Goal: Task Accomplishment & Management: Use online tool/utility

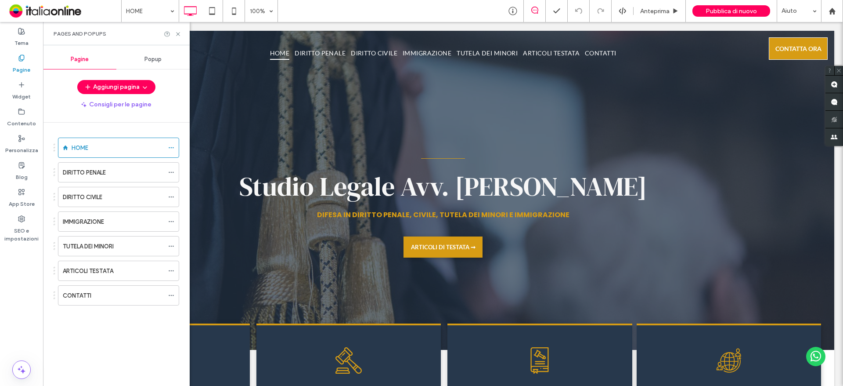
click at [106, 267] on label "ARTICOLI TESTATA" at bounding box center [88, 270] width 51 height 15
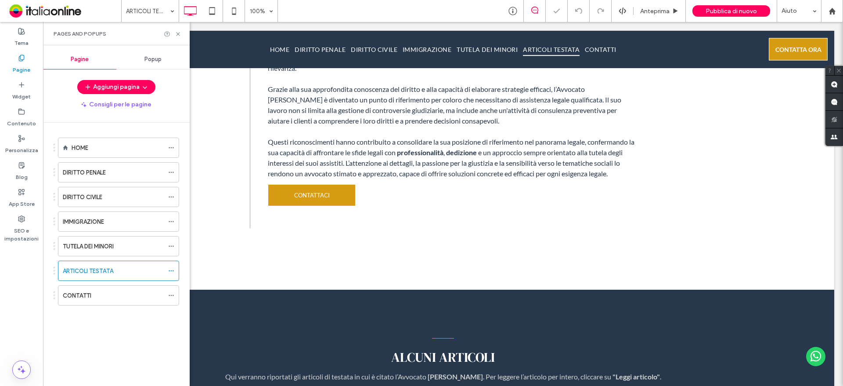
scroll to position [527, 0]
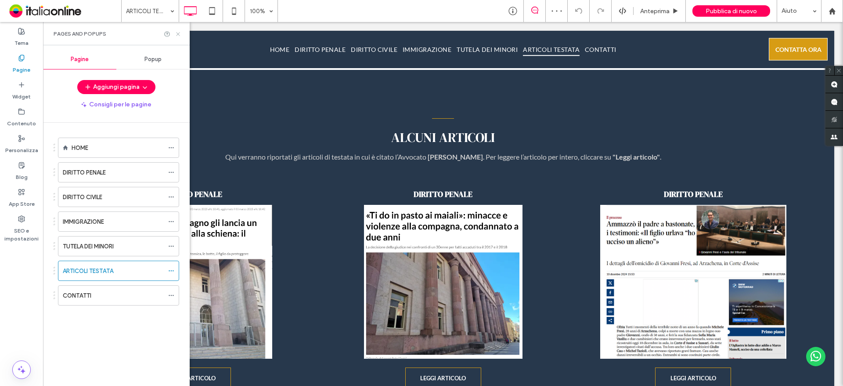
click at [177, 34] on icon at bounding box center [178, 34] width 7 height 7
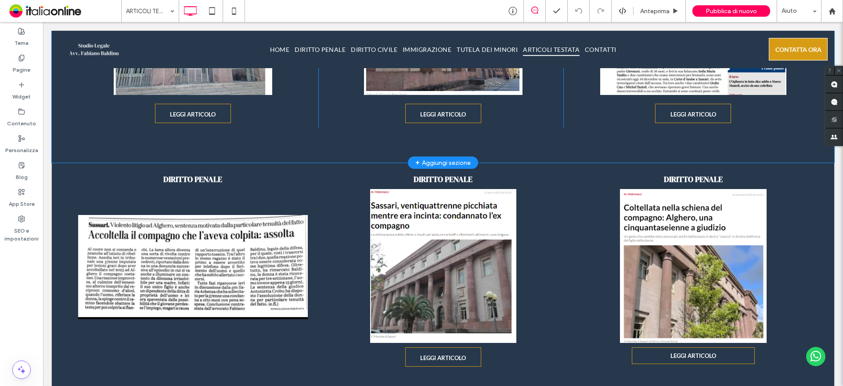
scroll to position [571, 0]
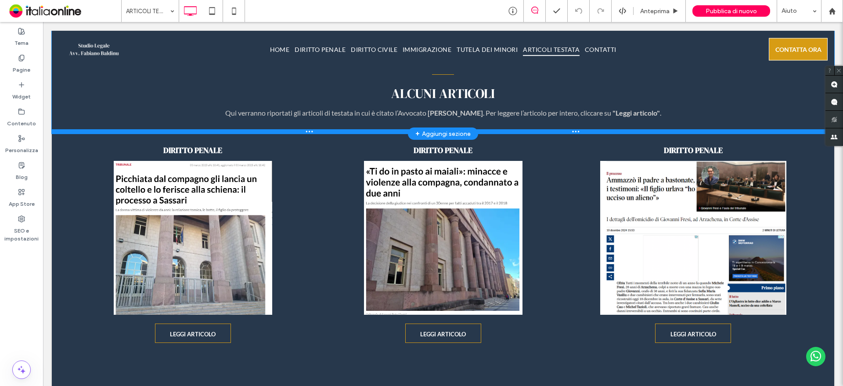
click at [66, 132] on div at bounding box center [443, 131] width 783 height 4
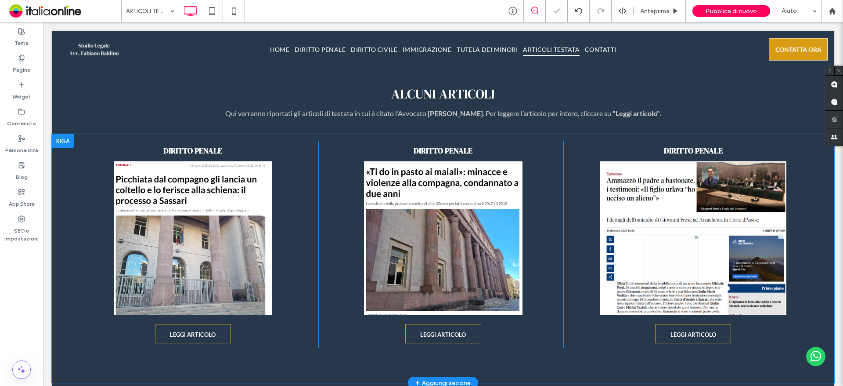
click at [60, 142] on div at bounding box center [63, 141] width 22 height 14
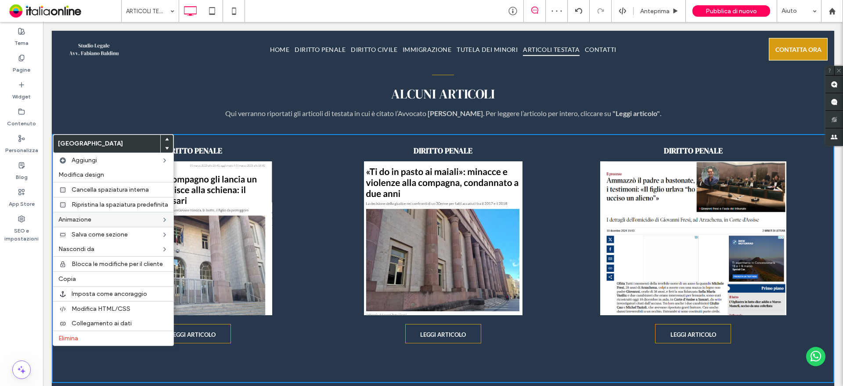
drag, startPoint x: 89, startPoint y: 280, endPoint x: 89, endPoint y: 223, distance: 57.1
click at [89, 280] on label "Copia" at bounding box center [113, 278] width 110 height 7
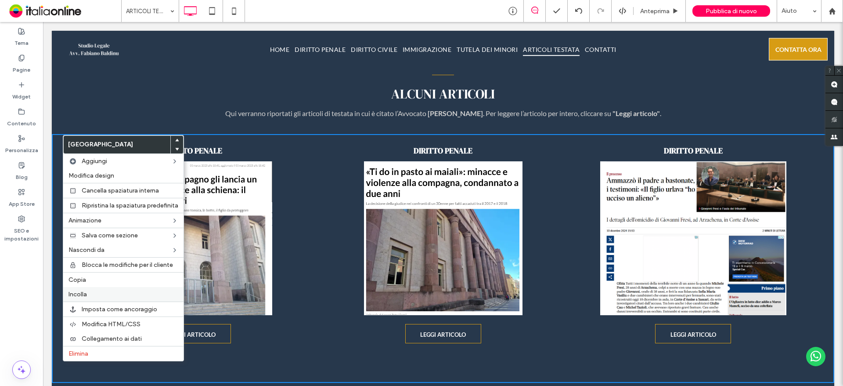
click at [89, 296] on label "Incolla" at bounding box center [124, 293] width 110 height 7
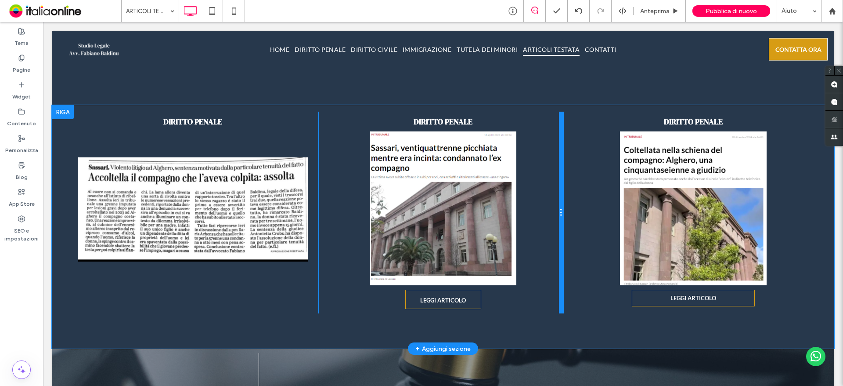
scroll to position [1098, 0]
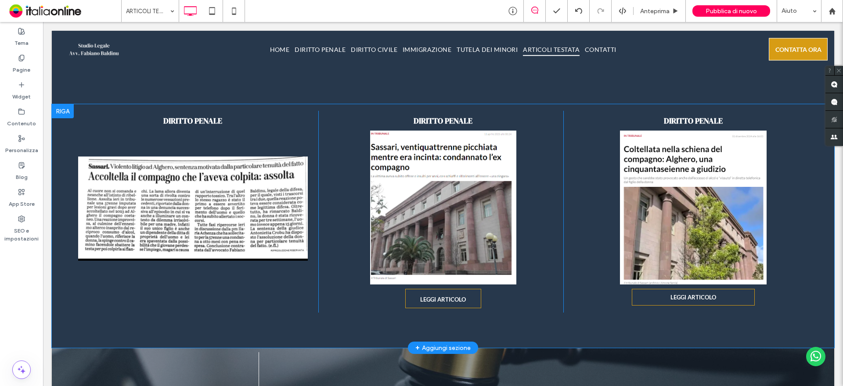
click at [62, 115] on div at bounding box center [63, 111] width 22 height 14
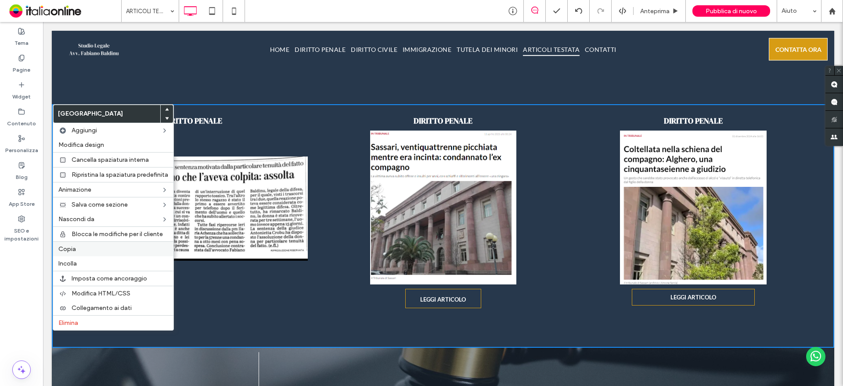
drag, startPoint x: 92, startPoint y: 245, endPoint x: 134, endPoint y: 253, distance: 42.5
click at [93, 245] on label "Copia" at bounding box center [113, 248] width 110 height 7
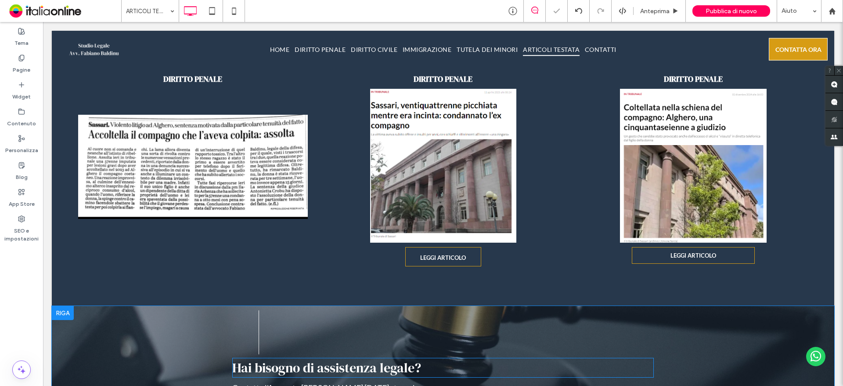
scroll to position [1230, 0]
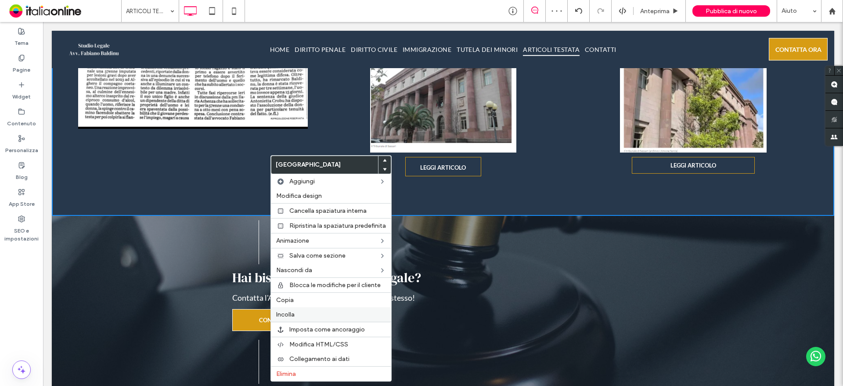
click at [297, 310] on div "Incolla" at bounding box center [331, 314] width 120 height 14
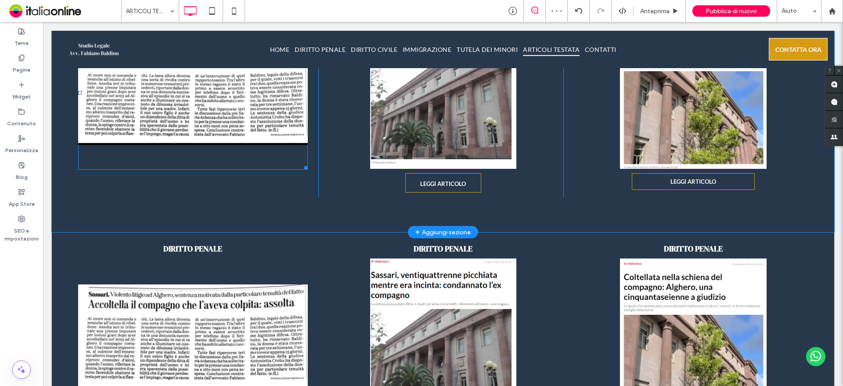
scroll to position [1281, 0]
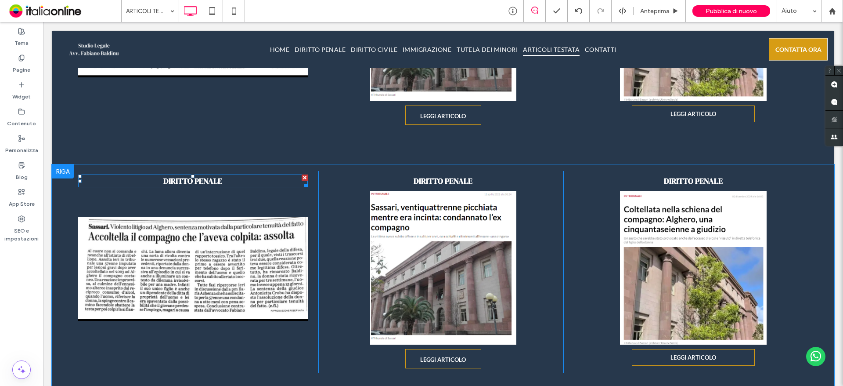
click at [303, 177] on div at bounding box center [305, 177] width 6 height 6
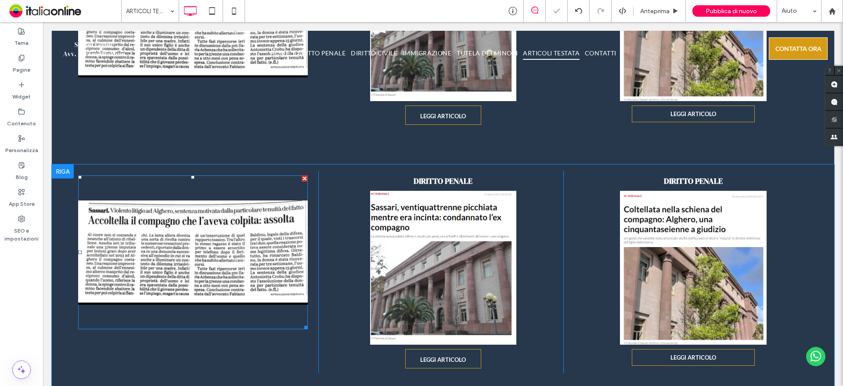
click at [302, 177] on div at bounding box center [305, 178] width 6 height 6
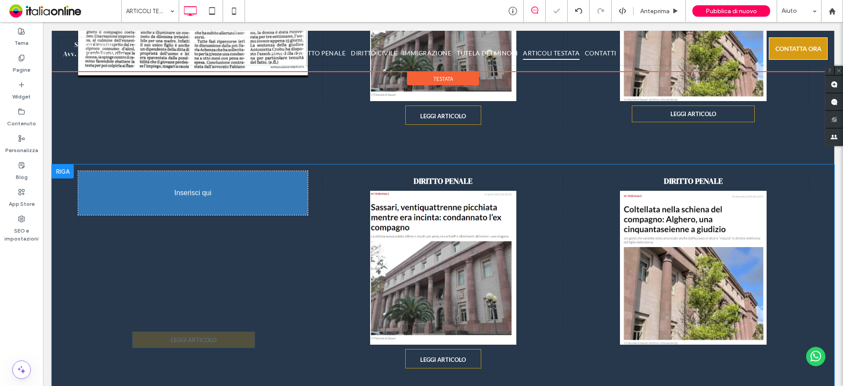
drag, startPoint x: 707, startPoint y: 352, endPoint x: 201, endPoint y: 331, distance: 506.4
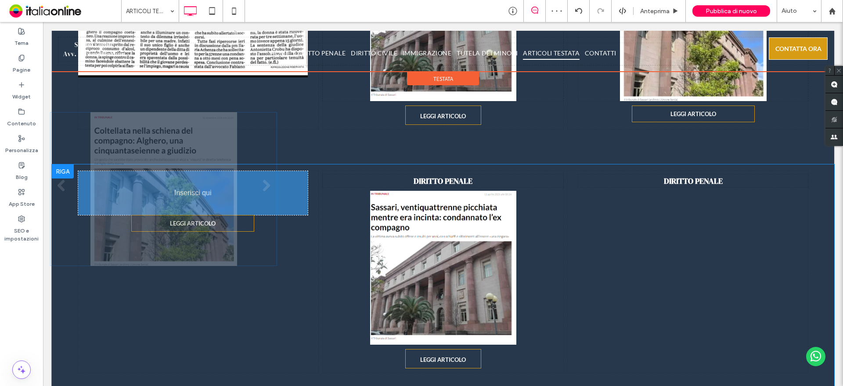
drag, startPoint x: 726, startPoint y: 258, endPoint x: 378, endPoint y: 212, distance: 350.9
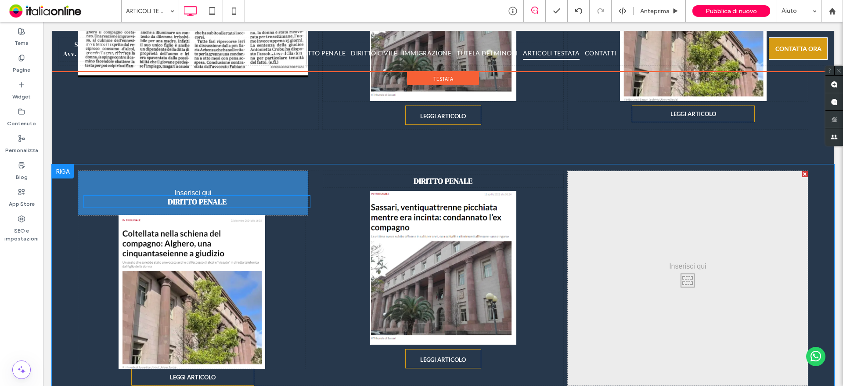
drag, startPoint x: 672, startPoint y: 177, endPoint x: 177, endPoint y: 198, distance: 495.4
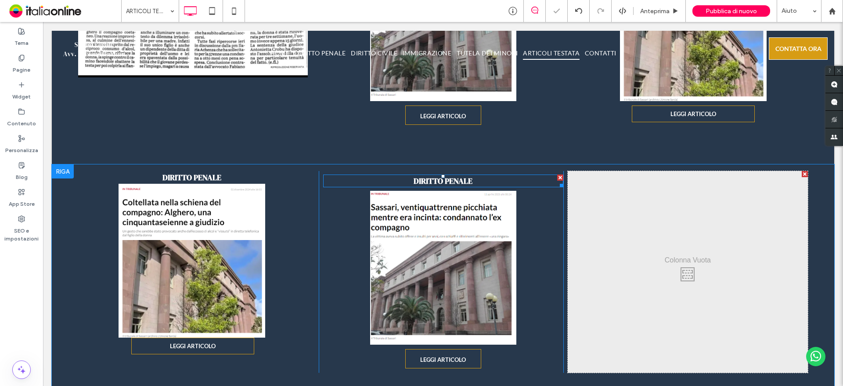
click at [557, 176] on div at bounding box center [560, 177] width 6 height 6
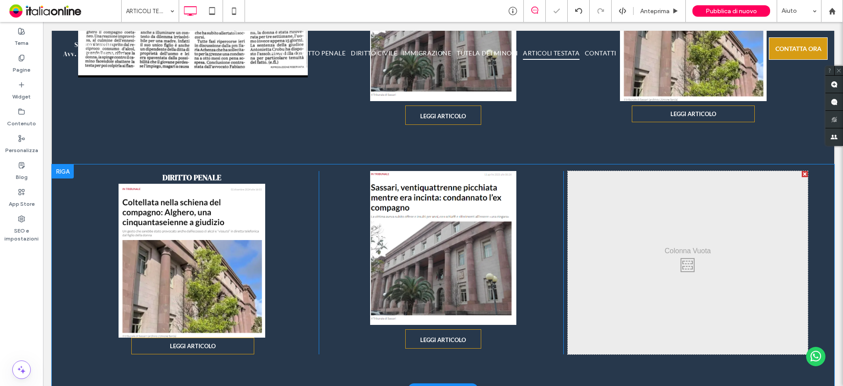
click at [553, 170] on div "Click To Paste DIRITTO PENALE Slide title Write your caption here Button Slide …" at bounding box center [443, 276] width 783 height 225
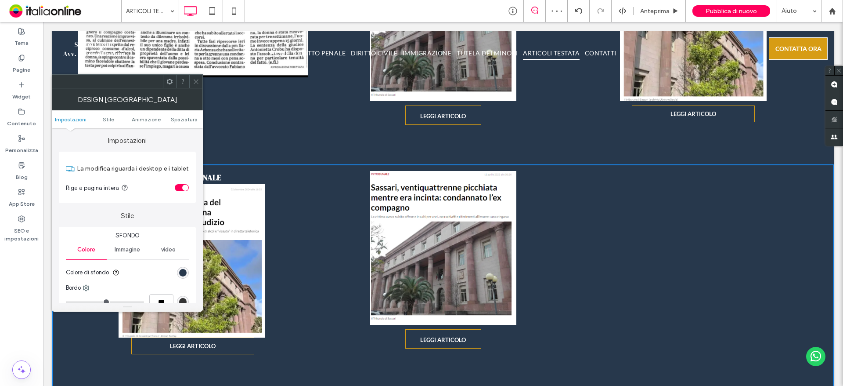
click at [195, 80] on icon at bounding box center [196, 81] width 7 height 7
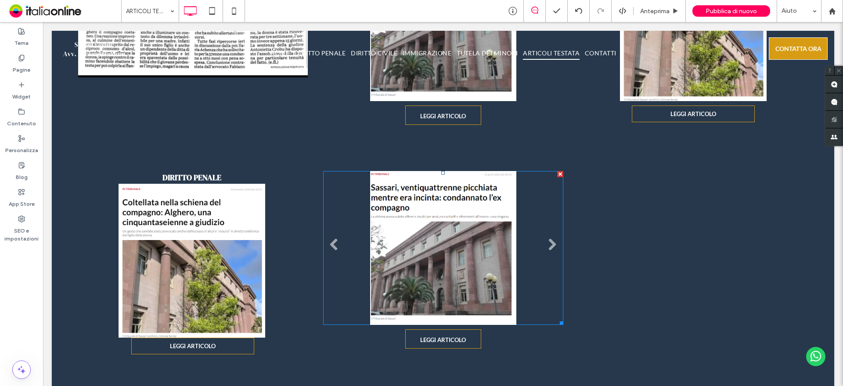
drag, startPoint x: 552, startPoint y: 174, endPoint x: 532, endPoint y: 217, distance: 47.0
click at [552, 174] on li "Titolo diapositiva Scrivi qui la tua didascalia Pulsante" at bounding box center [443, 248] width 240 height 154
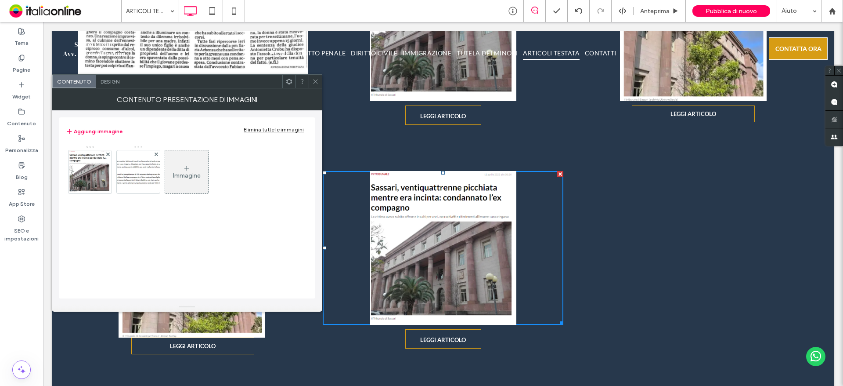
click at [285, 78] on div at bounding box center [288, 81] width 13 height 13
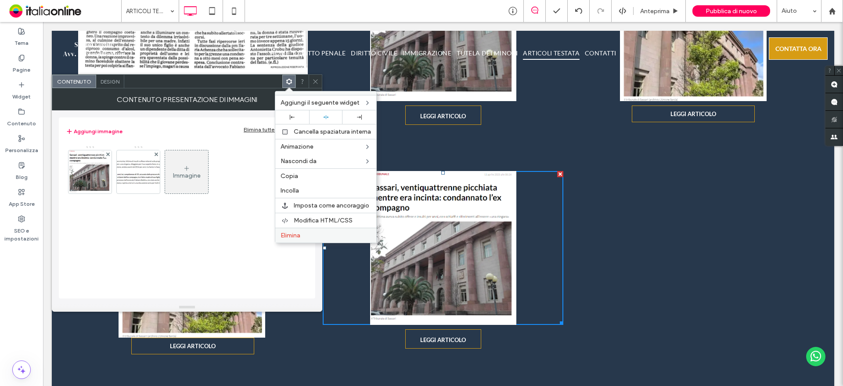
click at [313, 241] on div "Elimina" at bounding box center [325, 234] width 101 height 15
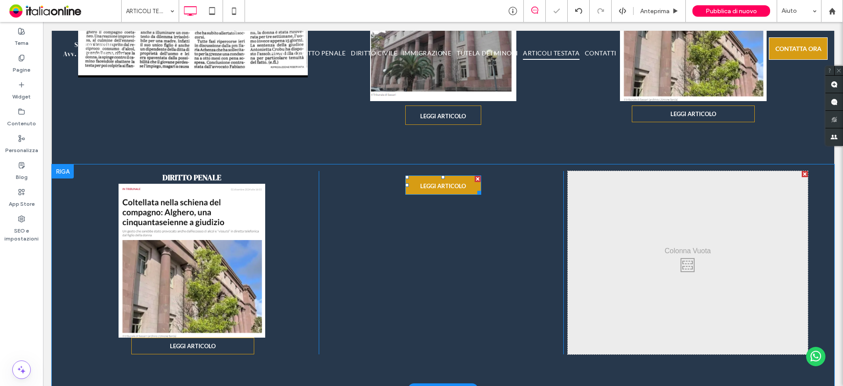
click at [475, 178] on div at bounding box center [478, 179] width 6 height 6
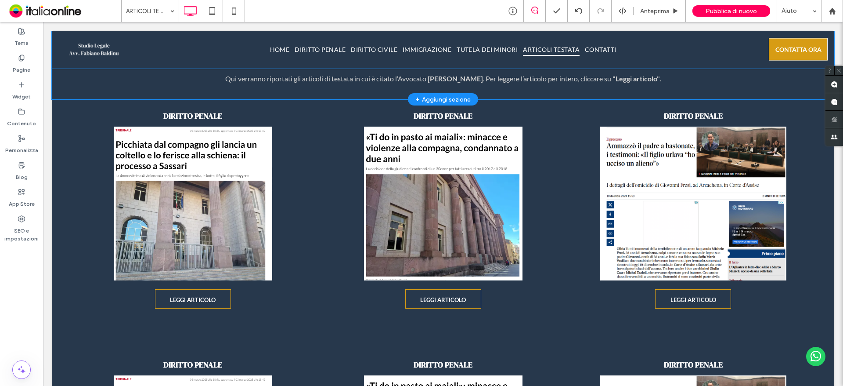
scroll to position [622, 0]
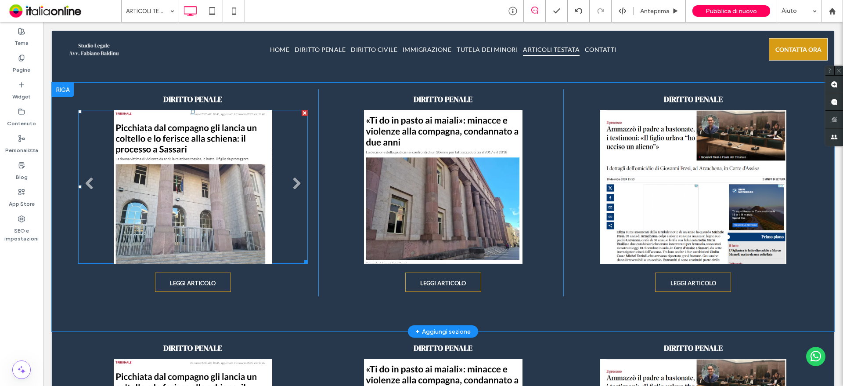
click at [232, 166] on li "Titolo diapositiva Scrivi qui la tua didascalia Pulsante" at bounding box center [193, 187] width 230 height 154
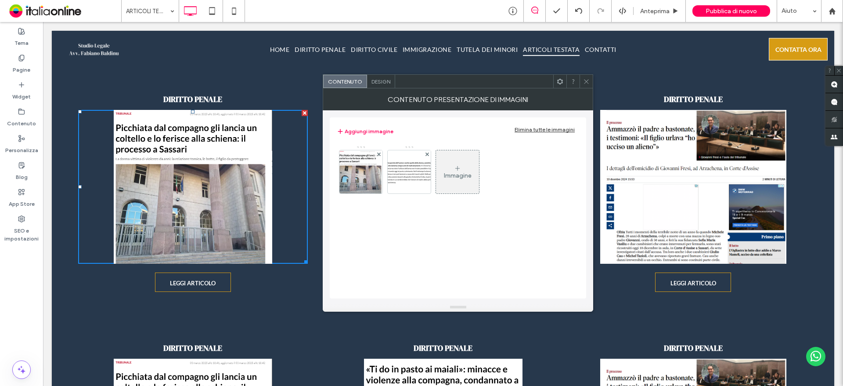
drag, startPoint x: 551, startPoint y: 58, endPoint x: 593, endPoint y: 80, distance: 47.1
click at [593, 80] on div at bounding box center [586, 81] width 13 height 13
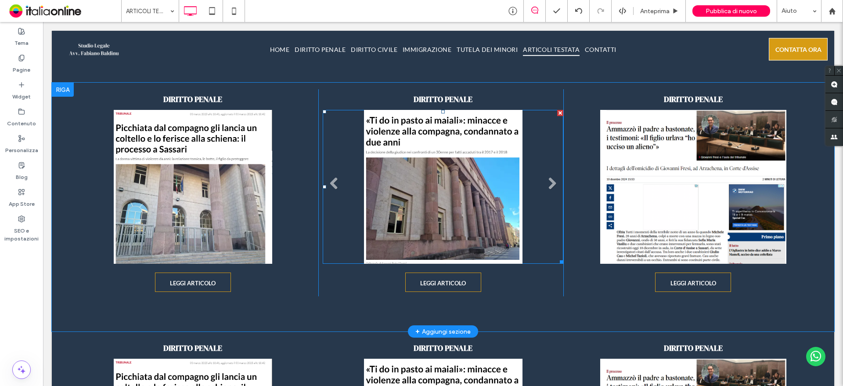
click at [447, 201] on li "Titolo diapositiva Scrivi qui la tua didascalia Pulsante" at bounding box center [443, 187] width 240 height 154
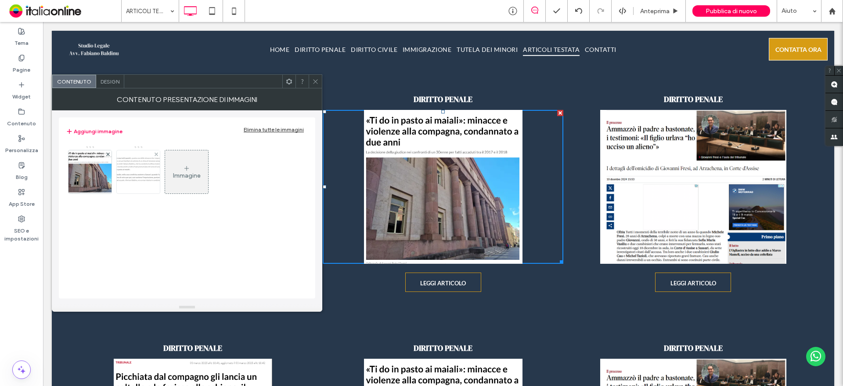
click at [125, 181] on div at bounding box center [138, 171] width 43 height 43
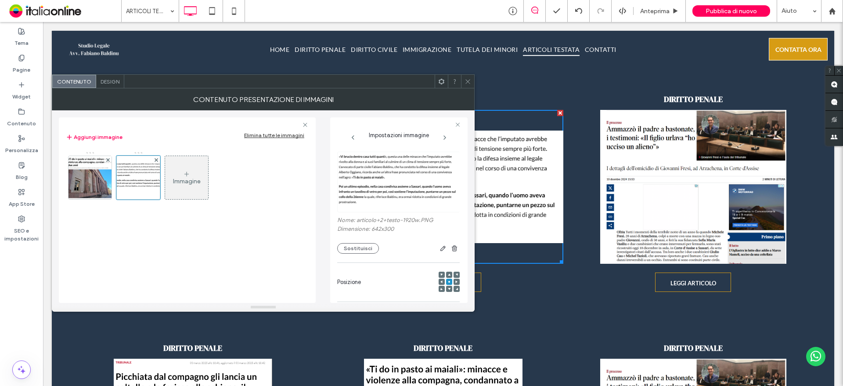
click at [470, 81] on icon at bounding box center [468, 81] width 7 height 7
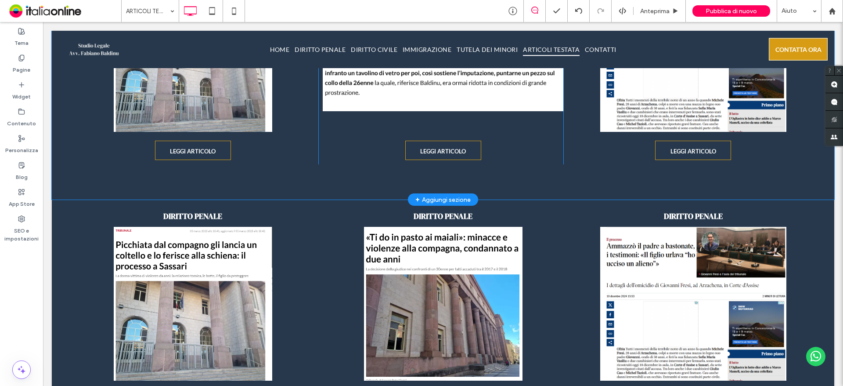
scroll to position [666, 0]
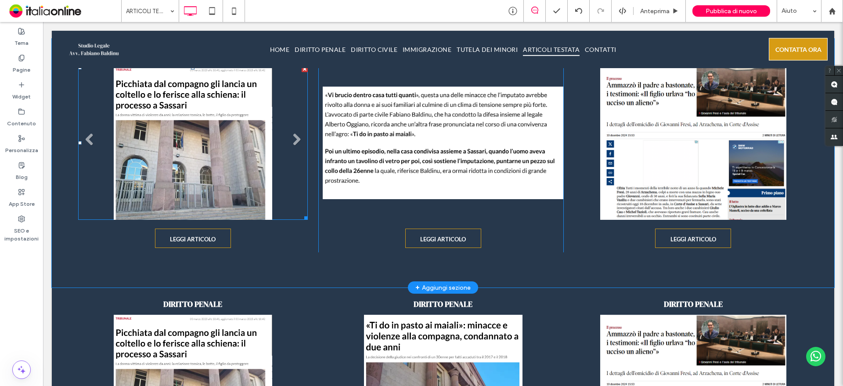
click at [220, 156] on li "Titolo diapositiva Scrivi qui la tua didascalia Pulsante" at bounding box center [193, 143] width 230 height 154
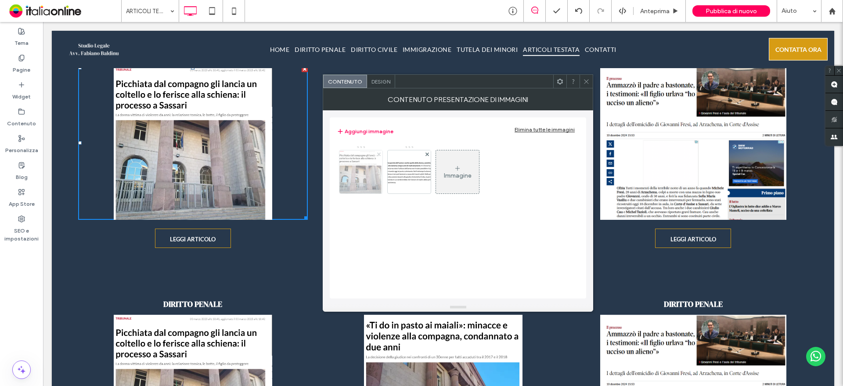
click at [378, 153] on use at bounding box center [379, 154] width 4 height 4
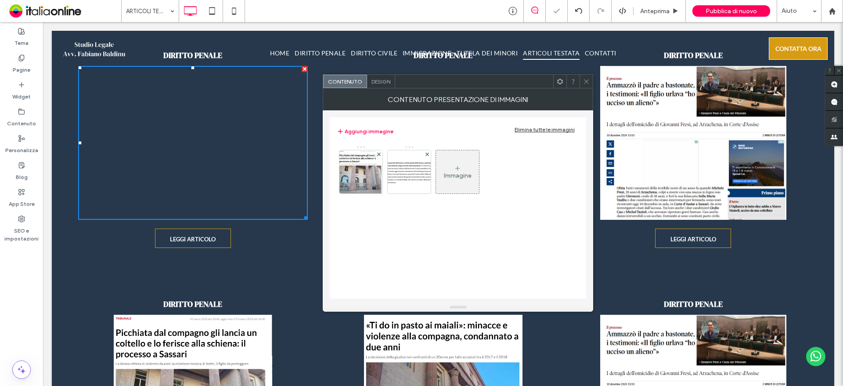
click at [378, 153] on div at bounding box center [421, 193] width 843 height 386
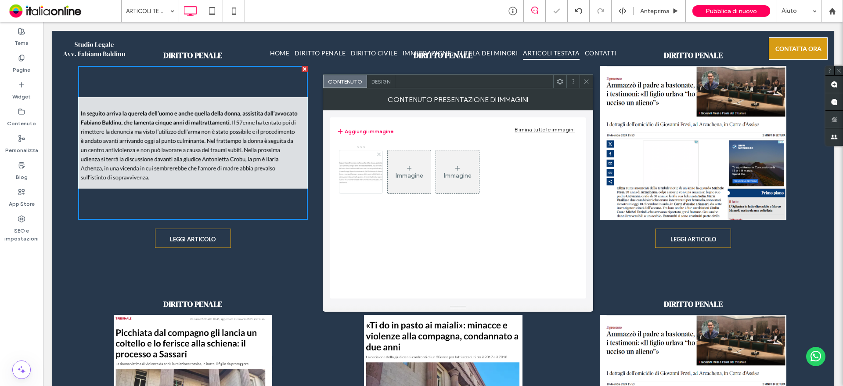
click at [378, 153] on use at bounding box center [379, 154] width 4 height 4
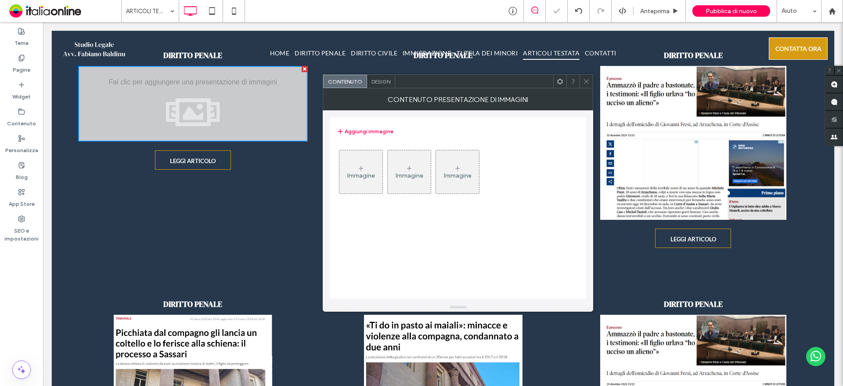
click at [355, 170] on div "Immagine" at bounding box center [360, 171] width 43 height 41
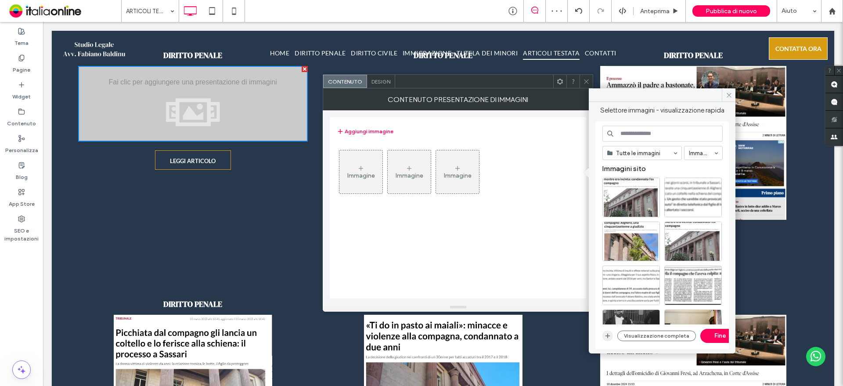
click at [609, 332] on icon "button" at bounding box center [607, 335] width 7 height 7
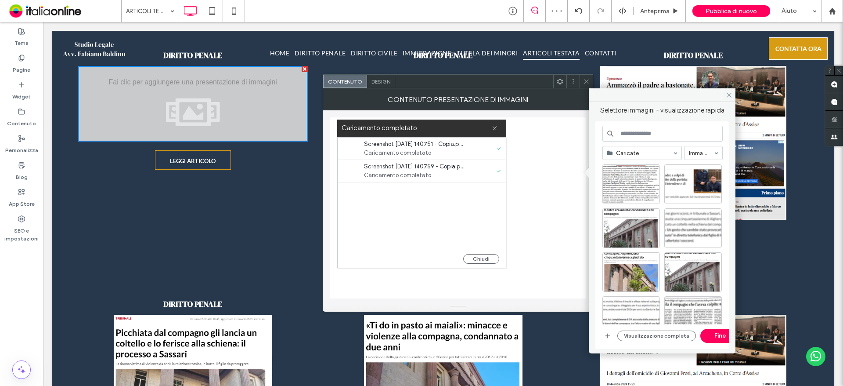
click at [499, 128] on div "Caricamento completato" at bounding box center [421, 128] width 169 height 18
drag, startPoint x: 703, startPoint y: 177, endPoint x: 691, endPoint y: 176, distance: 11.9
click at [703, 177] on div "Seleziona" at bounding box center [693, 184] width 58 height 40
click at [630, 181] on div "Seleziona" at bounding box center [632, 184] width 58 height 40
click at [495, 130] on icon at bounding box center [495, 128] width 6 height 6
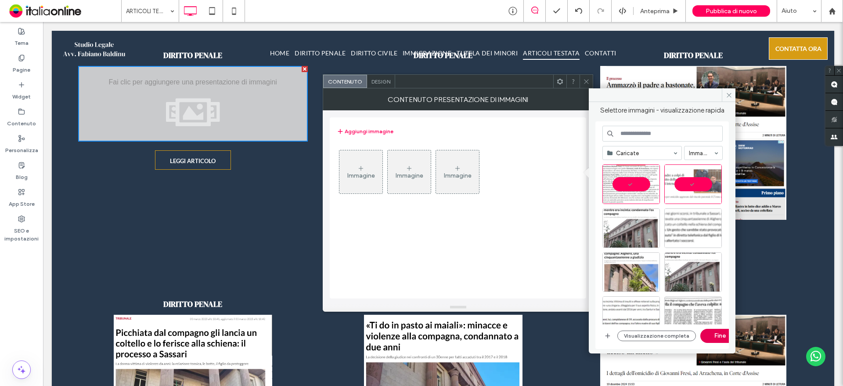
click at [708, 338] on button "Fine" at bounding box center [720, 336] width 40 height 14
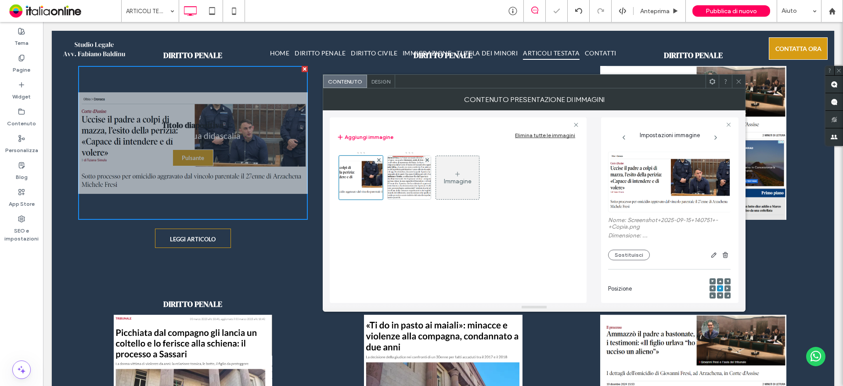
scroll to position [0, 0]
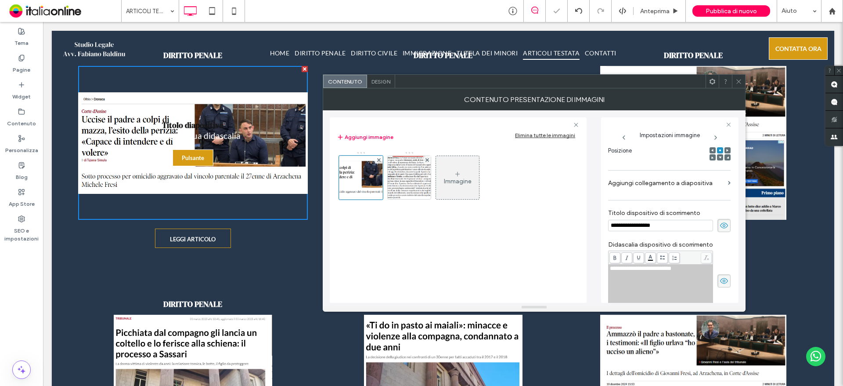
click at [720, 228] on use at bounding box center [724, 226] width 8 height 6
click at [720, 278] on use at bounding box center [724, 281] width 8 height 6
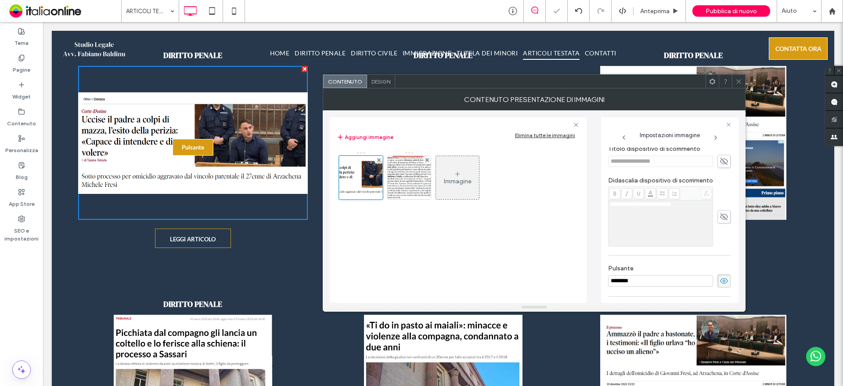
scroll to position [269, 0]
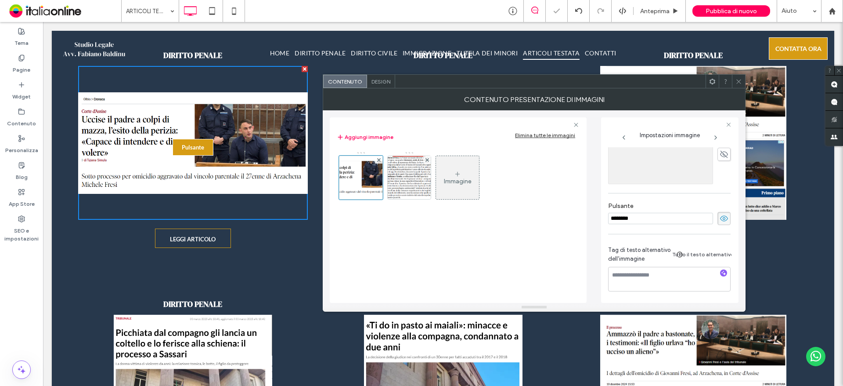
click at [720, 214] on icon at bounding box center [724, 218] width 9 height 10
click at [418, 185] on img at bounding box center [409, 177] width 66 height 43
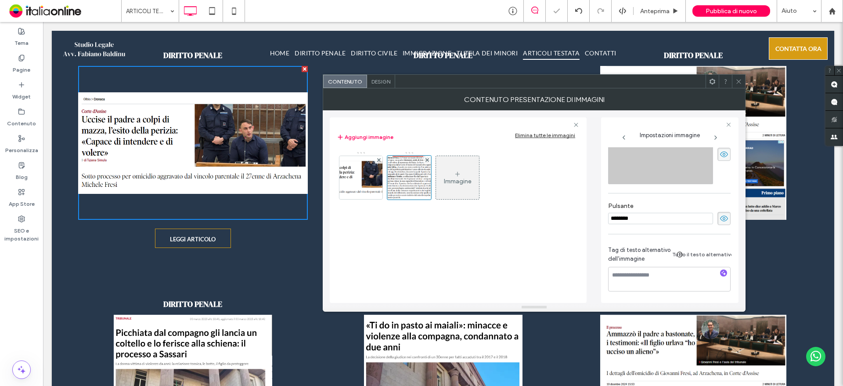
scroll to position [141, 0]
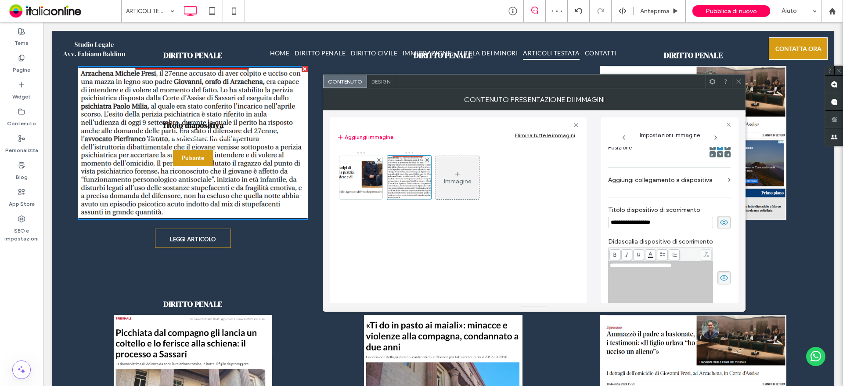
click at [720, 223] on icon at bounding box center [724, 222] width 9 height 10
click at [720, 279] on icon at bounding box center [724, 278] width 9 height 10
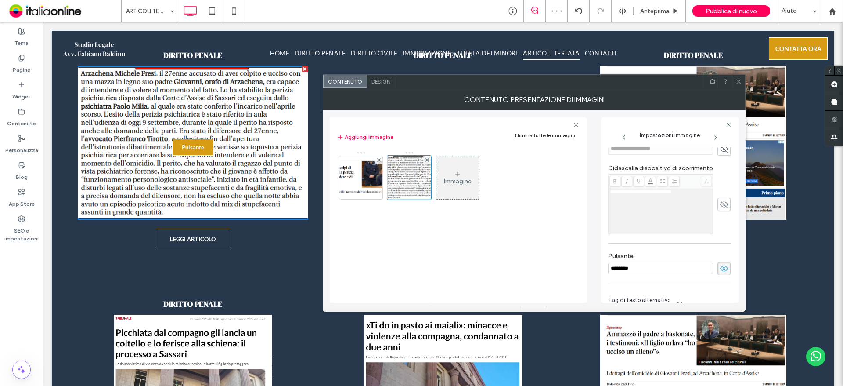
scroll to position [229, 0]
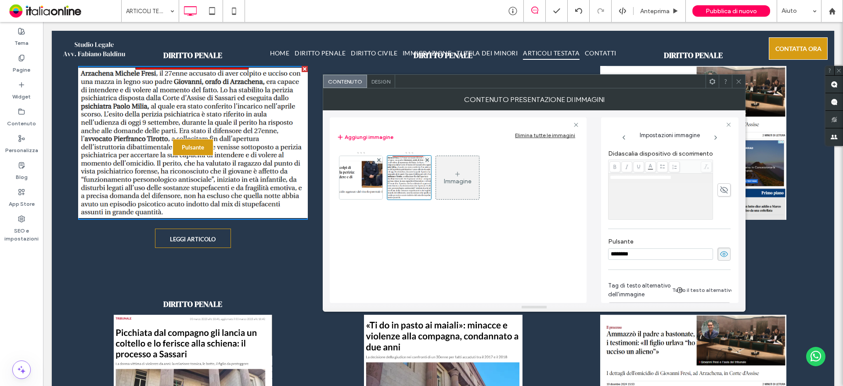
click at [720, 249] on icon at bounding box center [724, 254] width 9 height 10
drag, startPoint x: 740, startPoint y: 78, endPoint x: 705, endPoint y: 114, distance: 50.3
click at [740, 78] on icon at bounding box center [739, 81] width 7 height 7
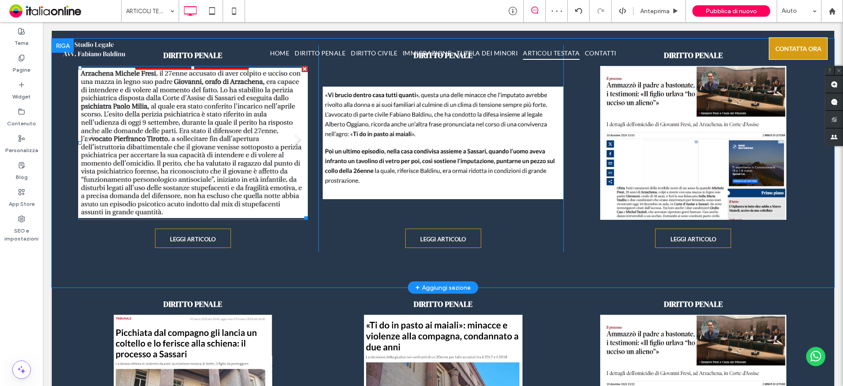
click at [191, 125] on li "Titolo diapositiva Scrivi qui la tua didascalia Pulsante" at bounding box center [193, 143] width 230 height 154
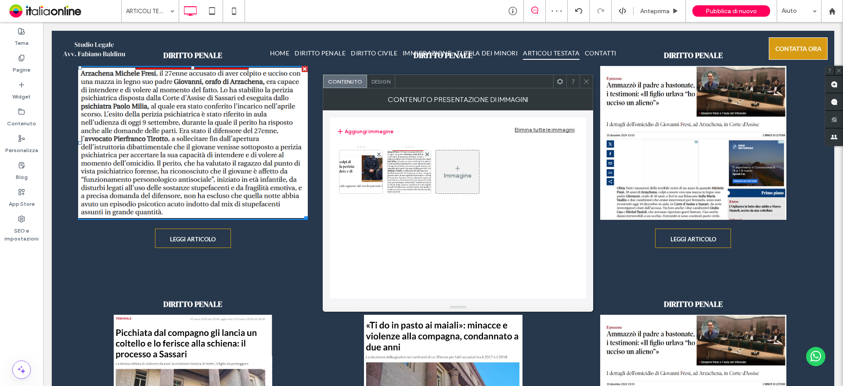
click at [387, 169] on div "Immagine" at bounding box center [458, 173] width 242 height 57
drag, startPoint x: 436, startPoint y: 177, endPoint x: 413, endPoint y: 172, distance: 22.9
click at [431, 176] on div "Immagine" at bounding box center [458, 173] width 242 height 57
drag, startPoint x: 412, startPoint y: 172, endPoint x: 428, endPoint y: 177, distance: 16.5
click at [412, 172] on img at bounding box center [409, 171] width 66 height 43
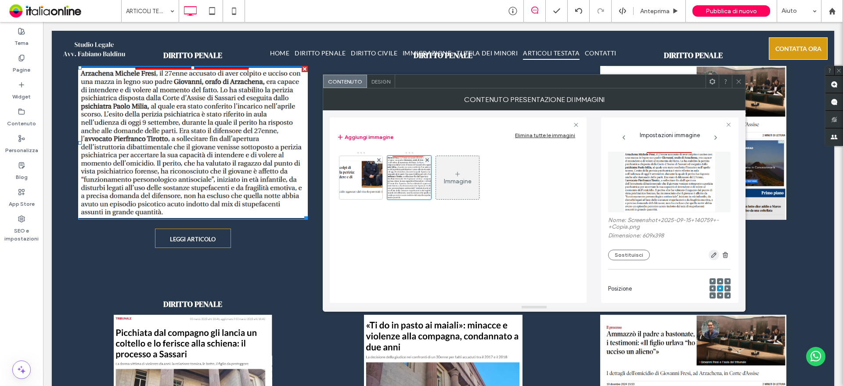
click at [711, 251] on span "button" at bounding box center [714, 254] width 11 height 11
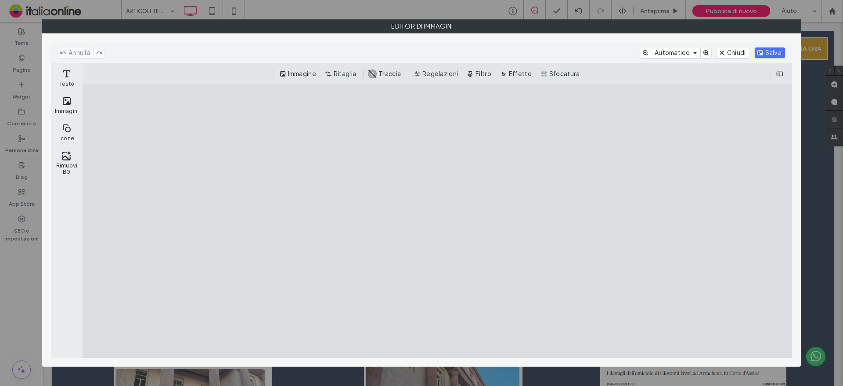
click at [437, 221] on cesdk-canvas "Editor / piattaforma / website builder canvas" at bounding box center [437, 221] width 0 height 0
drag, startPoint x: 412, startPoint y: 113, endPoint x: 414, endPoint y: 121, distance: 8.0
click at [437, 221] on cesdk-canvas "Editor / piattaforma / website builder canvas" at bounding box center [437, 221] width 0 height 0
click at [347, 68] on div "Immagine Ritaglia #ABABAB Traccia Regolazioni Filtro Effetto Sfocatura" at bounding box center [438, 73] width 710 height 21
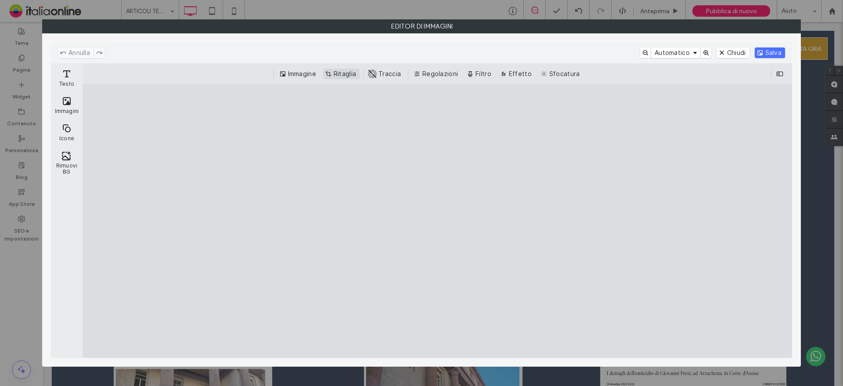
click at [346, 71] on button "Ritaglia" at bounding box center [341, 74] width 36 height 11
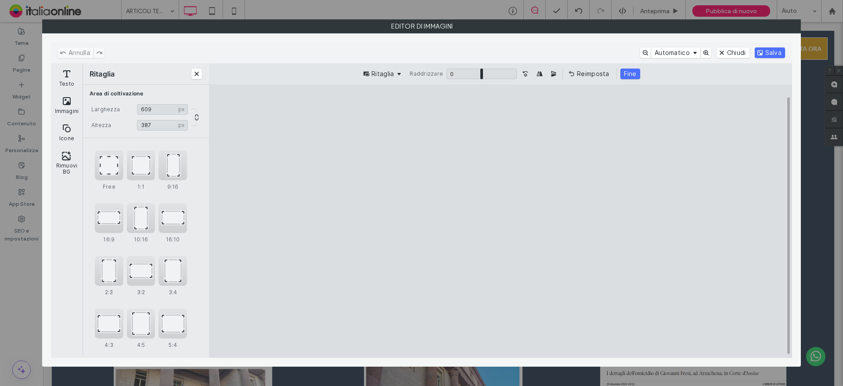
type input "***"
click at [501, 221] on cesdk-canvas "Editor / piattaforma / website builder canvas" at bounding box center [501, 221] width 0 height 0
click at [773, 49] on button "Salva" at bounding box center [770, 52] width 30 height 11
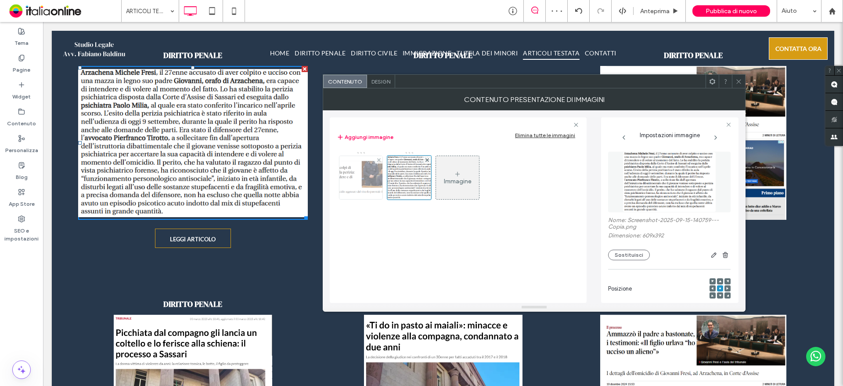
click at [357, 186] on img at bounding box center [360, 177] width 97 height 43
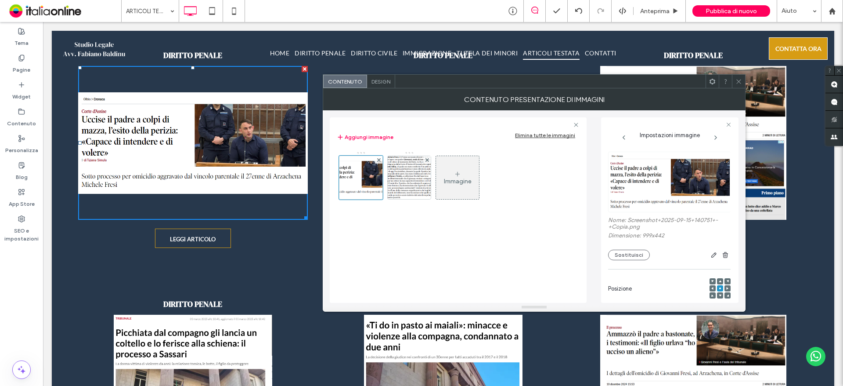
click at [733, 82] on div at bounding box center [738, 81] width 13 height 13
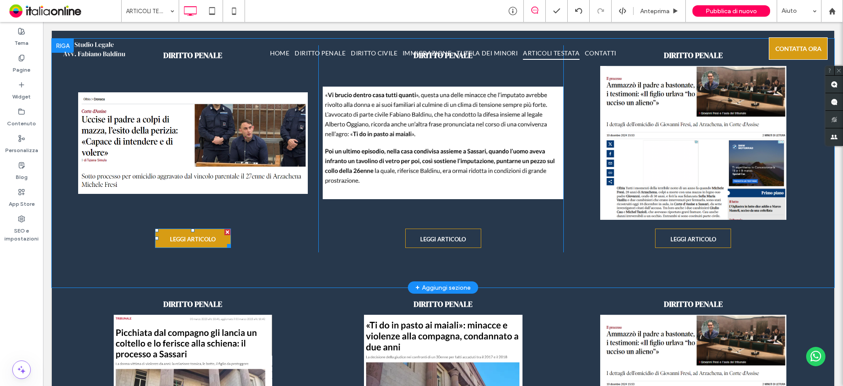
click at [217, 238] on link "LEGGI ARTICOLO" at bounding box center [193, 237] width 76 height 19
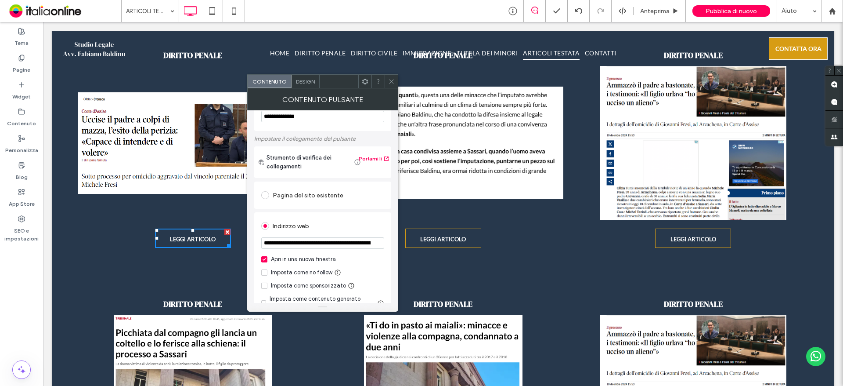
scroll to position [44, 0]
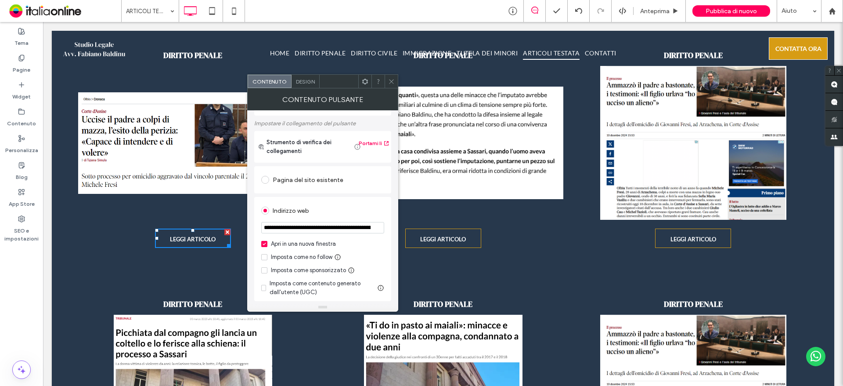
click at [344, 231] on input "**********" at bounding box center [322, 227] width 123 height 11
paste input "url"
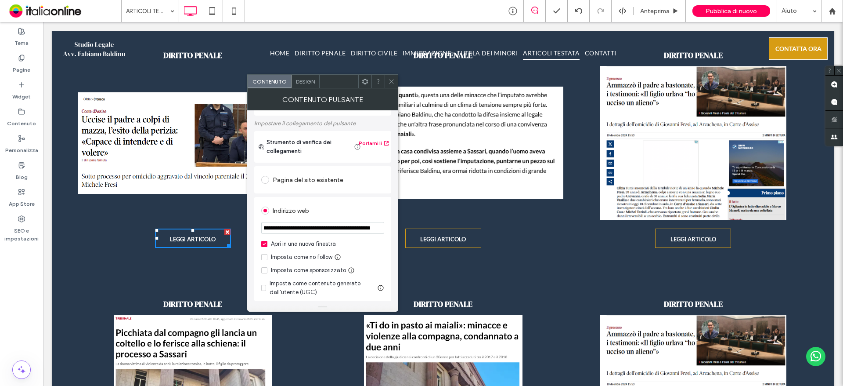
type input "**********"
click at [370, 194] on div "**********" at bounding box center [322, 309] width 137 height 290
click at [393, 80] on icon at bounding box center [391, 81] width 7 height 7
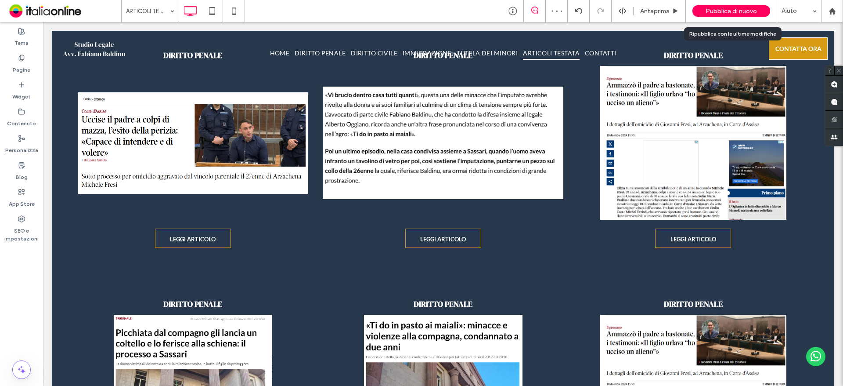
click at [724, 17] on div "Pubblica di nuovo" at bounding box center [732, 11] width 78 height 22
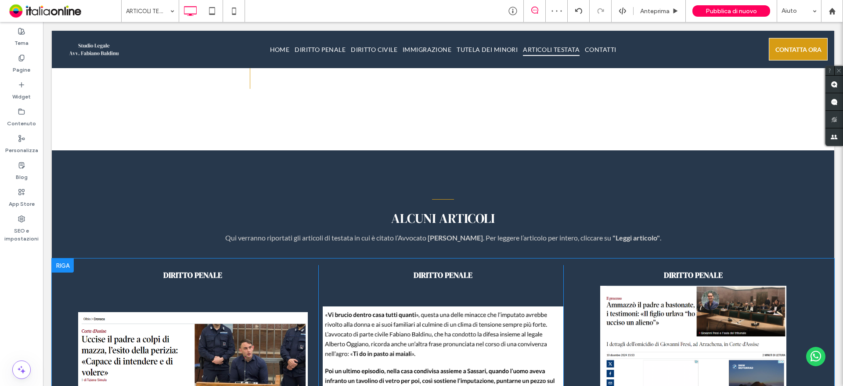
scroll to position [491, 0]
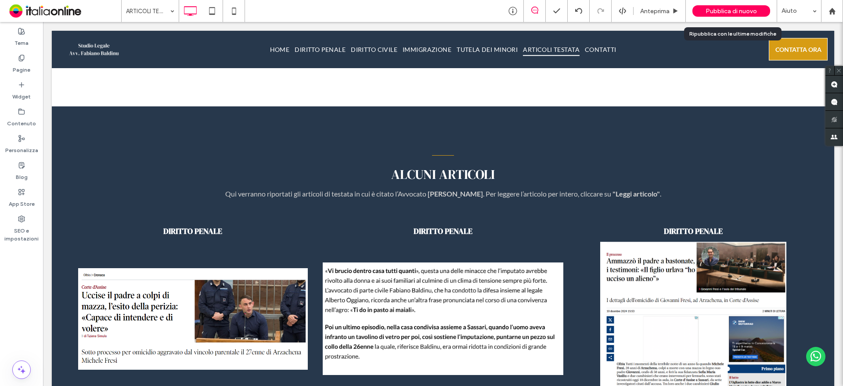
click at [759, 8] on div "Pubblica di nuovo" at bounding box center [732, 10] width 78 height 11
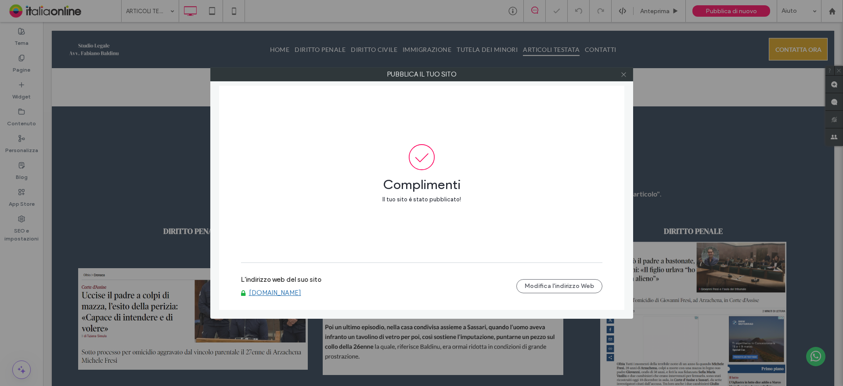
click at [621, 76] on icon at bounding box center [624, 74] width 7 height 7
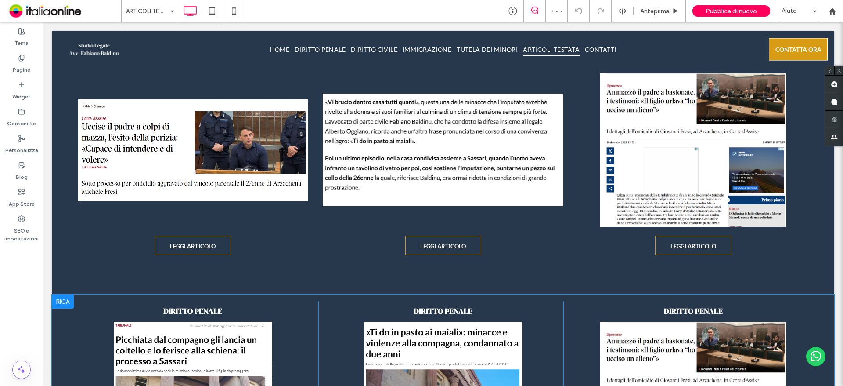
scroll to position [578, 0]
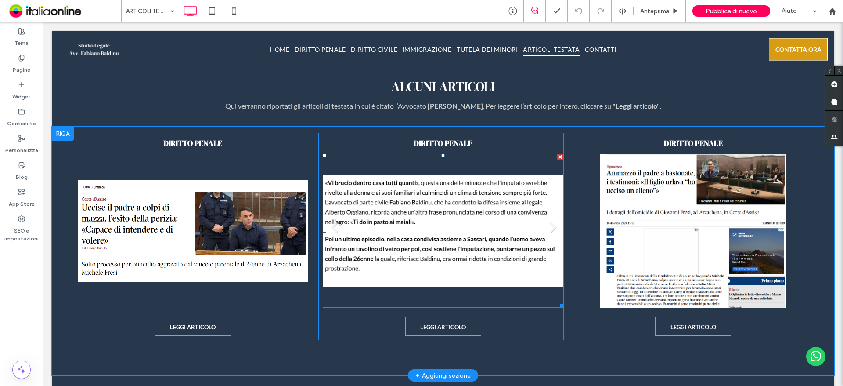
click at [412, 253] on li "Titolo diapositiva Scrivi qui la tua didascalia Pulsante" at bounding box center [443, 231] width 240 height 154
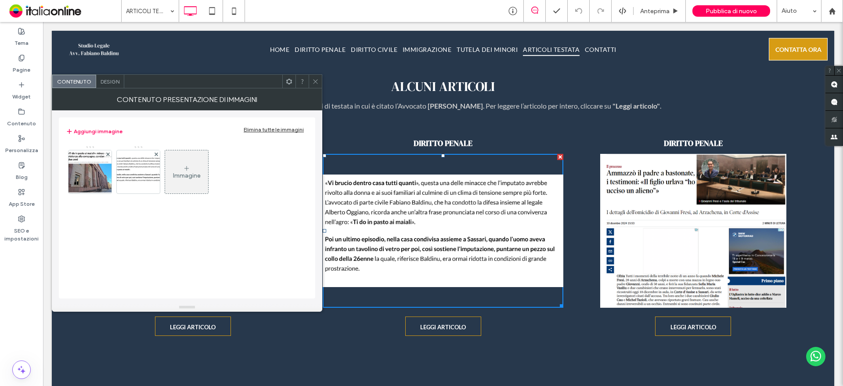
click at [316, 82] on use at bounding box center [315, 81] width 4 height 4
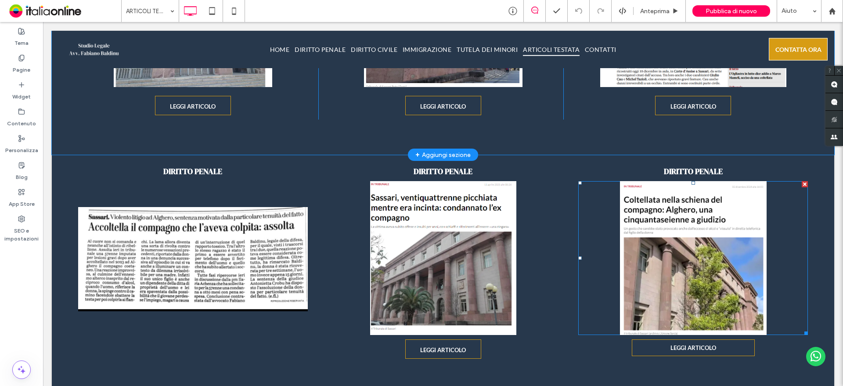
scroll to position [930, 0]
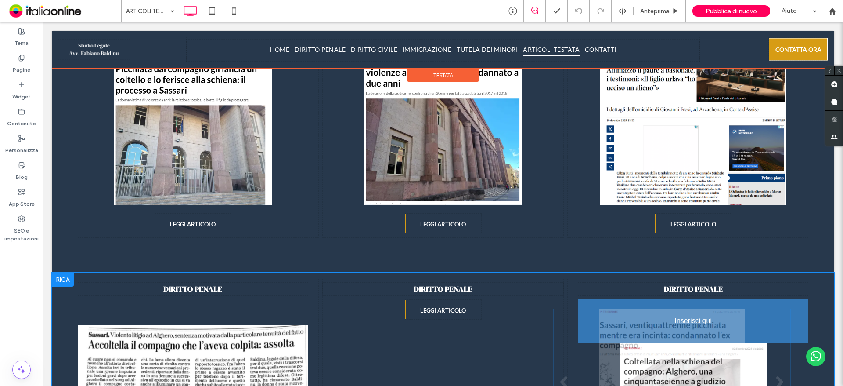
drag, startPoint x: 437, startPoint y: 311, endPoint x: 676, endPoint y: 338, distance: 239.9
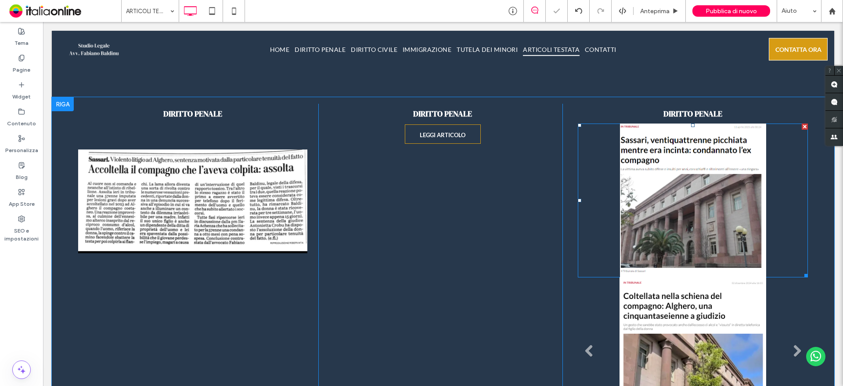
scroll to position [1105, 0]
click at [802, 277] on div at bounding box center [805, 280] width 6 height 6
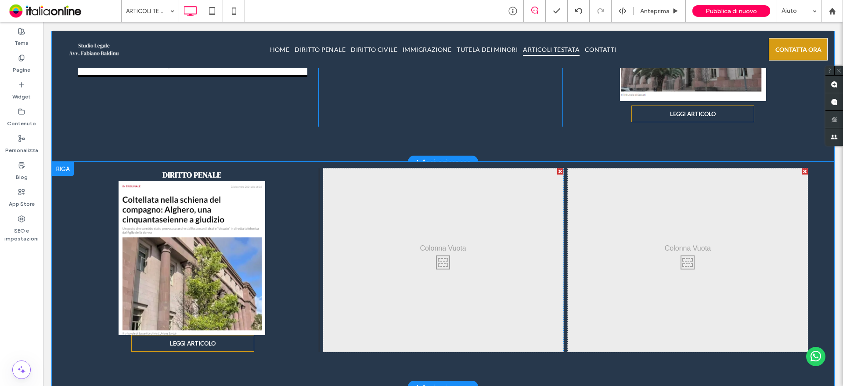
scroll to position [1149, 0]
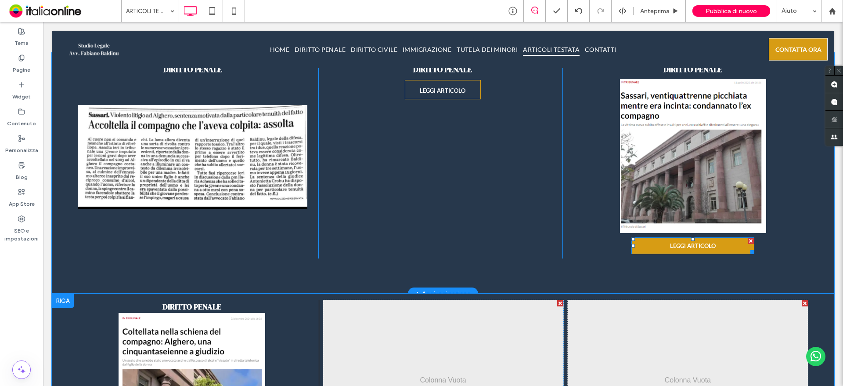
click at [748, 242] on div at bounding box center [751, 241] width 6 height 6
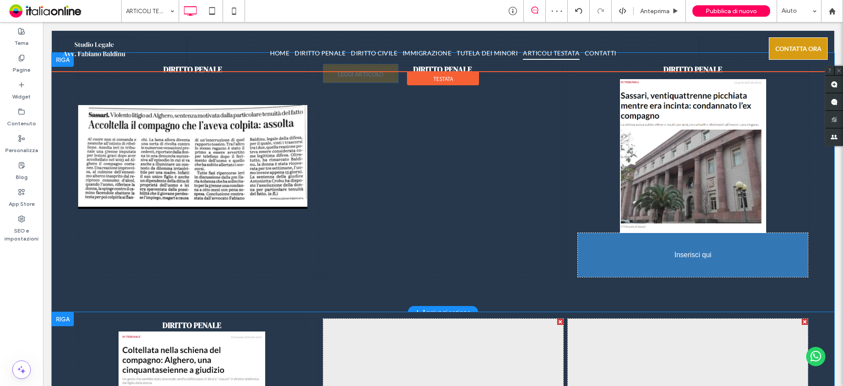
drag, startPoint x: 431, startPoint y: 94, endPoint x: 712, endPoint y: 253, distance: 322.9
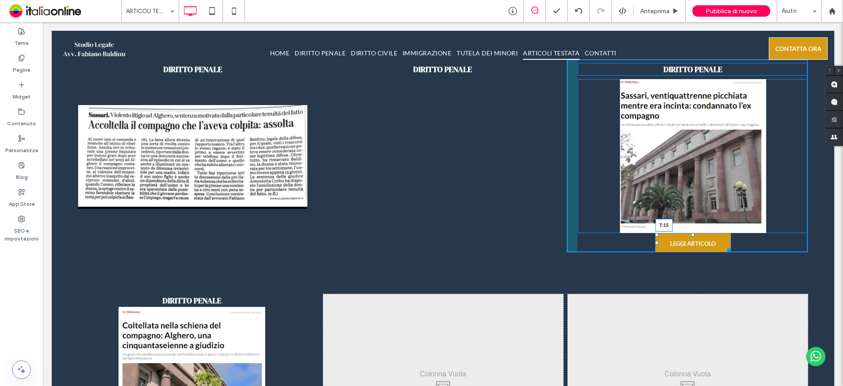
drag, startPoint x: 684, startPoint y: 235, endPoint x: 685, endPoint y: 241, distance: 6.6
click at [691, 236] on div at bounding box center [693, 235] width 4 height 4
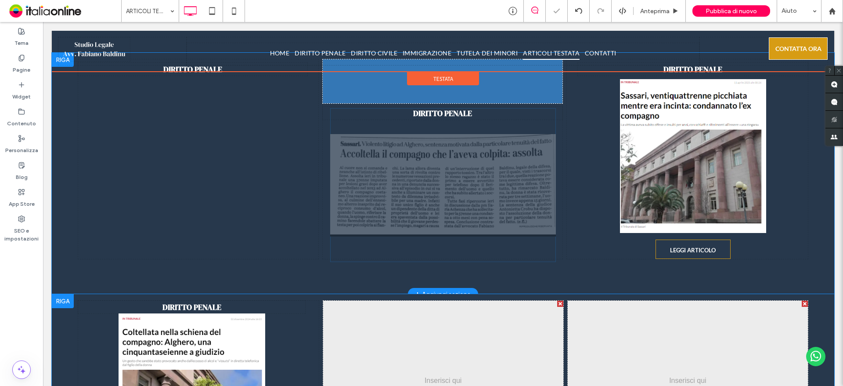
drag, startPoint x: 164, startPoint y: 163, endPoint x: 416, endPoint y: 191, distance: 253.6
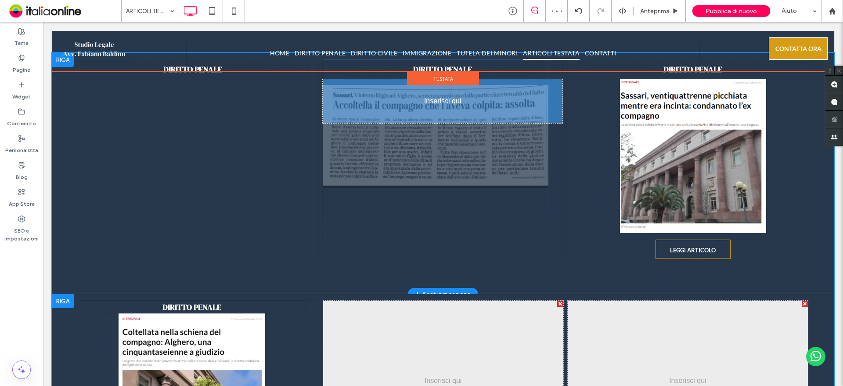
drag, startPoint x: 444, startPoint y: 135, endPoint x: 429, endPoint y: 228, distance: 94.3
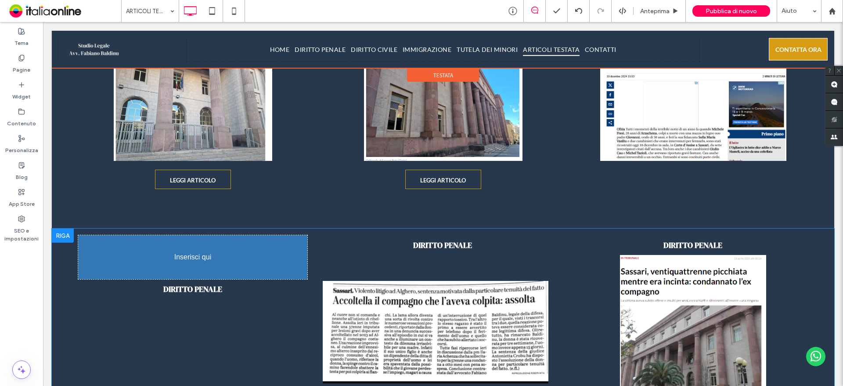
scroll to position [1009, 0]
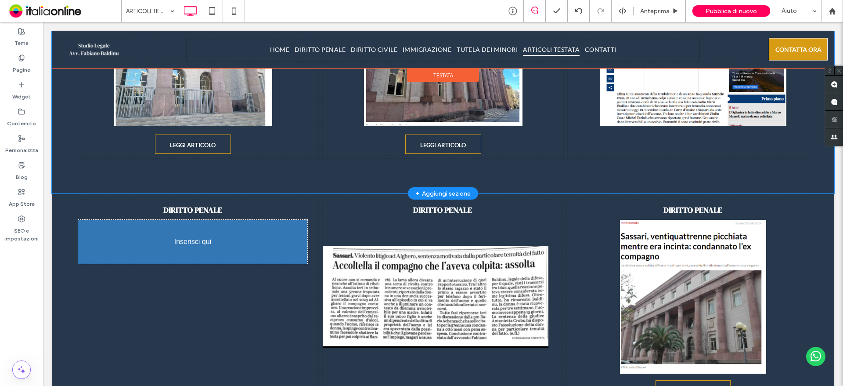
drag, startPoint x: 688, startPoint y: 175, endPoint x: 208, endPoint y: 287, distance: 493.4
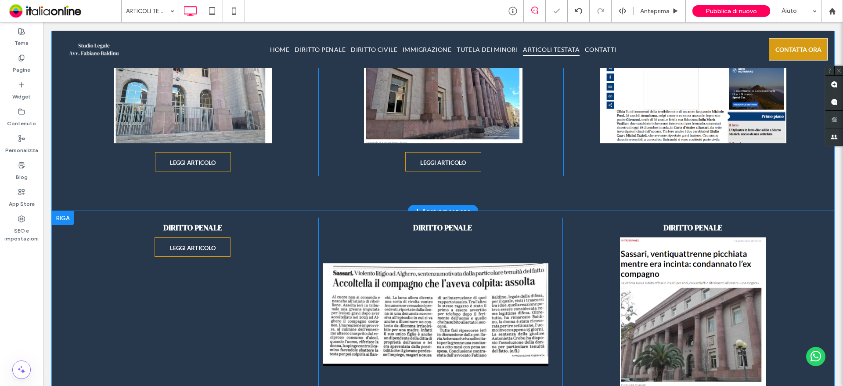
scroll to position [921, 0]
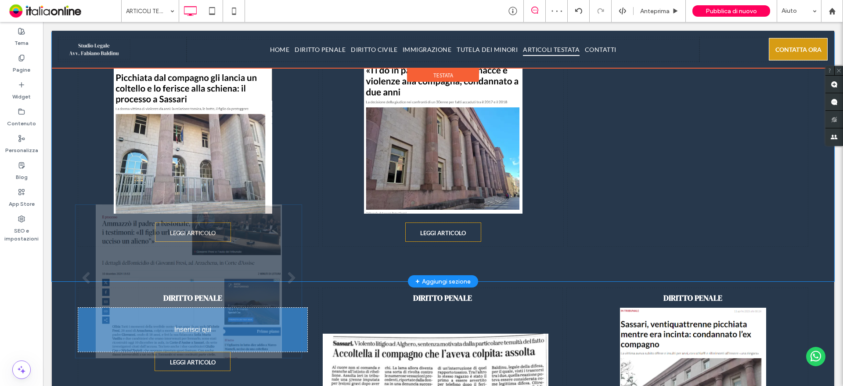
drag, startPoint x: 669, startPoint y: 195, endPoint x: 166, endPoint y: 339, distance: 523.6
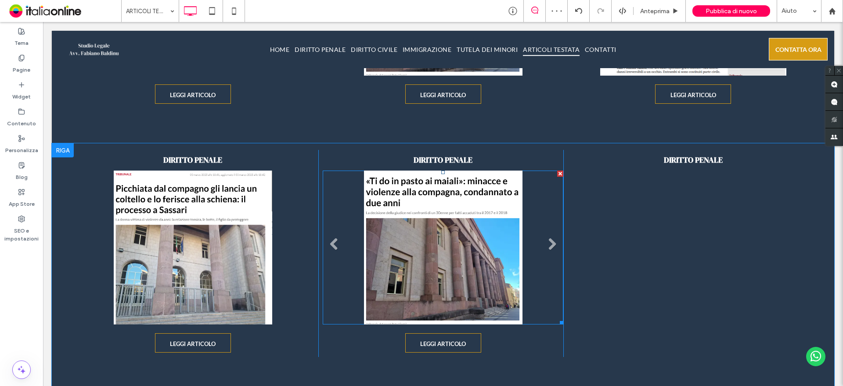
scroll to position [877, 0]
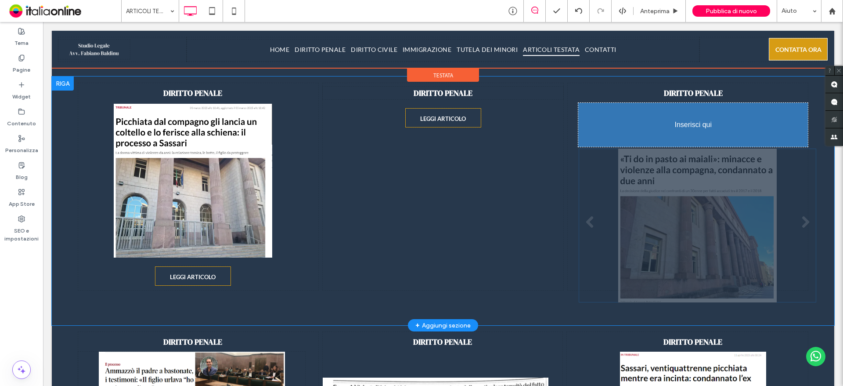
drag, startPoint x: 522, startPoint y: 218, endPoint x: 628, endPoint y: 258, distance: 113.5
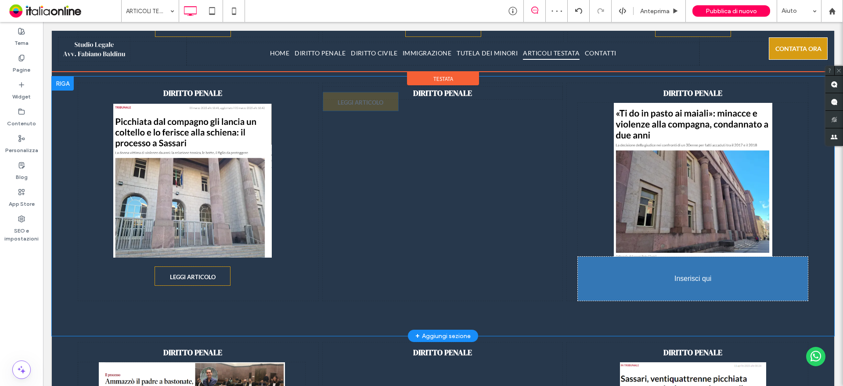
drag, startPoint x: 437, startPoint y: 118, endPoint x: 710, endPoint y: 283, distance: 319.4
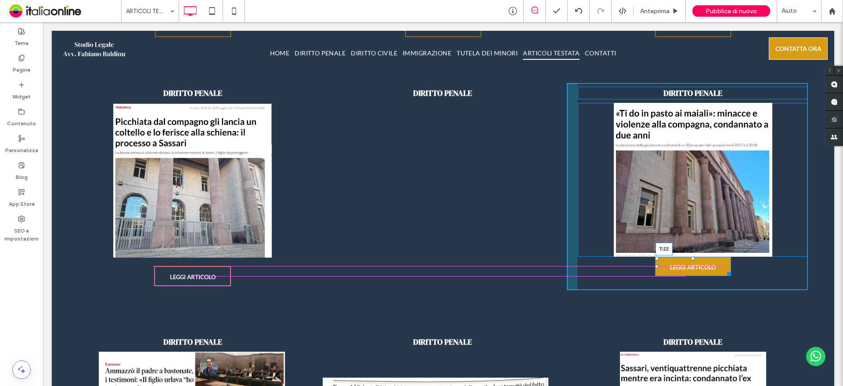
drag, startPoint x: 686, startPoint y: 257, endPoint x: 686, endPoint y: 267, distance: 9.2
click at [691, 260] on div at bounding box center [693, 258] width 4 height 4
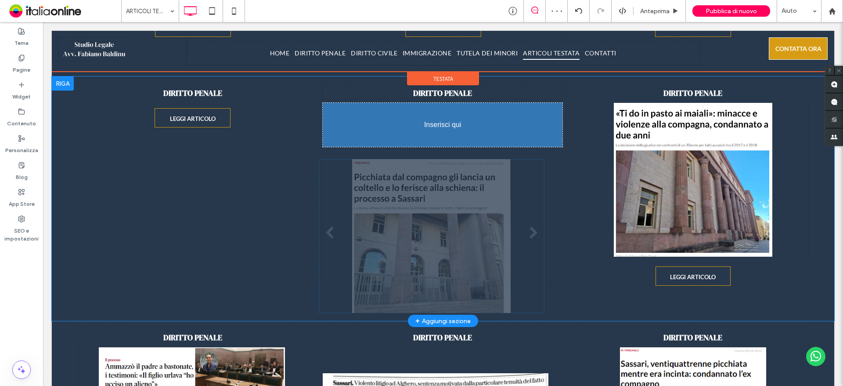
drag, startPoint x: 146, startPoint y: 200, endPoint x: 430, endPoint y: 277, distance: 294.0
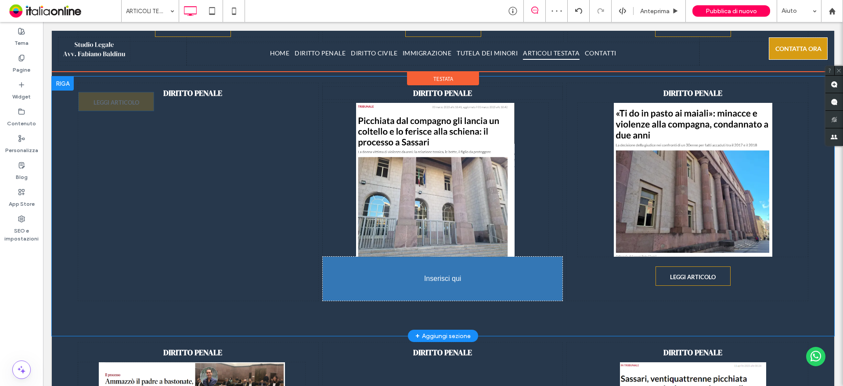
drag, startPoint x: 194, startPoint y: 117, endPoint x: 461, endPoint y: 300, distance: 323.5
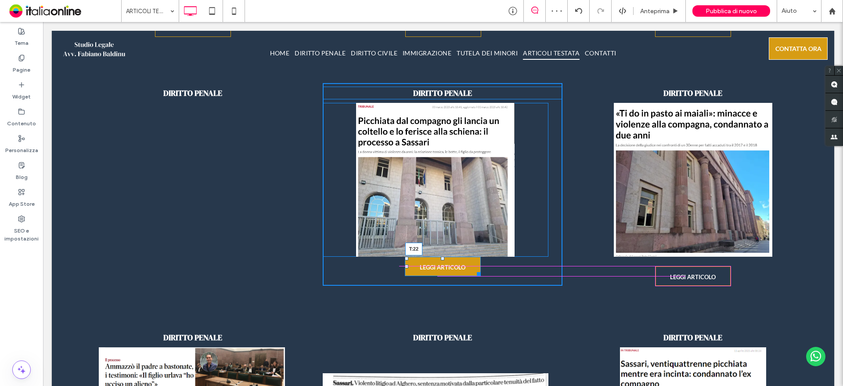
drag, startPoint x: 439, startPoint y: 260, endPoint x: 439, endPoint y: 270, distance: 10.1
click at [439, 270] on div "DIRITTO PENALE Titolo diapositiva Scrivi qui la tua didascalia Pulsante Titolo …" at bounding box center [443, 184] width 240 height 202
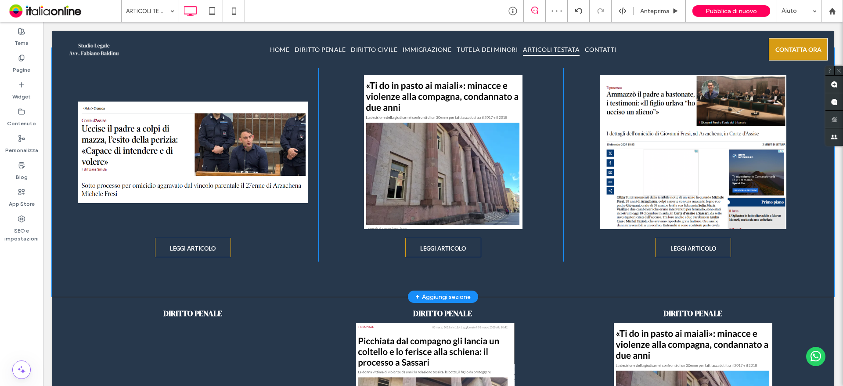
scroll to position [657, 0]
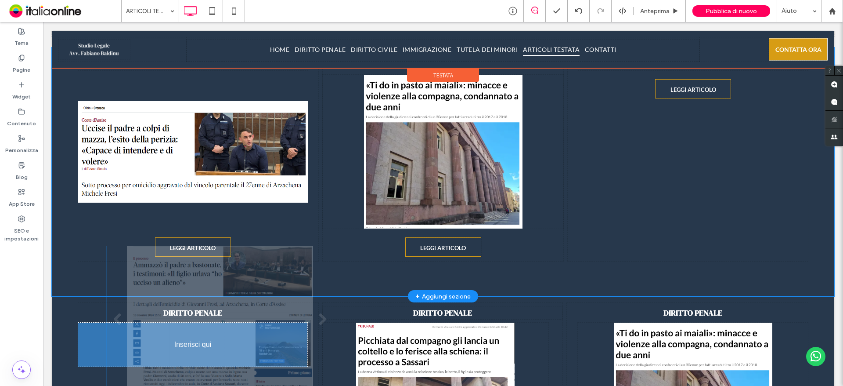
drag, startPoint x: 679, startPoint y: 195, endPoint x: 207, endPoint y: 365, distance: 502.1
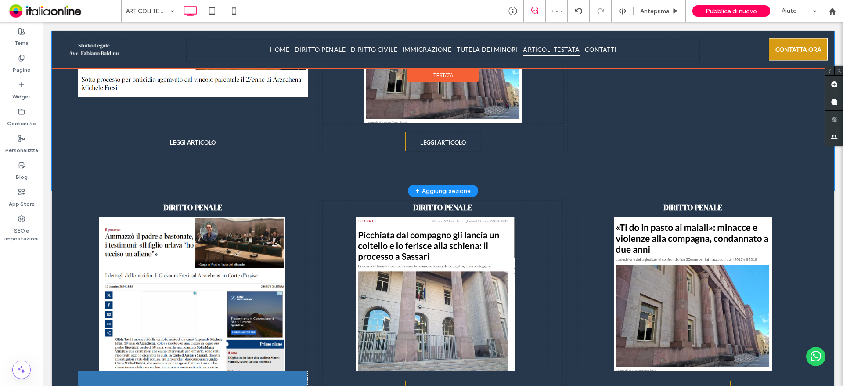
scroll to position [807, 0]
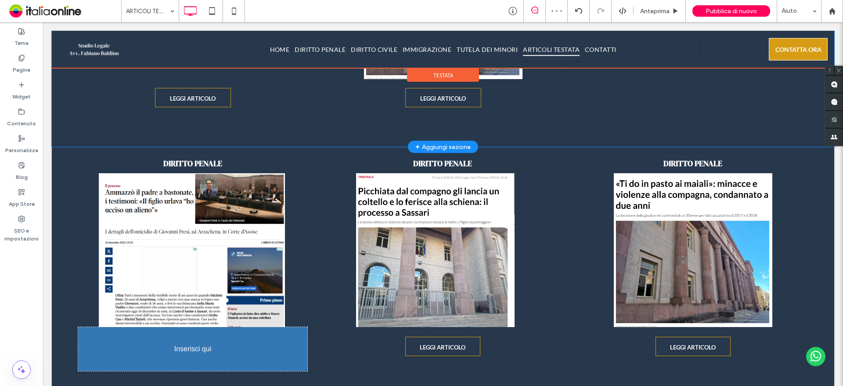
drag, startPoint x: 691, startPoint y: 87, endPoint x: 218, endPoint y: 335, distance: 534.1
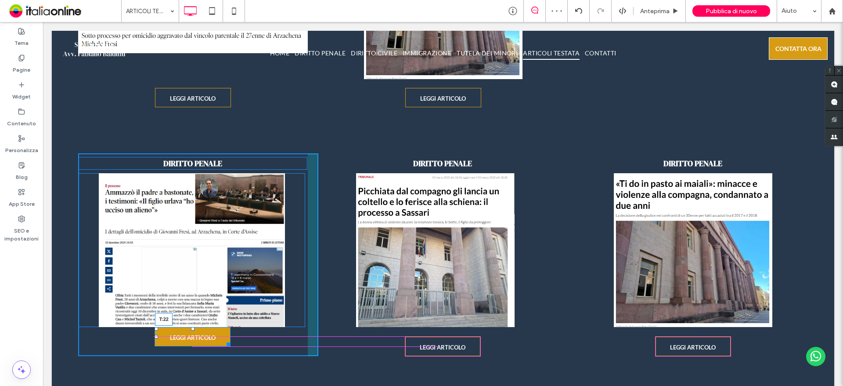
drag, startPoint x: 190, startPoint y: 328, endPoint x: 191, endPoint y: 337, distance: 8.9
click at [191, 330] on div at bounding box center [193, 329] width 4 height 4
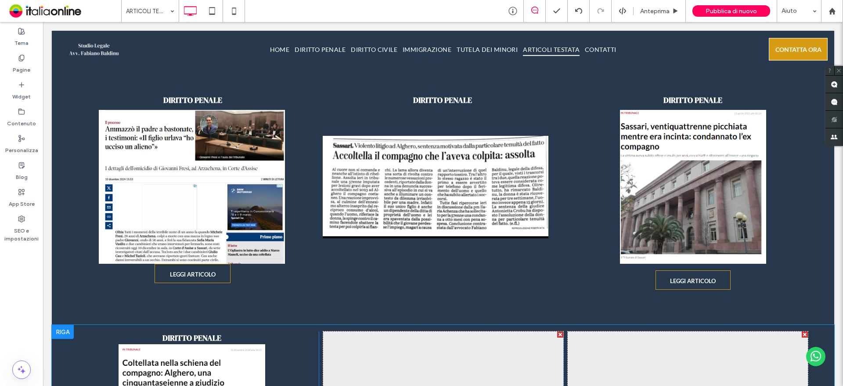
scroll to position [1290, 0]
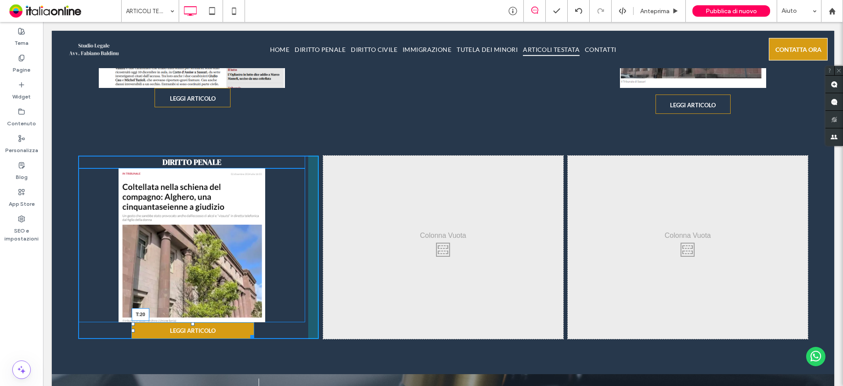
drag, startPoint x: 191, startPoint y: 323, endPoint x: 191, endPoint y: 332, distance: 8.8
click at [191, 325] on div at bounding box center [193, 324] width 4 height 4
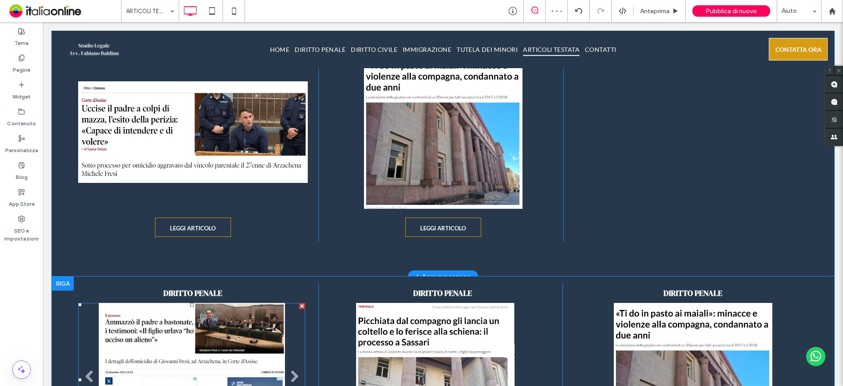
scroll to position [763, 0]
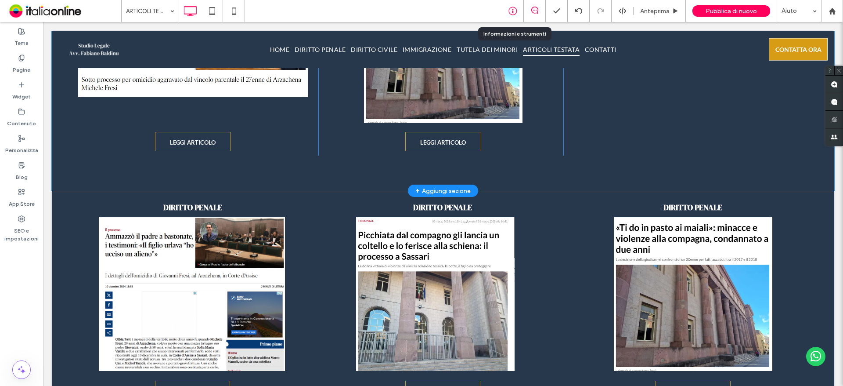
click at [518, 12] on div at bounding box center [513, 11] width 22 height 9
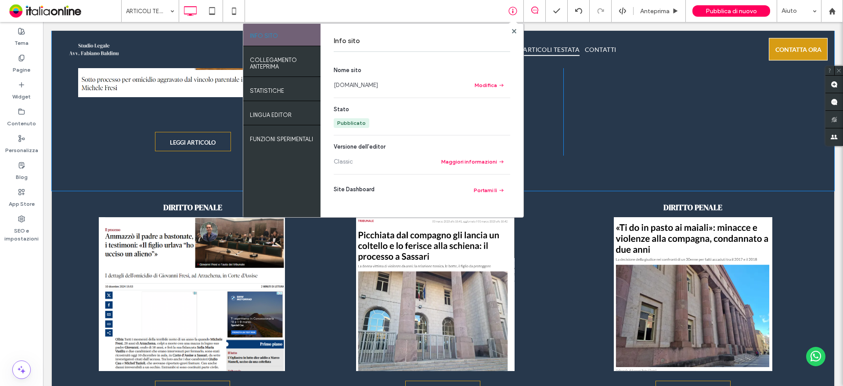
click at [374, 90] on section "Nome sito www.studiolegalefabianobaldinu.com Modifica" at bounding box center [422, 78] width 177 height 25
click at [378, 84] on link "www.studiolegalefabianobaldinu.com" at bounding box center [356, 85] width 44 height 9
click at [514, 31] on use at bounding box center [514, 31] width 4 height 4
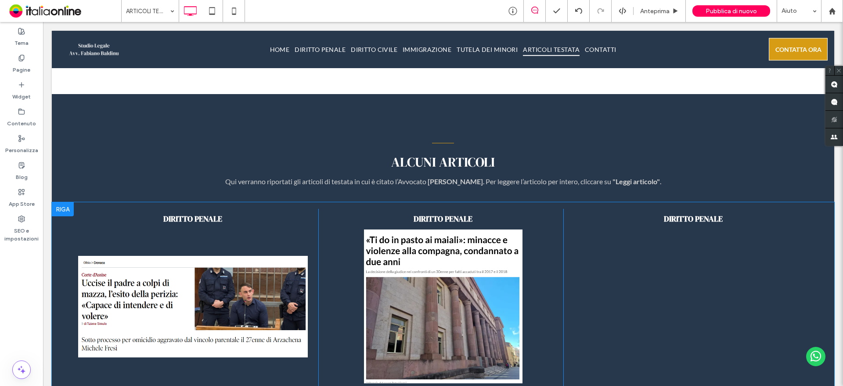
scroll to position [499, 0]
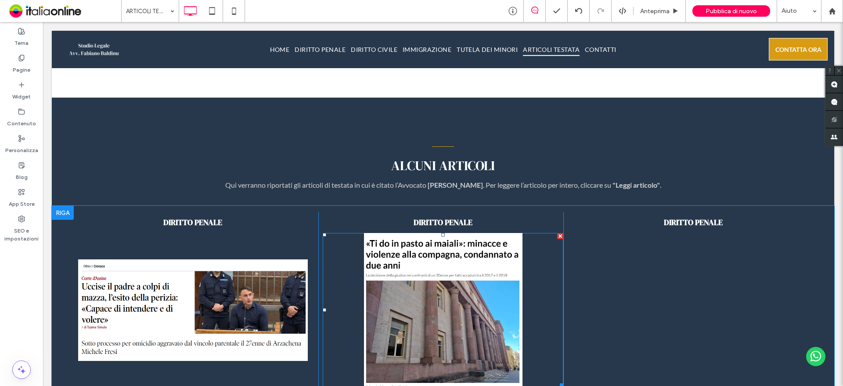
click at [557, 235] on div at bounding box center [560, 236] width 6 height 6
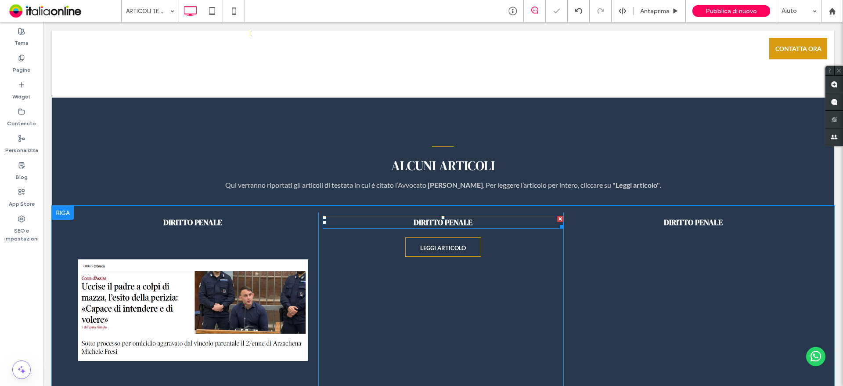
click at [557, 218] on div at bounding box center [560, 219] width 6 height 6
click at [475, 224] on div at bounding box center [478, 224] width 6 height 6
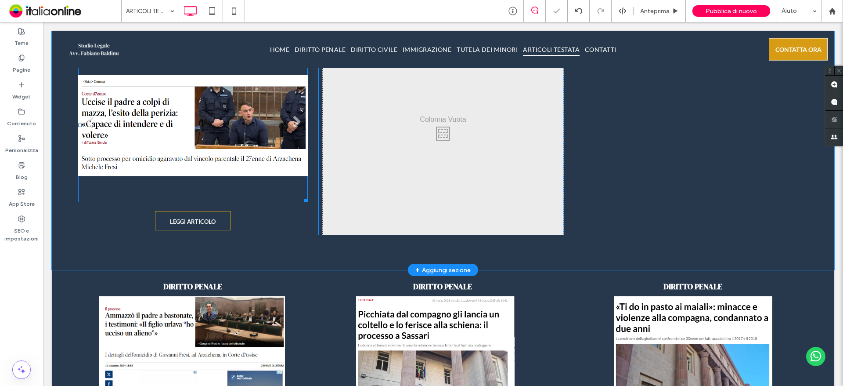
scroll to position [631, 0]
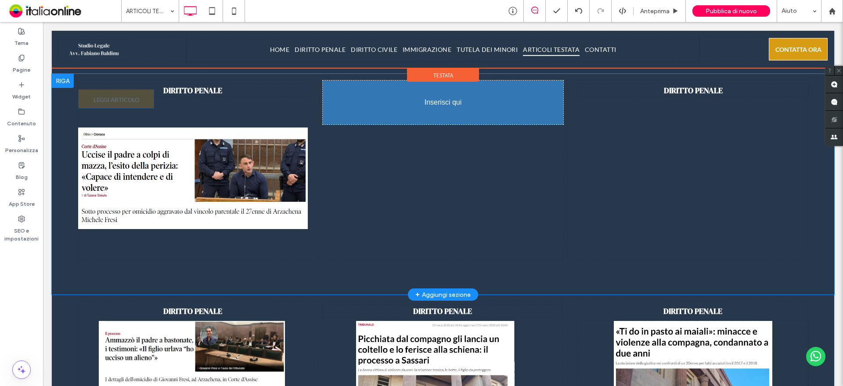
drag, startPoint x: 193, startPoint y: 271, endPoint x: 422, endPoint y: 244, distance: 230.9
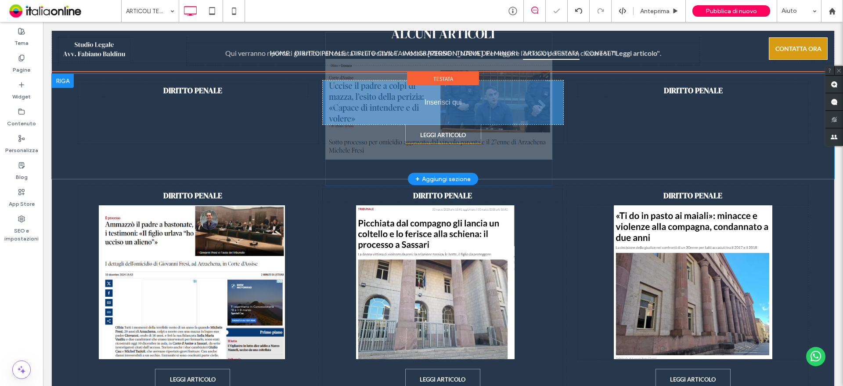
drag, startPoint x: 370, startPoint y: 161, endPoint x: 467, endPoint y: 114, distance: 107.8
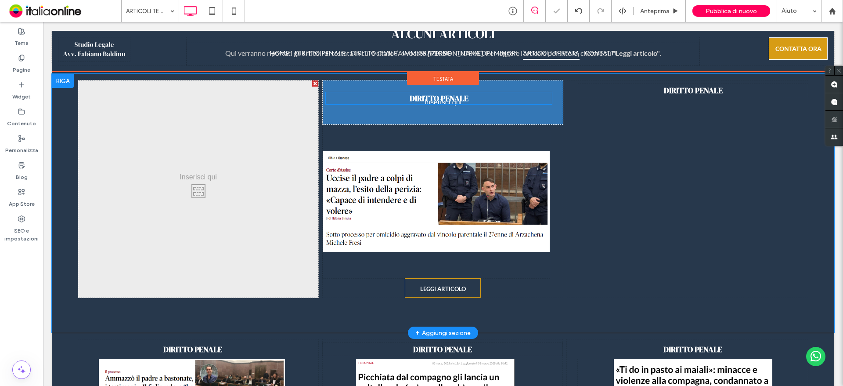
drag, startPoint x: 197, startPoint y: 92, endPoint x: 444, endPoint y: 100, distance: 247.4
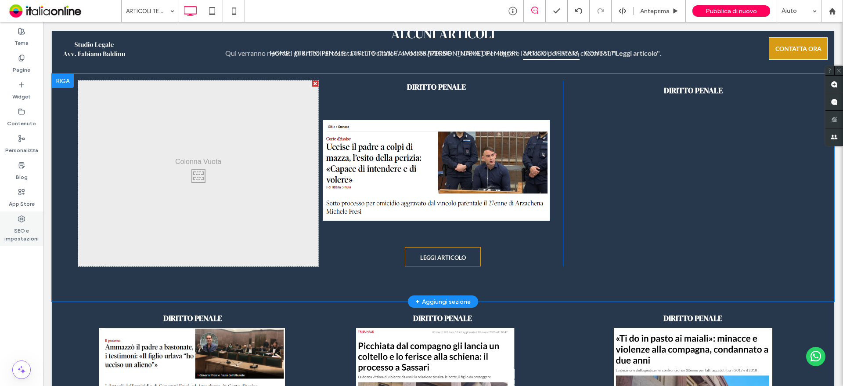
drag, startPoint x: 43, startPoint y: 235, endPoint x: 30, endPoint y: 234, distance: 12.8
click at [43, 235] on label "SEO e impostazioni" at bounding box center [21, 232] width 43 height 20
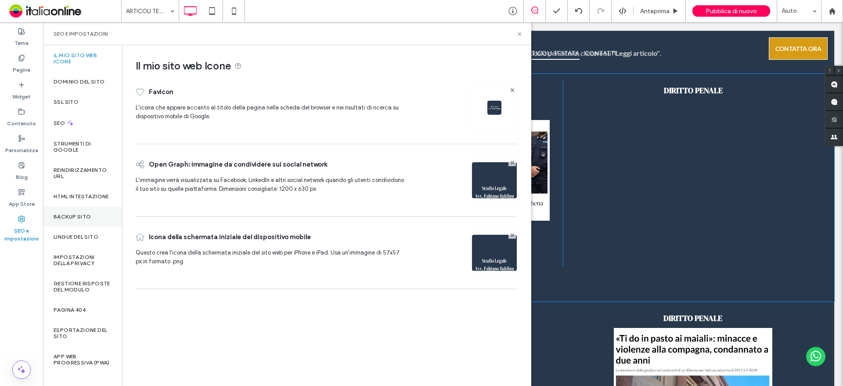
drag, startPoint x: 70, startPoint y: 225, endPoint x: 78, endPoint y: 225, distance: 8.4
click at [70, 220] on label "Backup sito" at bounding box center [72, 216] width 37 height 6
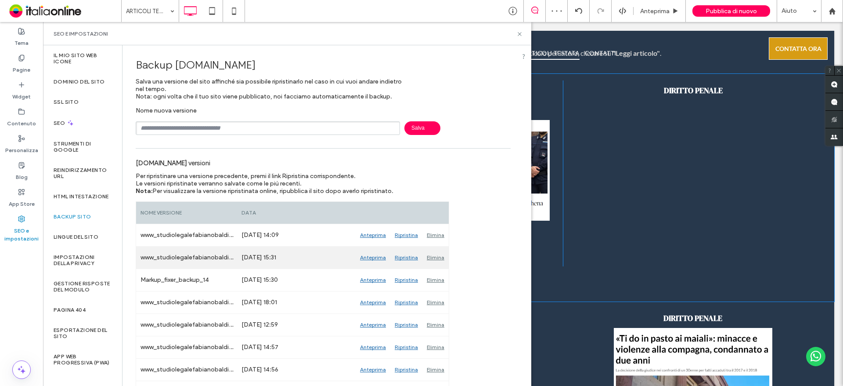
click at [401, 254] on div "Ripristina" at bounding box center [406, 257] width 32 height 22
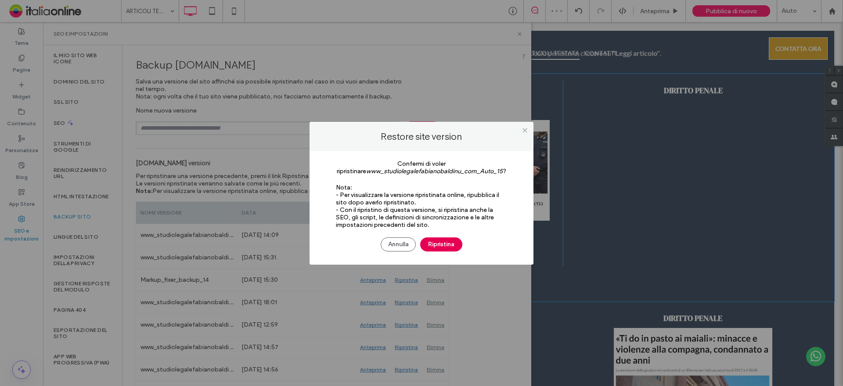
drag, startPoint x: 434, startPoint y: 244, endPoint x: 429, endPoint y: 242, distance: 5.4
click at [434, 244] on button "Ripristina" at bounding box center [441, 244] width 42 height 14
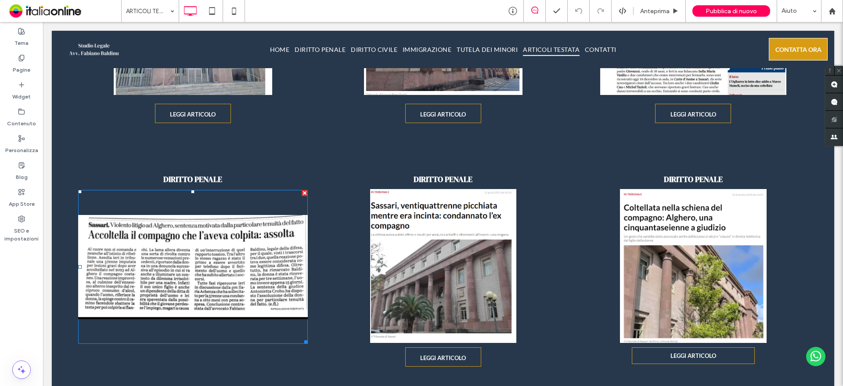
scroll to position [571, 0]
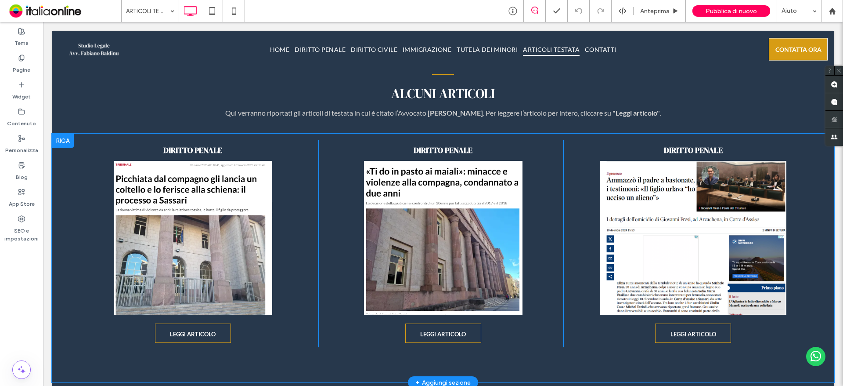
click at [69, 142] on div at bounding box center [63, 141] width 22 height 14
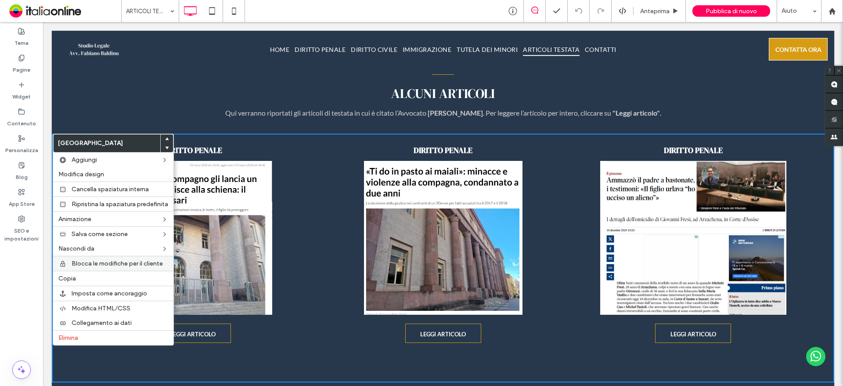
drag, startPoint x: 97, startPoint y: 276, endPoint x: 160, endPoint y: 262, distance: 64.3
click at [97, 276] on label "Copia" at bounding box center [113, 277] width 110 height 7
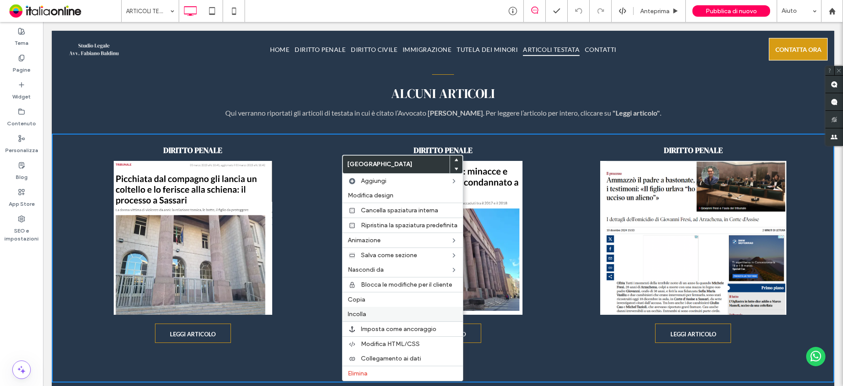
click at [364, 316] on span "Incolla" at bounding box center [357, 313] width 18 height 7
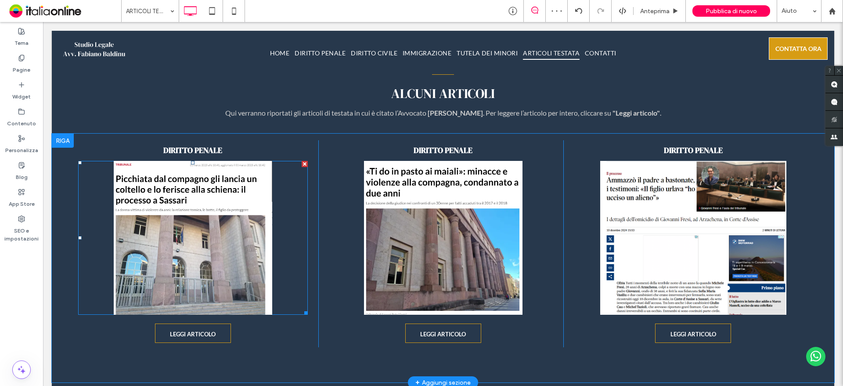
click at [304, 162] on div at bounding box center [305, 164] width 6 height 6
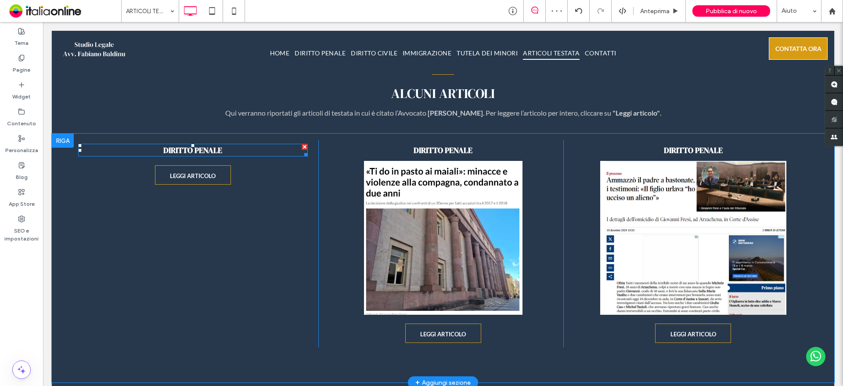
click at [302, 147] on div at bounding box center [305, 147] width 6 height 6
click at [226, 150] on div at bounding box center [227, 152] width 6 height 6
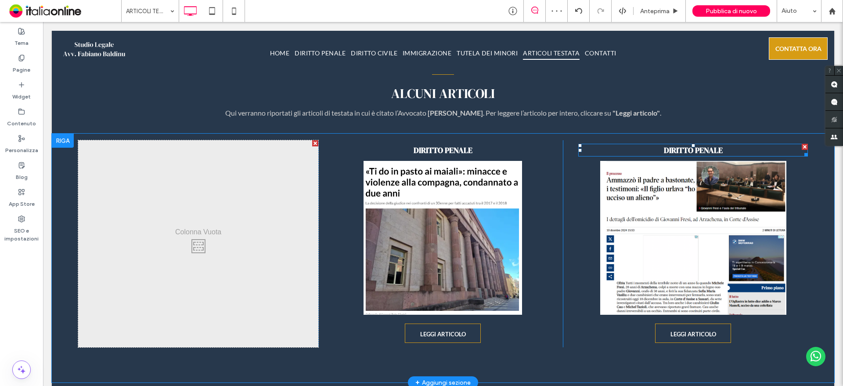
click at [802, 144] on div at bounding box center [805, 147] width 6 height 6
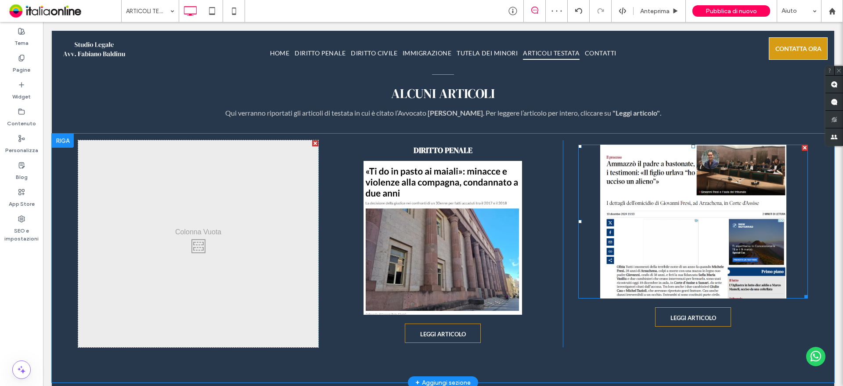
click at [802, 145] on div at bounding box center [805, 147] width 6 height 6
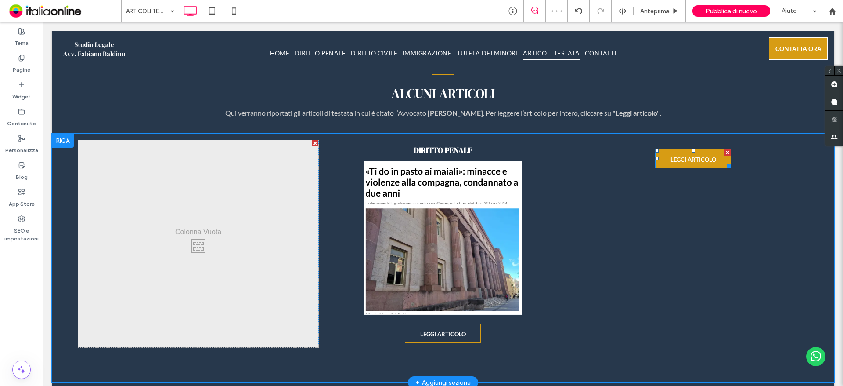
click at [725, 150] on div at bounding box center [728, 152] width 6 height 6
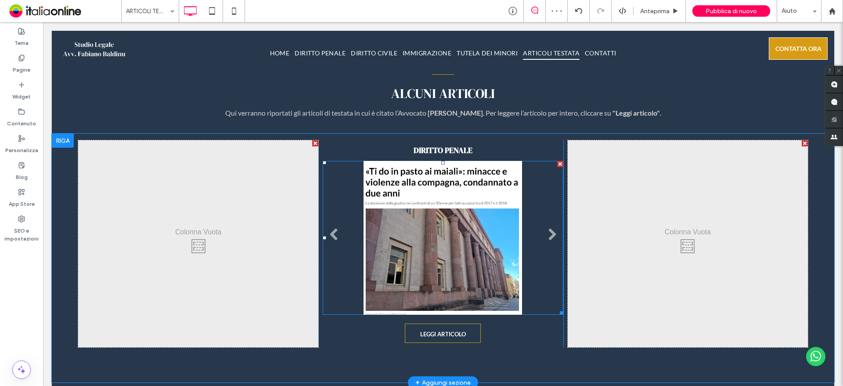
drag, startPoint x: 428, startPoint y: 263, endPoint x: 385, endPoint y: 241, distance: 48.7
click at [385, 241] on li "Titolo diapositiva Scrivi qui la tua didascalia Pulsante" at bounding box center [443, 238] width 240 height 154
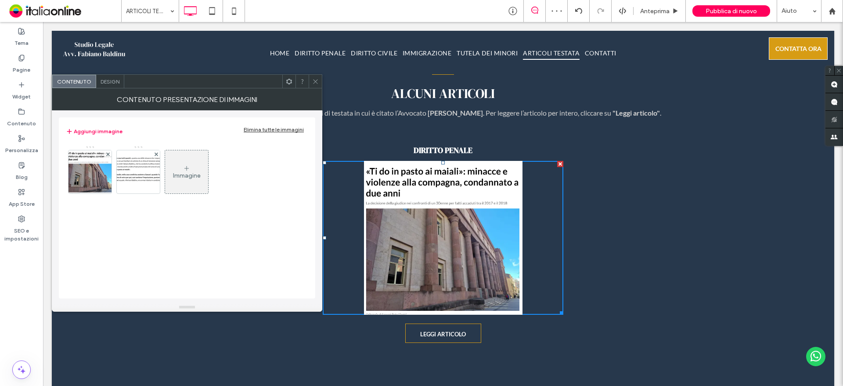
drag, startPoint x: 278, startPoint y: 128, endPoint x: 266, endPoint y: 132, distance: 12.8
click at [278, 128] on div "Elimina tutte le immagini" at bounding box center [274, 129] width 60 height 7
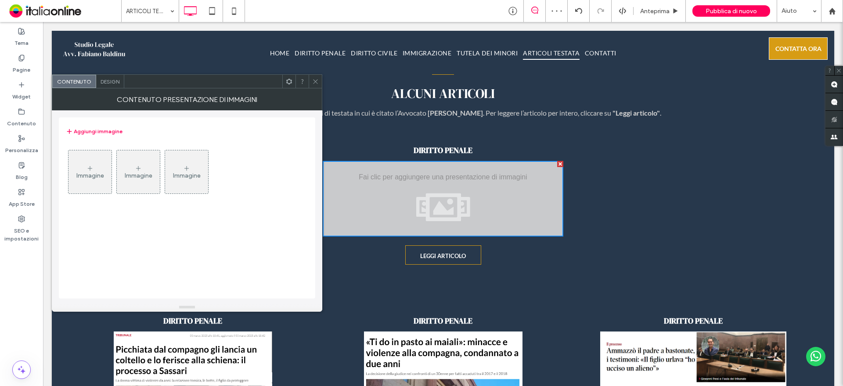
click at [92, 181] on div "Immagine" at bounding box center [90, 171] width 43 height 41
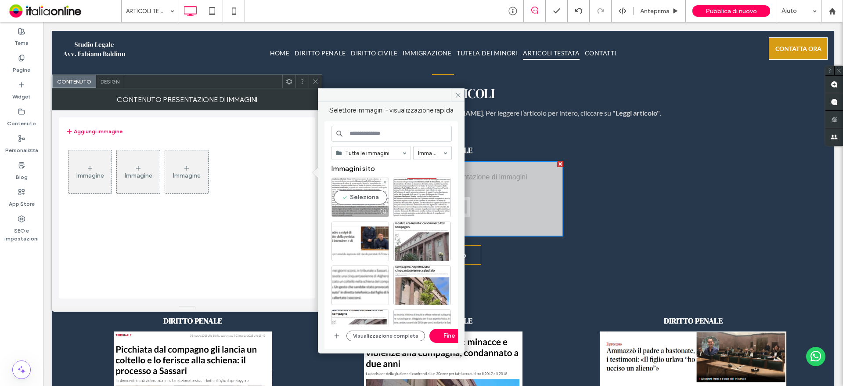
click at [368, 199] on div "Seleziona" at bounding box center [361, 197] width 58 height 40
drag, startPoint x: 386, startPoint y: 209, endPoint x: 372, endPoint y: 214, distance: 15.6
click at [369, 206] on div at bounding box center [360, 211] width 57 height 11
drag, startPoint x: 366, startPoint y: 242, endPoint x: 411, endPoint y: 213, distance: 53.1
click at [366, 242] on div "Seleziona" at bounding box center [361, 241] width 58 height 40
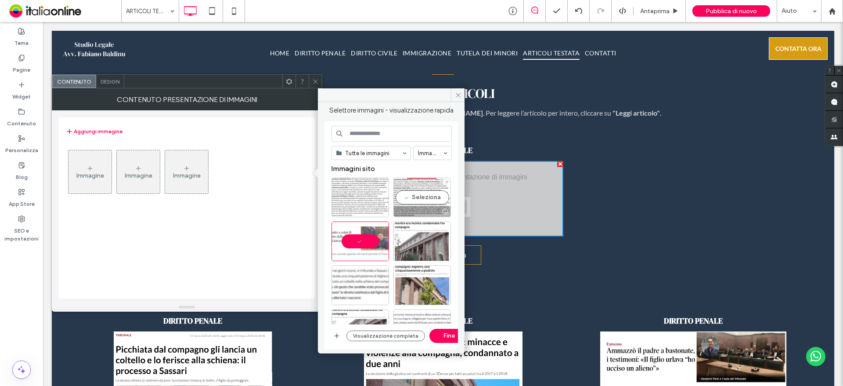
drag, startPoint x: 420, startPoint y: 205, endPoint x: 419, endPoint y: 218, distance: 13.2
click at [420, 205] on div "Seleziona" at bounding box center [423, 197] width 58 height 40
click at [420, 201] on div at bounding box center [423, 197] width 58 height 40
drag, startPoint x: 382, startPoint y: 194, endPoint x: 418, endPoint y: 249, distance: 65.3
click at [382, 194] on div "Seleziona" at bounding box center [361, 197] width 58 height 40
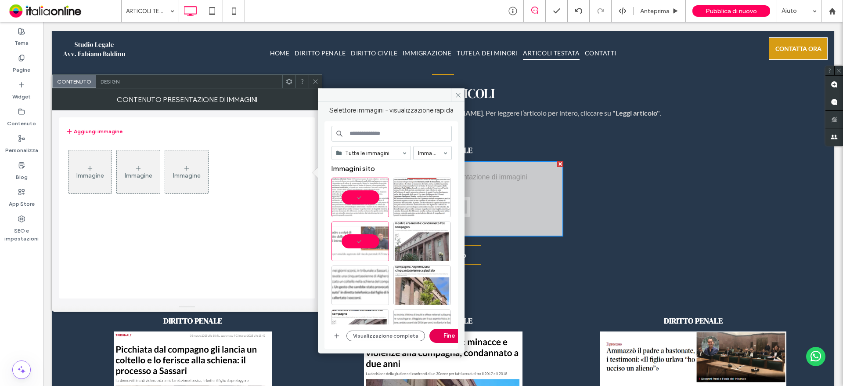
click at [436, 336] on button "Fine" at bounding box center [450, 336] width 40 height 14
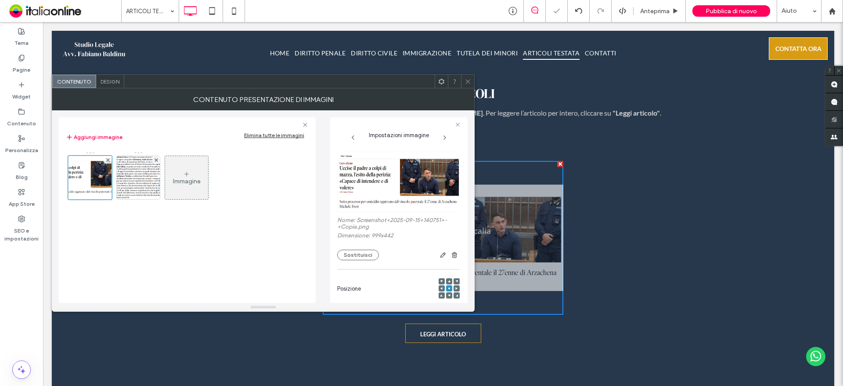
scroll to position [0, 0]
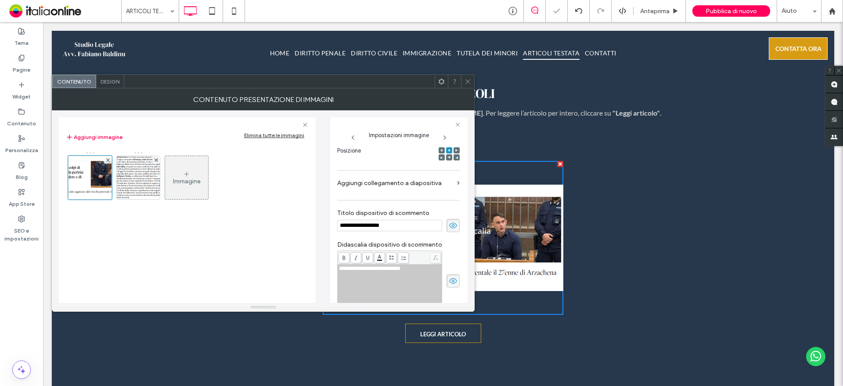
click at [396, 225] on input "**********" at bounding box center [389, 225] width 105 height 11
click at [449, 223] on icon at bounding box center [453, 225] width 9 height 10
click at [450, 278] on icon at bounding box center [453, 281] width 9 height 10
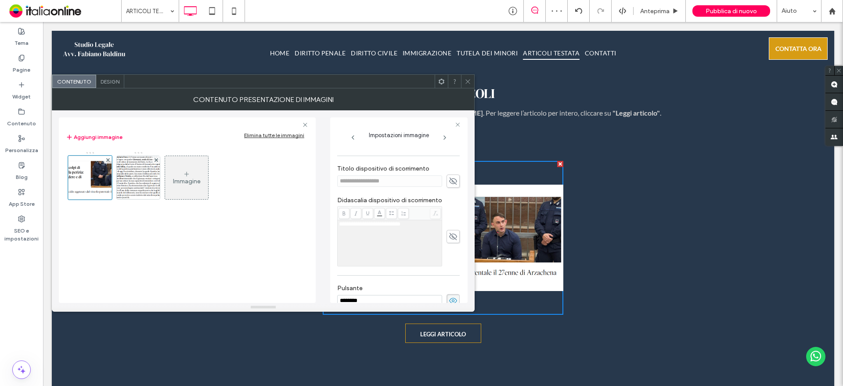
scroll to position [269, 0]
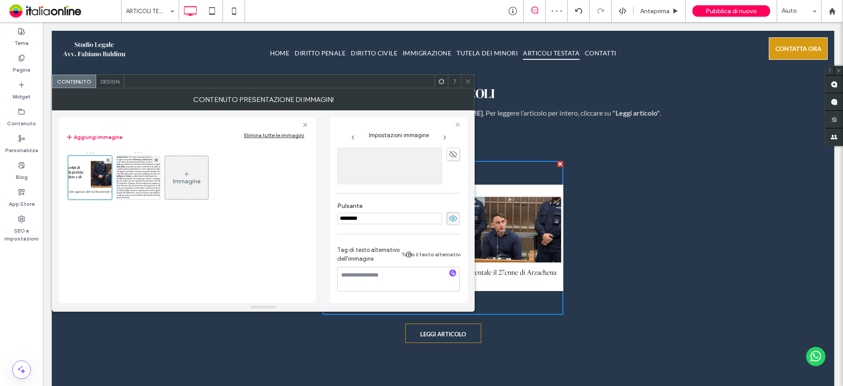
drag, startPoint x: 452, startPoint y: 212, endPoint x: 422, endPoint y: 207, distance: 30.7
click at [452, 213] on icon at bounding box center [453, 218] width 9 height 10
drag, startPoint x: 146, startPoint y: 178, endPoint x: 242, endPoint y: 191, distance: 96.6
click at [146, 178] on img at bounding box center [138, 177] width 67 height 43
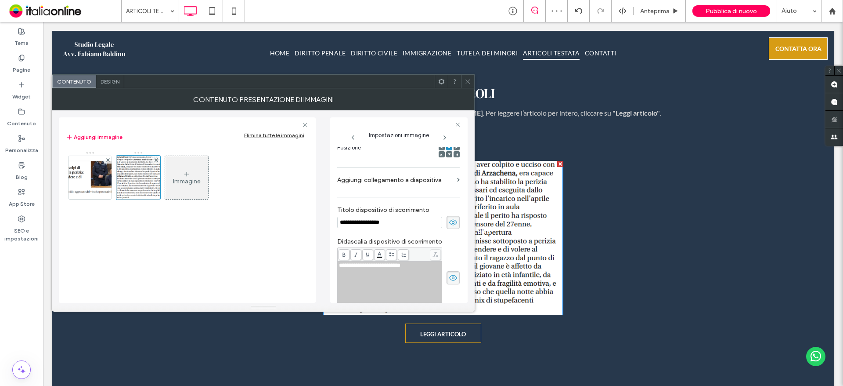
drag, startPoint x: 444, startPoint y: 225, endPoint x: 446, endPoint y: 235, distance: 10.3
click at [447, 225] on span at bounding box center [453, 222] width 13 height 13
click at [448, 269] on div "**********" at bounding box center [398, 277] width 123 height 60
click at [448, 270] on div "**********" at bounding box center [398, 277] width 123 height 60
click at [449, 273] on icon at bounding box center [453, 278] width 9 height 10
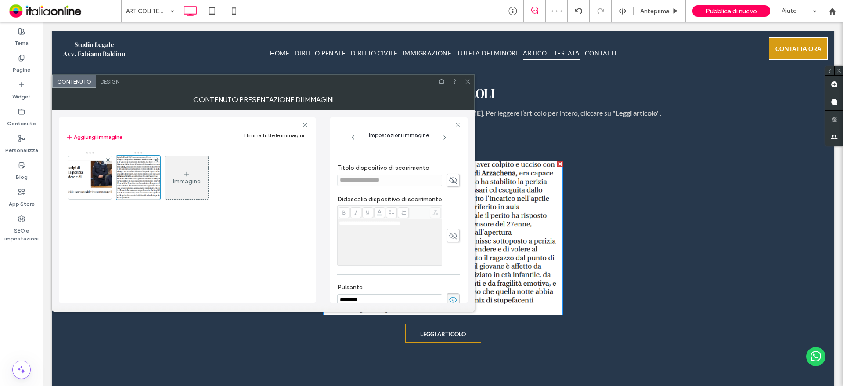
scroll to position [229, 0]
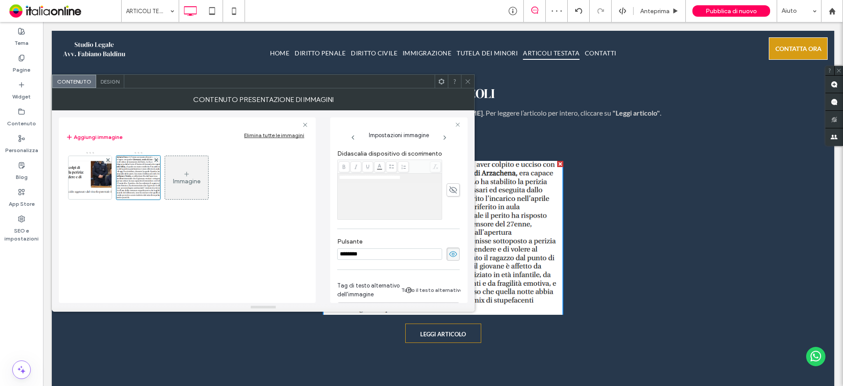
click at [451, 256] on use at bounding box center [453, 254] width 8 height 6
click at [473, 81] on div at bounding box center [467, 81] width 13 height 13
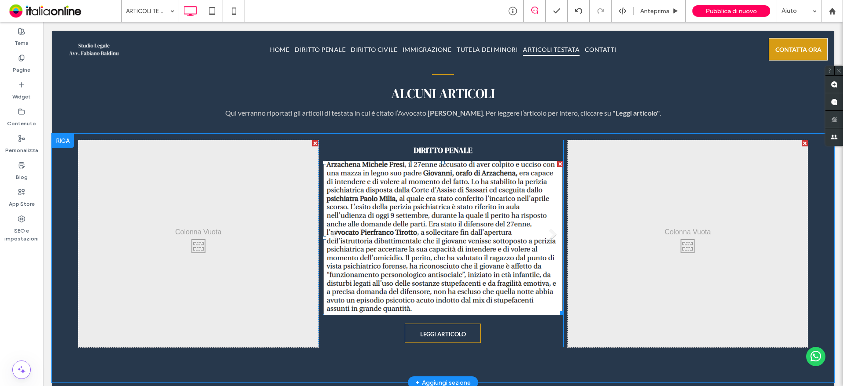
scroll to position [791, 0]
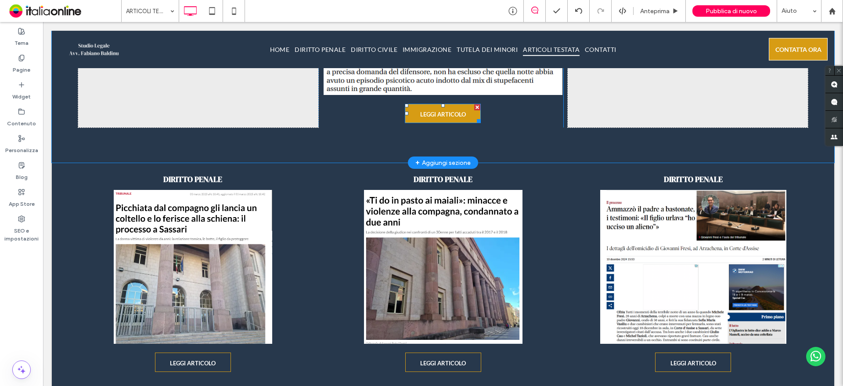
click at [437, 116] on span "LEGGI ARTICOLO" at bounding box center [443, 114] width 46 height 7
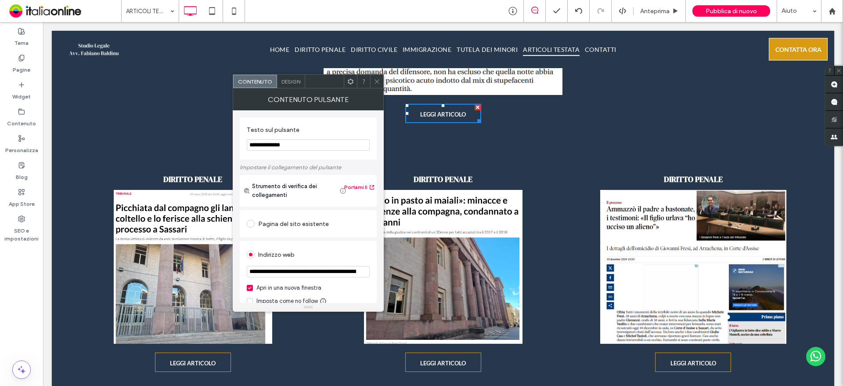
scroll to position [44, 0]
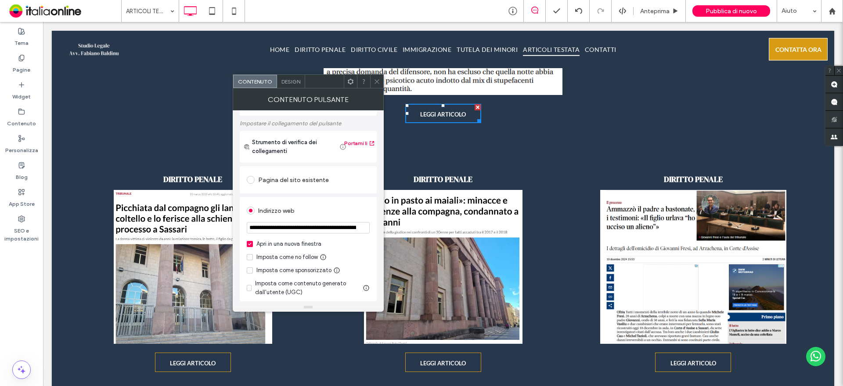
click at [319, 231] on input "**********" at bounding box center [308, 227] width 123 height 11
paste input "url"
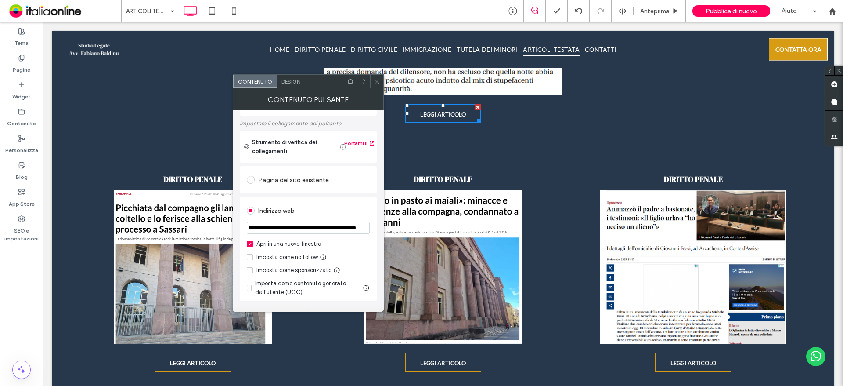
type input "**********"
click at [374, 80] on icon at bounding box center [377, 81] width 7 height 7
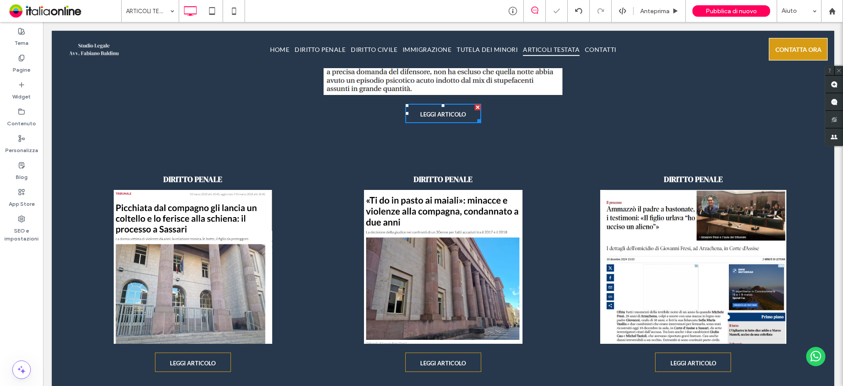
scroll to position [0, 0]
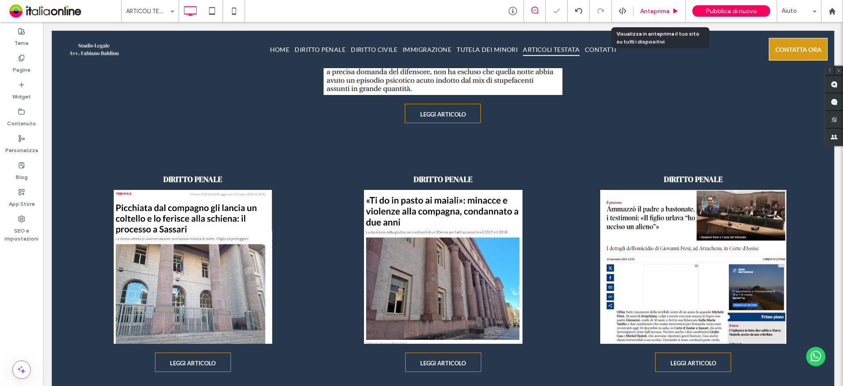
click at [661, 8] on span "Anteprima" at bounding box center [654, 10] width 29 height 7
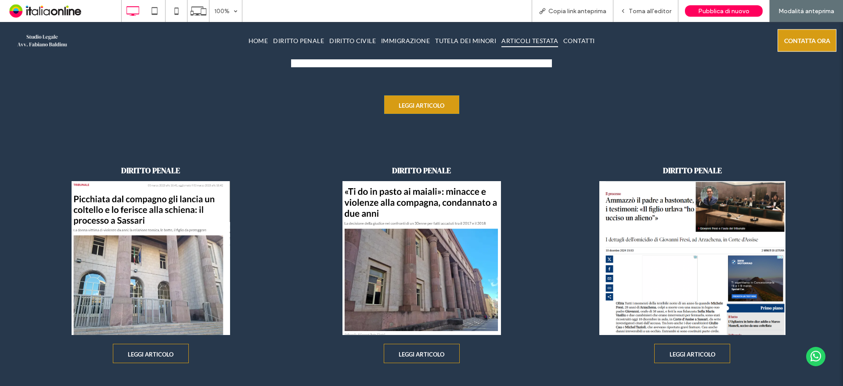
click at [404, 99] on link "LEGGI ARTICOLO" at bounding box center [422, 104] width 76 height 19
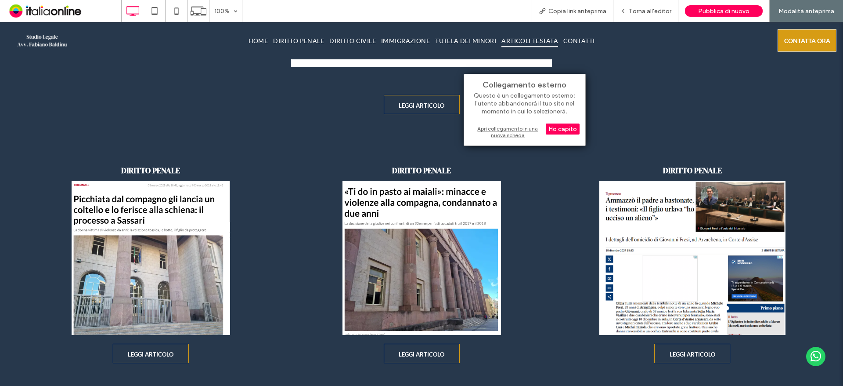
click at [506, 130] on div "Apri collegamento in una nuova scheda" at bounding box center [525, 132] width 110 height 16
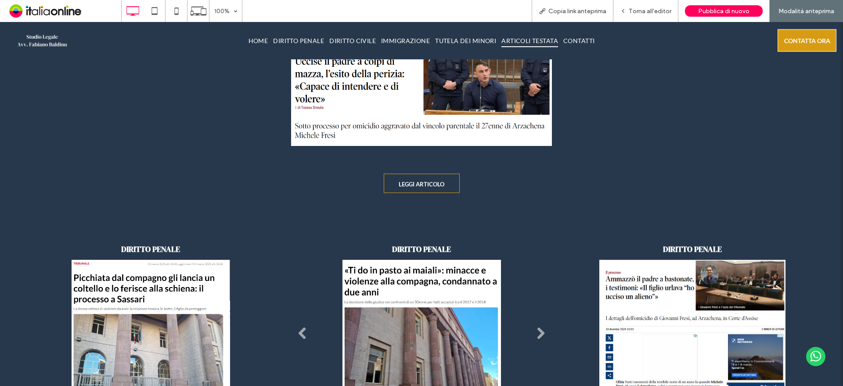
scroll to position [615, 0]
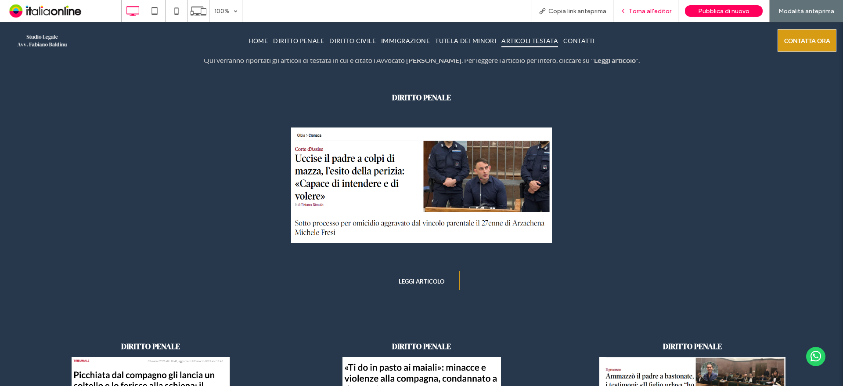
click at [655, 7] on span "Torna all'editor" at bounding box center [650, 10] width 43 height 7
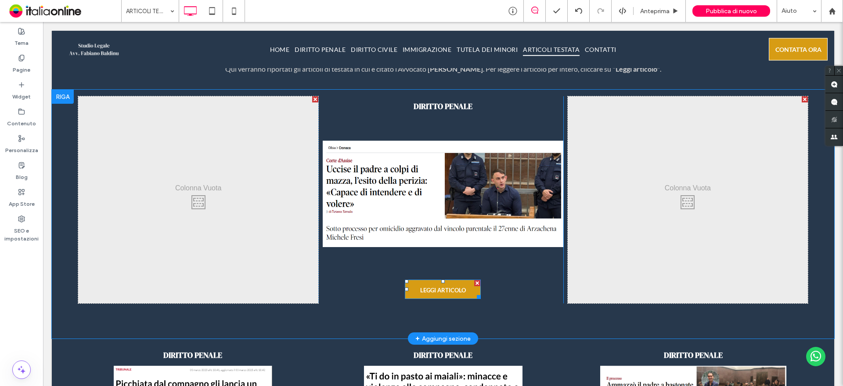
click at [446, 295] on link "LEGGI ARTICOLO" at bounding box center [443, 288] width 76 height 19
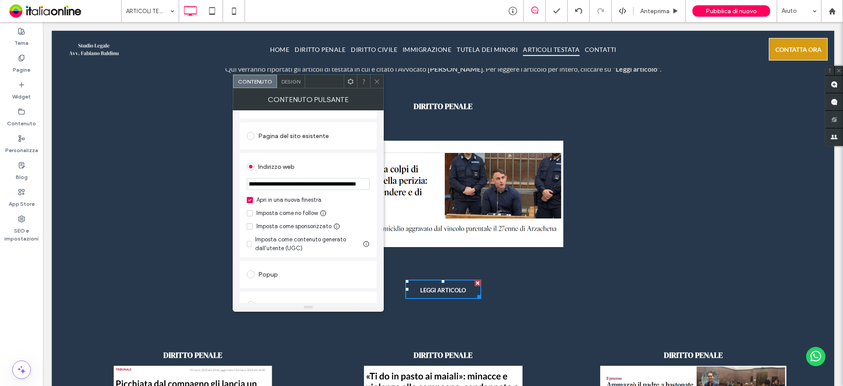
scroll to position [0, 262]
drag, startPoint x: 302, startPoint y: 183, endPoint x: 374, endPoint y: 187, distance: 72.6
click at [374, 187] on div "**********" at bounding box center [308, 205] width 137 height 104
click at [355, 184] on input "**********" at bounding box center [308, 184] width 123 height 12
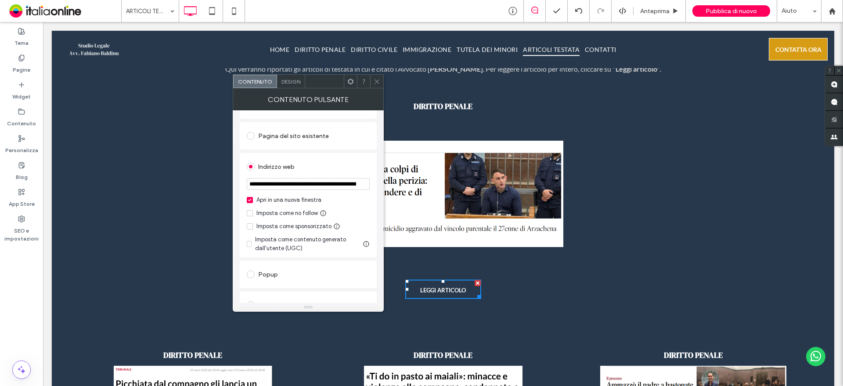
drag, startPoint x: 404, startPoint y: 202, endPoint x: 231, endPoint y: 185, distance: 174.3
click at [375, 77] on span at bounding box center [377, 81] width 7 height 13
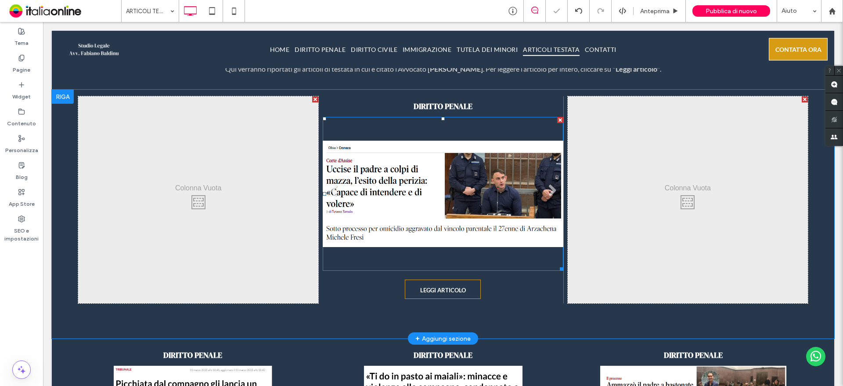
click at [533, 194] on li "Titolo diapositiva Scrivi qui la tua didascalia Pulsante" at bounding box center [443, 194] width 240 height 154
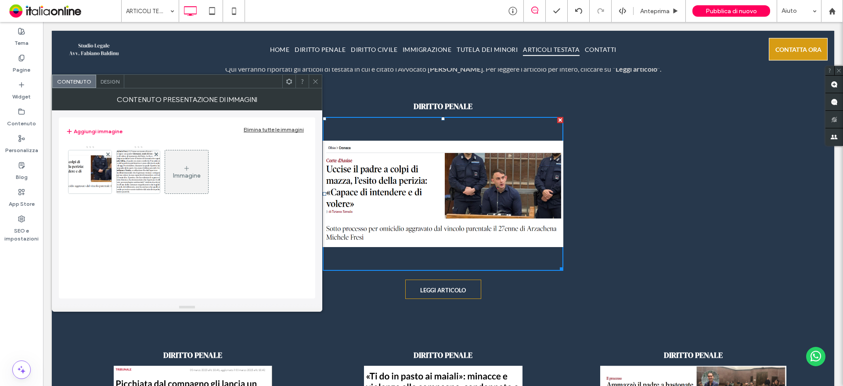
click at [107, 82] on span "Design" at bounding box center [110, 81] width 19 height 7
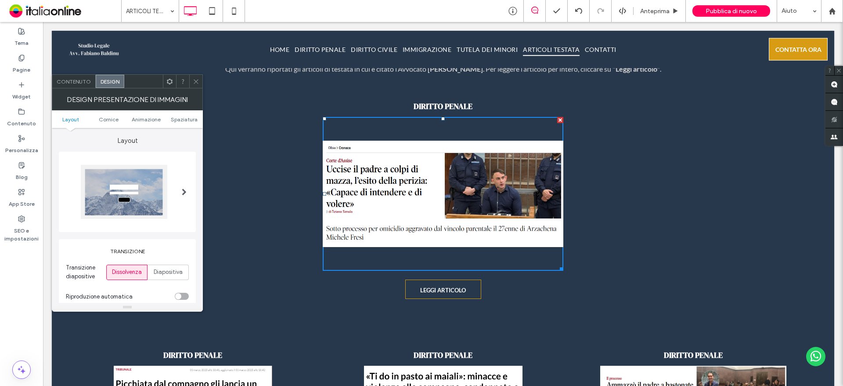
click at [193, 81] on icon at bounding box center [196, 81] width 7 height 7
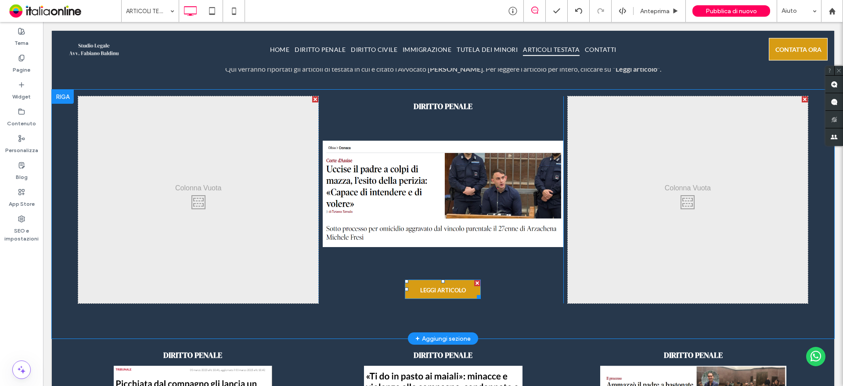
click at [454, 287] on span "LEGGI ARTICOLO" at bounding box center [443, 289] width 46 height 7
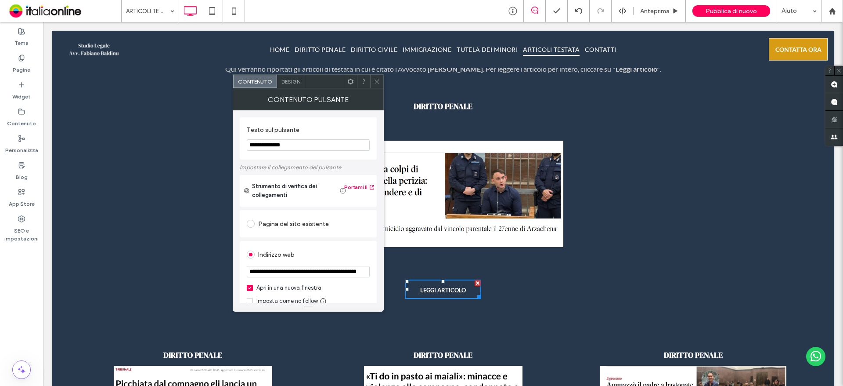
click at [305, 270] on input "**********" at bounding box center [308, 271] width 123 height 11
click at [375, 80] on icon at bounding box center [377, 81] width 7 height 7
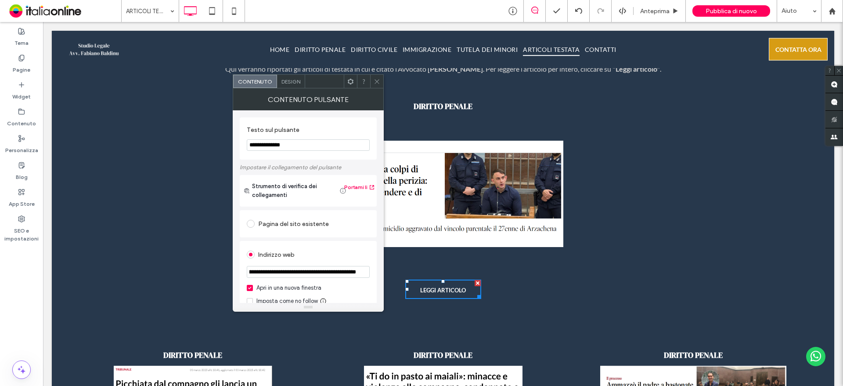
scroll to position [0, 0]
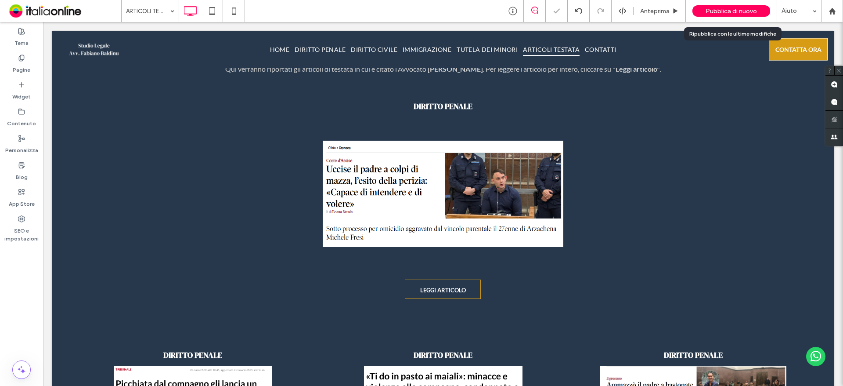
click at [747, 14] on span "Pubblica di nuovo" at bounding box center [731, 10] width 51 height 7
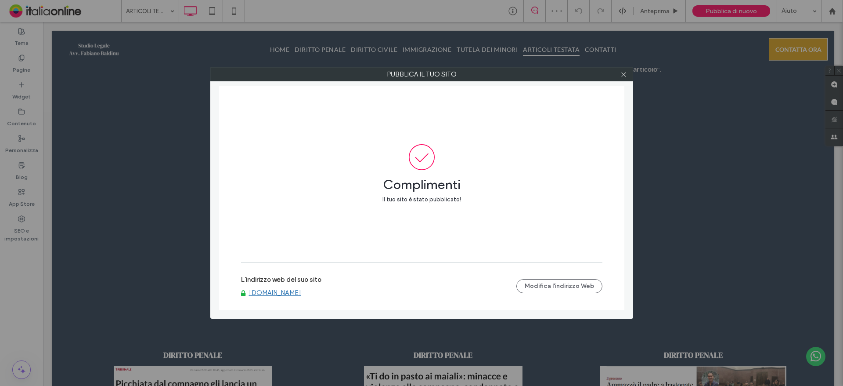
click at [301, 292] on link "www.studiolegalefabianobaldinu.com" at bounding box center [275, 293] width 52 height 8
drag, startPoint x: 621, startPoint y: 76, endPoint x: 596, endPoint y: 137, distance: 66.4
click at [621, 76] on icon at bounding box center [624, 74] width 7 height 7
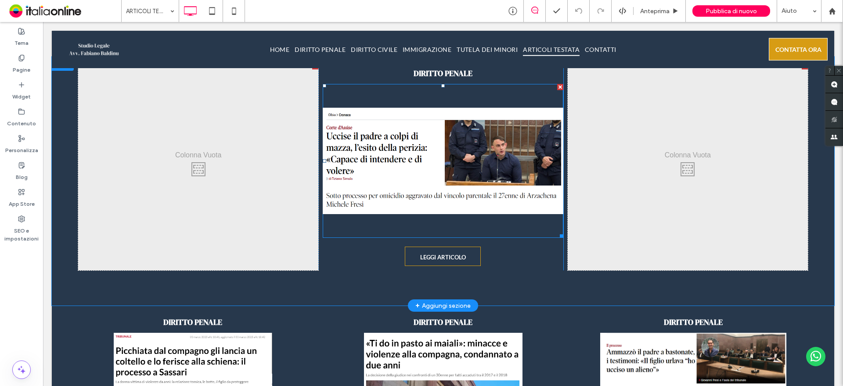
scroll to position [703, 0]
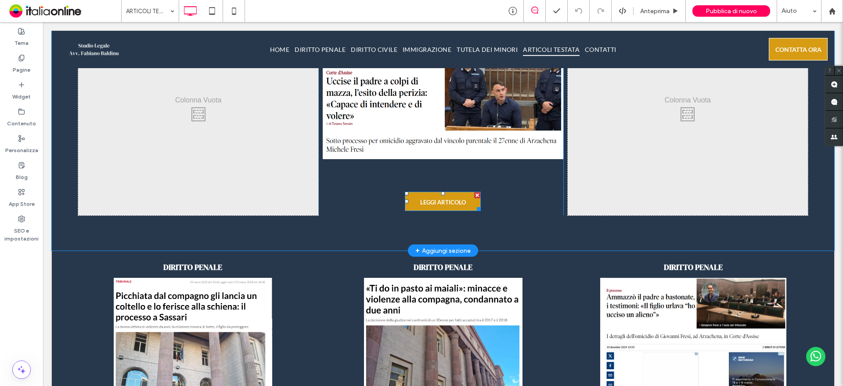
click at [432, 201] on span "LEGGI ARTICOLO" at bounding box center [443, 202] width 46 height 7
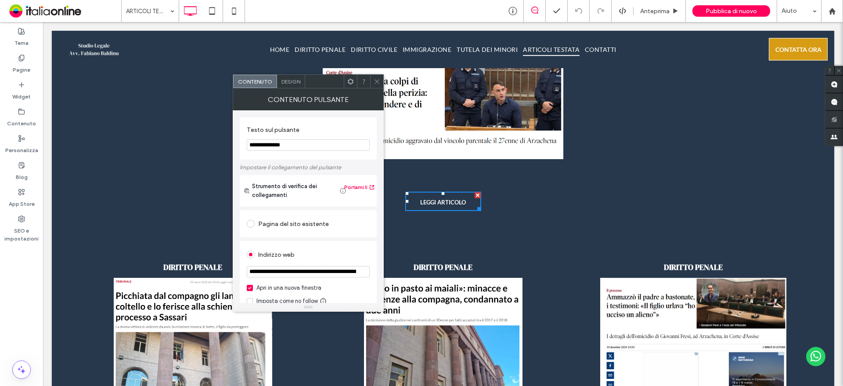
click at [309, 275] on input "**********" at bounding box center [308, 271] width 123 height 11
paste input "**********"
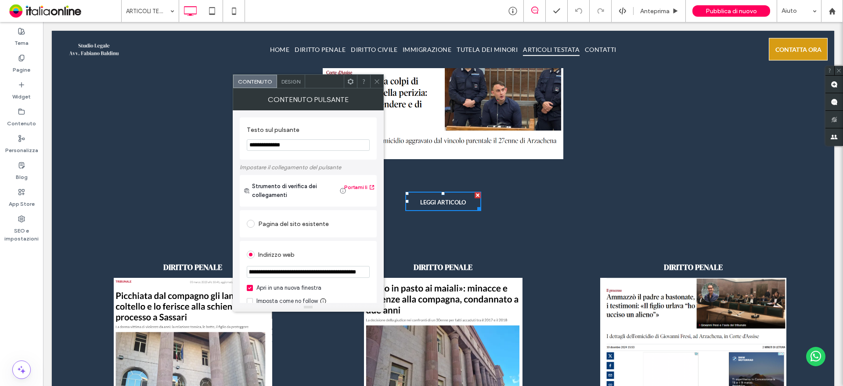
type input "**********"
drag, startPoint x: 373, startPoint y: 82, endPoint x: 348, endPoint y: 56, distance: 36.3
click at [373, 82] on div at bounding box center [376, 81] width 13 height 13
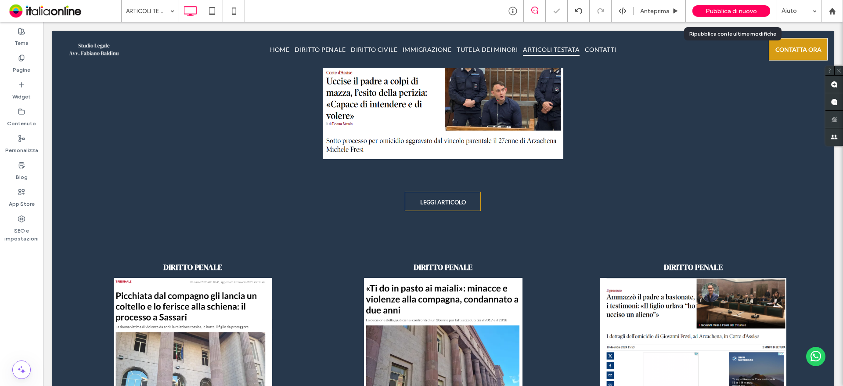
click at [743, 6] on div "Pubblica di nuovo" at bounding box center [732, 10] width 78 height 11
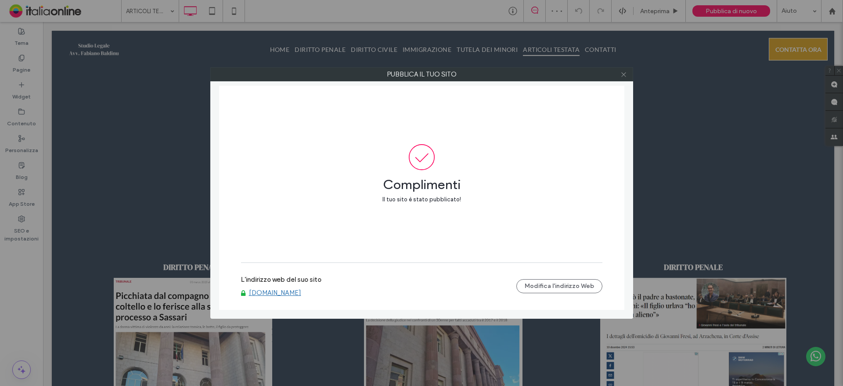
click at [623, 71] on icon at bounding box center [624, 74] width 7 height 7
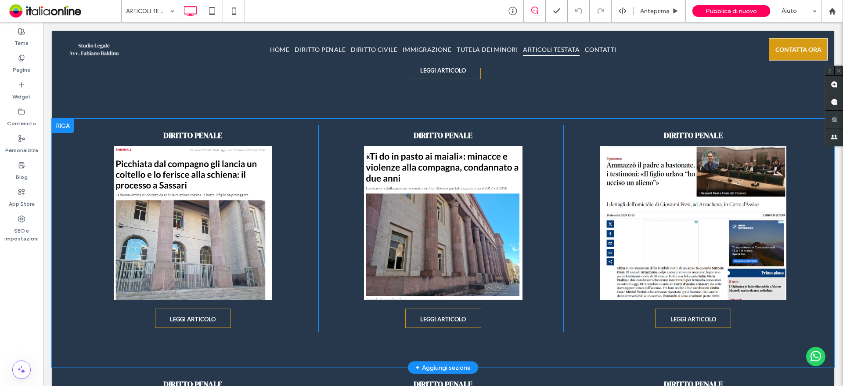
scroll to position [615, 0]
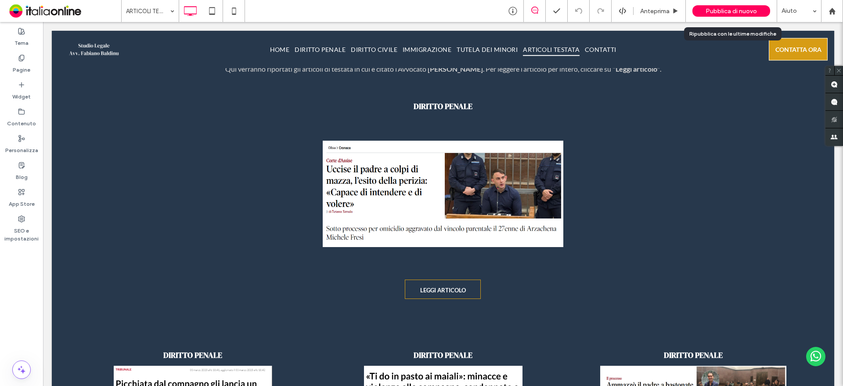
click at [754, 7] on span "Pubblica di nuovo" at bounding box center [731, 10] width 51 height 7
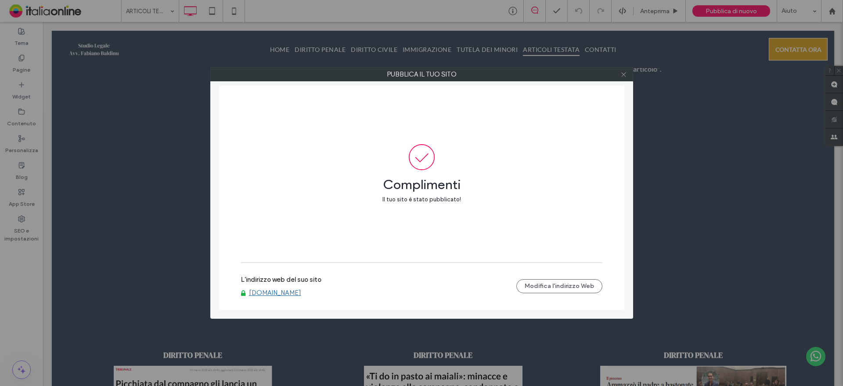
click at [625, 72] on icon at bounding box center [624, 74] width 7 height 7
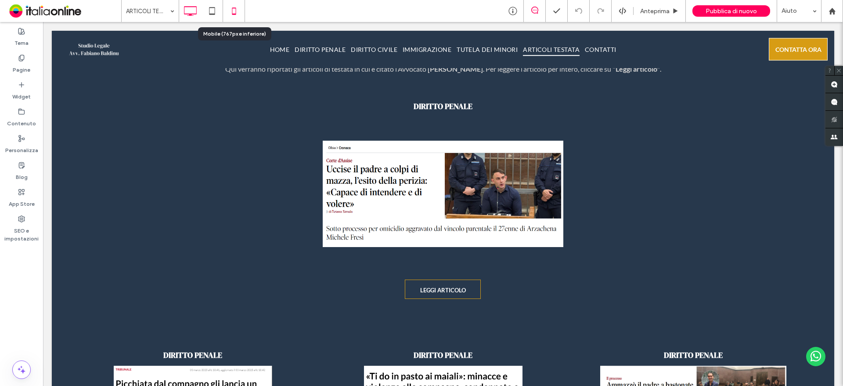
click at [234, 15] on icon at bounding box center [234, 11] width 18 height 18
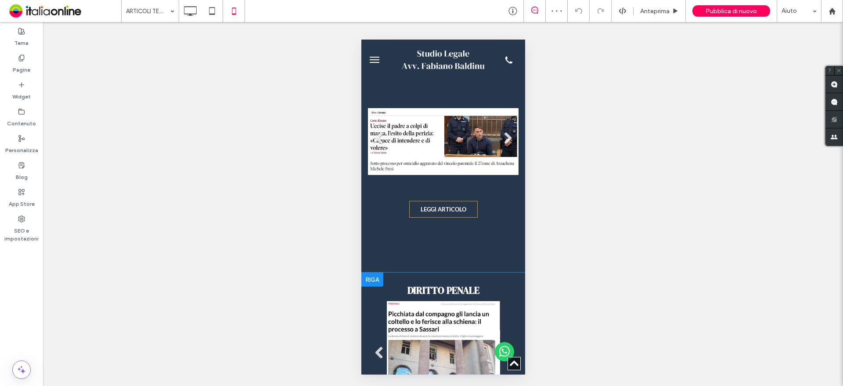
scroll to position [966, 0]
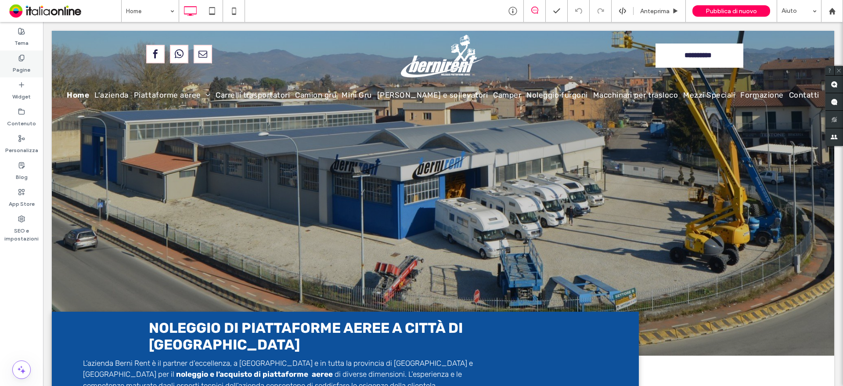
drag, startPoint x: 29, startPoint y: 54, endPoint x: 37, endPoint y: 55, distance: 7.5
click at [29, 54] on div "Pagine" at bounding box center [21, 64] width 43 height 27
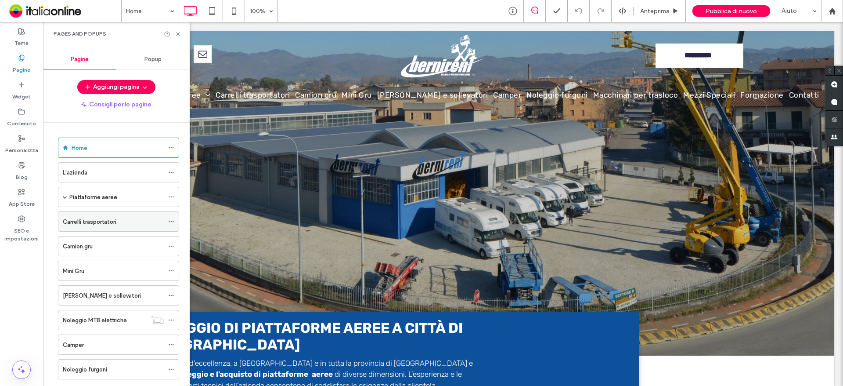
click at [101, 224] on label "Carrelli trasportatori" at bounding box center [90, 221] width 54 height 15
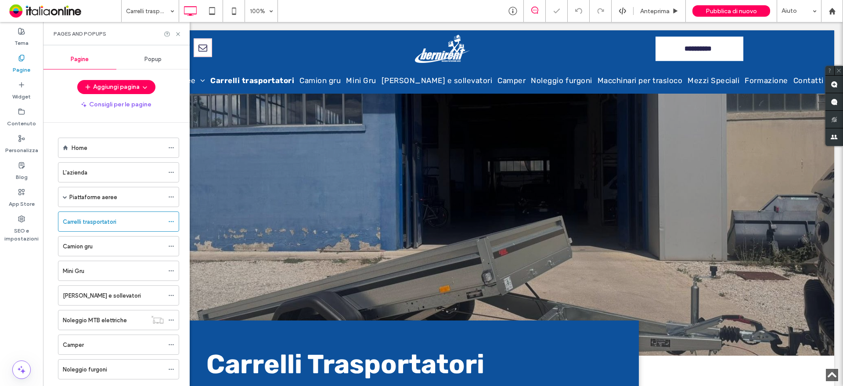
scroll to position [483, 0]
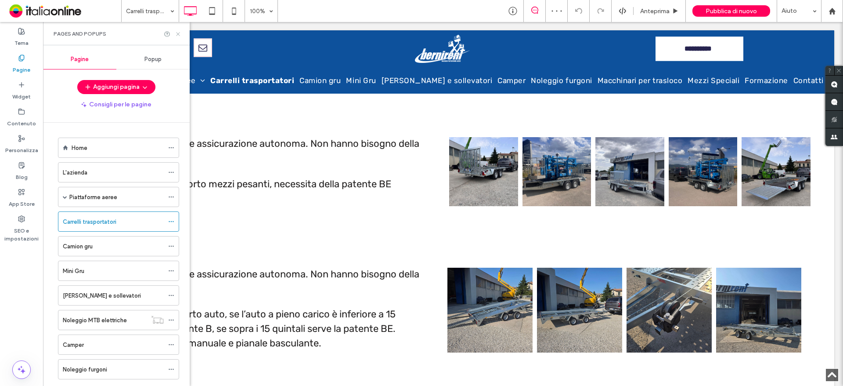
click at [178, 29] on div "Pages and Popups" at bounding box center [116, 33] width 147 height 23
drag, startPoint x: 178, startPoint y: 35, endPoint x: 160, endPoint y: 146, distance: 112.1
click at [178, 35] on icon at bounding box center [178, 34] width 7 height 7
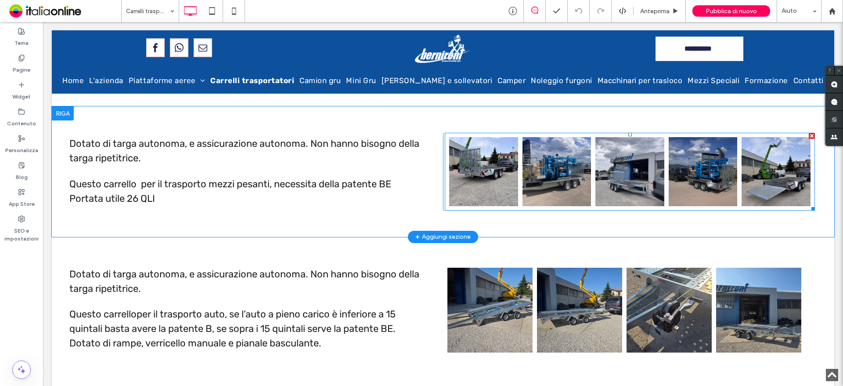
click at [502, 169] on link at bounding box center [483, 171] width 69 height 69
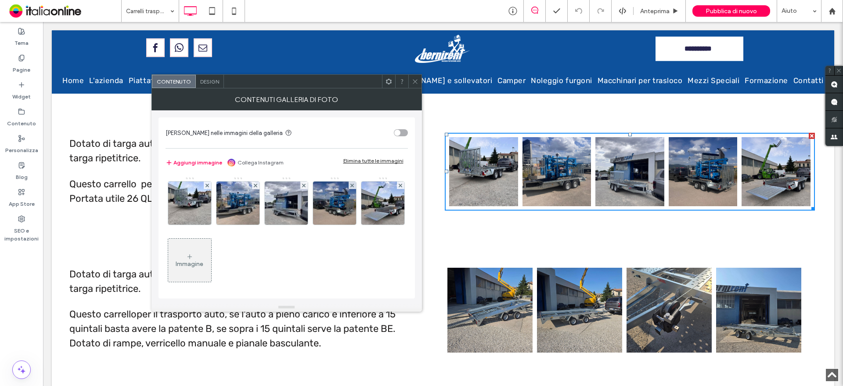
drag, startPoint x: 413, startPoint y: 84, endPoint x: 370, endPoint y: 125, distance: 58.7
click at [413, 84] on icon at bounding box center [415, 81] width 7 height 7
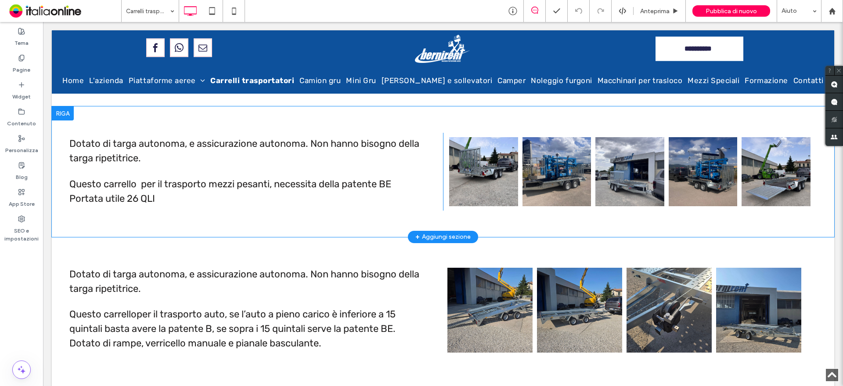
click at [267, 197] on p "Questo carrello per il trasporto mezzi pesanti, necessita della patente BE Port…" at bounding box center [252, 191] width 366 height 29
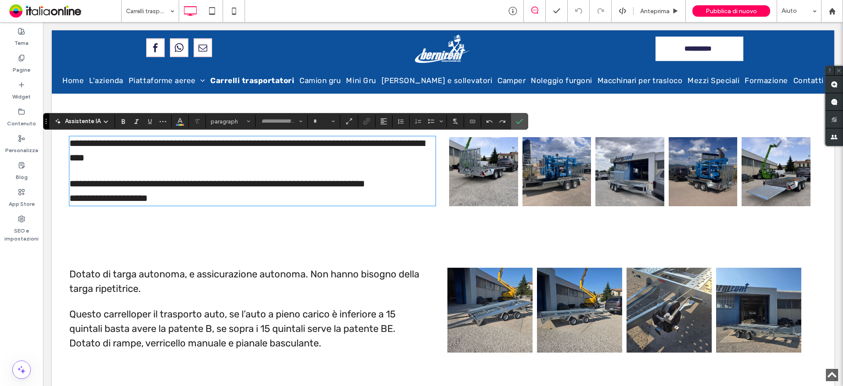
type input "*****"
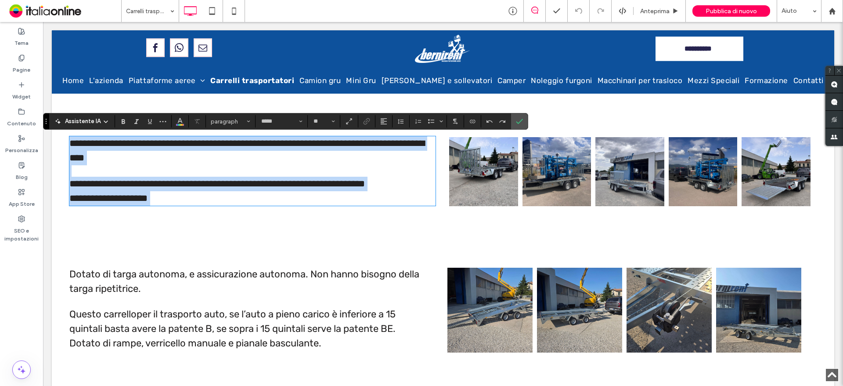
click at [269, 200] on p "**********" at bounding box center [252, 191] width 366 height 29
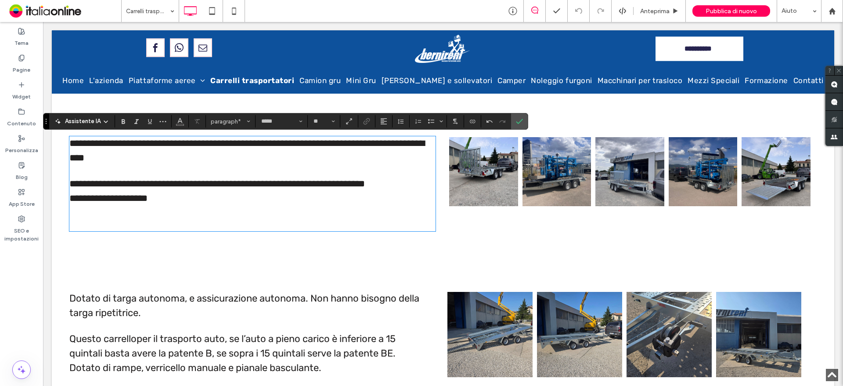
scroll to position [0, 0]
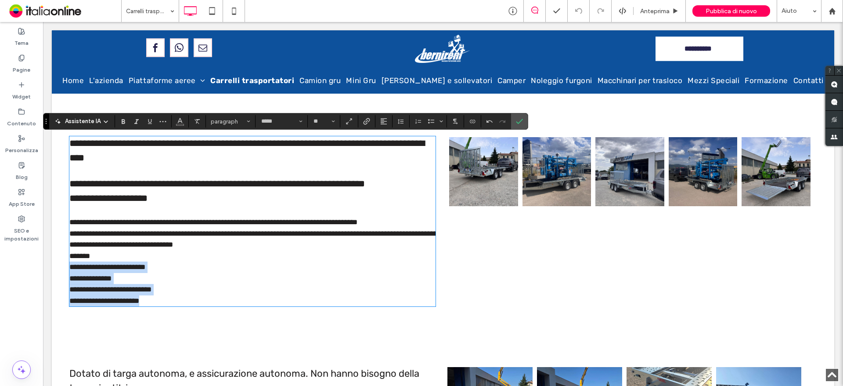
drag, startPoint x: 179, startPoint y: 298, endPoint x: 49, endPoint y: 267, distance: 133.9
click at [49, 267] on body "**********" at bounding box center [443, 204] width 800 height 1331
click at [431, 122] on icon "Elenco puntato" at bounding box center [431, 121] width 7 height 7
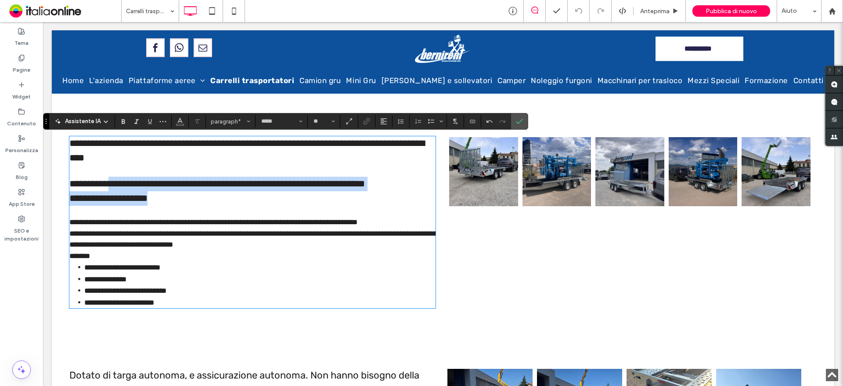
drag, startPoint x: 117, startPoint y: 178, endPoint x: 194, endPoint y: 191, distance: 78.0
click at [194, 191] on p "**********" at bounding box center [252, 191] width 366 height 29
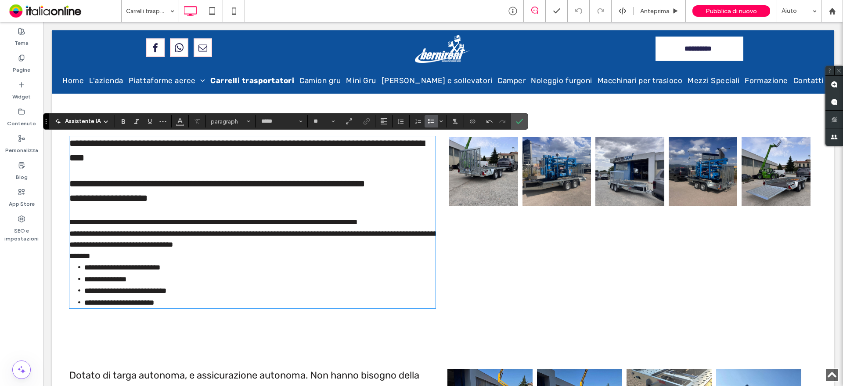
click at [235, 304] on li "**********" at bounding box center [259, 302] width 351 height 12
drag, startPoint x: 208, startPoint y: 299, endPoint x: -11, endPoint y: 183, distance: 247.7
click at [43, 183] on html "Click To Paste Riga Home L'azienda Piattaforme aeree Noleggio piattaforme autoc…" at bounding box center [443, 205] width 800 height 1332
drag, startPoint x: 141, startPoint y: 137, endPoint x: 198, endPoint y: 149, distance: 58.2
click at [197, 149] on span "**********" at bounding box center [246, 150] width 355 height 24
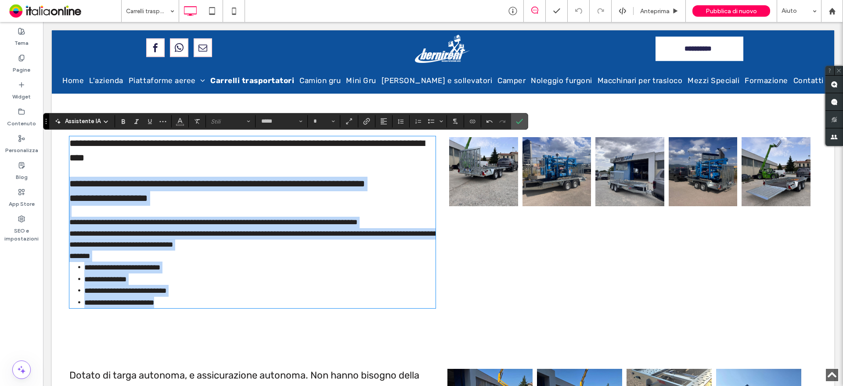
drag, startPoint x: 71, startPoint y: 184, endPoint x: 271, endPoint y: 301, distance: 232.3
click at [271, 301] on div "**********" at bounding box center [252, 222] width 366 height 172
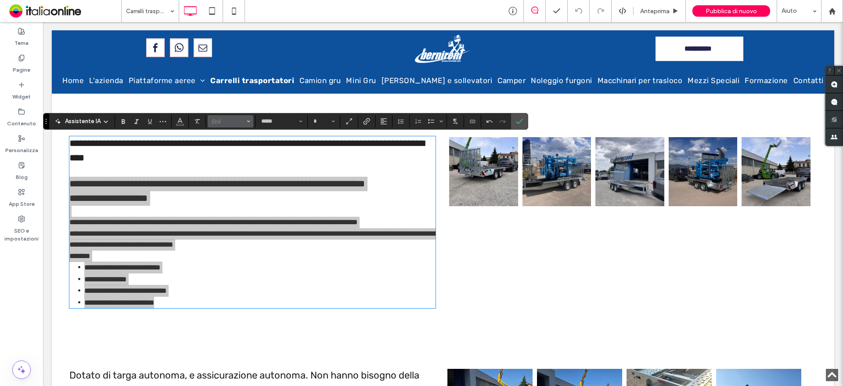
click at [248, 122] on use "Stili" at bounding box center [248, 121] width 3 height 2
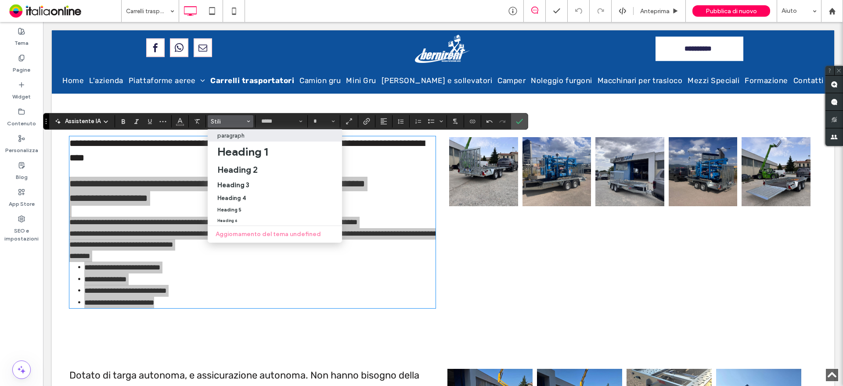
click at [238, 139] on label "paragraph" at bounding box center [275, 135] width 134 height 12
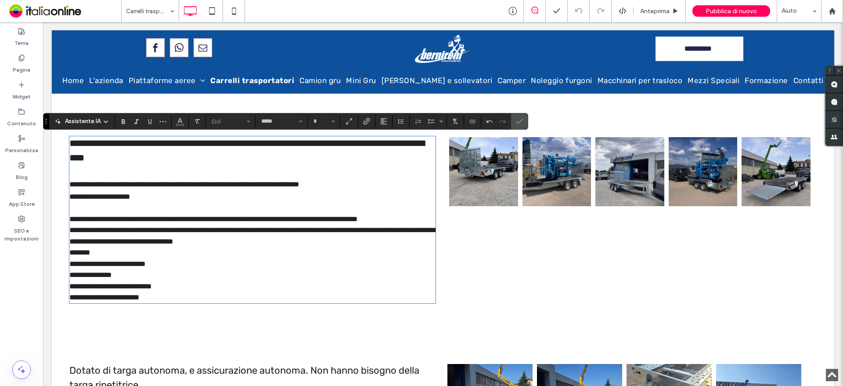
type input "**"
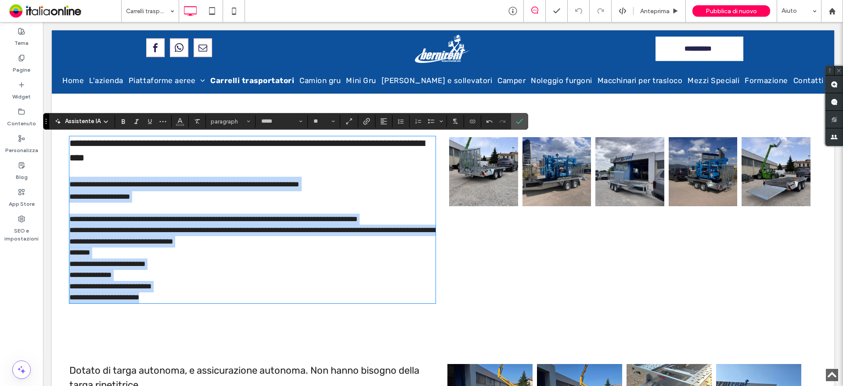
click at [76, 265] on span "**********" at bounding box center [107, 263] width 76 height 7
click at [268, 238] on p "**********" at bounding box center [252, 235] width 366 height 22
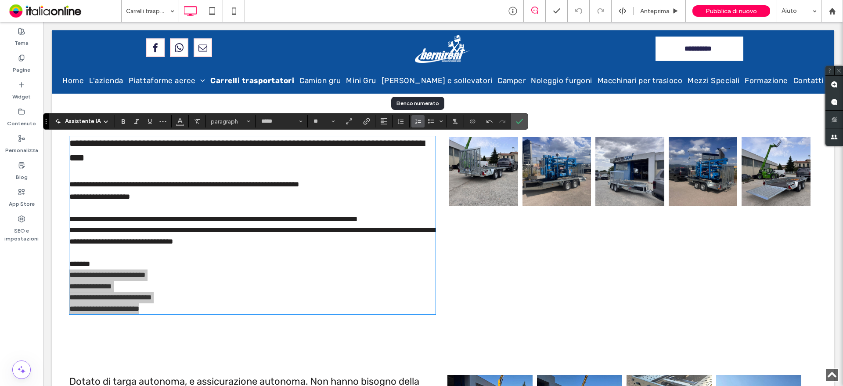
click at [418, 120] on use "Elenco numerato" at bounding box center [418, 121] width 6 height 4
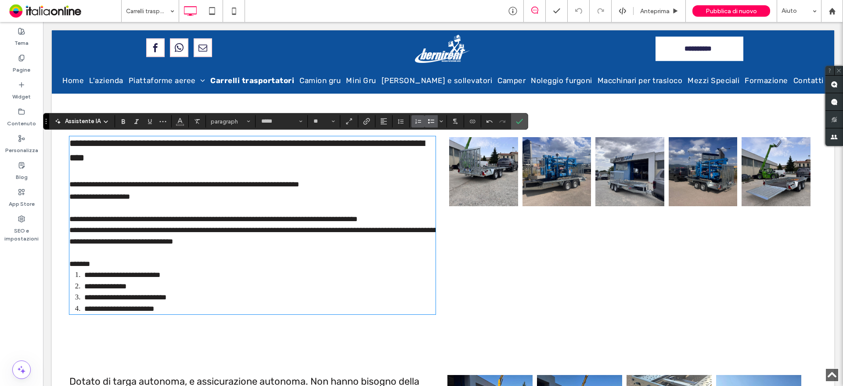
click at [433, 122] on icon "Elenco puntato" at bounding box center [431, 121] width 7 height 7
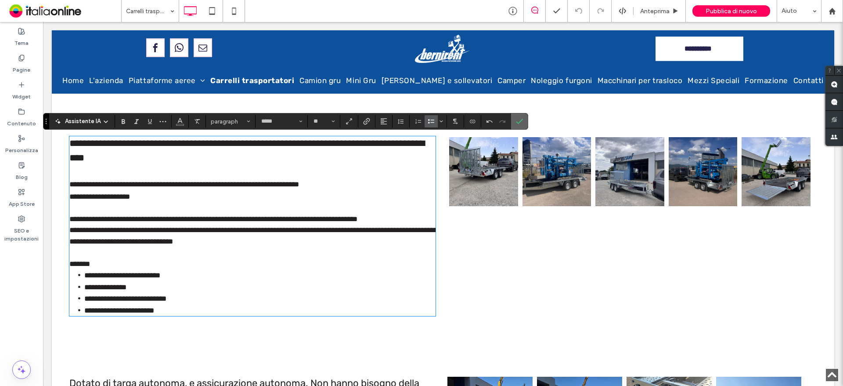
click at [524, 125] on label "Conferma" at bounding box center [519, 121] width 13 height 16
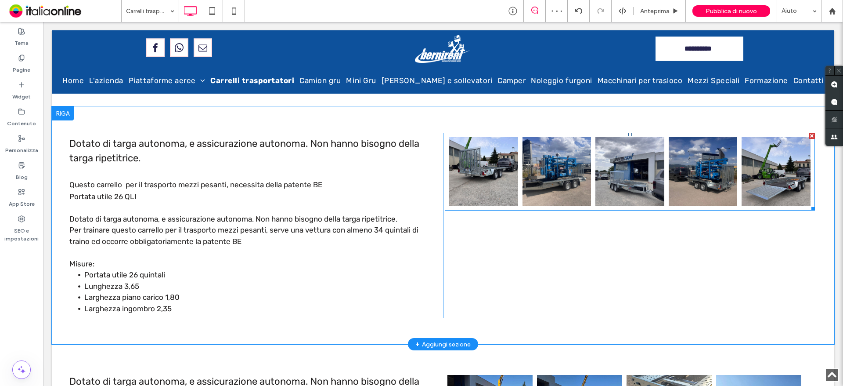
click at [466, 178] on link at bounding box center [483, 171] width 69 height 69
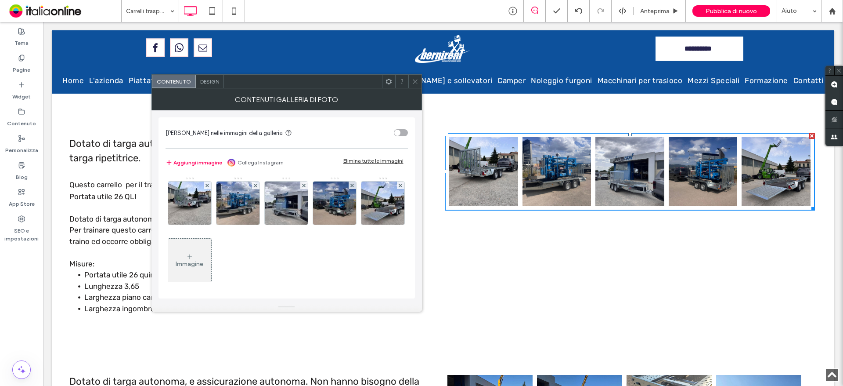
click at [211, 271] on div "Immagine" at bounding box center [189, 259] width 43 height 41
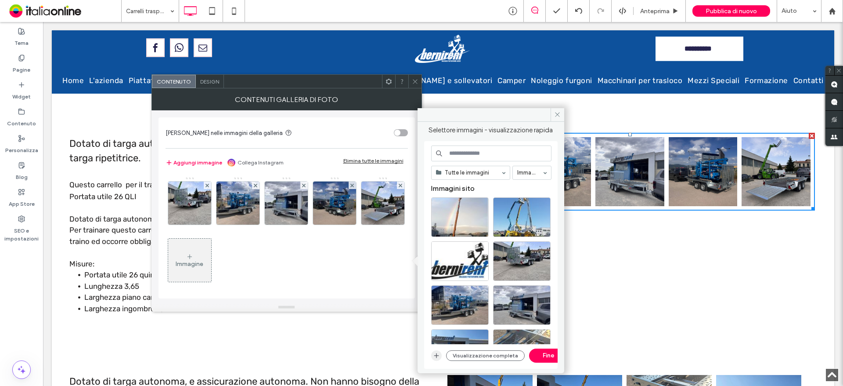
click at [434, 352] on icon "button" at bounding box center [436, 355] width 7 height 7
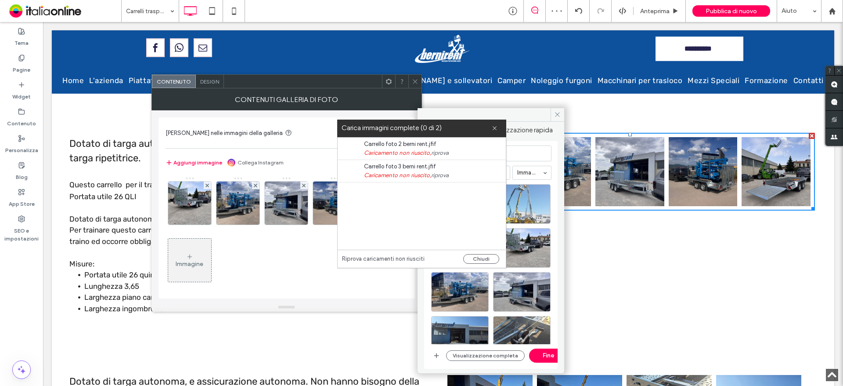
drag, startPoint x: 474, startPoint y: 257, endPoint x: 515, endPoint y: 220, distance: 55.0
click at [474, 257] on button "Chiudi" at bounding box center [481, 259] width 36 height 10
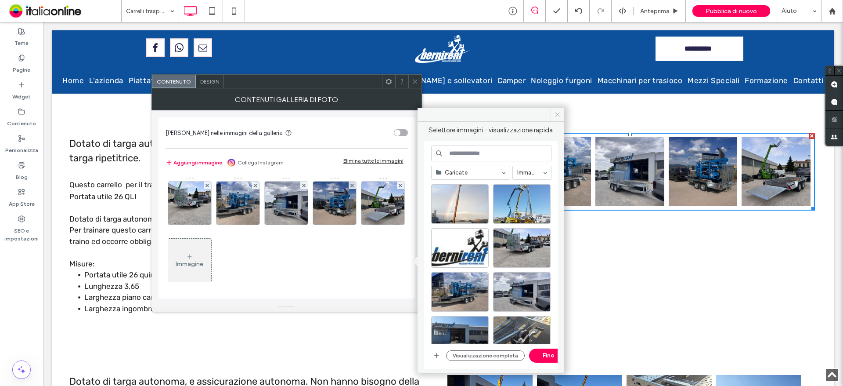
click at [551, 113] on span at bounding box center [558, 114] width 14 height 13
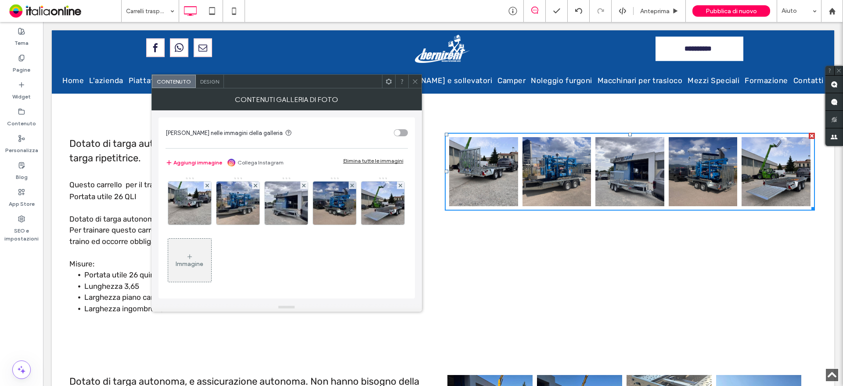
click at [211, 264] on div "Immagine" at bounding box center [189, 259] width 43 height 41
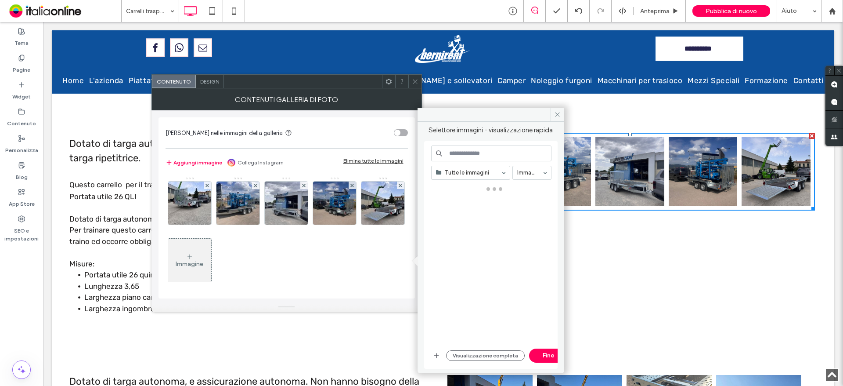
click at [193, 259] on icon at bounding box center [189, 256] width 7 height 7
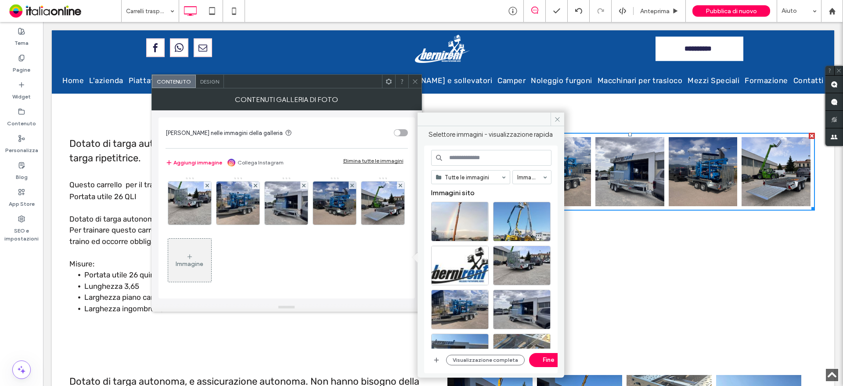
click at [203, 260] on div "Immagine" at bounding box center [190, 263] width 28 height 7
click at [439, 361] on icon "button" at bounding box center [436, 359] width 7 height 7
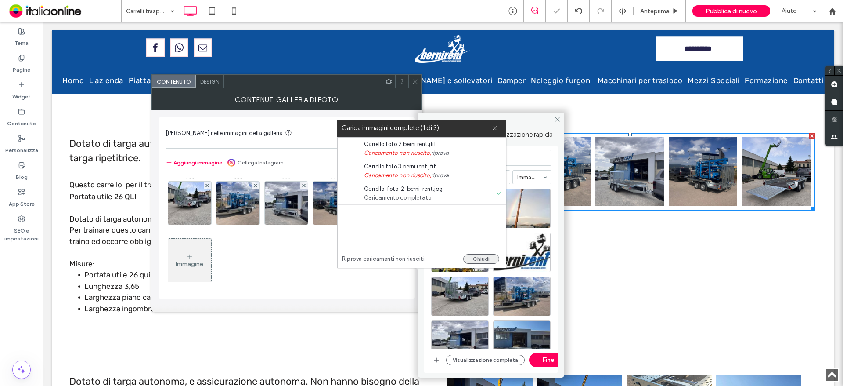
click at [484, 263] on button "Chiudi" at bounding box center [481, 259] width 36 height 10
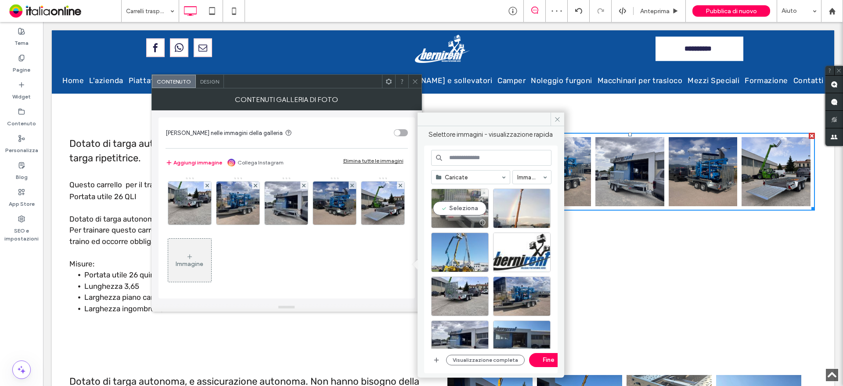
click at [468, 213] on div "Seleziona" at bounding box center [460, 208] width 58 height 40
click at [545, 361] on button "Fine" at bounding box center [549, 360] width 40 height 14
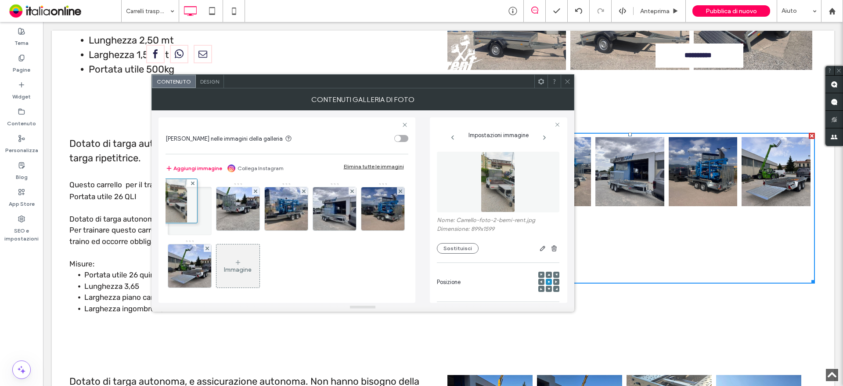
drag, startPoint x: 243, startPoint y: 242, endPoint x: 178, endPoint y: 177, distance: 91.9
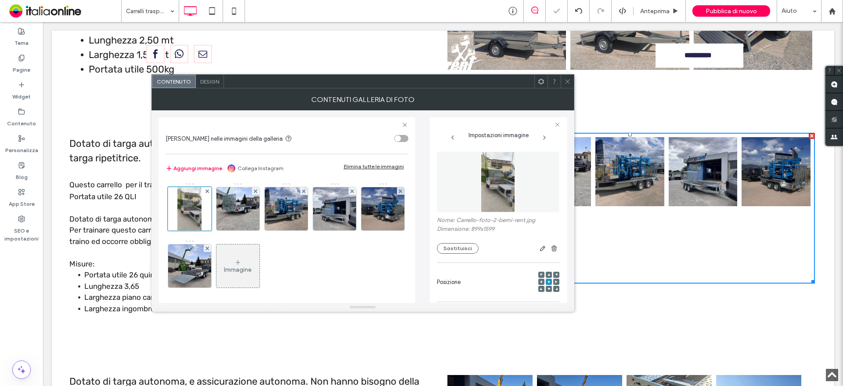
click at [563, 75] on div at bounding box center [567, 81] width 13 height 13
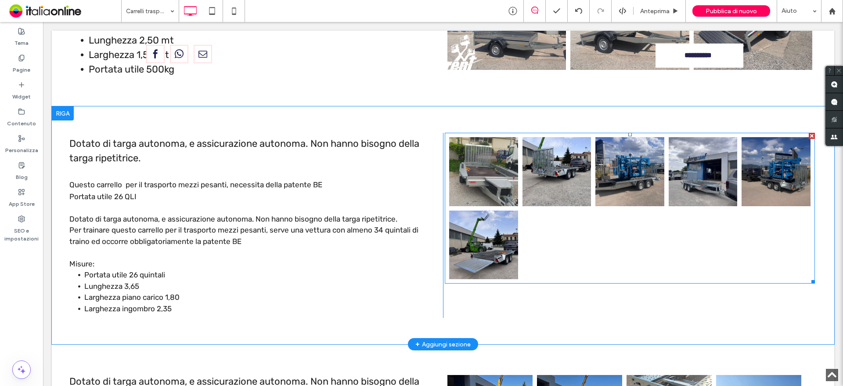
click at [581, 199] on link at bounding box center [557, 171] width 69 height 69
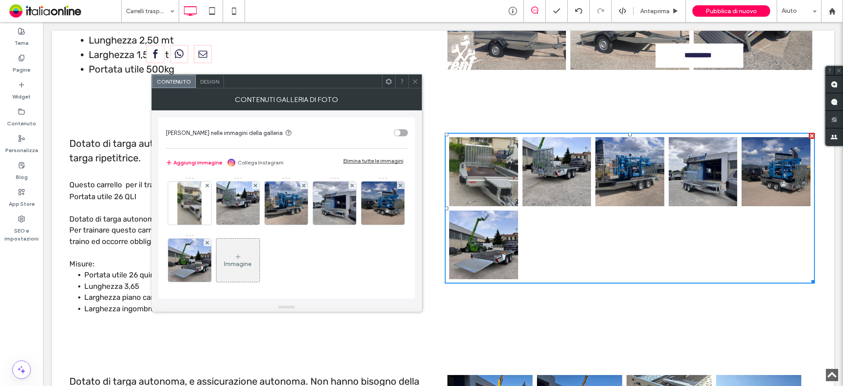
click at [413, 79] on icon at bounding box center [415, 81] width 7 height 7
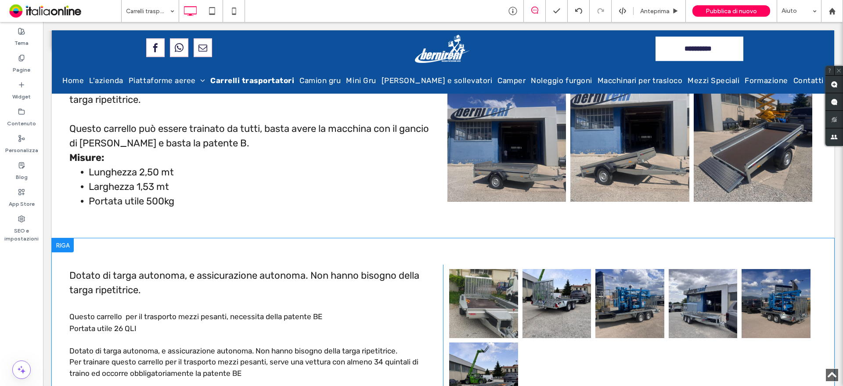
scroll to position [307, 0]
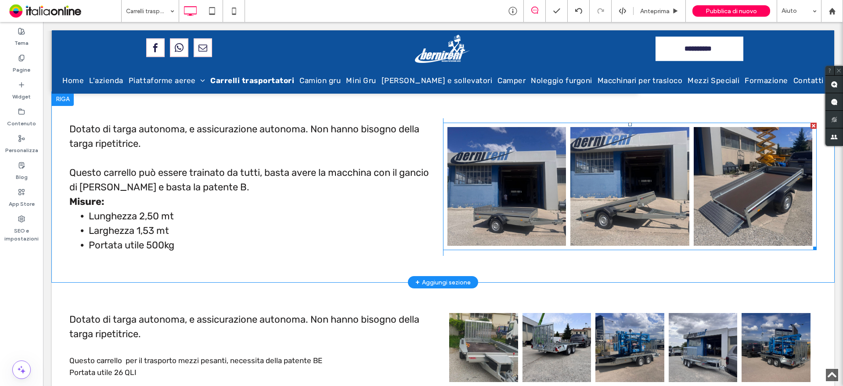
click at [579, 217] on link at bounding box center [629, 186] width 119 height 119
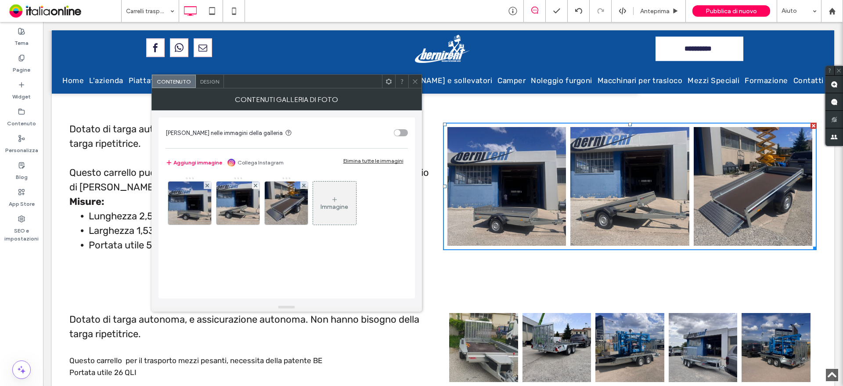
click at [418, 83] on icon at bounding box center [415, 81] width 7 height 7
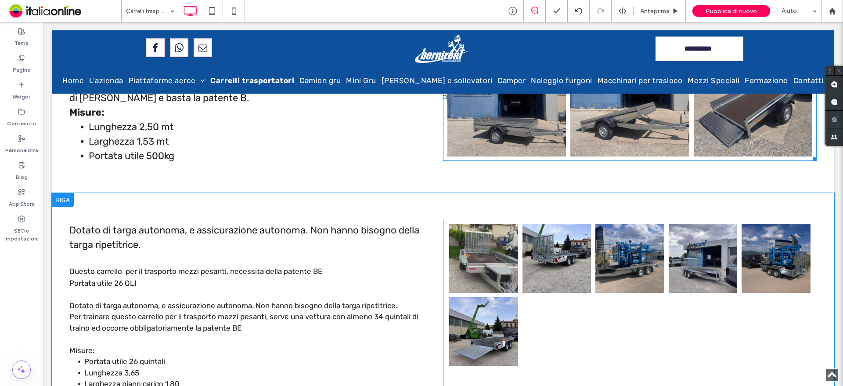
scroll to position [483, 0]
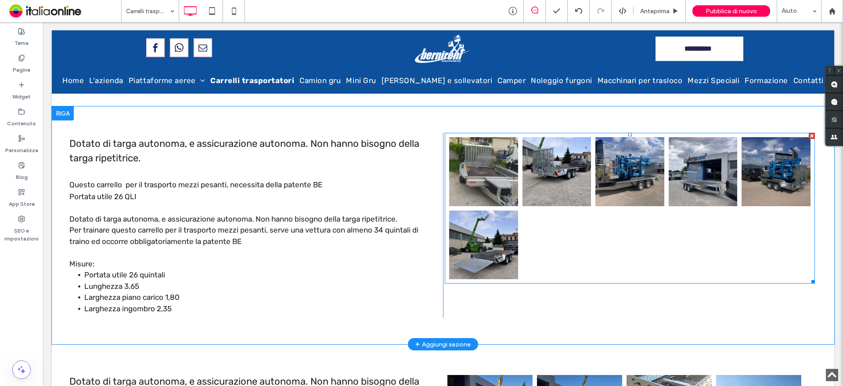
click at [496, 206] on li "Button" at bounding box center [483, 171] width 73 height 73
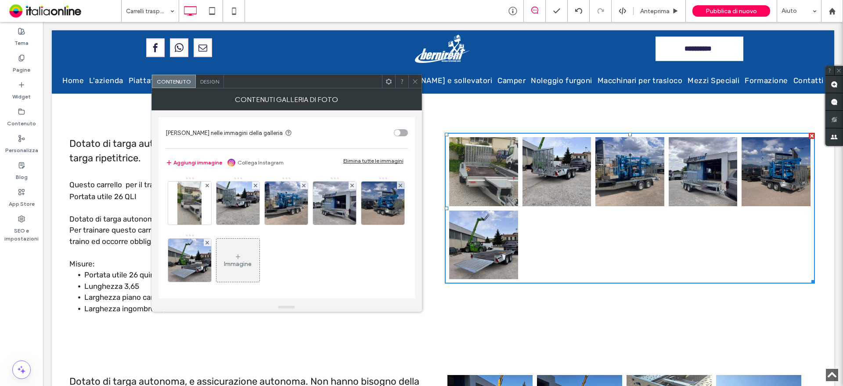
click at [207, 82] on span "Design" at bounding box center [209, 81] width 19 height 7
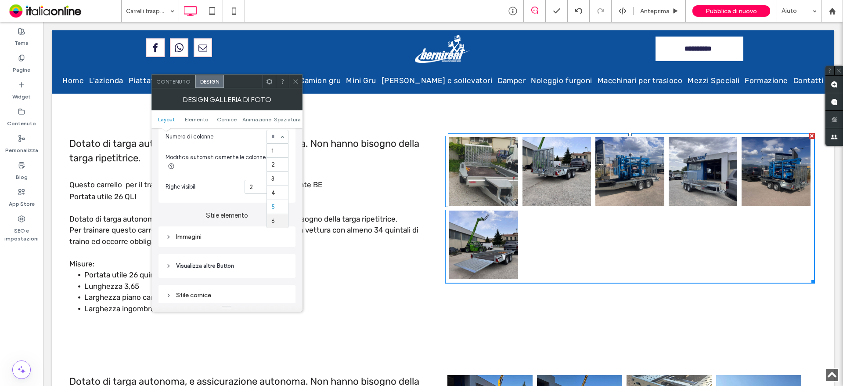
scroll to position [264, 0]
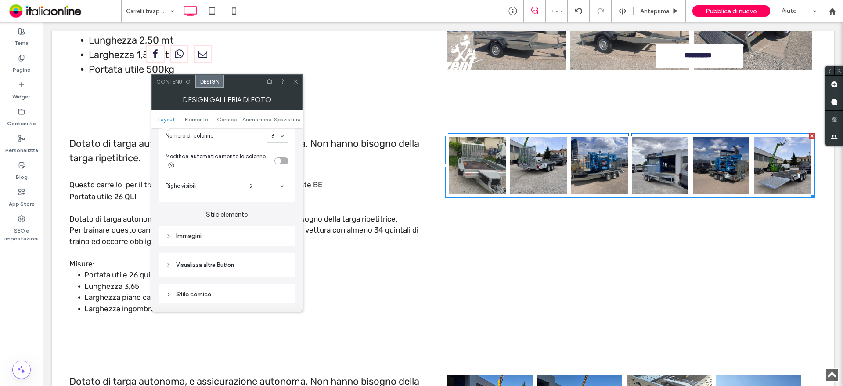
click at [276, 138] on input at bounding box center [275, 136] width 8 height 6
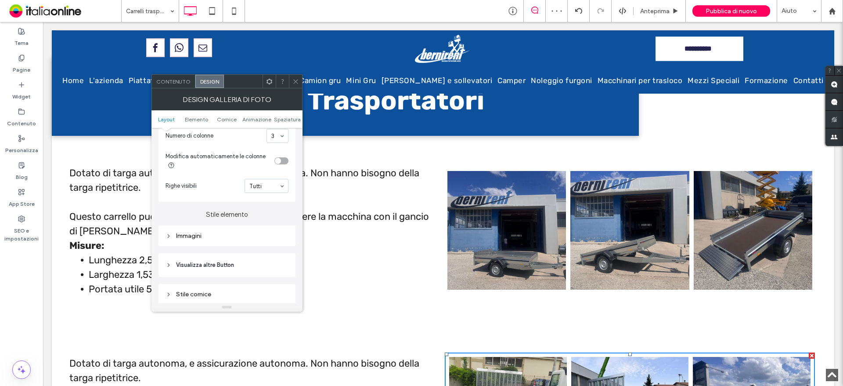
drag, startPoint x: 513, startPoint y: 178, endPoint x: 516, endPoint y: 203, distance: 24.8
click at [514, 181] on link at bounding box center [507, 230] width 119 height 119
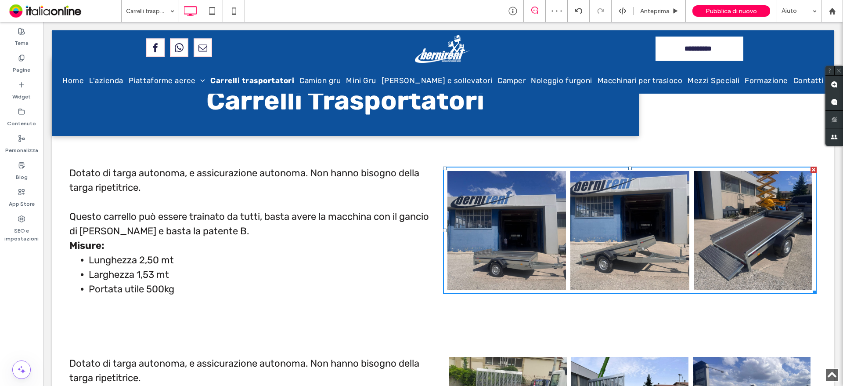
click at [487, 235] on link at bounding box center [507, 230] width 119 height 119
drag, startPoint x: 499, startPoint y: 235, endPoint x: 491, endPoint y: 235, distance: 7.9
click at [499, 235] on link at bounding box center [507, 230] width 119 height 119
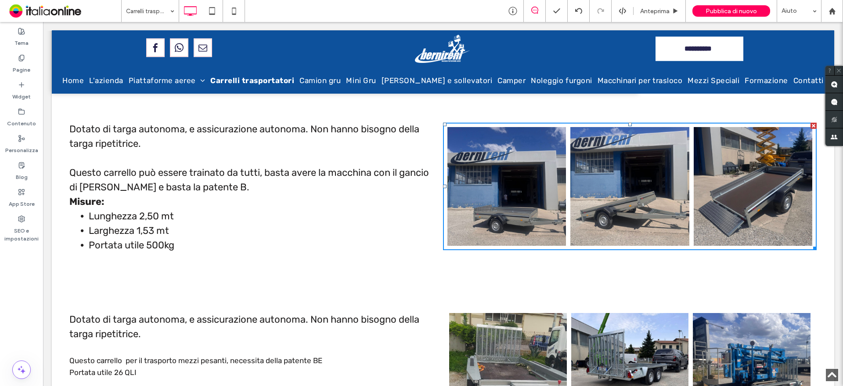
click at [644, 193] on link at bounding box center [629, 186] width 119 height 119
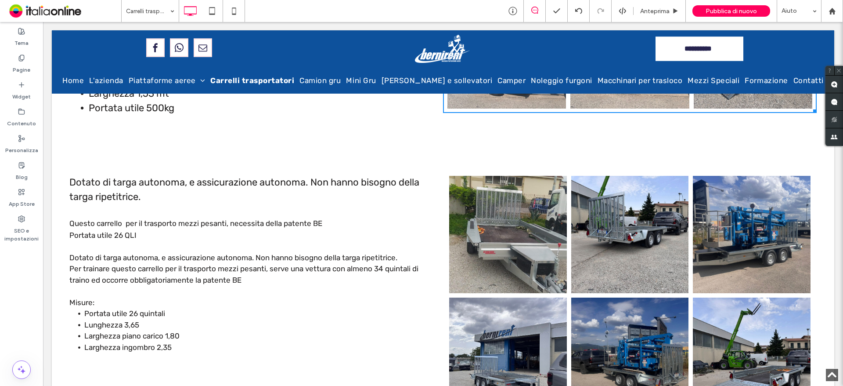
scroll to position [307, 0]
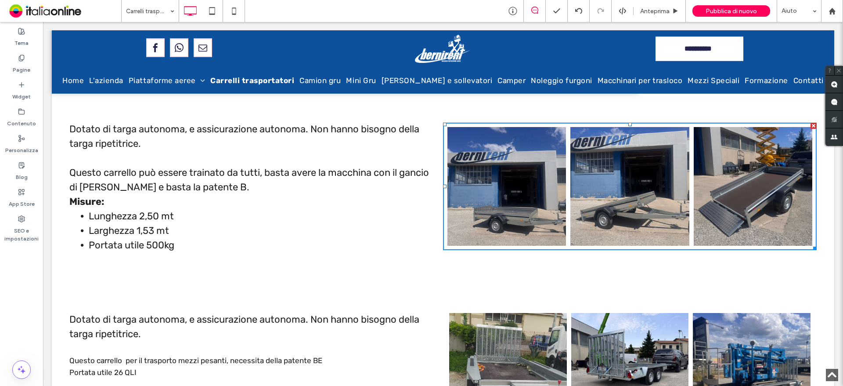
click at [187, 230] on li "Larghezza 1,53 mt" at bounding box center [262, 230] width 347 height 14
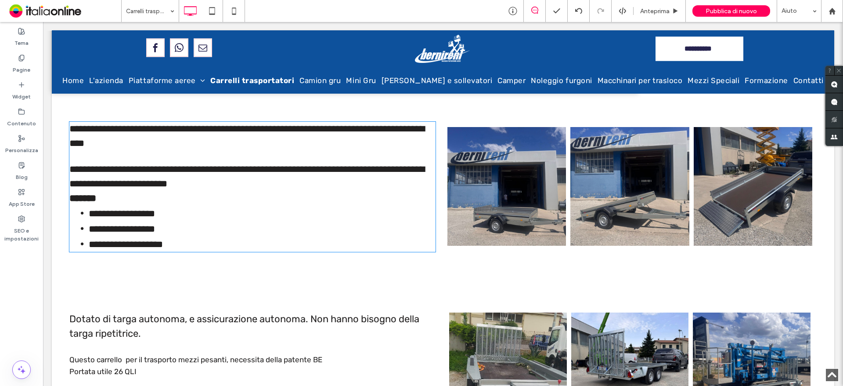
type input "*****"
type input "**"
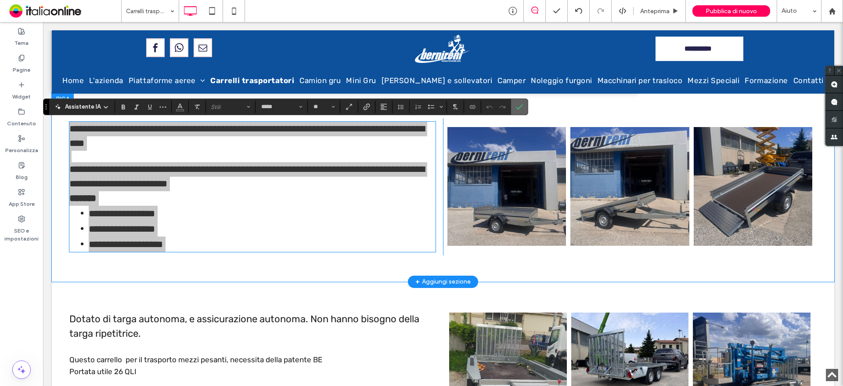
click at [520, 109] on icon "Conferma" at bounding box center [519, 106] width 7 height 7
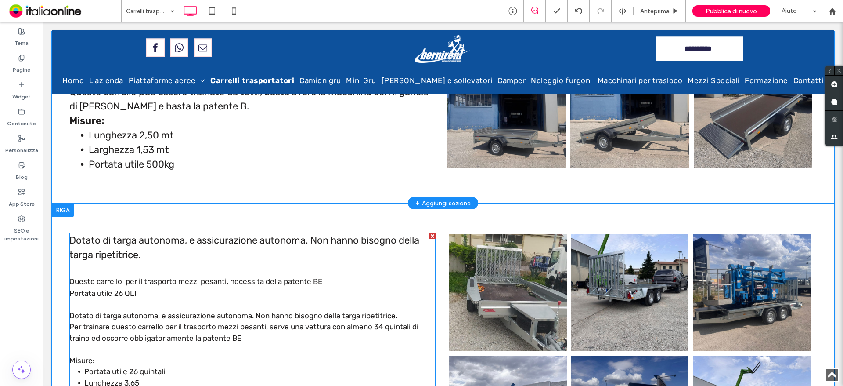
scroll to position [483, 0]
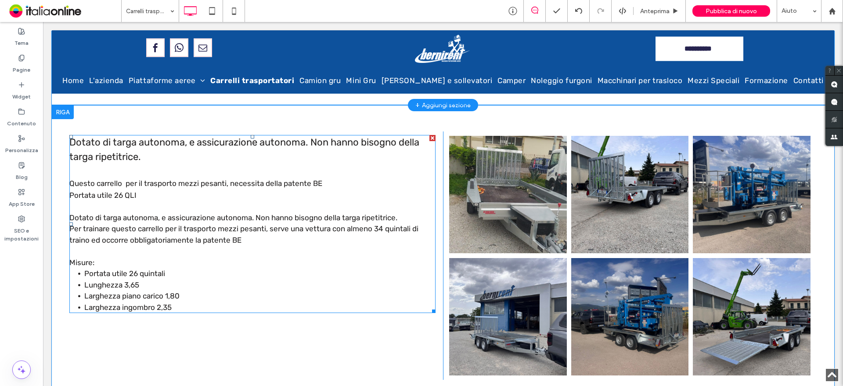
click at [178, 295] on span "Larghezza piano carico 1,80" at bounding box center [131, 295] width 95 height 9
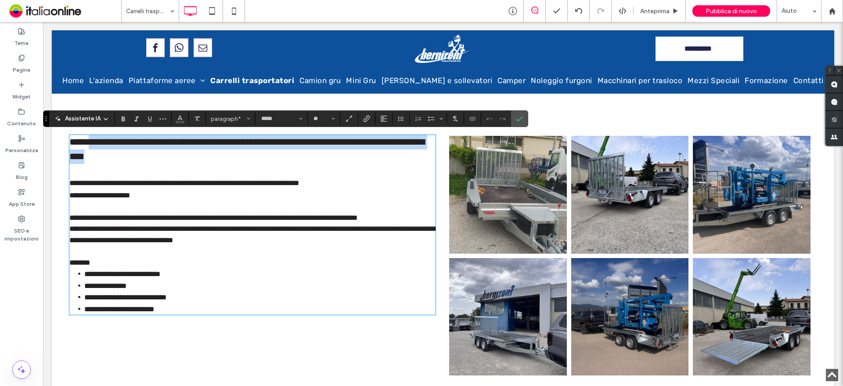
drag, startPoint x: 93, startPoint y: 148, endPoint x: 171, endPoint y: 154, distance: 78.8
click at [171, 154] on p "**********" at bounding box center [252, 149] width 366 height 29
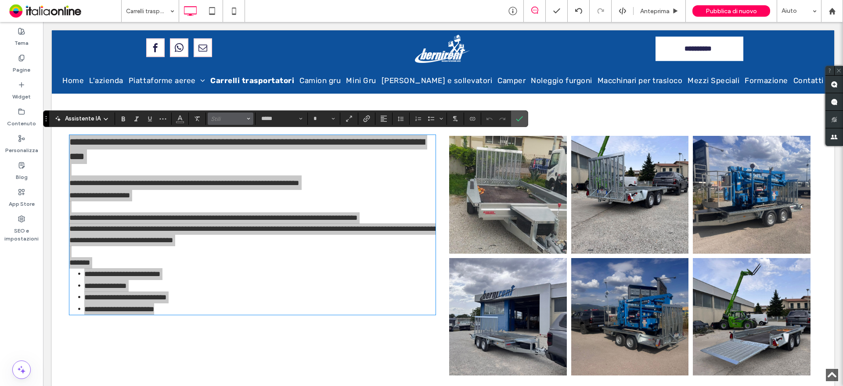
click at [220, 117] on span "Stili" at bounding box center [228, 119] width 34 height 7
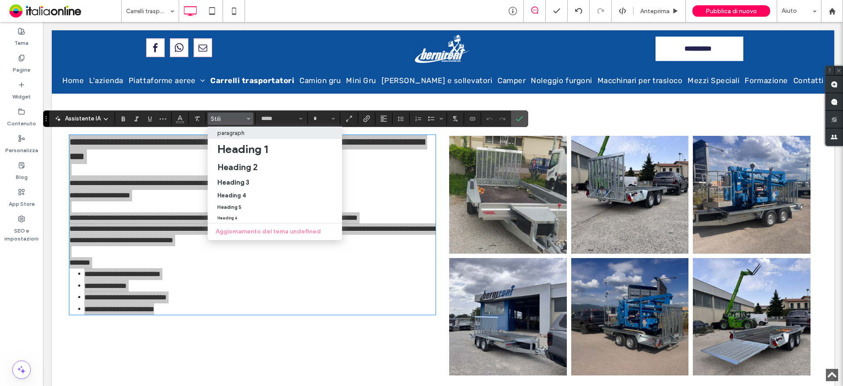
drag, startPoint x: 462, startPoint y: 124, endPoint x: 232, endPoint y: 130, distance: 230.6
click at [232, 130] on p "paragraph" at bounding box center [230, 133] width 27 height 7
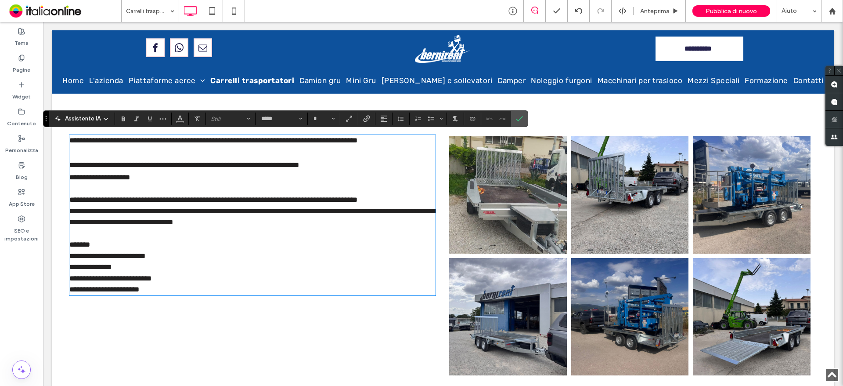
type input "**"
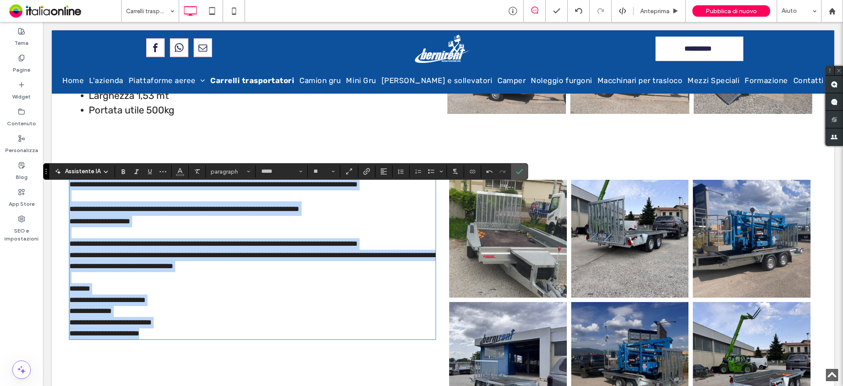
scroll to position [307, 0]
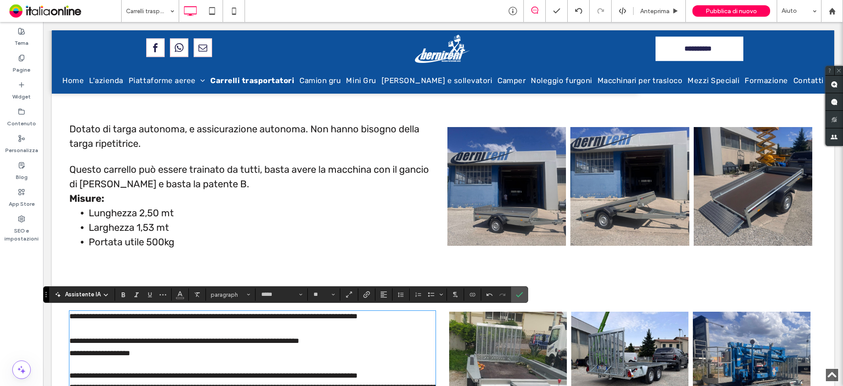
click at [198, 228] on li "Larghezza 1,53 mt" at bounding box center [262, 227] width 347 height 14
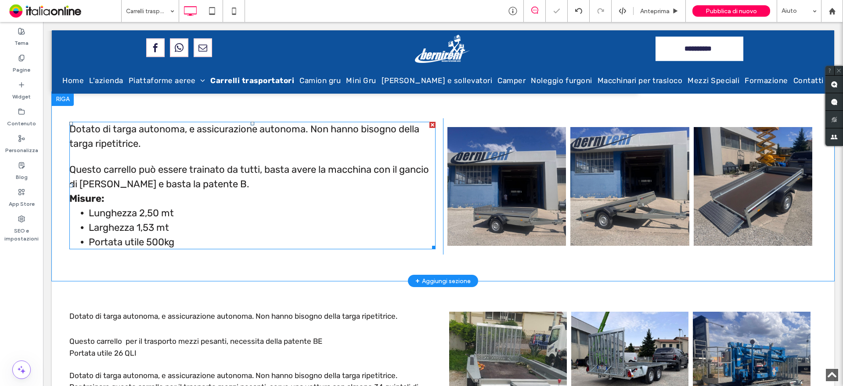
click at [176, 225] on li "Larghezza 1,53 mt" at bounding box center [262, 227] width 347 height 14
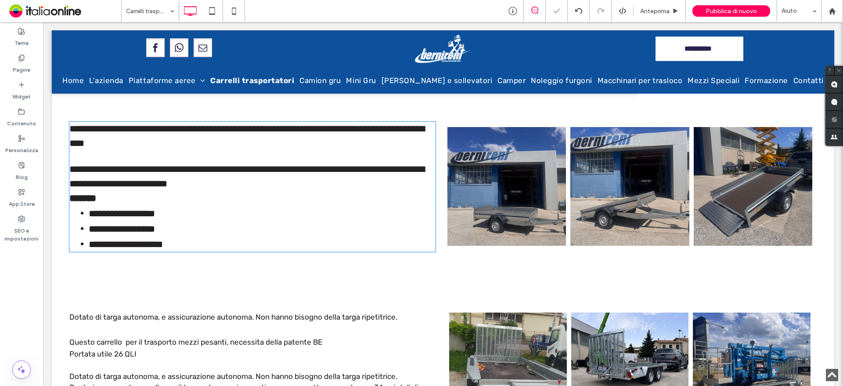
type input "*****"
type input "**"
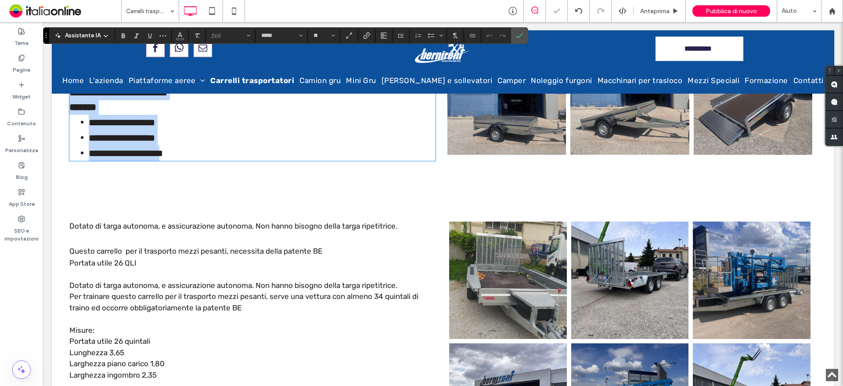
scroll to position [527, 0]
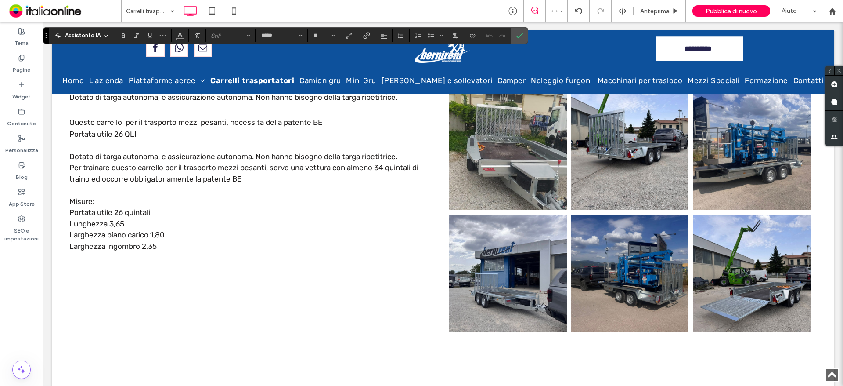
click at [165, 237] on span "Larghezza piano carico 1,80" at bounding box center [116, 234] width 95 height 9
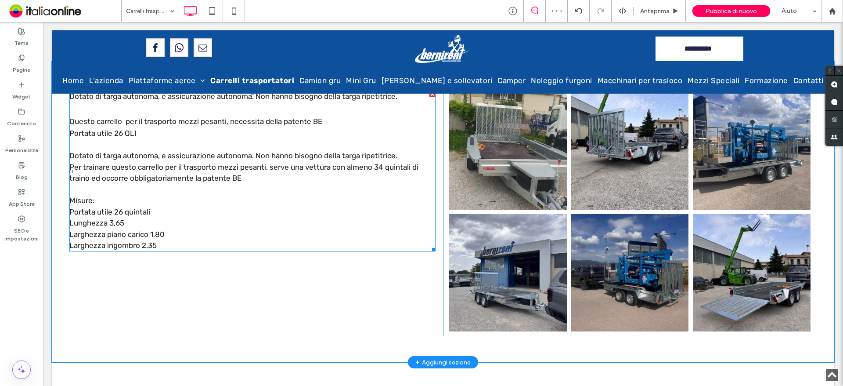
click at [165, 237] on span "Larghezza piano carico 1,80" at bounding box center [116, 234] width 95 height 9
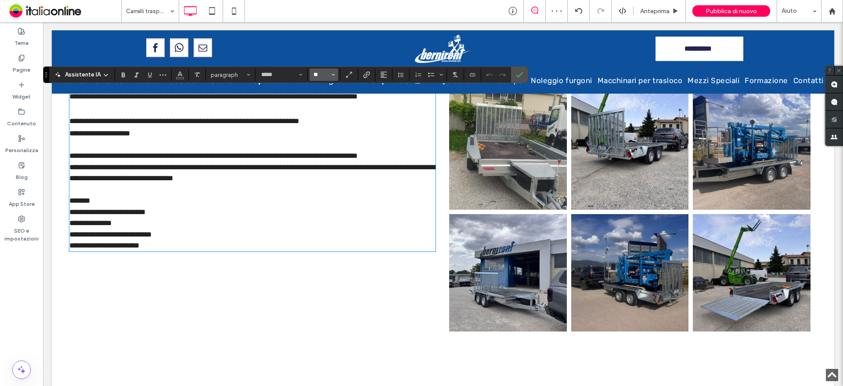
click at [329, 75] on input "**" at bounding box center [321, 74] width 17 height 7
type input "**"
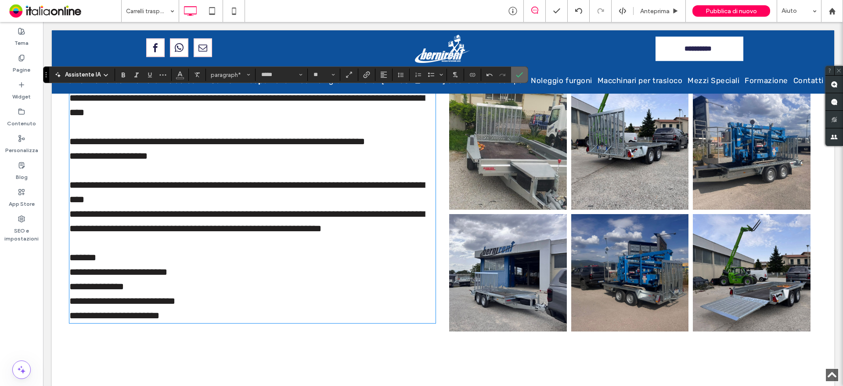
drag, startPoint x: 517, startPoint y: 74, endPoint x: 437, endPoint y: 76, distance: 80.8
click at [517, 74] on icon "Conferma" at bounding box center [519, 74] width 7 height 7
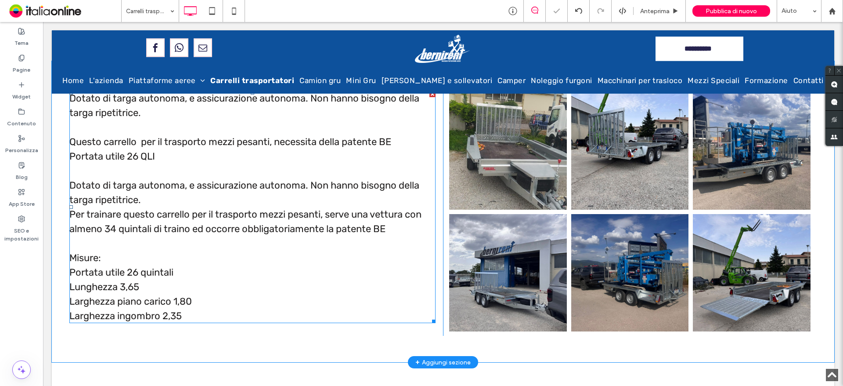
click at [197, 308] on p "Larghezza ingombro 2,35" at bounding box center [252, 315] width 366 height 14
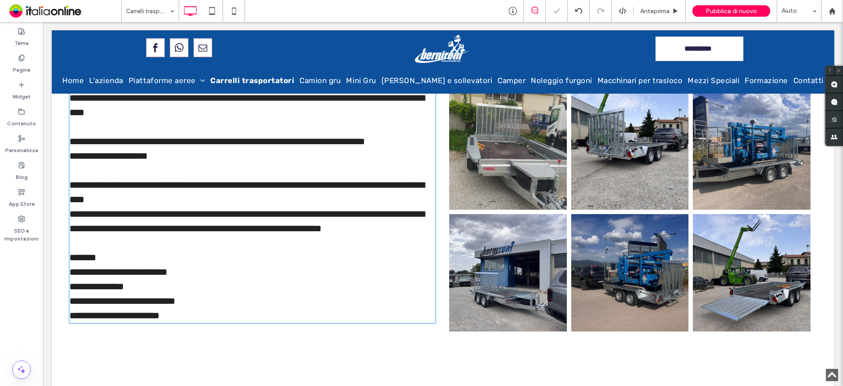
type input "*****"
type input "**"
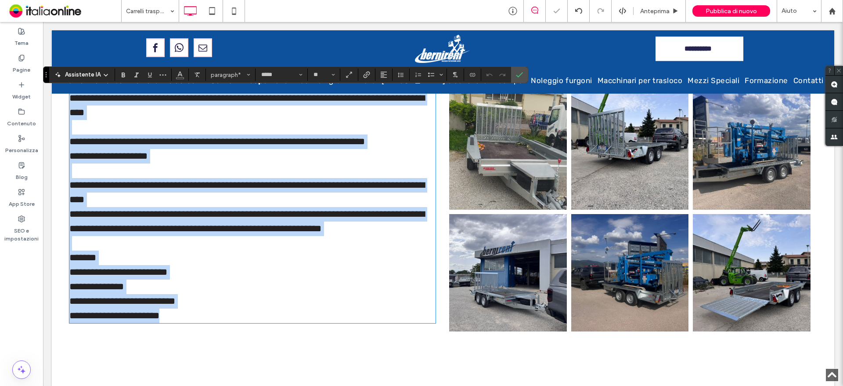
click at [193, 313] on p "**********" at bounding box center [252, 315] width 366 height 14
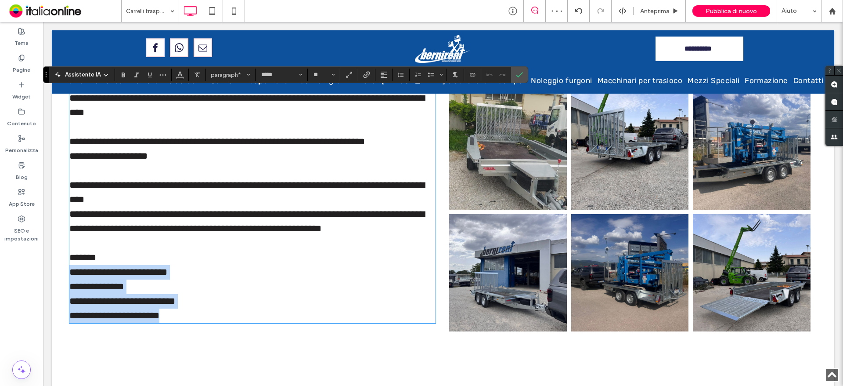
drag, startPoint x: 193, startPoint y: 314, endPoint x: 70, endPoint y: 269, distance: 130.9
click at [70, 269] on div "**********" at bounding box center [252, 207] width 366 height 232
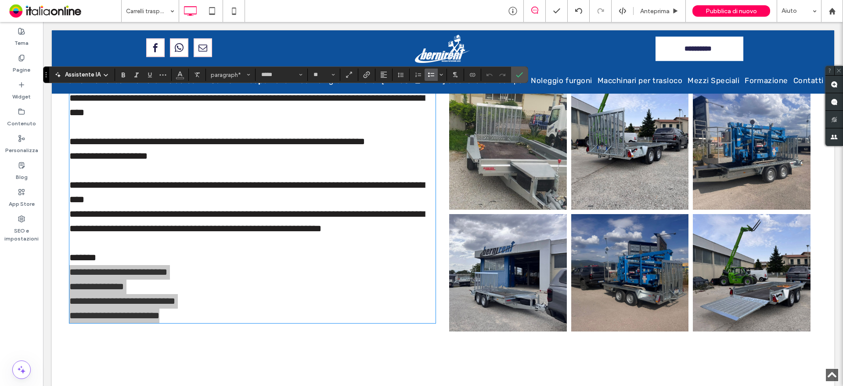
click at [434, 74] on icon "Elenco puntato" at bounding box center [431, 74] width 7 height 7
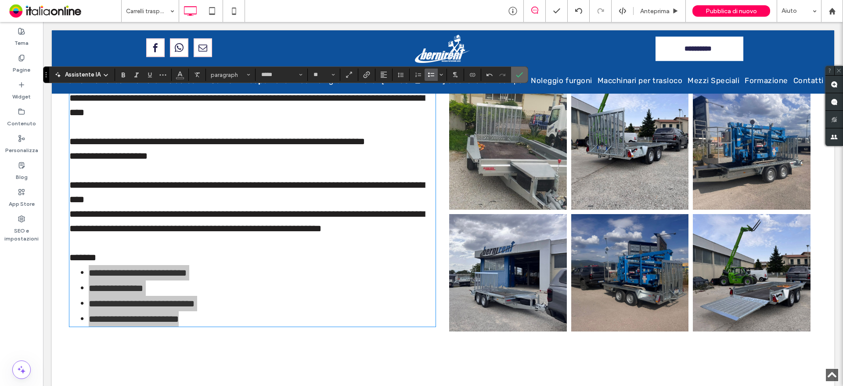
click at [513, 79] on label "Conferma" at bounding box center [519, 75] width 13 height 16
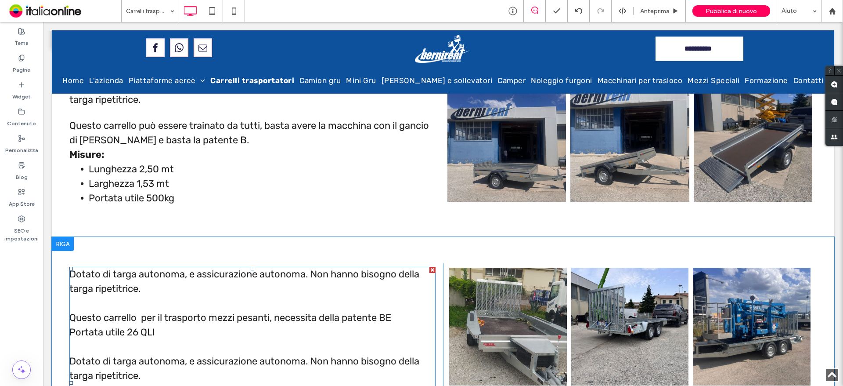
scroll to position [220, 0]
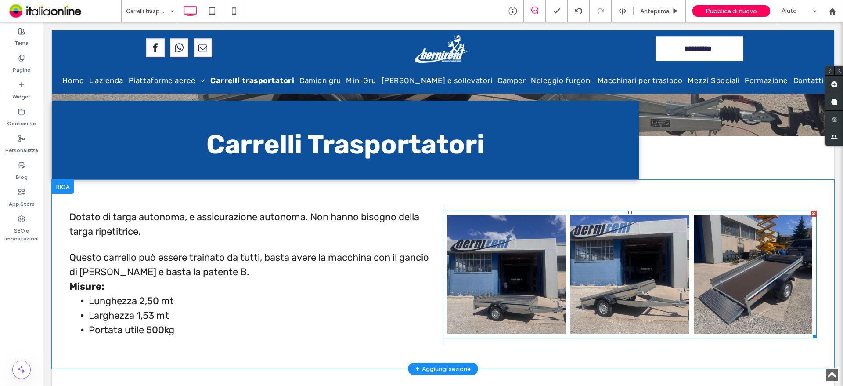
click at [650, 285] on link at bounding box center [629, 274] width 119 height 119
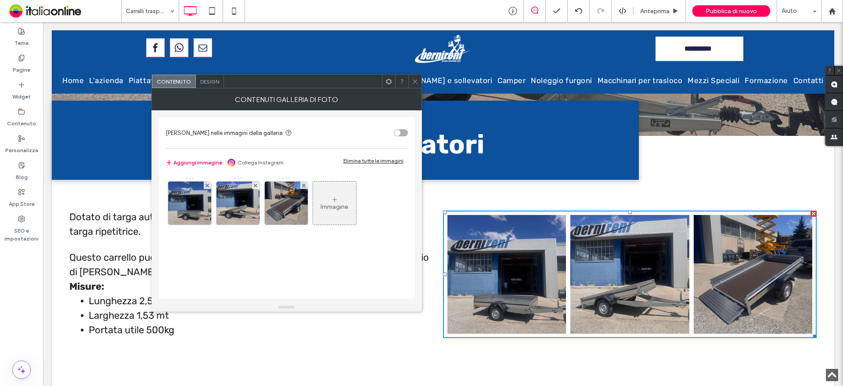
click at [345, 213] on div "Immagine" at bounding box center [334, 202] width 43 height 41
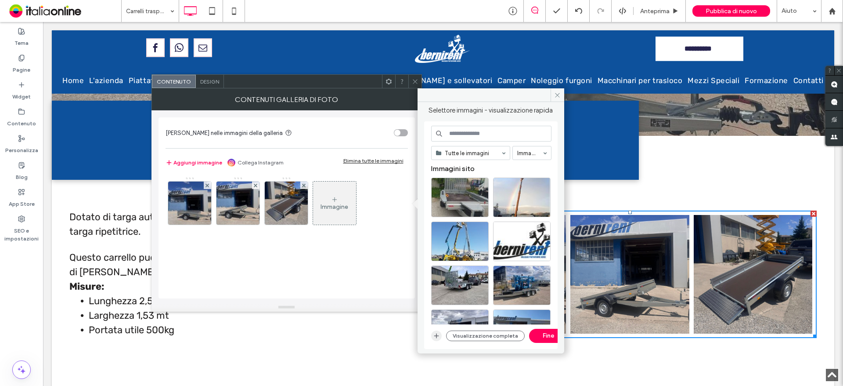
click at [439, 337] on icon "button" at bounding box center [436, 335] width 7 height 7
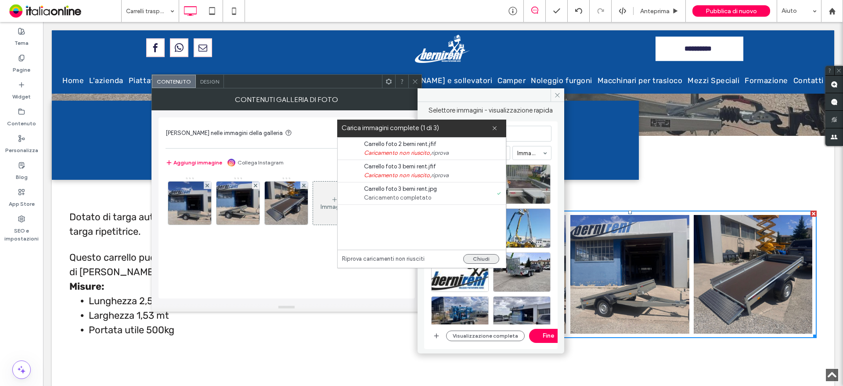
click at [483, 254] on button "Chiudi" at bounding box center [481, 259] width 36 height 10
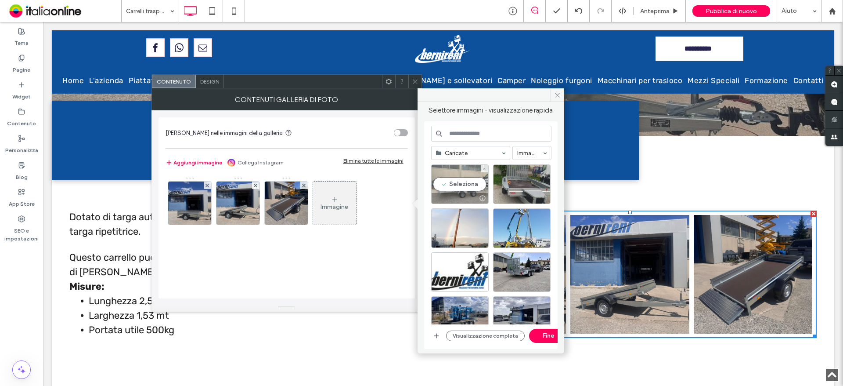
click at [477, 197] on div at bounding box center [482, 198] width 11 height 7
click at [547, 332] on button "Fine" at bounding box center [549, 336] width 40 height 14
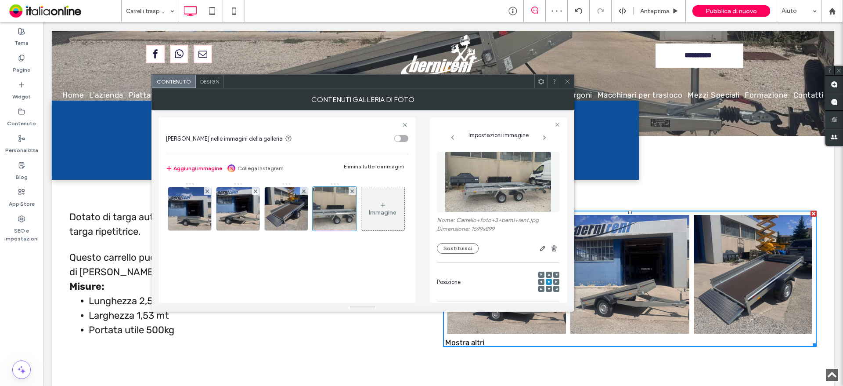
click at [215, 83] on span "Design" at bounding box center [209, 81] width 19 height 7
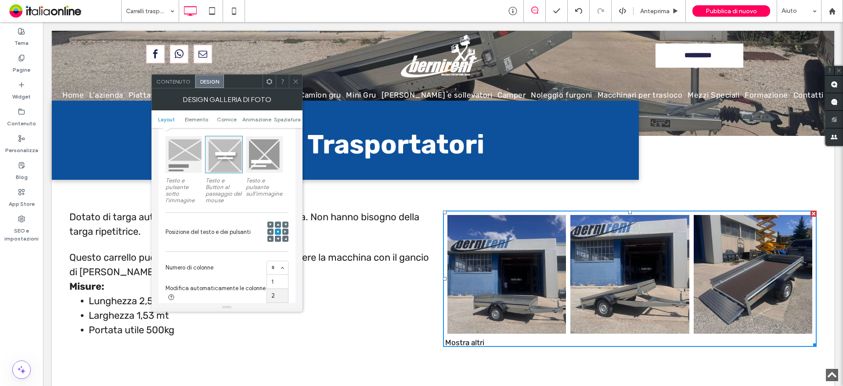
scroll to position [176, 0]
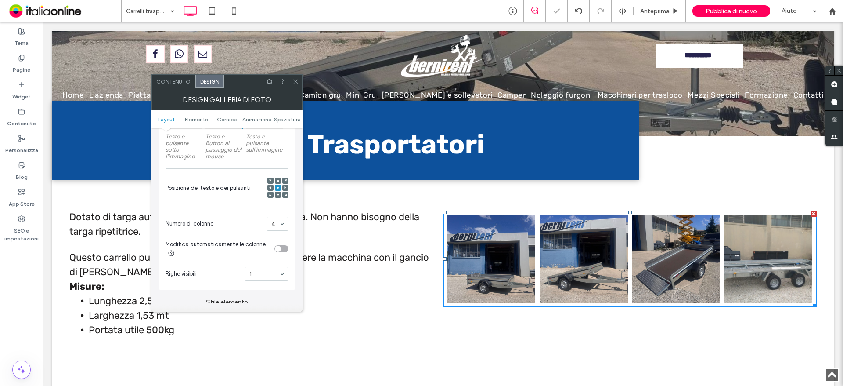
click at [293, 86] on span at bounding box center [295, 81] width 7 height 13
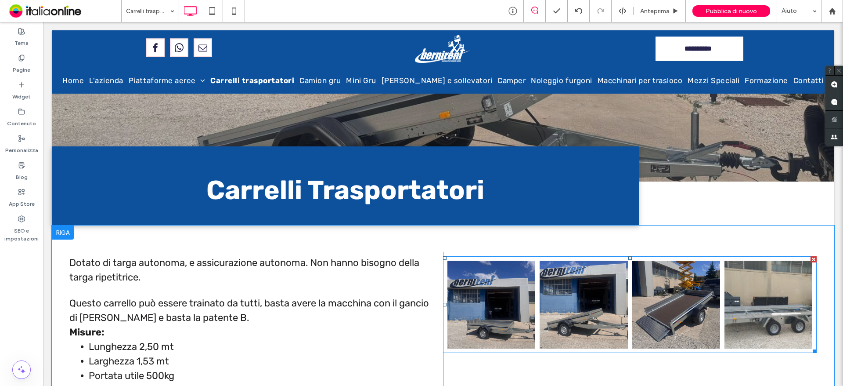
scroll to position [264, 0]
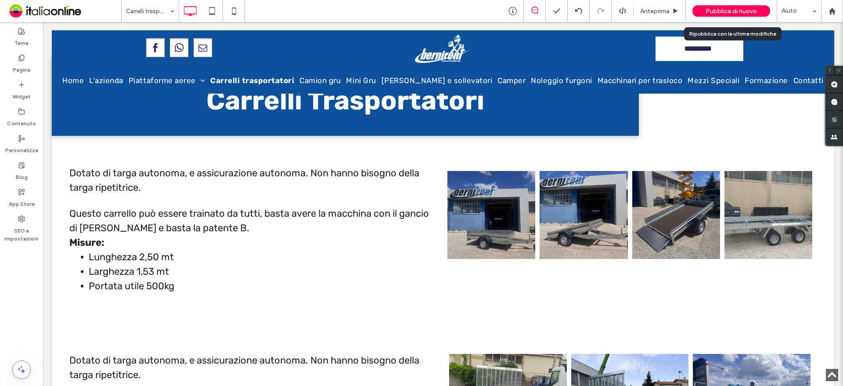
click at [722, 8] on span "Pubblica di nuovo" at bounding box center [731, 10] width 51 height 7
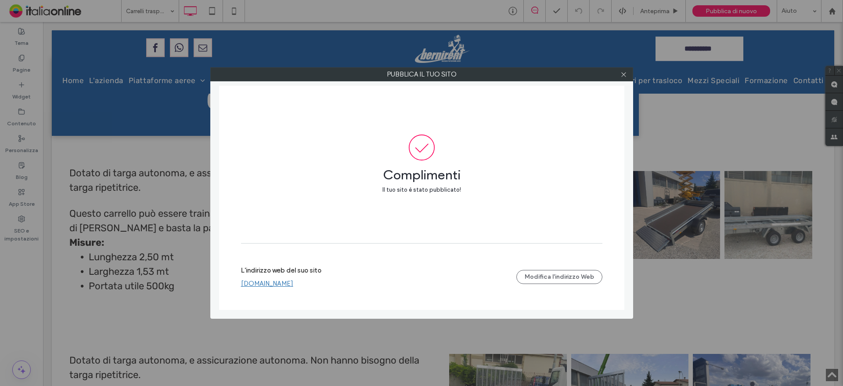
click at [628, 74] on div at bounding box center [623, 74] width 13 height 13
click at [621, 79] on span at bounding box center [624, 74] width 7 height 13
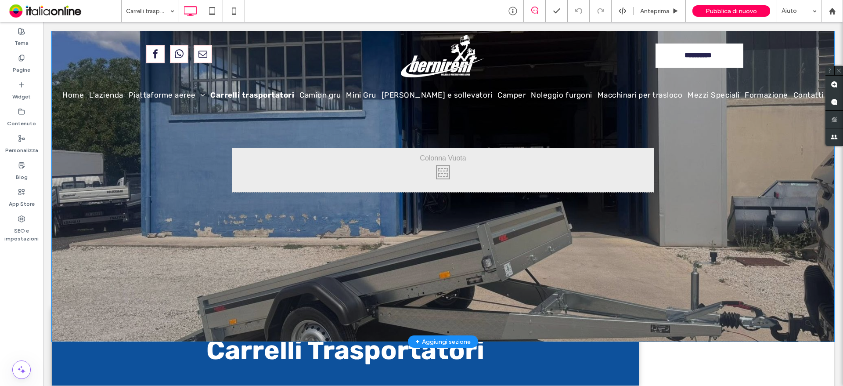
scroll to position [0, 0]
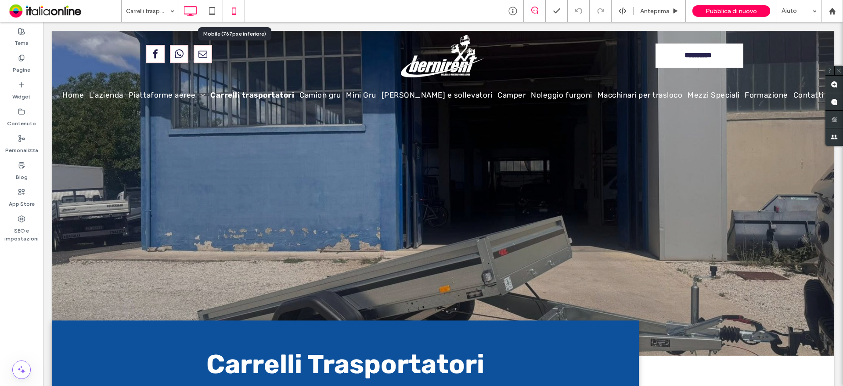
click at [231, 11] on icon at bounding box center [234, 11] width 18 height 18
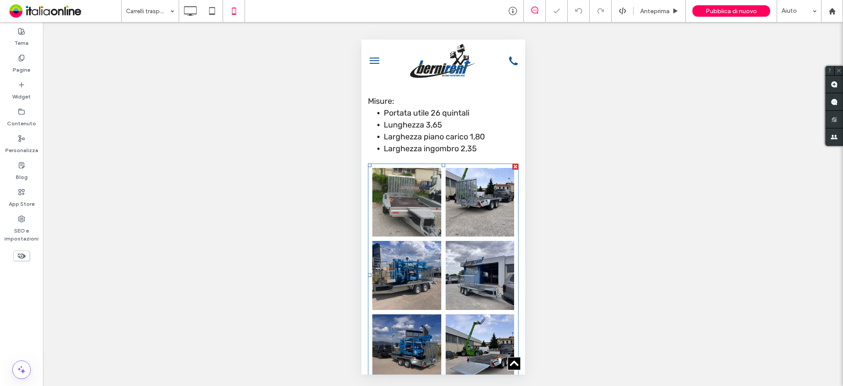
scroll to position [615, 0]
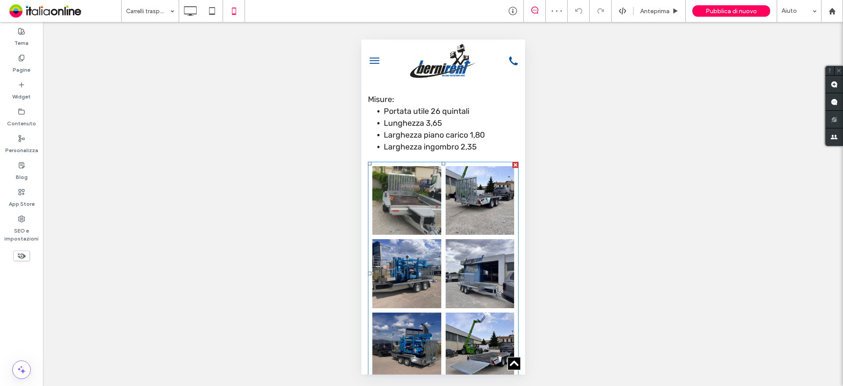
click at [408, 184] on link at bounding box center [406, 200] width 69 height 69
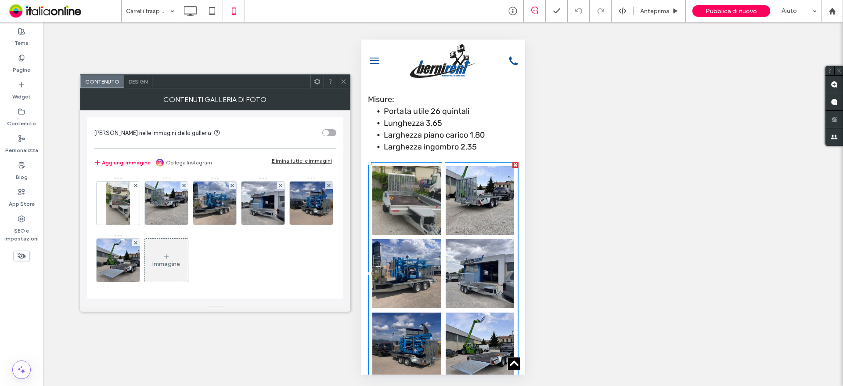
click at [341, 80] on icon at bounding box center [343, 81] width 7 height 7
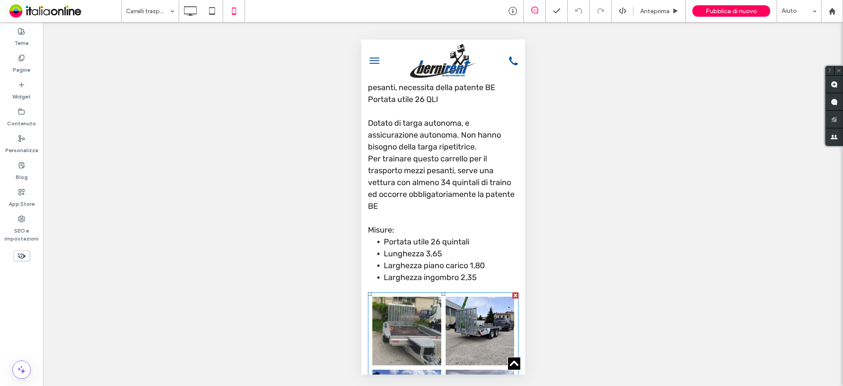
scroll to position [483, 0]
click at [419, 307] on link at bounding box center [406, 332] width 69 height 69
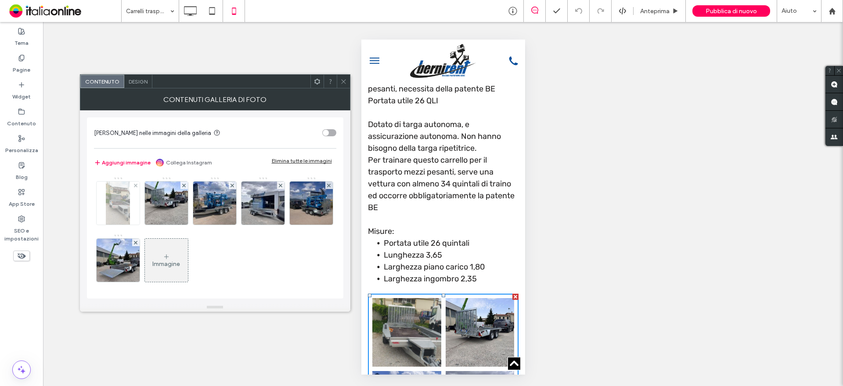
click at [108, 201] on img at bounding box center [118, 202] width 24 height 43
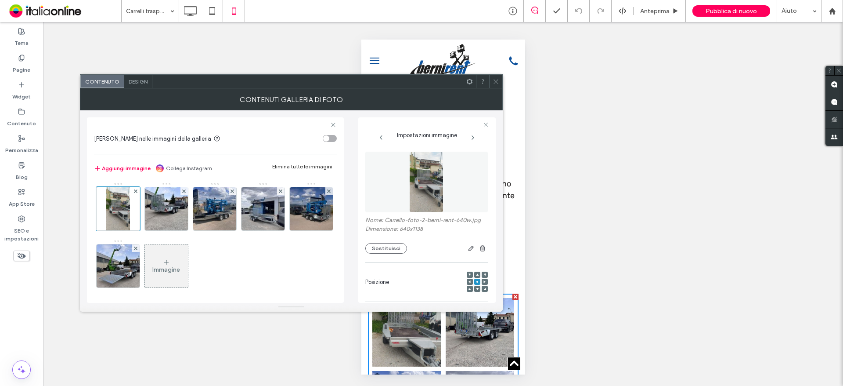
click at [491, 90] on div "Contenuti galleria di foto" at bounding box center [291, 99] width 423 height 22
click at [493, 84] on icon at bounding box center [496, 81] width 7 height 7
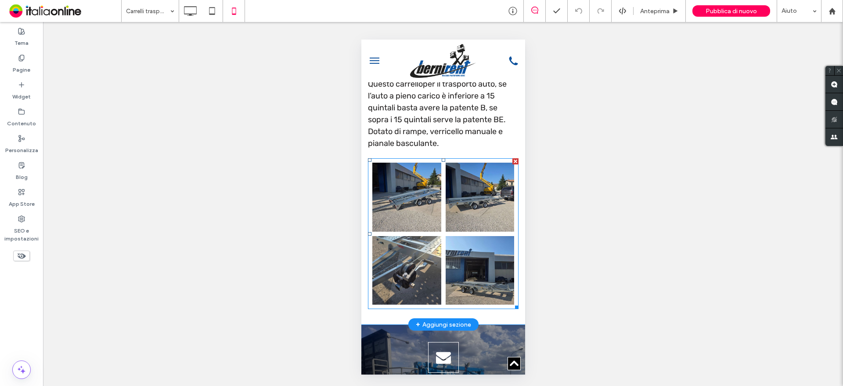
scroll to position [1010, 0]
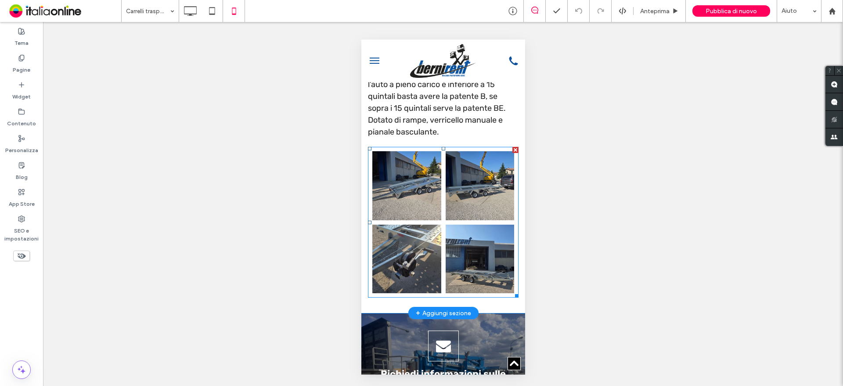
click at [404, 161] on link at bounding box center [406, 185] width 69 height 69
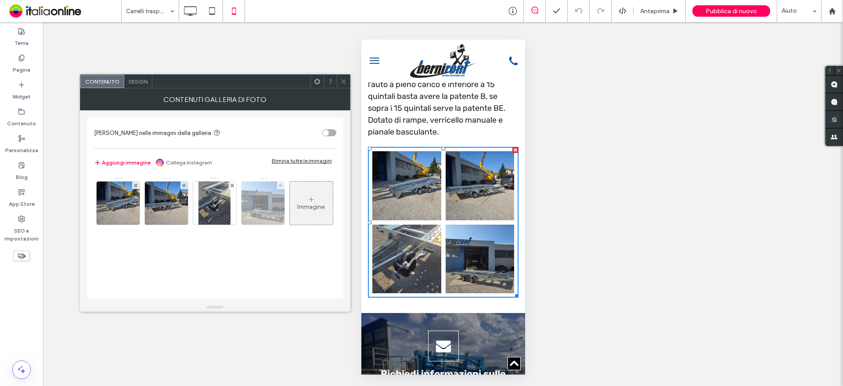
click at [252, 209] on img at bounding box center [263, 202] width 58 height 43
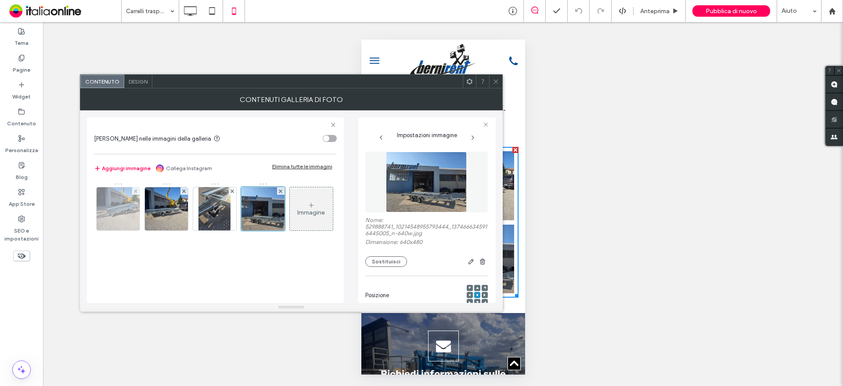
click at [123, 210] on img at bounding box center [118, 208] width 58 height 43
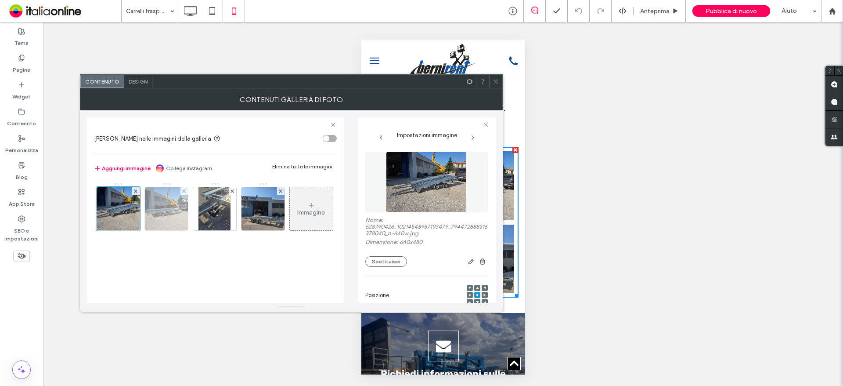
click at [173, 211] on img at bounding box center [166, 208] width 58 height 43
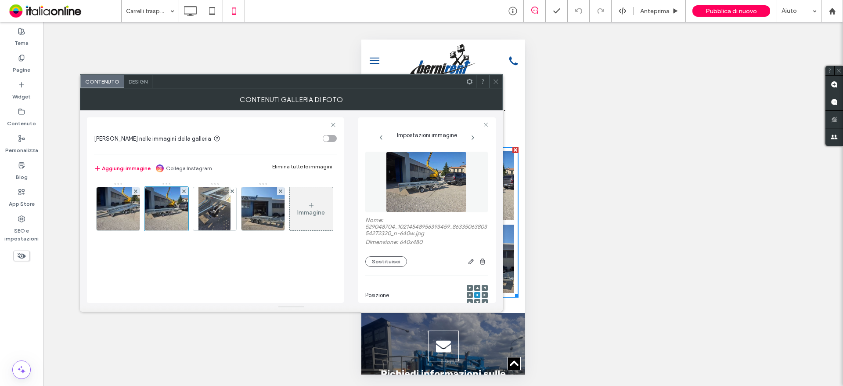
click at [238, 213] on div "Immagine" at bounding box center [215, 210] width 242 height 57
click at [265, 214] on img at bounding box center [263, 208] width 58 height 43
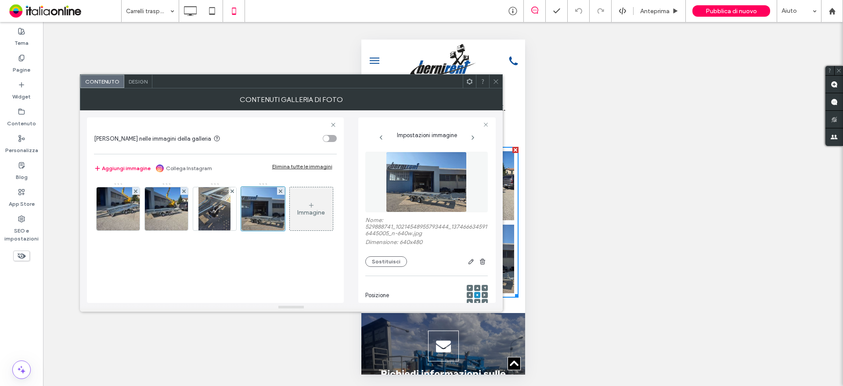
click at [297, 216] on div "Immagine" at bounding box center [311, 212] width 28 height 7
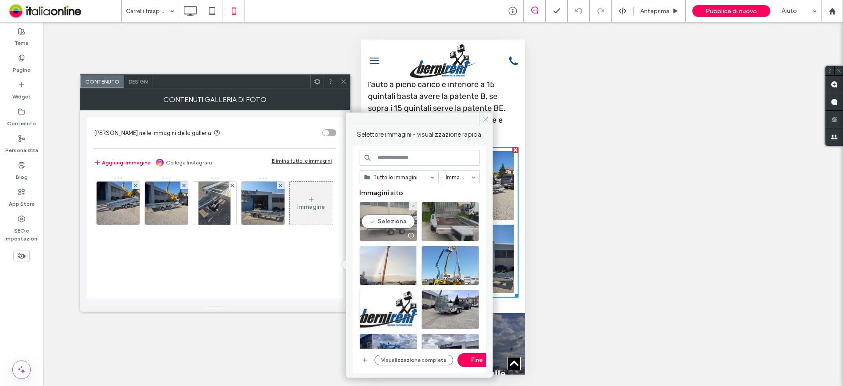
click at [392, 214] on div "Seleziona" at bounding box center [389, 222] width 58 height 40
click at [467, 360] on button "Fine" at bounding box center [478, 360] width 40 height 14
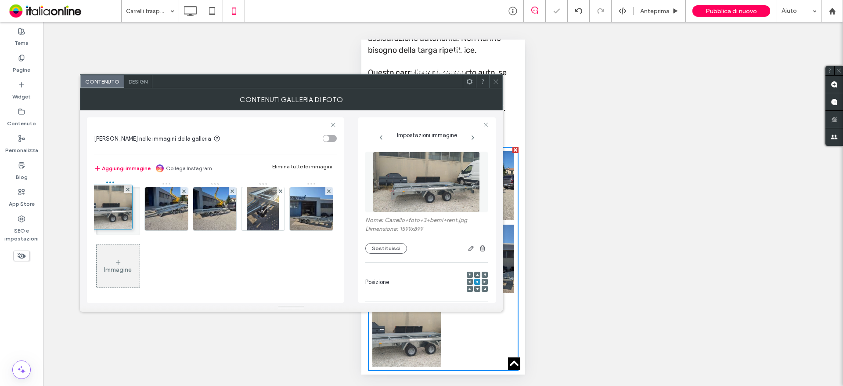
drag, startPoint x: 130, startPoint y: 267, endPoint x: 120, endPoint y: 208, distance: 59.6
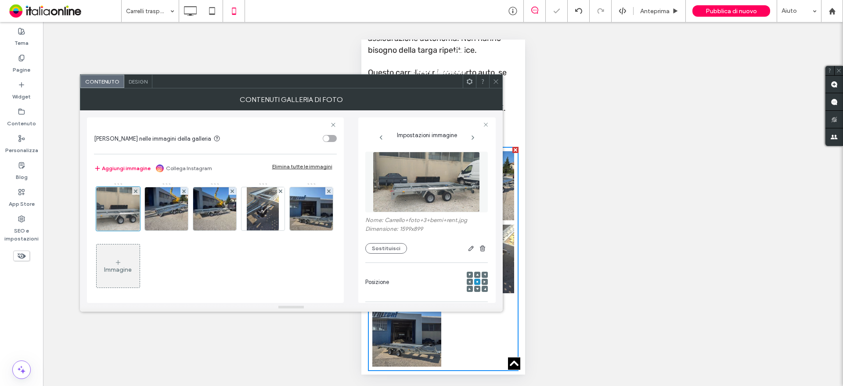
click at [496, 82] on icon at bounding box center [496, 81] width 7 height 7
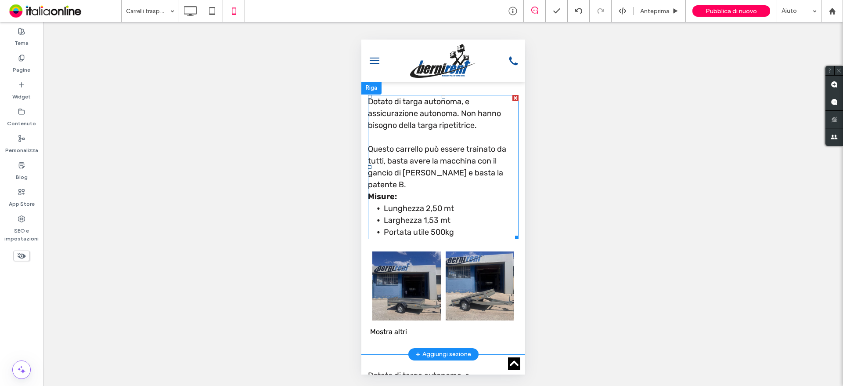
scroll to position [264, 0]
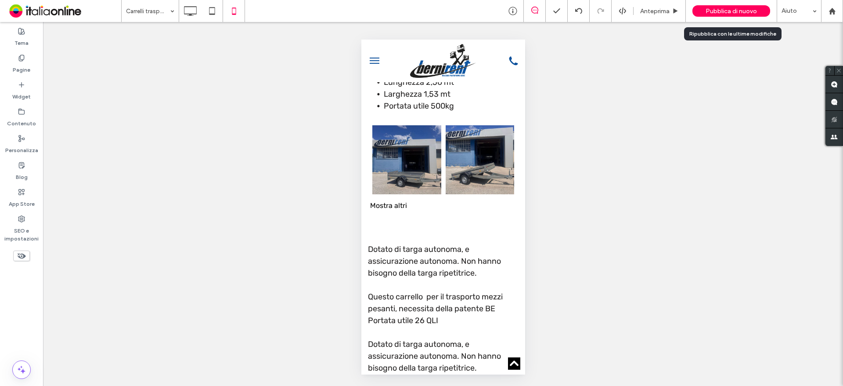
click at [696, 14] on div "Pubblica di nuovo" at bounding box center [732, 10] width 78 height 11
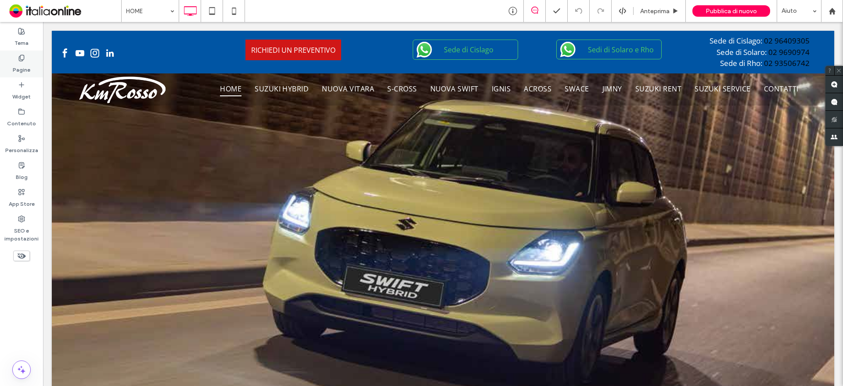
click at [14, 67] on label "Pagine" at bounding box center [22, 67] width 18 height 12
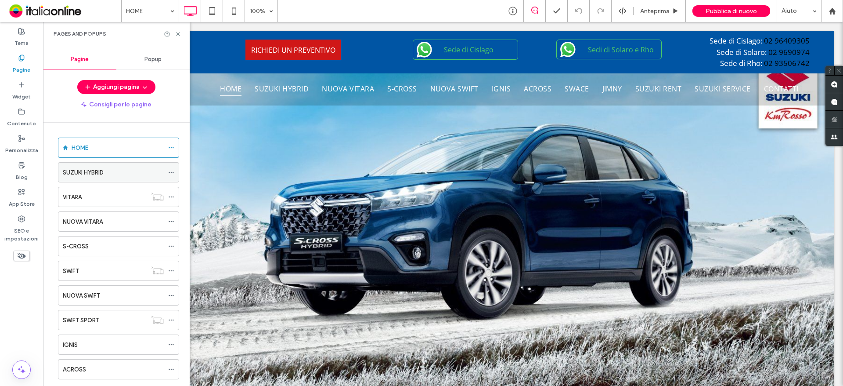
click at [103, 163] on div "SUZUKI HYBRID" at bounding box center [113, 171] width 101 height 19
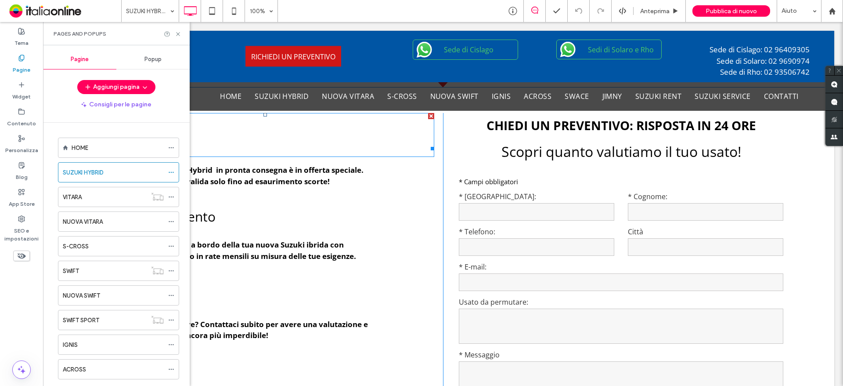
scroll to position [1142, 0]
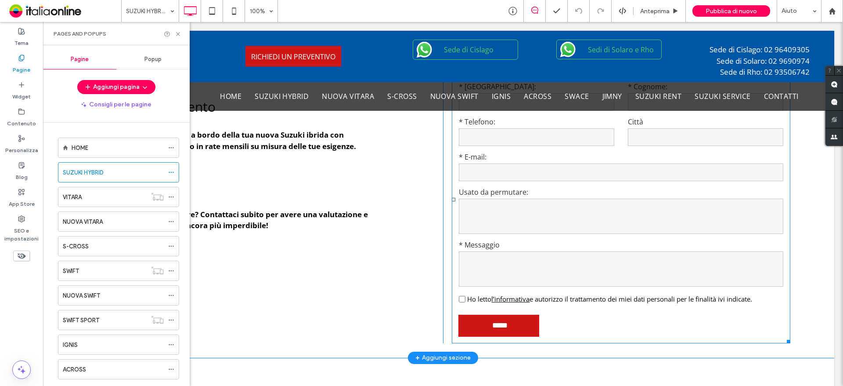
click at [573, 199] on textarea at bounding box center [621, 216] width 325 height 35
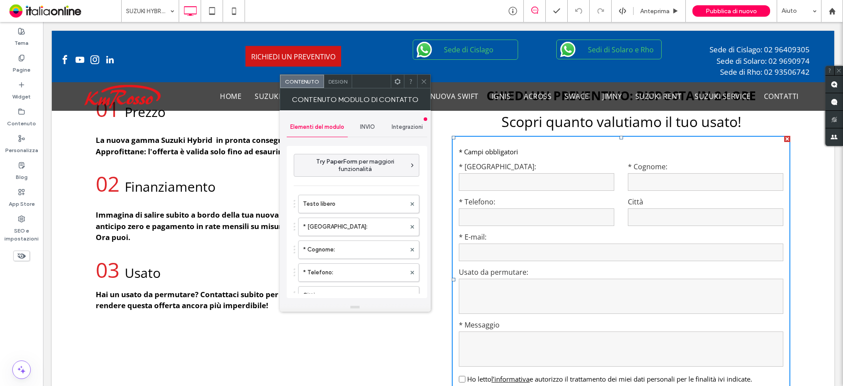
scroll to position [1054, 0]
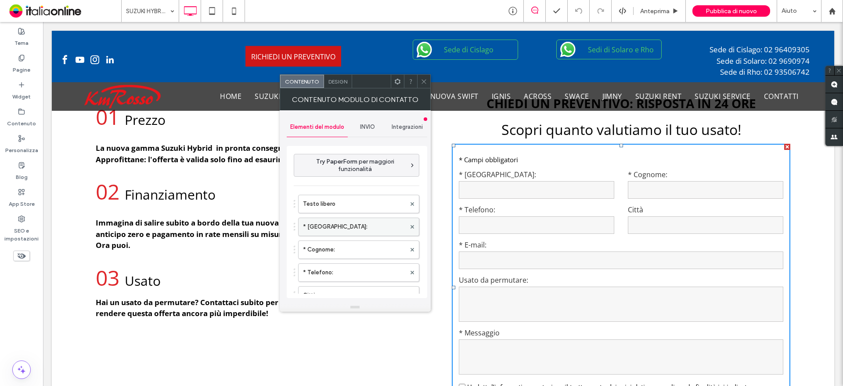
click at [331, 230] on label "* [GEOGRAPHIC_DATA]:" at bounding box center [354, 227] width 103 height 18
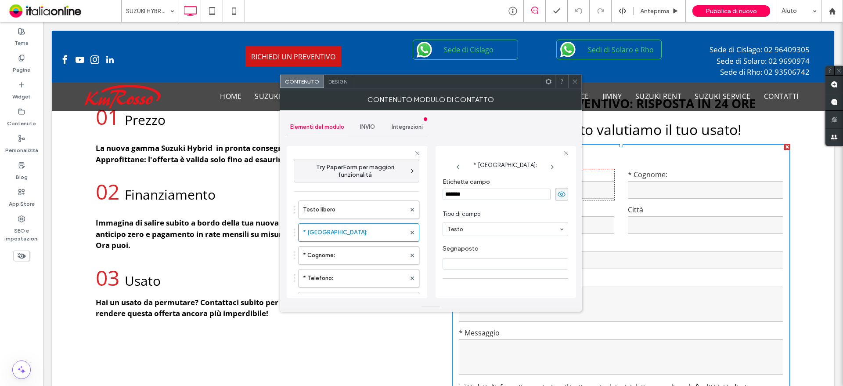
scroll to position [61, 0]
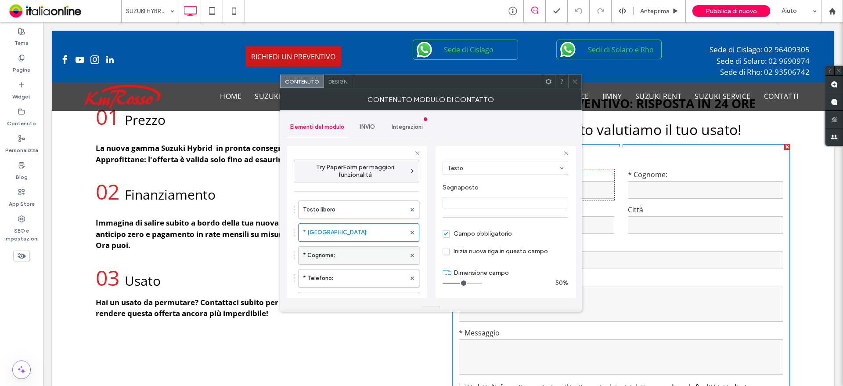
click at [368, 250] on label "* Cognome:" at bounding box center [354, 255] width 103 height 18
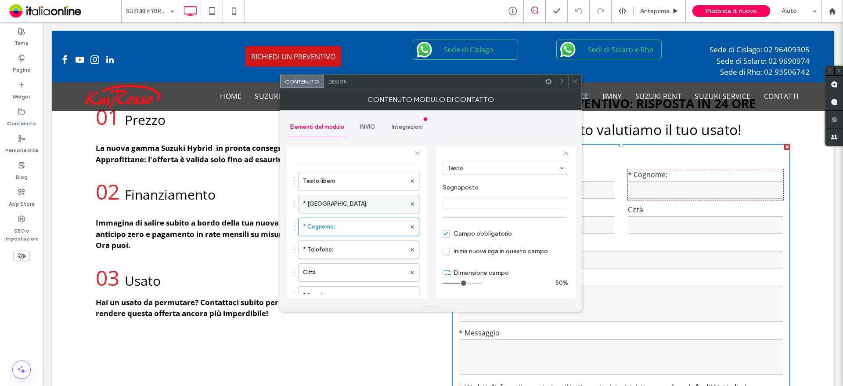
scroll to position [44, 0]
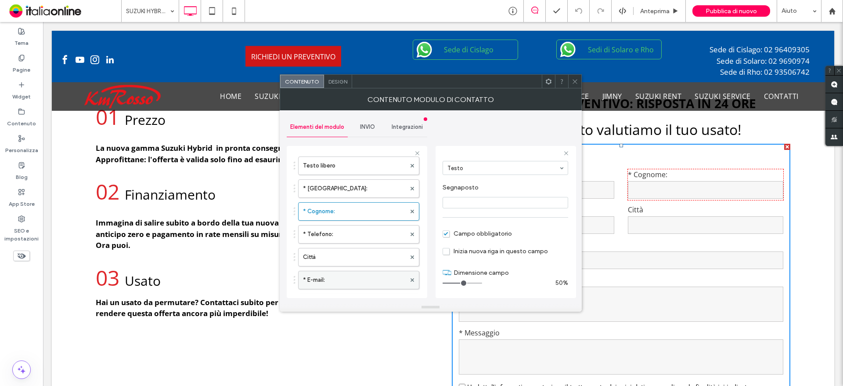
click at [341, 277] on label "* E-mail:" at bounding box center [354, 280] width 103 height 18
type input "**"
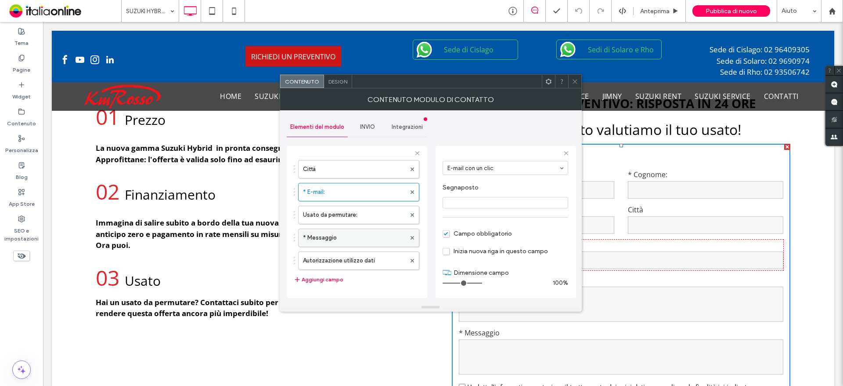
click at [345, 240] on label "* Messaggio" at bounding box center [354, 238] width 103 height 18
click at [572, 83] on icon at bounding box center [575, 81] width 7 height 7
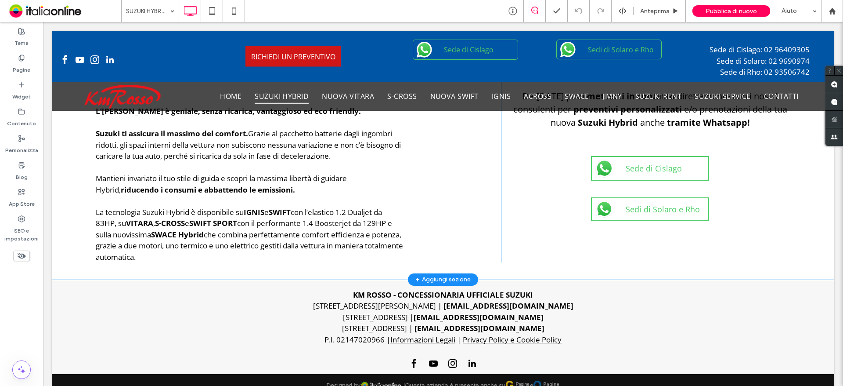
scroll to position [1755, 0]
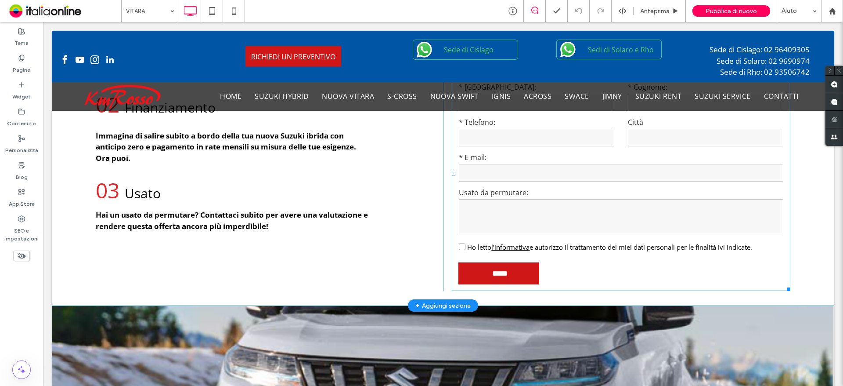
scroll to position [1318, 0]
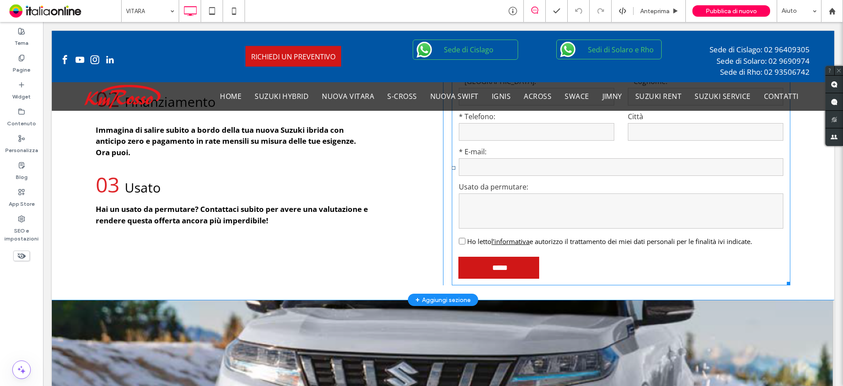
click at [547, 160] on input "email" at bounding box center [621, 167] width 325 height 18
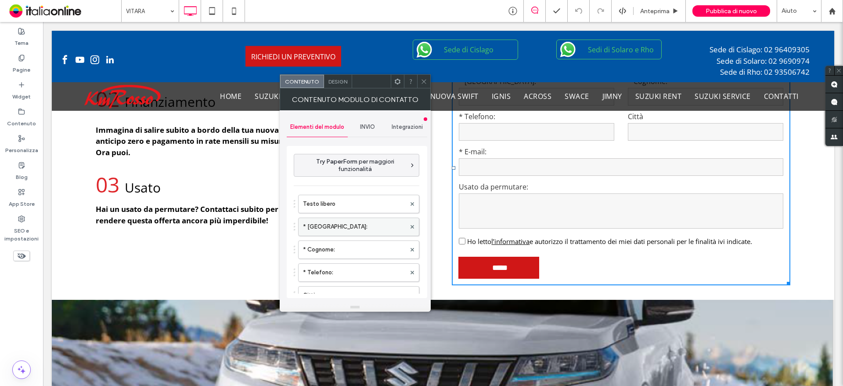
click at [342, 224] on label "* [GEOGRAPHIC_DATA]:" at bounding box center [354, 227] width 103 height 18
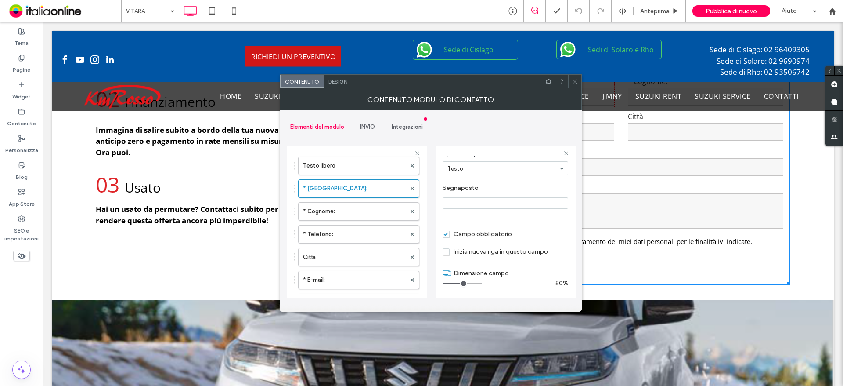
scroll to position [61, 0]
click at [331, 206] on label "* Cognome:" at bounding box center [354, 211] width 103 height 18
click at [347, 279] on label "* E-mail:" at bounding box center [354, 280] width 103 height 18
type input "**"
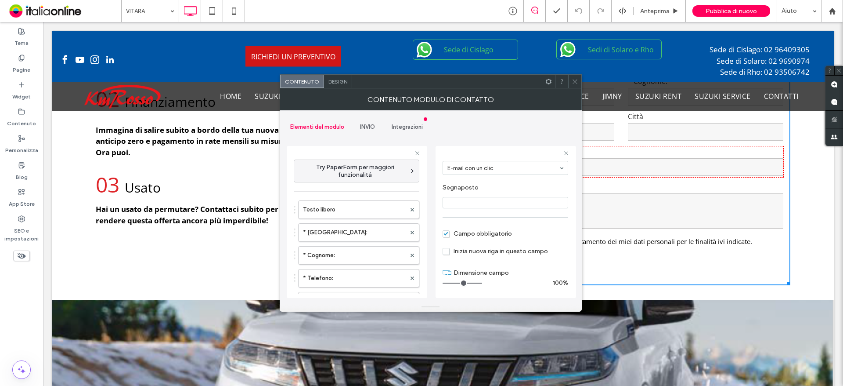
click at [570, 79] on div at bounding box center [574, 81] width 13 height 13
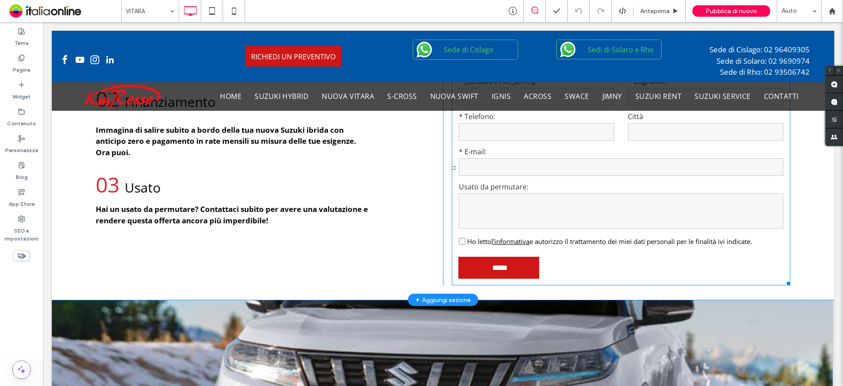
click at [542, 204] on textarea at bounding box center [621, 210] width 325 height 35
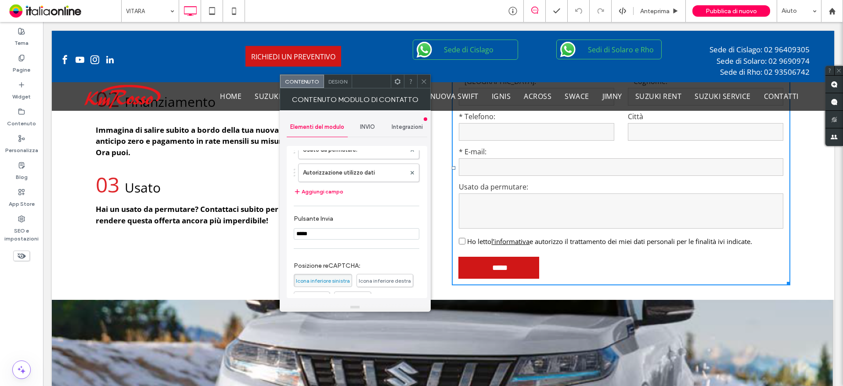
scroll to position [176, 0]
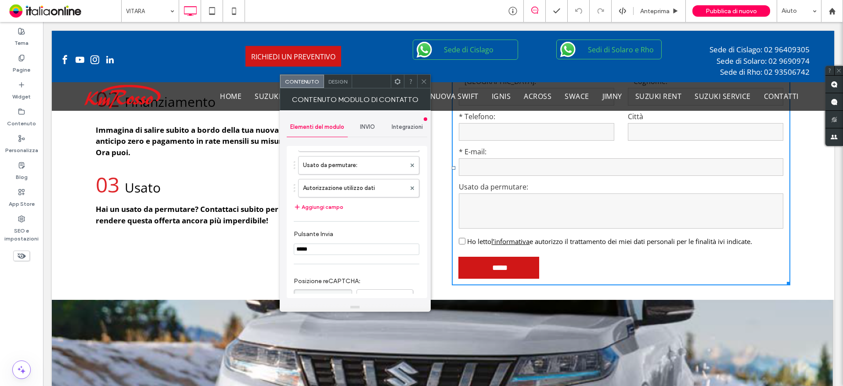
drag, startPoint x: 335, startPoint y: 188, endPoint x: 332, endPoint y: 181, distance: 7.9
click at [336, 188] on label "Autorizzazione utilizzo dati" at bounding box center [354, 188] width 103 height 18
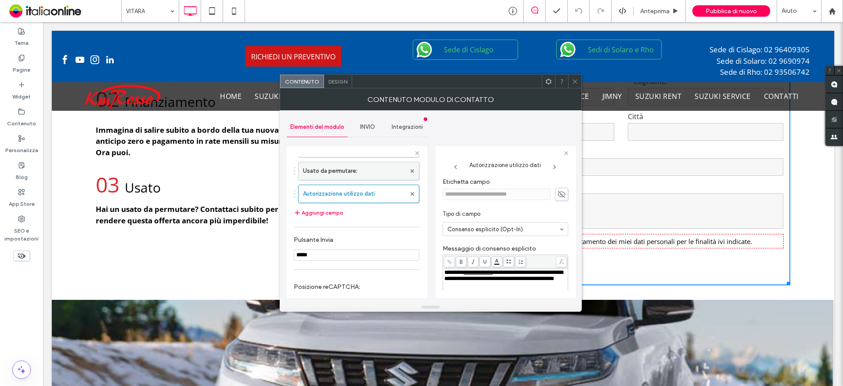
drag, startPoint x: 327, startPoint y: 165, endPoint x: 336, endPoint y: 169, distance: 9.8
click at [327, 165] on label "Usato da permutare:" at bounding box center [354, 171] width 103 height 18
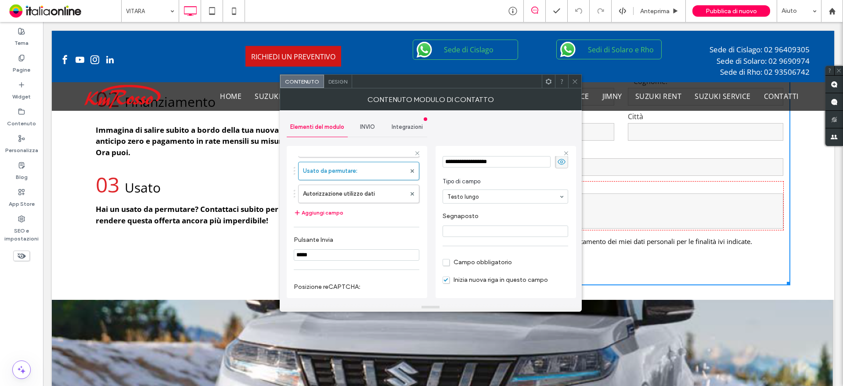
scroll to position [61, 0]
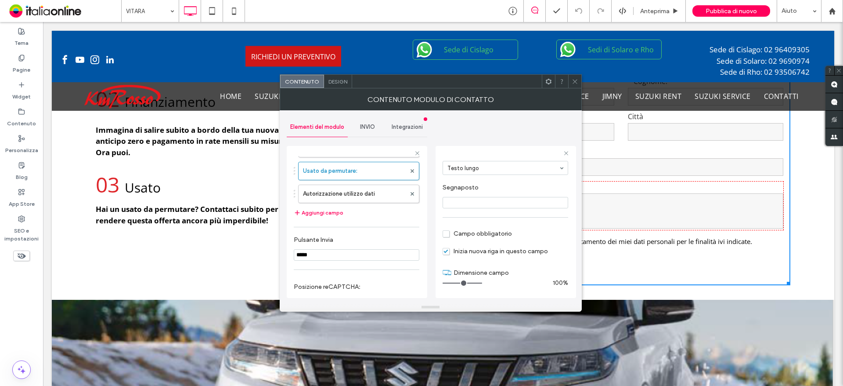
drag, startPoint x: 495, startPoint y: 236, endPoint x: 513, endPoint y: 208, distance: 33.1
click at [496, 236] on span "Campo obbligatorio" at bounding box center [477, 233] width 69 height 7
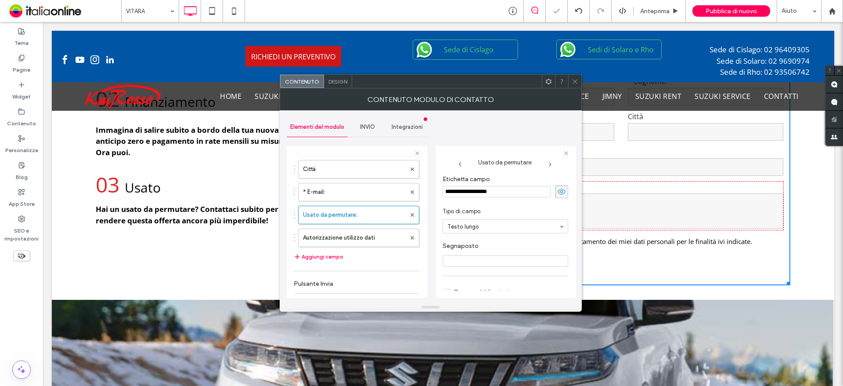
scroll to position [0, 0]
click at [449, 198] on input "**********" at bounding box center [497, 193] width 108 height 11
drag, startPoint x: 445, startPoint y: 195, endPoint x: 456, endPoint y: 198, distance: 11.4
click at [445, 195] on input "**********" at bounding box center [497, 193] width 108 height 11
type input "**********"
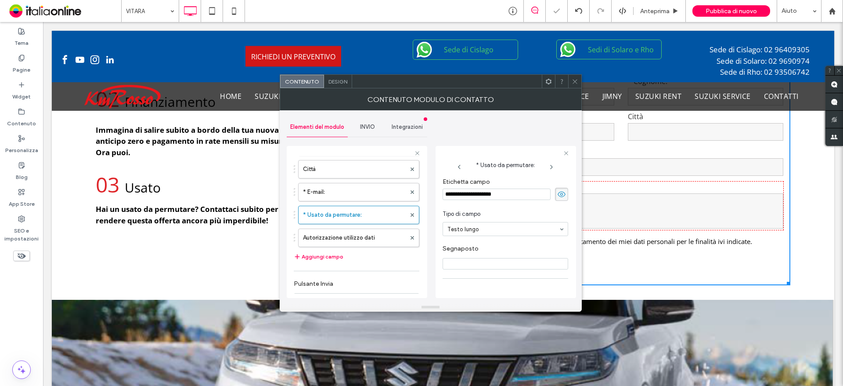
click at [575, 83] on icon at bounding box center [575, 81] width 7 height 7
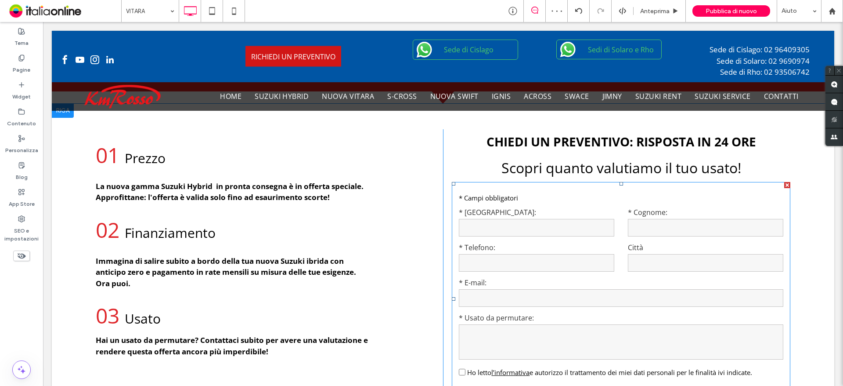
scroll to position [1186, 0]
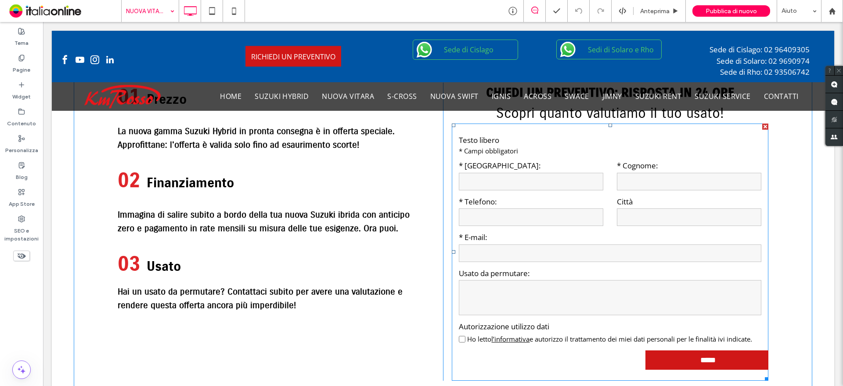
scroll to position [1186, 0]
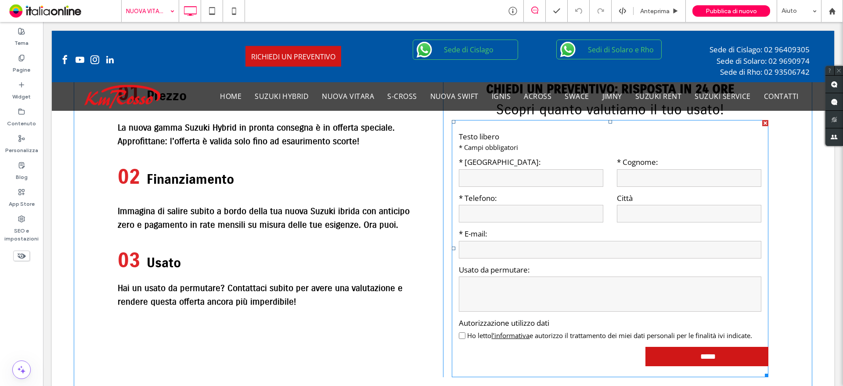
click at [539, 287] on textarea at bounding box center [610, 293] width 303 height 35
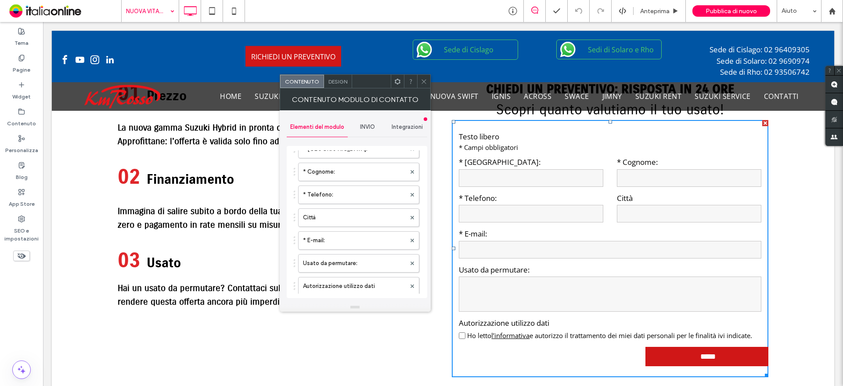
scroll to position [176, 0]
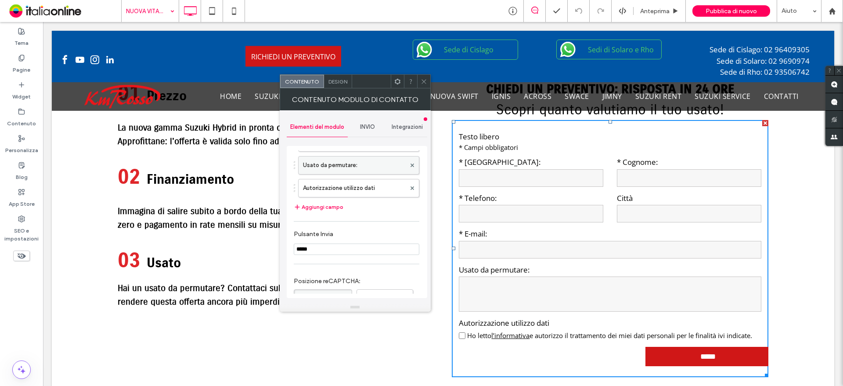
click at [320, 167] on label "Usato da permutare:" at bounding box center [354, 165] width 103 height 18
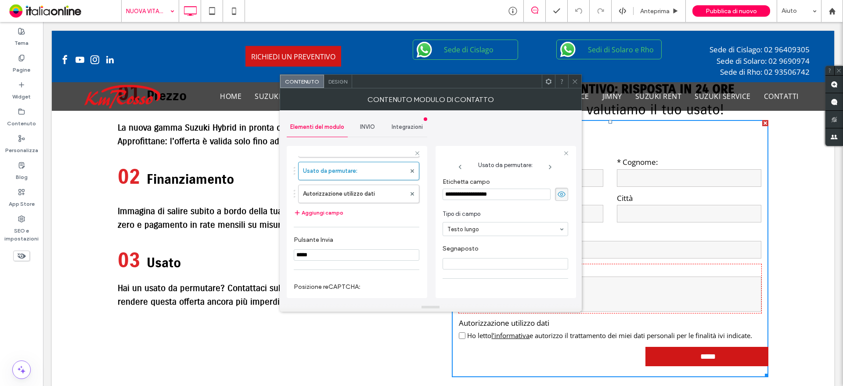
click at [444, 196] on input "**********" at bounding box center [497, 193] width 108 height 11
type input "**********"
click at [337, 83] on span "Design" at bounding box center [338, 81] width 19 height 7
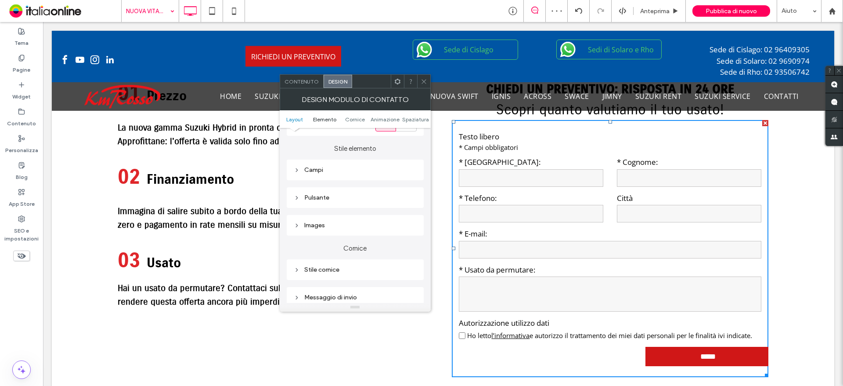
click at [329, 120] on span "Elemento" at bounding box center [324, 119] width 23 height 7
click at [296, 79] on span "Contenuto" at bounding box center [302, 81] width 34 height 7
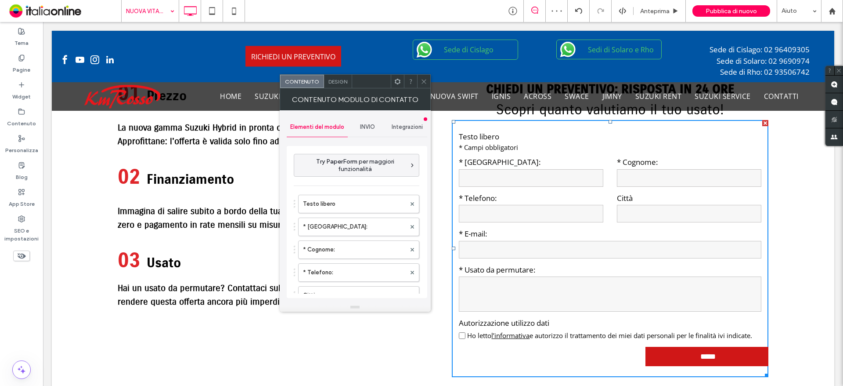
click at [361, 128] on span "INVIO" at bounding box center [367, 126] width 15 height 7
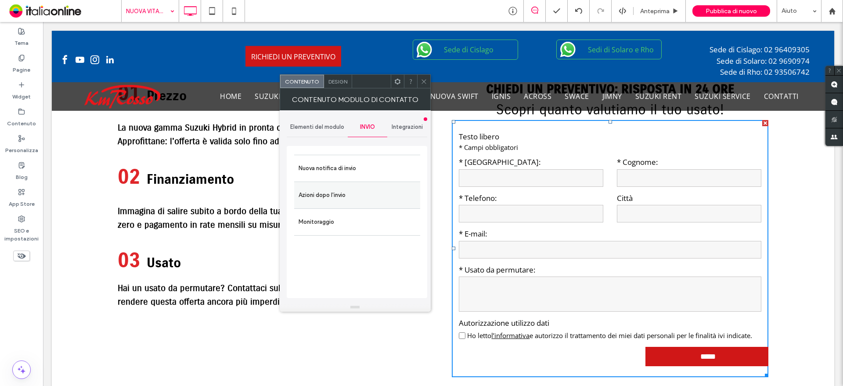
click at [377, 185] on div "Azioni dopo l'invio" at bounding box center [357, 194] width 126 height 27
click at [356, 191] on label "Azioni dopo l'invio" at bounding box center [357, 195] width 117 height 18
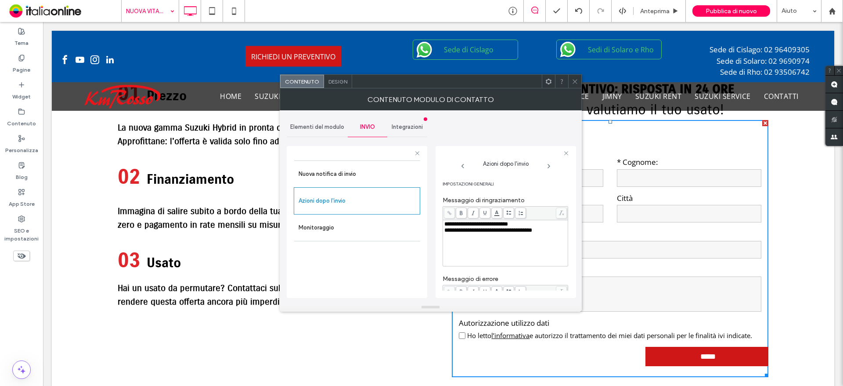
scroll to position [88, 0]
click at [509, 281] on span "Impostazioni di reindirizzamento" at bounding box center [506, 280] width 126 height 11
click at [527, 279] on span "Impostazioni di reindirizzamento" at bounding box center [506, 280] width 126 height 11
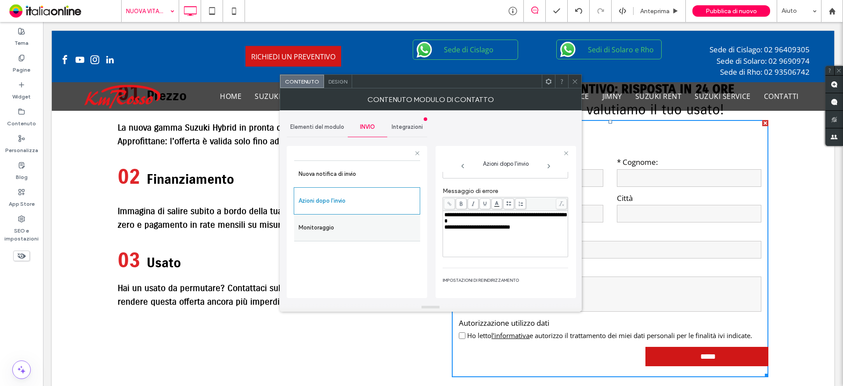
click at [388, 234] on label "Monitoraggio" at bounding box center [357, 228] width 117 height 18
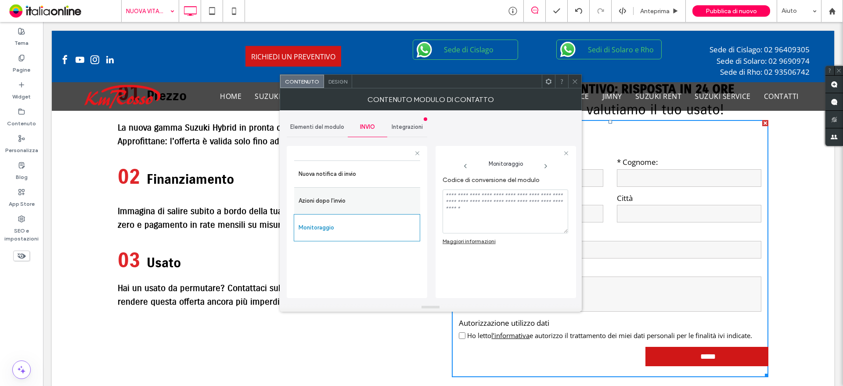
click at [383, 207] on label "Azioni dopo l'invio" at bounding box center [357, 201] width 117 height 18
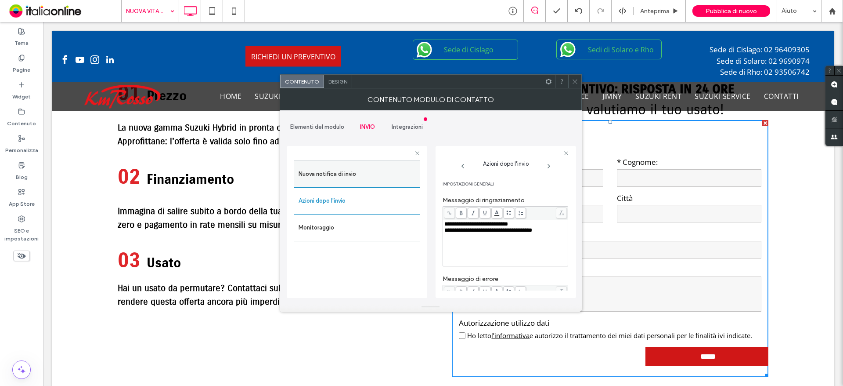
click at [359, 174] on label "Nuova notifica di invio" at bounding box center [357, 174] width 117 height 18
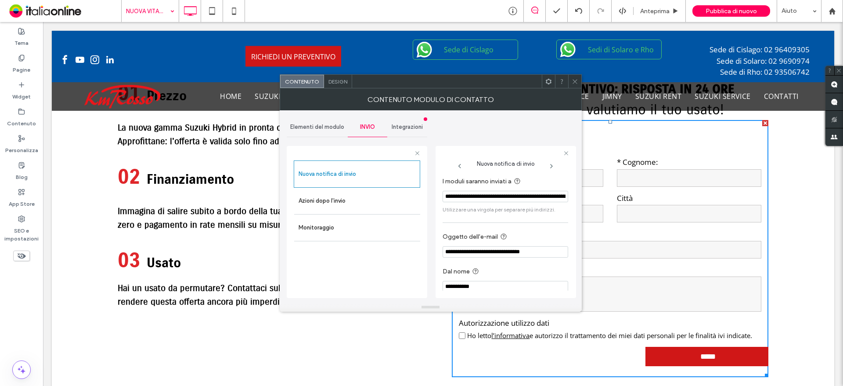
scroll to position [8, 0]
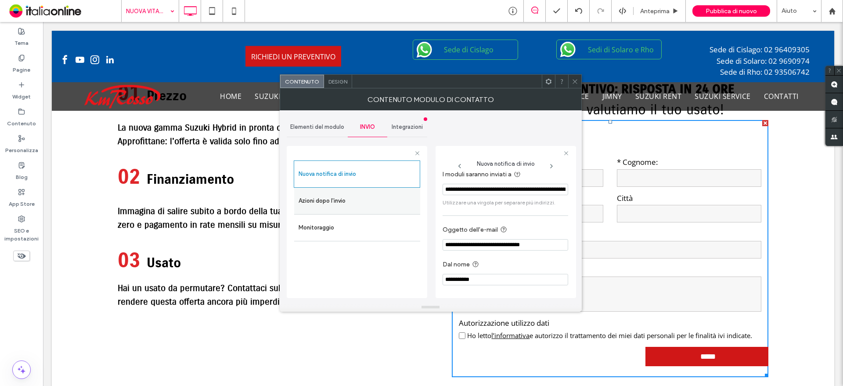
click at [370, 195] on label "Azioni dopo l'invio" at bounding box center [357, 201] width 117 height 18
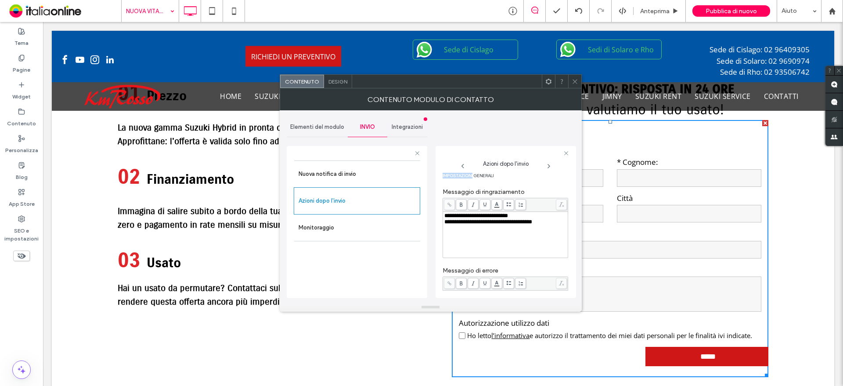
click at [546, 166] on icon at bounding box center [548, 165] width 7 height 7
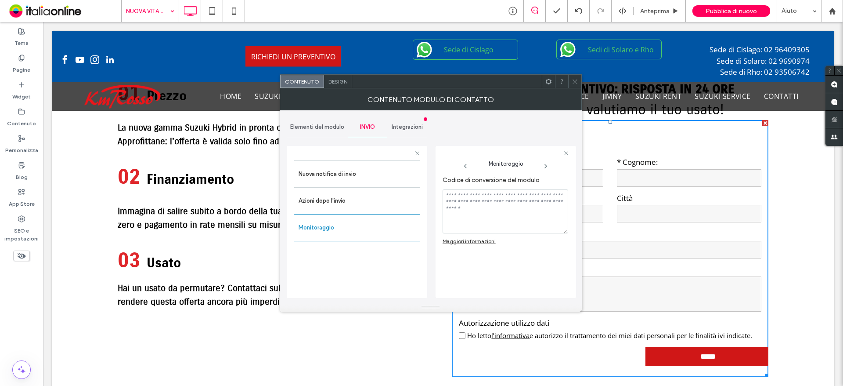
scroll to position [0, 0]
click at [466, 166] on icon at bounding box center [465, 165] width 7 height 7
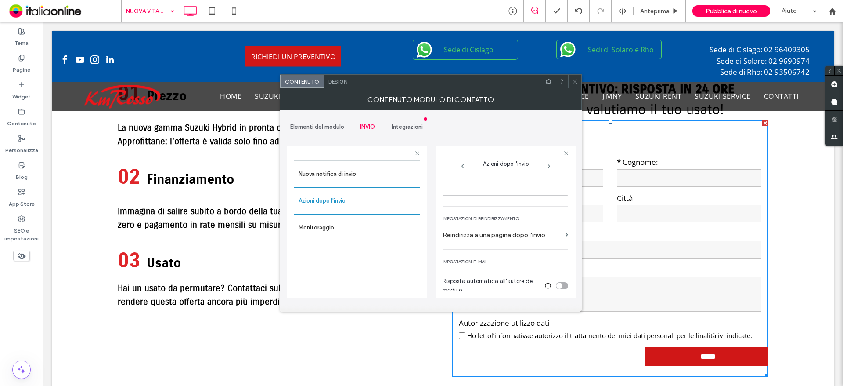
scroll to position [154, 0]
click at [512, 229] on label "Reindirizza a una pagina dopo l'invio" at bounding box center [502, 230] width 119 height 16
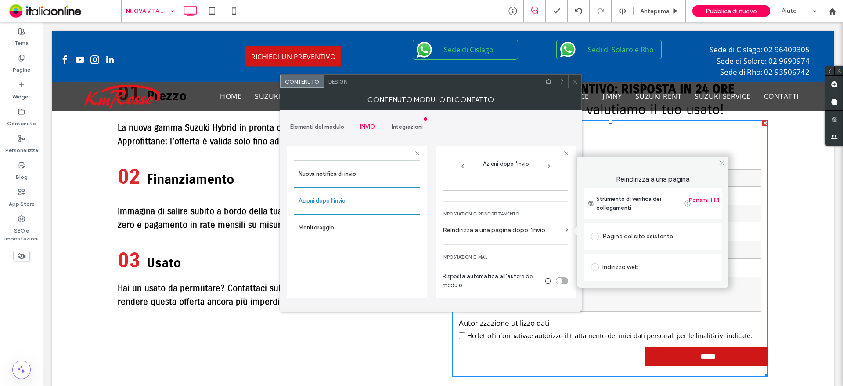
click at [621, 237] on div "Pagina del sito esistente" at bounding box center [653, 236] width 124 height 14
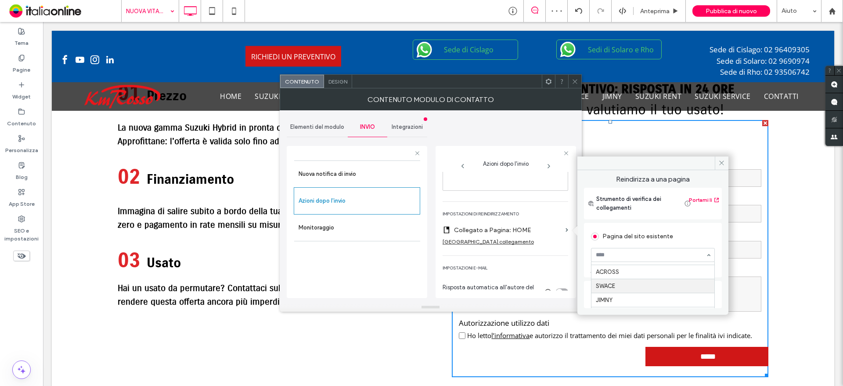
scroll to position [41, 0]
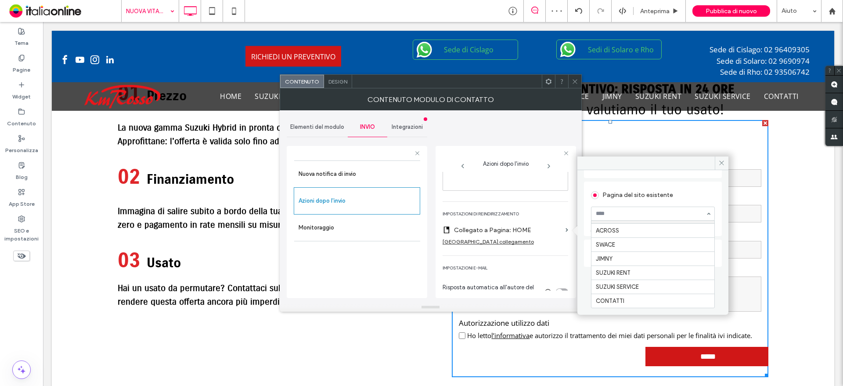
drag, startPoint x: 640, startPoint y: 214, endPoint x: 653, endPoint y: 211, distance: 13.1
click at [640, 214] on input at bounding box center [651, 213] width 110 height 6
click at [693, 197] on div "Reindirizza a una pagina Strumento di verifica dei collegamenti Portami lì Pagi…" at bounding box center [653, 200] width 138 height 134
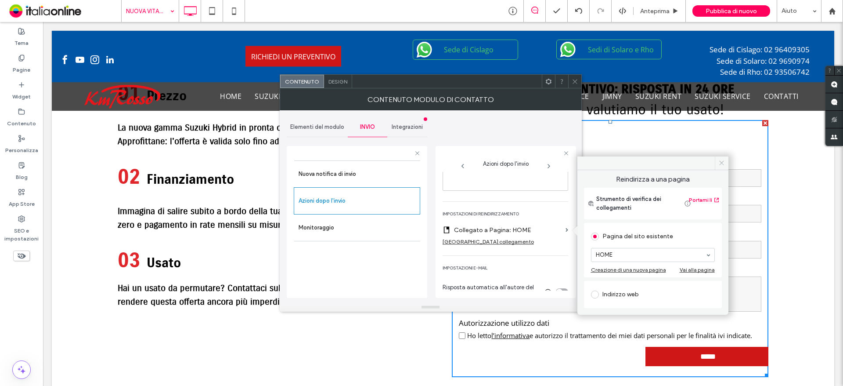
click at [722, 160] on icon at bounding box center [721, 162] width 7 height 7
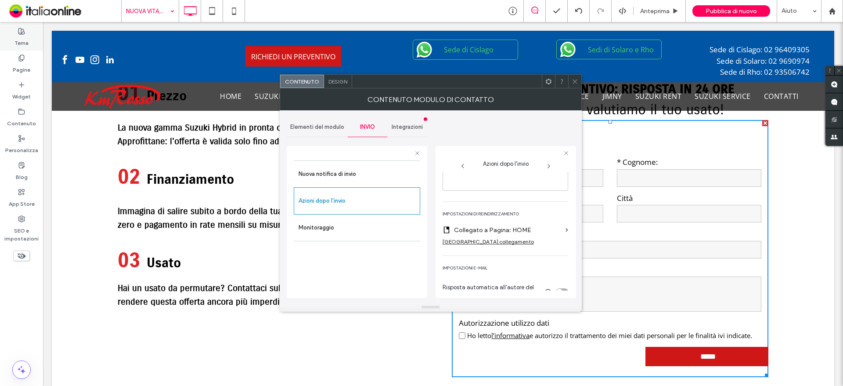
click at [9, 50] on div "Tema" at bounding box center [21, 37] width 43 height 27
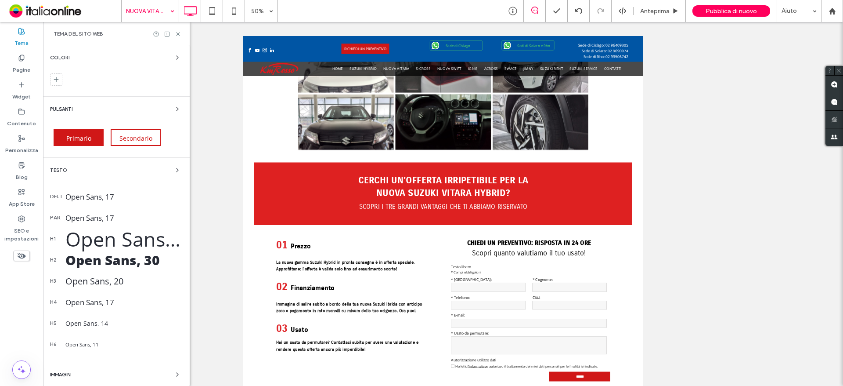
scroll to position [832, 0]
click at [14, 70] on label "Pagine" at bounding box center [22, 67] width 18 height 12
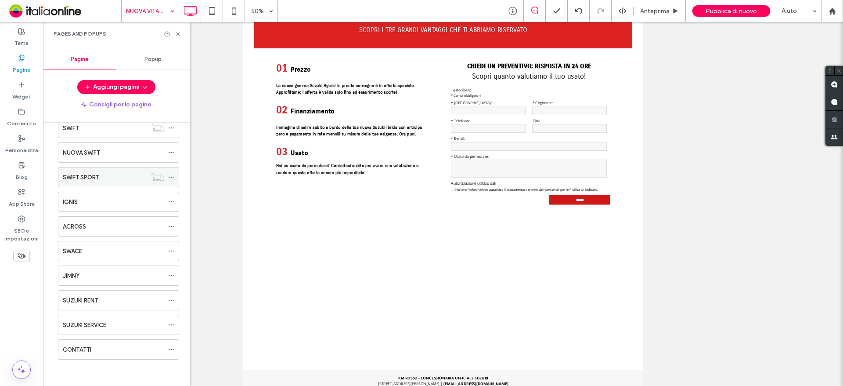
scroll to position [0, 0]
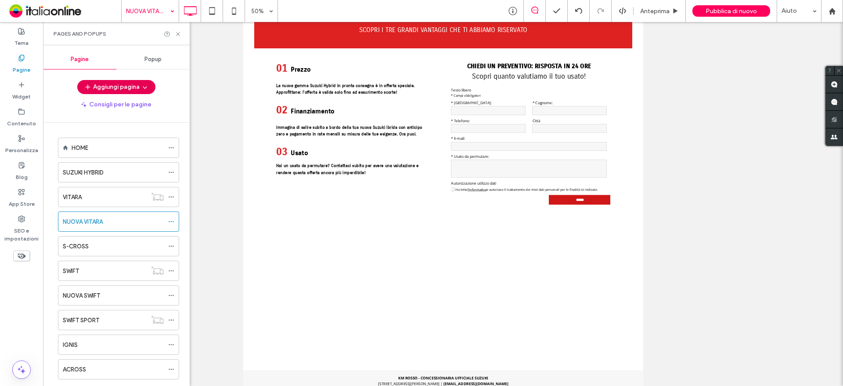
click at [120, 81] on button "Aggiungi pagina" at bounding box center [116, 87] width 78 height 14
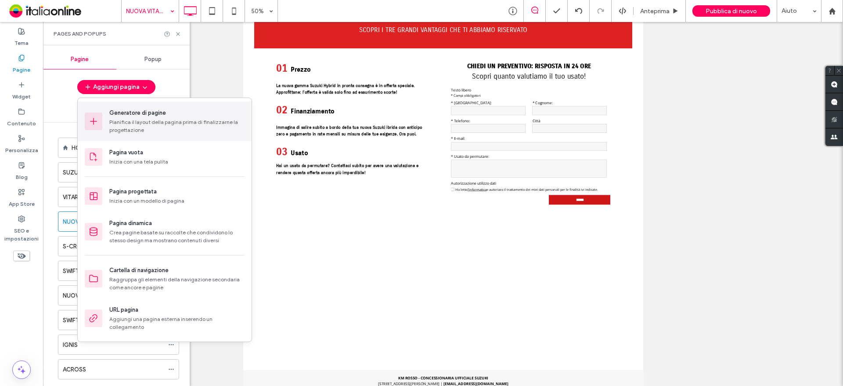
click at [152, 131] on div "Pianifica il layout della pagina prima di finalizzarne la progettazione" at bounding box center [176, 126] width 135 height 16
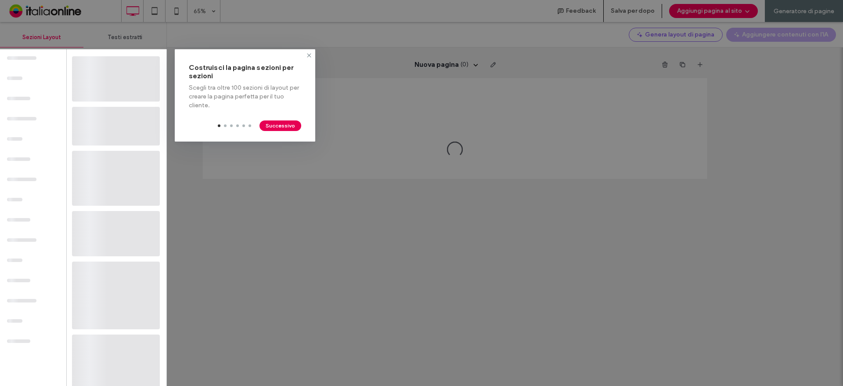
click at [276, 129] on button "Successivo" at bounding box center [281, 125] width 42 height 11
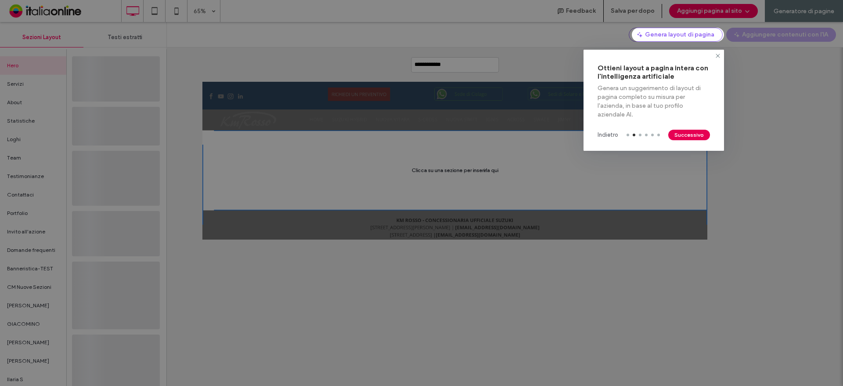
click at [692, 142] on div "Indietro Successivo" at bounding box center [654, 135] width 141 height 32
click at [693, 135] on button "Successivo" at bounding box center [689, 135] width 42 height 11
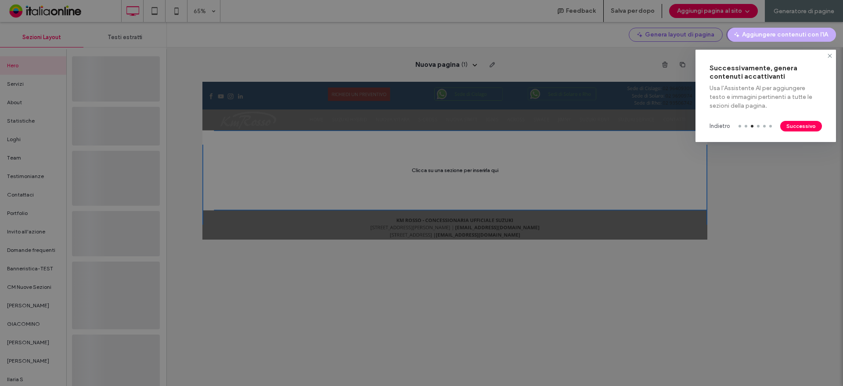
click at [794, 123] on button "Successivo" at bounding box center [801, 126] width 42 height 11
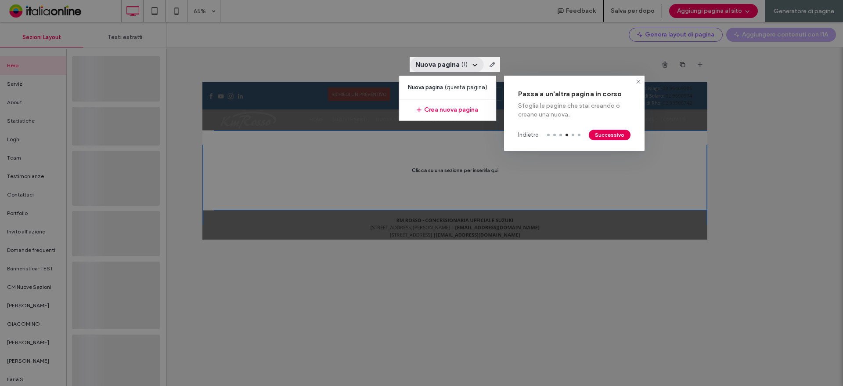
click at [619, 138] on button "Successivo" at bounding box center [610, 135] width 42 height 11
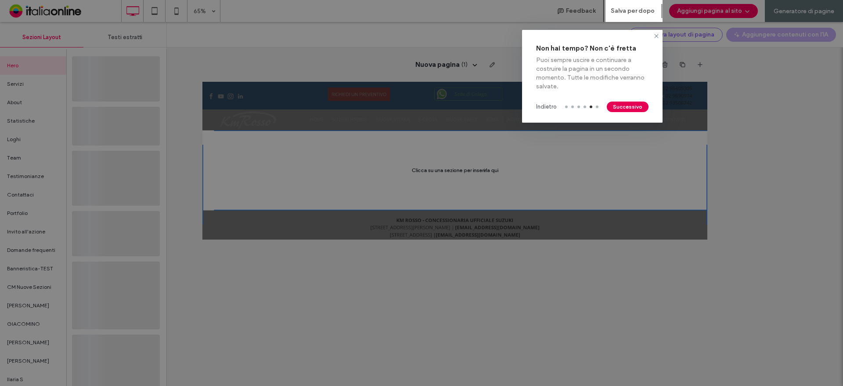
click at [633, 110] on button "Successivo" at bounding box center [628, 106] width 42 height 11
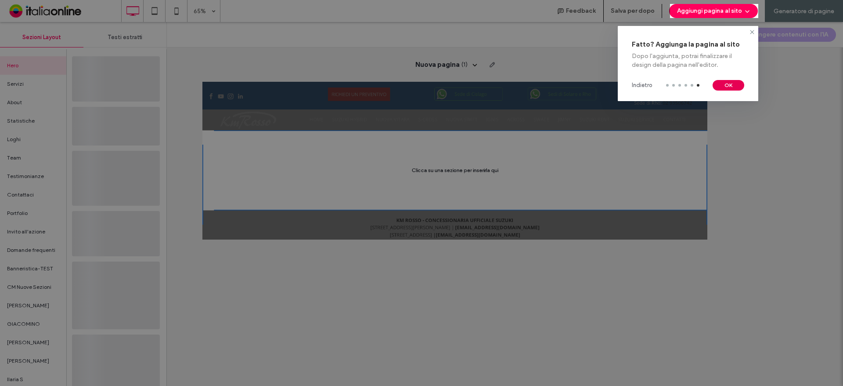
click at [716, 87] on button "OK" at bounding box center [729, 85] width 32 height 11
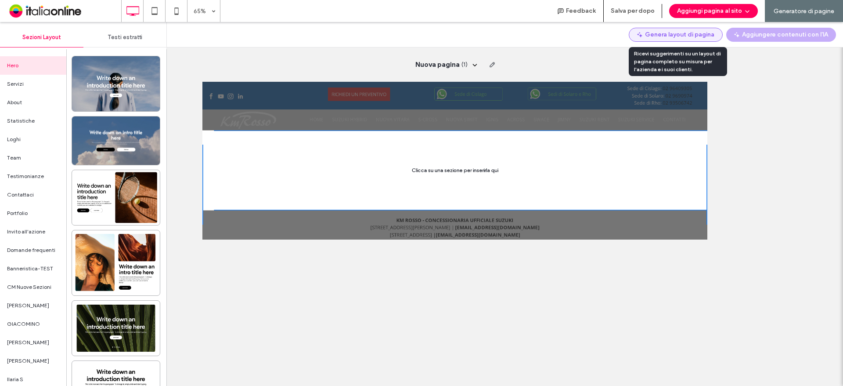
click at [658, 32] on button "Genera layout di pagina" at bounding box center [676, 35] width 94 height 14
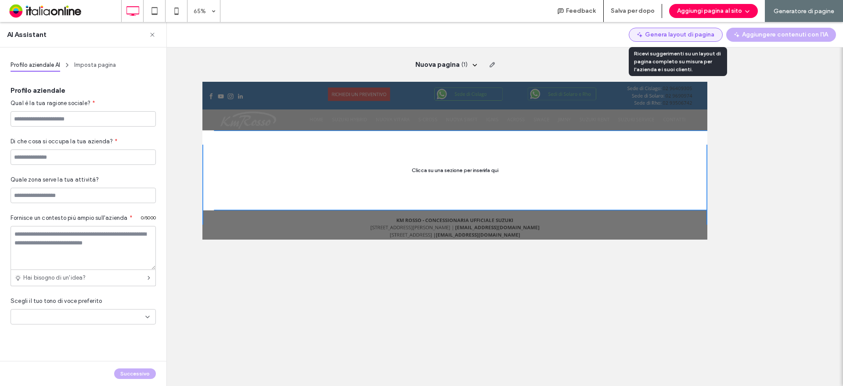
type input "**********"
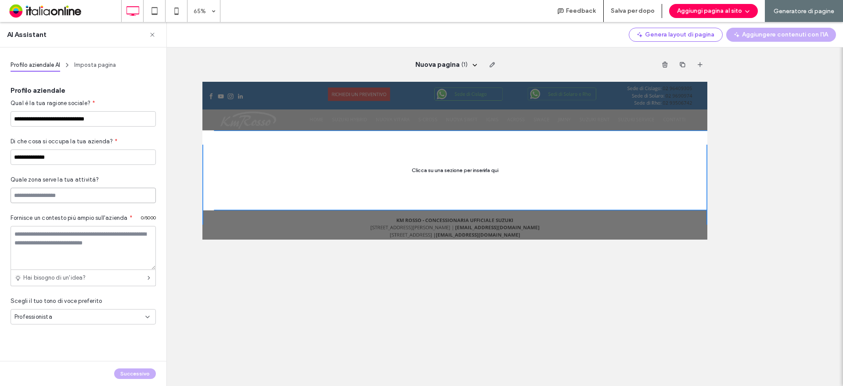
click at [58, 191] on input at bounding box center [83, 195] width 145 height 15
click at [68, 229] on textarea at bounding box center [83, 248] width 145 height 44
drag, startPoint x: 48, startPoint y: 217, endPoint x: 144, endPoint y: 220, distance: 95.8
click at [144, 220] on div "Fornisce un contesto più ampio sull'azienda * 0 / 5000" at bounding box center [83, 219] width 145 height 12
click at [96, 237] on textarea at bounding box center [83, 248] width 145 height 44
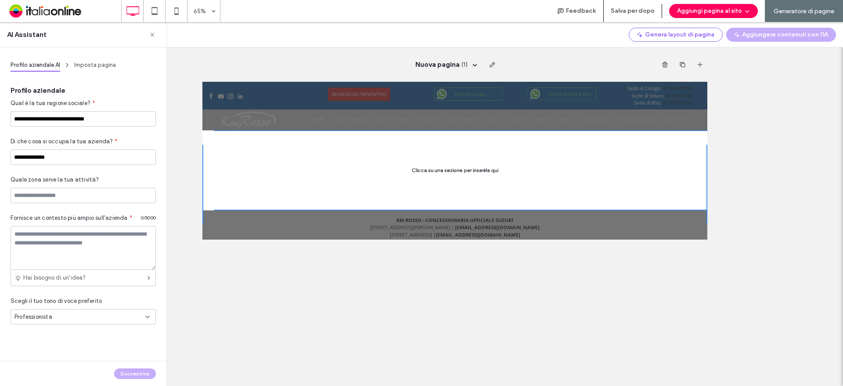
drag, startPoint x: 145, startPoint y: 375, endPoint x: 103, endPoint y: 345, distance: 51.7
click at [144, 373] on div "Successivo" at bounding box center [83, 373] width 166 height 25
click at [67, 314] on div "Professionista" at bounding box center [79, 316] width 131 height 9
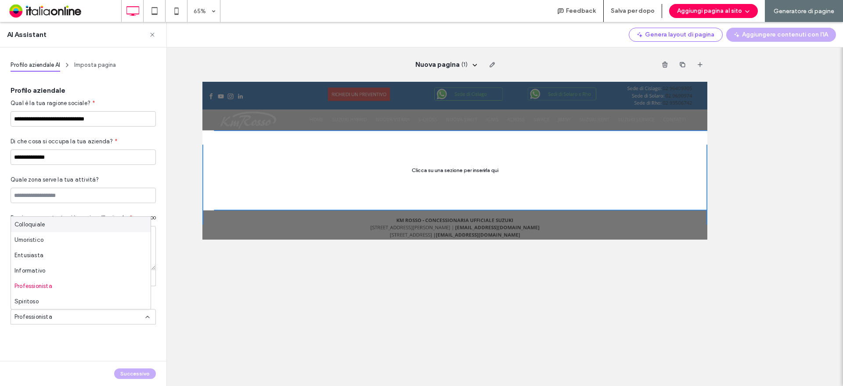
click at [67, 314] on div "Professionista" at bounding box center [79, 316] width 131 height 9
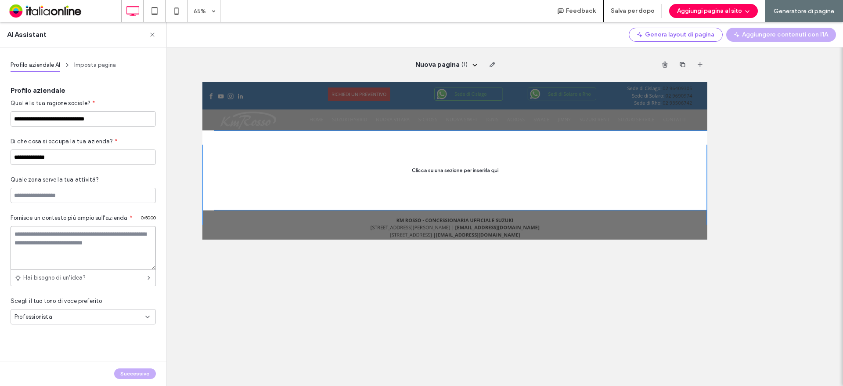
click at [109, 253] on textarea at bounding box center [83, 248] width 145 height 44
paste textarea "**********"
drag, startPoint x: 13, startPoint y: 230, endPoint x: 18, endPoint y: 231, distance: 5.0
click at [13, 230] on textarea "**********" at bounding box center [81, 248] width 141 height 44
click at [52, 234] on textarea "**********" at bounding box center [81, 248] width 141 height 44
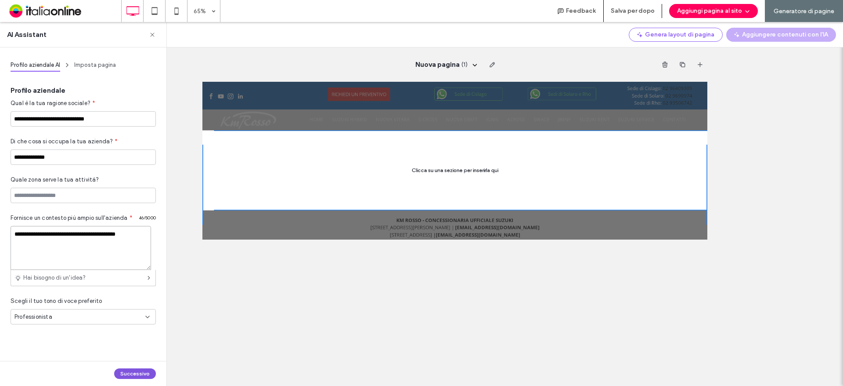
type textarea "**********"
click at [138, 369] on button "Successivo" at bounding box center [135, 373] width 42 height 11
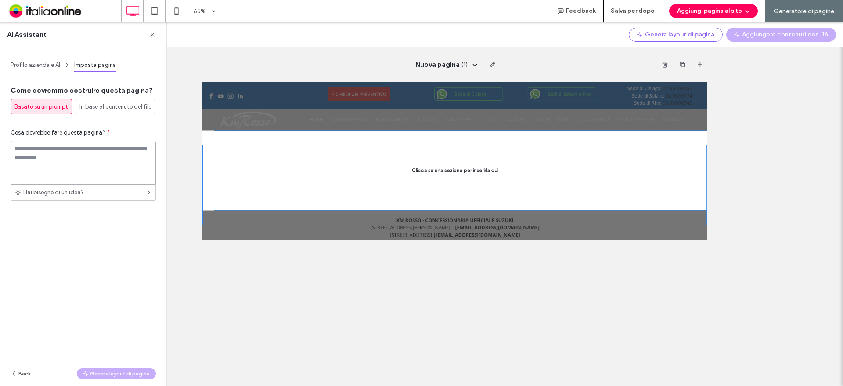
click at [75, 150] on textarea at bounding box center [83, 163] width 145 height 44
click at [98, 111] on span "In base al contenuto del file" at bounding box center [115, 106] width 72 height 9
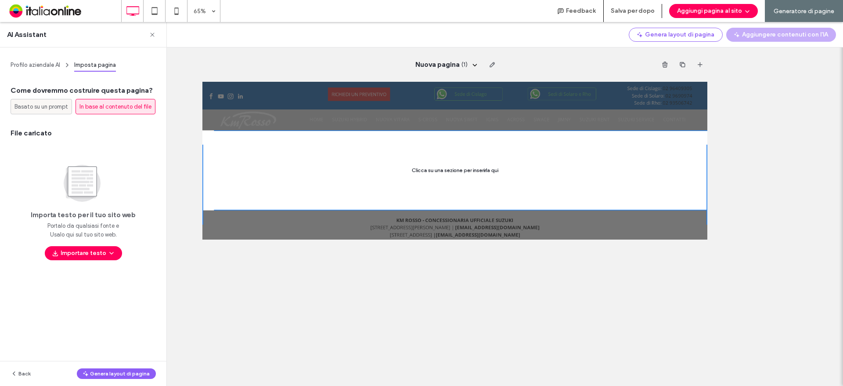
click at [43, 105] on span "Basato su un prompt" at bounding box center [41, 106] width 54 height 9
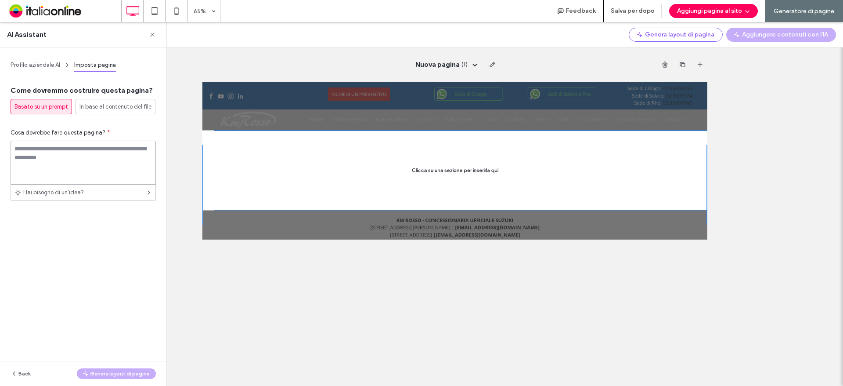
click at [42, 154] on textarea at bounding box center [83, 163] width 145 height 44
paste textarea "**********"
click at [75, 152] on textarea "**********" at bounding box center [81, 163] width 141 height 44
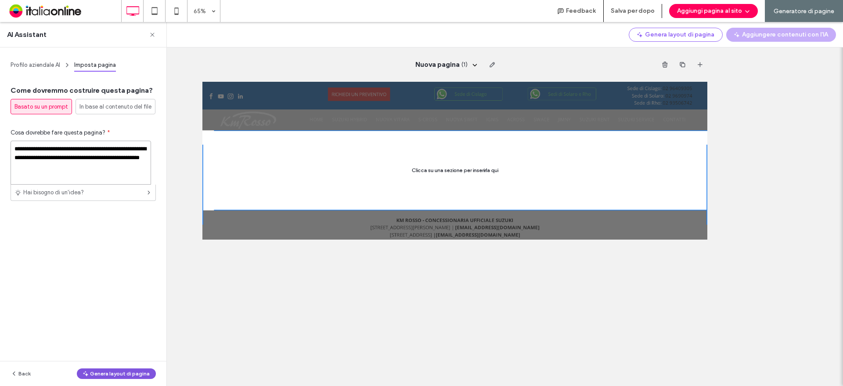
type textarea "**********"
click at [141, 372] on button "Genera layout di pagina" at bounding box center [116, 373] width 79 height 11
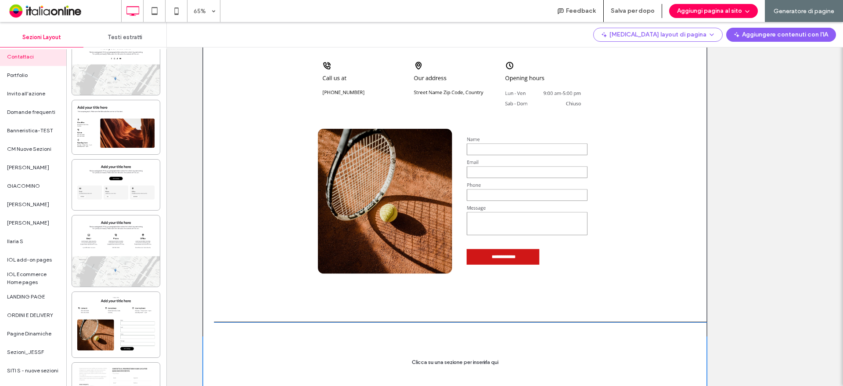
scroll to position [89, 0]
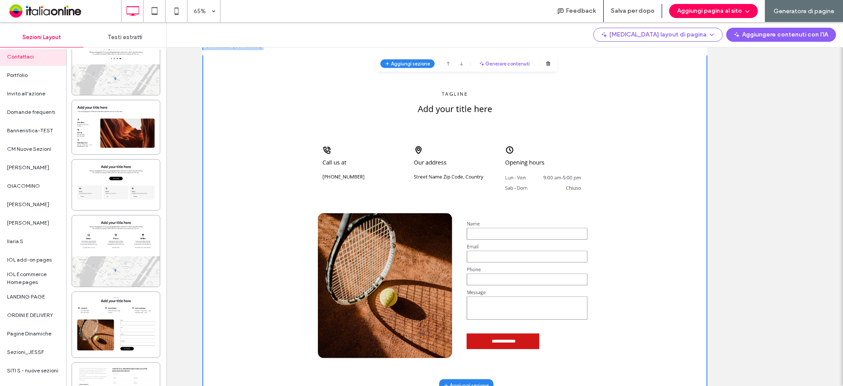
drag, startPoint x: 686, startPoint y: 263, endPoint x: 668, endPoint y: 257, distance: 18.5
click at [686, 263] on div "Opening hours" at bounding box center [731, 257] width 126 height 20
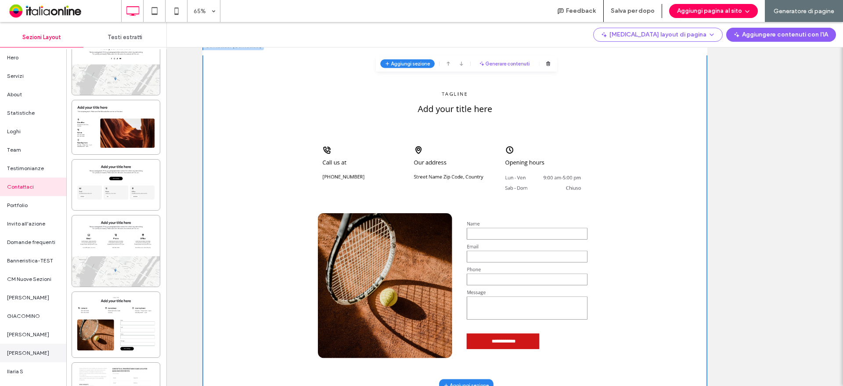
scroll to position [0, 0]
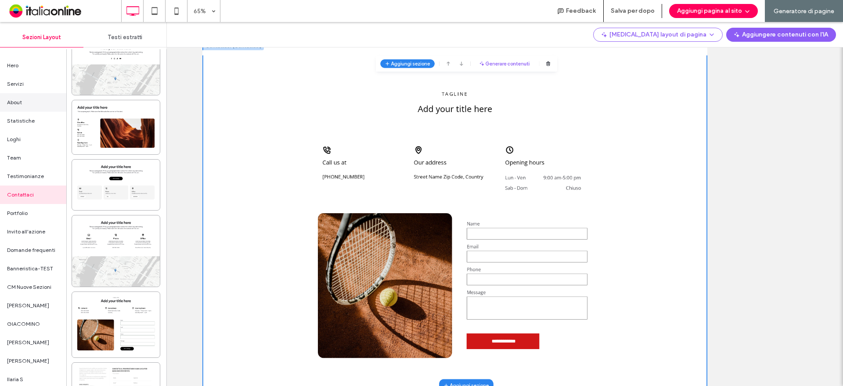
click at [19, 102] on span "About" at bounding box center [14, 102] width 15 height 8
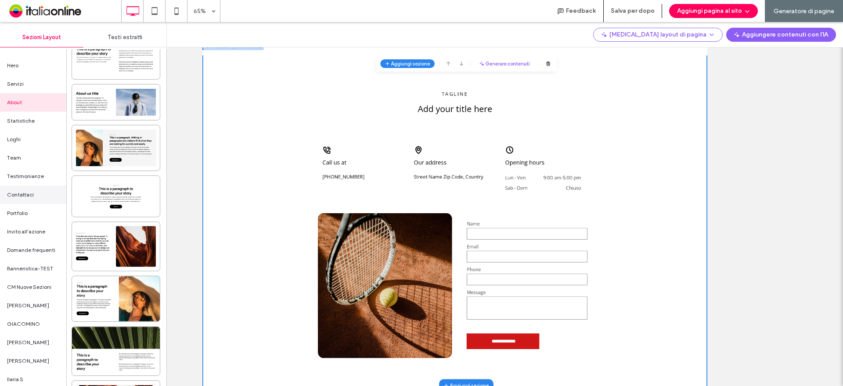
click at [29, 185] on div "Contattaci" at bounding box center [33, 194] width 66 height 18
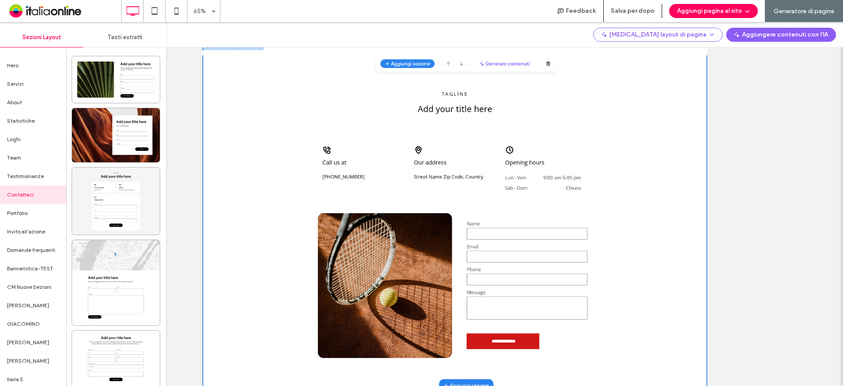
click at [34, 201] on div "Contattaci" at bounding box center [33, 194] width 66 height 18
click at [35, 209] on div "Portfolio" at bounding box center [33, 213] width 66 height 18
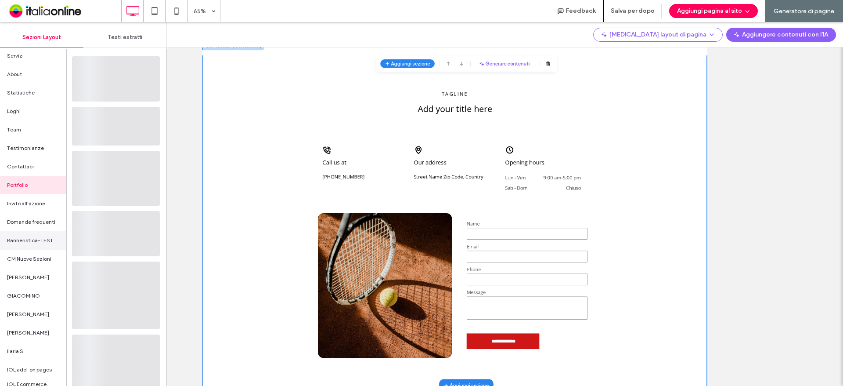
scroll to position [44, 0]
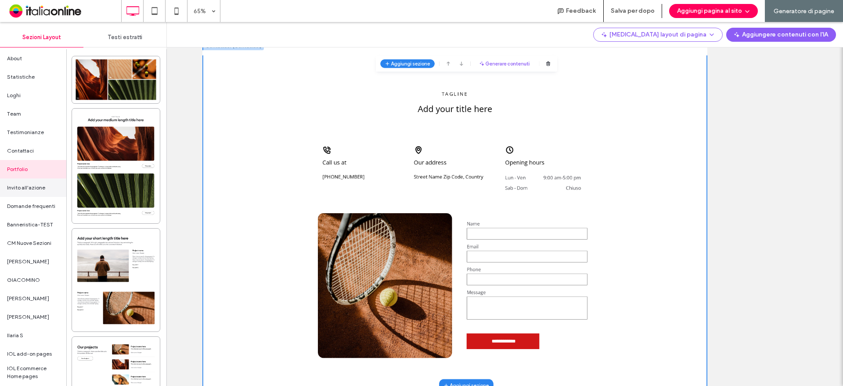
click at [34, 193] on div "Invito all'azione" at bounding box center [33, 187] width 66 height 18
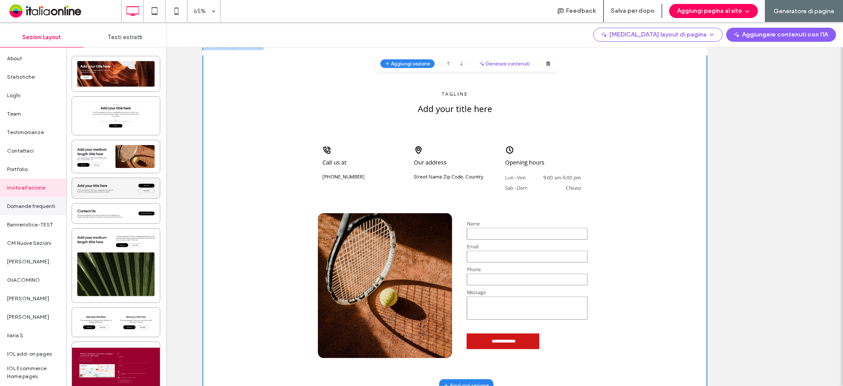
click at [30, 210] on div "Domande frequenti" at bounding box center [33, 206] width 66 height 18
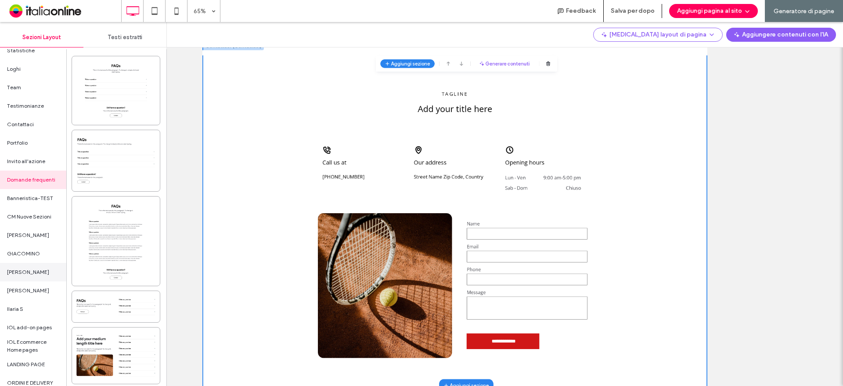
scroll to position [0, 0]
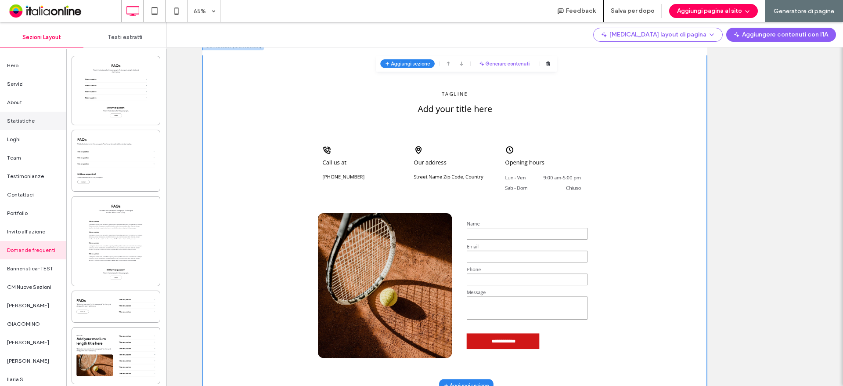
click at [33, 123] on span "Statistiche" at bounding box center [21, 121] width 28 height 8
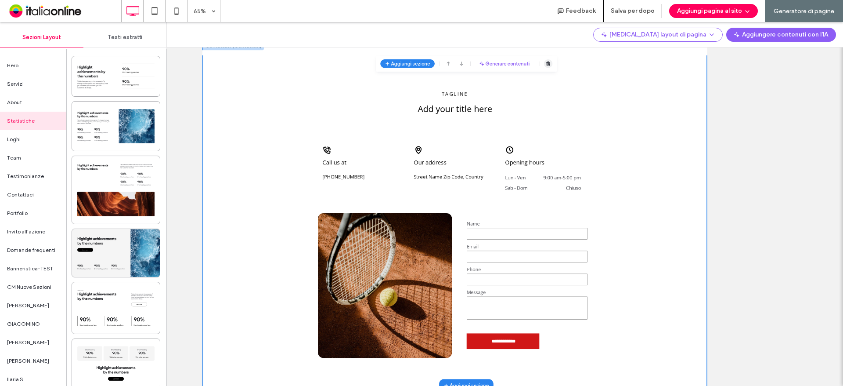
click at [728, 101] on div at bounding box center [734, 101] width 13 height 13
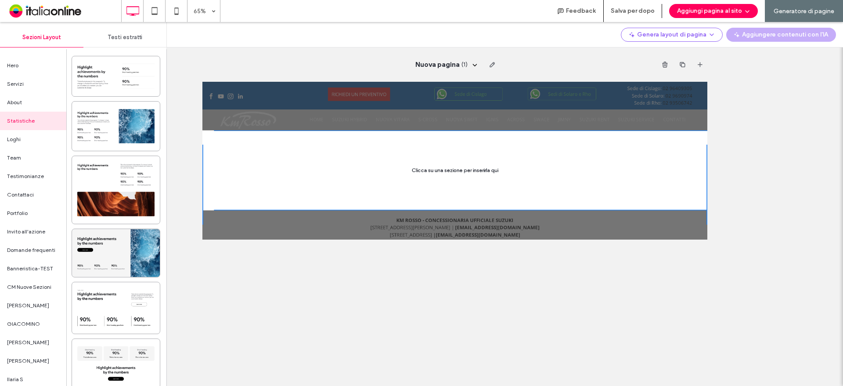
click at [843, 137] on div at bounding box center [590, 119] width 776 height 75
drag, startPoint x: 526, startPoint y: 221, endPoint x: 494, endPoint y: 213, distance: 33.2
click at [526, 221] on div at bounding box center [590, 217] width 776 height 123
click at [29, 65] on div "Hero" at bounding box center [33, 65] width 66 height 18
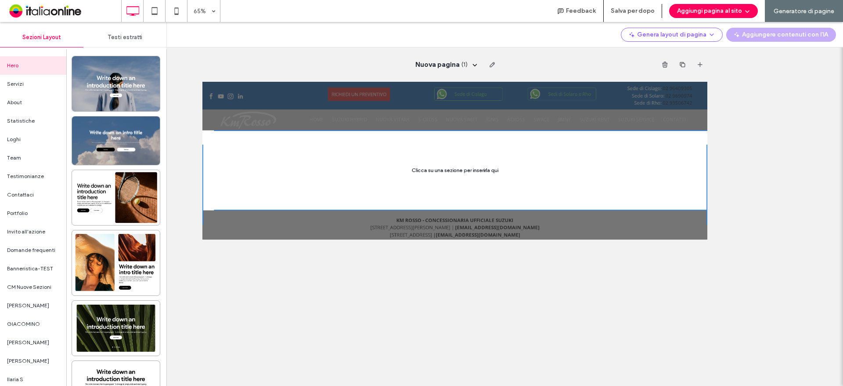
click at [104, 42] on div "Testi estratti" at bounding box center [124, 37] width 83 height 19
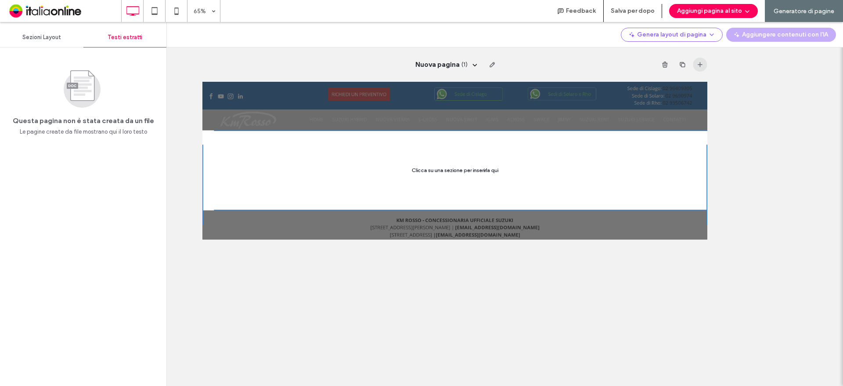
click at [703, 68] on icon "button" at bounding box center [700, 64] width 7 height 7
click at [671, 67] on span "button" at bounding box center [665, 65] width 14 height 14
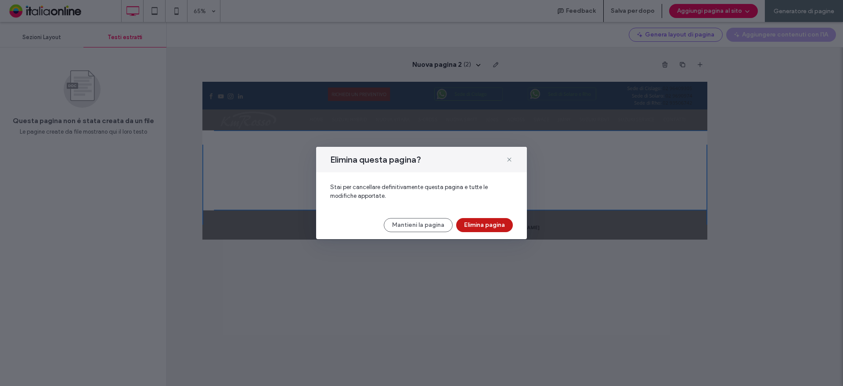
click at [474, 225] on button "Elimina pagina" at bounding box center [484, 225] width 57 height 14
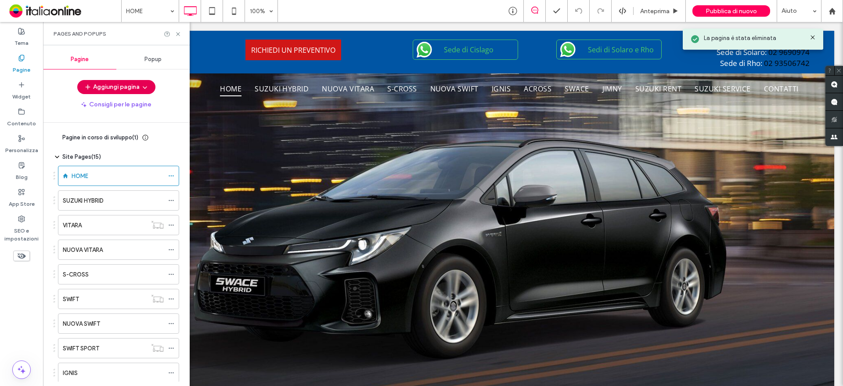
click at [112, 81] on button "Aggiungi pagina" at bounding box center [116, 87] width 78 height 14
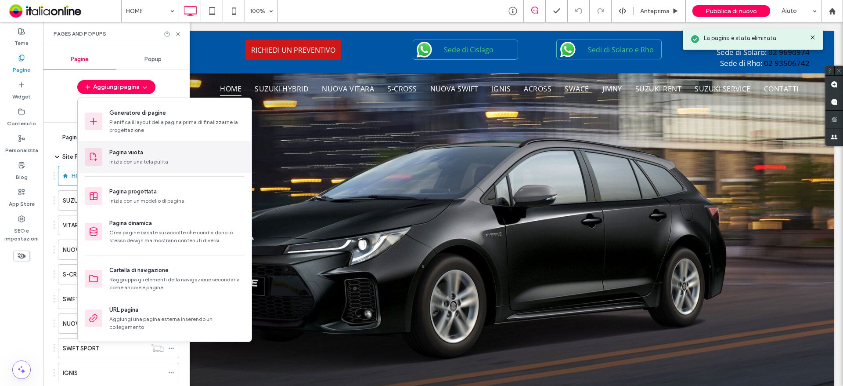
click at [139, 159] on div "Inizia con una tela pulita" at bounding box center [176, 162] width 135 height 8
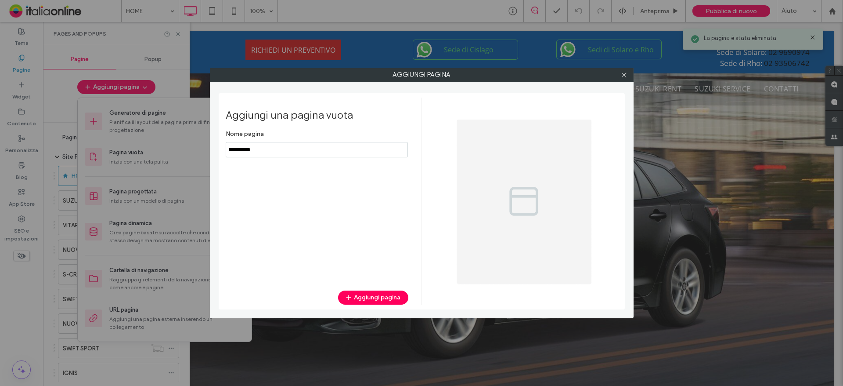
click at [289, 155] on input "notEmpty" at bounding box center [317, 149] width 182 height 15
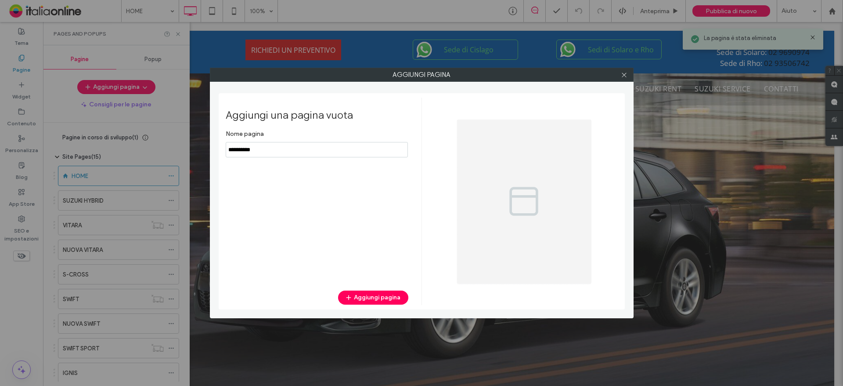
click at [289, 155] on input "notEmpty" at bounding box center [317, 149] width 182 height 15
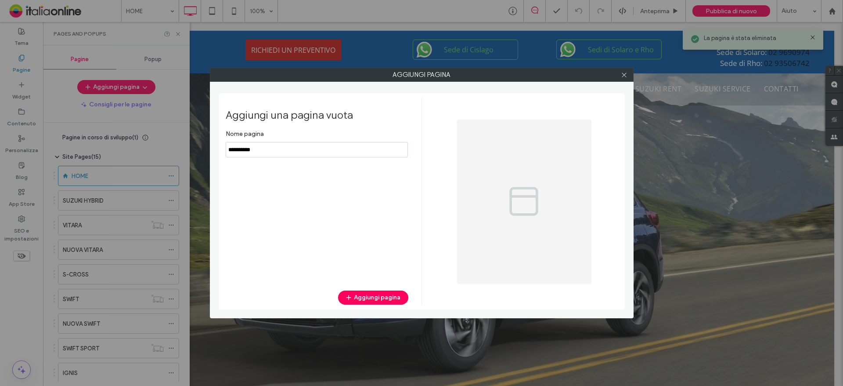
click at [289, 155] on input "notEmpty" at bounding box center [317, 149] width 182 height 15
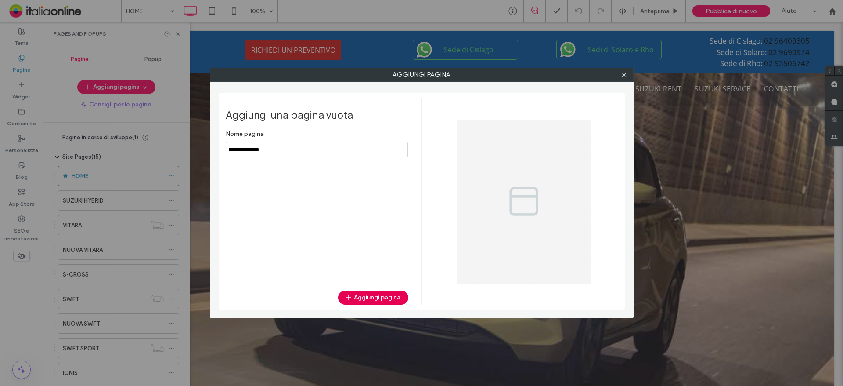
type input "**********"
click at [368, 296] on button "Aggiungi pagina" at bounding box center [373, 297] width 70 height 14
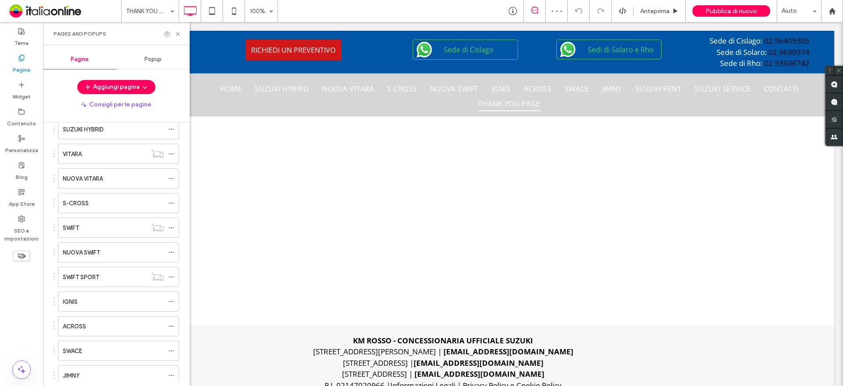
scroll to position [195, 0]
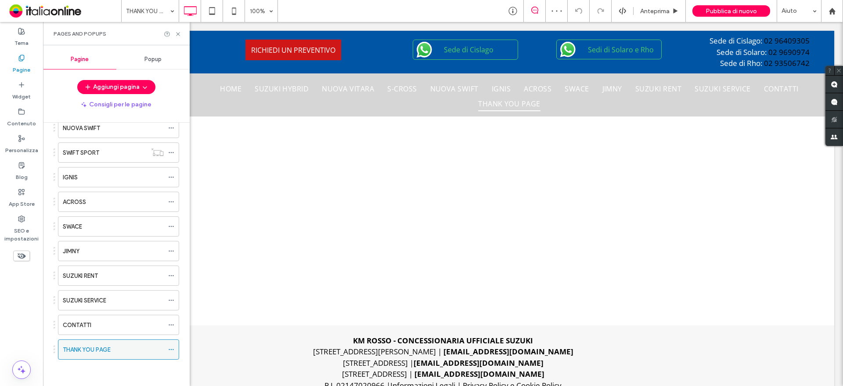
click at [169, 344] on span at bounding box center [171, 349] width 6 height 13
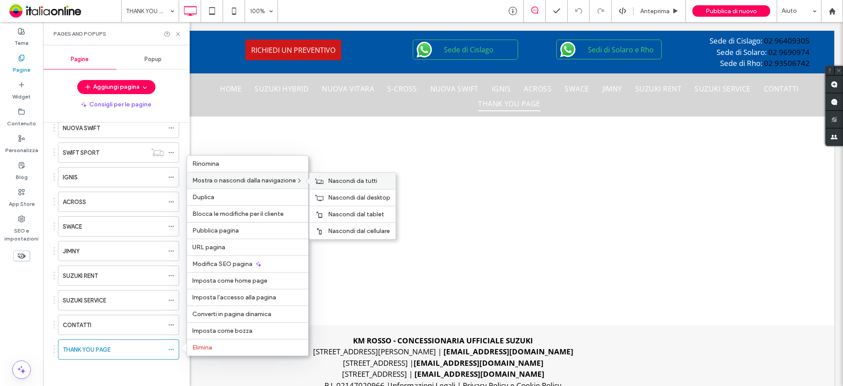
click at [347, 175] on div "Nascondi da tutti" at bounding box center [353, 181] width 86 height 16
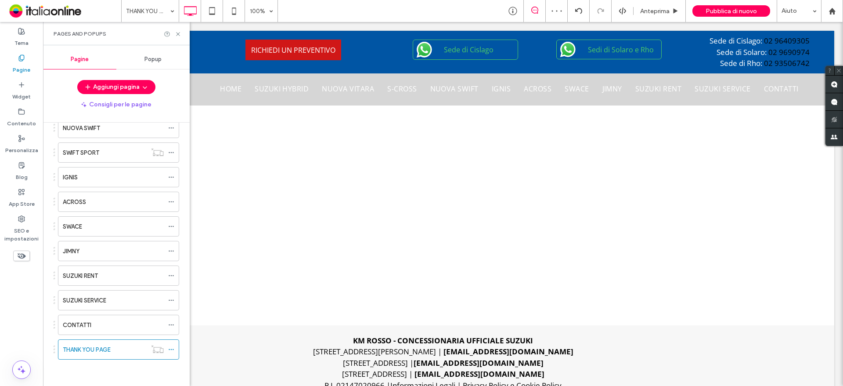
click at [177, 30] on div "Pages and Popups" at bounding box center [116, 33] width 147 height 23
click at [177, 40] on div "Pages and Popups" at bounding box center [116, 33] width 147 height 23
drag, startPoint x: 177, startPoint y: 34, endPoint x: 146, endPoint y: 30, distance: 30.6
click at [177, 34] on icon at bounding box center [178, 34] width 7 height 7
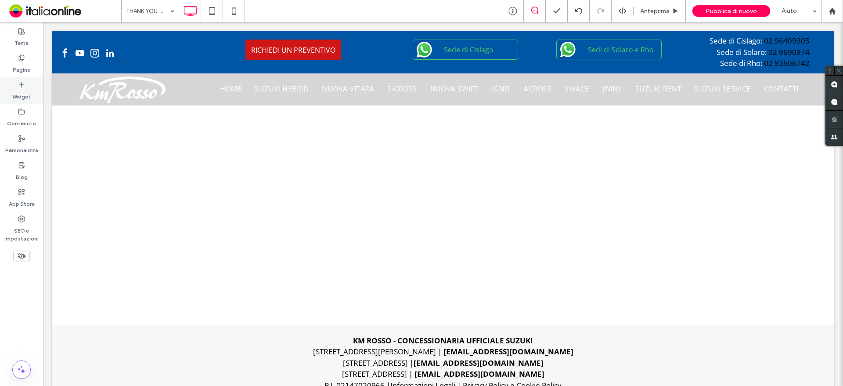
click at [24, 93] on label "Widget" at bounding box center [21, 94] width 18 height 12
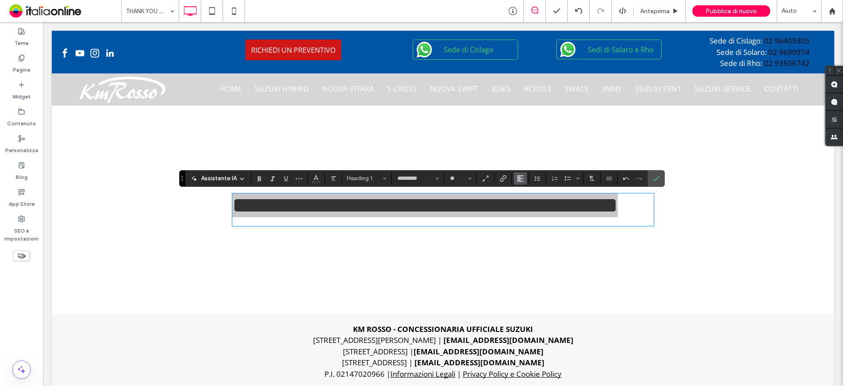
click at [518, 176] on use "Allineamento" at bounding box center [520, 178] width 6 height 6
click at [526, 201] on label "ui.textEditor.alignment.center" at bounding box center [529, 205] width 31 height 13
click at [355, 181] on span "Heading 1" at bounding box center [364, 178] width 34 height 7
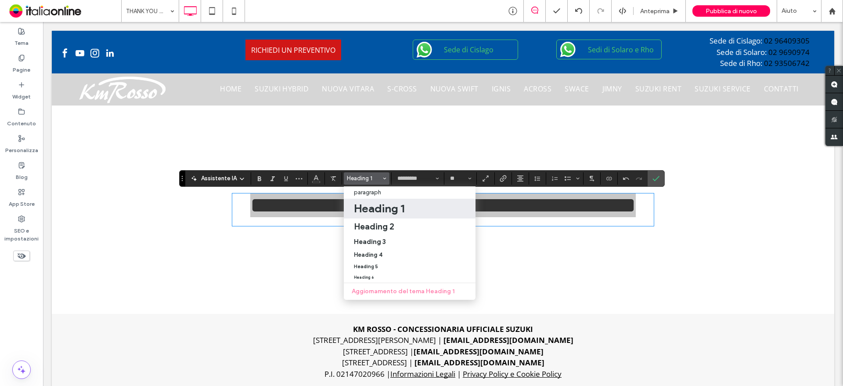
click at [375, 211] on h1 "Heading 1" at bounding box center [379, 208] width 51 height 14
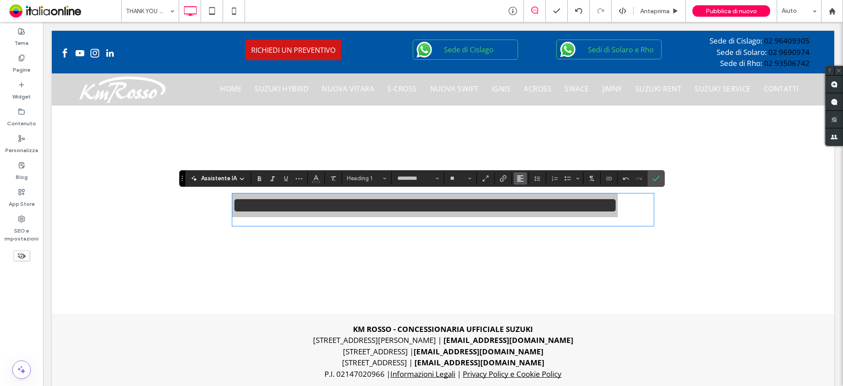
click at [517, 179] on icon "Allineamento" at bounding box center [520, 178] width 7 height 7
click at [530, 203] on icon "ui.textEditor.alignment.center" at bounding box center [526, 205] width 7 height 7
click at [653, 173] on span "Conferma" at bounding box center [655, 178] width 4 height 16
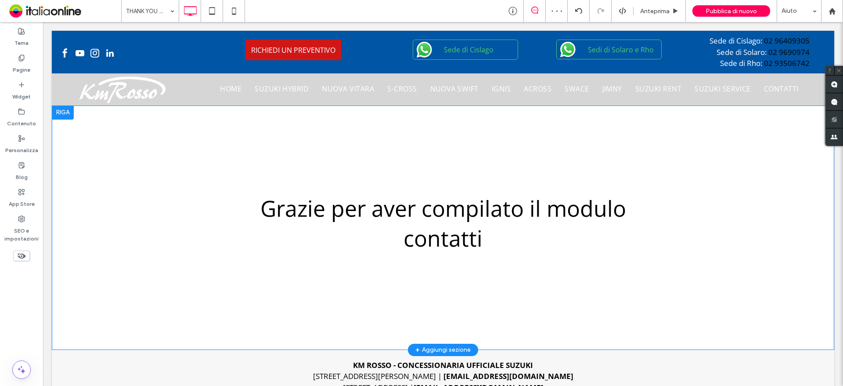
click at [60, 114] on div at bounding box center [63, 112] width 22 height 14
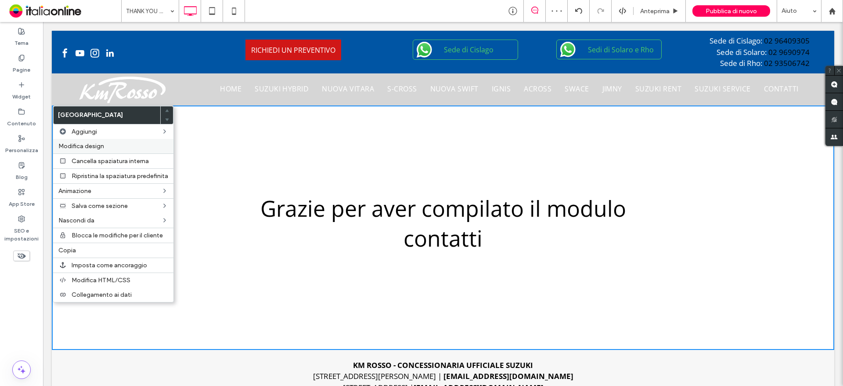
click at [93, 140] on div "Modifica design" at bounding box center [113, 146] width 120 height 14
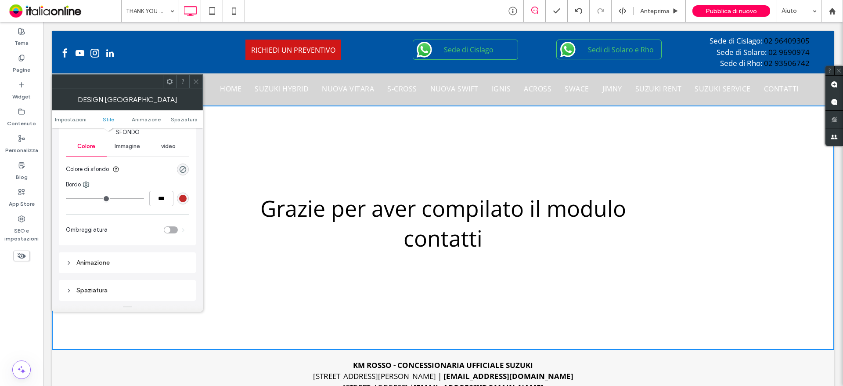
scroll to position [88, 0]
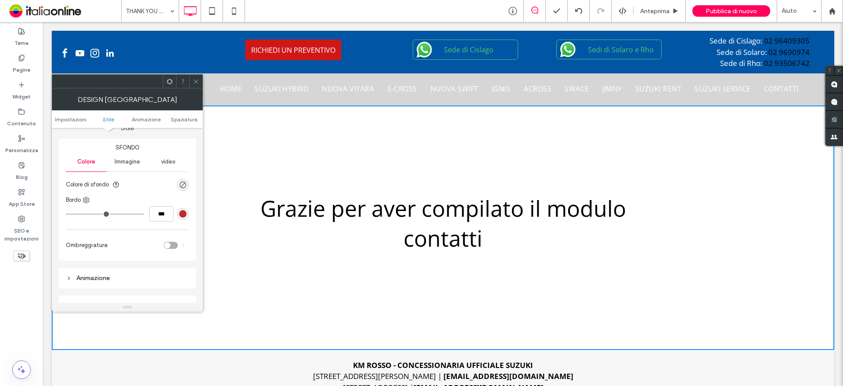
click at [123, 160] on span "Immagine" at bounding box center [127, 161] width 25 height 7
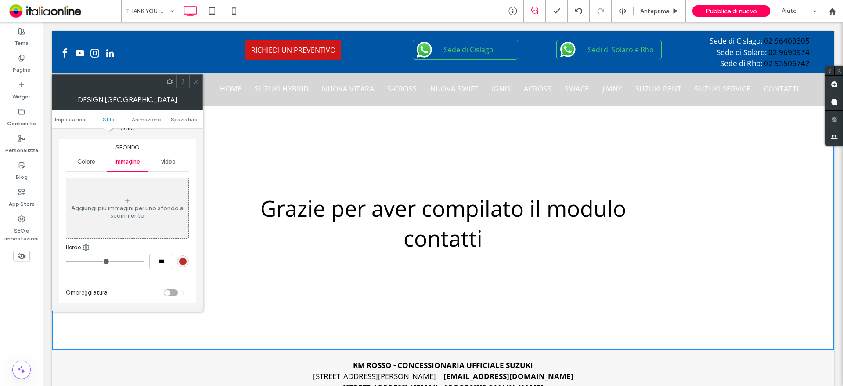
click at [137, 214] on div "Aggiungi più immagini per uno sfondo a scorrimento" at bounding box center [127, 211] width 122 height 15
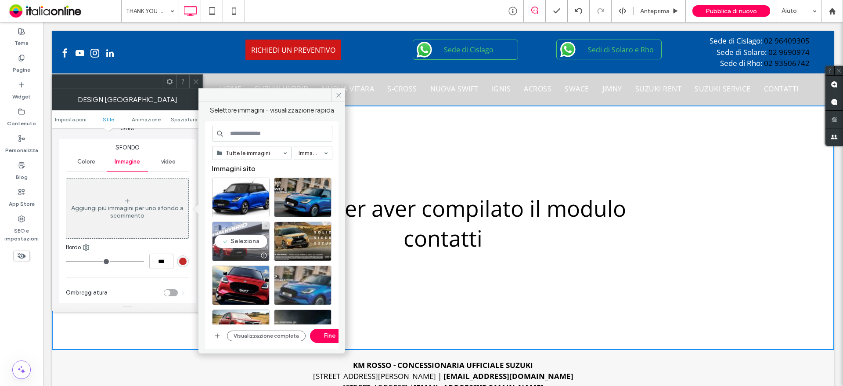
click at [242, 245] on div "Seleziona" at bounding box center [241, 241] width 58 height 40
click at [326, 339] on button "Fine" at bounding box center [330, 336] width 40 height 14
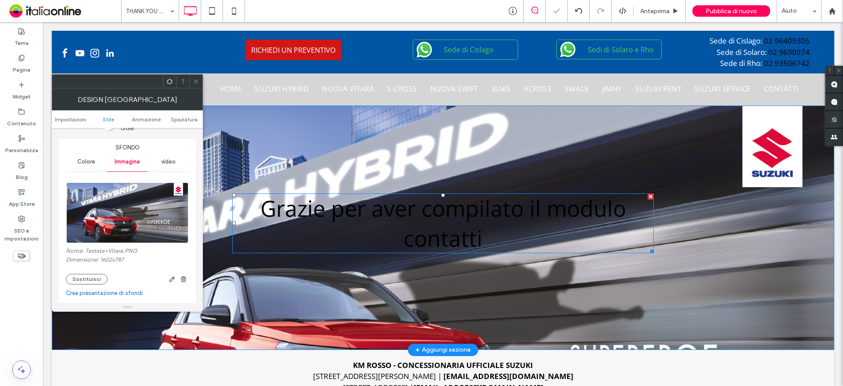
click at [367, 224] on h1 "Grazie per aver compilato il modulo contatti" at bounding box center [443, 223] width 422 height 60
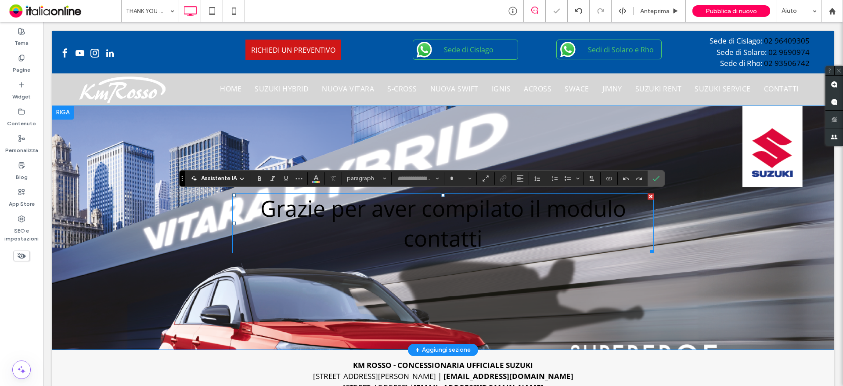
type input "*********"
type input "**"
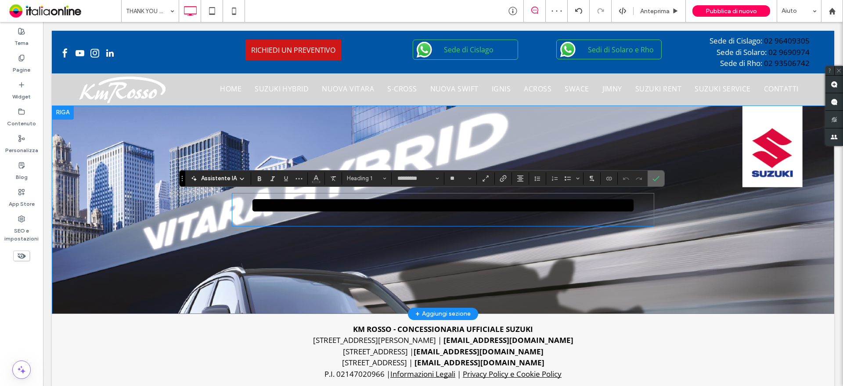
click at [659, 179] on label "Conferma" at bounding box center [656, 178] width 13 height 16
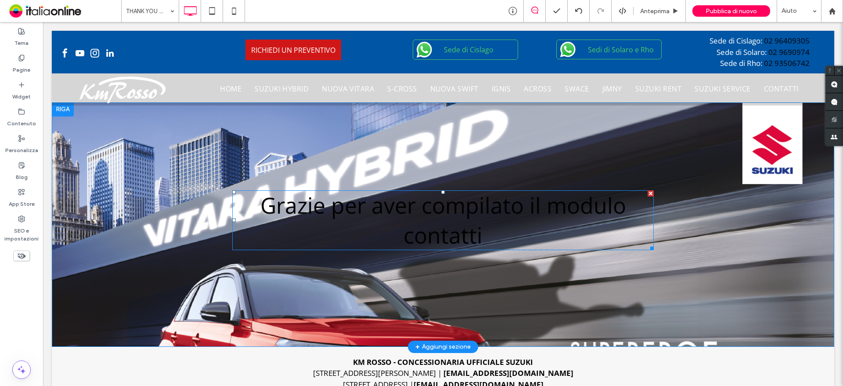
scroll to position [0, 0]
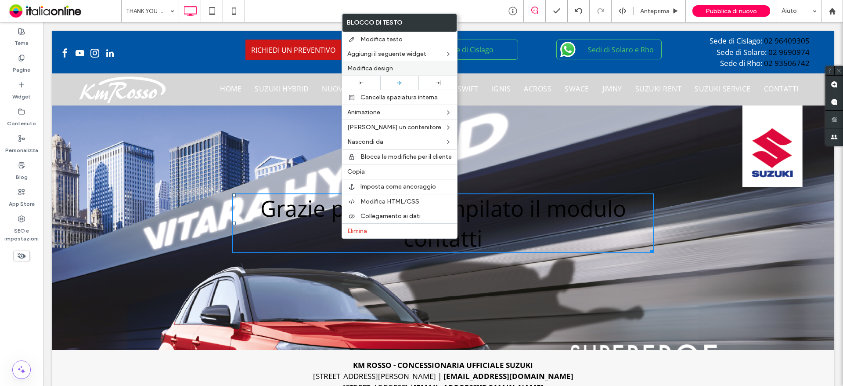
click at [373, 74] on div "Modifica design" at bounding box center [399, 68] width 115 height 14
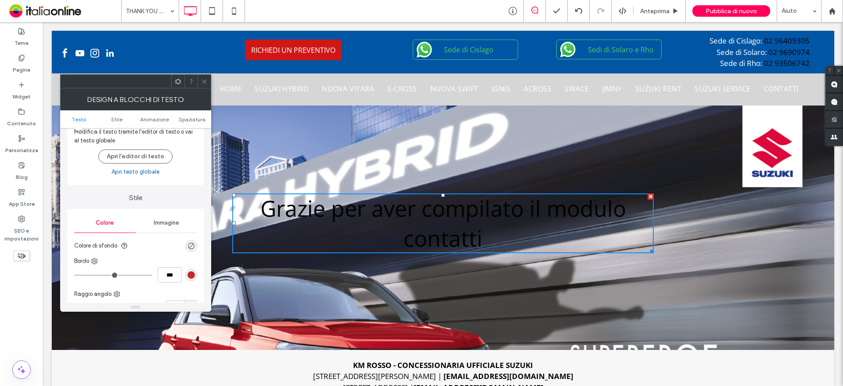
scroll to position [44, 0]
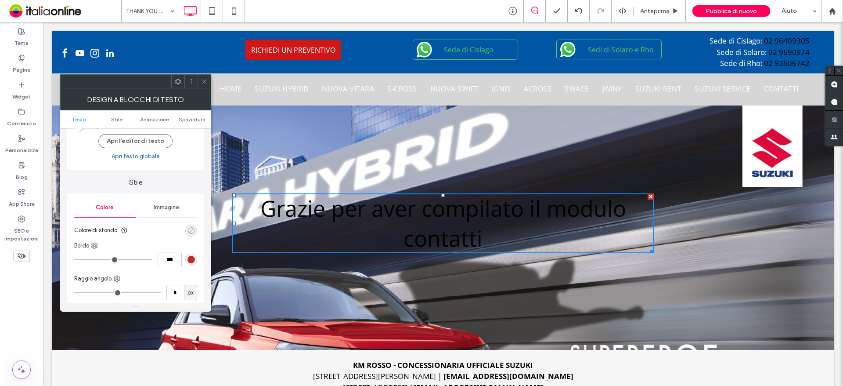
drag, startPoint x: 192, startPoint y: 227, endPoint x: 199, endPoint y: 228, distance: 7.5
click at [192, 227] on div "rgba(0, 0, 0, 0)" at bounding box center [191, 230] width 7 height 7
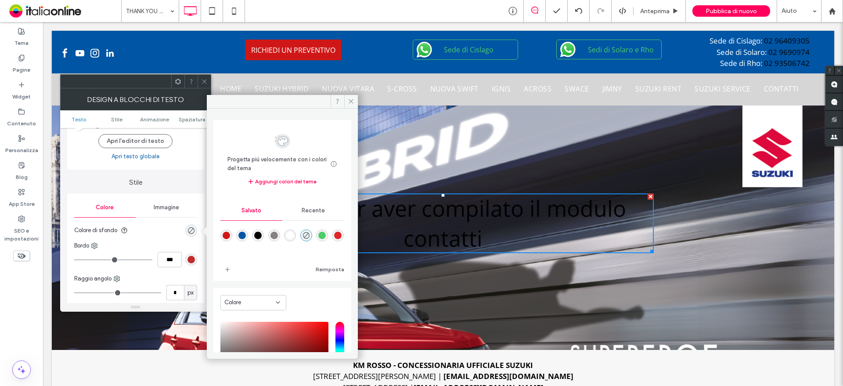
click at [294, 236] on div "rgba(255,255,255,1)" at bounding box center [289, 234] width 7 height 7
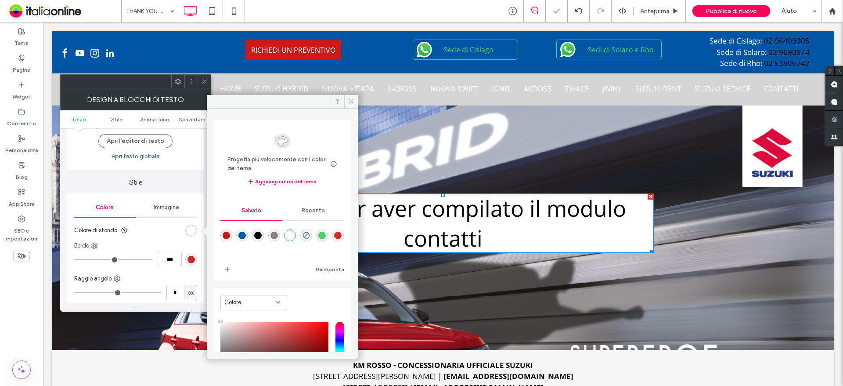
type input "*******"
type input "***"
type input "****"
click at [351, 96] on span at bounding box center [351, 101] width 14 height 13
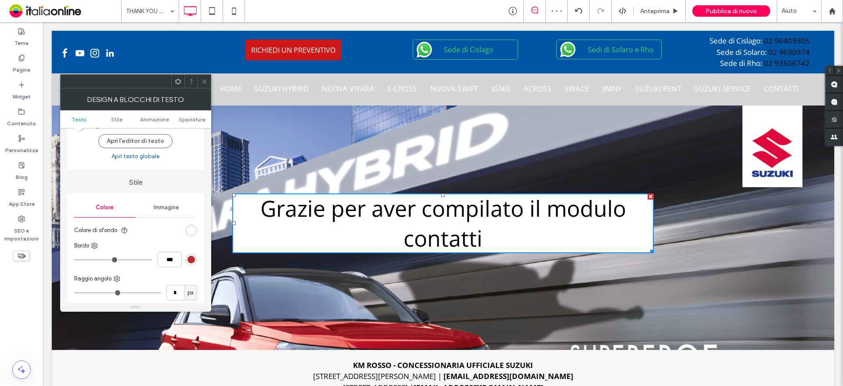
click at [206, 82] on icon at bounding box center [204, 81] width 7 height 7
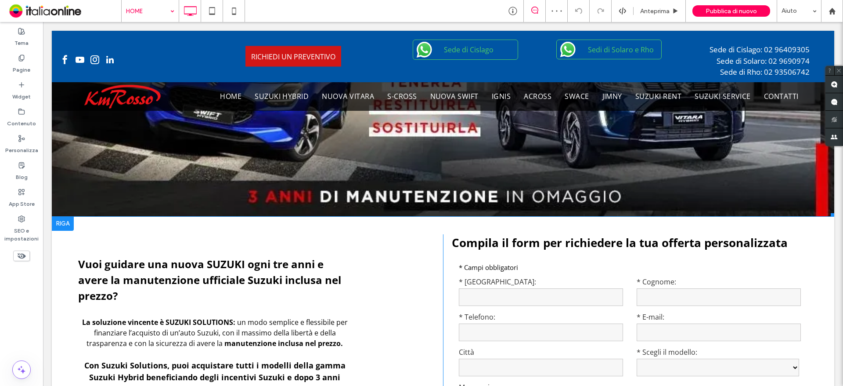
scroll to position [966, 0]
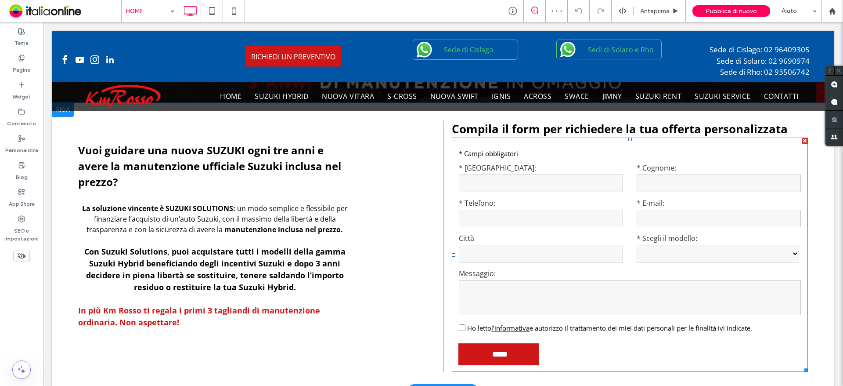
click at [510, 233] on label "Città" at bounding box center [541, 238] width 164 height 11
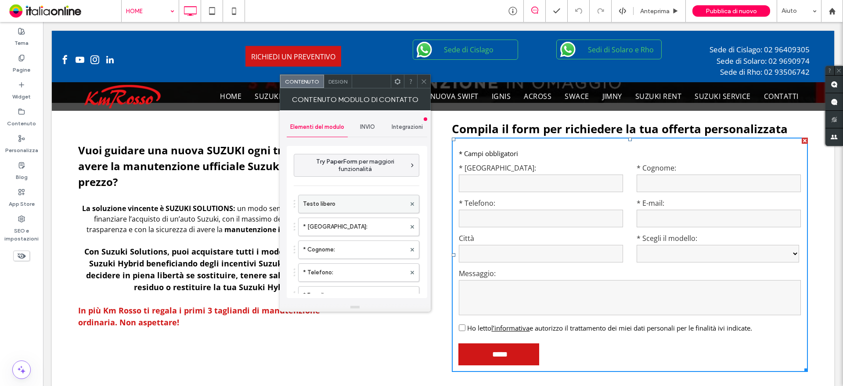
scroll to position [132, 0]
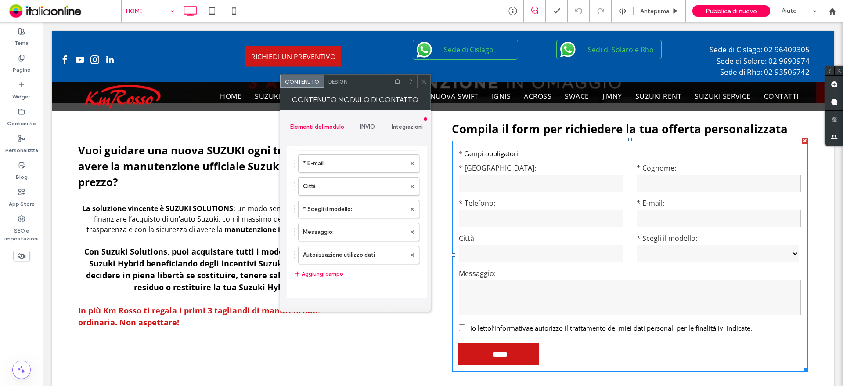
click at [160, 7] on input at bounding box center [148, 11] width 44 height 22
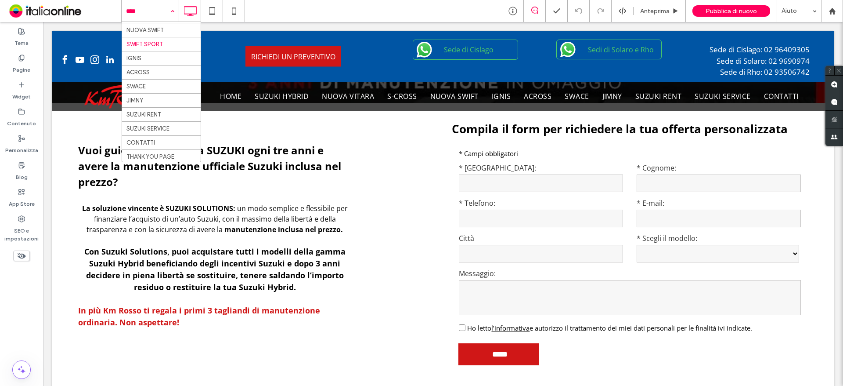
scroll to position [84, 0]
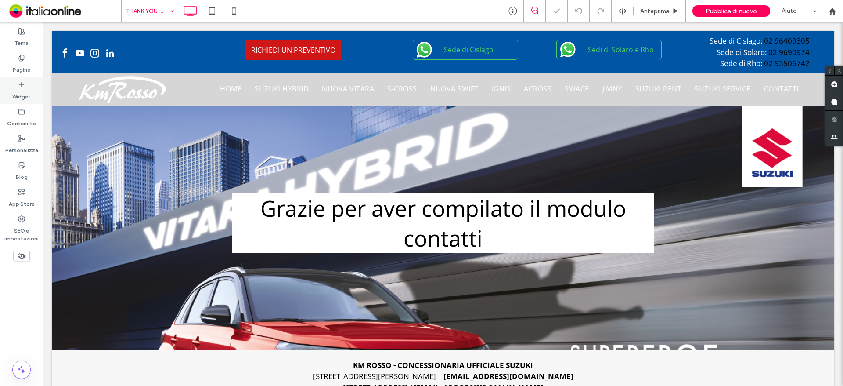
click at [27, 91] on label "Widget" at bounding box center [21, 94] width 18 height 12
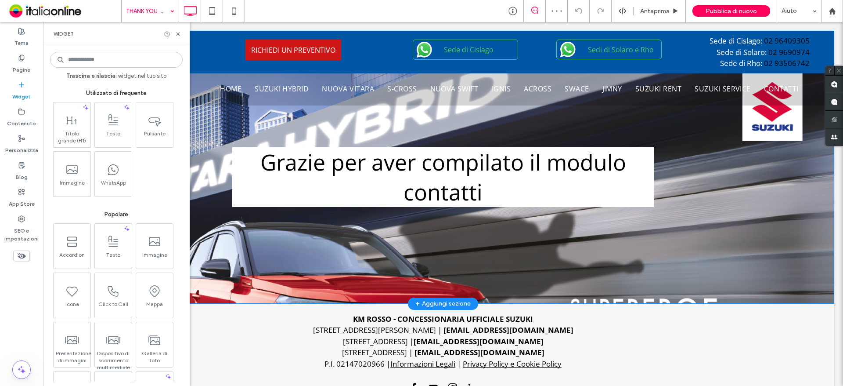
scroll to position [4, 0]
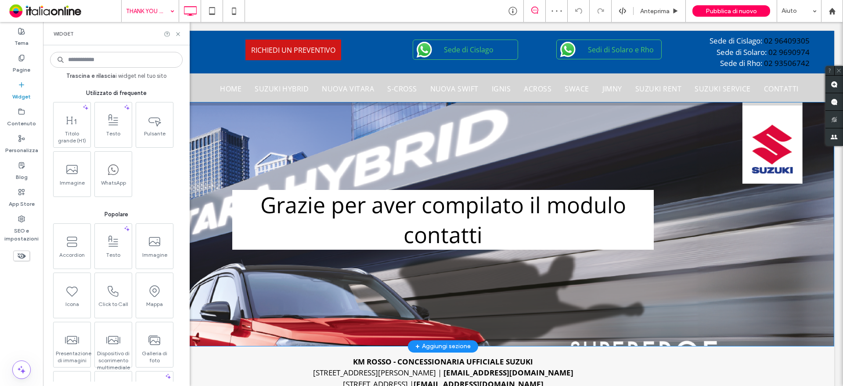
click at [262, 302] on div "Grazie per aver compilato il modulo contatti Click To Paste Riga + Aggiungi sez…" at bounding box center [443, 224] width 783 height 244
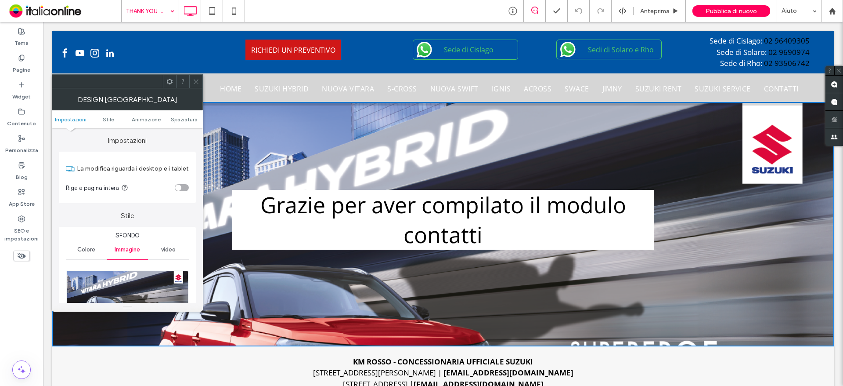
scroll to position [132, 0]
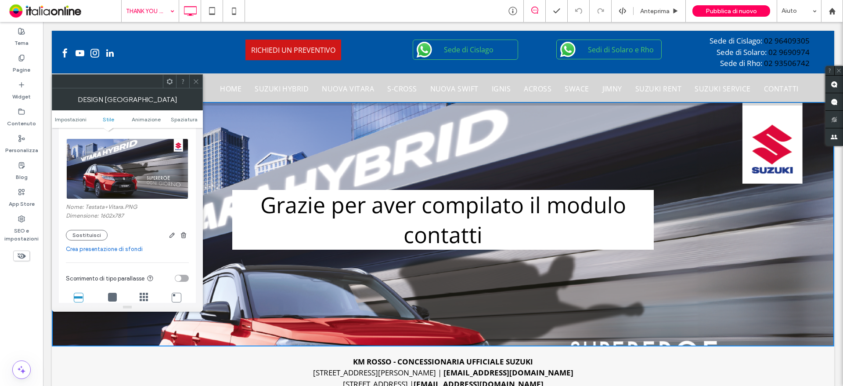
drag, startPoint x: 195, startPoint y: 76, endPoint x: 200, endPoint y: 90, distance: 14.8
click at [195, 76] on span at bounding box center [196, 81] width 7 height 13
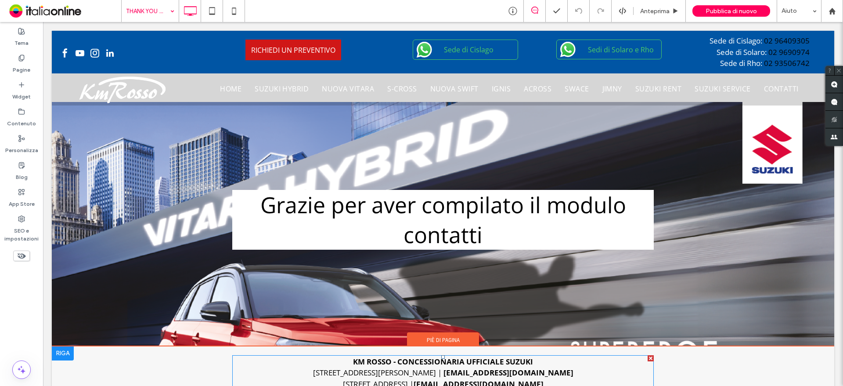
drag, startPoint x: 283, startPoint y: 343, endPoint x: 280, endPoint y: 354, distance: 11.8
click at [282, 357] on div "**********" at bounding box center [443, 283] width 783 height 363
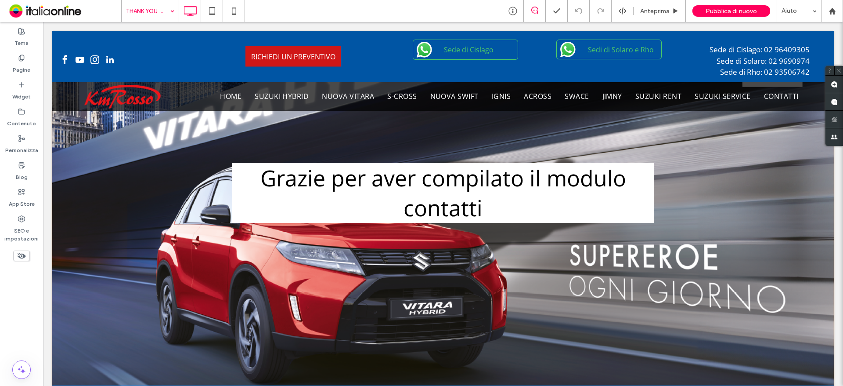
scroll to position [118, 0]
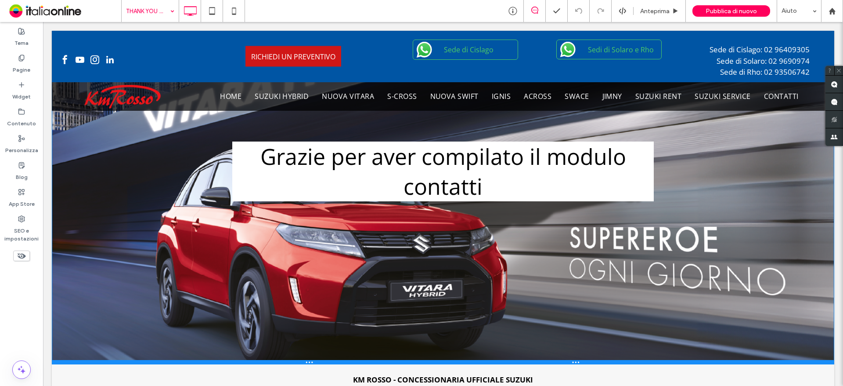
drag, startPoint x: 269, startPoint y: 343, endPoint x: 247, endPoint y: 357, distance: 26.3
click at [247, 360] on div at bounding box center [443, 362] width 783 height 4
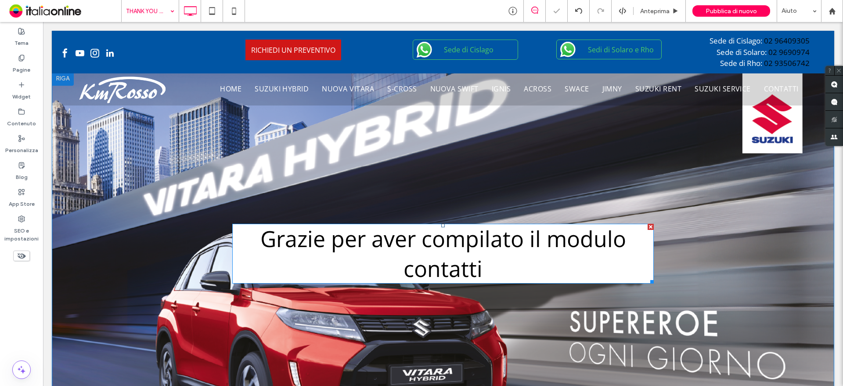
scroll to position [30, 0]
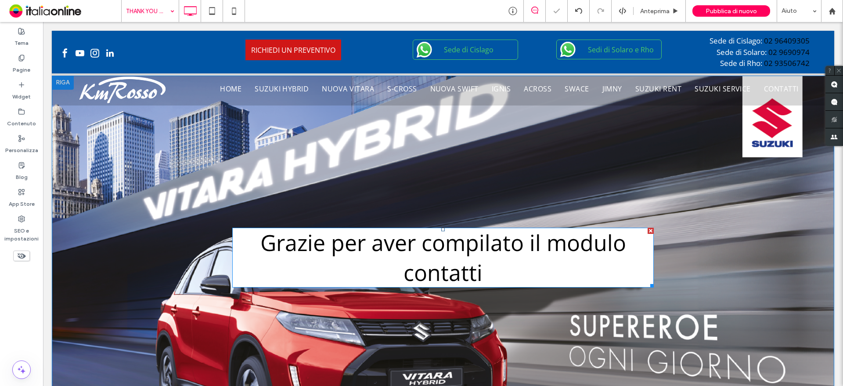
click at [509, 275] on h1 "Grazie per aver compilato il modulo contatti" at bounding box center [443, 257] width 422 height 60
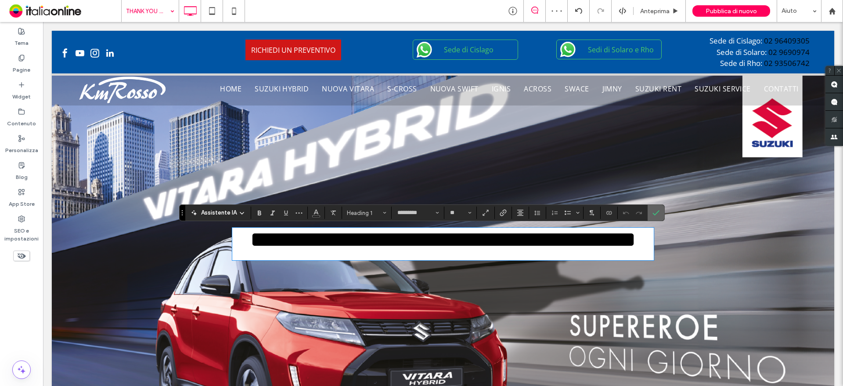
click at [657, 209] on icon "Conferma" at bounding box center [656, 212] width 7 height 7
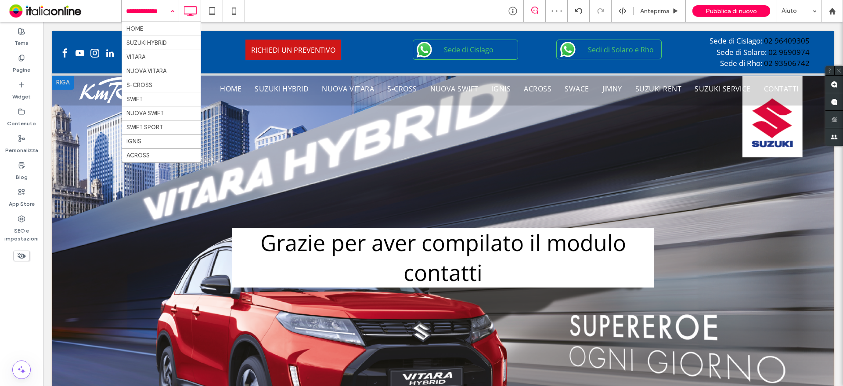
drag, startPoint x: 153, startPoint y: 15, endPoint x: 163, endPoint y: 29, distance: 17.3
drag, startPoint x: 159, startPoint y: 31, endPoint x: 173, endPoint y: 58, distance: 30.3
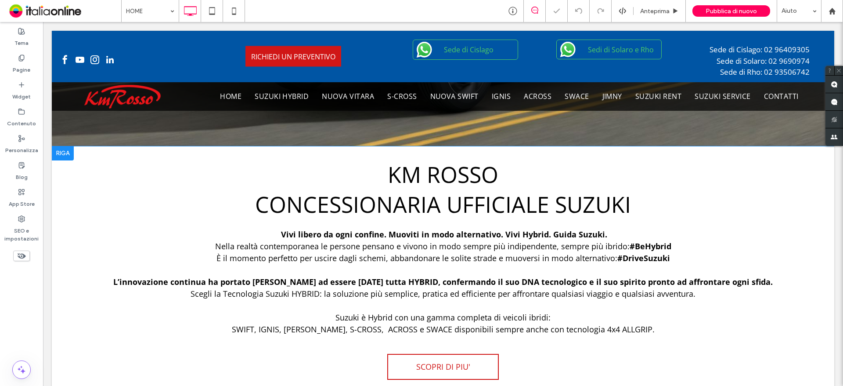
scroll to position [264, 0]
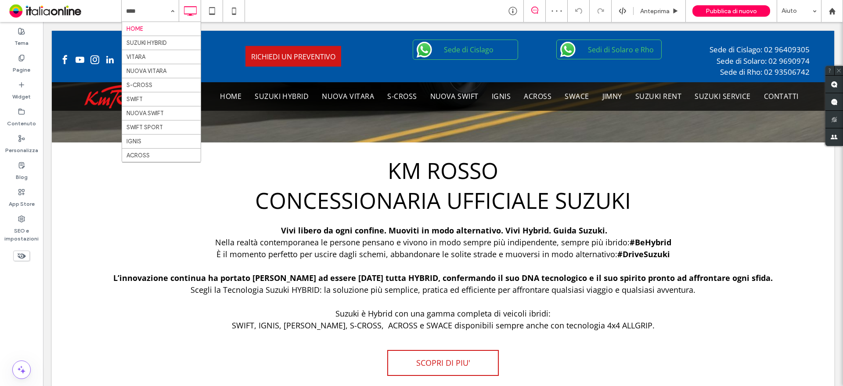
click at [134, 18] on input at bounding box center [148, 11] width 44 height 22
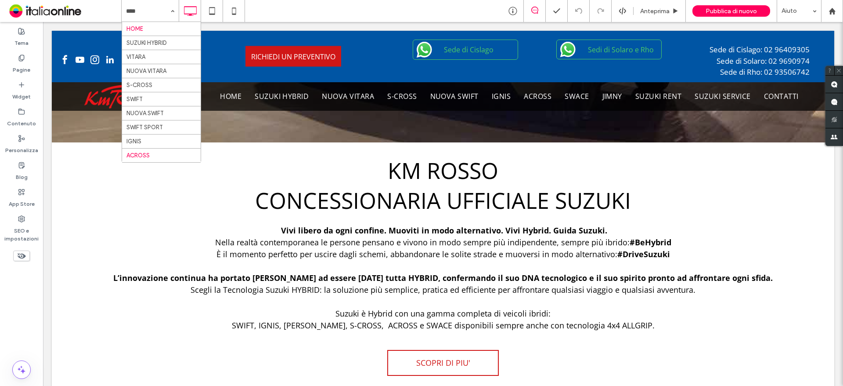
scroll to position [84, 0]
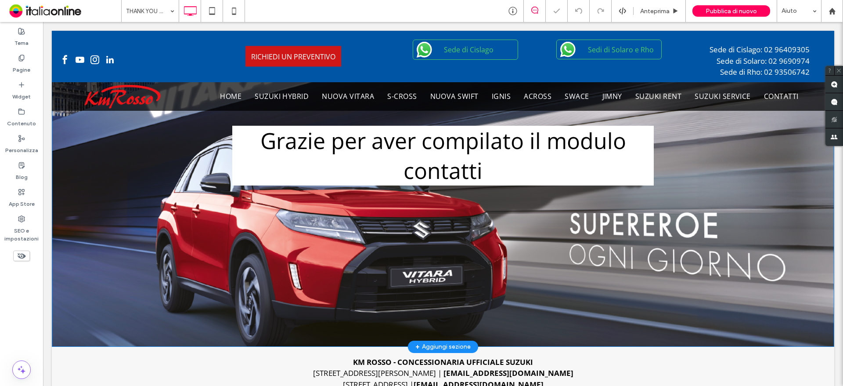
click at [101, 161] on div "Grazie per aver compilato il modulo contatti Click To Paste Riga + Aggiungi sez…" at bounding box center [443, 160] width 783 height 373
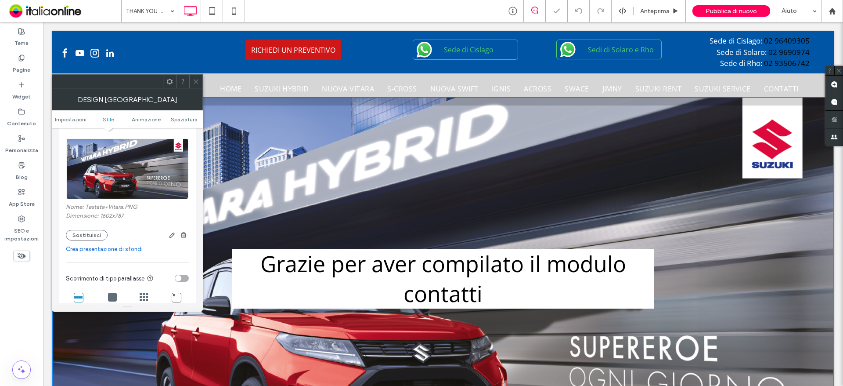
scroll to position [220, 0]
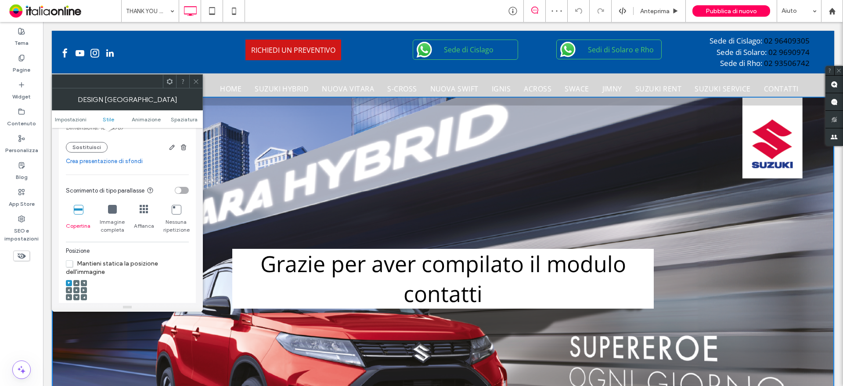
click at [180, 187] on div "toggle" at bounding box center [182, 190] width 14 height 7
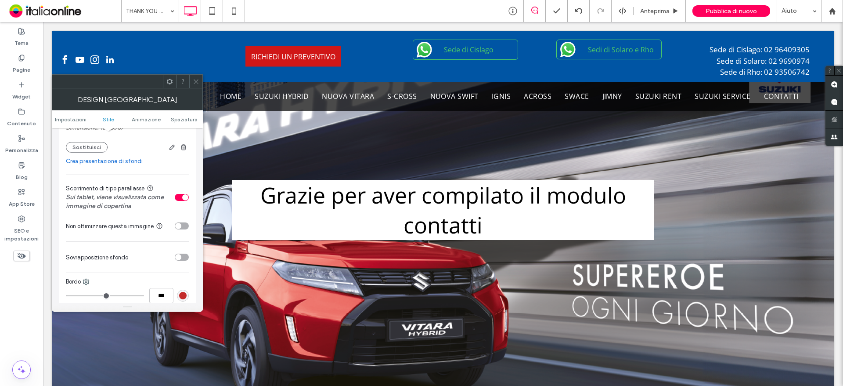
scroll to position [132, 0]
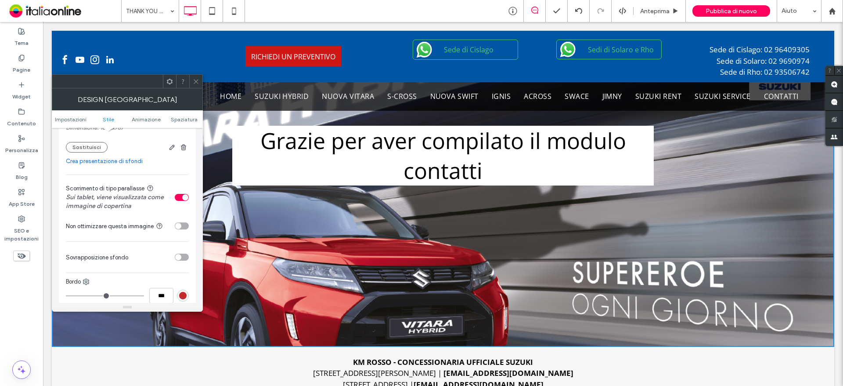
click at [187, 196] on div "toggle" at bounding box center [185, 197] width 6 height 6
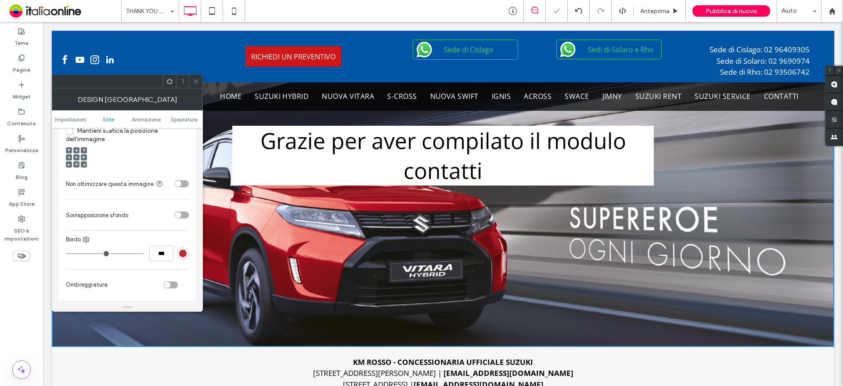
scroll to position [395, 0]
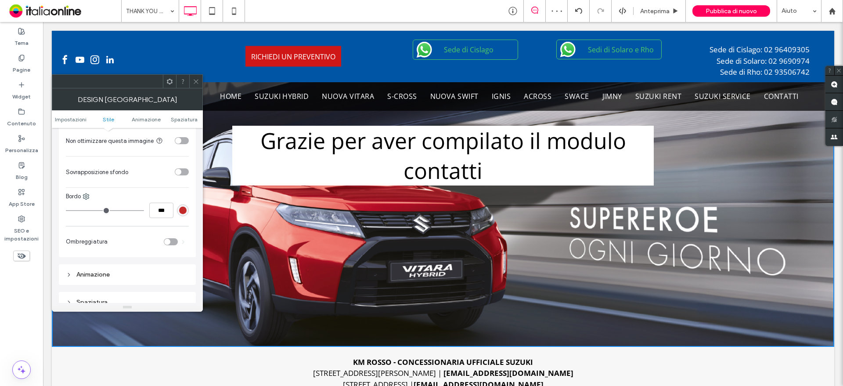
click at [192, 85] on div at bounding box center [195, 81] width 13 height 13
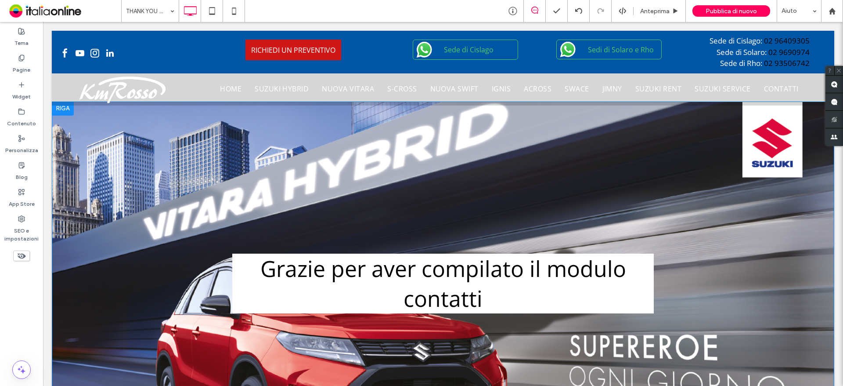
scroll to position [0, 0]
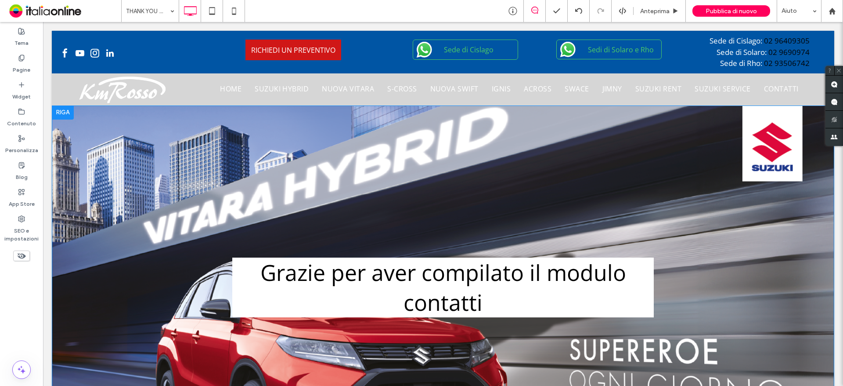
click at [69, 117] on div at bounding box center [63, 112] width 22 height 14
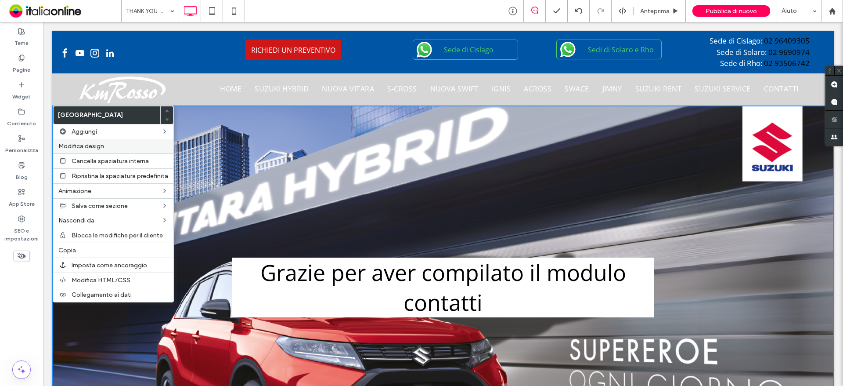
click at [130, 147] on label "Modifica design" at bounding box center [113, 145] width 110 height 7
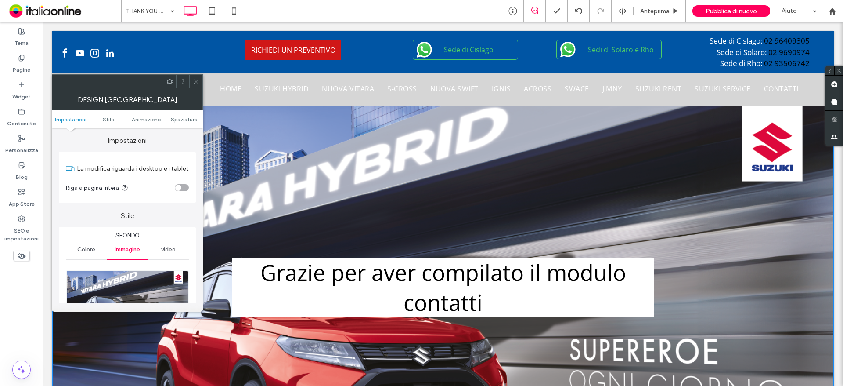
scroll to position [132, 0]
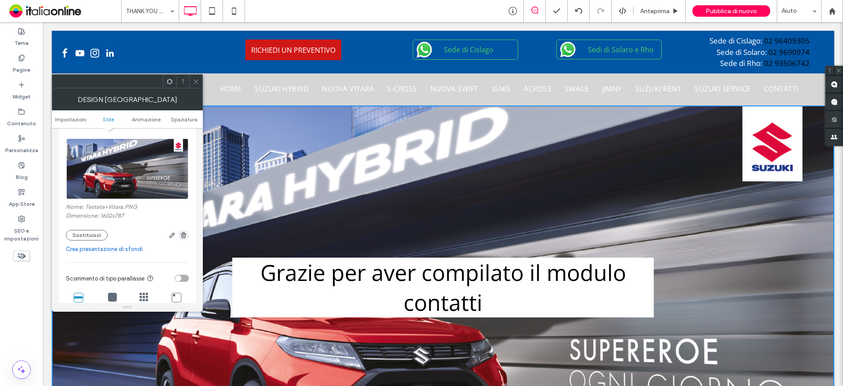
click at [184, 235] on use "button" at bounding box center [183, 235] width 5 height 6
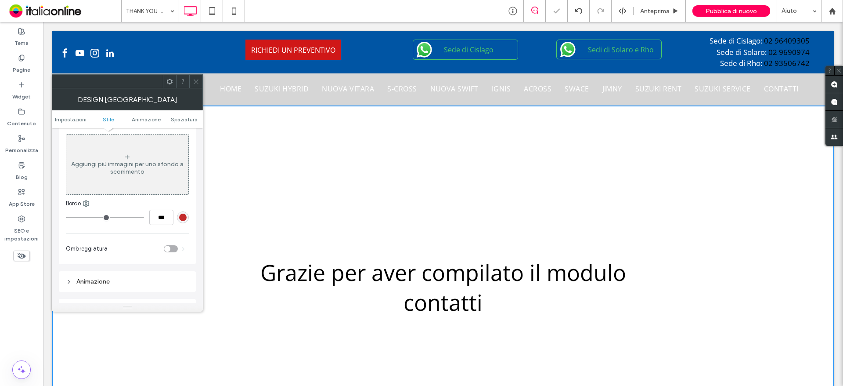
drag, startPoint x: 183, startPoint y: 181, endPoint x: 201, endPoint y: 128, distance: 55.3
click at [197, 82] on icon at bounding box center [196, 81] width 7 height 7
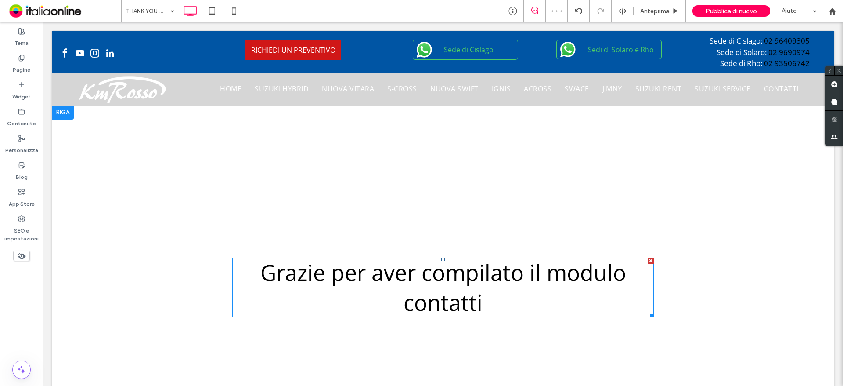
click at [492, 306] on h1 "Grazie per aver compilato il modulo contatti" at bounding box center [443, 287] width 422 height 60
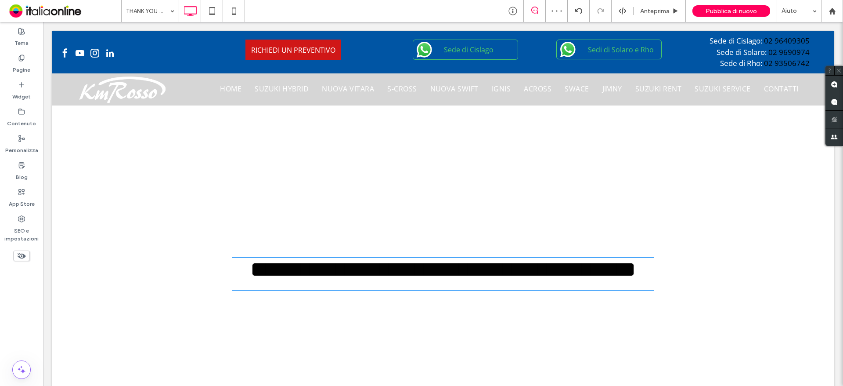
type input "*********"
type input "**"
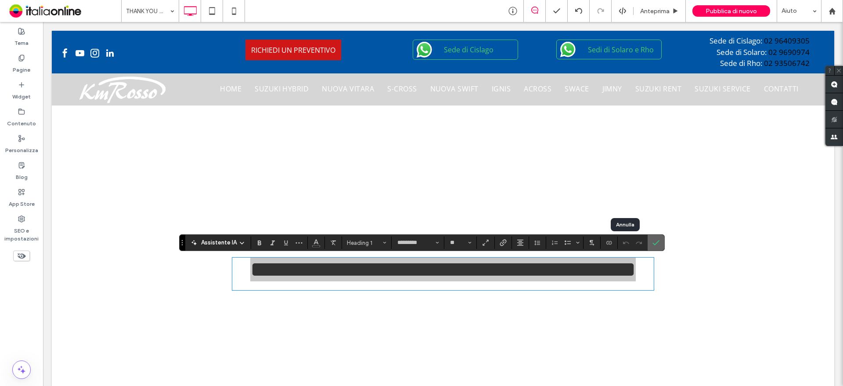
click at [653, 242] on icon "Conferma" at bounding box center [656, 242] width 7 height 7
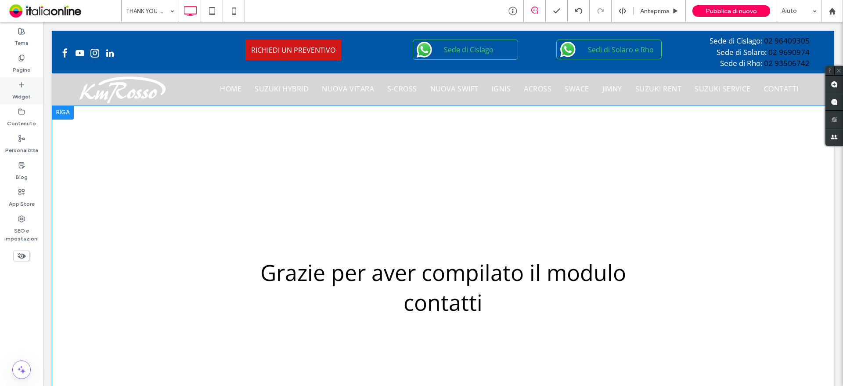
click at [33, 93] on div "Widget" at bounding box center [21, 90] width 43 height 27
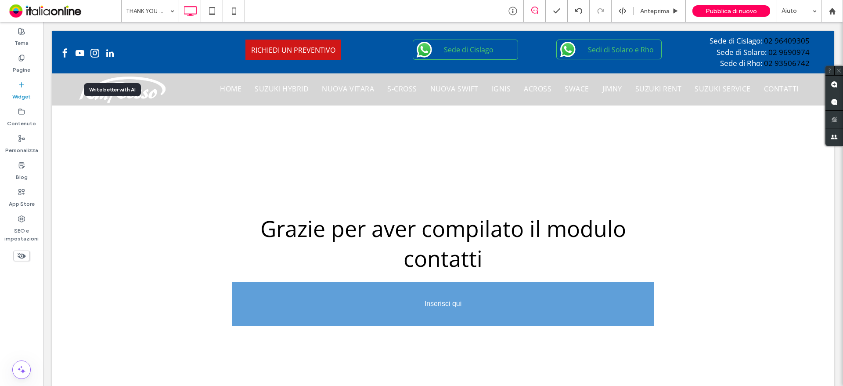
scroll to position [46, 0]
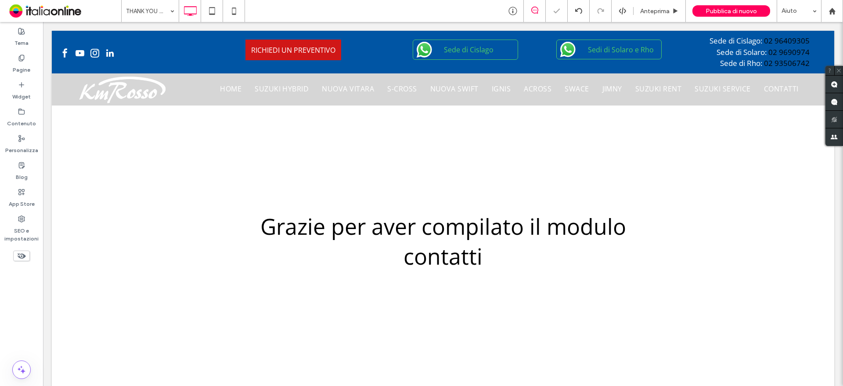
type input "*********"
type input "**"
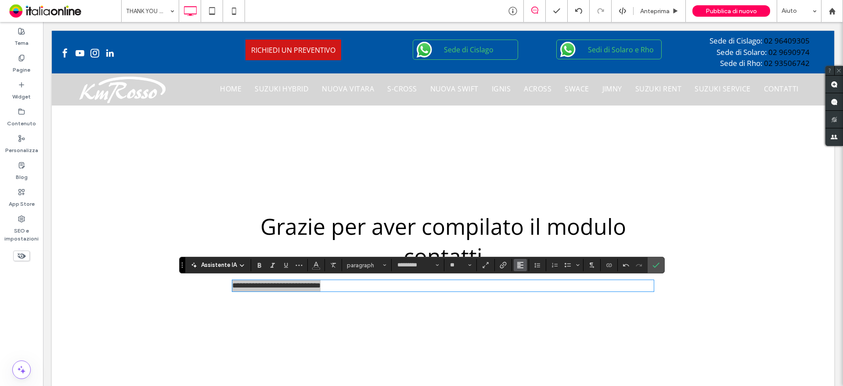
click at [514, 263] on button "Allineamento" at bounding box center [520, 265] width 13 height 12
click at [534, 219] on label "ui.textEditor.alignment.center" at bounding box center [529, 225] width 31 height 13
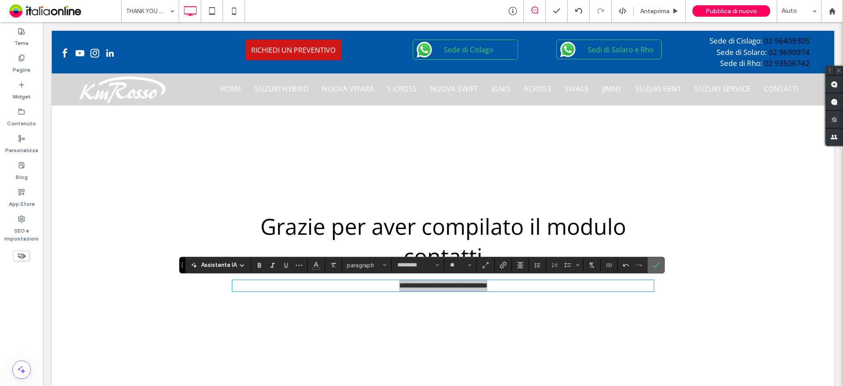
click at [650, 267] on label "Conferma" at bounding box center [656, 265] width 13 height 16
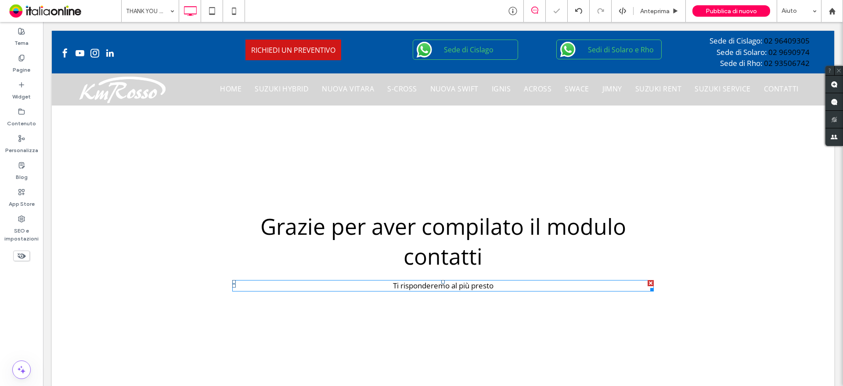
click at [495, 286] on p "Ti risponderemo al più presto" at bounding box center [443, 285] width 422 height 11
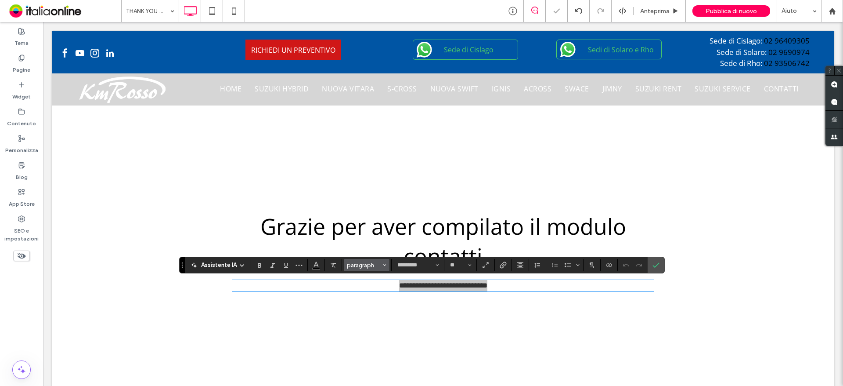
click at [367, 259] on button "paragraph" at bounding box center [367, 265] width 46 height 12
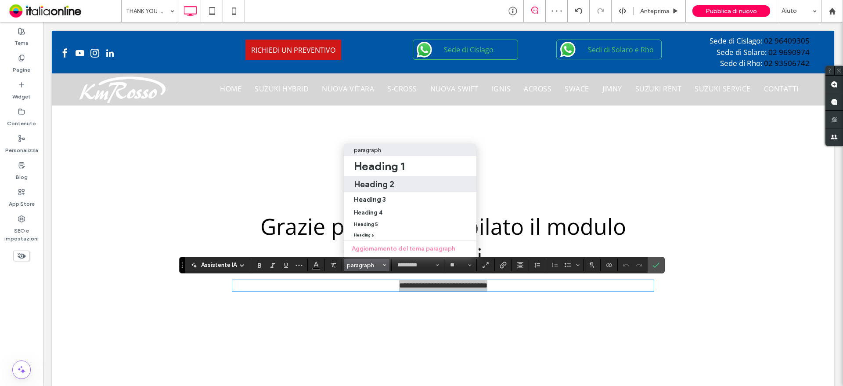
click at [397, 179] on div "Heading 2" at bounding box center [410, 184] width 113 height 11
type input "**"
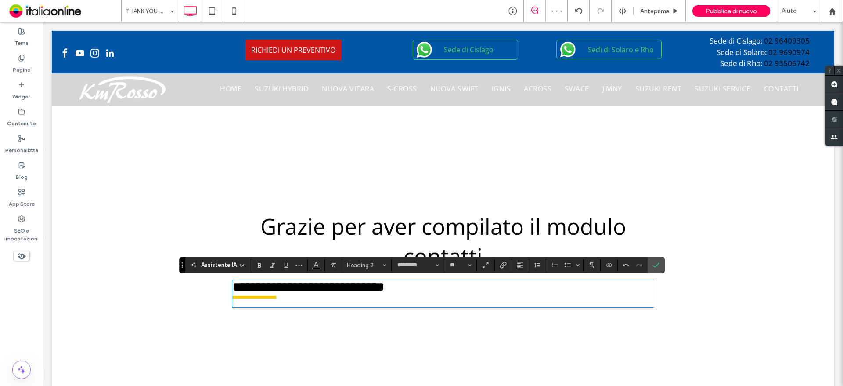
click at [428, 299] on div "**********" at bounding box center [443, 293] width 422 height 27
drag, startPoint x: 452, startPoint y: 292, endPoint x: 232, endPoint y: 286, distance: 220.6
click at [232, 286] on h2 "**********" at bounding box center [443, 287] width 422 height 14
click at [515, 264] on button "Allineamento" at bounding box center [520, 265] width 13 height 12
click at [530, 222] on icon "ui.textEditor.alignment.center" at bounding box center [526, 225] width 7 height 7
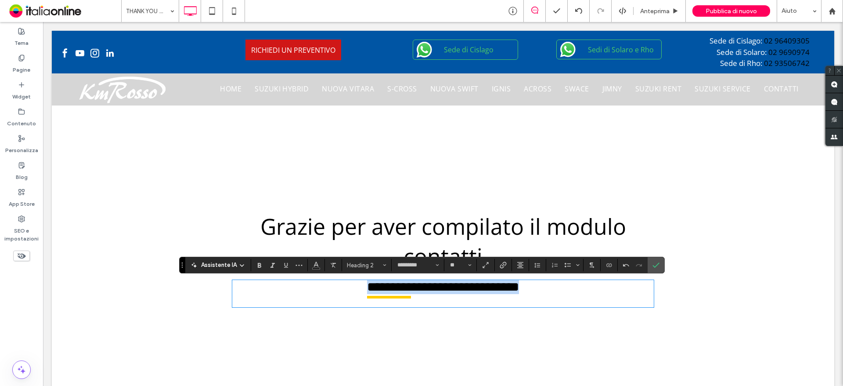
drag, startPoint x: 525, startPoint y: 291, endPoint x: 533, endPoint y: 292, distance: 8.1
click at [519, 291] on span "**********" at bounding box center [443, 286] width 152 height 13
drag, startPoint x: 549, startPoint y: 296, endPoint x: 327, endPoint y: 290, distance: 222.3
click at [327, 290] on h2 "**********" at bounding box center [443, 287] width 422 height 14
drag, startPoint x: 386, startPoint y: 302, endPoint x: 409, endPoint y: 303, distance: 23.3
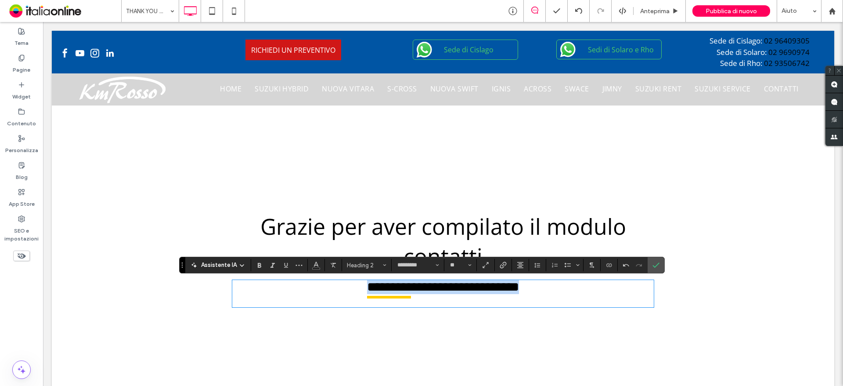
click at [386, 294] on h2 "**********" at bounding box center [443, 287] width 422 height 14
drag, startPoint x: 412, startPoint y: 303, endPoint x: 352, endPoint y: 300, distance: 59.8
click at [352, 300] on div "**********" at bounding box center [443, 293] width 422 height 27
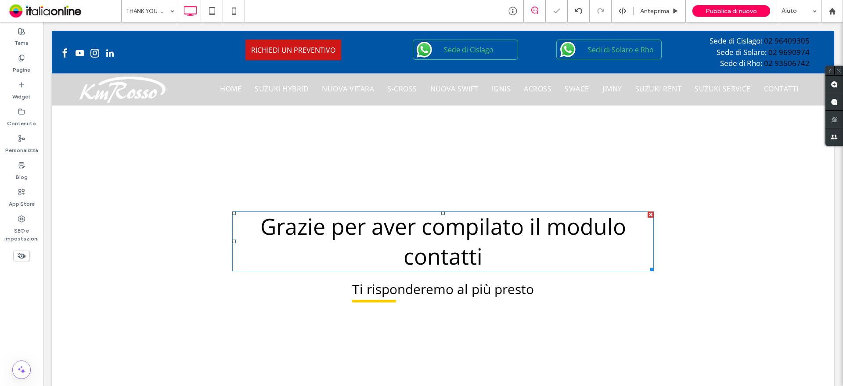
click at [395, 245] on h1 "Grazie per aver compilato il modulo contatti" at bounding box center [443, 241] width 422 height 60
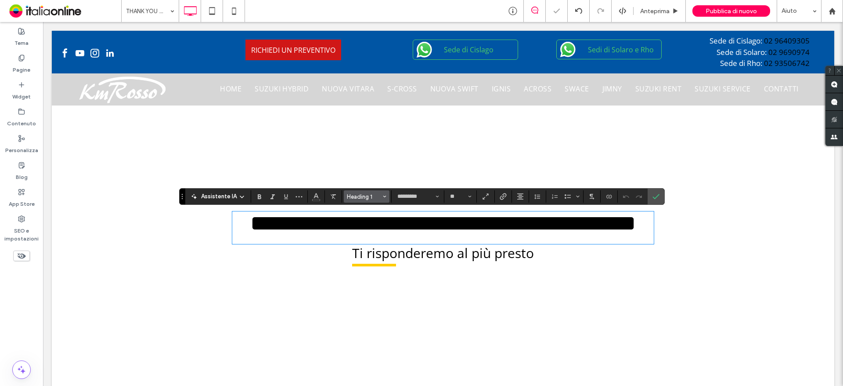
click at [358, 198] on span "Heading 1" at bounding box center [364, 196] width 34 height 7
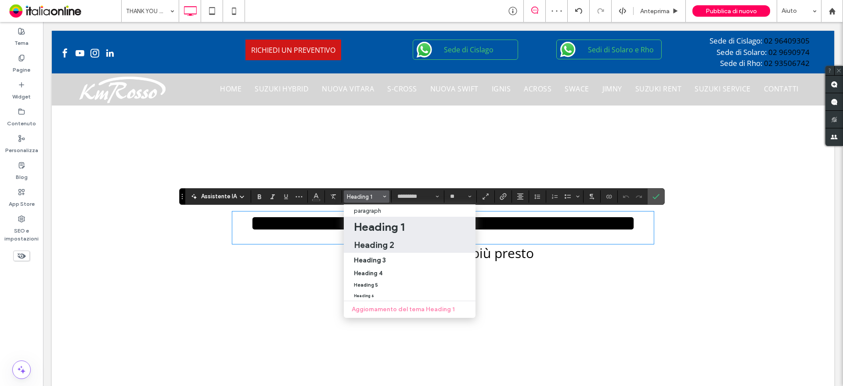
click at [371, 239] on h2 "Heading 2" at bounding box center [374, 244] width 40 height 11
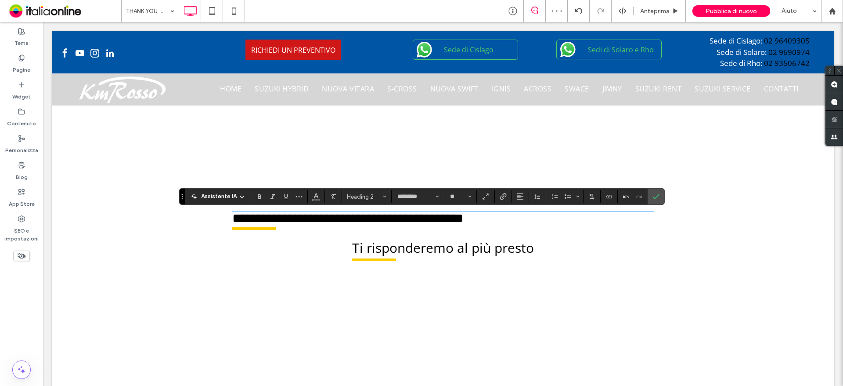
click at [507, 225] on h2 "**********" at bounding box center [443, 218] width 422 height 14
drag, startPoint x: 518, startPoint y: 226, endPoint x: 184, endPoint y: 216, distance: 333.9
click at [184, 216] on div "**********" at bounding box center [443, 240] width 783 height 363
click at [370, 196] on span "Heading 2" at bounding box center [364, 196] width 34 height 7
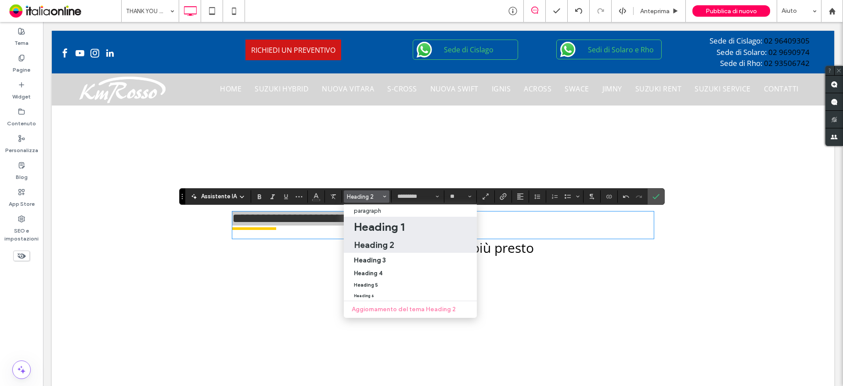
click at [382, 226] on h1 "Heading 1" at bounding box center [379, 227] width 51 height 14
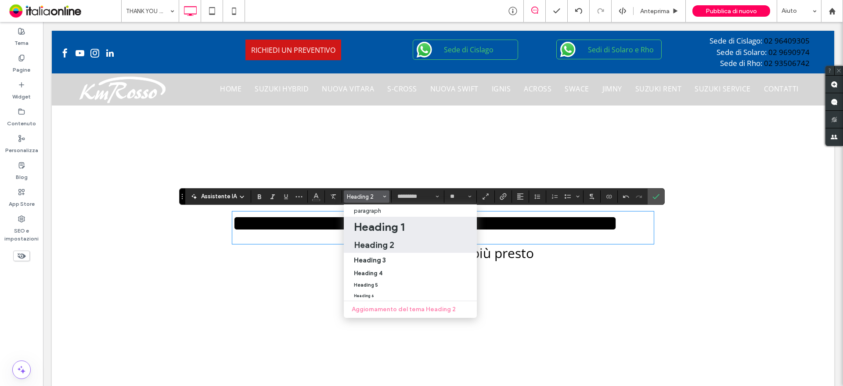
type input "**"
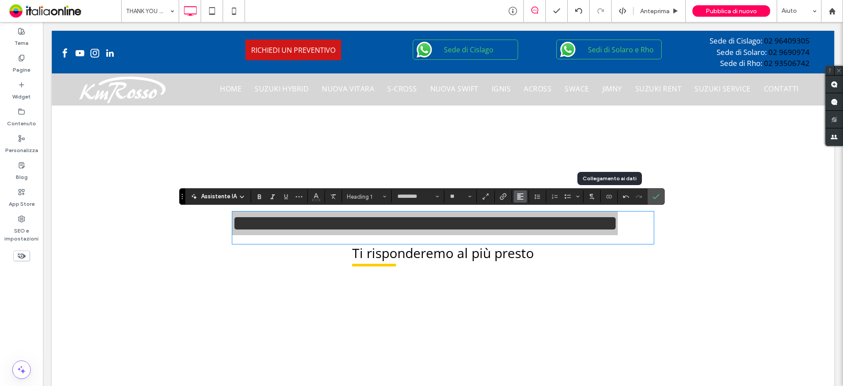
click at [514, 195] on button "Allineamento" at bounding box center [520, 196] width 13 height 12
drag, startPoint x: 459, startPoint y: 196, endPoint x: 523, endPoint y: 222, distance: 68.3
click at [523, 222] on icon "ui.textEditor.alignment.center" at bounding box center [526, 223] width 7 height 7
click at [657, 200] on icon "Conferma" at bounding box center [656, 196] width 7 height 7
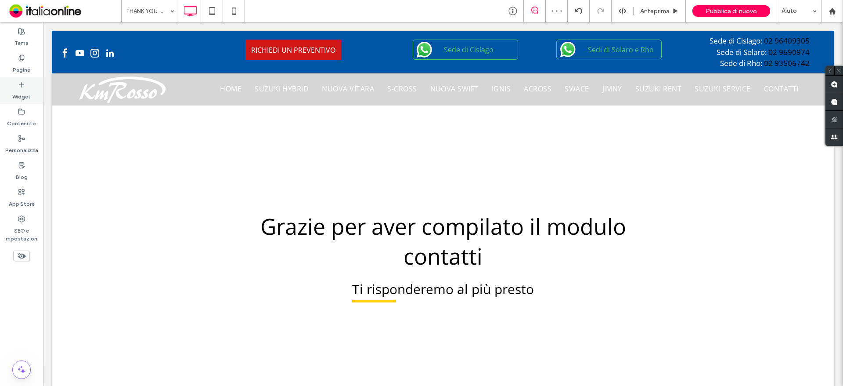
drag, startPoint x: 31, startPoint y: 90, endPoint x: 36, endPoint y: 85, distance: 6.2
click at [31, 90] on div "Widget" at bounding box center [21, 90] width 43 height 27
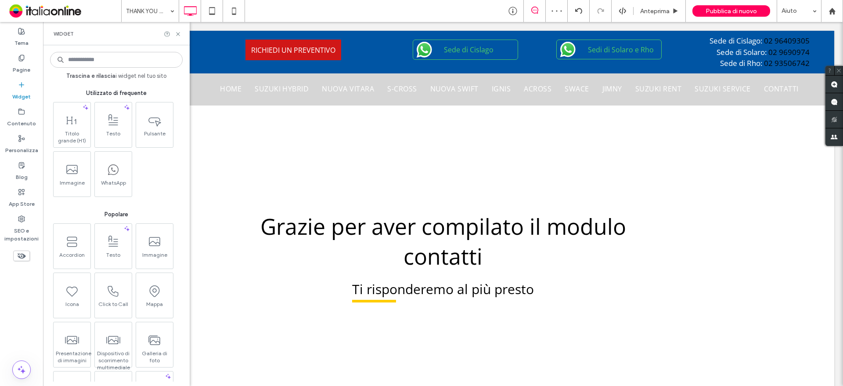
click at [101, 61] on input at bounding box center [116, 60] width 133 height 16
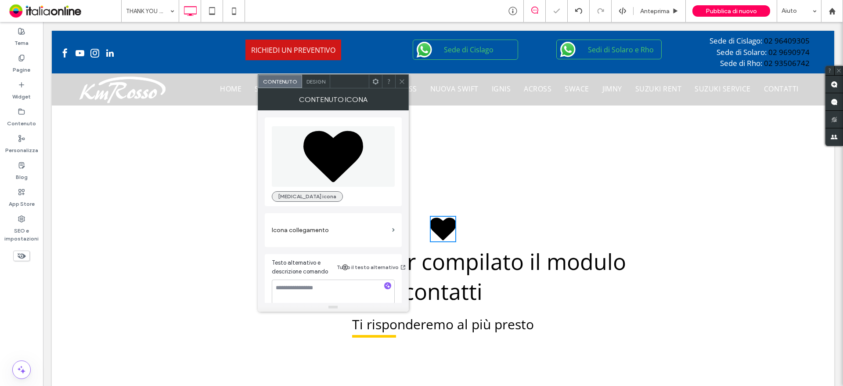
click at [315, 198] on button "Cambia icona" at bounding box center [307, 196] width 71 height 11
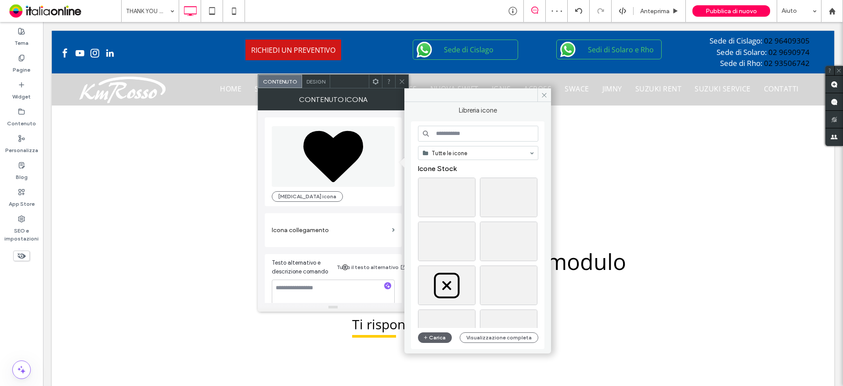
click at [479, 138] on input at bounding box center [478, 134] width 120 height 16
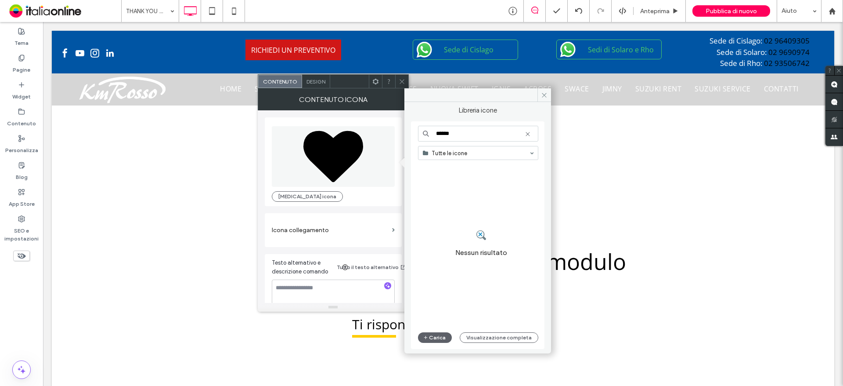
click at [479, 138] on input "******" at bounding box center [478, 134] width 120 height 16
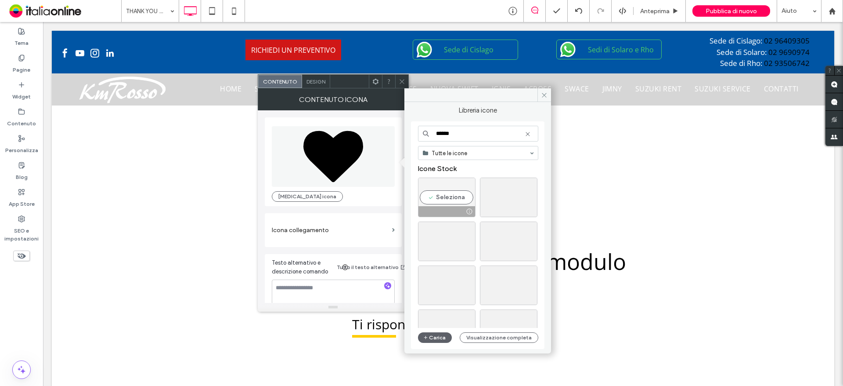
type input "******"
click at [449, 196] on div "Seleziona" at bounding box center [447, 197] width 58 height 40
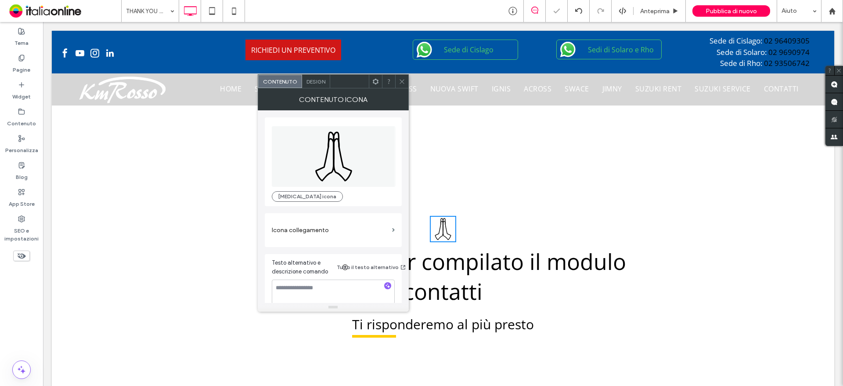
drag, startPoint x: 404, startPoint y: 79, endPoint x: 405, endPoint y: 93, distance: 13.7
click at [404, 79] on icon at bounding box center [402, 81] width 7 height 7
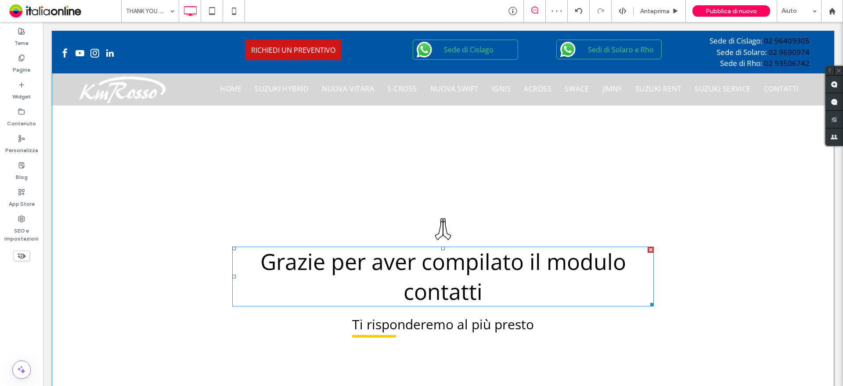
click at [462, 271] on span "Grazie per aver compilato il modulo contatti" at bounding box center [443, 276] width 366 height 60
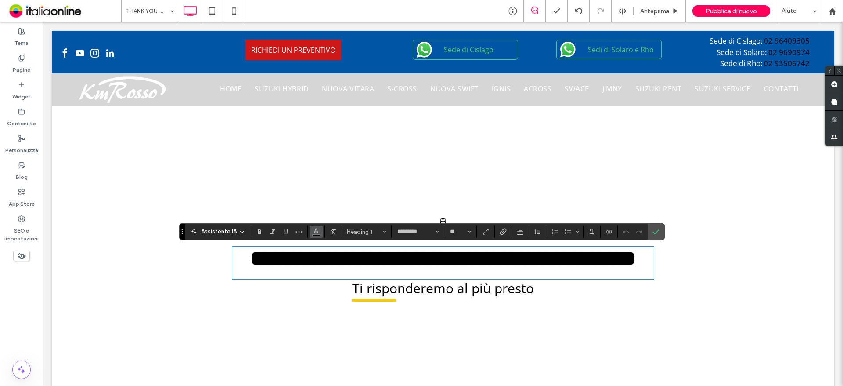
click at [318, 231] on icon "Colore" at bounding box center [316, 230] width 7 height 7
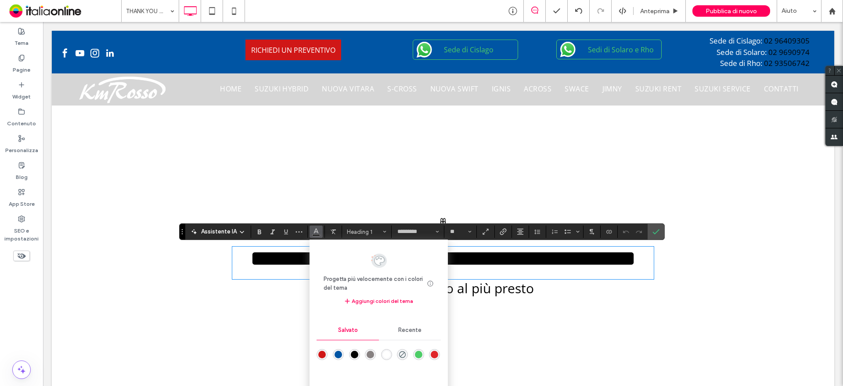
click at [319, 353] on div "rgba(208,23,23,1)" at bounding box center [321, 353] width 7 height 7
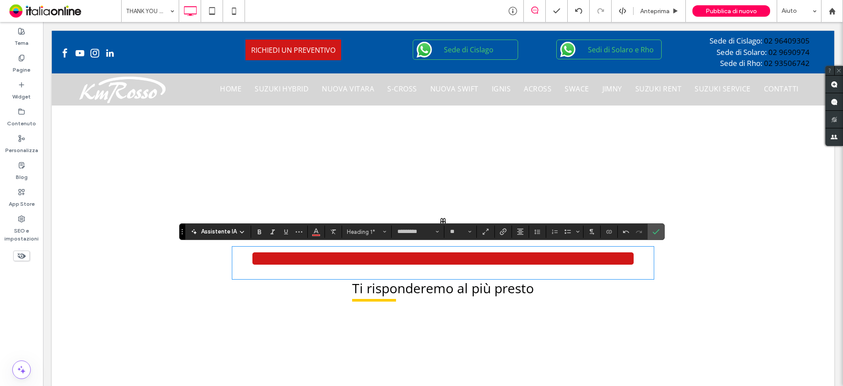
click at [571, 279] on div "**********" at bounding box center [443, 262] width 422 height 32
click at [657, 231] on use "Conferma" at bounding box center [656, 231] width 7 height 5
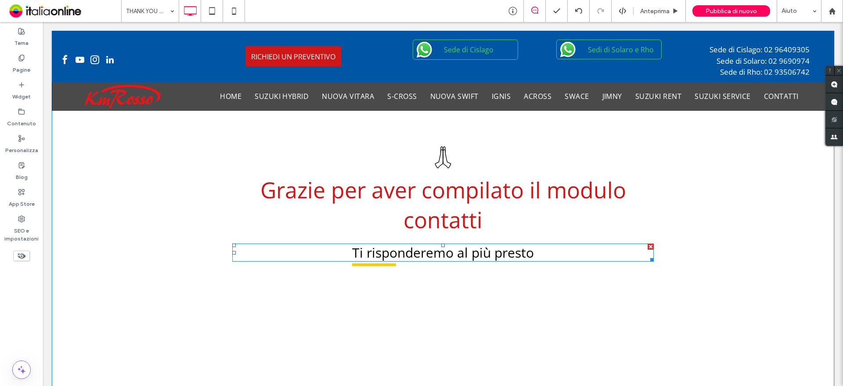
scroll to position [134, 0]
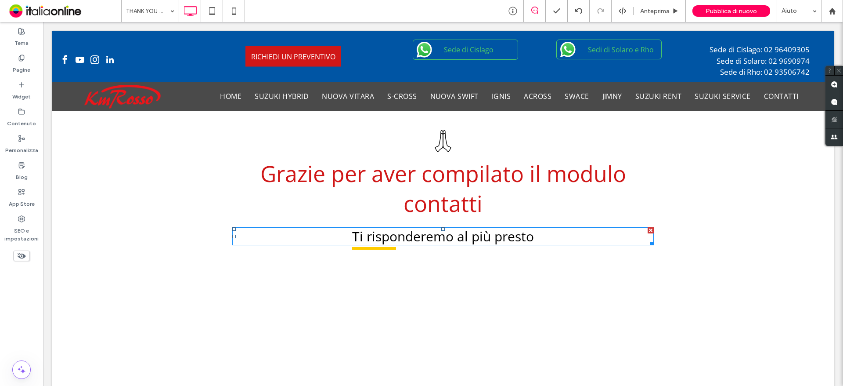
click at [398, 245] on span "Ti risponderemo al più presto" at bounding box center [443, 236] width 182 height 18
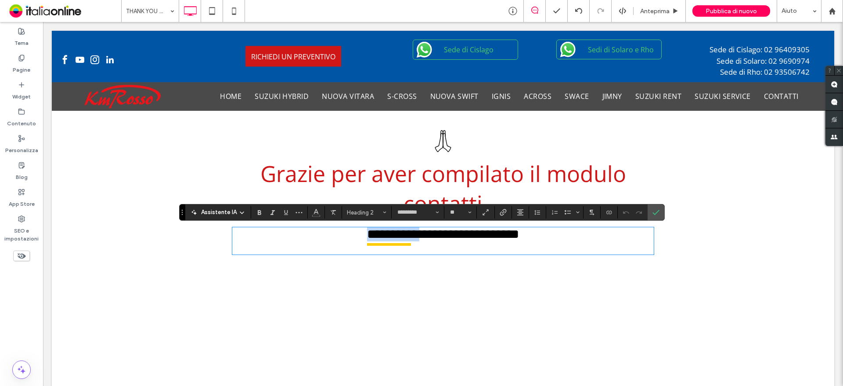
drag, startPoint x: 398, startPoint y: 245, endPoint x: 391, endPoint y: 247, distance: 7.5
click at [398, 240] on span "**********" at bounding box center [443, 233] width 152 height 13
drag, startPoint x: 401, startPoint y: 249, endPoint x: 328, endPoint y: 231, distance: 74.9
click at [328, 231] on div "**********" at bounding box center [443, 240] width 422 height 27
click at [296, 234] on h2 "**********" at bounding box center [443, 234] width 422 height 14
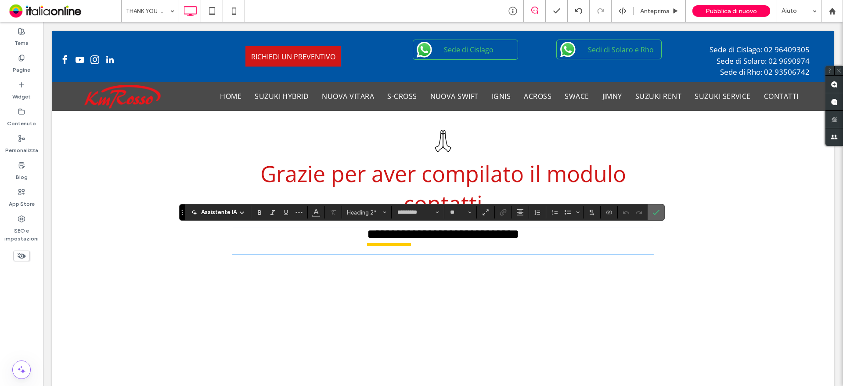
click at [658, 209] on icon "Conferma" at bounding box center [656, 212] width 7 height 7
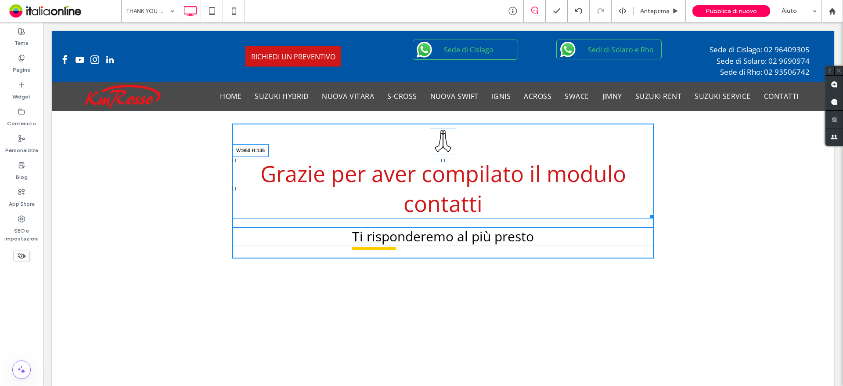
drag, startPoint x: 646, startPoint y: 216, endPoint x: 668, endPoint y: 219, distance: 22.1
click at [668, 219] on div "Grazie per aver compilato il modulo contatti W:960 H:136 Ti risponderemo al più…" at bounding box center [443, 190] width 783 height 439
drag, startPoint x: 648, startPoint y: 217, endPoint x: 698, endPoint y: 219, distance: 50.1
click at [698, 219] on div "Grazie per aver compilato il modulo contatti W:960 H:136 Ti risponderemo al più…" at bounding box center [443, 190] width 783 height 439
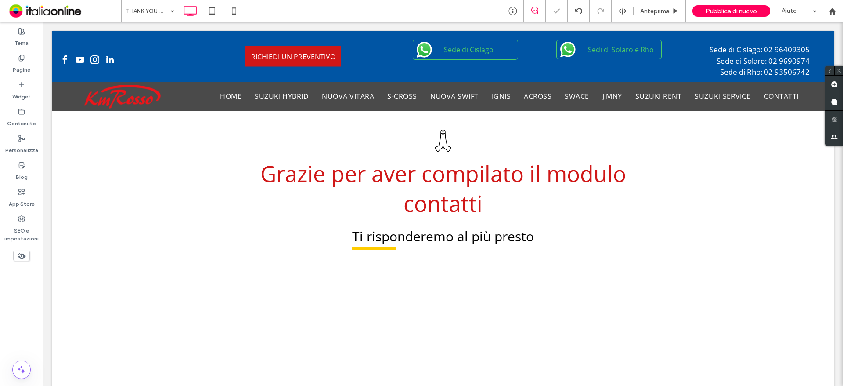
click at [176, 196] on div "Grazie per aver compilato il modulo contatti Ti risponderemo al più presto Clic…" at bounding box center [443, 190] width 783 height 439
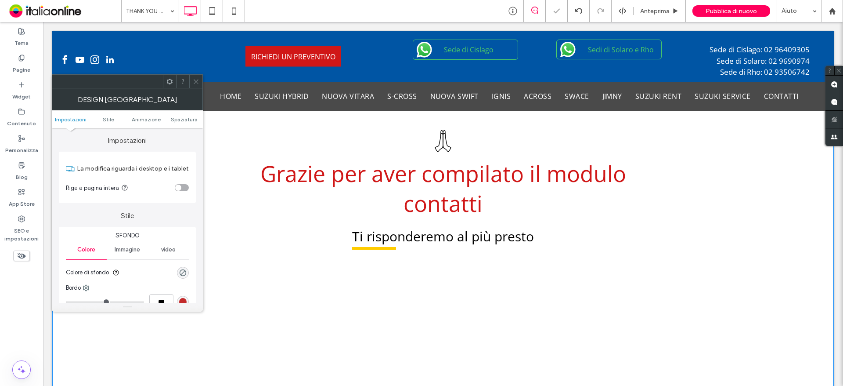
click at [176, 183] on section "Riga a pagina intera" at bounding box center [127, 188] width 123 height 22
click at [180, 188] on div "toggle" at bounding box center [178, 187] width 6 height 6
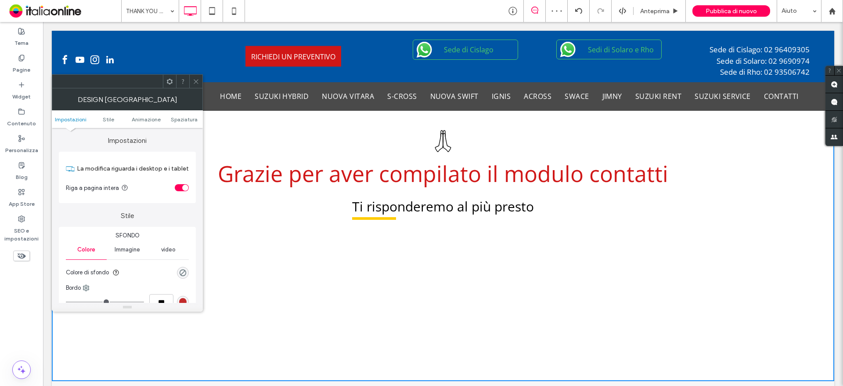
click at [200, 82] on div at bounding box center [195, 81] width 13 height 13
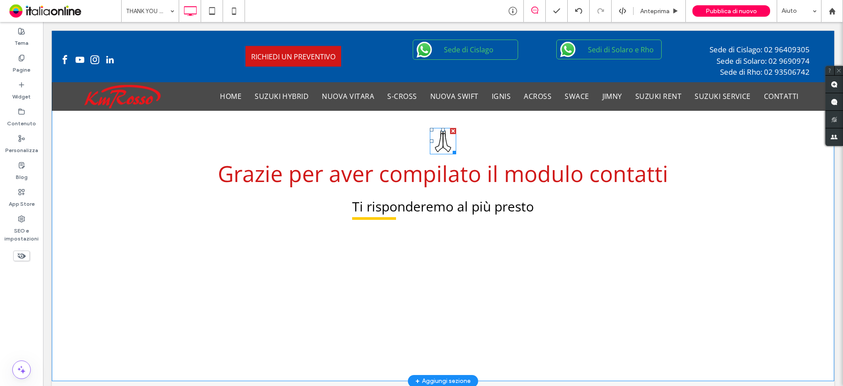
click at [436, 134] on icon at bounding box center [443, 141] width 26 height 26
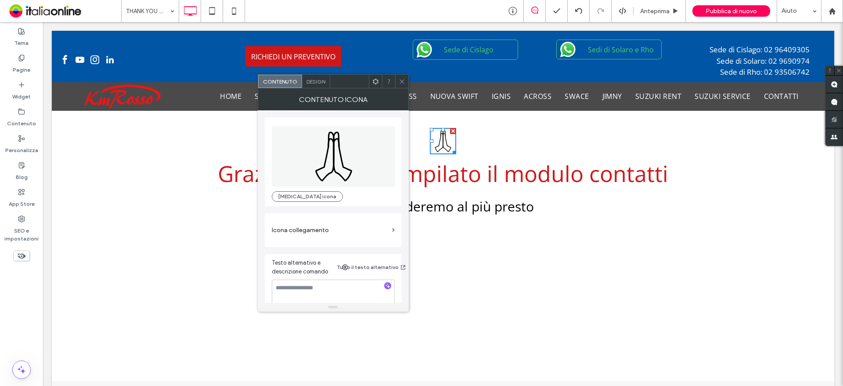
click at [322, 78] on span "Design" at bounding box center [316, 81] width 19 height 7
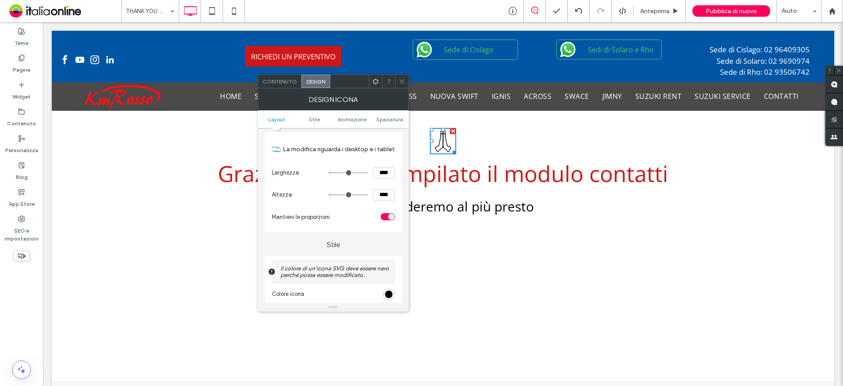
scroll to position [132, 0]
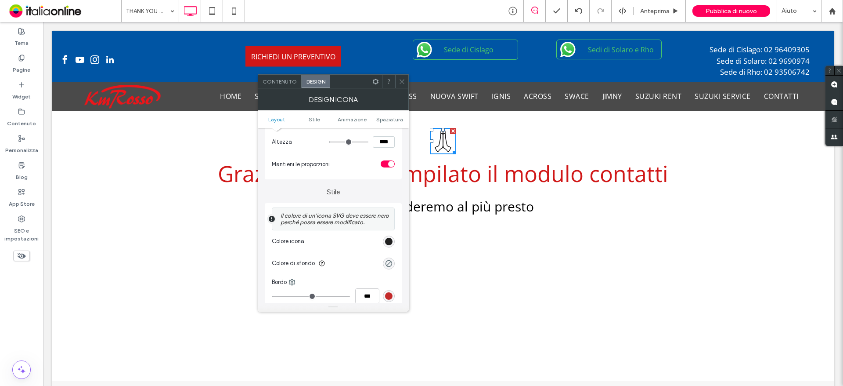
click at [390, 238] on div "rgb(0, 0, 0)" at bounding box center [388, 241] width 7 height 7
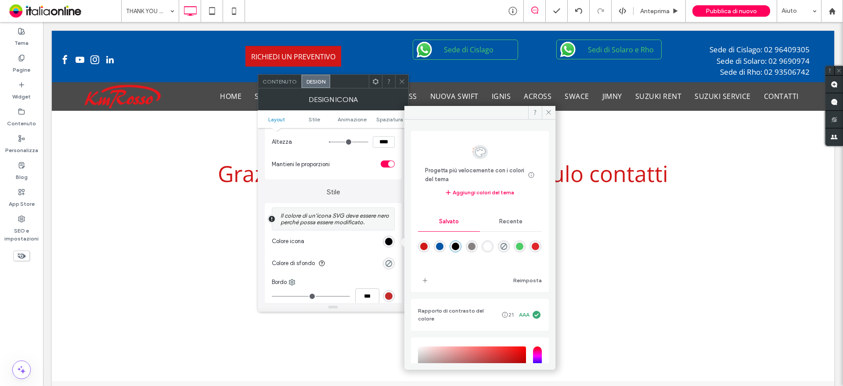
click at [424, 245] on div "rgba(208,23,23,1)" at bounding box center [423, 245] width 7 height 7
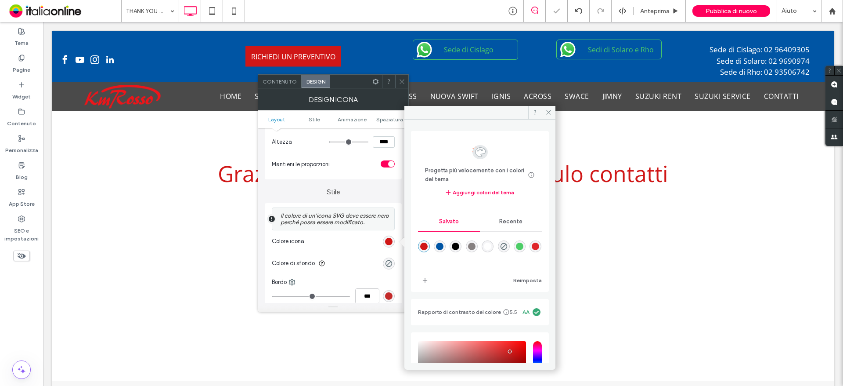
type input "*******"
drag, startPoint x: 509, startPoint y: 88, endPoint x: 552, endPoint y: 107, distance: 47.0
click at [552, 107] on span at bounding box center [549, 112] width 14 height 13
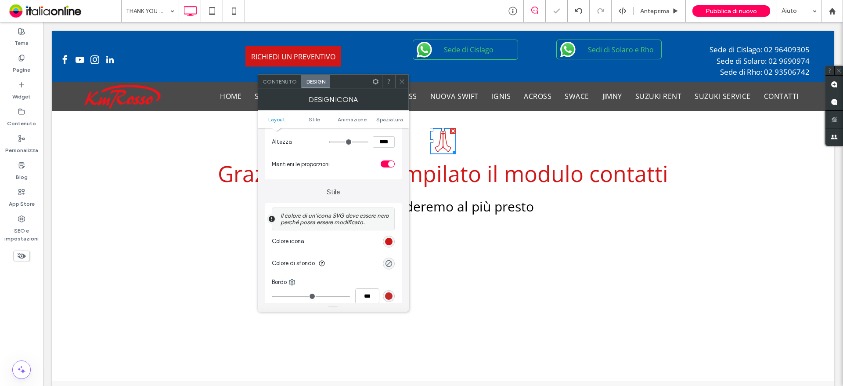
click at [399, 85] on span at bounding box center [402, 81] width 7 height 13
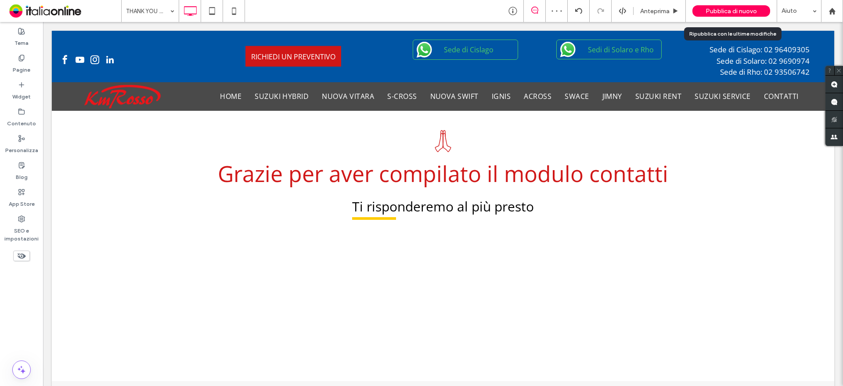
click at [736, 14] on span "Pubblica di nuovo" at bounding box center [731, 10] width 51 height 7
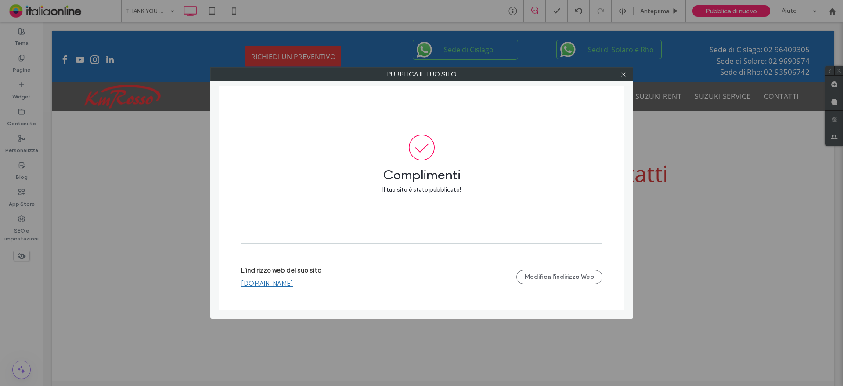
click at [628, 77] on div at bounding box center [623, 74] width 13 height 13
click at [624, 75] on use at bounding box center [623, 74] width 4 height 4
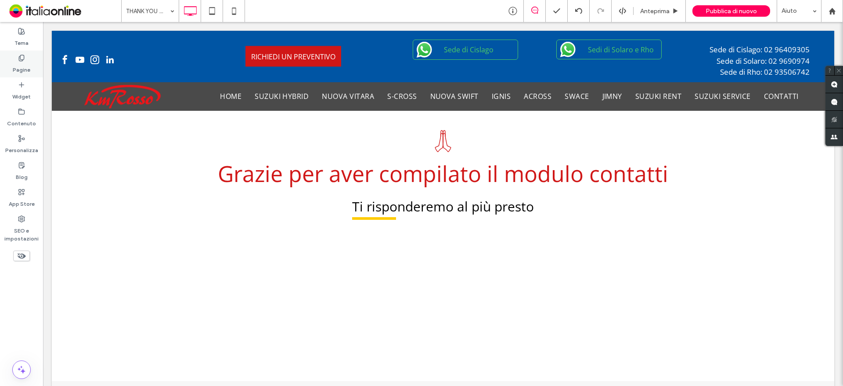
click at [15, 75] on div "Pagine" at bounding box center [21, 64] width 43 height 27
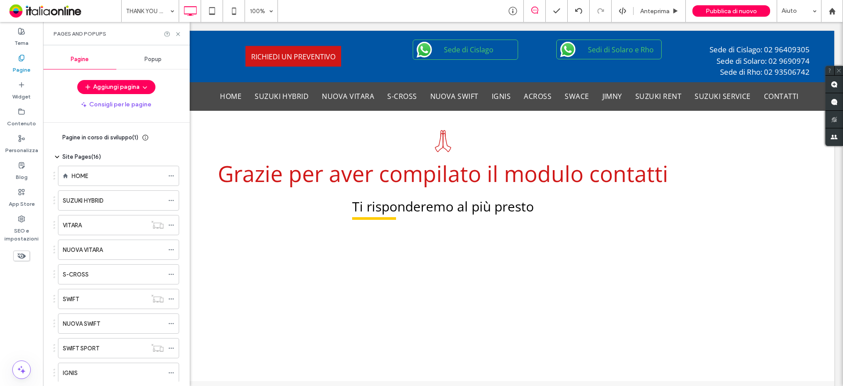
click at [113, 186] on ol "HOME SUZUKI HYBRID VITARA NUOVA VITARA S-CROSS SWIFT NUOVA SWIFT SWIFT SPORT IG…" at bounding box center [113, 360] width 132 height 389
click at [114, 181] on div "HOME" at bounding box center [118, 175] width 92 height 19
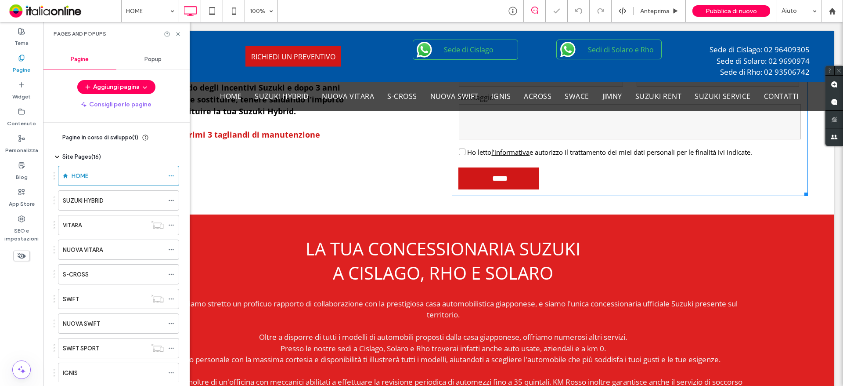
scroll to position [966, 0]
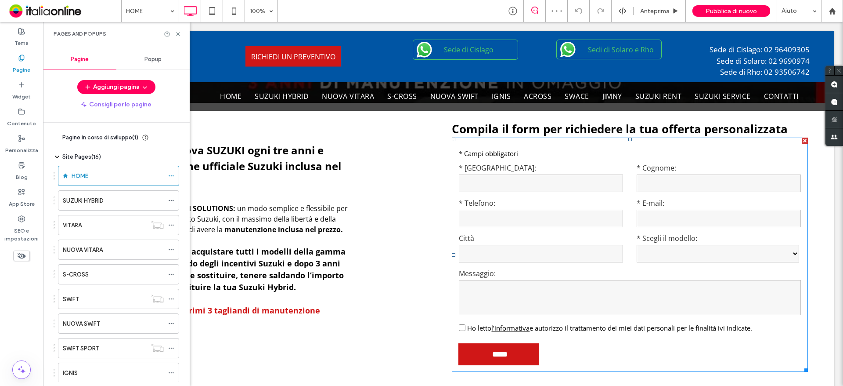
click at [588, 222] on input "tel" at bounding box center [541, 218] width 164 height 18
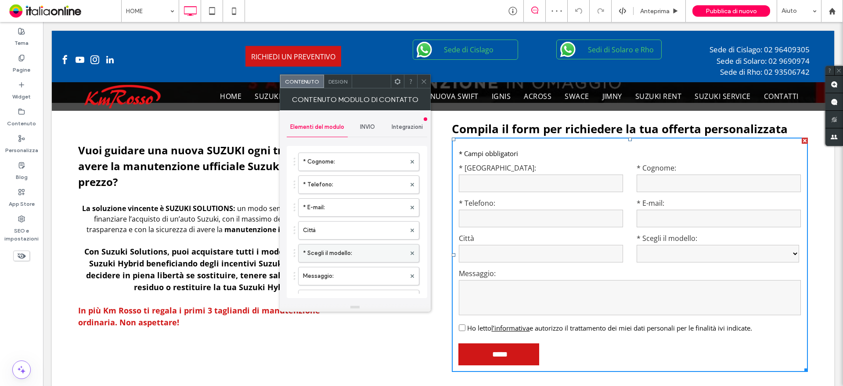
scroll to position [176, 0]
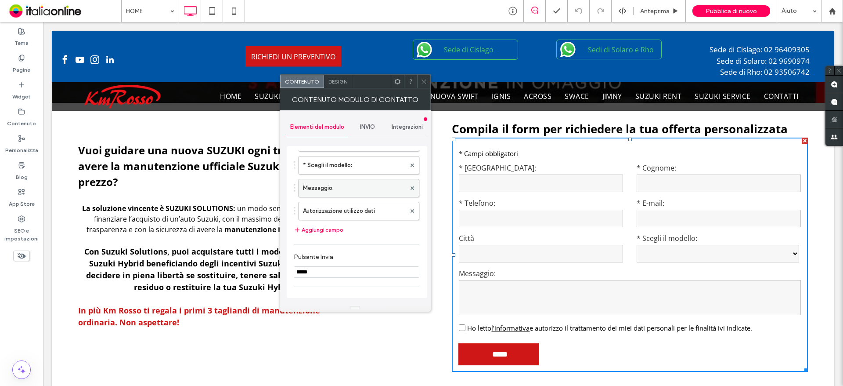
click at [317, 191] on label "Messaggio:" at bounding box center [354, 188] width 103 height 18
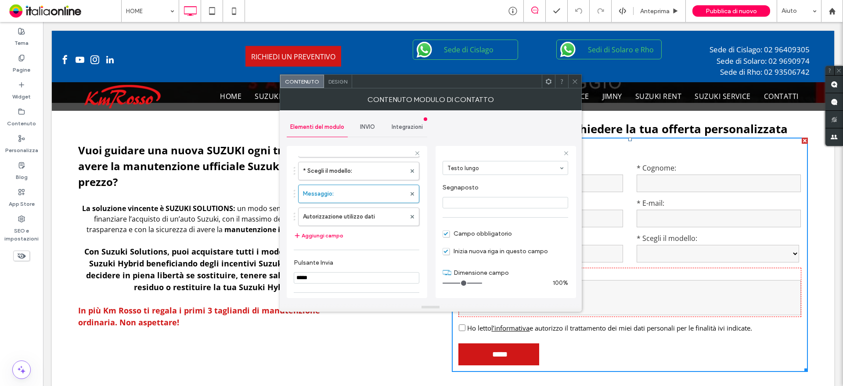
scroll to position [0, 0]
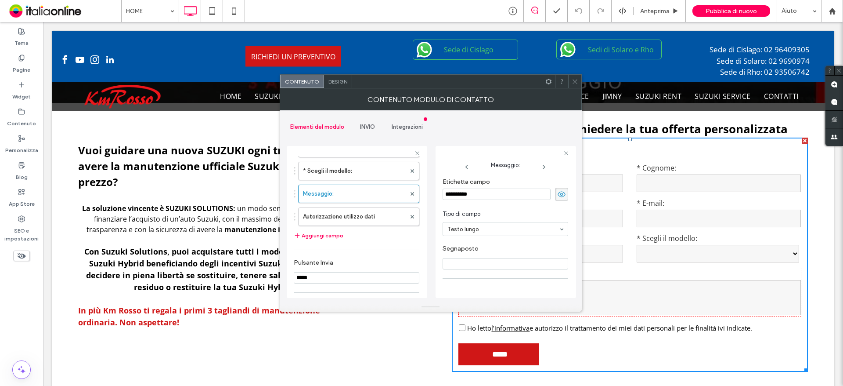
click at [446, 192] on input "**********" at bounding box center [497, 193] width 108 height 11
type input "**********"
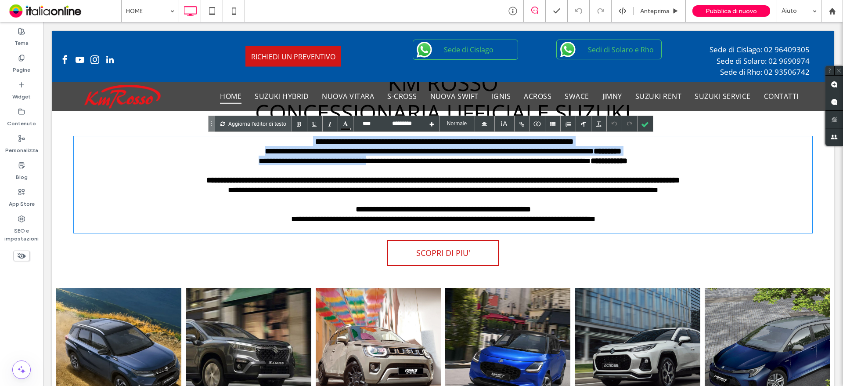
click at [344, 162] on font "**********" at bounding box center [443, 184] width 739 height 97
click at [282, 164] on font "**********" at bounding box center [443, 161] width 369 height 8
type input "****"
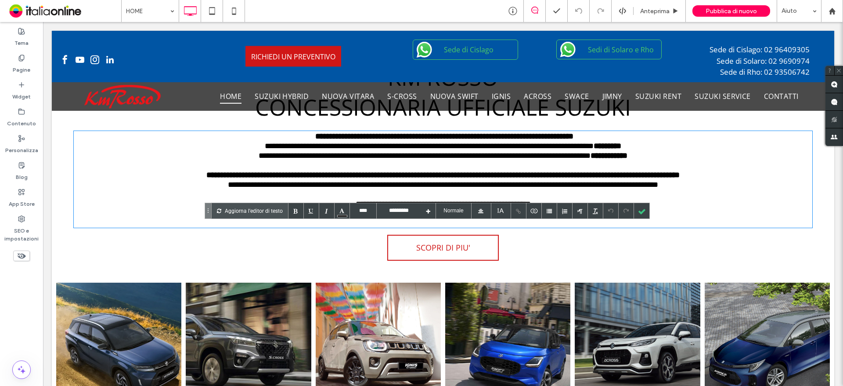
scroll to position [264, 0]
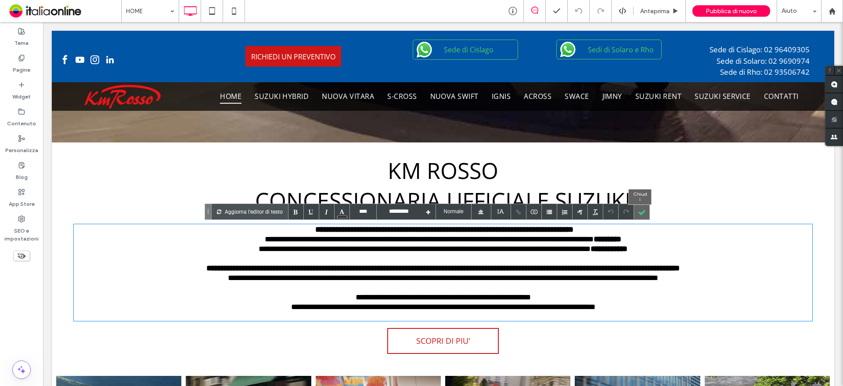
click at [638, 212] on div at bounding box center [641, 211] width 15 height 15
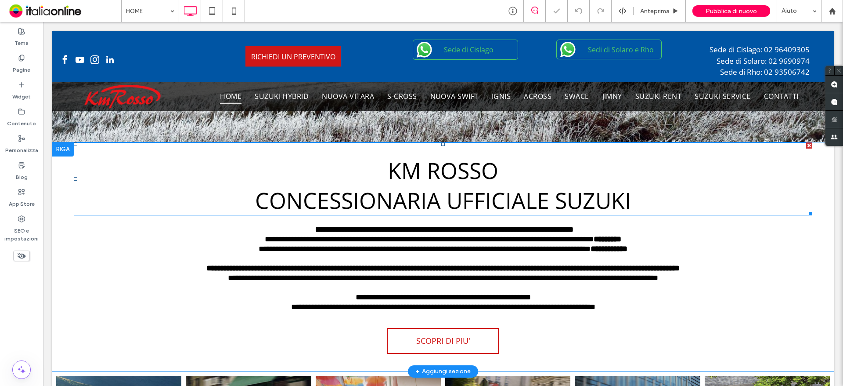
click at [564, 197] on span "KM ROSSO CONCESSIONARIA UFFICIALE SUZUKI" at bounding box center [443, 185] width 376 height 60
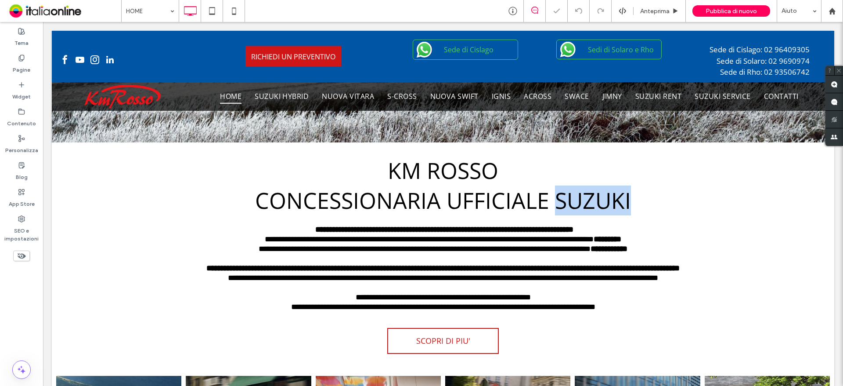
click at [564, 197] on span "KM ROSSO CONCESSIONARIA UFFICIALE SUZUKI" at bounding box center [443, 185] width 376 height 60
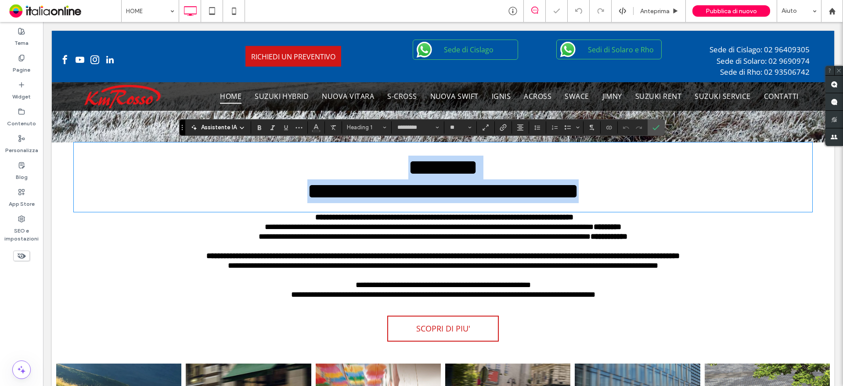
click at [498, 201] on span "**********" at bounding box center [442, 178] width 271 height 45
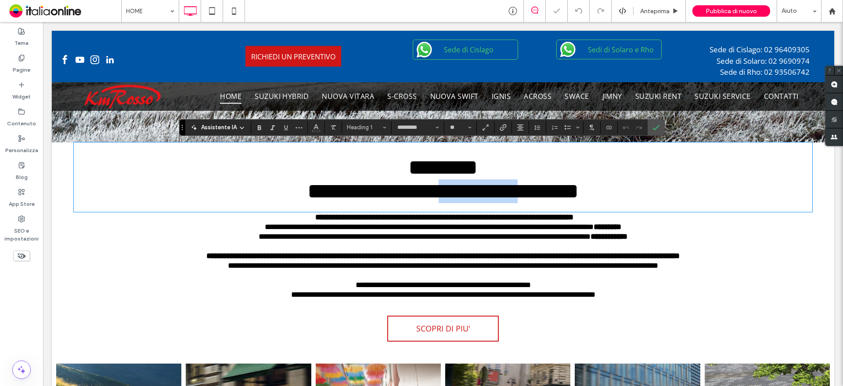
click at [498, 201] on span "**********" at bounding box center [442, 178] width 271 height 45
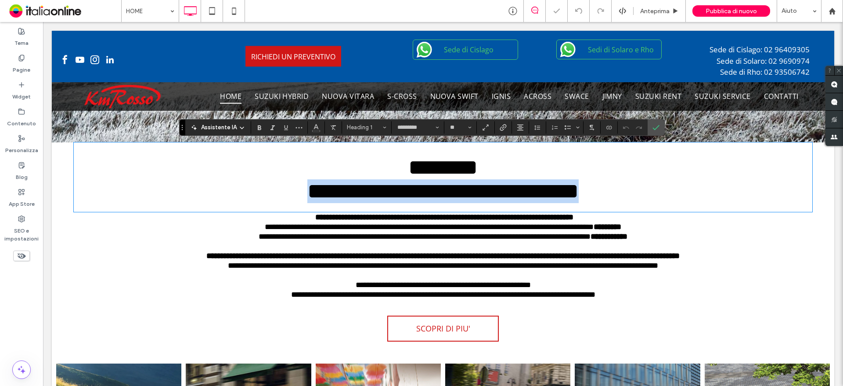
click at [498, 201] on span "**********" at bounding box center [442, 178] width 271 height 45
copy span "**********"
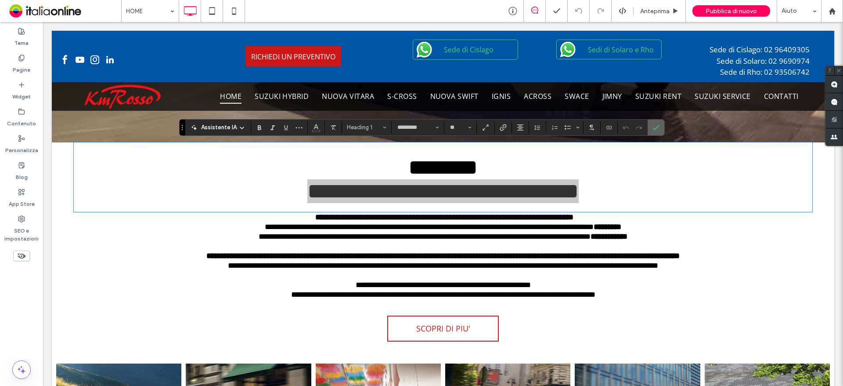
drag, startPoint x: 657, startPoint y: 129, endPoint x: 614, endPoint y: 107, distance: 48.3
click at [657, 129] on icon "Conferma" at bounding box center [656, 127] width 7 height 7
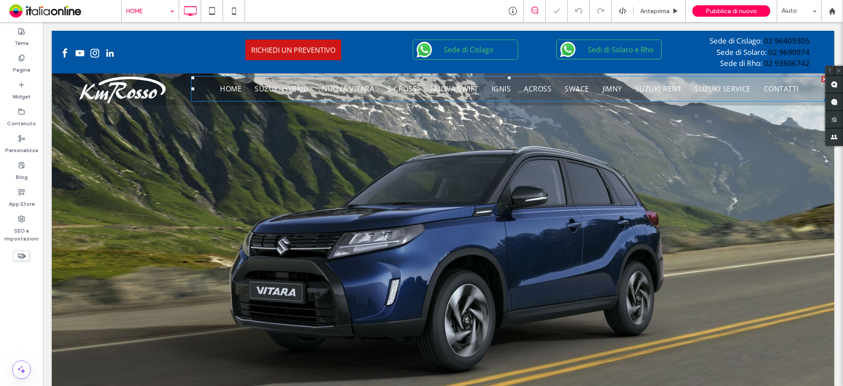
scroll to position [0, 0]
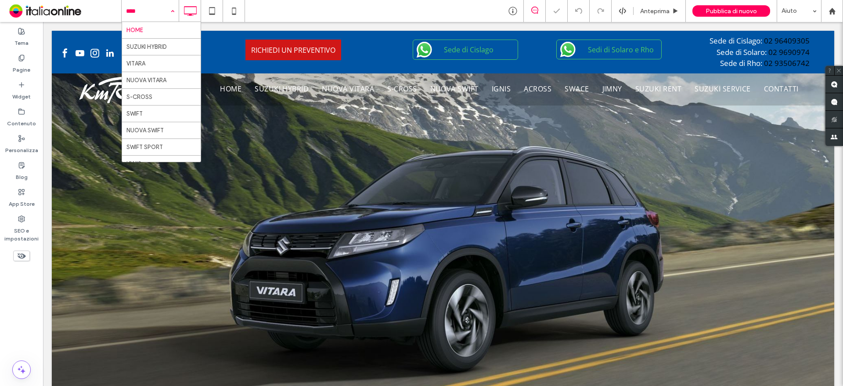
click at [158, 11] on input at bounding box center [148, 11] width 44 height 22
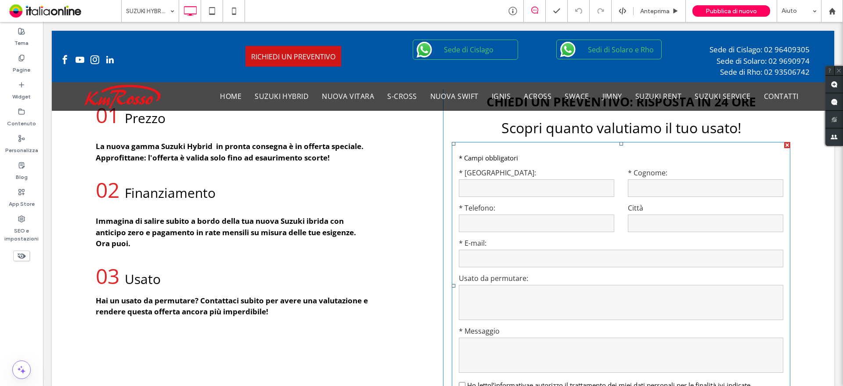
scroll to position [1098, 0]
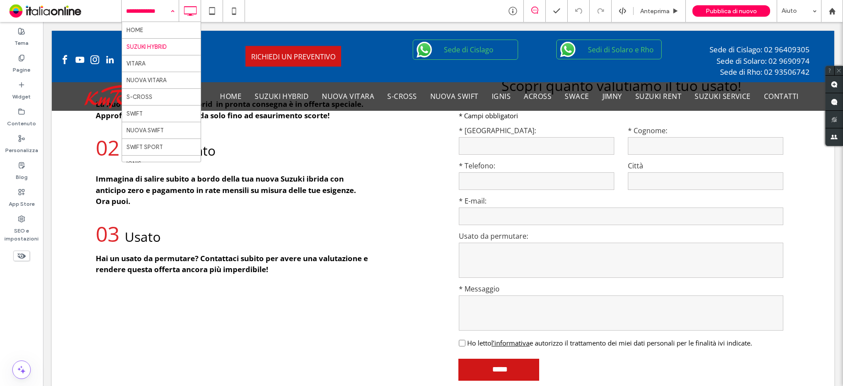
click at [145, 8] on input at bounding box center [148, 11] width 44 height 22
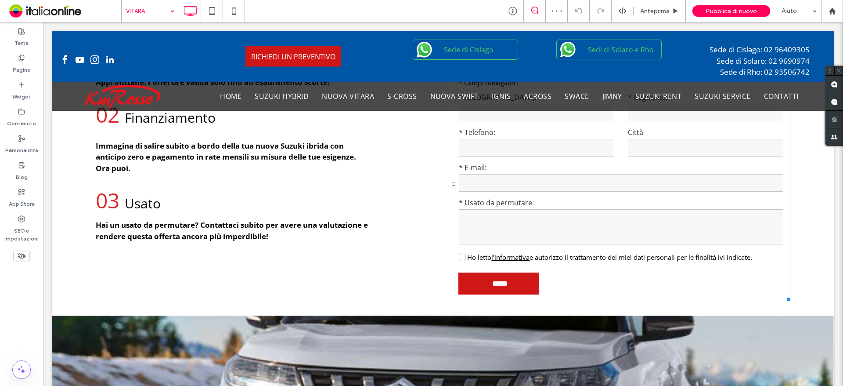
scroll to position [1318, 0]
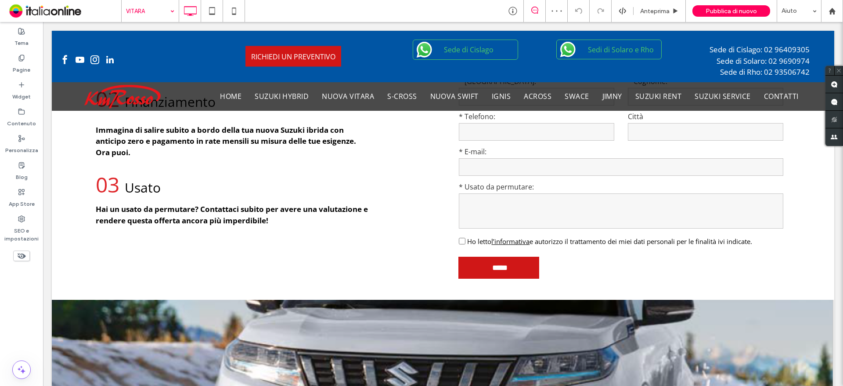
click at [149, 12] on input at bounding box center [148, 11] width 44 height 22
drag, startPoint x: 152, startPoint y: 79, endPoint x: 198, endPoint y: 101, distance: 51.7
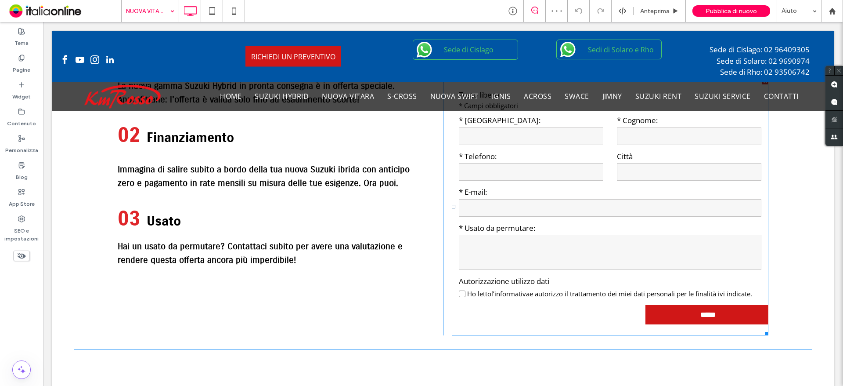
scroll to position [1230, 0]
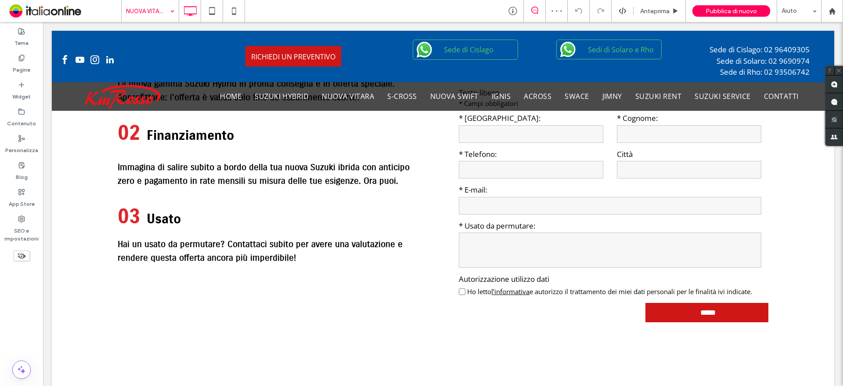
click at [142, 8] on input at bounding box center [148, 11] width 44 height 22
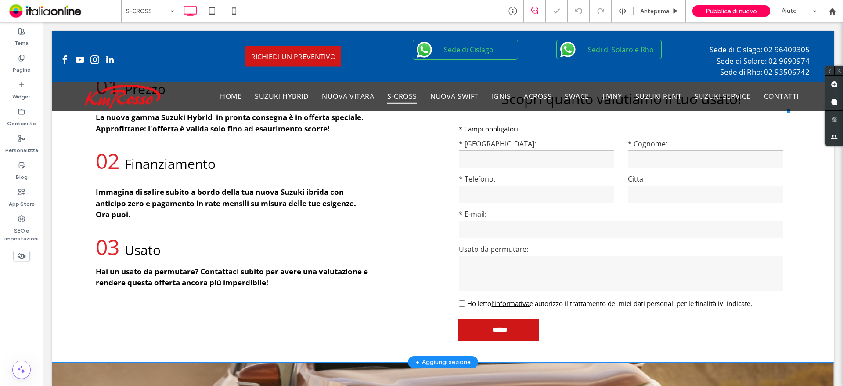
scroll to position [1010, 0]
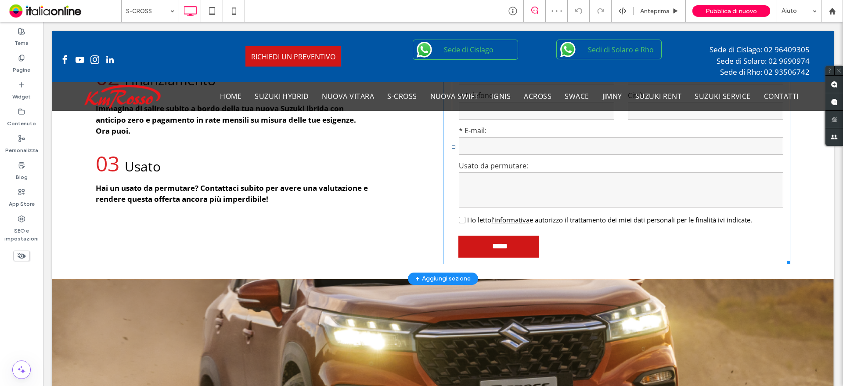
click at [560, 184] on textarea at bounding box center [621, 189] width 325 height 35
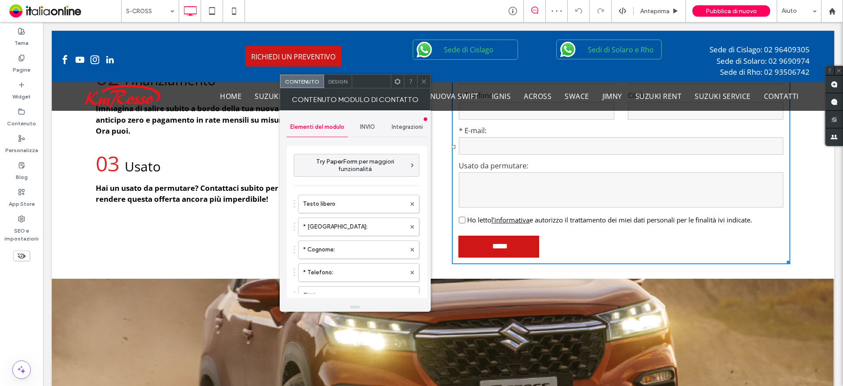
type input "*****"
type input "**********"
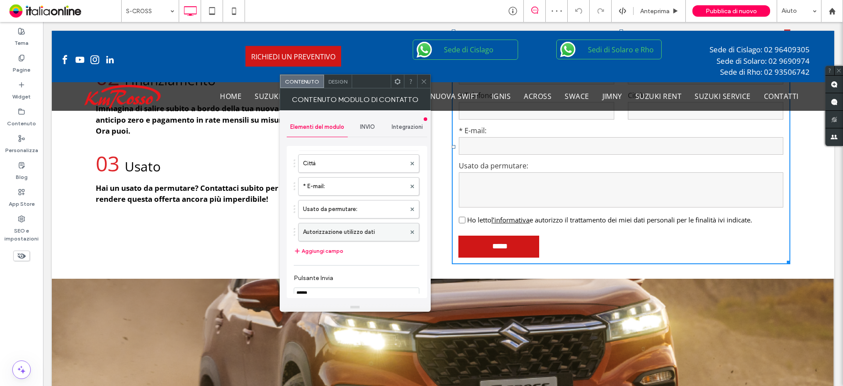
click at [339, 227] on label "Autorizzazione utilizzo dati" at bounding box center [354, 232] width 103 height 18
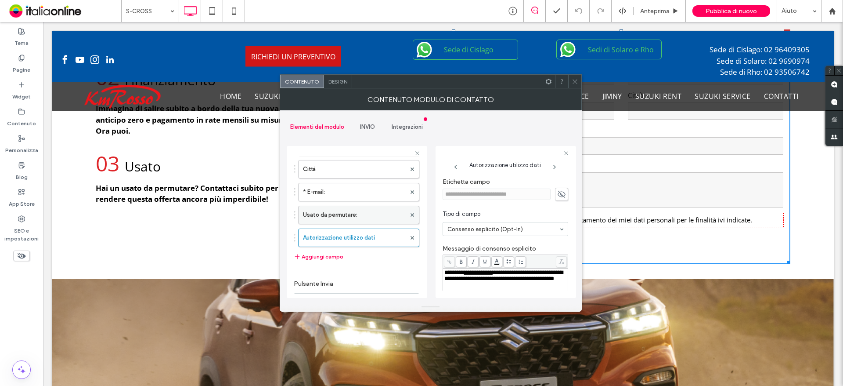
drag, startPoint x: 335, startPoint y: 210, endPoint x: 356, endPoint y: 211, distance: 21.1
click at [335, 210] on label "Usato da permutare:" at bounding box center [354, 215] width 103 height 18
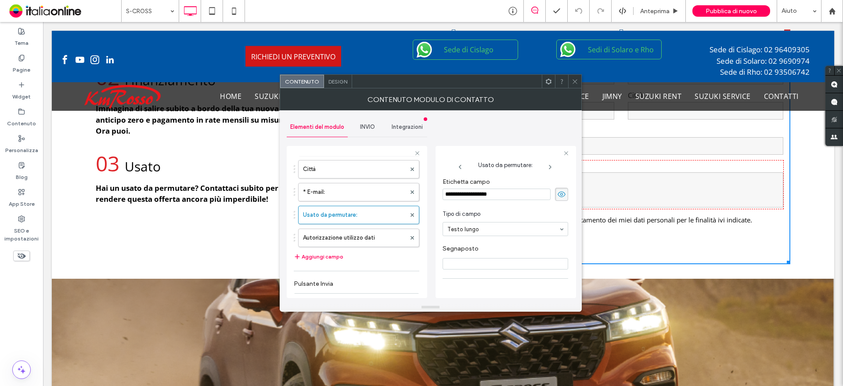
click at [445, 196] on input "**********" at bounding box center [497, 193] width 108 height 11
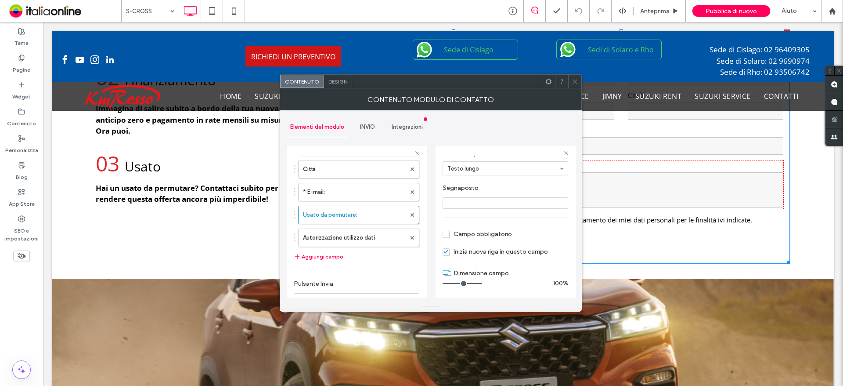
scroll to position [61, 0]
click at [482, 237] on span "Campo obbligatorio" at bounding box center [477, 233] width 69 height 7
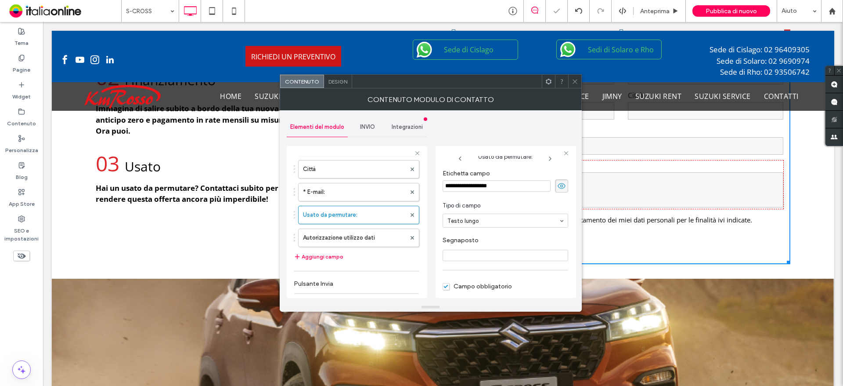
scroll to position [0, 0]
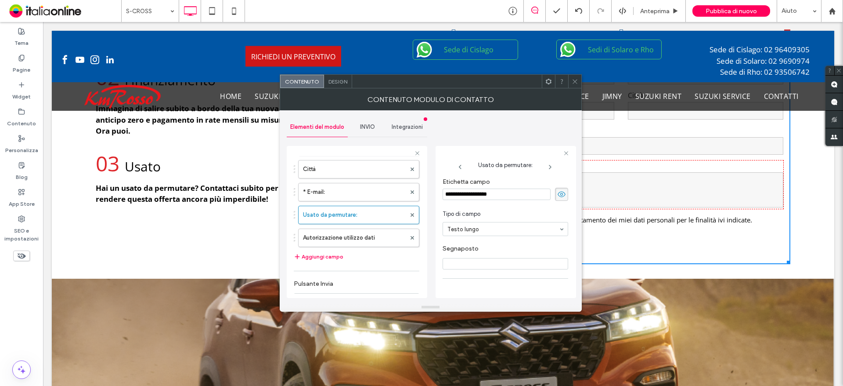
click at [445, 197] on input "**********" at bounding box center [497, 193] width 108 height 11
type input "**********"
drag, startPoint x: 577, startPoint y: 81, endPoint x: 406, endPoint y: 83, distance: 170.4
click at [577, 81] on icon at bounding box center [575, 81] width 7 height 7
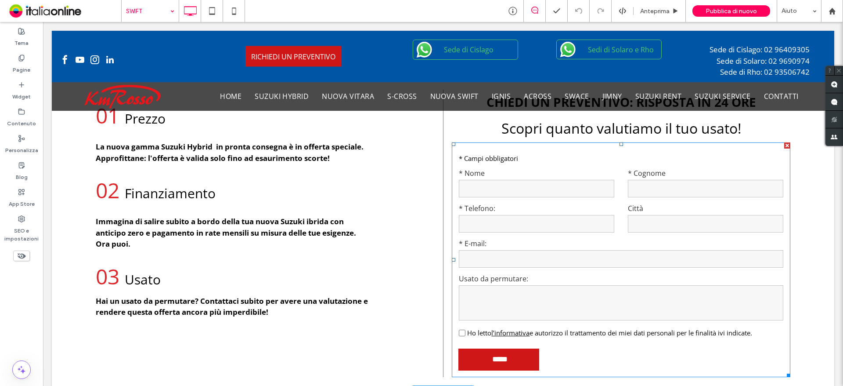
scroll to position [1318, 0]
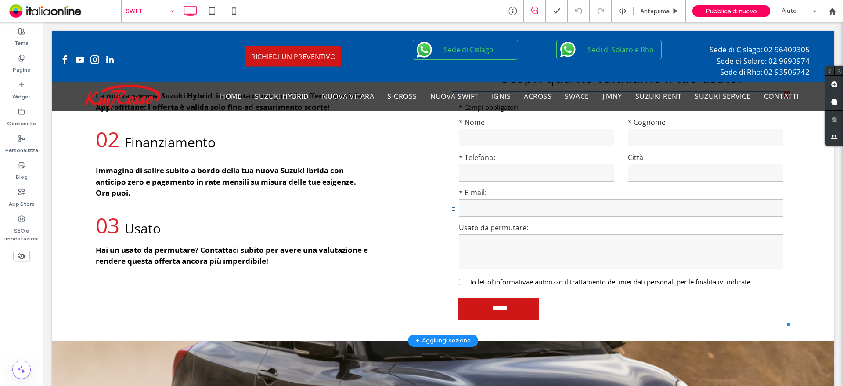
click at [500, 269] on form "Testo libero * Campi obbligatori * Nome * Cognome * Telefono: Città * E-mail: U…" at bounding box center [621, 208] width 339 height 235
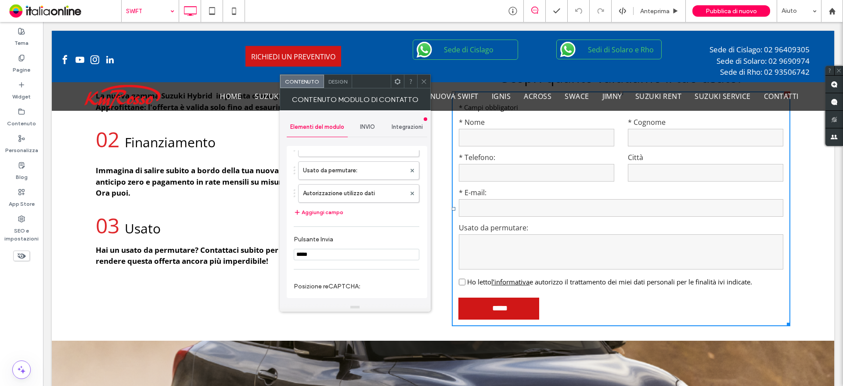
scroll to position [176, 0]
click at [322, 171] on label "Usato da permutare:" at bounding box center [354, 165] width 103 height 18
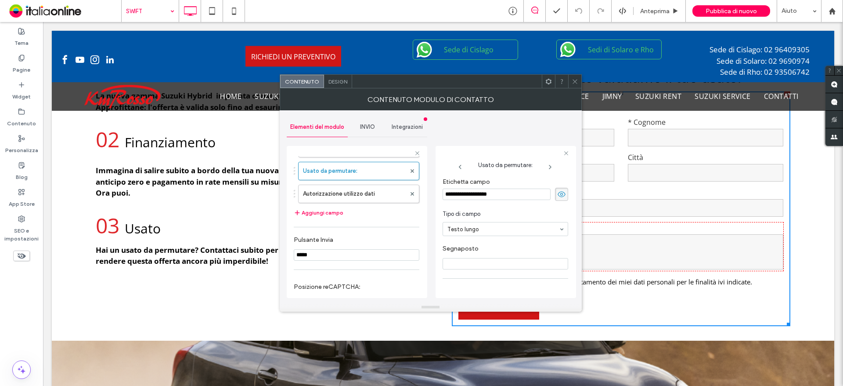
drag, startPoint x: 446, startPoint y: 196, endPoint x: 465, endPoint y: 200, distance: 19.3
click at [446, 196] on input "**********" at bounding box center [497, 193] width 108 height 11
type input "**********"
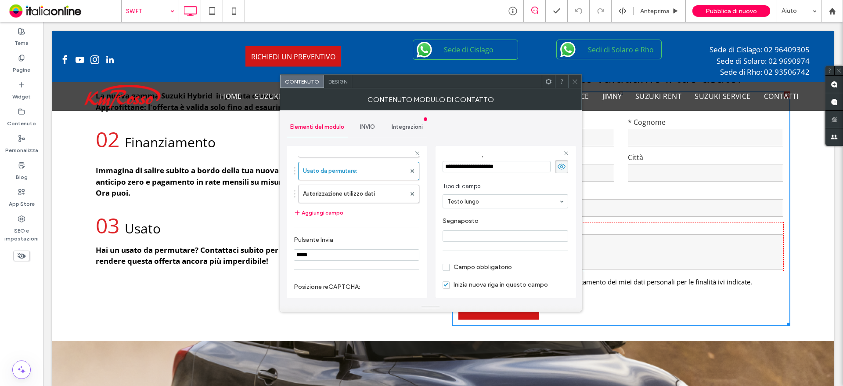
scroll to position [61, 0]
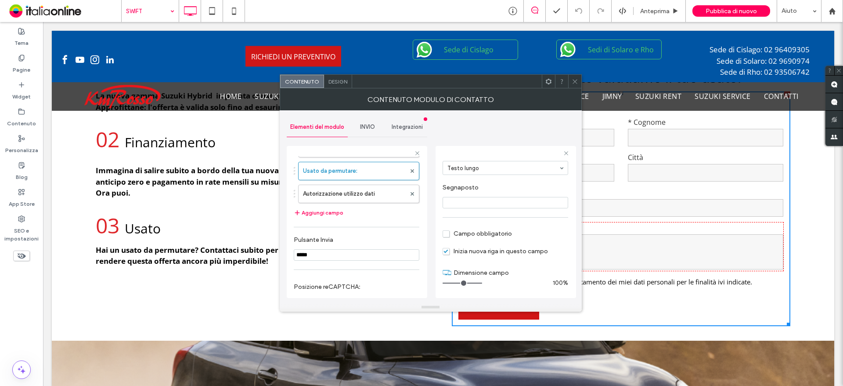
click at [472, 234] on span "Campo obbligatorio" at bounding box center [477, 233] width 69 height 7
drag, startPoint x: 571, startPoint y: 83, endPoint x: 562, endPoint y: 97, distance: 17.1
click at [572, 83] on icon at bounding box center [575, 81] width 7 height 7
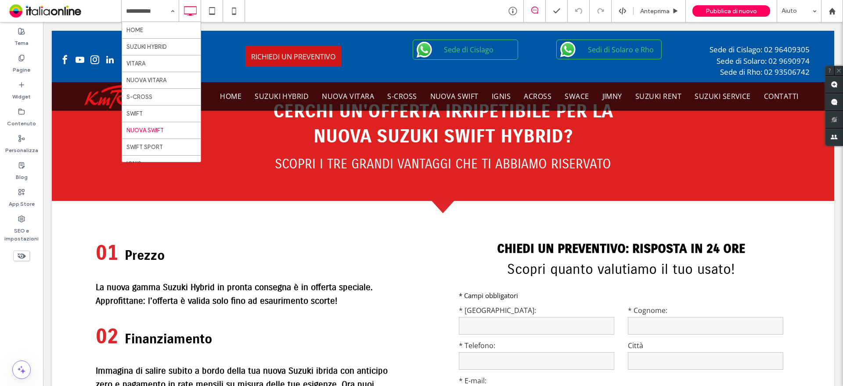
scroll to position [1405, 0]
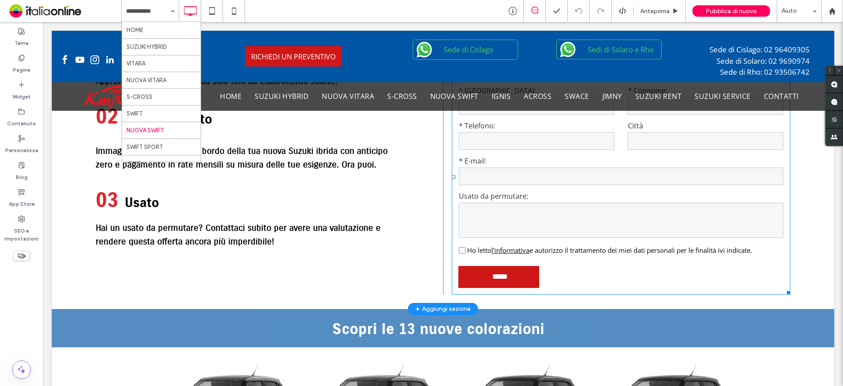
click at [592, 212] on textarea at bounding box center [621, 219] width 325 height 35
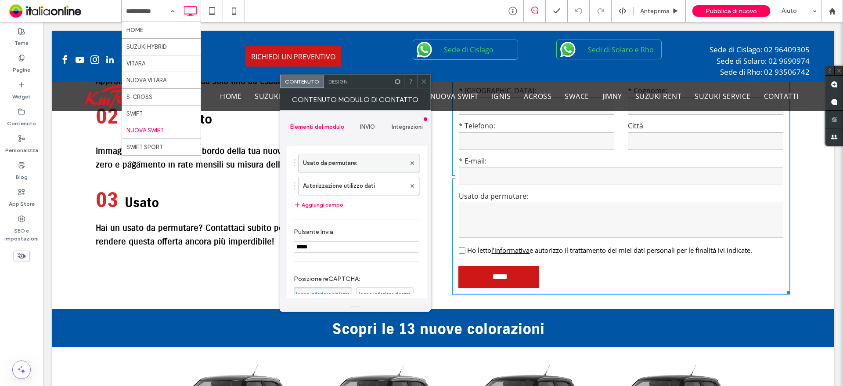
scroll to position [132, 0]
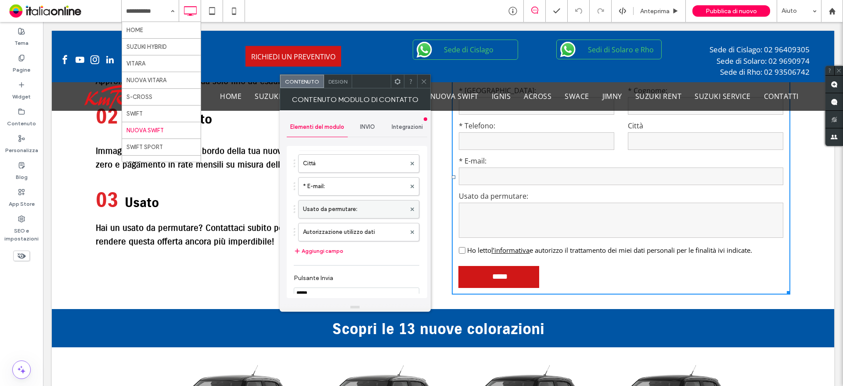
click at [328, 208] on label "Usato da permutare:" at bounding box center [354, 209] width 103 height 18
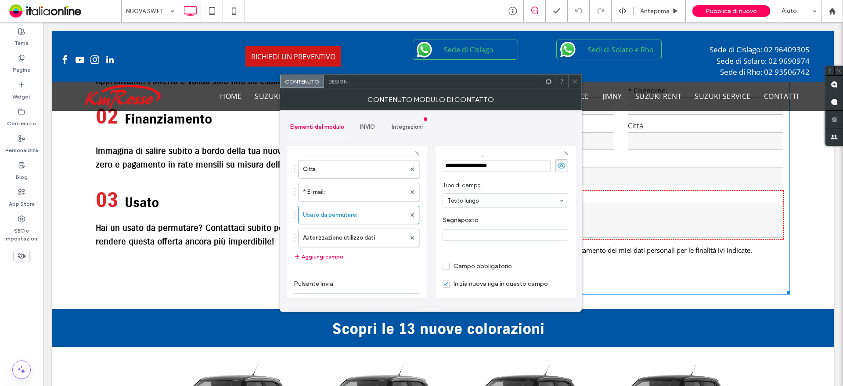
scroll to position [61, 0]
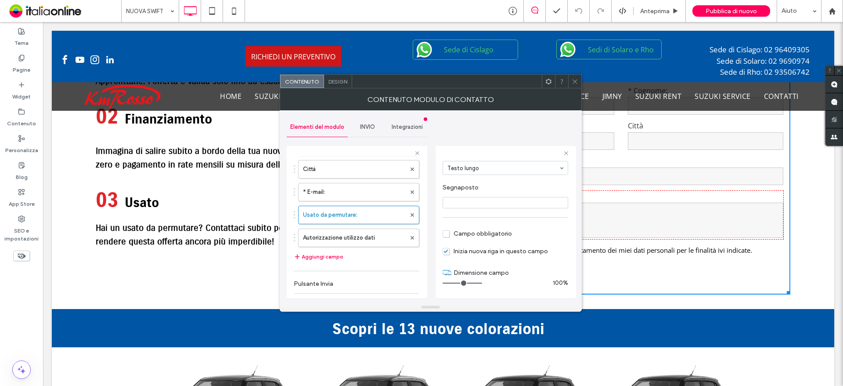
click at [462, 234] on span "Campo obbligatorio" at bounding box center [477, 233] width 69 height 7
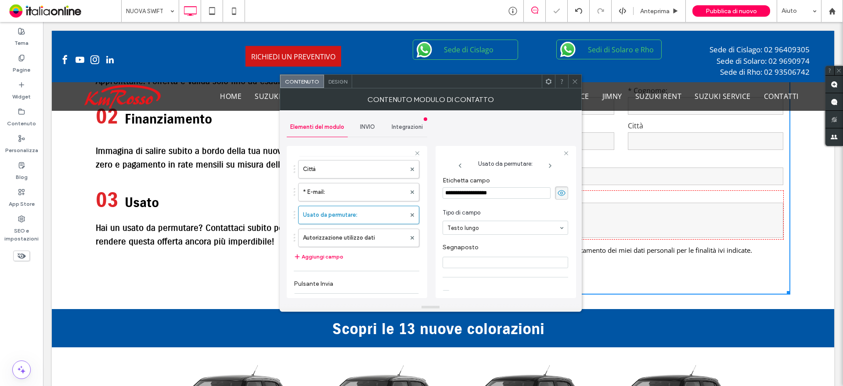
scroll to position [0, 0]
click at [447, 195] on input "**********" at bounding box center [497, 193] width 108 height 11
type input "**********"
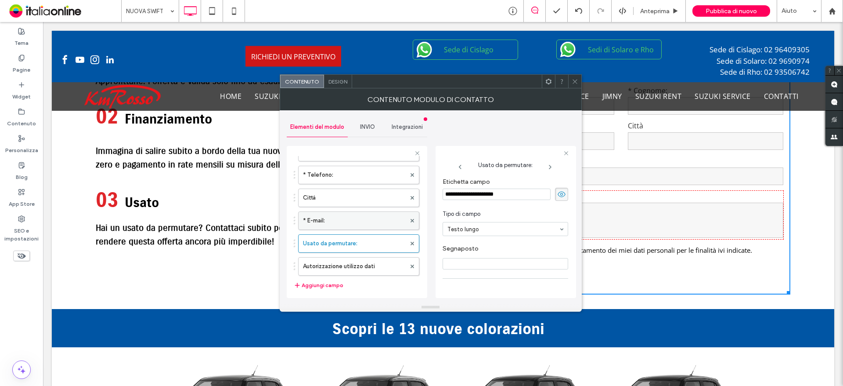
scroll to position [88, 0]
click at [348, 234] on label "* E-mail:" at bounding box center [354, 236] width 103 height 18
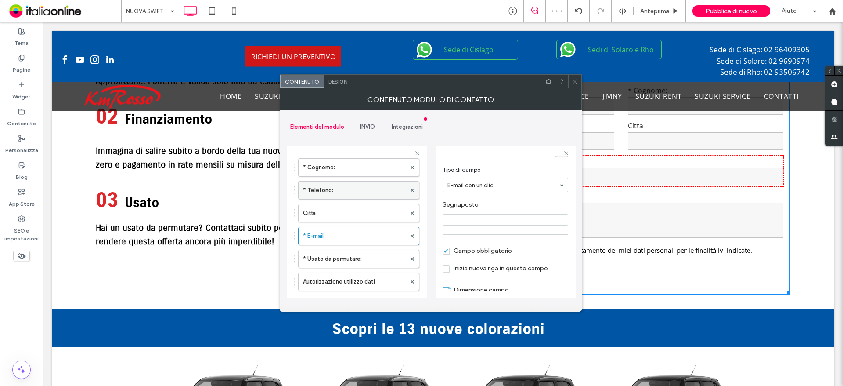
click at [329, 188] on label "* Telefono:" at bounding box center [354, 190] width 103 height 18
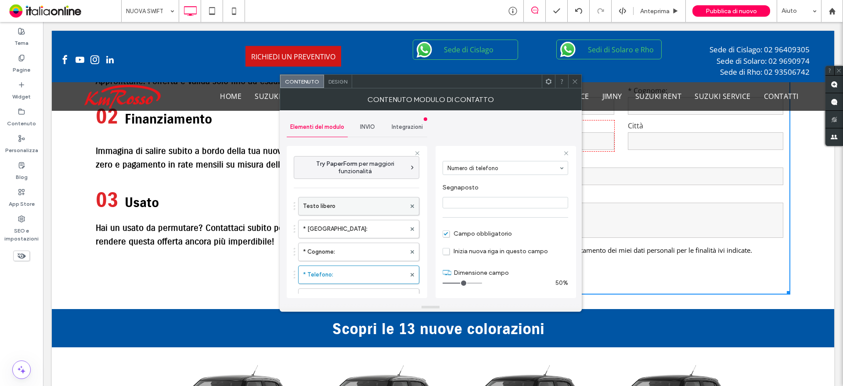
scroll to position [0, 0]
click at [348, 250] on label "* Cognome:" at bounding box center [354, 255] width 103 height 18
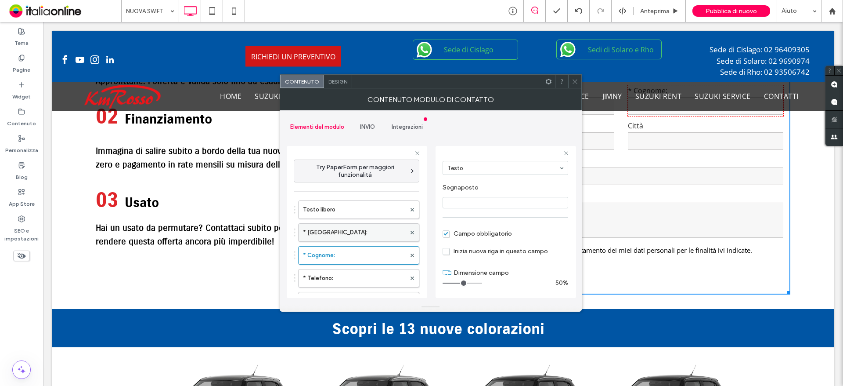
click at [350, 227] on label "* Nome:" at bounding box center [354, 233] width 103 height 18
click at [369, 203] on label "Testo libero" at bounding box center [354, 210] width 103 height 18
type input "**"
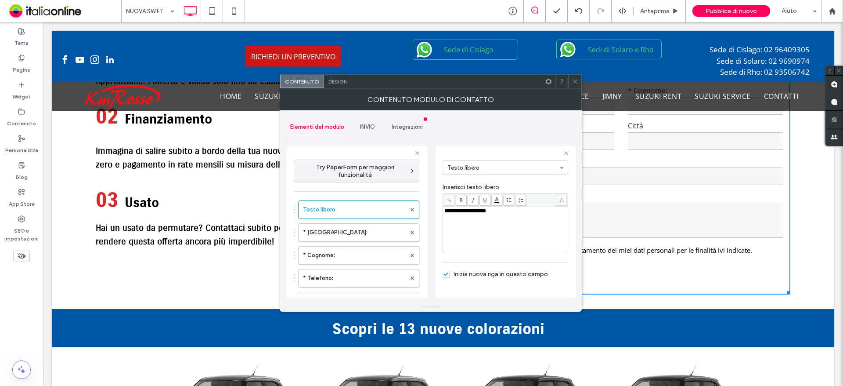
click at [569, 81] on div at bounding box center [574, 81] width 13 height 13
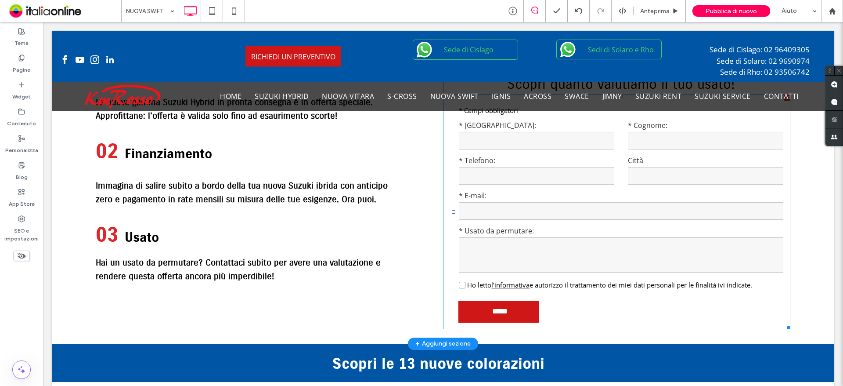
scroll to position [1405, 0]
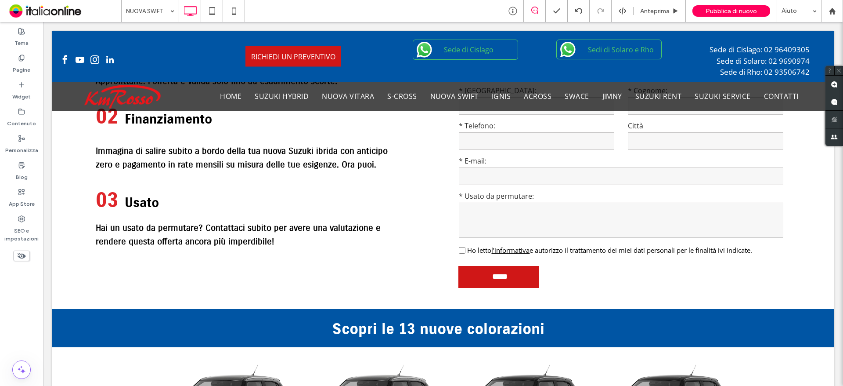
click at [158, 9] on input at bounding box center [148, 11] width 44 height 22
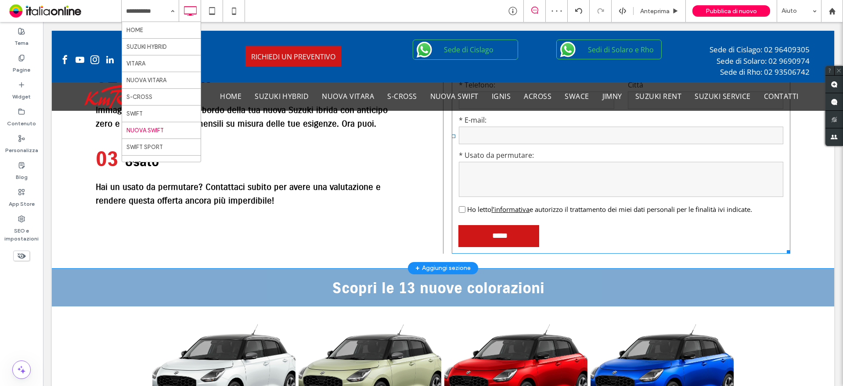
scroll to position [1361, 0]
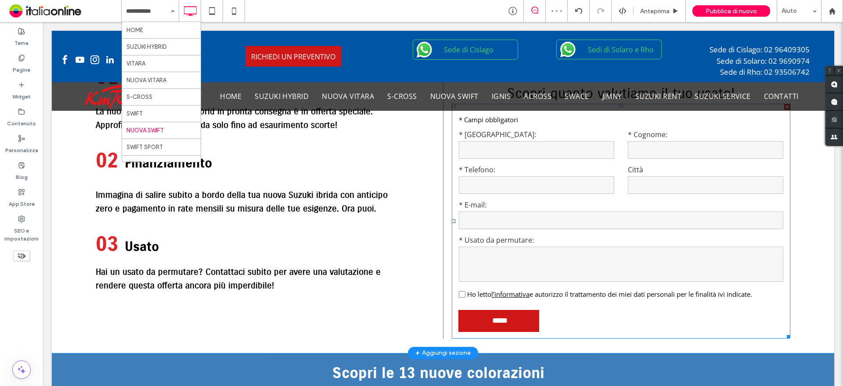
click at [509, 222] on input "email" at bounding box center [621, 220] width 325 height 18
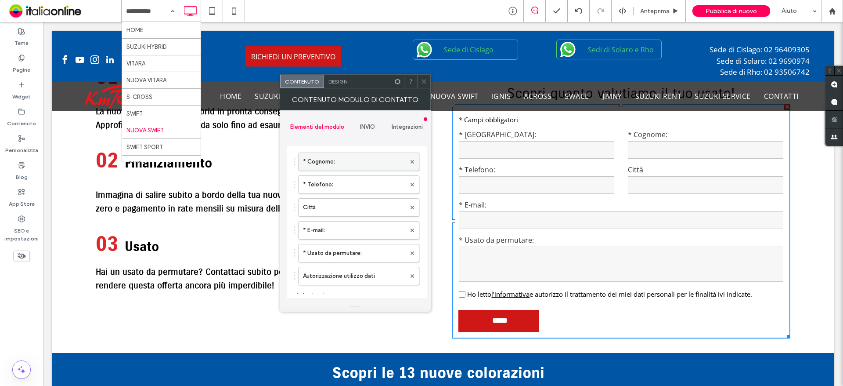
scroll to position [132, 0]
drag, startPoint x: 426, startPoint y: 78, endPoint x: 368, endPoint y: 130, distance: 78.0
click at [426, 78] on icon at bounding box center [424, 81] width 7 height 7
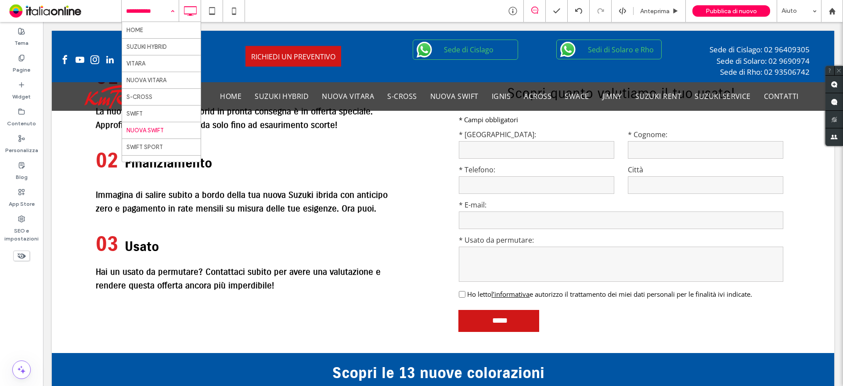
drag, startPoint x: 148, startPoint y: 1, endPoint x: 151, endPoint y: 14, distance: 12.8
drag, startPoint x: 152, startPoint y: 60, endPoint x: 161, endPoint y: 65, distance: 10.4
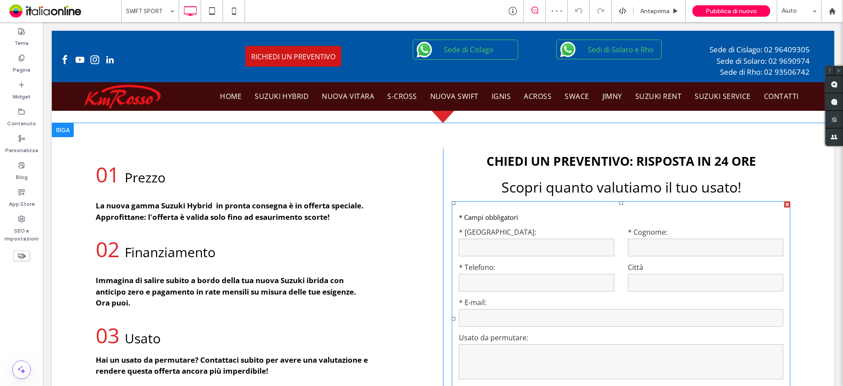
scroll to position [1054, 0]
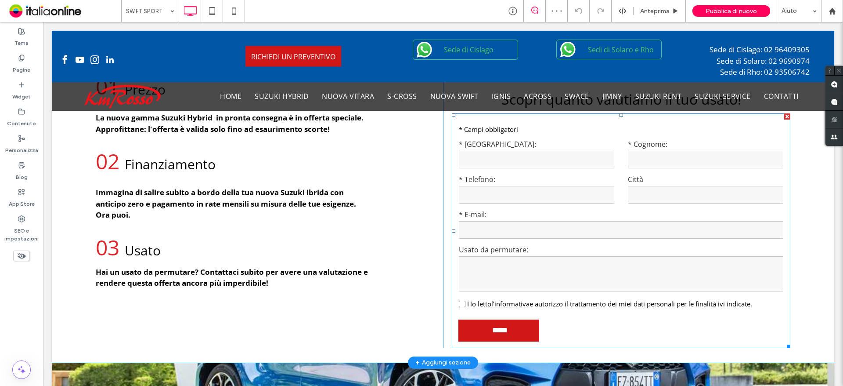
click at [559, 259] on textarea at bounding box center [621, 273] width 325 height 35
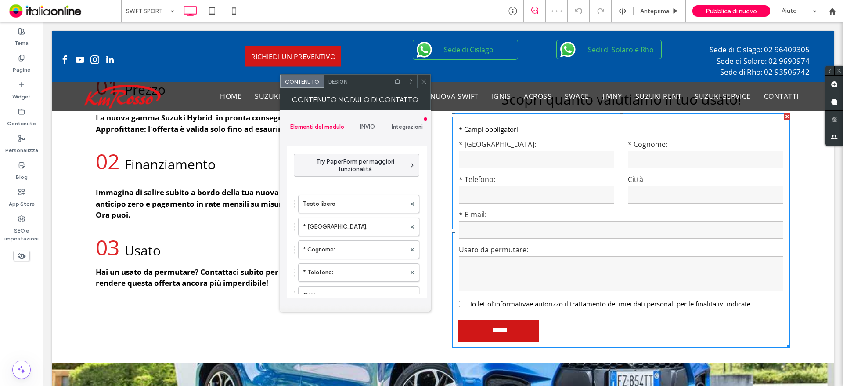
scroll to position [176, 0]
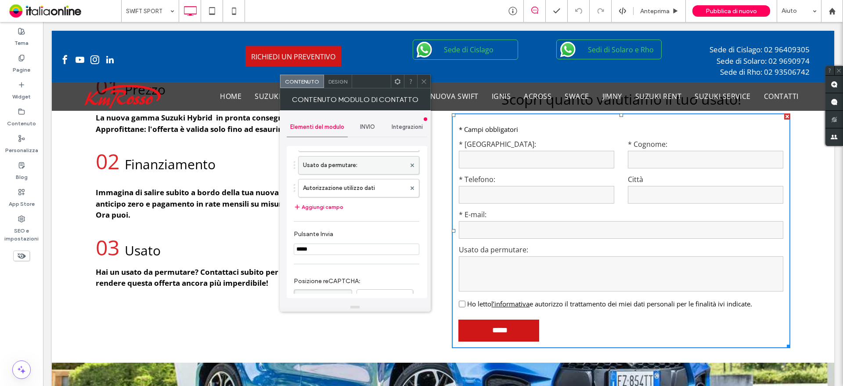
click at [327, 173] on label "Usato da permutare:" at bounding box center [354, 165] width 103 height 18
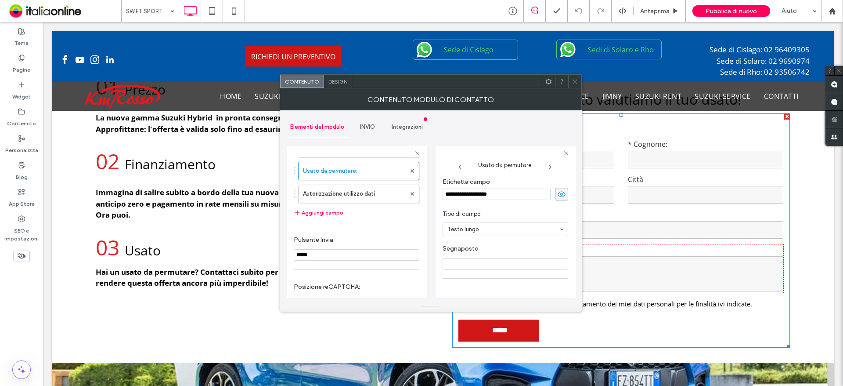
click at [448, 193] on input "**********" at bounding box center [497, 193] width 108 height 11
type input "**********"
click at [575, 83] on icon at bounding box center [575, 81] width 7 height 7
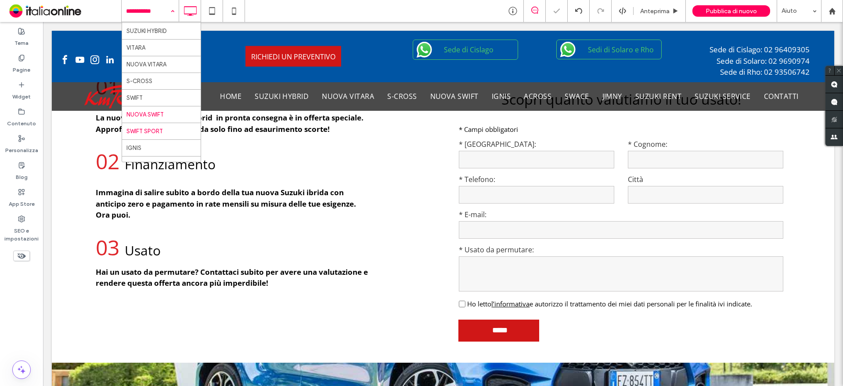
scroll to position [44, 0]
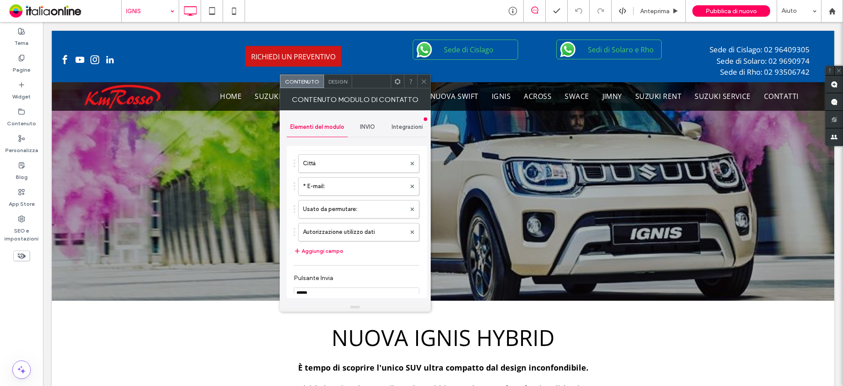
scroll to position [922, 0]
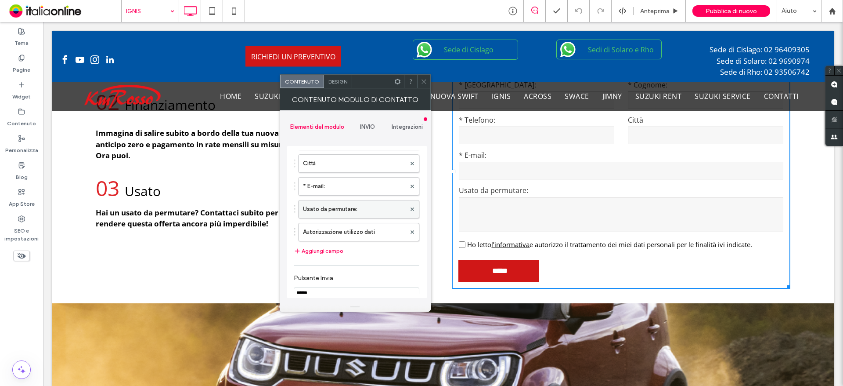
drag, startPoint x: 325, startPoint y: 217, endPoint x: 329, endPoint y: 220, distance: 4.9
click at [325, 217] on label "Usato da permutare:" at bounding box center [354, 209] width 103 height 18
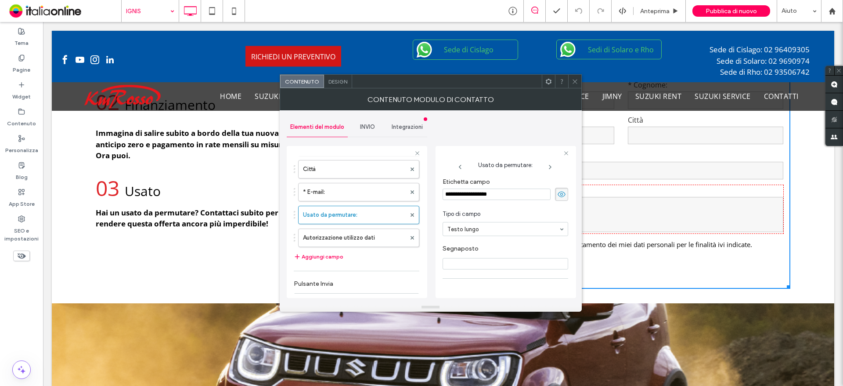
click at [445, 195] on input "**********" at bounding box center [497, 193] width 108 height 11
type input "**********"
click at [573, 86] on span at bounding box center [575, 81] width 7 height 13
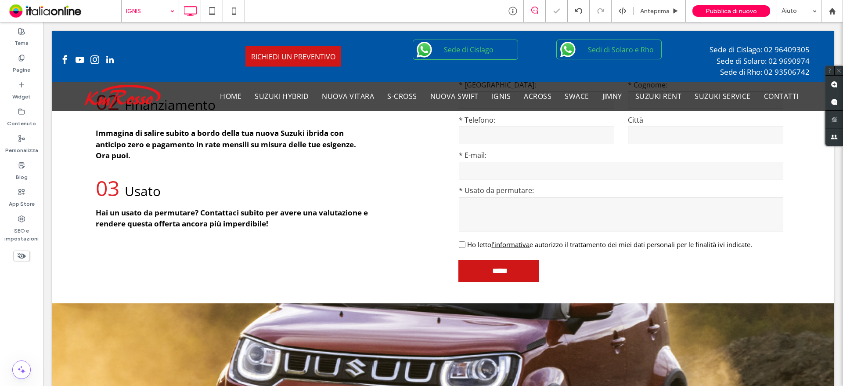
drag, startPoint x: 104, startPoint y: 0, endPoint x: 142, endPoint y: 17, distance: 41.7
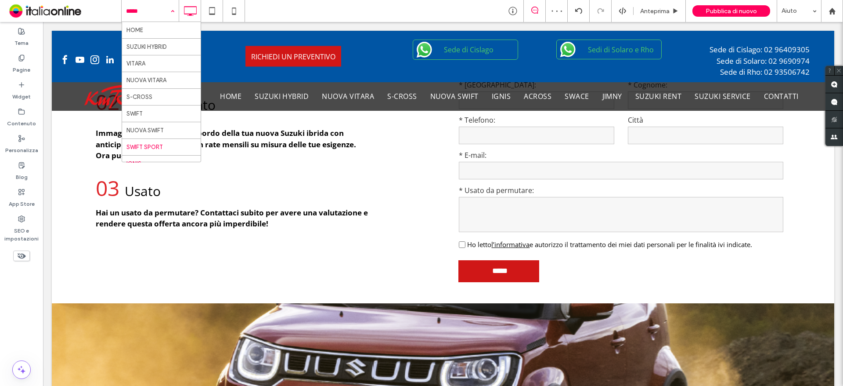
scroll to position [88, 0]
drag, startPoint x: 139, startPoint y: 87, endPoint x: 144, endPoint y: 88, distance: 4.6
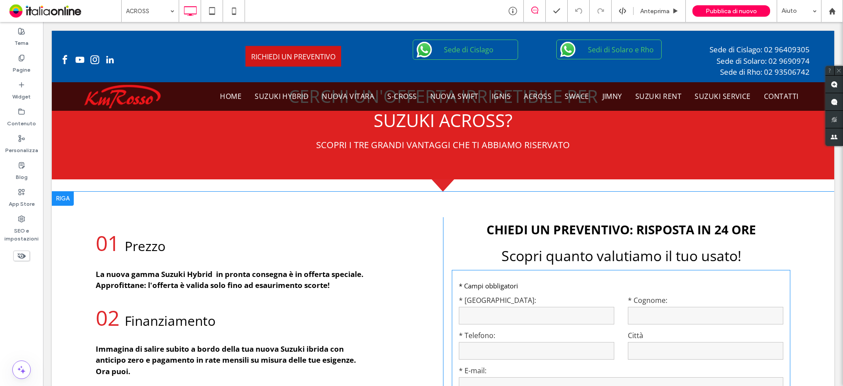
scroll to position [957, 0]
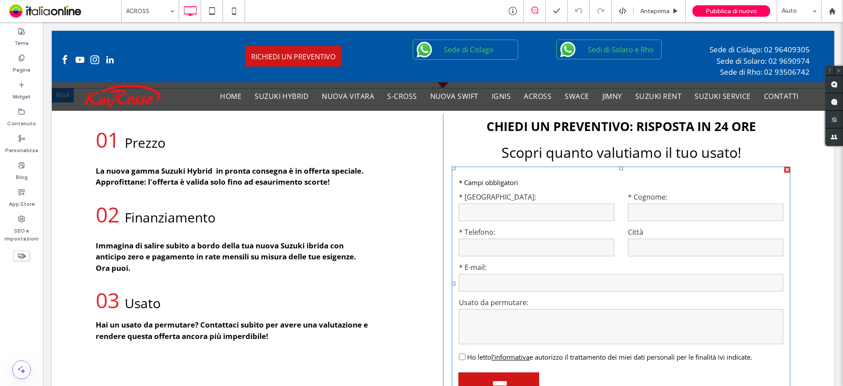
click at [502, 260] on form "Testo libero * Campi obbligatori * Nome: * Cognome: * Telefono: Città * E-mail:…" at bounding box center [621, 283] width 339 height 235
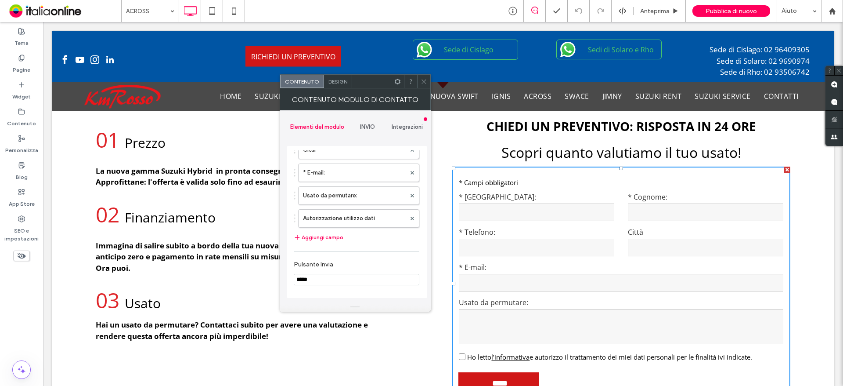
scroll to position [176, 0]
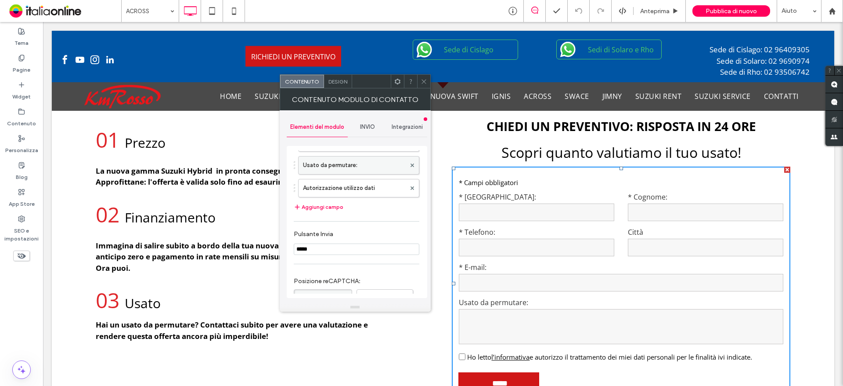
click at [327, 173] on label "Usato da permutare:" at bounding box center [354, 165] width 103 height 18
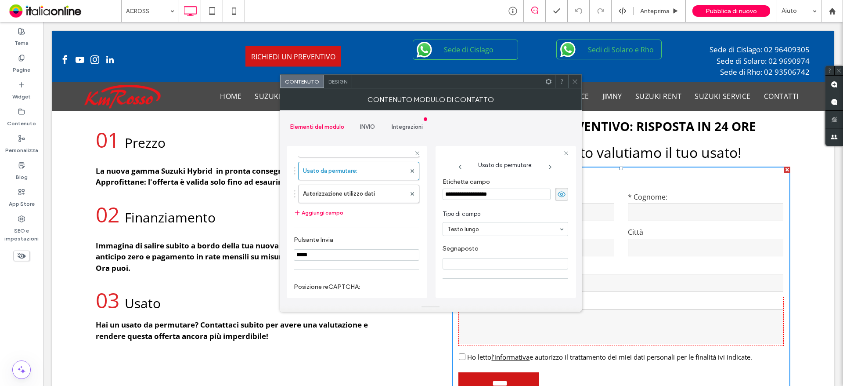
click at [445, 191] on input "**********" at bounding box center [497, 193] width 108 height 11
type input "**********"
click at [574, 82] on use at bounding box center [575, 81] width 4 height 4
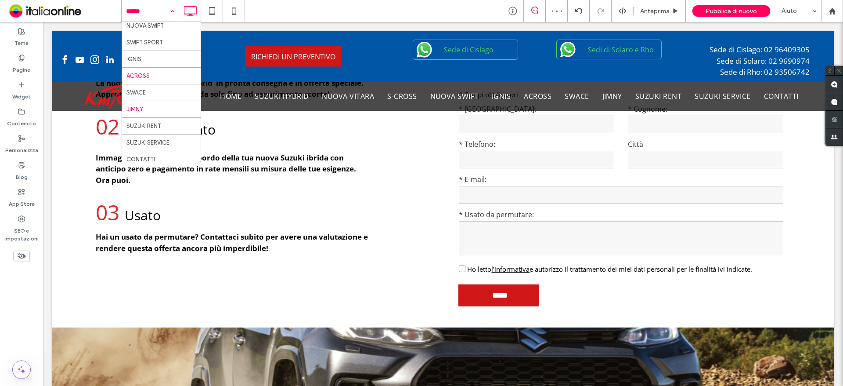
scroll to position [109, 0]
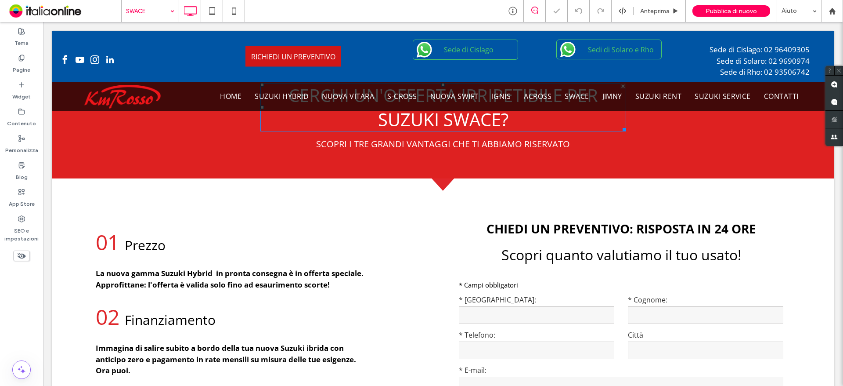
scroll to position [791, 0]
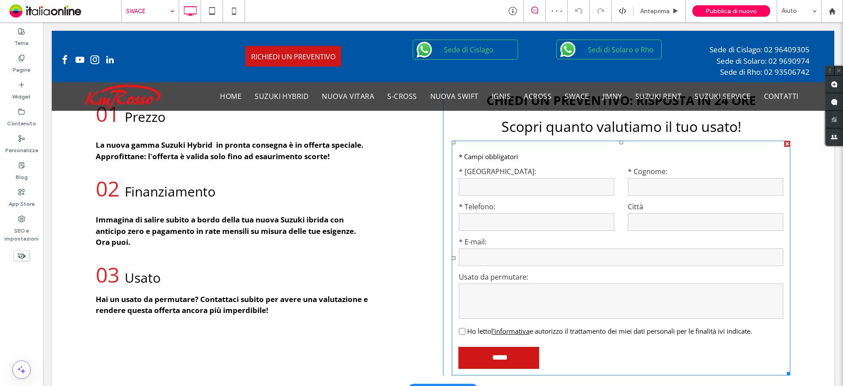
drag, startPoint x: 503, startPoint y: 251, endPoint x: 498, endPoint y: 255, distance: 7.2
click at [503, 251] on input "email" at bounding box center [621, 257] width 325 height 18
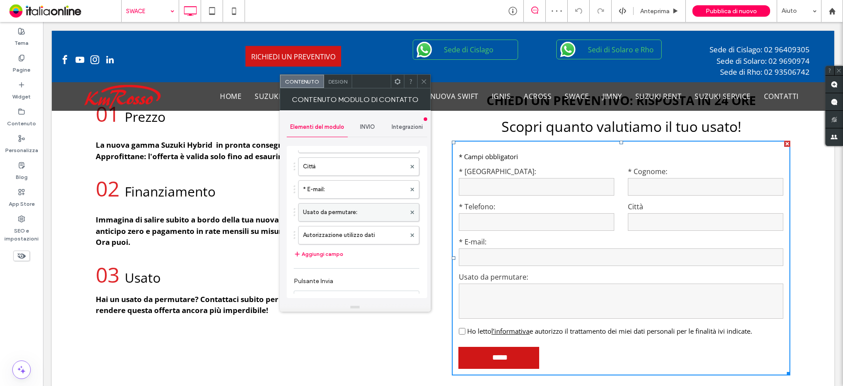
scroll to position [132, 0]
click at [329, 209] on label "Usato da permutare:" at bounding box center [354, 209] width 103 height 18
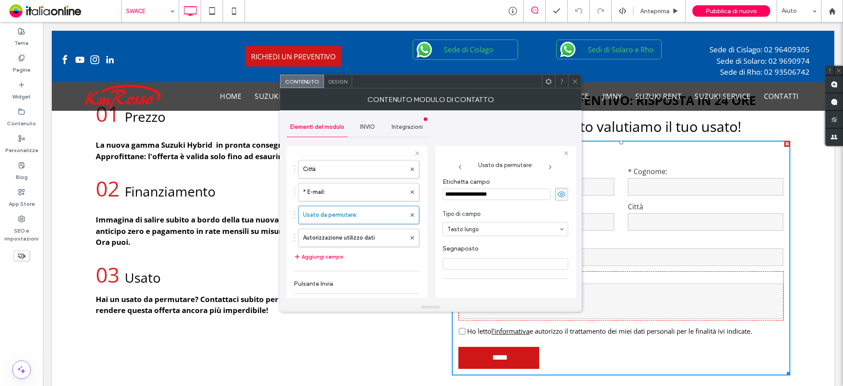
click at [445, 194] on input "**********" at bounding box center [497, 193] width 108 height 11
type input "**********"
click at [574, 76] on span at bounding box center [575, 81] width 7 height 13
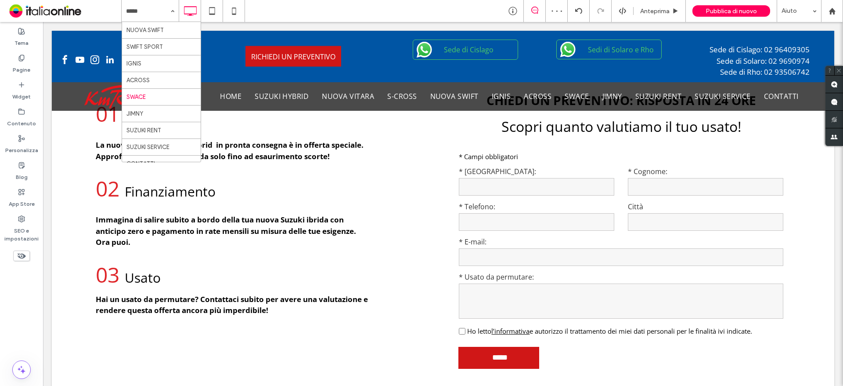
scroll to position [109, 0]
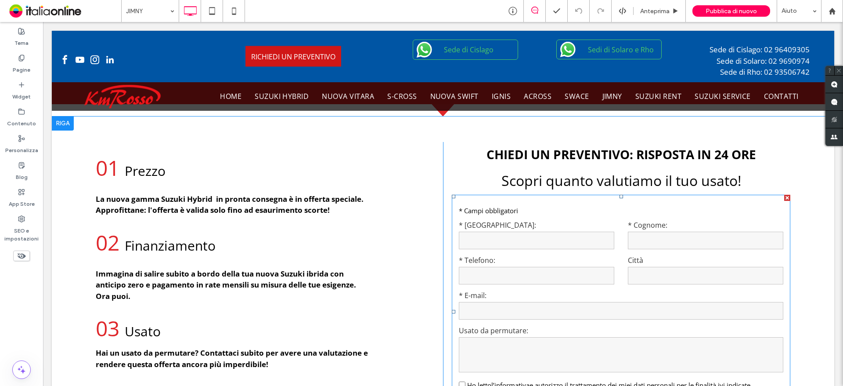
scroll to position [1318, 0]
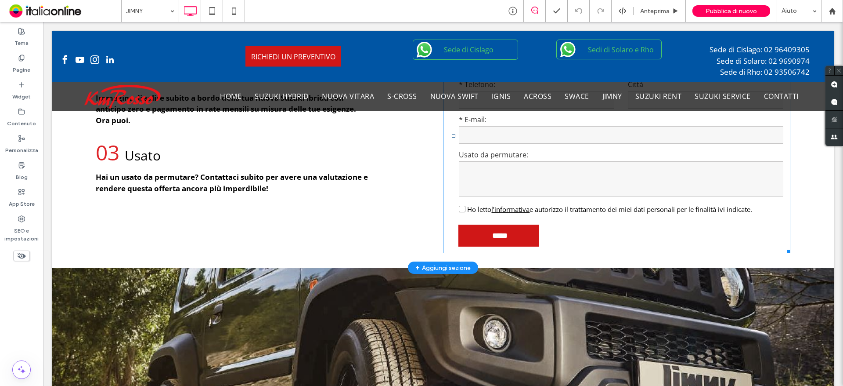
click at [477, 175] on textarea at bounding box center [621, 178] width 325 height 35
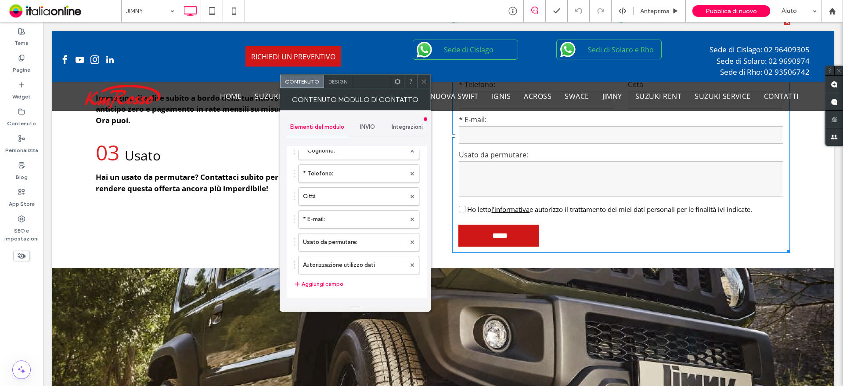
scroll to position [176, 0]
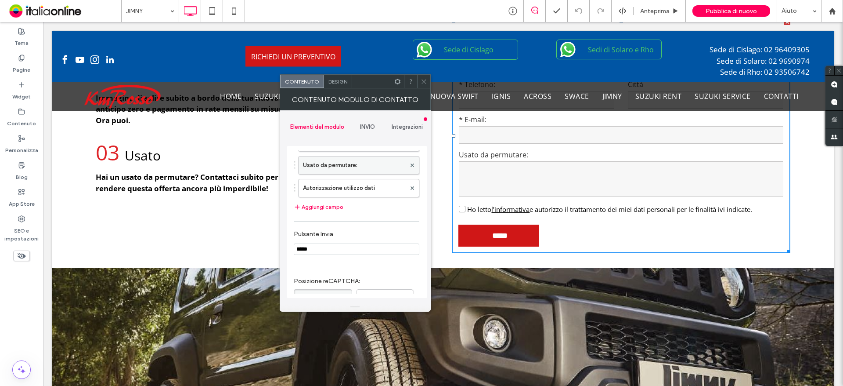
click at [321, 165] on label "Usato da permutare:" at bounding box center [354, 165] width 103 height 18
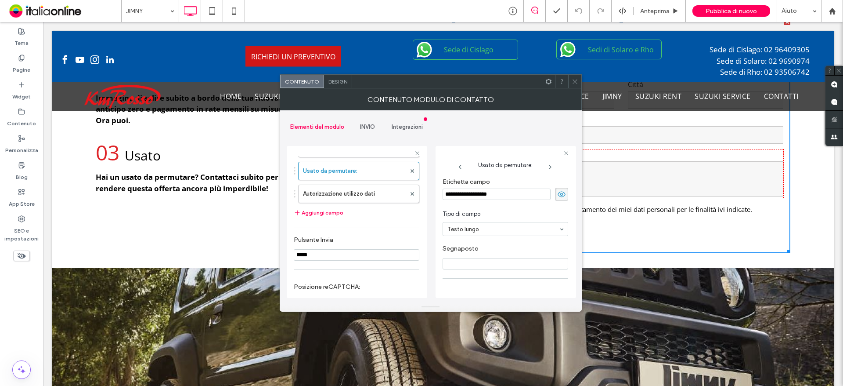
click at [442, 191] on div "**********" at bounding box center [506, 222] width 141 height 152
click at [446, 192] on input "**********" at bounding box center [497, 193] width 108 height 11
type input "**********"
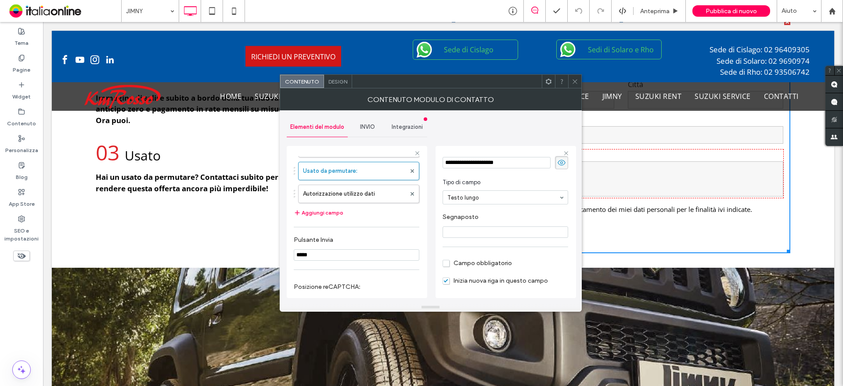
scroll to position [61, 0]
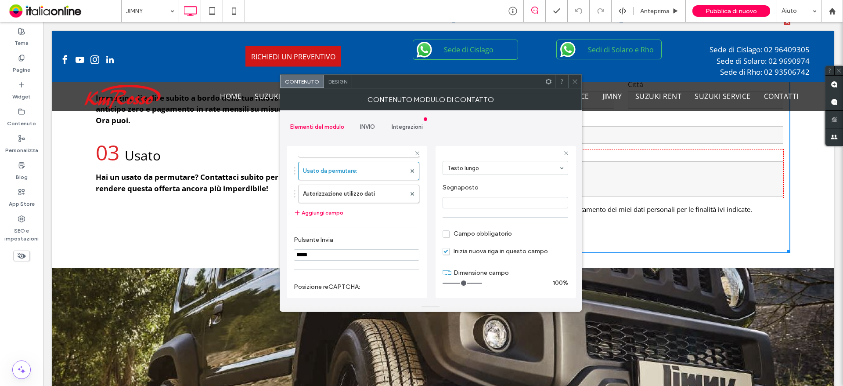
drag, startPoint x: 509, startPoint y: 233, endPoint x: 518, endPoint y: 230, distance: 10.0
click at [509, 233] on span "Campo obbligatorio" at bounding box center [477, 233] width 69 height 7
drag, startPoint x: 573, startPoint y: 83, endPoint x: 567, endPoint y: 91, distance: 11.0
click at [573, 83] on icon at bounding box center [575, 81] width 7 height 7
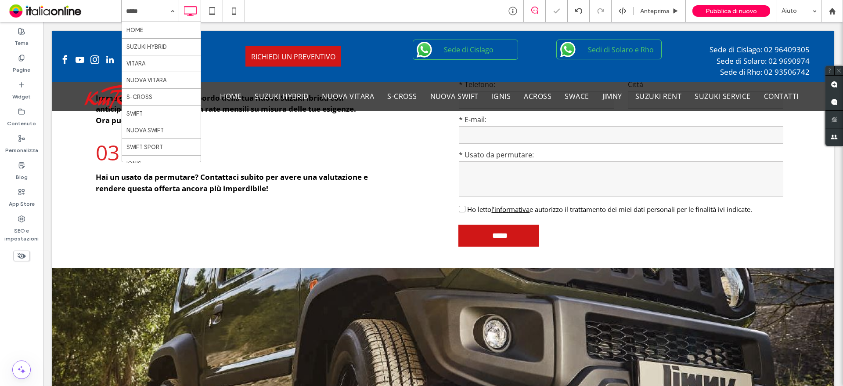
drag, startPoint x: 58, startPoint y: 4, endPoint x: 136, endPoint y: 9, distance: 77.9
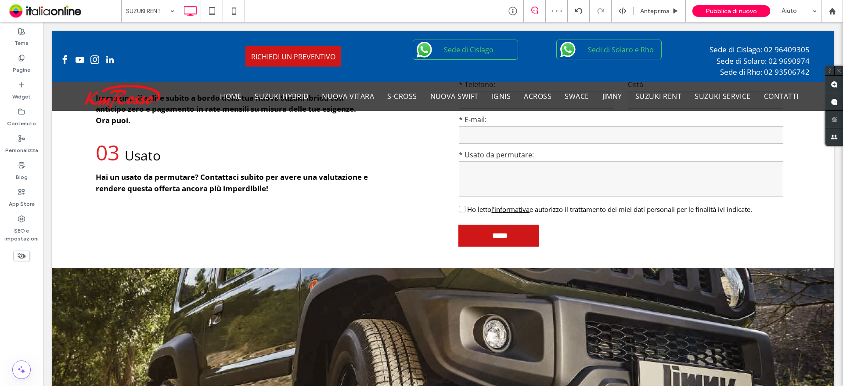
drag, startPoint x: 149, startPoint y: 116, endPoint x: 188, endPoint y: 136, distance: 44.2
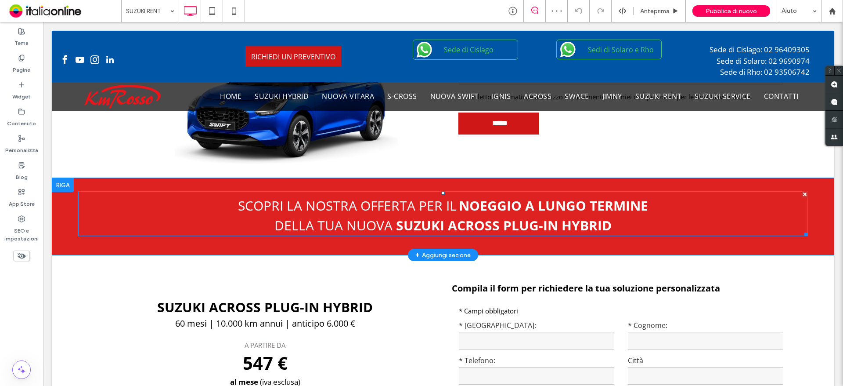
scroll to position [747, 0]
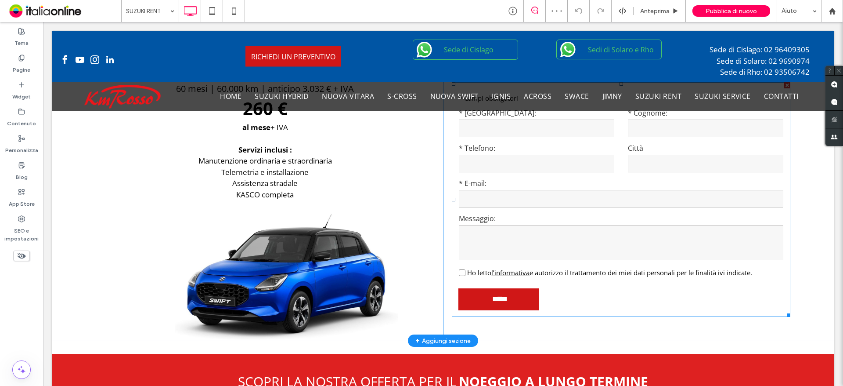
click at [549, 207] on input "email" at bounding box center [621, 199] width 325 height 18
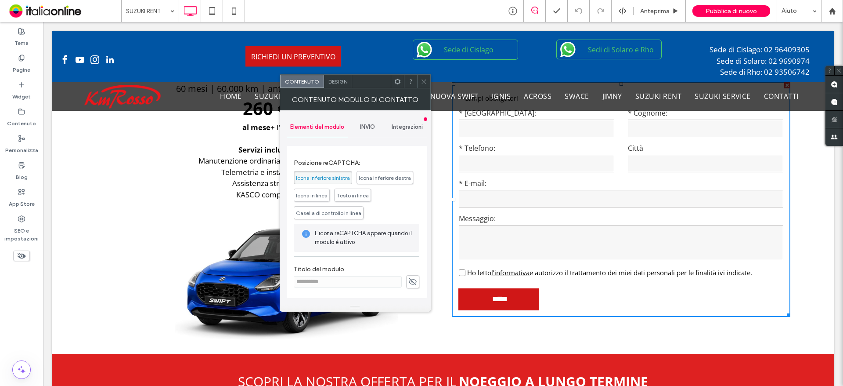
scroll to position [206, 0]
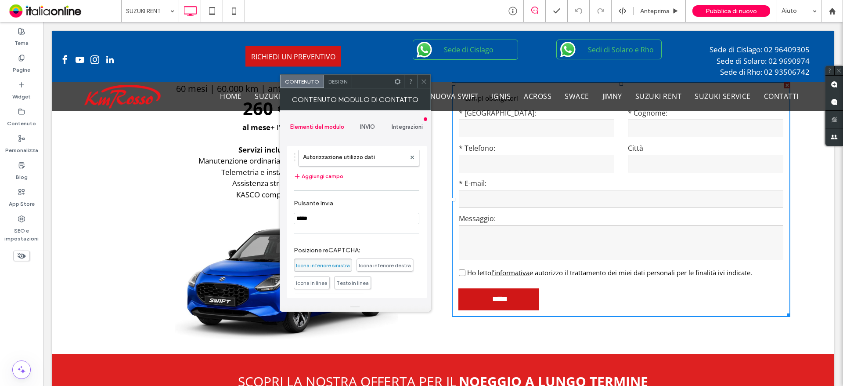
click at [367, 126] on span "INVIO" at bounding box center [367, 126] width 15 height 7
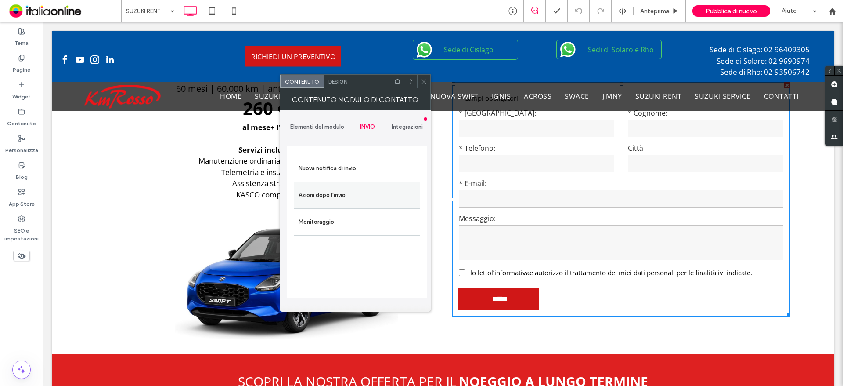
click at [338, 188] on label "Azioni dopo l'invio" at bounding box center [357, 195] width 117 height 18
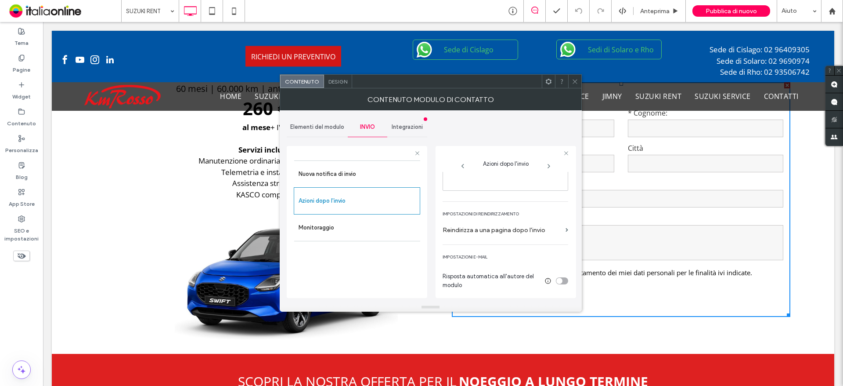
scroll to position [110, 0]
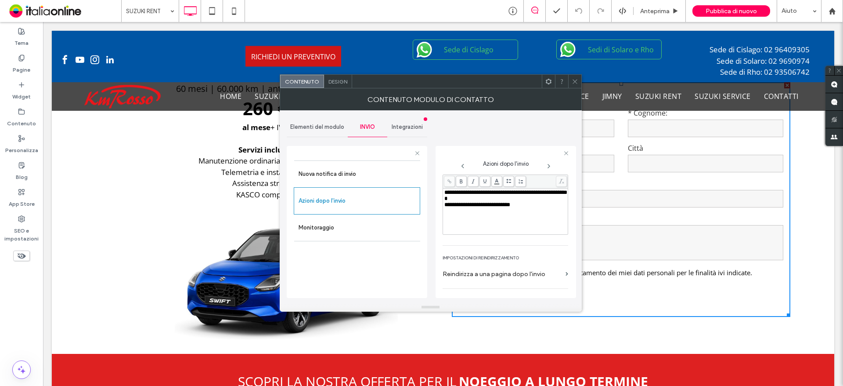
click at [517, 276] on label "Reindirizza a una pagina dopo l'invio" at bounding box center [502, 274] width 119 height 16
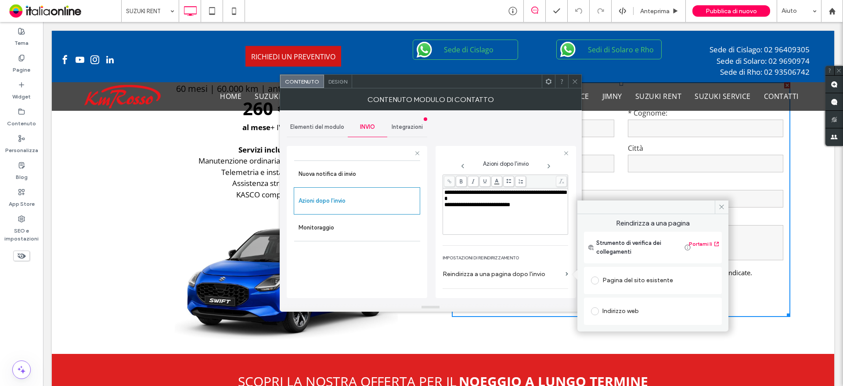
click at [618, 282] on div "Pagina del sito esistente" at bounding box center [653, 280] width 124 height 14
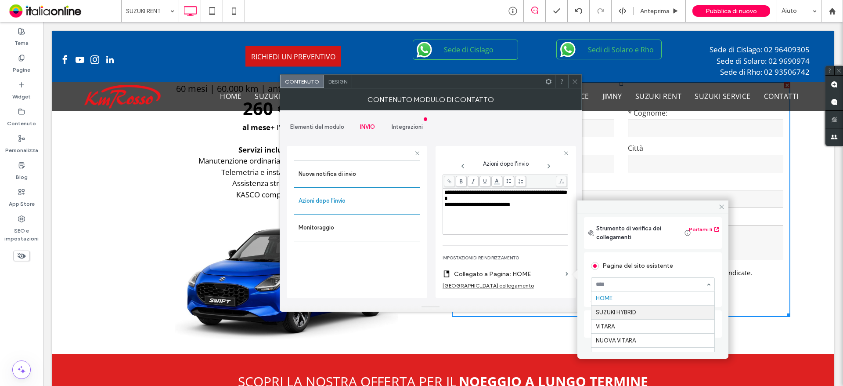
scroll to position [0, 0]
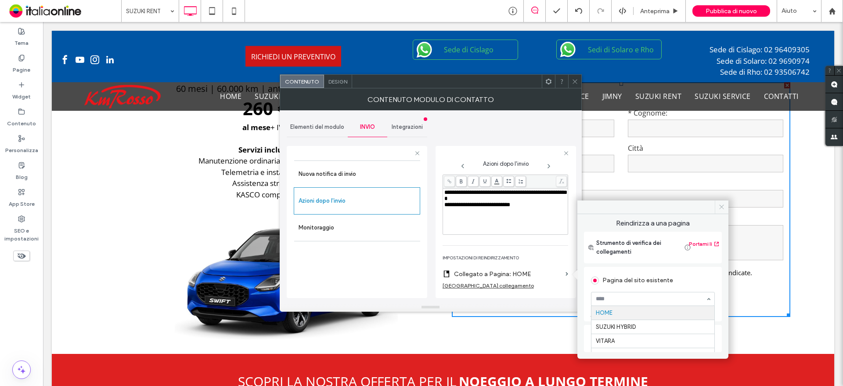
click at [722, 204] on icon at bounding box center [721, 206] width 7 height 7
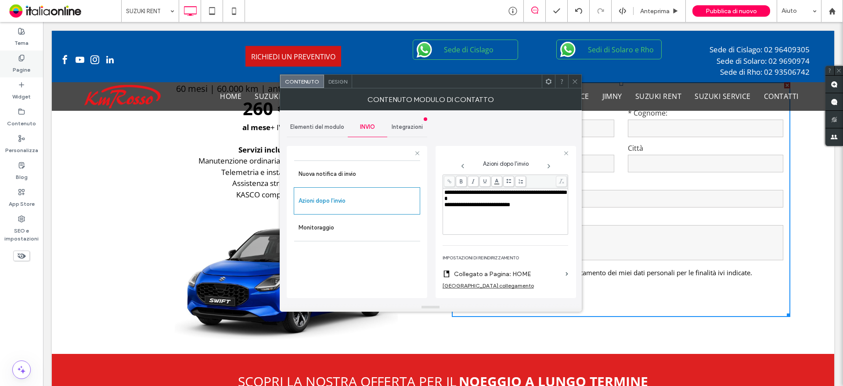
click at [20, 69] on label "Pagine" at bounding box center [22, 67] width 18 height 12
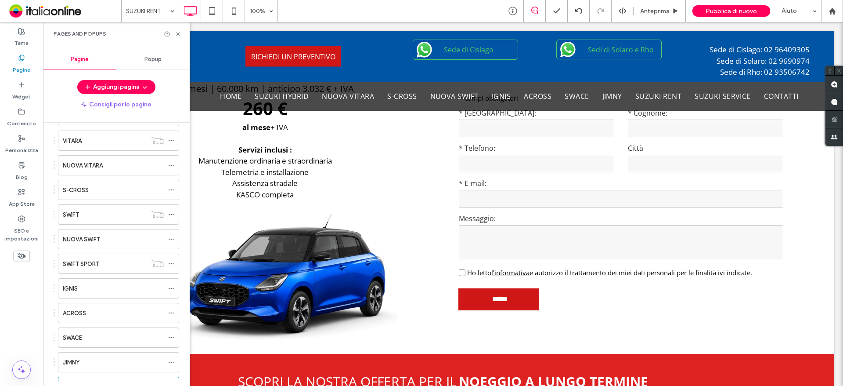
scroll to position [171, 0]
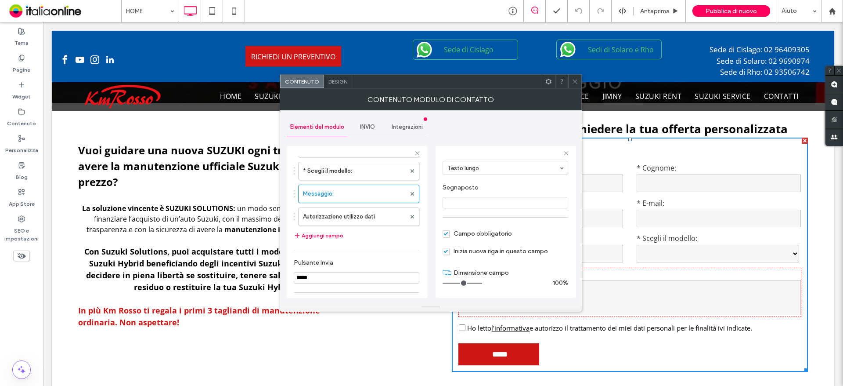
drag, startPoint x: 365, startPoint y: 118, endPoint x: 365, endPoint y: 125, distance: 7.1
click at [365, 118] on div "INVIO" at bounding box center [368, 126] width 40 height 19
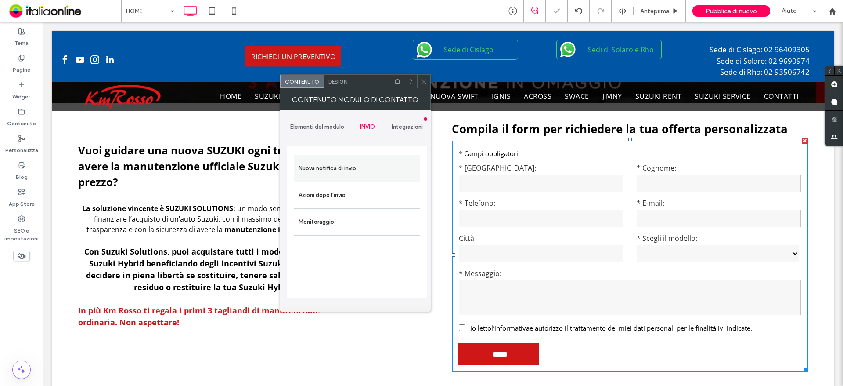
click at [337, 171] on label "Nuova notifica di invio" at bounding box center [357, 168] width 117 height 18
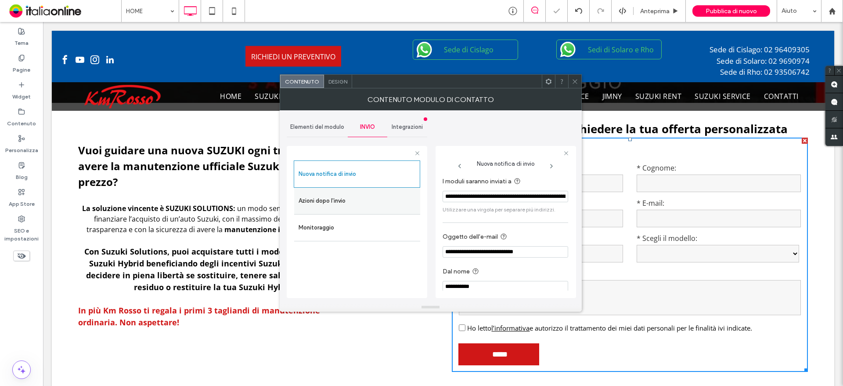
click at [350, 199] on label "Azioni dopo l'invio" at bounding box center [357, 201] width 117 height 18
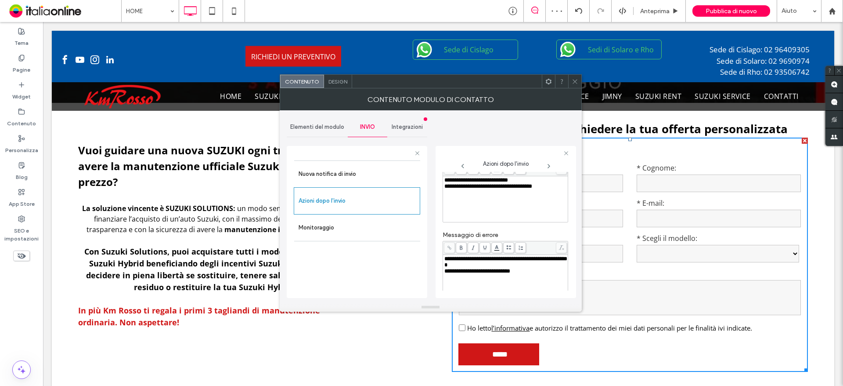
scroll to position [154, 0]
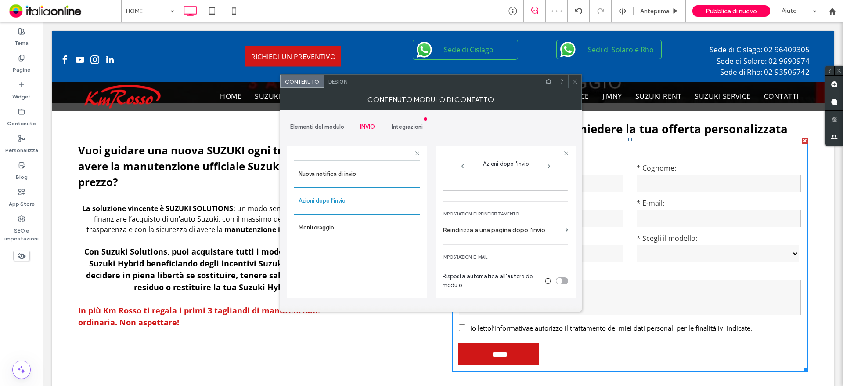
click at [493, 235] on label "Reindirizza a una pagina dopo l'invio" at bounding box center [502, 230] width 119 height 16
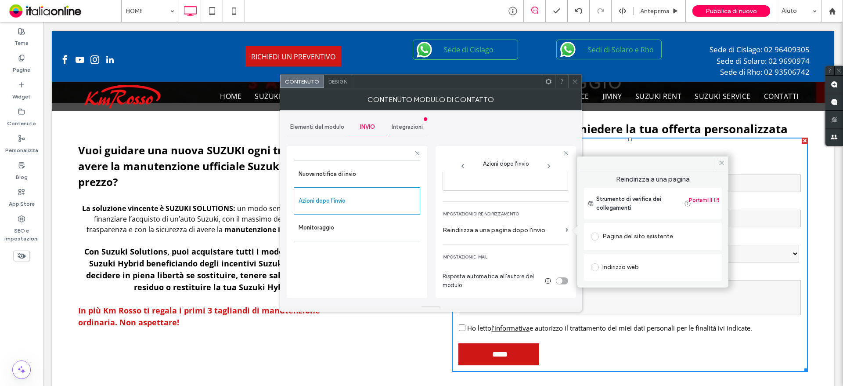
click at [625, 240] on div "Pagina del sito esistente" at bounding box center [653, 236] width 124 height 14
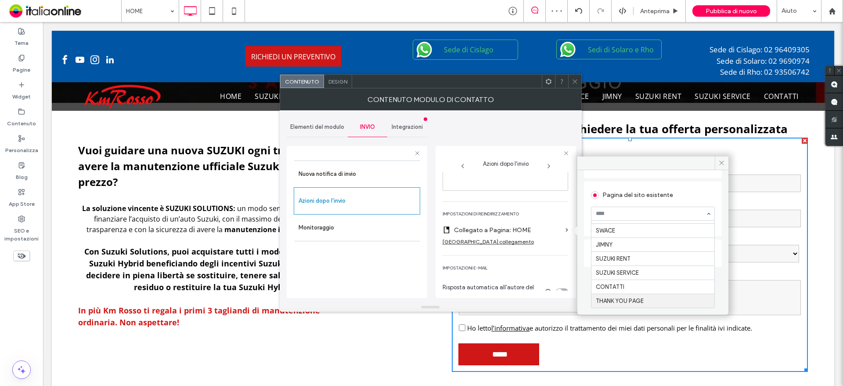
scroll to position [0, 0]
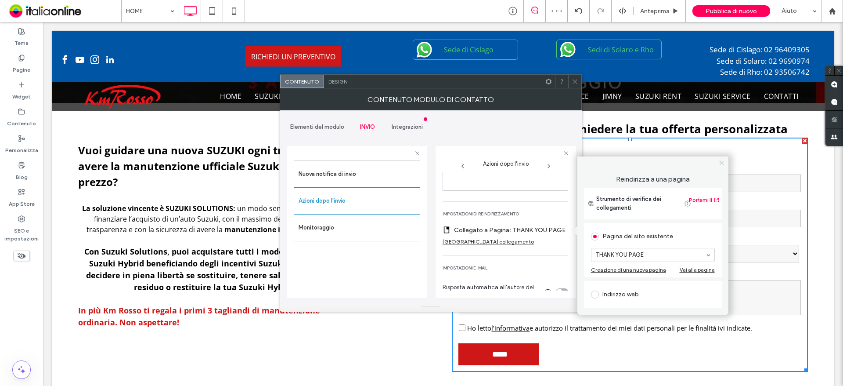
click at [722, 165] on icon at bounding box center [721, 162] width 7 height 7
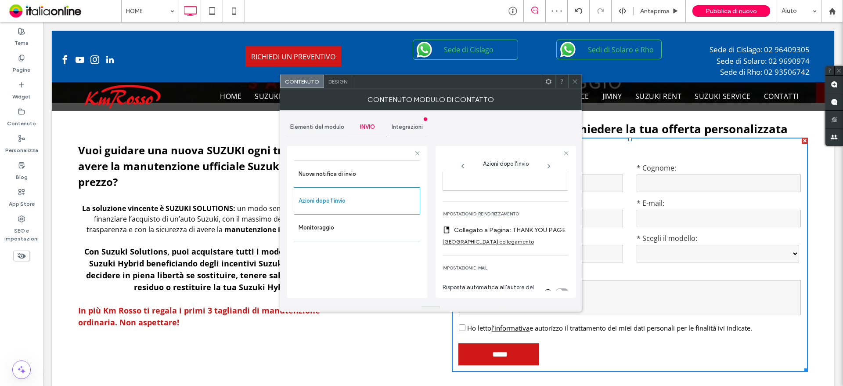
click at [578, 81] on icon at bounding box center [575, 81] width 7 height 7
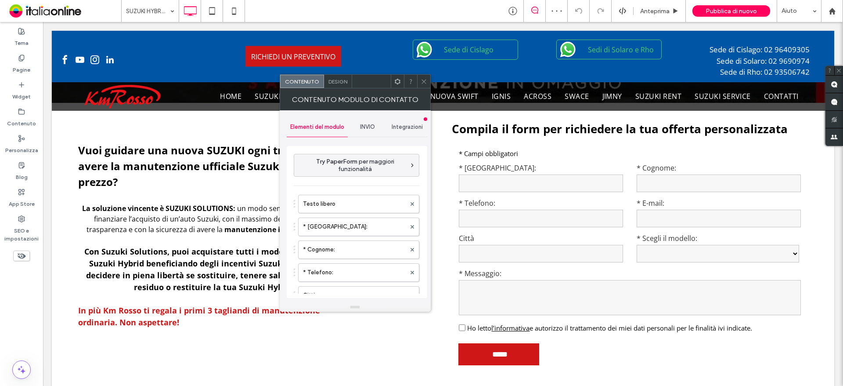
click at [365, 131] on div "INVIO" at bounding box center [368, 126] width 40 height 19
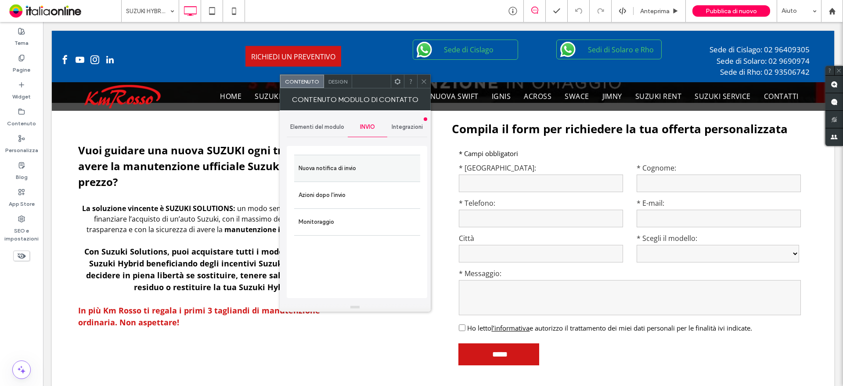
click at [341, 172] on label "Nuova notifica di invio" at bounding box center [357, 168] width 117 height 18
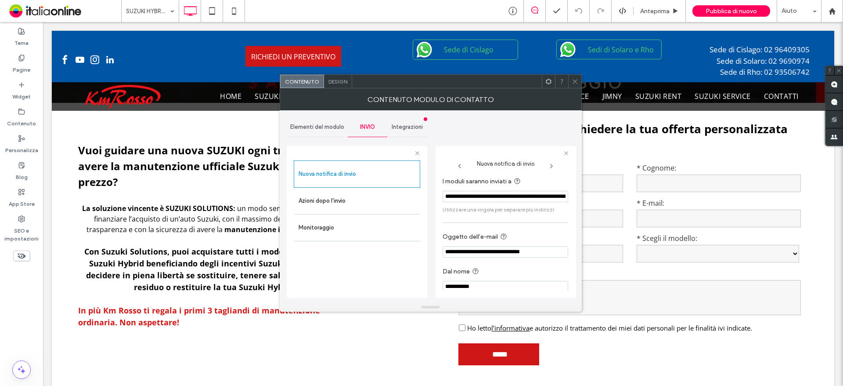
scroll to position [8, 0]
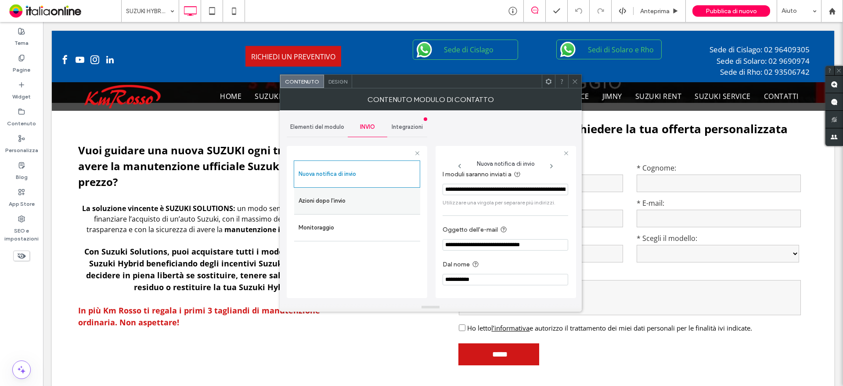
drag, startPoint x: 359, startPoint y: 206, endPoint x: 364, endPoint y: 207, distance: 4.7
click at [359, 206] on label "Azioni dopo l'invio" at bounding box center [357, 201] width 117 height 18
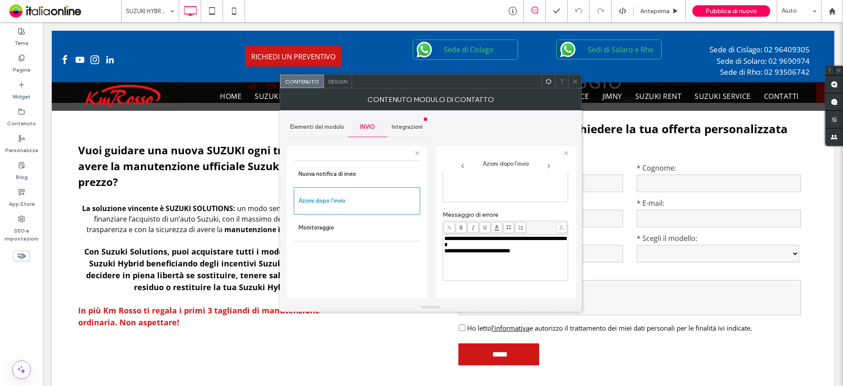
scroll to position [165, 0]
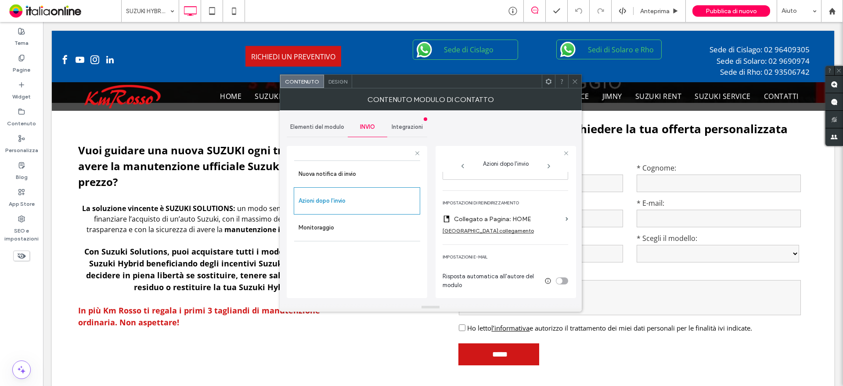
click at [517, 220] on label "Collegato a Pagina: HOME" at bounding box center [508, 219] width 108 height 16
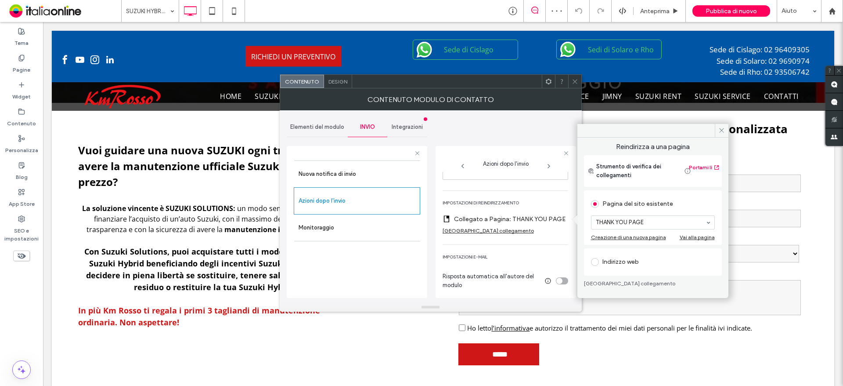
scroll to position [0, 0]
click at [718, 128] on span at bounding box center [722, 130] width 14 height 13
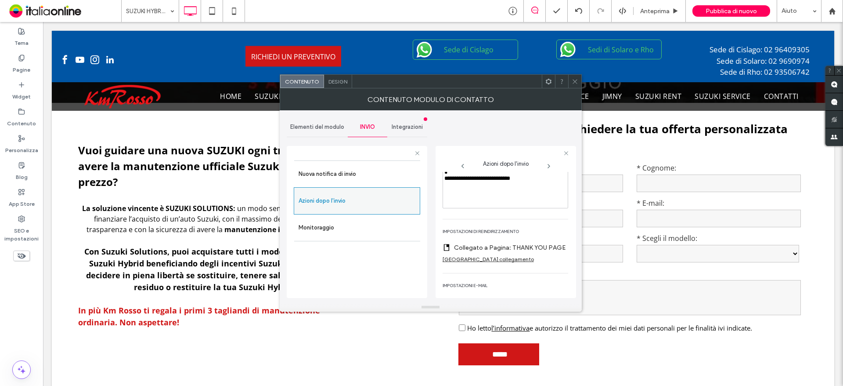
scroll to position [121, 0]
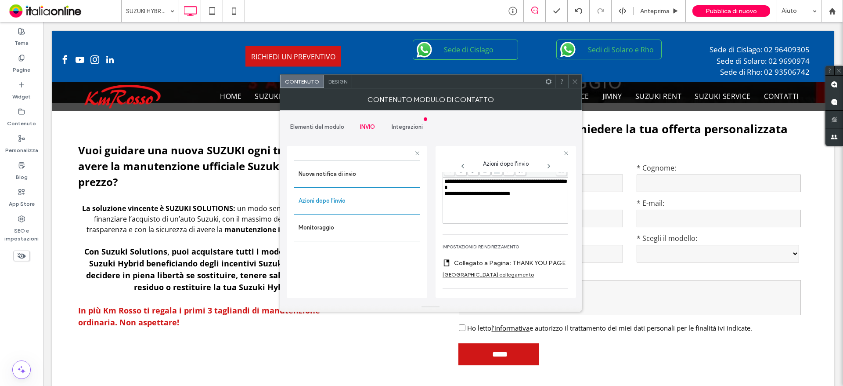
drag, startPoint x: 312, startPoint y: 121, endPoint x: 313, endPoint y: 127, distance: 6.2
click at [312, 121] on div "Elementi del modulo" at bounding box center [317, 126] width 61 height 19
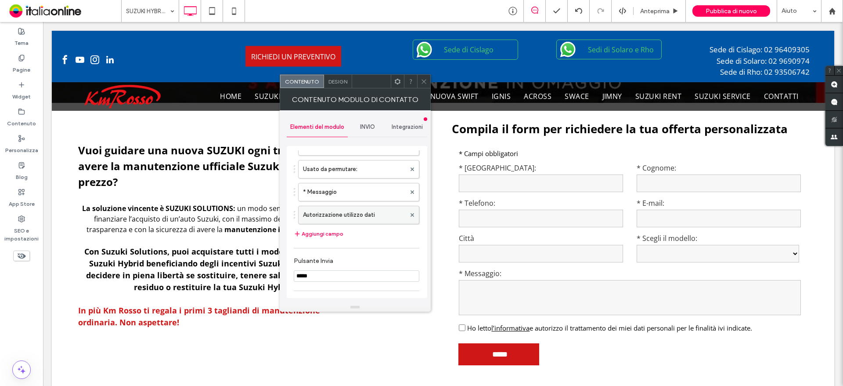
scroll to position [176, 0]
click at [333, 189] on label "* Messaggio" at bounding box center [354, 188] width 103 height 18
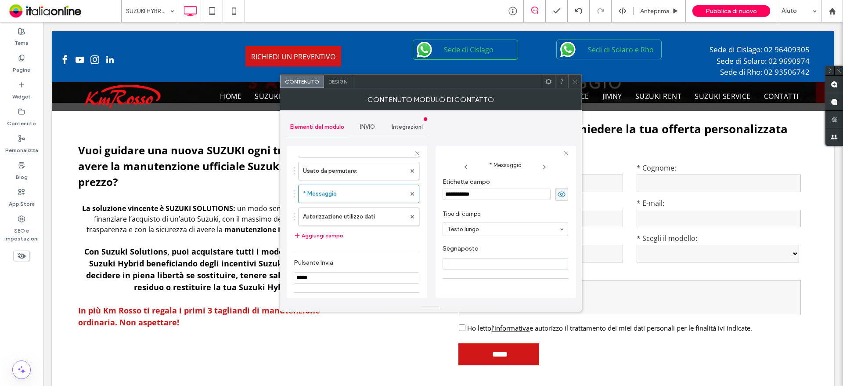
click at [572, 76] on span at bounding box center [575, 81] width 7 height 13
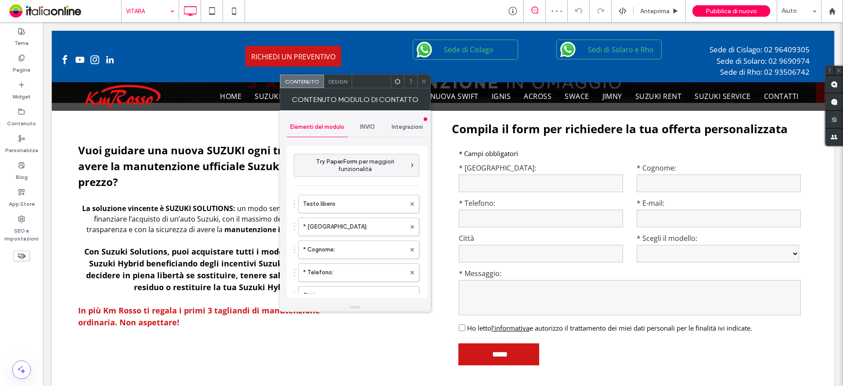
type input "*****"
type input "**********"
click at [333, 83] on span "Design" at bounding box center [338, 81] width 19 height 7
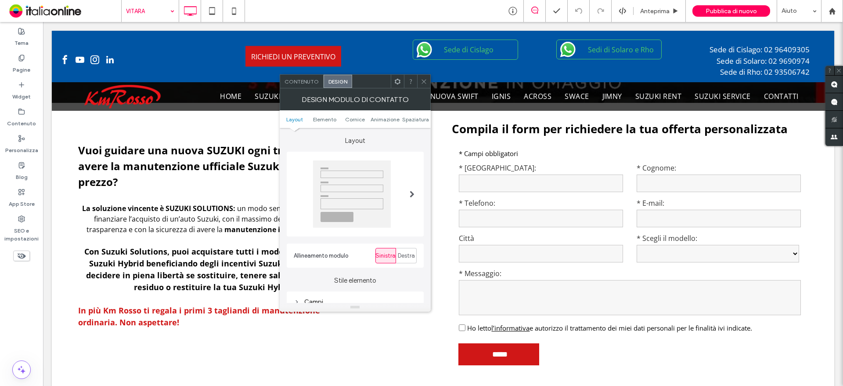
scroll to position [132, 0]
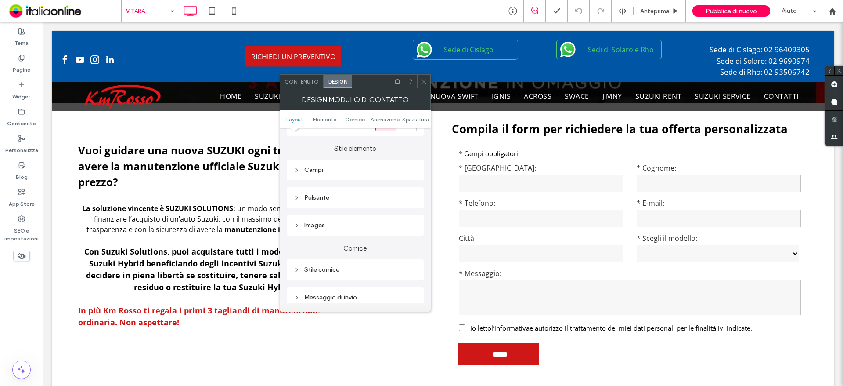
click at [351, 271] on div "Stile cornice" at bounding box center [355, 269] width 123 height 7
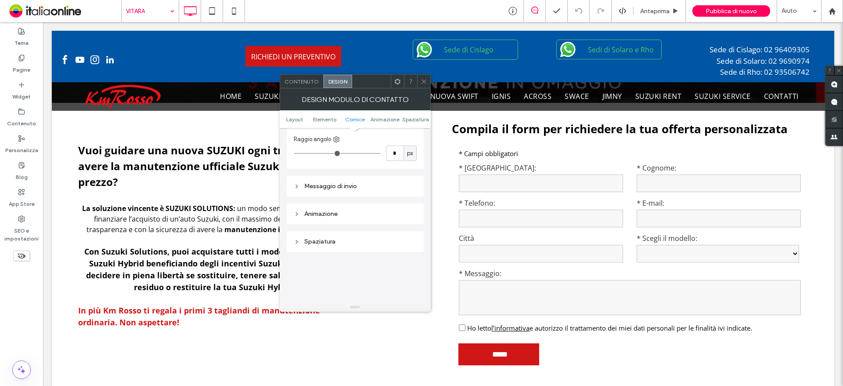
scroll to position [351, 0]
drag, startPoint x: 349, startPoint y: 179, endPoint x: 354, endPoint y: 189, distance: 11.2
click at [349, 179] on div "Messaggio di invio" at bounding box center [355, 183] width 123 height 12
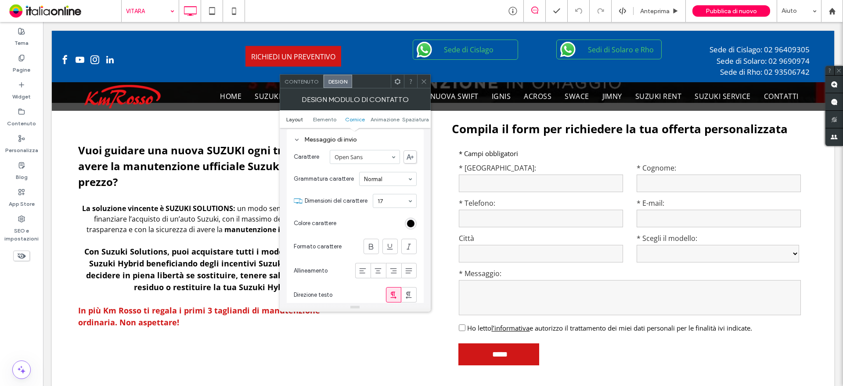
click at [295, 121] on span "Layout" at bounding box center [294, 119] width 17 height 7
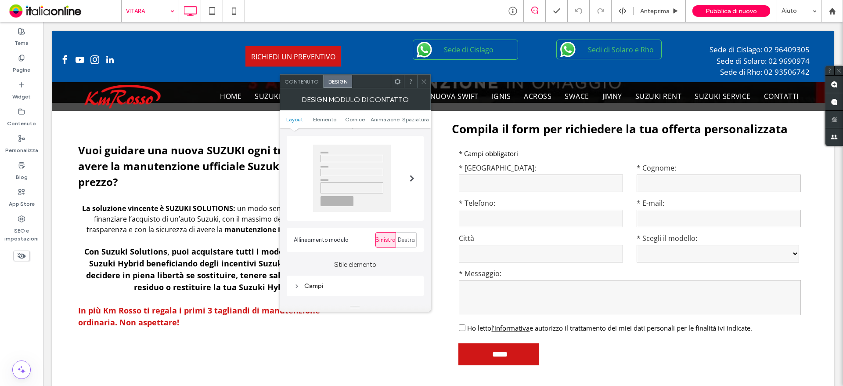
scroll to position [0, 0]
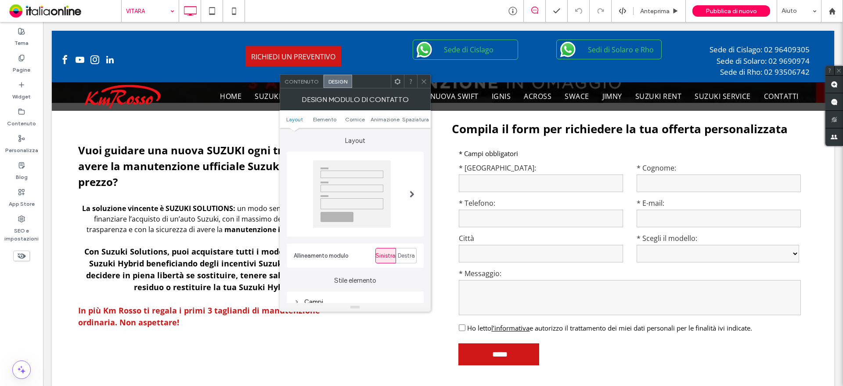
click at [300, 85] on div "Contenuto" at bounding box center [301, 81] width 43 height 13
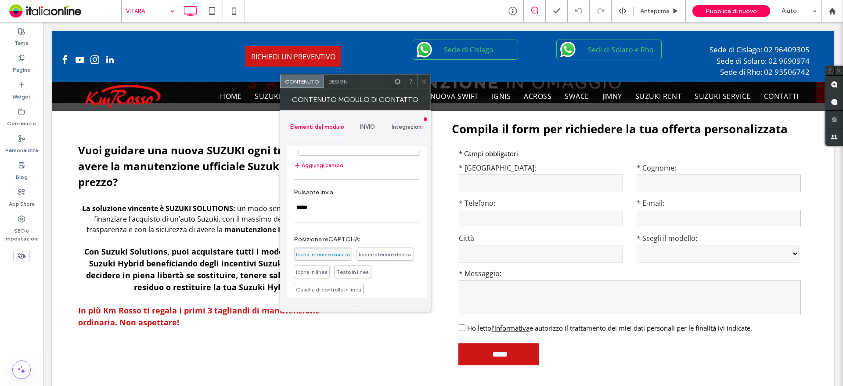
scroll to position [220, 0]
drag, startPoint x: 373, startPoint y: 125, endPoint x: 375, endPoint y: 134, distance: 9.8
click at [373, 125] on span "INVIO" at bounding box center [367, 126] width 15 height 7
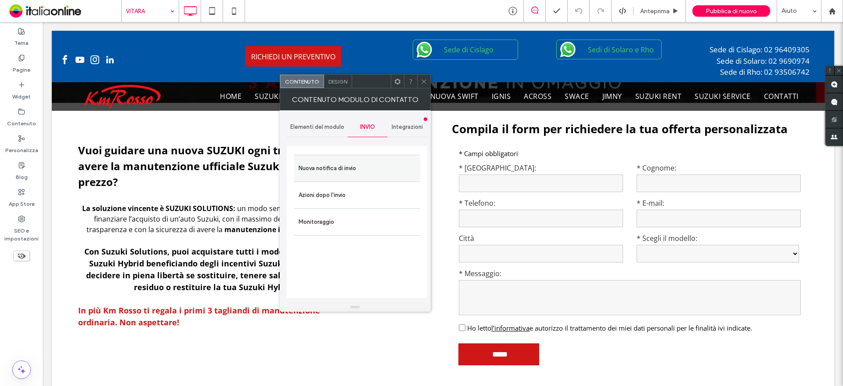
click at [358, 174] on label "Nuova notifica di invio" at bounding box center [357, 168] width 117 height 18
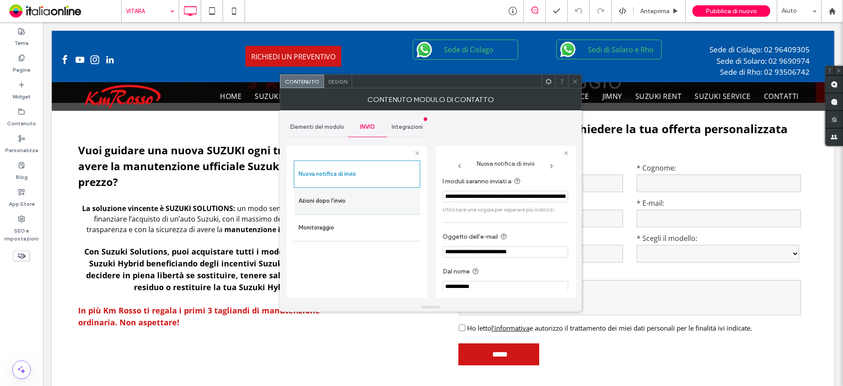
drag, startPoint x: 355, startPoint y: 195, endPoint x: 365, endPoint y: 199, distance: 10.4
click at [355, 195] on label "Azioni dopo l'invio" at bounding box center [357, 201] width 117 height 18
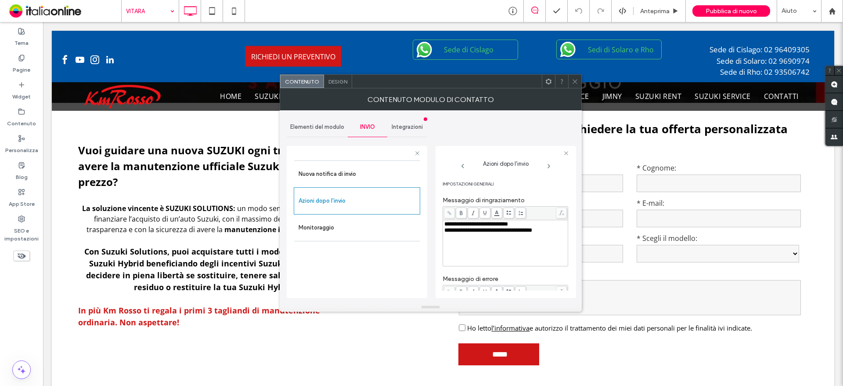
scroll to position [154, 0]
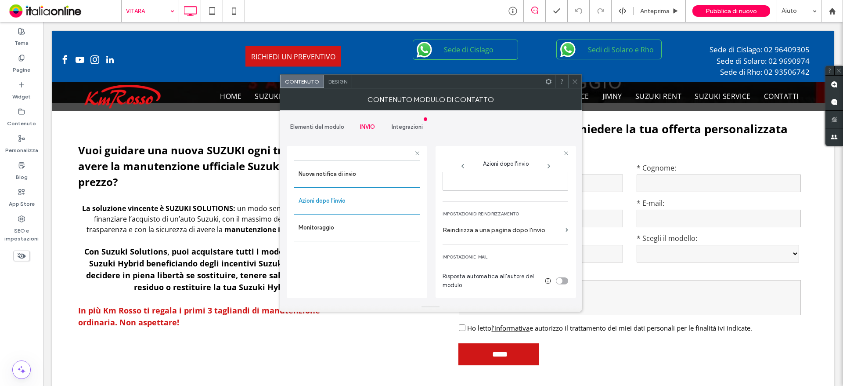
click at [517, 222] on label "Reindirizza a una pagina dopo l'invio" at bounding box center [502, 230] width 119 height 16
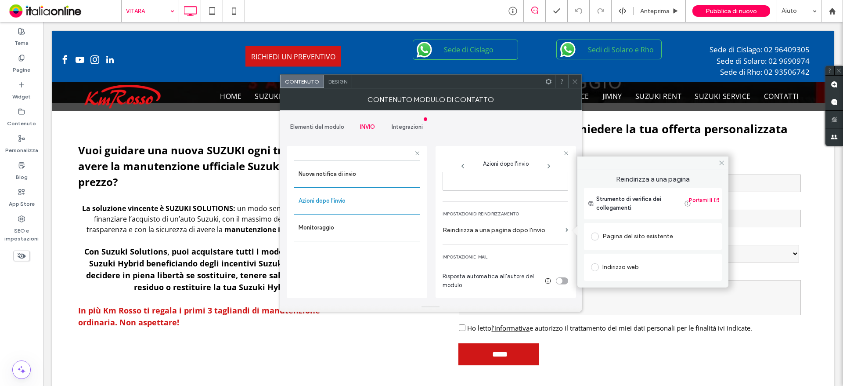
click at [617, 235] on div "Pagina del sito esistente" at bounding box center [653, 236] width 124 height 14
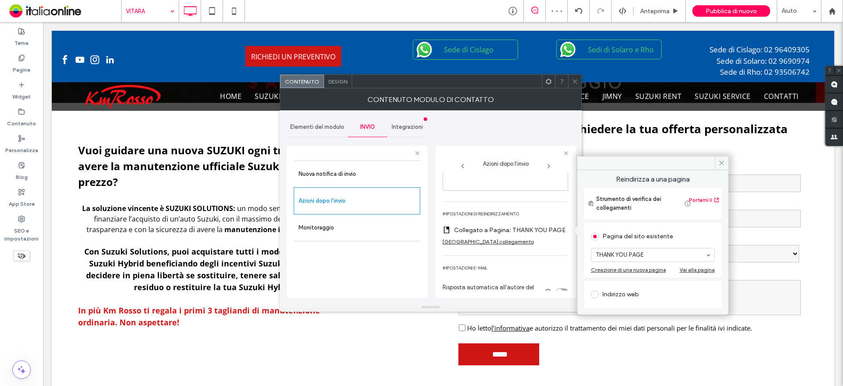
scroll to position [0, 0]
click at [722, 165] on icon at bounding box center [721, 162] width 7 height 7
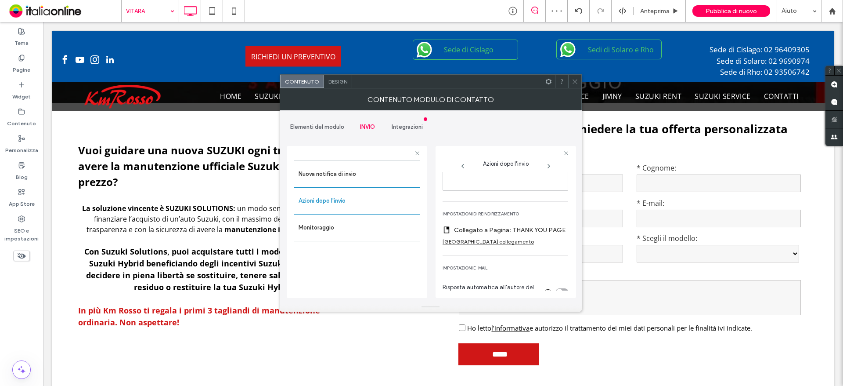
drag, startPoint x: 574, startPoint y: 83, endPoint x: 567, endPoint y: 85, distance: 6.5
click at [574, 83] on icon at bounding box center [575, 81] width 7 height 7
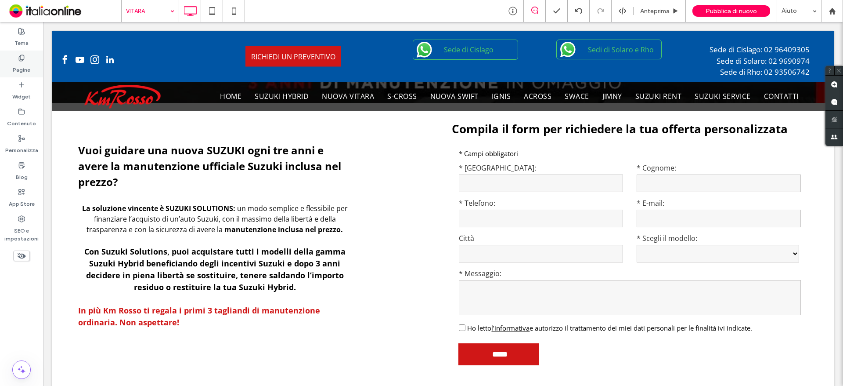
click at [23, 64] on label "Pagine" at bounding box center [22, 67] width 18 height 12
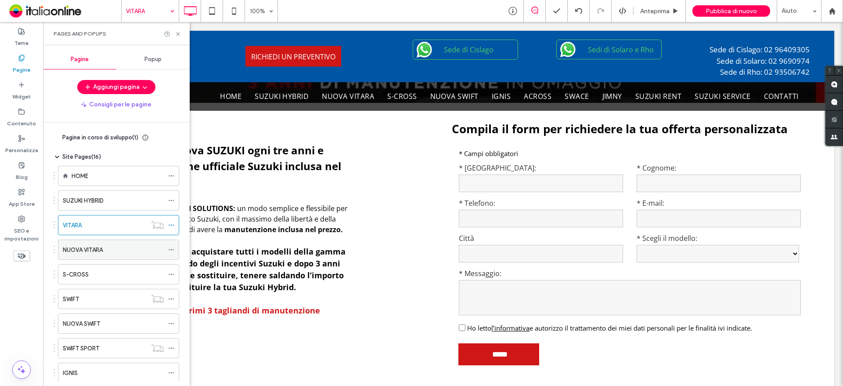
click at [118, 245] on div "NUOVA VITARA" at bounding box center [113, 249] width 101 height 9
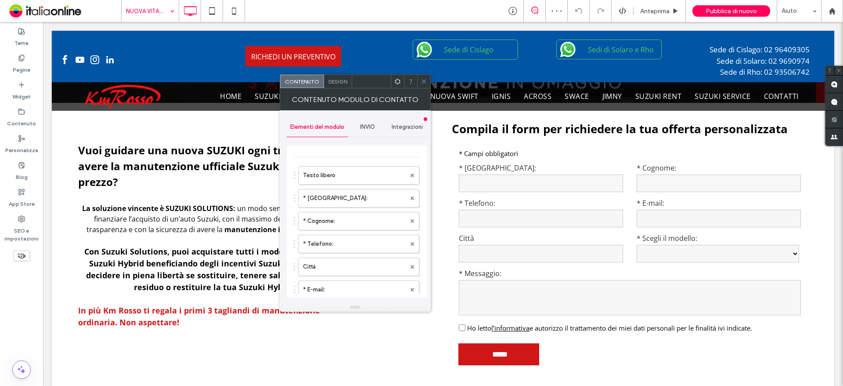
scroll to position [44, 0]
click at [370, 134] on div "INVIO" at bounding box center [368, 126] width 40 height 19
click at [337, 196] on label "Azioni dopo l'invio" at bounding box center [357, 195] width 117 height 18
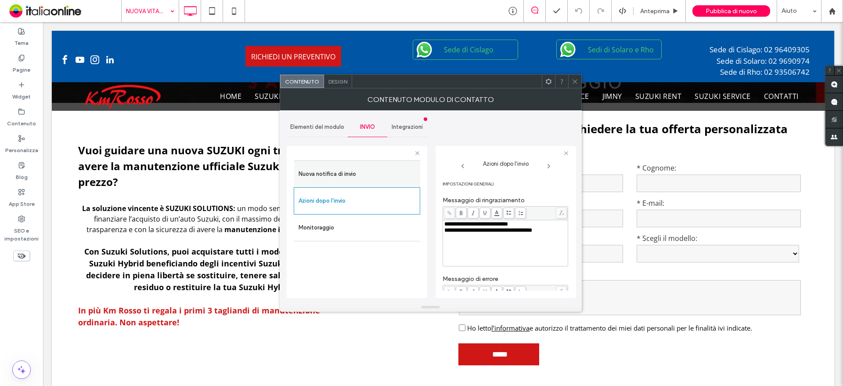
click at [339, 181] on label "Nuova notifica di invio" at bounding box center [357, 174] width 117 height 18
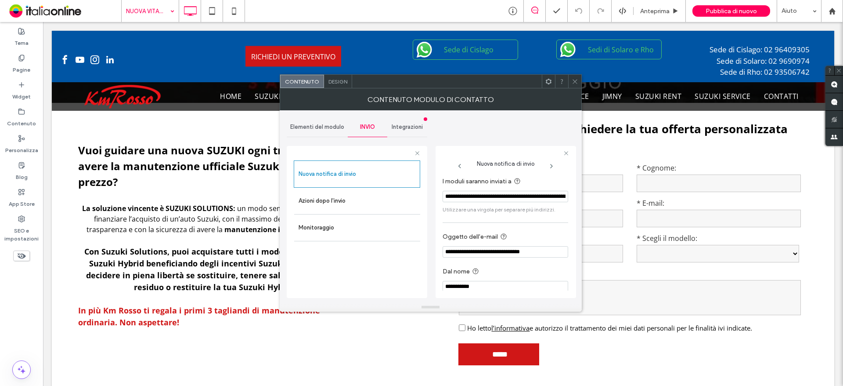
scroll to position [8, 0]
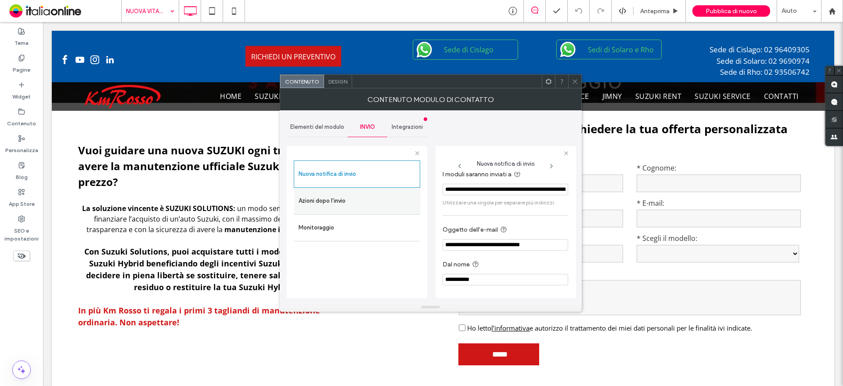
click at [377, 212] on div "Azioni dopo l'invio" at bounding box center [357, 201] width 126 height 26
click at [390, 206] on label "Azioni dopo l'invio" at bounding box center [357, 201] width 117 height 18
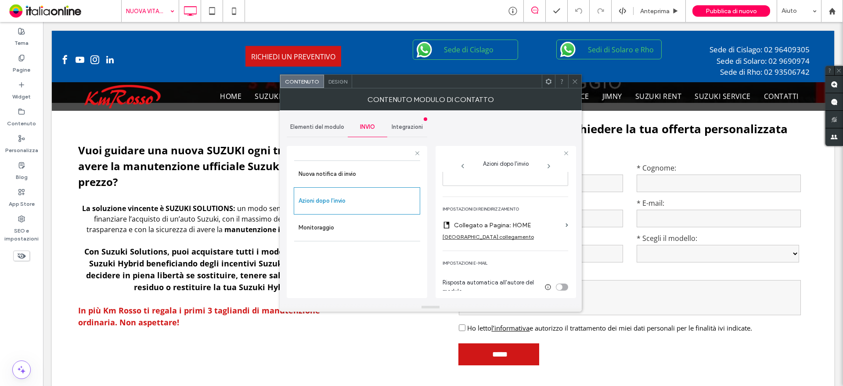
scroll to position [165, 0]
click at [498, 220] on label "Collegato a Pagina: HOME" at bounding box center [508, 219] width 108 height 16
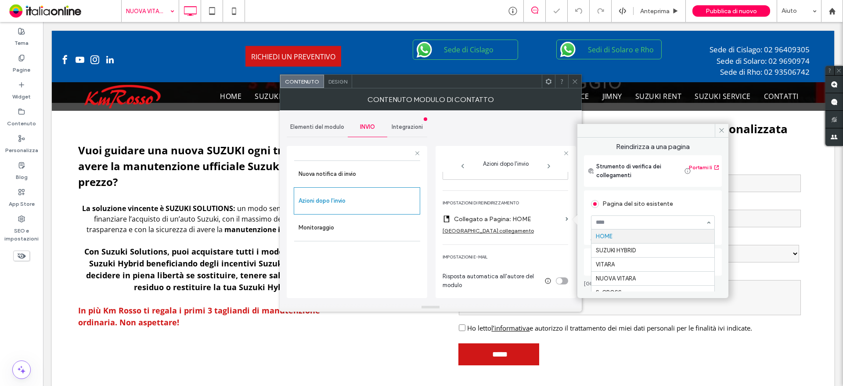
drag, startPoint x: 644, startPoint y: 225, endPoint x: 639, endPoint y: 227, distance: 5.6
click at [722, 133] on icon at bounding box center [721, 130] width 7 height 7
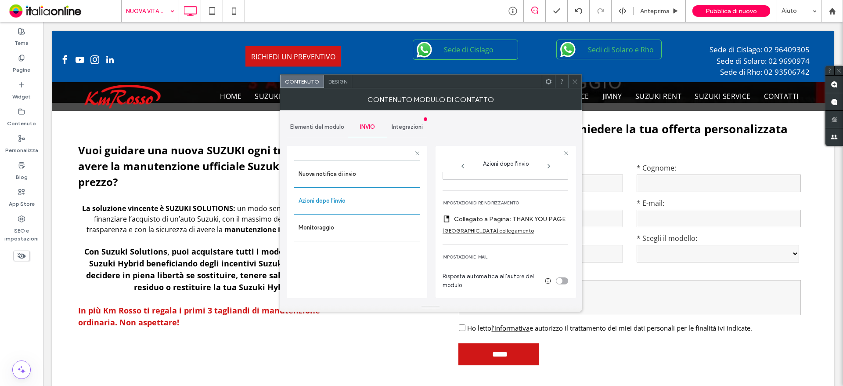
drag, startPoint x: 574, startPoint y: 80, endPoint x: 471, endPoint y: 87, distance: 103.4
click at [574, 80] on icon at bounding box center [575, 81] width 7 height 7
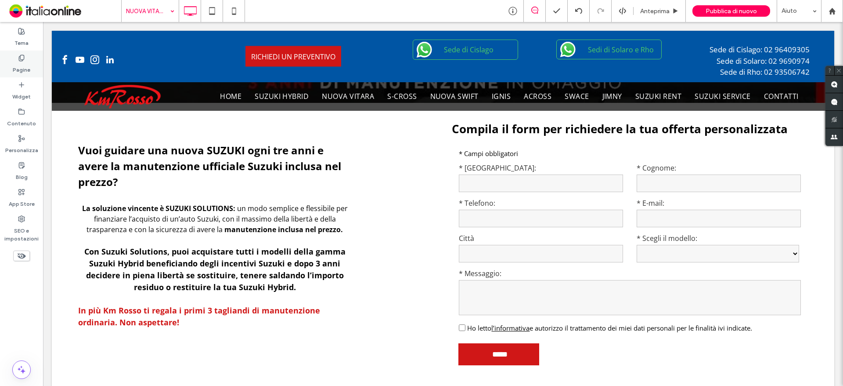
click at [27, 62] on label "Pagine" at bounding box center [22, 67] width 18 height 12
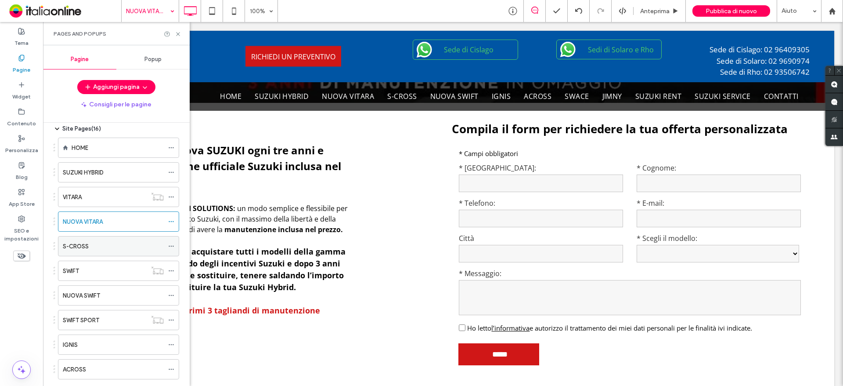
scroll to position [44, 0]
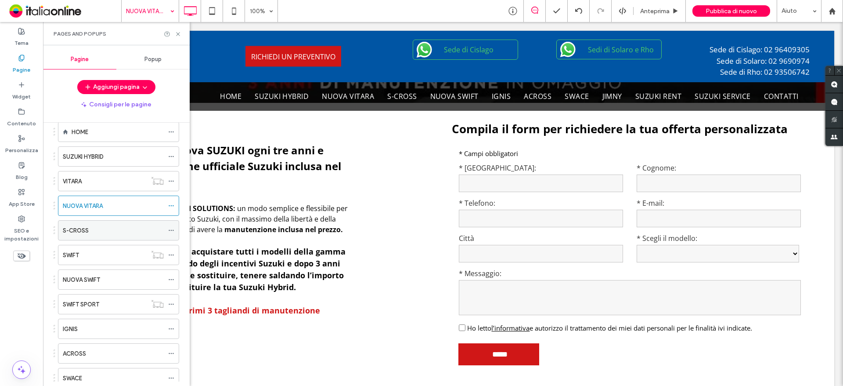
drag, startPoint x: 118, startPoint y: 227, endPoint x: 111, endPoint y: 220, distance: 9.6
click at [118, 227] on div "S-CROSS" at bounding box center [113, 230] width 101 height 9
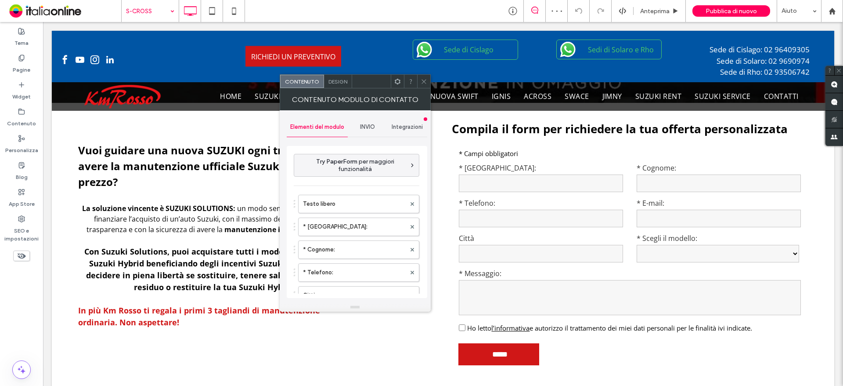
click at [356, 126] on div "INVIO" at bounding box center [368, 126] width 40 height 19
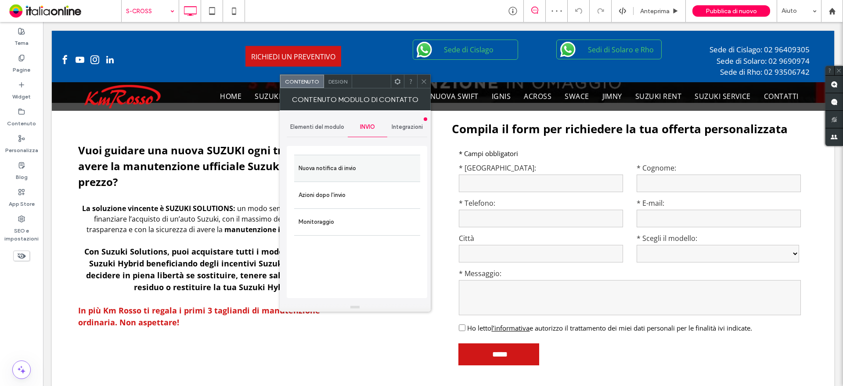
click at [325, 170] on label "Nuova notifica di invio" at bounding box center [357, 168] width 117 height 18
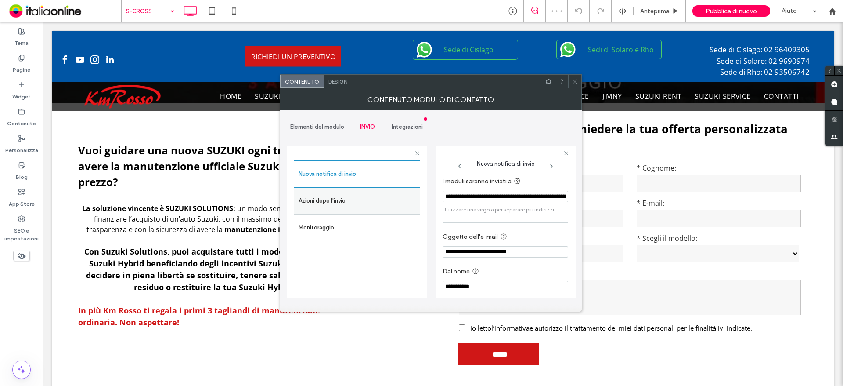
click at [330, 198] on label "Azioni dopo l'invio" at bounding box center [357, 201] width 117 height 18
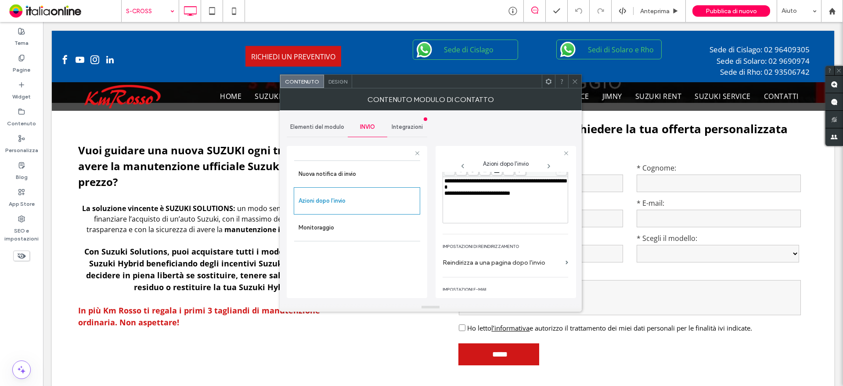
scroll to position [154, 0]
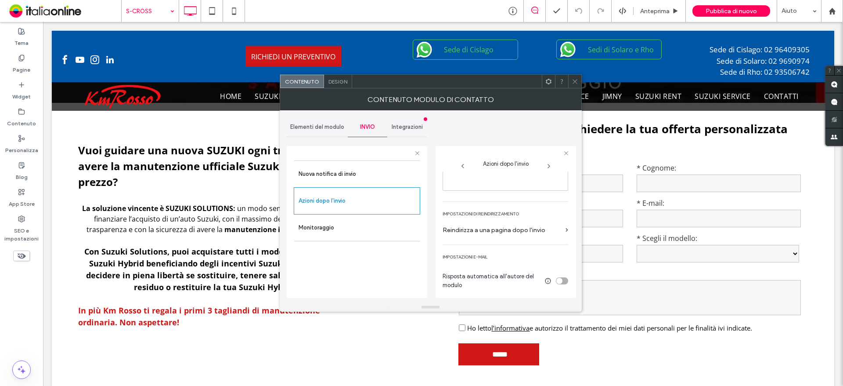
click at [477, 227] on label "Reindirizza a una pagina dopo l'invio" at bounding box center [502, 230] width 119 height 16
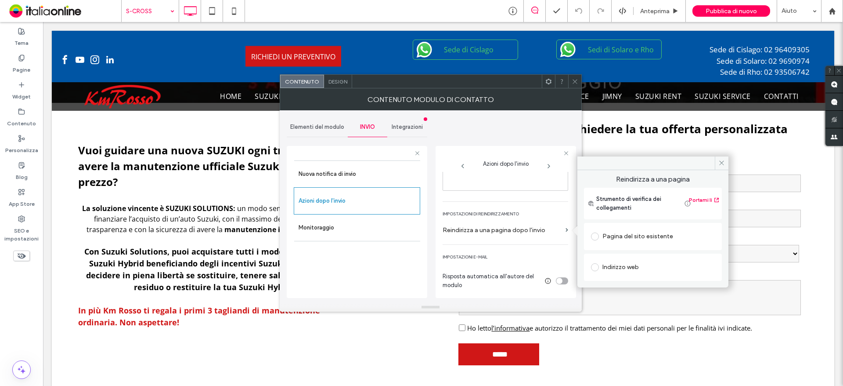
click at [614, 224] on div "Pagina del sito esistente" at bounding box center [653, 236] width 138 height 27
click at [627, 242] on div "Pagina del sito esistente" at bounding box center [653, 236] width 124 height 14
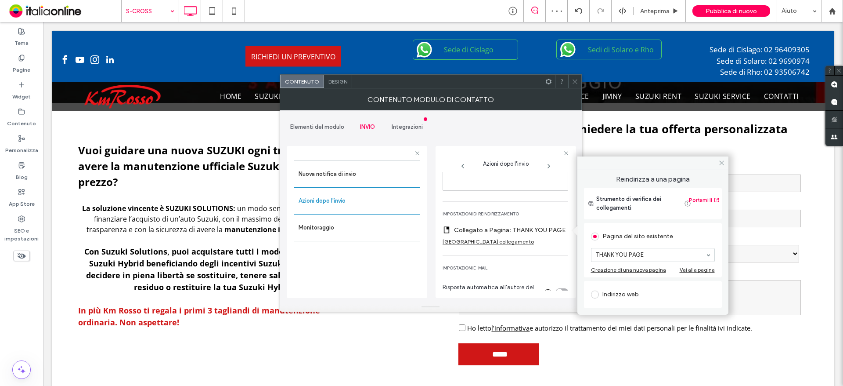
scroll to position [0, 0]
click at [722, 164] on icon at bounding box center [721, 162] width 7 height 7
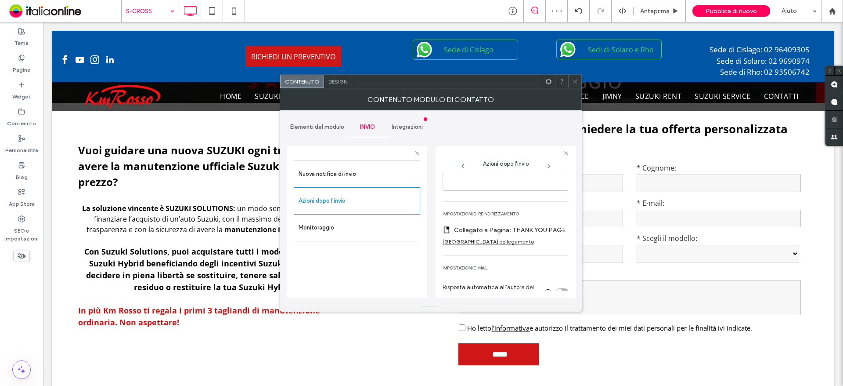
click at [580, 83] on div at bounding box center [574, 81] width 13 height 13
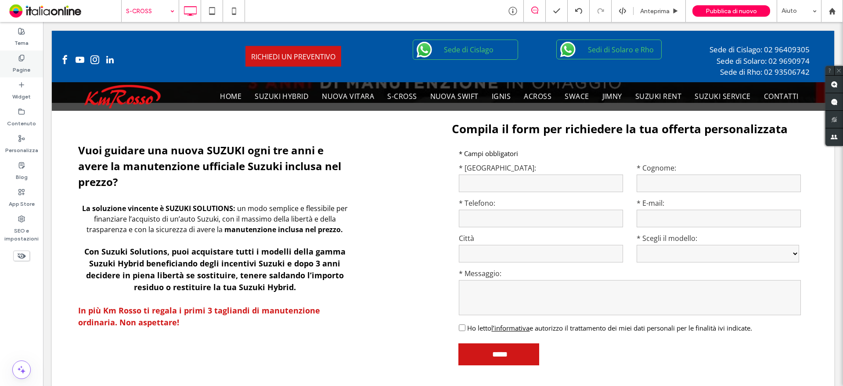
click at [28, 65] on label "Pagine" at bounding box center [22, 67] width 18 height 12
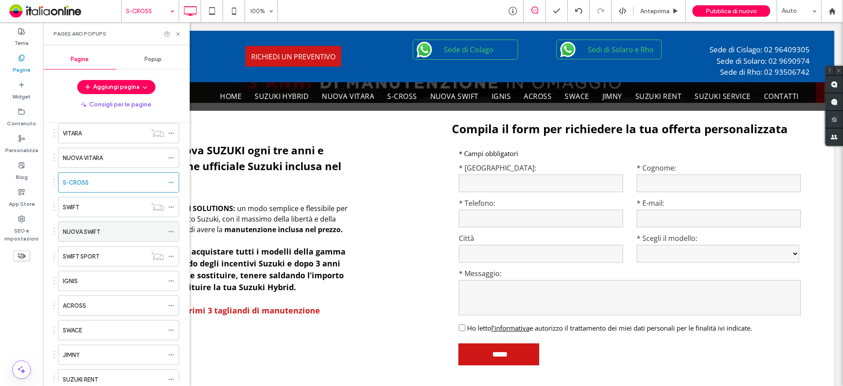
scroll to position [132, 0]
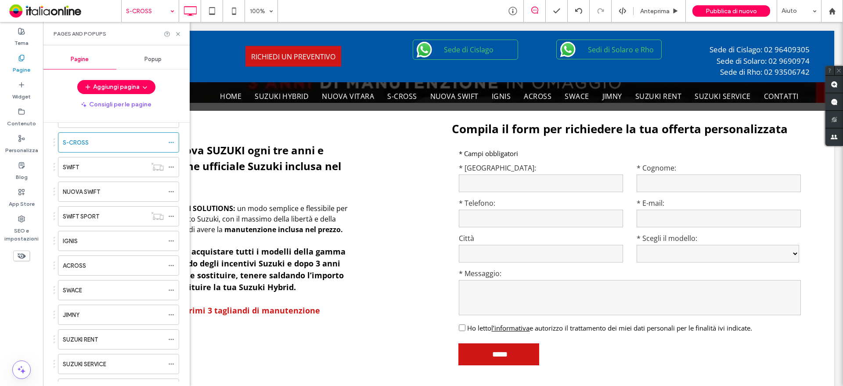
drag, startPoint x: 108, startPoint y: 188, endPoint x: 120, endPoint y: 190, distance: 12.9
click at [108, 188] on div "NUOVA SWIFT" at bounding box center [113, 191] width 101 height 9
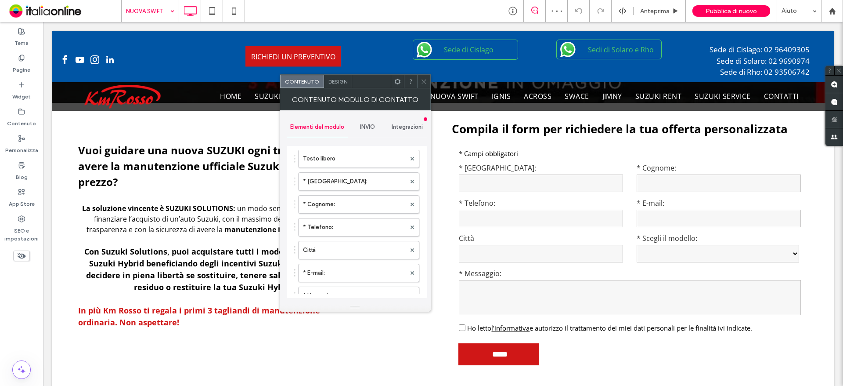
scroll to position [88, 0]
click at [357, 125] on div "INVIO" at bounding box center [368, 126] width 40 height 19
drag, startPoint x: 326, startPoint y: 192, endPoint x: 345, endPoint y: 204, distance: 22.5
click at [326, 192] on label "Azioni dopo l'invio" at bounding box center [357, 195] width 117 height 18
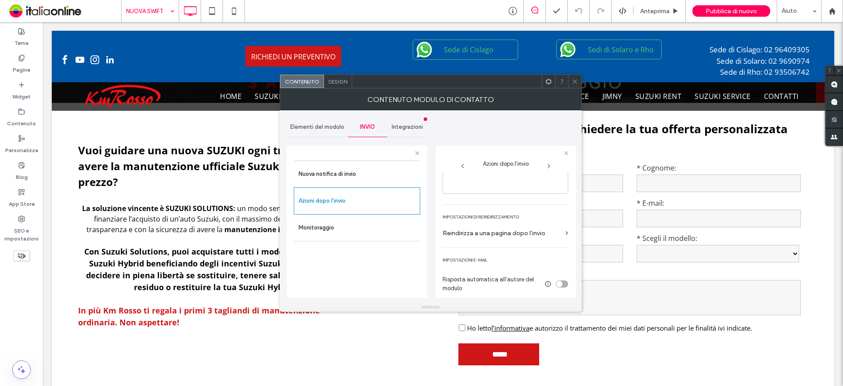
scroll to position [154, 0]
click at [498, 232] on label "Reindirizza a una pagina dopo l'invio" at bounding box center [502, 230] width 119 height 16
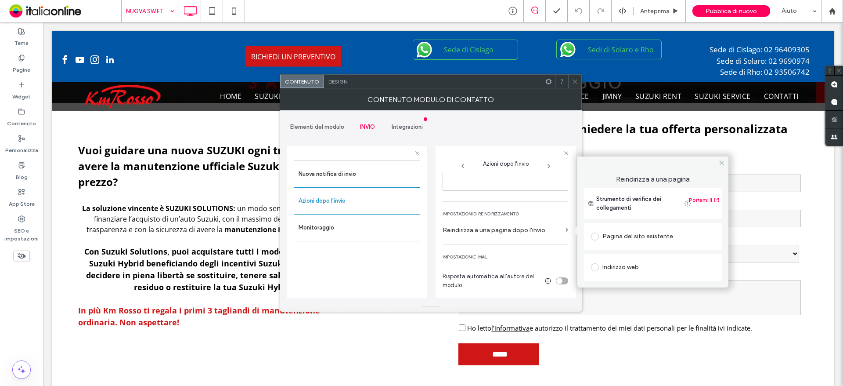
click at [622, 239] on div "Pagina del sito esistente" at bounding box center [653, 236] width 124 height 14
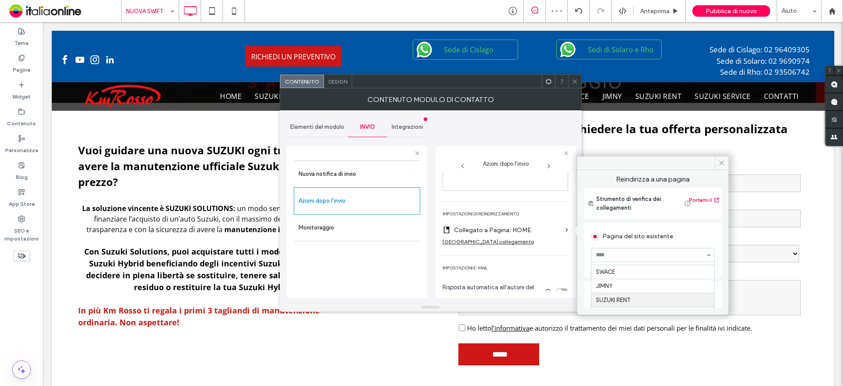
scroll to position [41, 0]
drag, startPoint x: 639, startPoint y: 296, endPoint x: 631, endPoint y: 274, distance: 22.4
click at [720, 166] on icon at bounding box center [721, 162] width 7 height 7
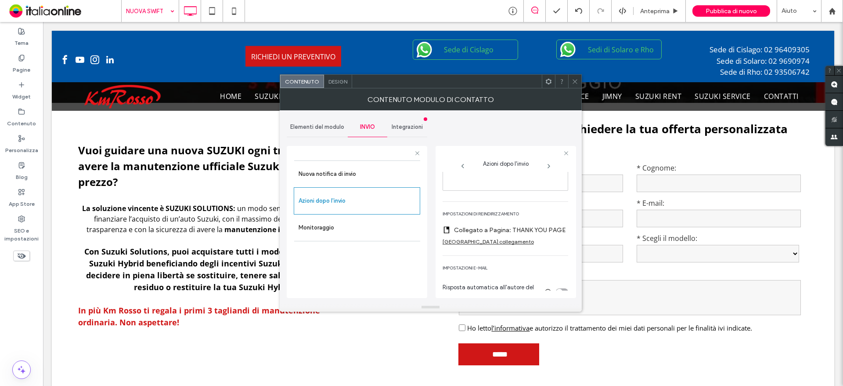
click at [578, 83] on div at bounding box center [574, 81] width 13 height 13
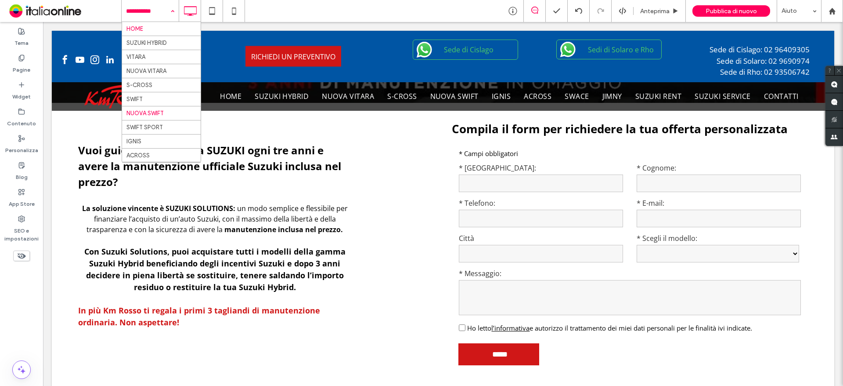
drag, startPoint x: 149, startPoint y: 19, endPoint x: 152, endPoint y: 26, distance: 8.3
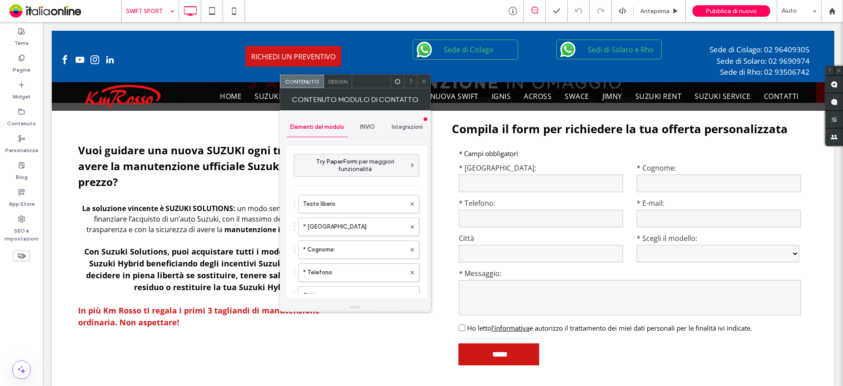
click at [361, 132] on div "INVIO" at bounding box center [368, 126] width 40 height 19
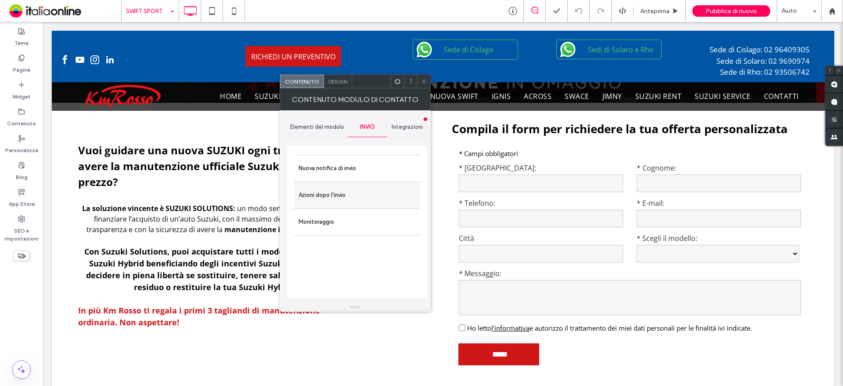
click at [345, 191] on label "Azioni dopo l'invio" at bounding box center [357, 195] width 117 height 18
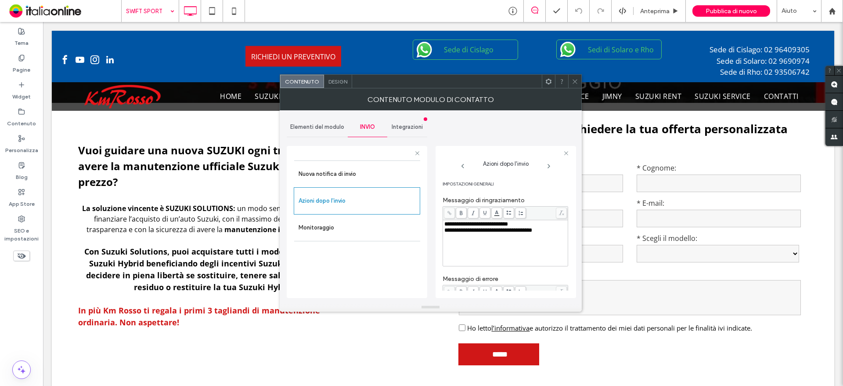
scroll to position [154, 0]
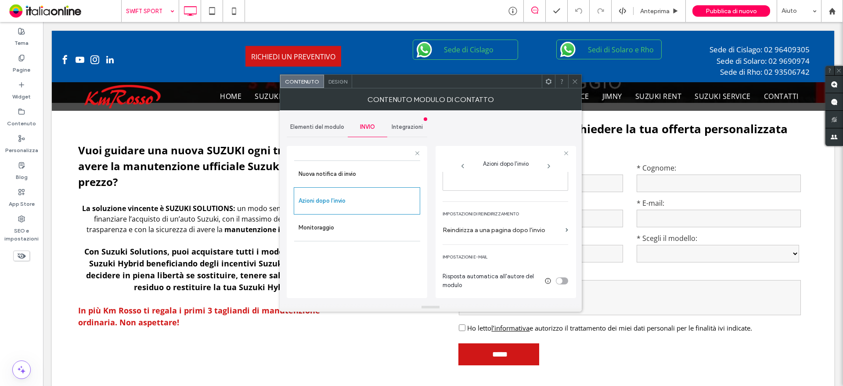
click at [507, 233] on label "Reindirizza a una pagina dopo l'invio" at bounding box center [502, 230] width 119 height 16
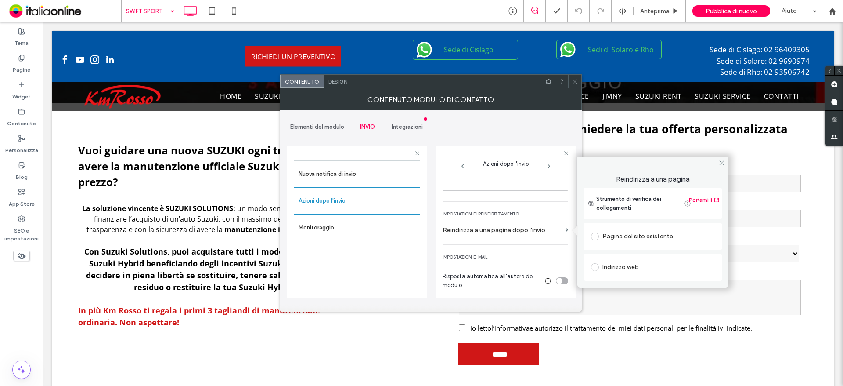
click at [599, 243] on div at bounding box center [596, 236] width 11 height 14
drag, startPoint x: 594, startPoint y: 231, endPoint x: 603, endPoint y: 240, distance: 12.1
click at [594, 231] on div at bounding box center [596, 236] width 11 height 14
click at [657, 242] on div "Pagina del sito esistente" at bounding box center [653, 236] width 124 height 14
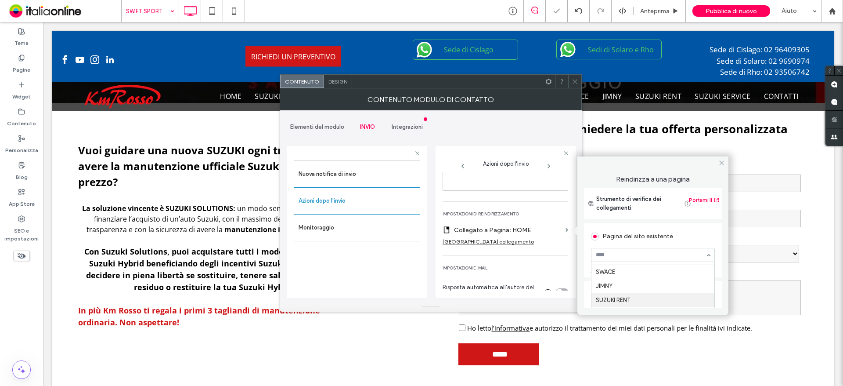
scroll to position [41, 0]
drag, startPoint x: 628, startPoint y: 296, endPoint x: 609, endPoint y: 270, distance: 32.3
click at [723, 168] on span at bounding box center [722, 162] width 14 height 13
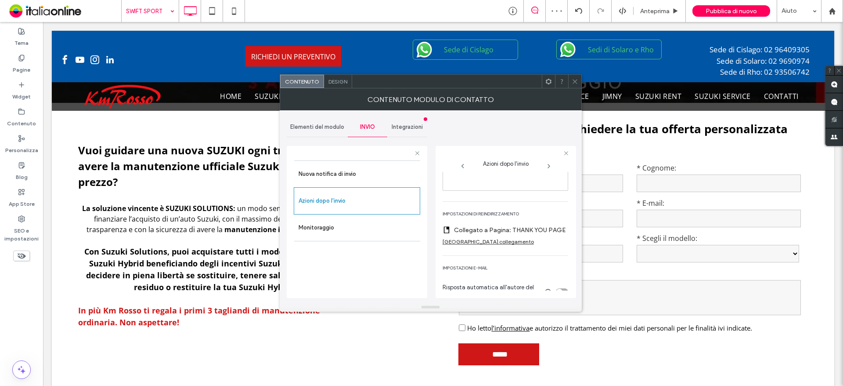
click at [311, 121] on div "Elementi del modulo" at bounding box center [317, 126] width 61 height 19
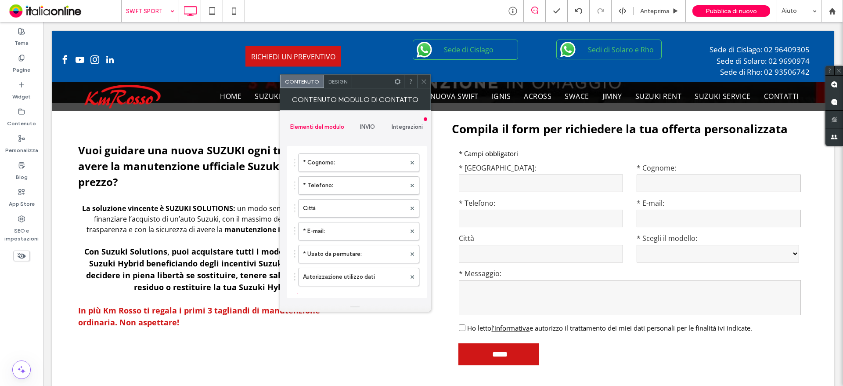
scroll to position [88, 0]
click at [343, 254] on label "* Usato da permutare:" at bounding box center [354, 253] width 103 height 18
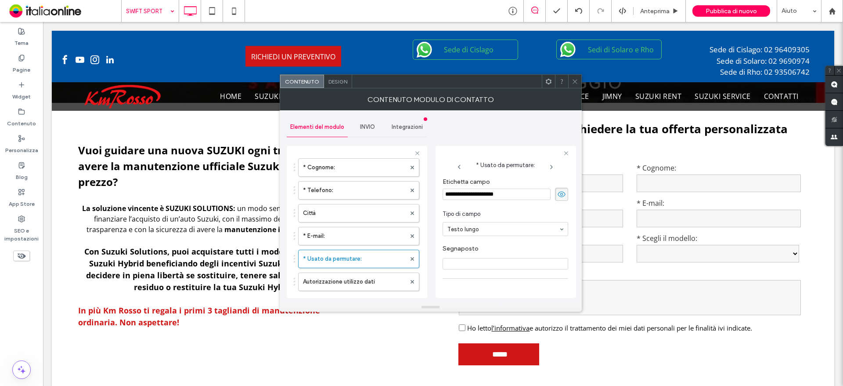
scroll to position [61, 0]
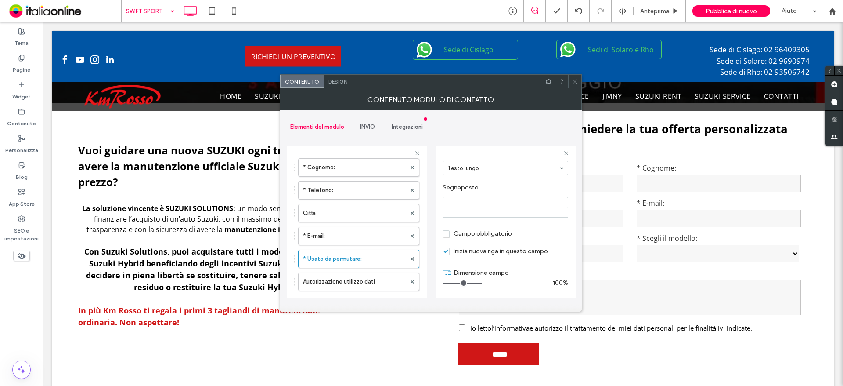
click at [481, 238] on section "Campo obbligatorio" at bounding box center [506, 233] width 126 height 22
drag, startPoint x: 482, startPoint y: 234, endPoint x: 485, endPoint y: 213, distance: 20.8
click at [482, 234] on span "Campo obbligatorio" at bounding box center [477, 233] width 69 height 7
click at [576, 83] on icon at bounding box center [575, 81] width 7 height 7
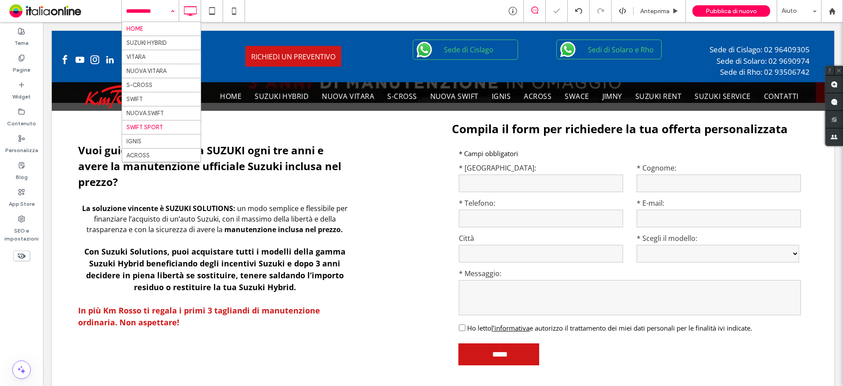
drag, startPoint x: 159, startPoint y: 6, endPoint x: 170, endPoint y: 29, distance: 25.7
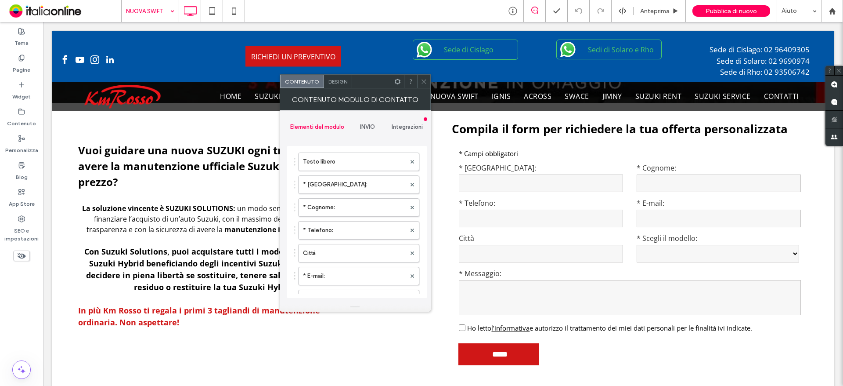
scroll to position [132, 0]
click at [339, 209] on label "* Usato da permutare:" at bounding box center [354, 209] width 103 height 18
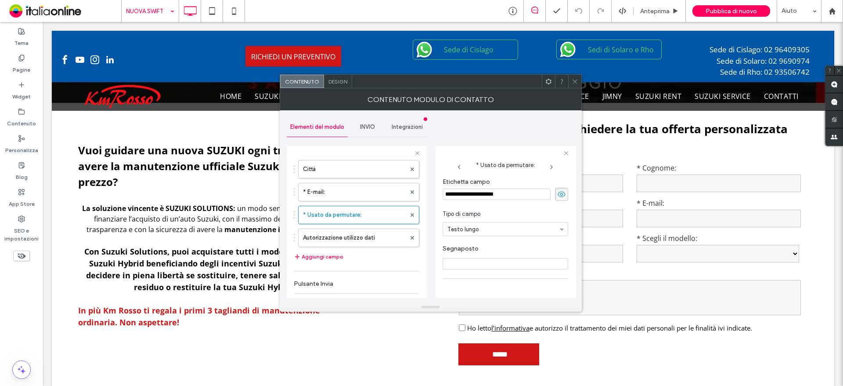
scroll to position [44, 0]
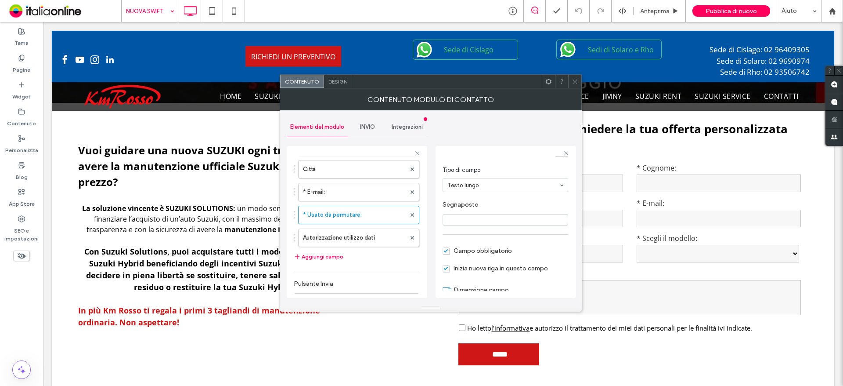
click at [578, 84] on icon at bounding box center [575, 81] width 7 height 7
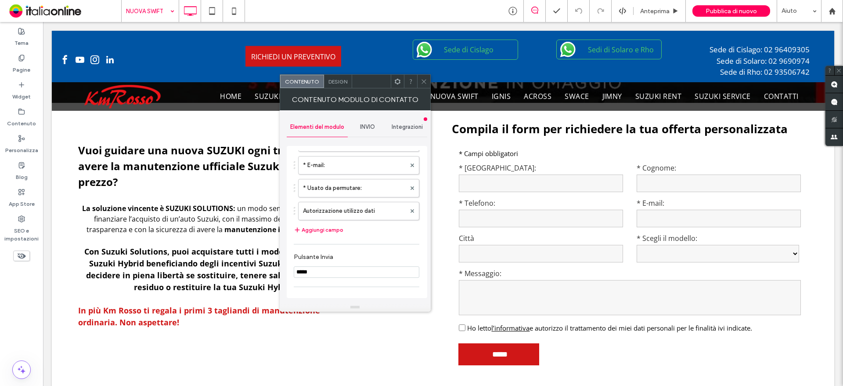
scroll to position [264, 0]
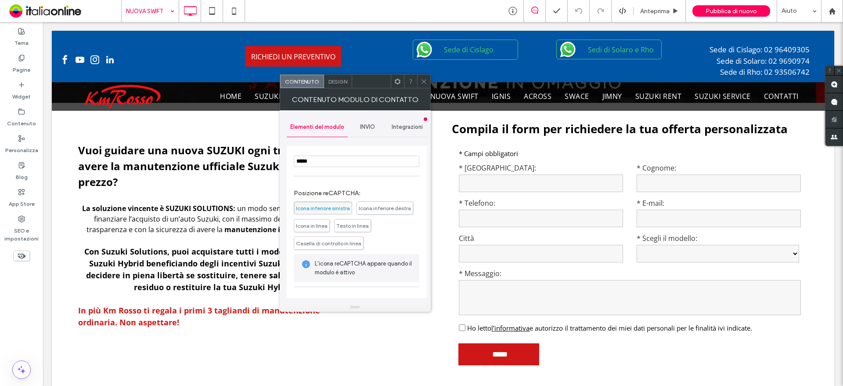
click at [345, 85] on div "Design" at bounding box center [338, 81] width 28 height 13
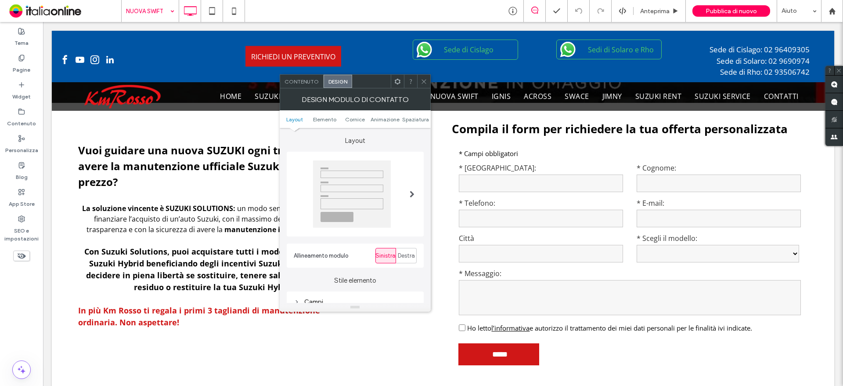
click at [310, 85] on div "Contenuto" at bounding box center [301, 81] width 43 height 13
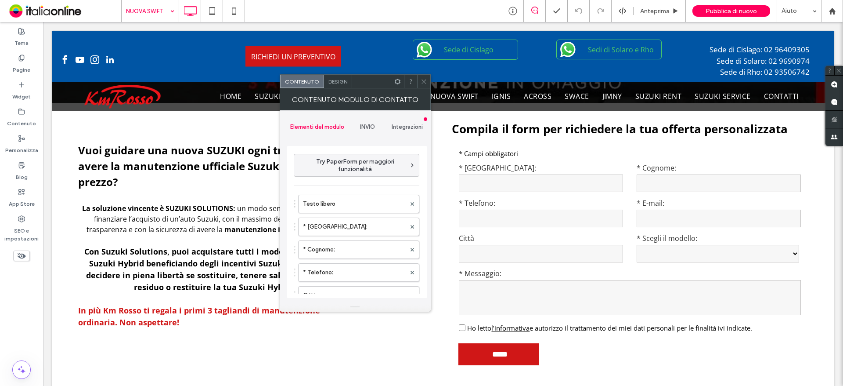
click at [428, 84] on div at bounding box center [423, 81] width 13 height 13
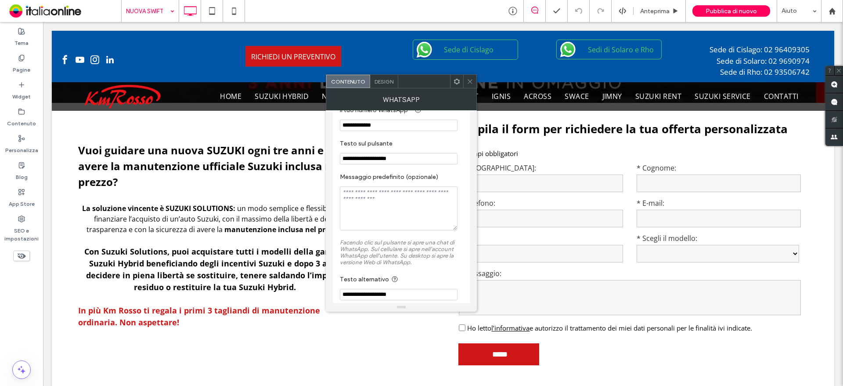
scroll to position [33, 0]
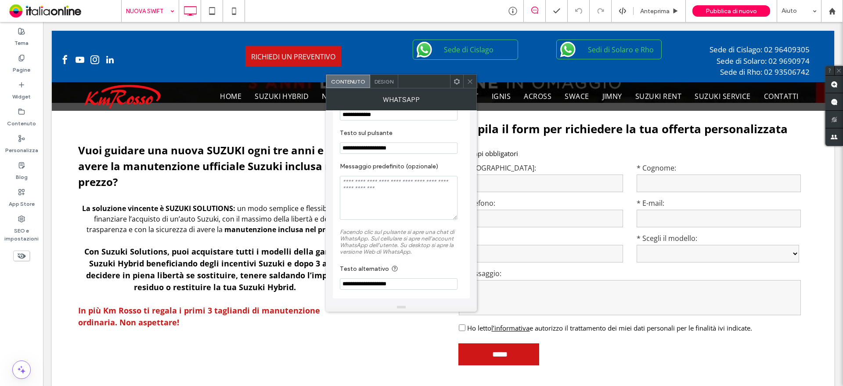
click at [472, 85] on span at bounding box center [470, 81] width 7 height 13
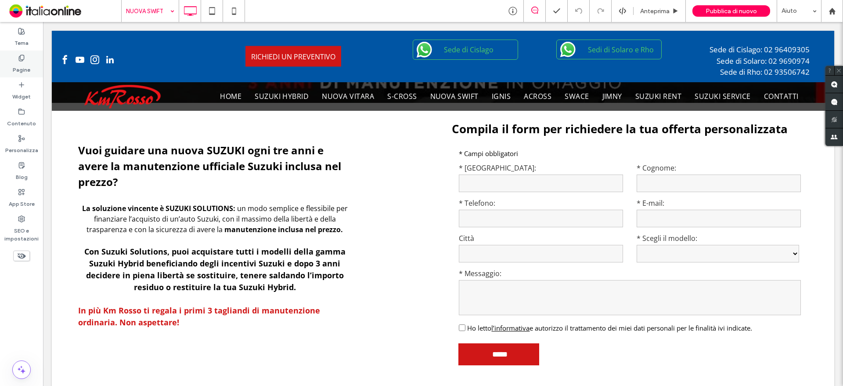
click at [34, 66] on div "Pagine" at bounding box center [21, 64] width 43 height 27
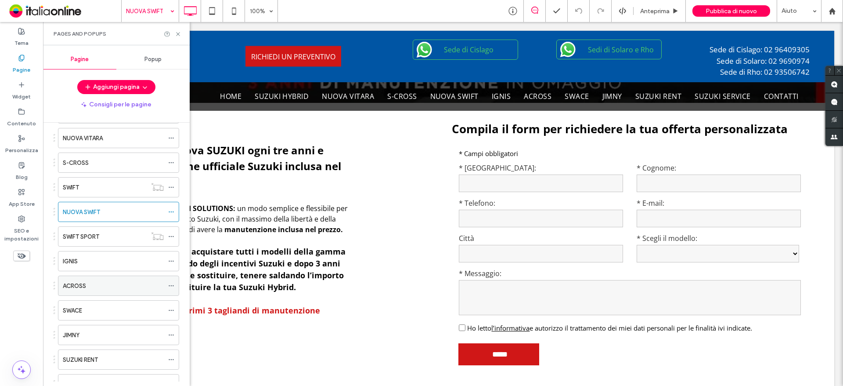
scroll to position [132, 0]
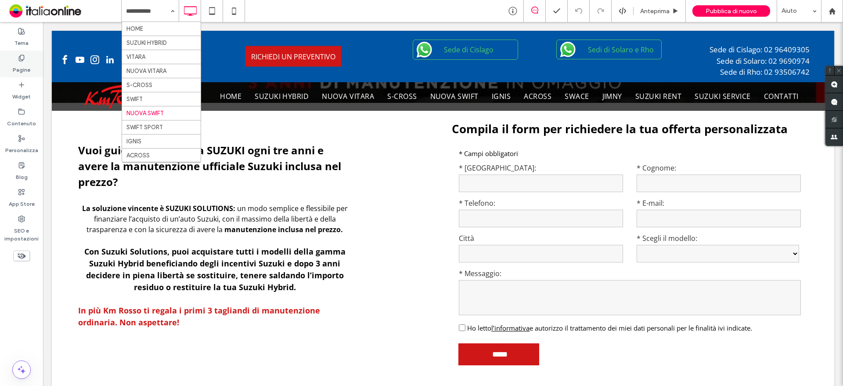
click at [17, 69] on label "Pagine" at bounding box center [22, 67] width 18 height 12
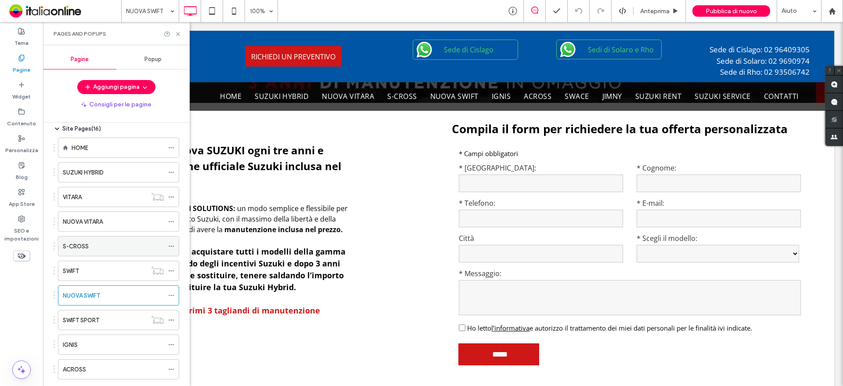
scroll to position [44, 0]
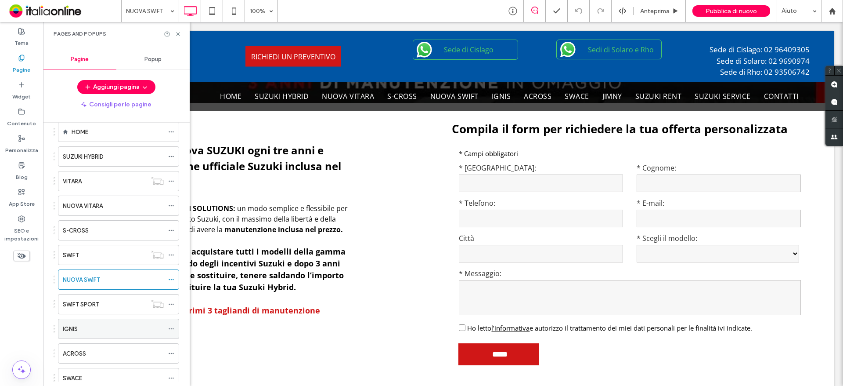
click at [90, 331] on div "IGNIS" at bounding box center [113, 328] width 101 height 9
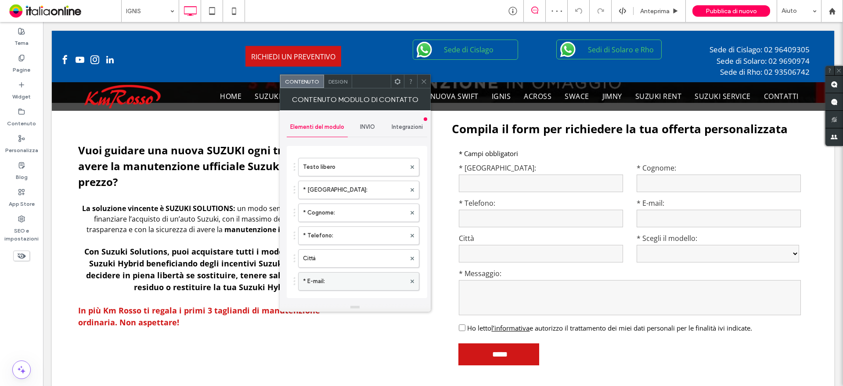
scroll to position [88, 0]
click at [339, 252] on label "* Usato da permutare:" at bounding box center [354, 253] width 103 height 18
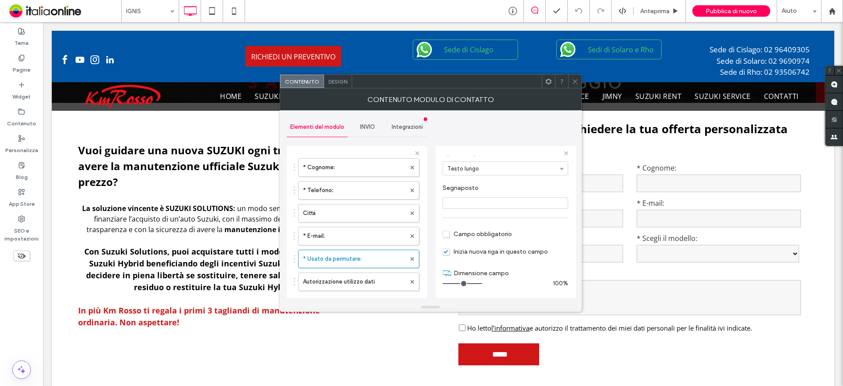
scroll to position [61, 0]
click at [473, 237] on section "Campo obbligatorio" at bounding box center [506, 233] width 126 height 22
click at [470, 233] on span "Campo obbligatorio" at bounding box center [477, 233] width 69 height 7
click at [574, 84] on icon at bounding box center [575, 81] width 7 height 7
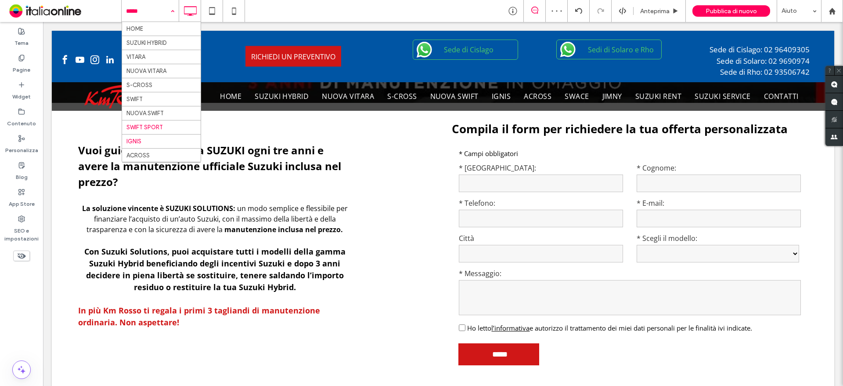
scroll to position [44, 0]
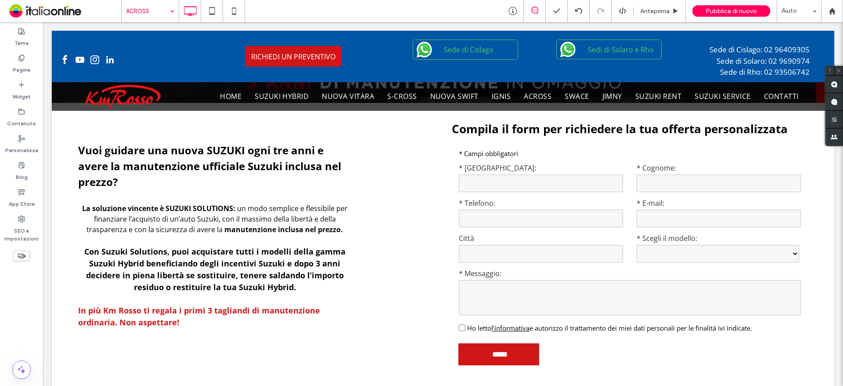
click at [156, 9] on input at bounding box center [148, 11] width 44 height 22
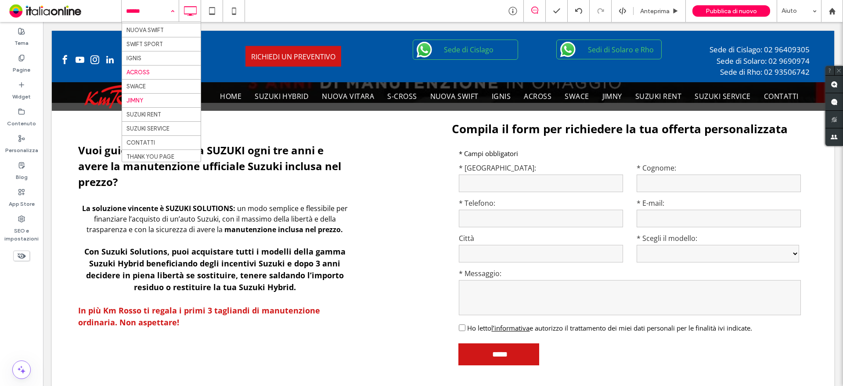
scroll to position [84, 0]
click at [22, 63] on label "Pagine" at bounding box center [22, 67] width 18 height 12
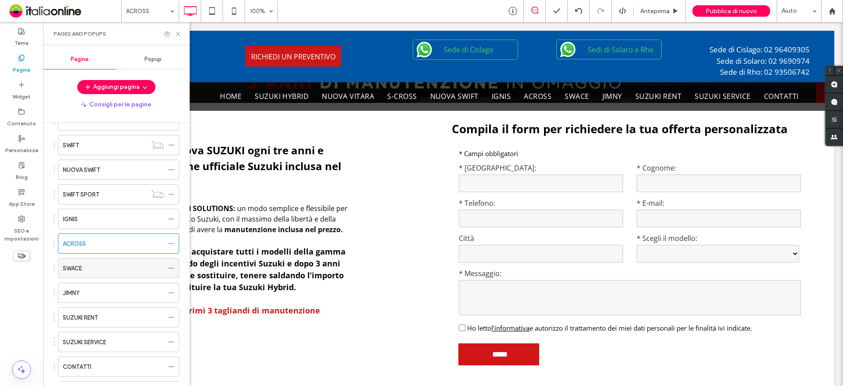
scroll to position [195, 0]
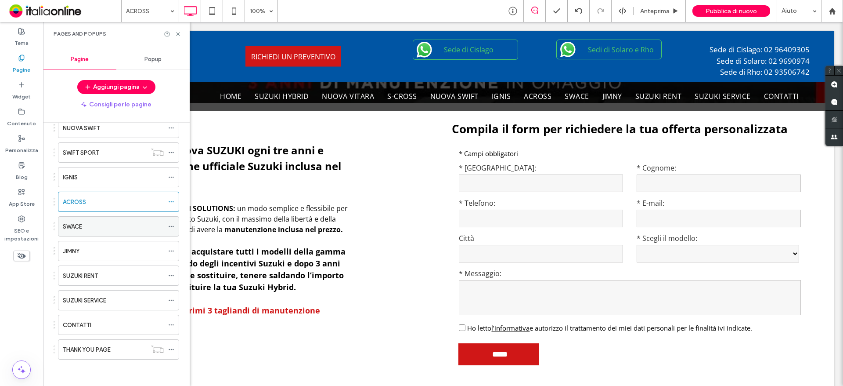
click at [93, 231] on div "SWACE" at bounding box center [113, 226] width 101 height 19
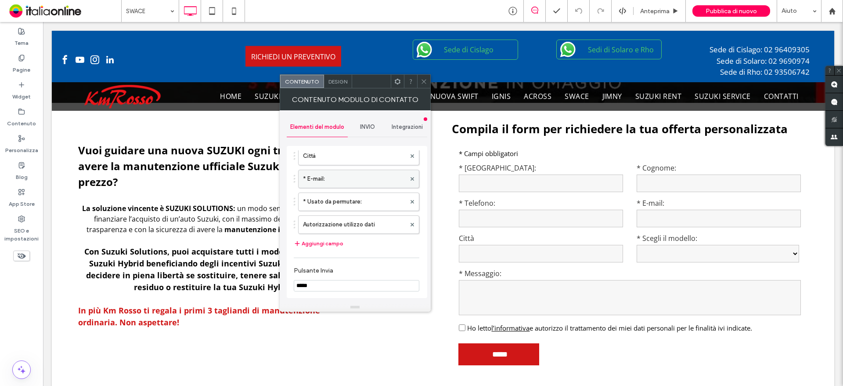
scroll to position [132, 0]
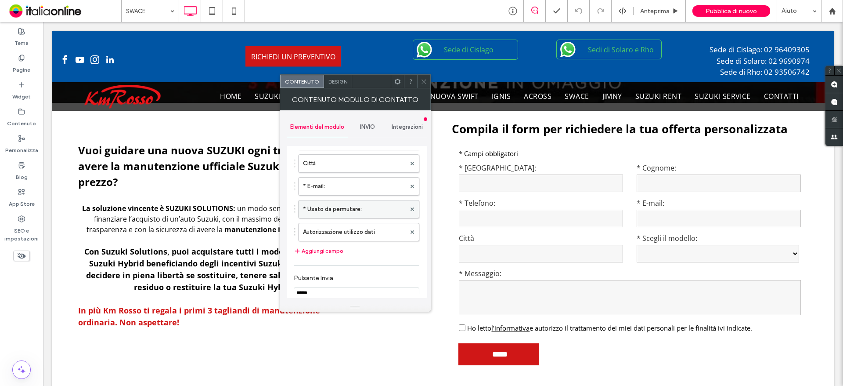
click at [334, 202] on label "* Usato da permutare:" at bounding box center [354, 209] width 103 height 18
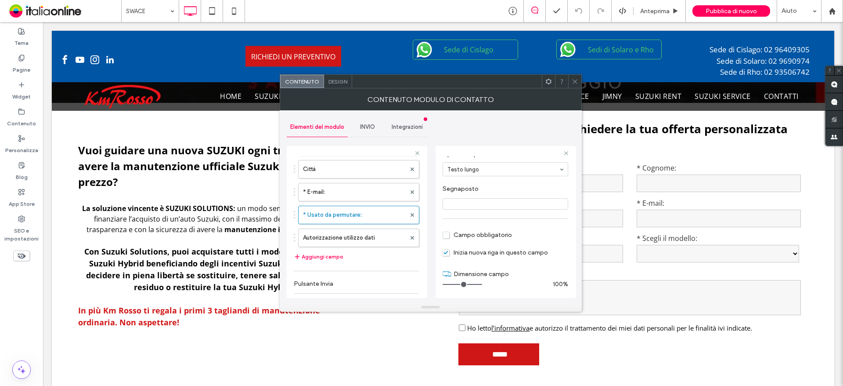
scroll to position [61, 0]
drag, startPoint x: 486, startPoint y: 235, endPoint x: 503, endPoint y: 226, distance: 19.8
click at [486, 235] on span "Campo obbligatorio" at bounding box center [477, 233] width 69 height 7
click at [574, 84] on icon at bounding box center [575, 81] width 7 height 7
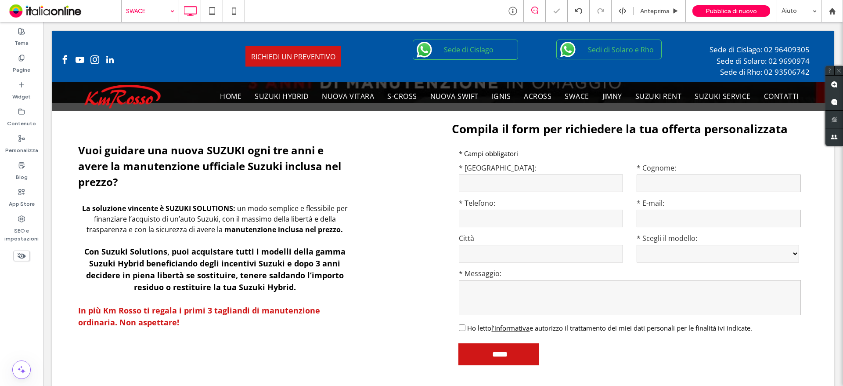
drag, startPoint x: 146, startPoint y: 10, endPoint x: 145, endPoint y: 17, distance: 7.0
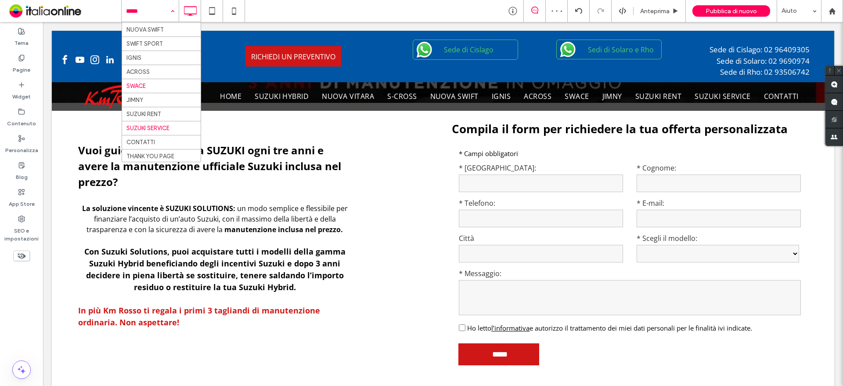
scroll to position [84, 0]
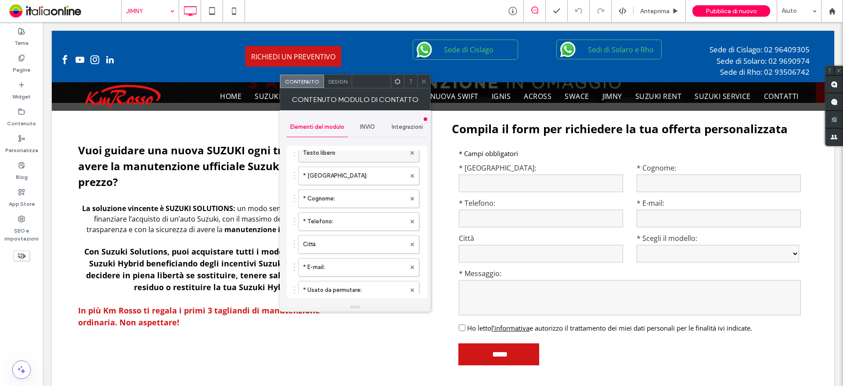
scroll to position [132, 0]
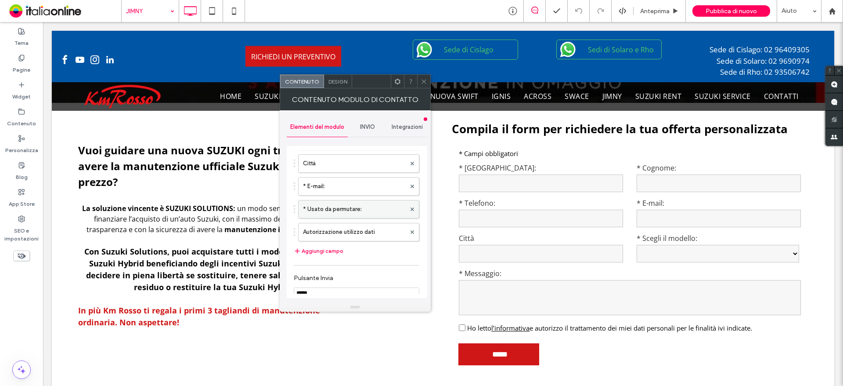
click at [327, 213] on label "* Usato da permutare:" at bounding box center [354, 209] width 103 height 18
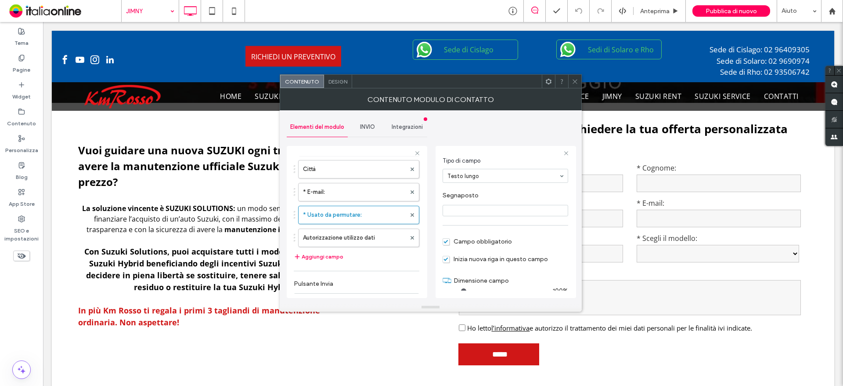
scroll to position [61, 0]
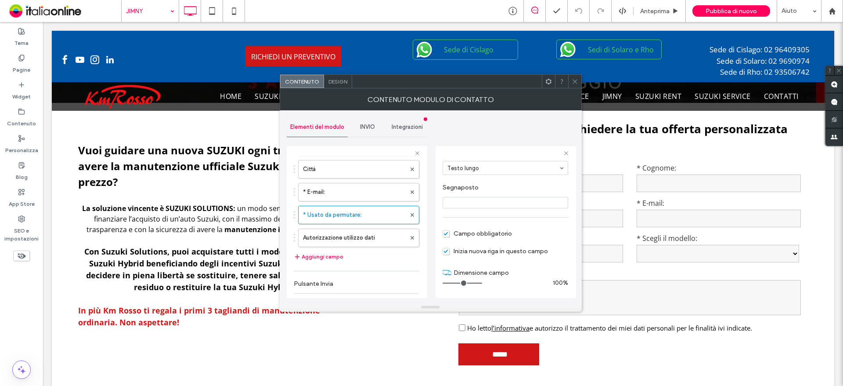
drag, startPoint x: 574, startPoint y: 81, endPoint x: 526, endPoint y: 83, distance: 47.5
click at [574, 81] on icon at bounding box center [575, 81] width 7 height 7
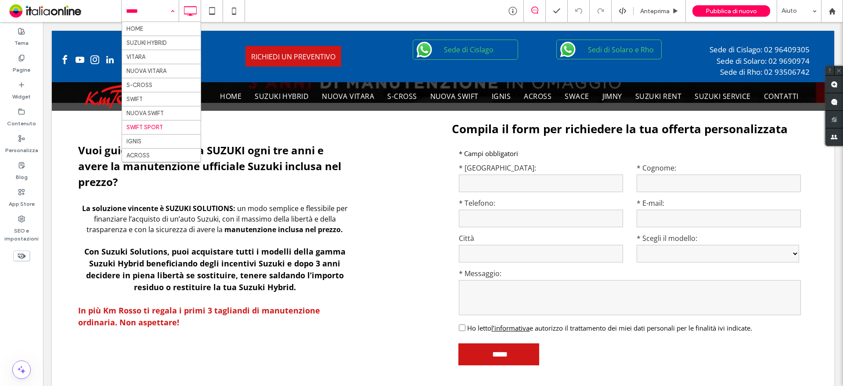
scroll to position [84, 0]
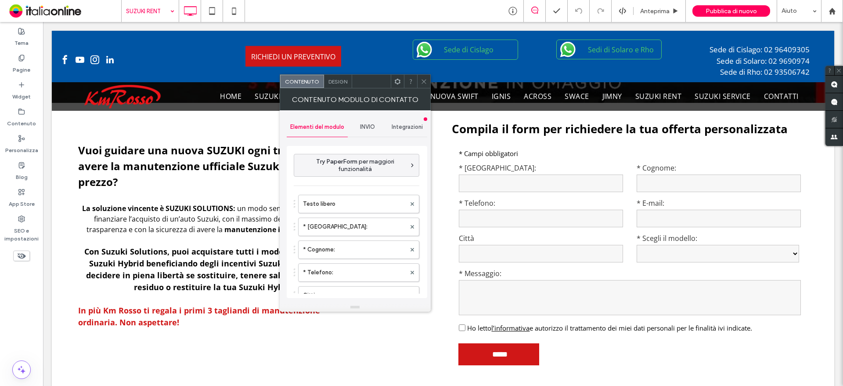
type input "*****"
type input "**********"
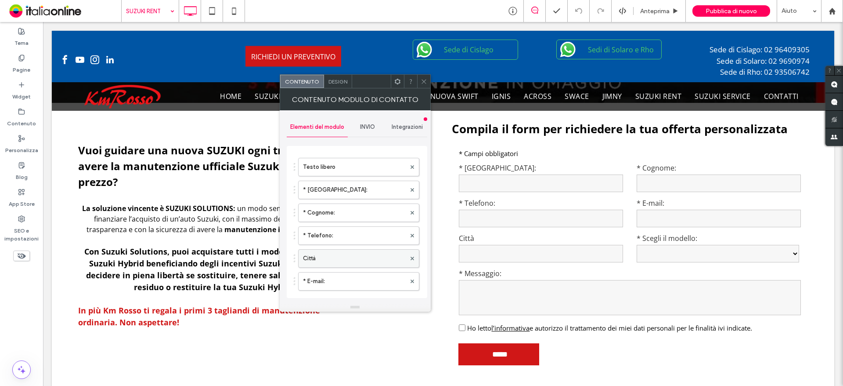
scroll to position [88, 0]
click at [331, 257] on label "Messaggio:" at bounding box center [354, 253] width 103 height 18
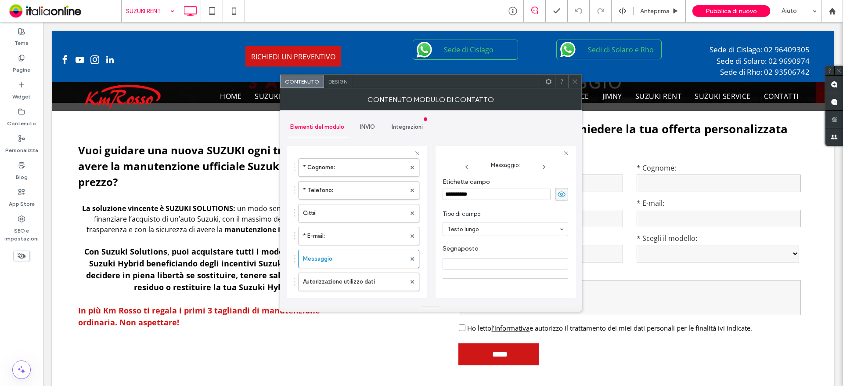
scroll to position [61, 0]
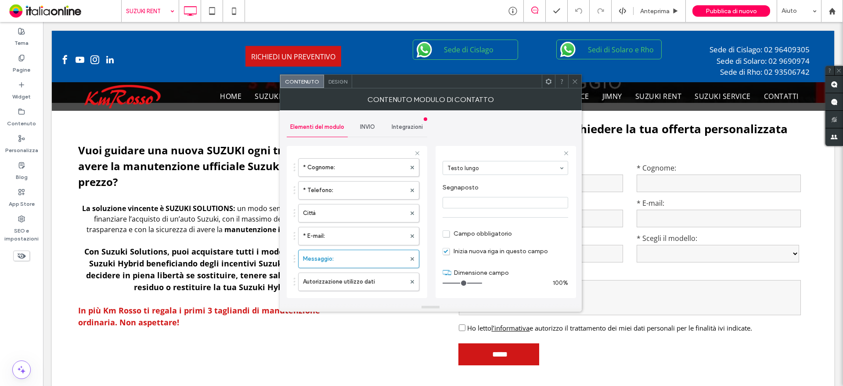
click at [461, 233] on span "Campo obbligatorio" at bounding box center [477, 233] width 69 height 7
click at [445, 177] on input "**********" at bounding box center [497, 176] width 108 height 11
type input "**********"
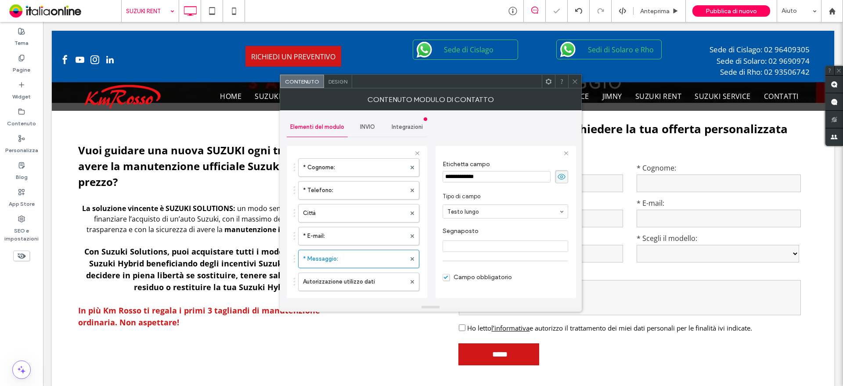
click at [572, 79] on icon at bounding box center [575, 81] width 7 height 7
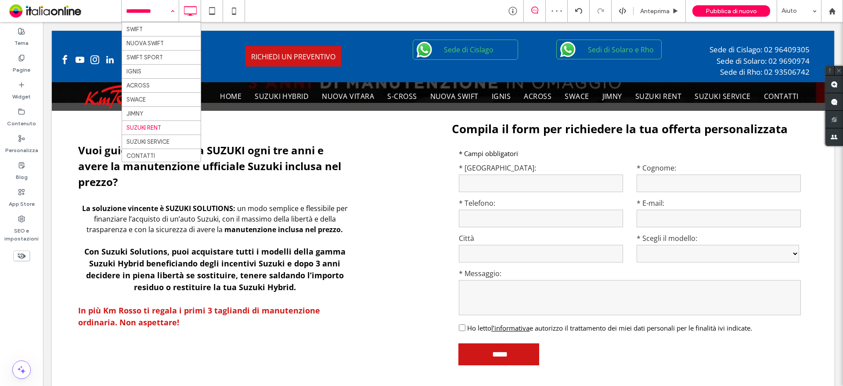
scroll to position [84, 0]
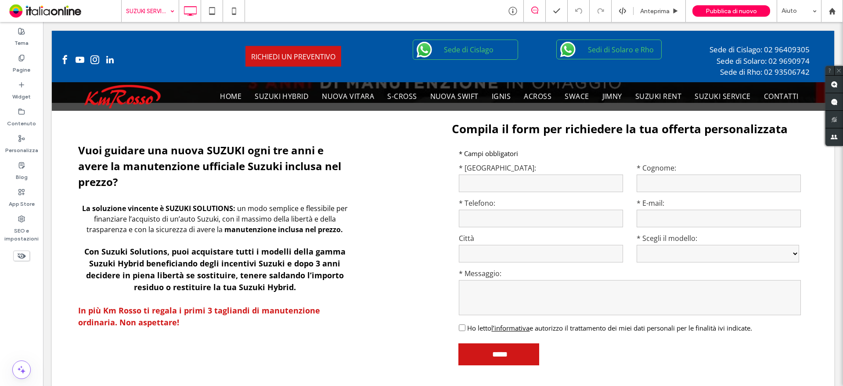
click at [150, 11] on input at bounding box center [148, 11] width 44 height 22
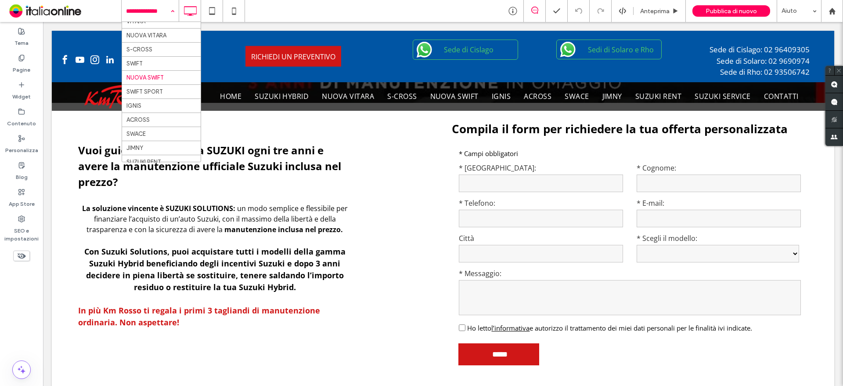
scroll to position [84, 0]
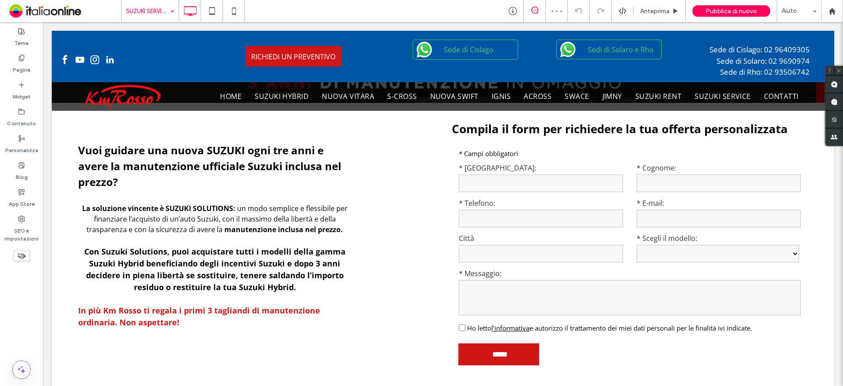
click at [154, 16] on input at bounding box center [148, 11] width 44 height 22
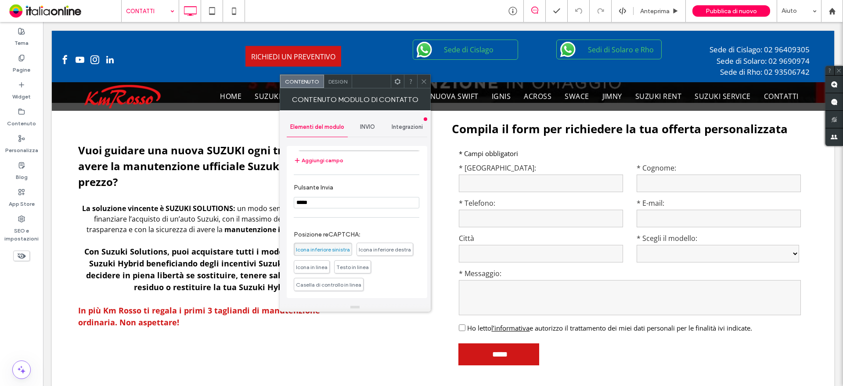
scroll to position [294, 0]
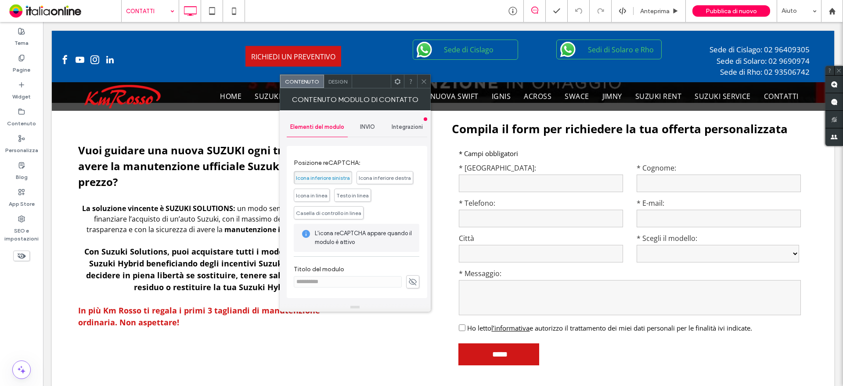
click at [427, 87] on div at bounding box center [423, 81] width 13 height 13
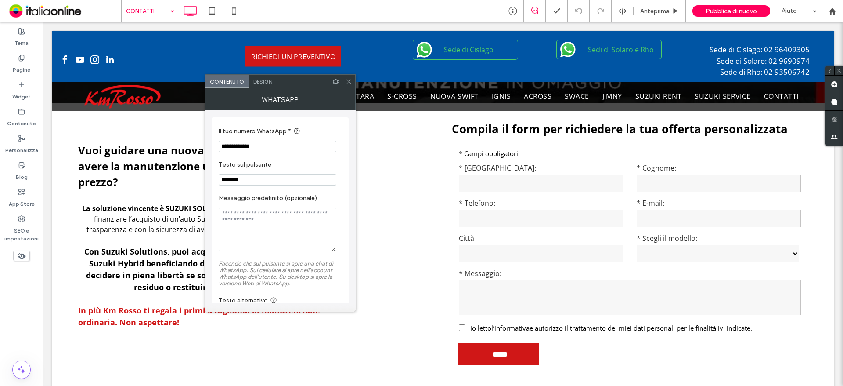
click at [264, 85] on div "Design" at bounding box center [263, 81] width 28 height 13
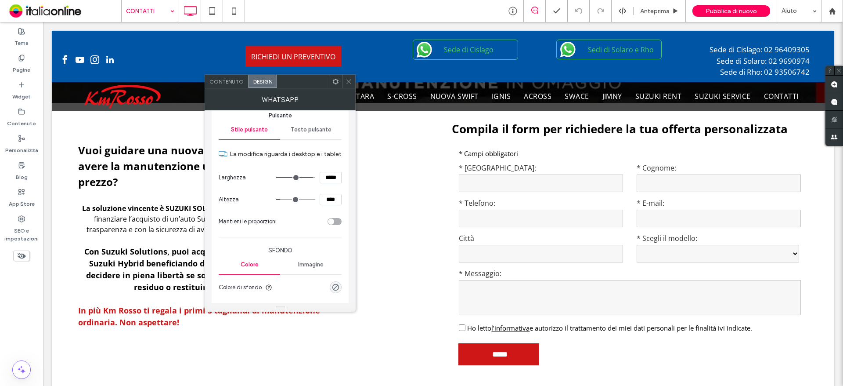
scroll to position [88, 0]
click at [306, 124] on div "Testo pulsante" at bounding box center [310, 128] width 61 height 19
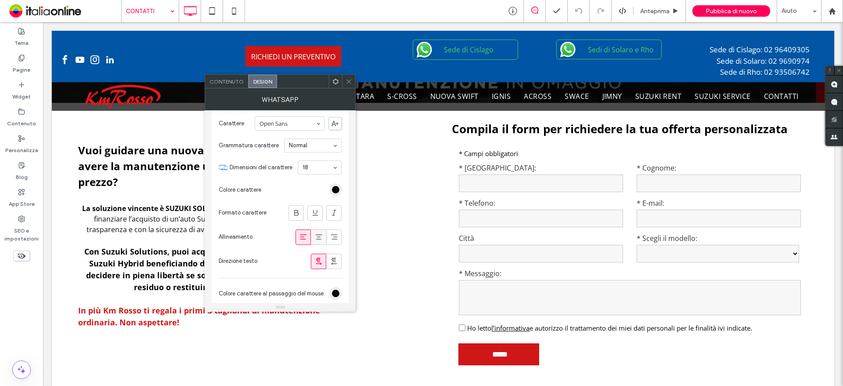
scroll to position [132, 0]
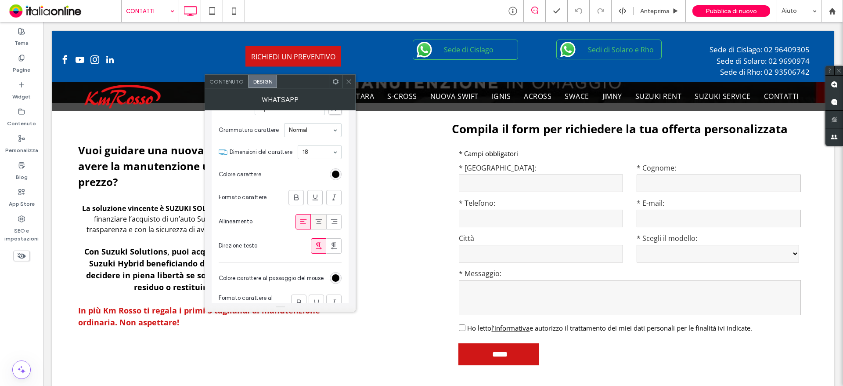
click at [316, 219] on icon at bounding box center [318, 221] width 9 height 9
click at [306, 220] on icon at bounding box center [303, 221] width 9 height 9
click at [347, 82] on icon at bounding box center [349, 81] width 7 height 7
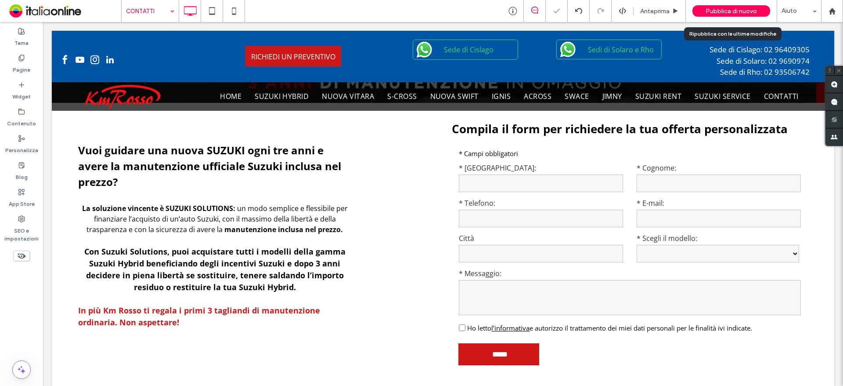
click at [746, 4] on div "Pubblica di nuovo" at bounding box center [732, 11] width 78 height 22
click at [733, 7] on div "Pubblica di nuovo" at bounding box center [732, 10] width 78 height 11
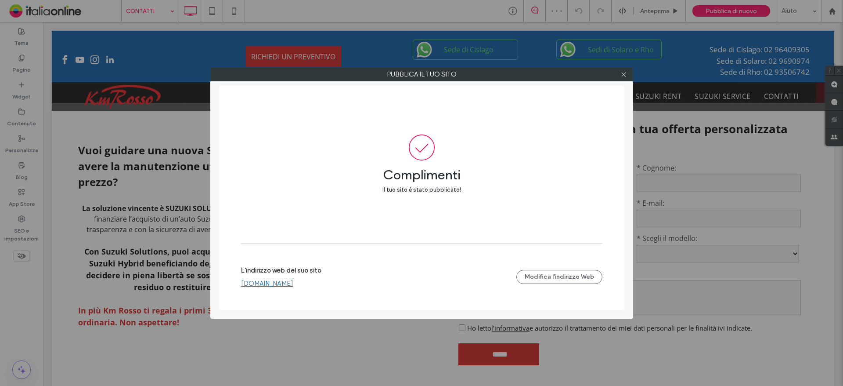
click at [293, 285] on link "www.kmrossosuzuki.com" at bounding box center [267, 283] width 52 height 8
click at [624, 75] on icon at bounding box center [624, 74] width 7 height 7
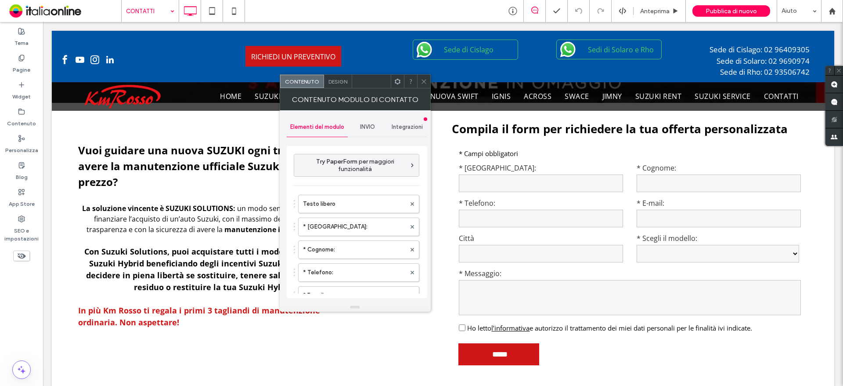
type input "*****"
type input "**********"
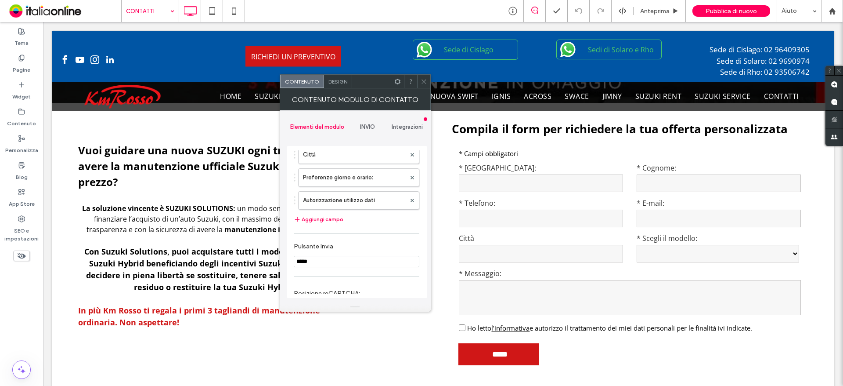
scroll to position [176, 0]
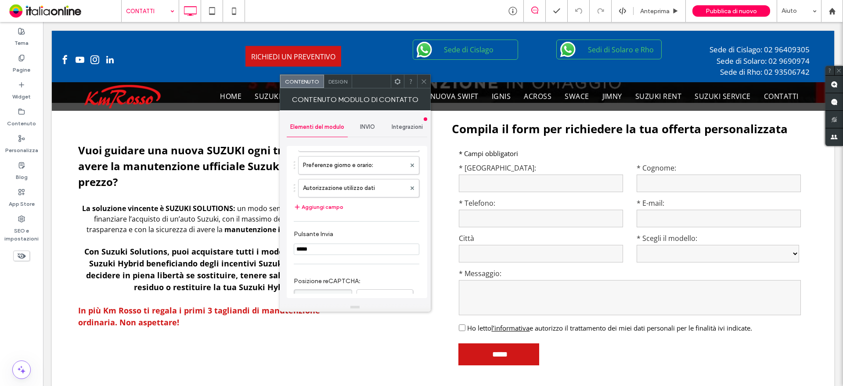
drag, startPoint x: 426, startPoint y: 83, endPoint x: 412, endPoint y: 80, distance: 13.9
click at [426, 83] on use at bounding box center [424, 81] width 4 height 4
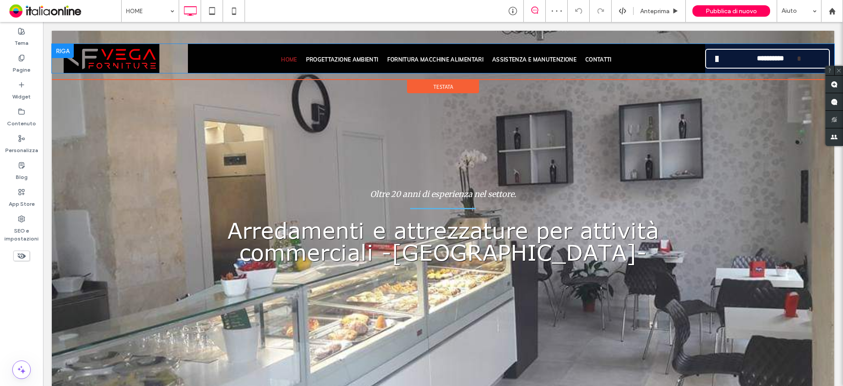
click at [260, 47] on div "HOME PROGETTAZIONE AMBIENTI FORNITURA MACCHINE ALIMENTARI ASSISTENZA E MANUTENZ…" at bounding box center [446, 58] width 517 height 29
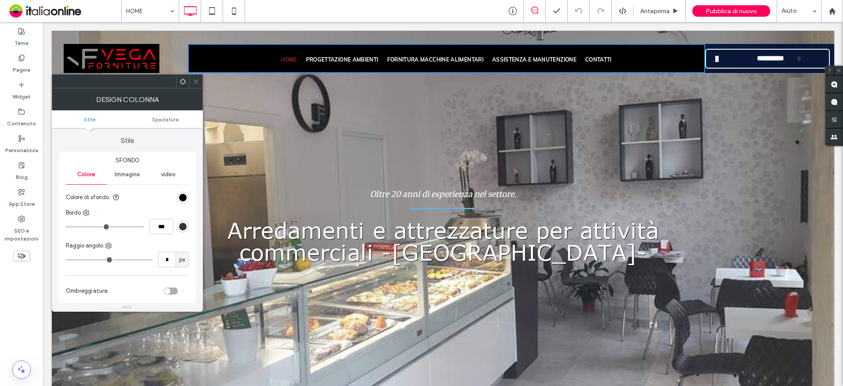
click at [198, 88] on div "Design colonna" at bounding box center [127, 99] width 151 height 22
click at [196, 82] on use at bounding box center [196, 81] width 4 height 4
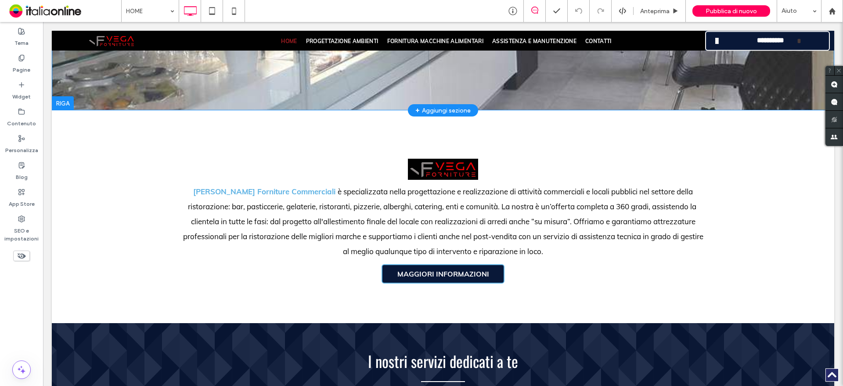
scroll to position [220, 0]
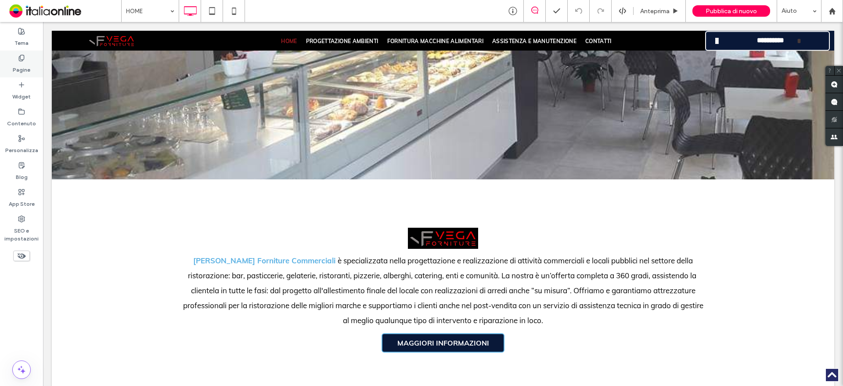
click at [26, 60] on div "Pagine" at bounding box center [21, 64] width 43 height 27
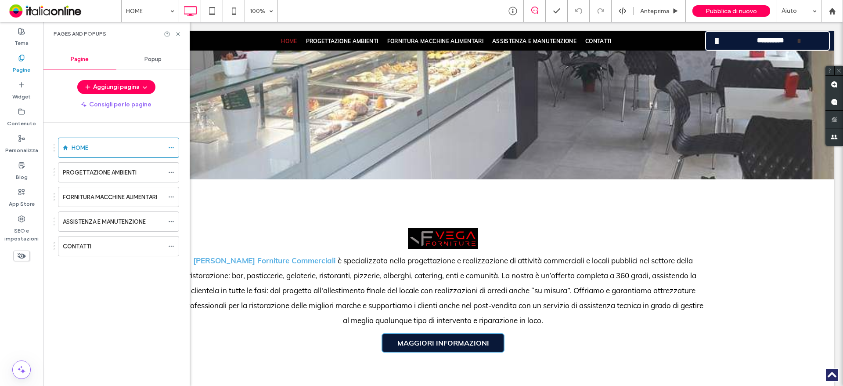
click at [147, 53] on div "Popup" at bounding box center [152, 59] width 73 height 19
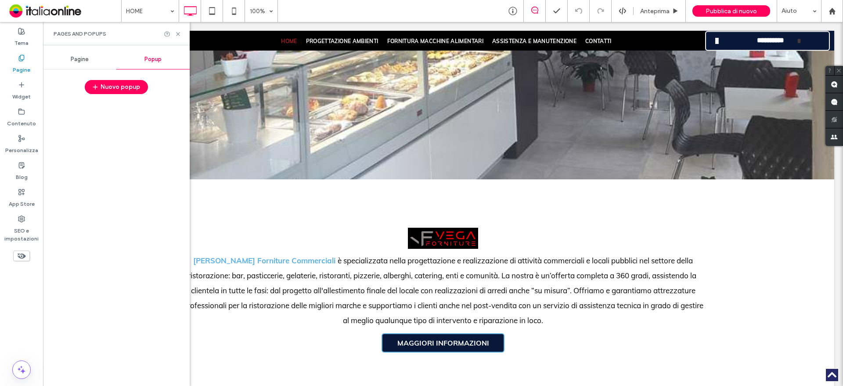
drag, startPoint x: 87, startPoint y: 61, endPoint x: 77, endPoint y: 66, distance: 10.6
click at [87, 61] on span "Pagine" at bounding box center [80, 59] width 18 height 7
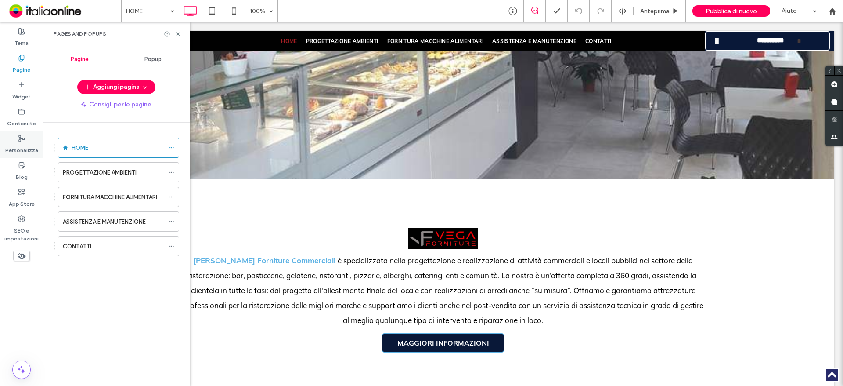
click at [24, 148] on label "Personalizza" at bounding box center [21, 148] width 33 height 12
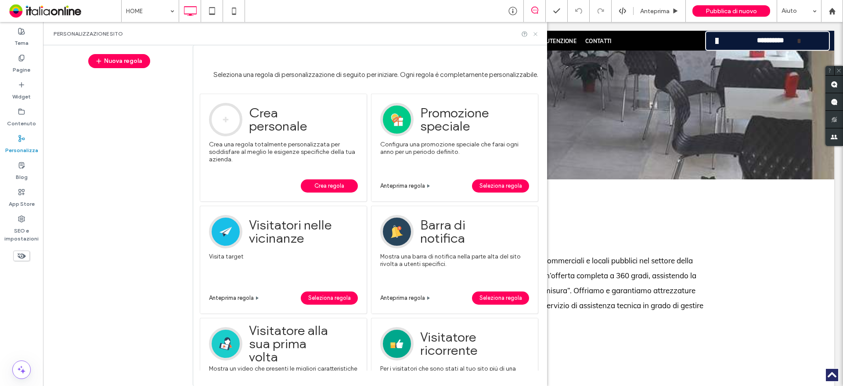
click at [533, 36] on icon at bounding box center [535, 34] width 7 height 7
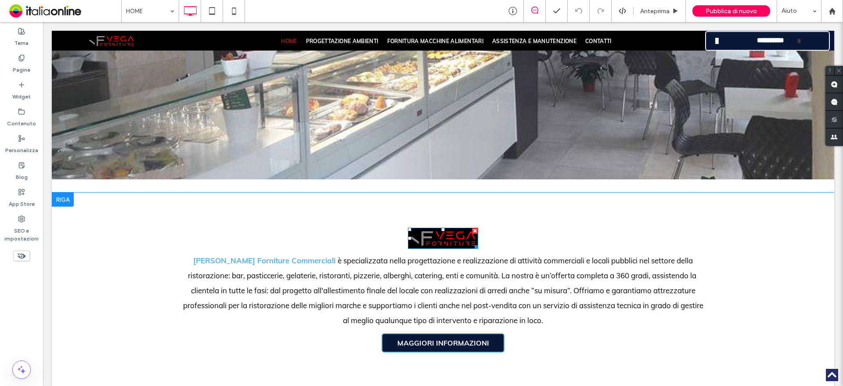
click at [449, 240] on img at bounding box center [460, 237] width 70 height 21
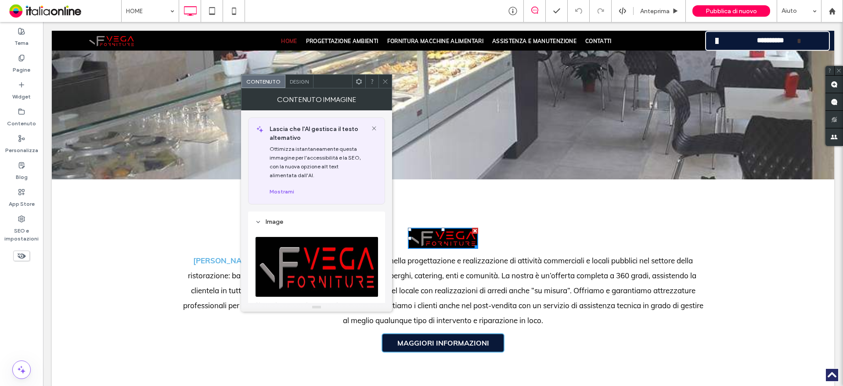
drag, startPoint x: 382, startPoint y: 82, endPoint x: 377, endPoint y: 83, distance: 4.9
click at [382, 82] on div at bounding box center [385, 81] width 13 height 13
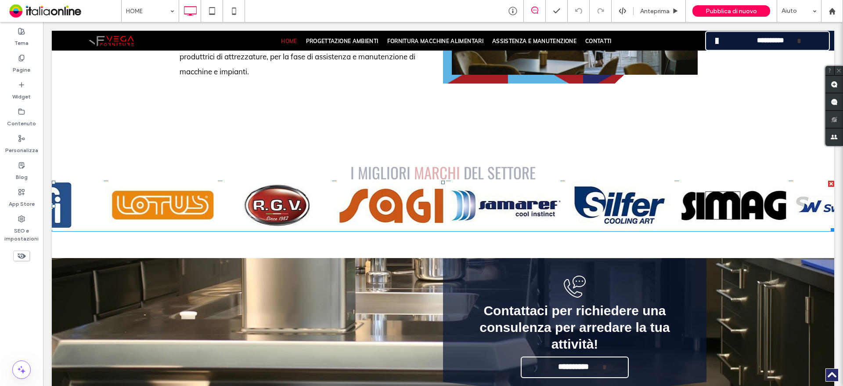
scroll to position [1579, 0]
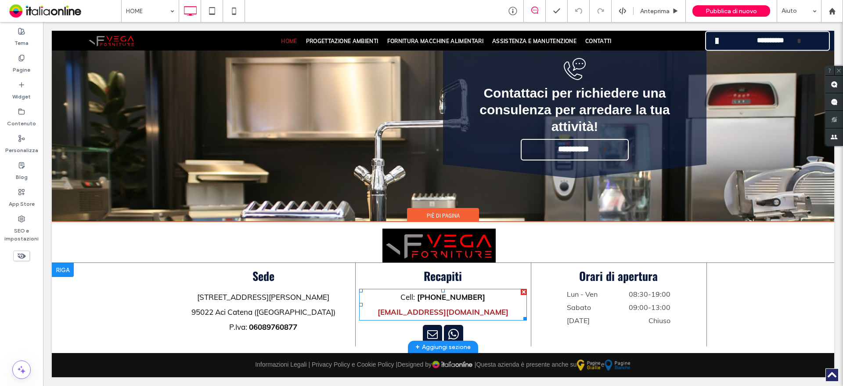
click at [432, 311] on link "[EMAIL_ADDRESS][DOMAIN_NAME]" at bounding box center [443, 311] width 131 height 9
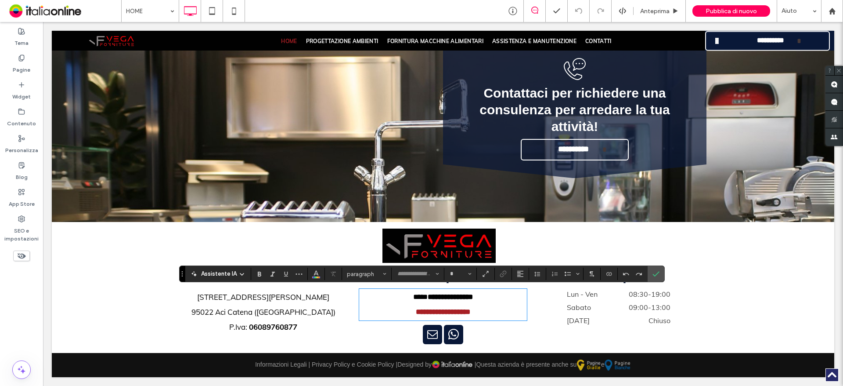
type input "****"
type input "**"
click at [430, 315] on strong "**********" at bounding box center [443, 311] width 54 height 7
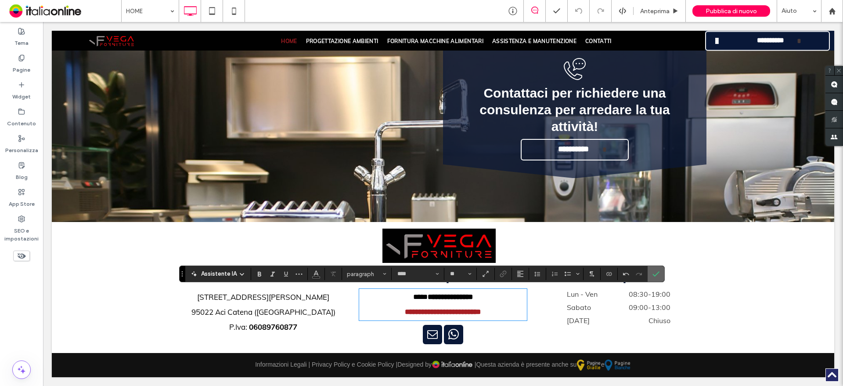
click at [651, 277] on label "Conferma" at bounding box center [656, 274] width 13 height 16
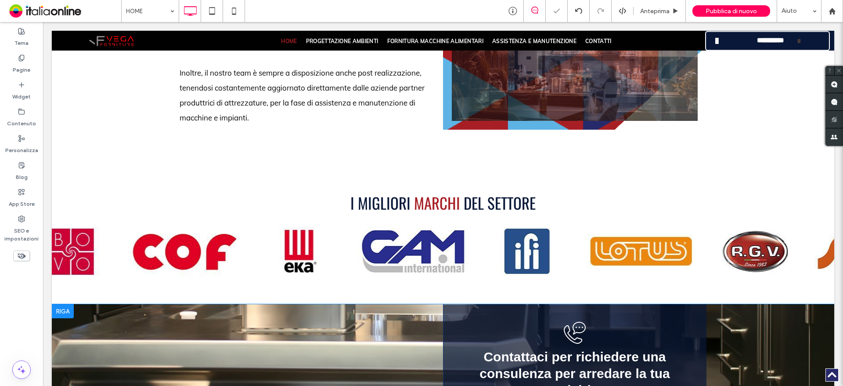
scroll to position [1140, 0]
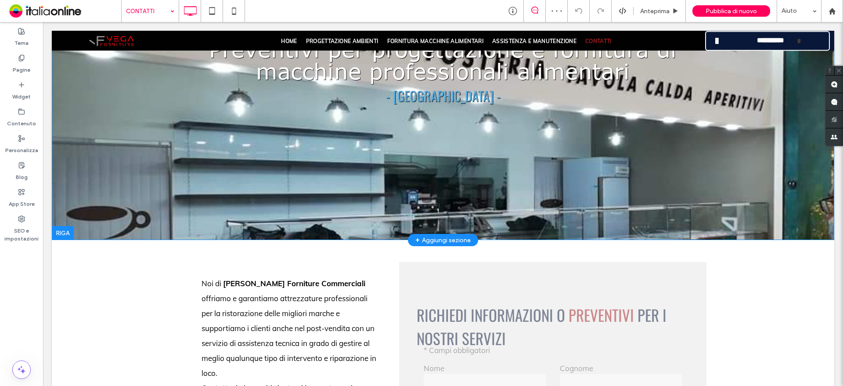
scroll to position [351, 0]
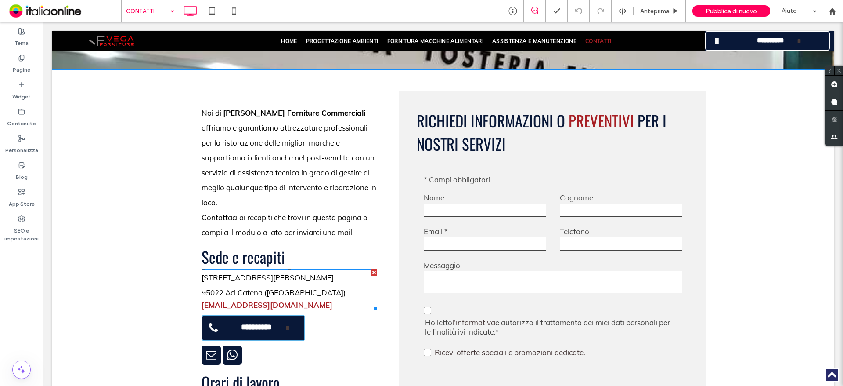
click at [243, 300] on link "[EMAIL_ADDRESS][DOMAIN_NAME]" at bounding box center [267, 304] width 131 height 9
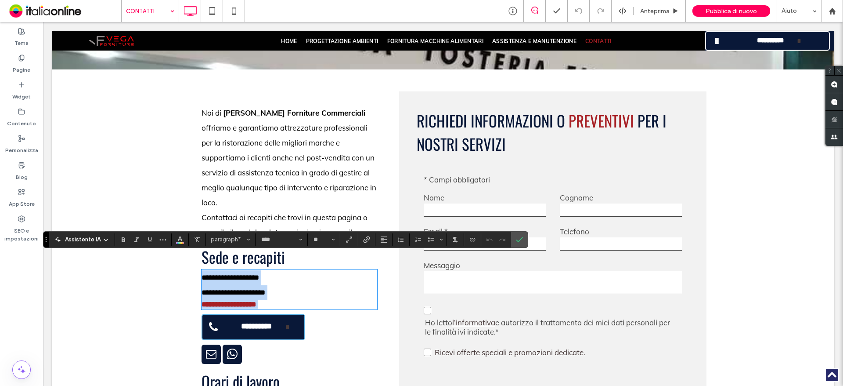
click at [243, 300] on strong "**********" at bounding box center [229, 303] width 54 height 7
drag, startPoint x: 313, startPoint y: 294, endPoint x: 198, endPoint y: 292, distance: 115.1
click at [202, 300] on p "**********" at bounding box center [290, 304] width 176 height 8
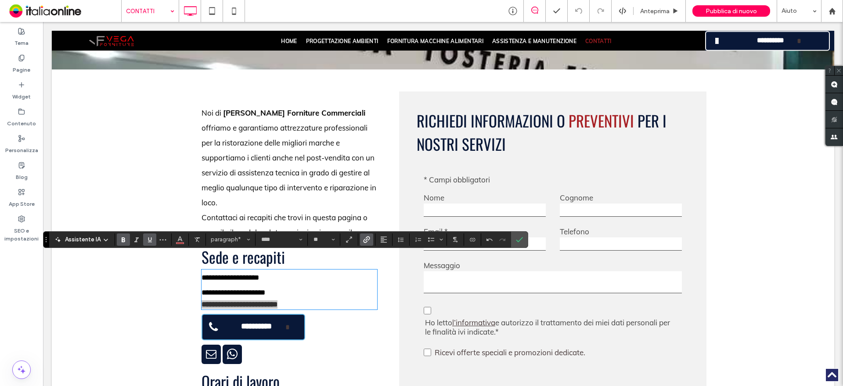
click at [150, 240] on use "Sottolineato" at bounding box center [150, 239] width 4 height 5
click at [518, 238] on icon "Conferma" at bounding box center [519, 239] width 7 height 7
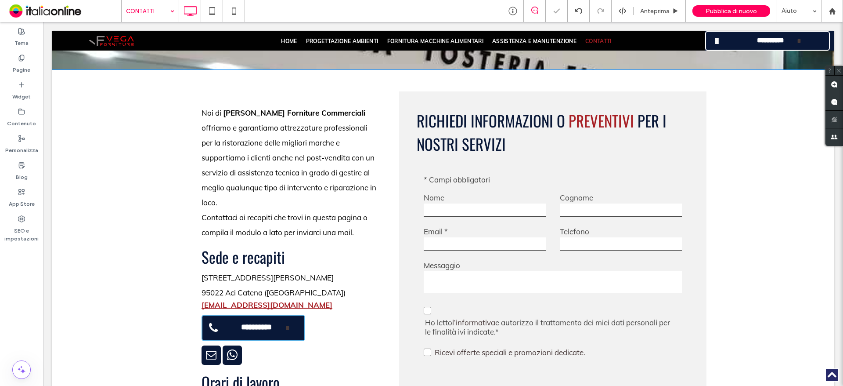
scroll to position [527, 0]
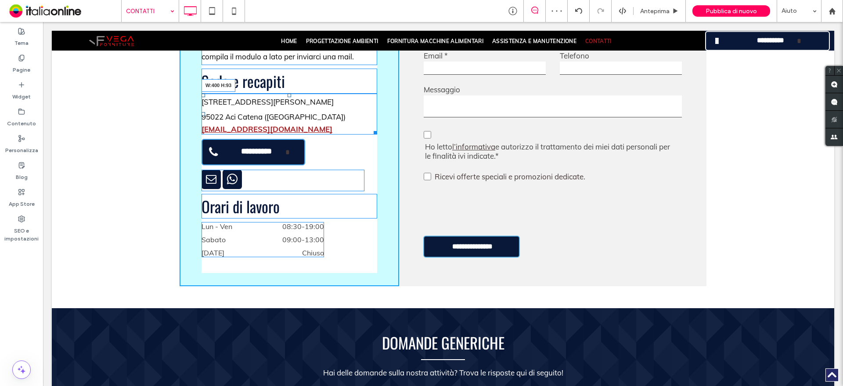
drag, startPoint x: 369, startPoint y: 117, endPoint x: 416, endPoint y: 148, distance: 56.2
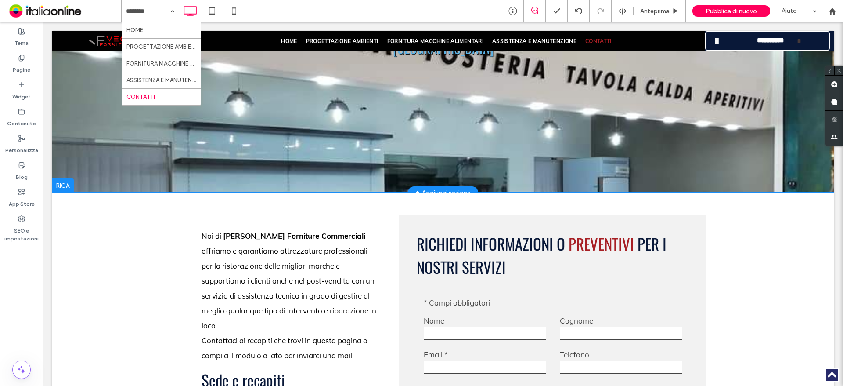
scroll to position [395, 0]
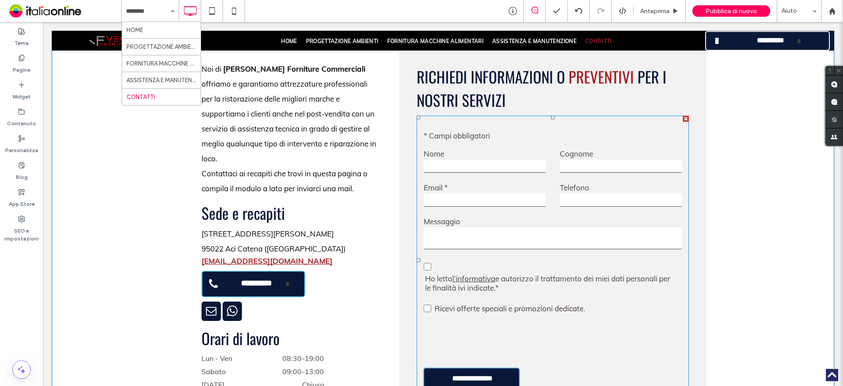
click at [479, 172] on input "text" at bounding box center [485, 165] width 122 height 13
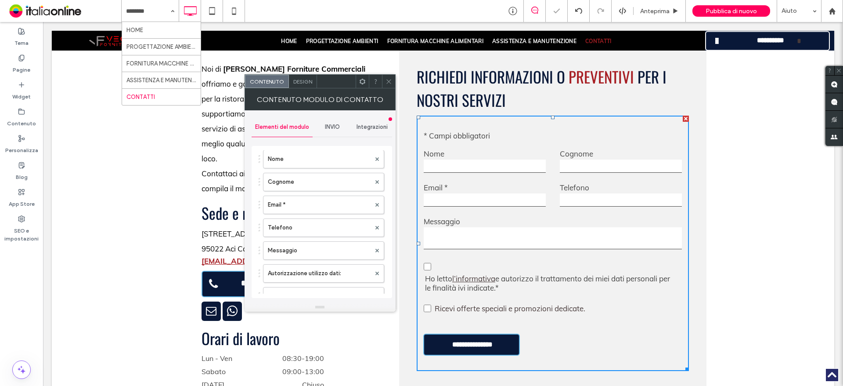
scroll to position [176, 0]
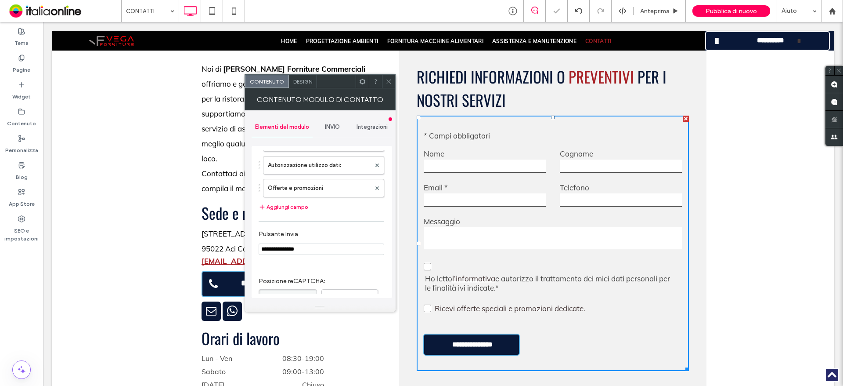
click at [300, 76] on div "Design" at bounding box center [303, 81] width 28 height 13
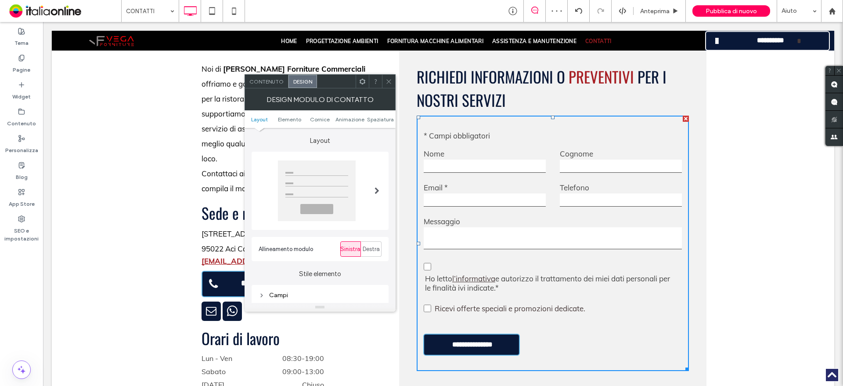
click at [268, 83] on span "Contenuto" at bounding box center [266, 81] width 34 height 7
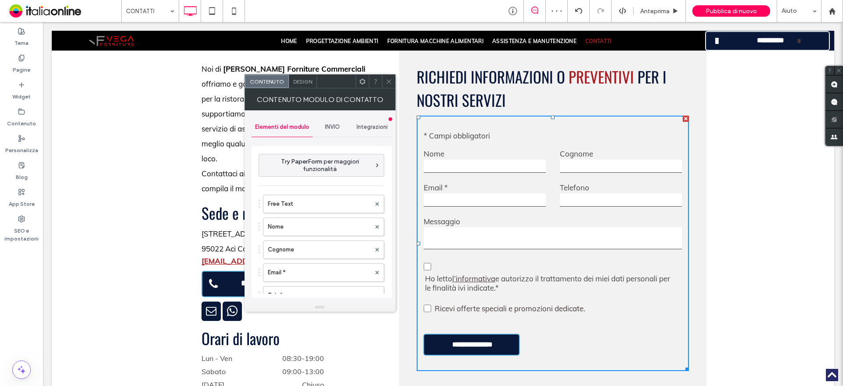
drag, startPoint x: 339, startPoint y: 128, endPoint x: 341, endPoint y: 134, distance: 6.1
click at [339, 128] on span "INVIO" at bounding box center [332, 126] width 15 height 7
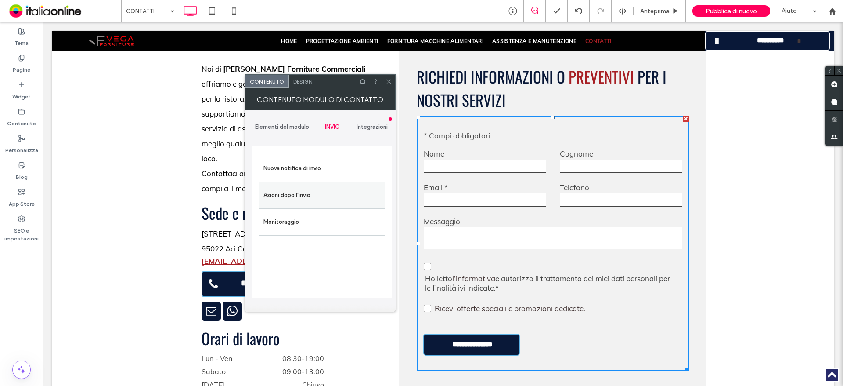
click at [319, 188] on label "Azioni dopo l'invio" at bounding box center [322, 195] width 117 height 18
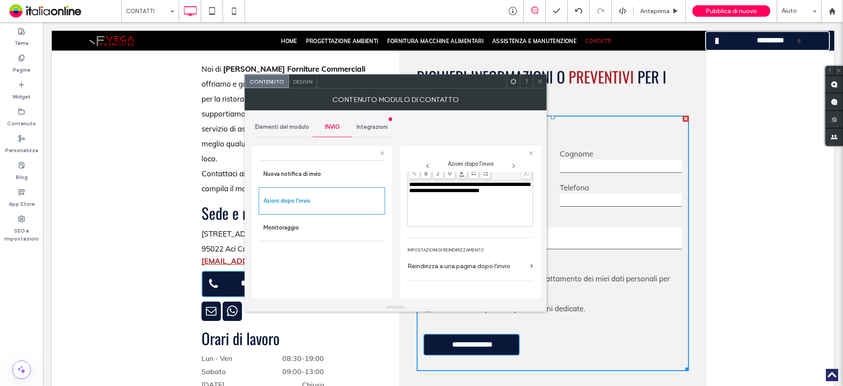
scroll to position [154, 0]
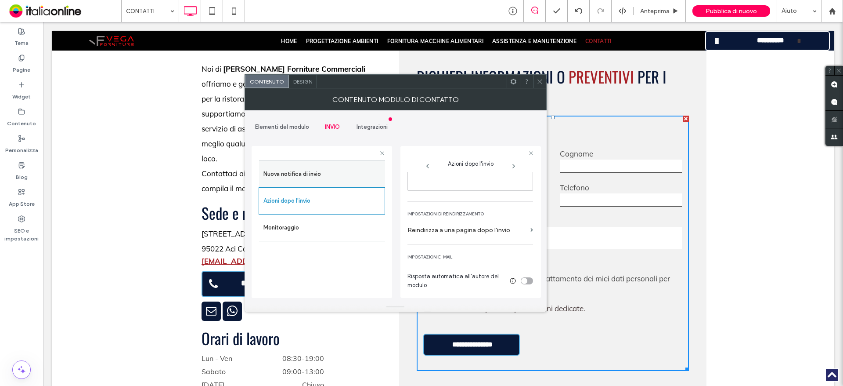
click at [323, 181] on label "Nuova notifica di invio" at bounding box center [322, 174] width 117 height 18
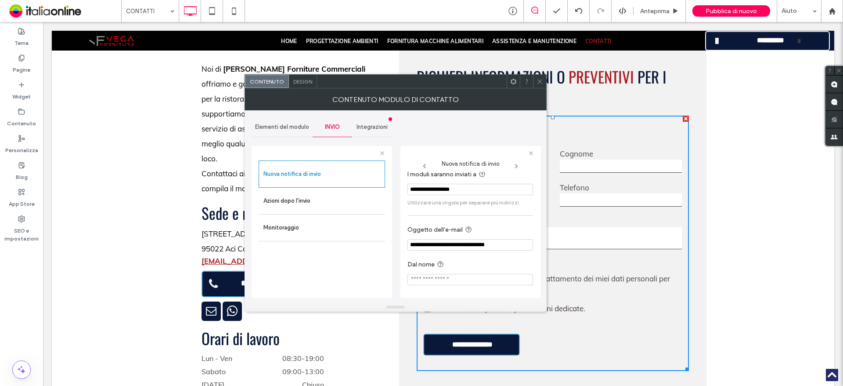
click at [453, 188] on input "**********" at bounding box center [471, 189] width 126 height 11
paste input "*******"
type input "**********"
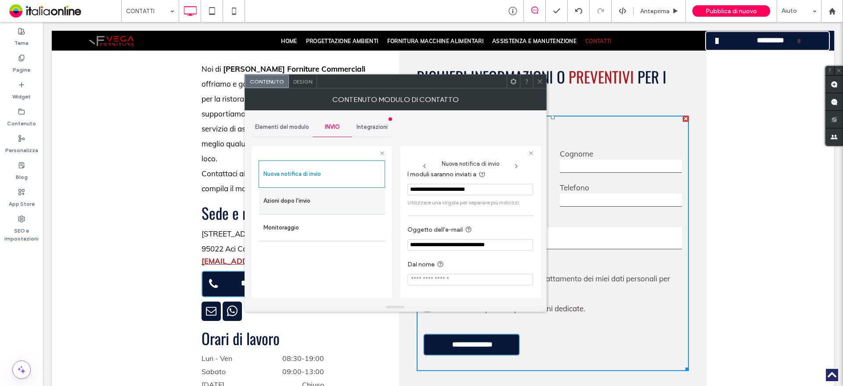
click at [336, 204] on label "Azioni dopo l'invio" at bounding box center [322, 201] width 117 height 18
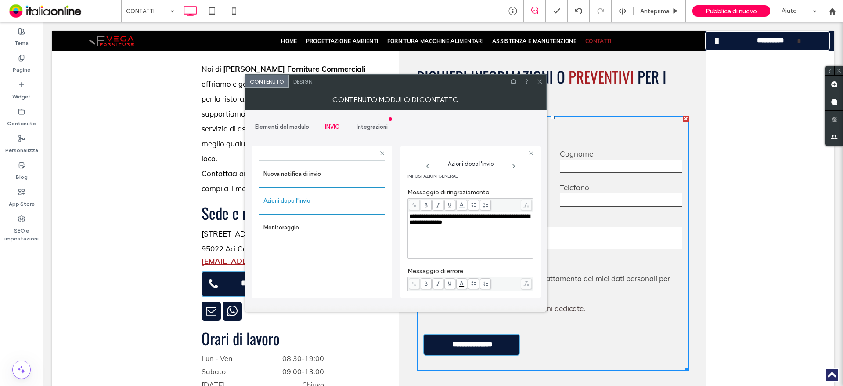
scroll to position [0, 0]
click at [301, 122] on div "Elementi del modulo" at bounding box center [282, 126] width 61 height 19
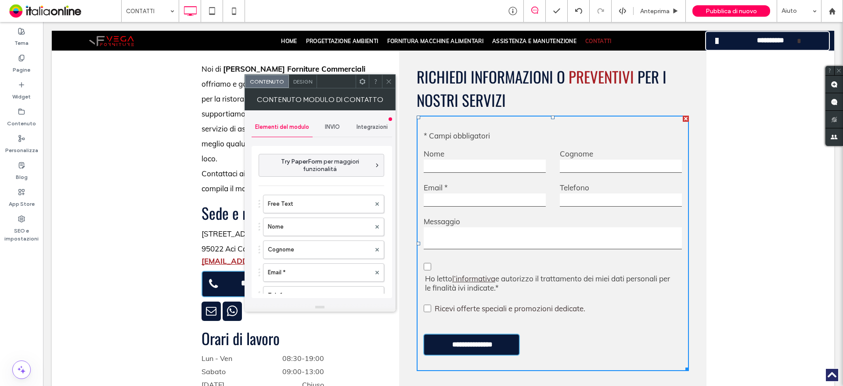
click at [335, 123] on div "INVIO" at bounding box center [333, 126] width 40 height 19
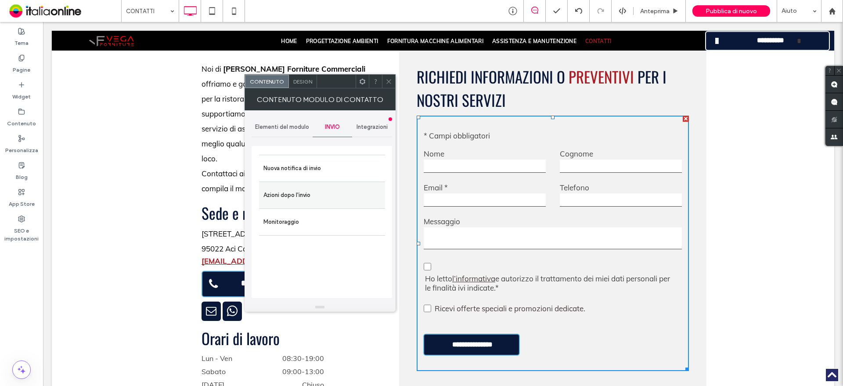
click at [311, 196] on label "Azioni dopo l'invio" at bounding box center [322, 195] width 117 height 18
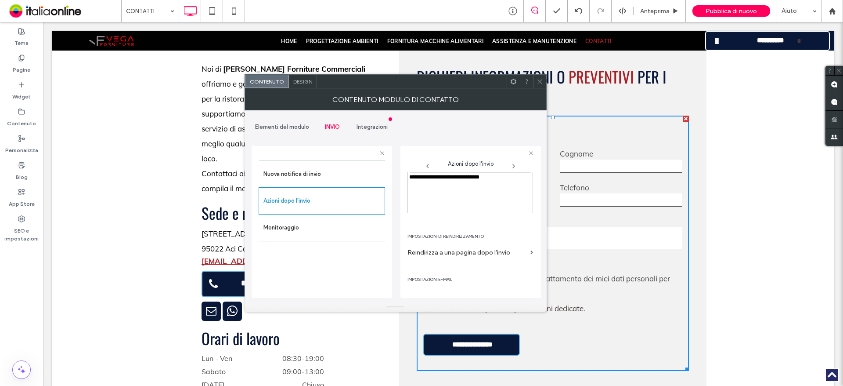
scroll to position [154, 0]
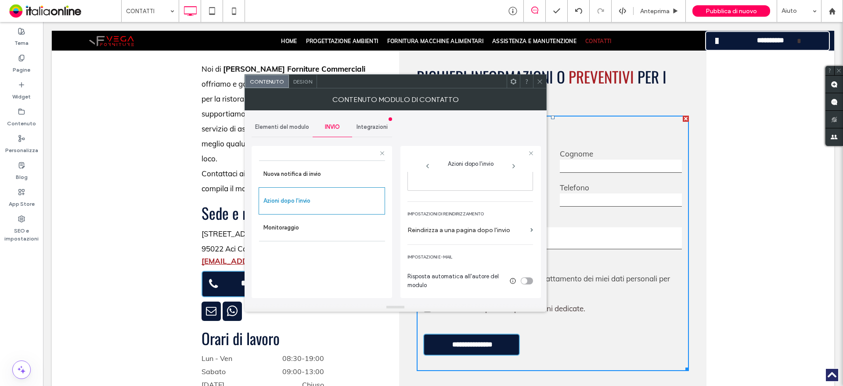
click at [304, 82] on span "Design" at bounding box center [302, 81] width 19 height 7
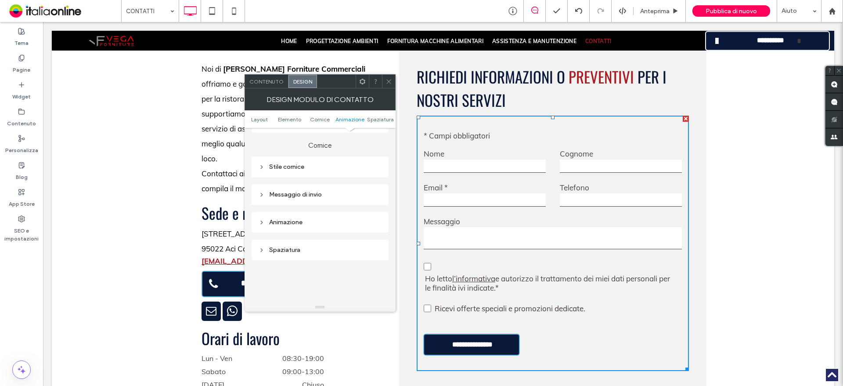
scroll to position [307, 0]
drag, startPoint x: 390, startPoint y: 80, endPoint x: 392, endPoint y: 87, distance: 7.4
click at [390, 80] on use at bounding box center [388, 81] width 4 height 4
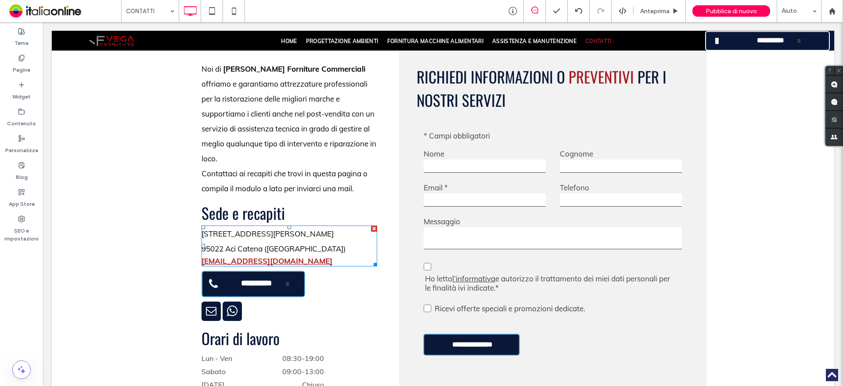
click at [250, 241] on p "95022 Aci Catena (CT)" at bounding box center [290, 248] width 176 height 15
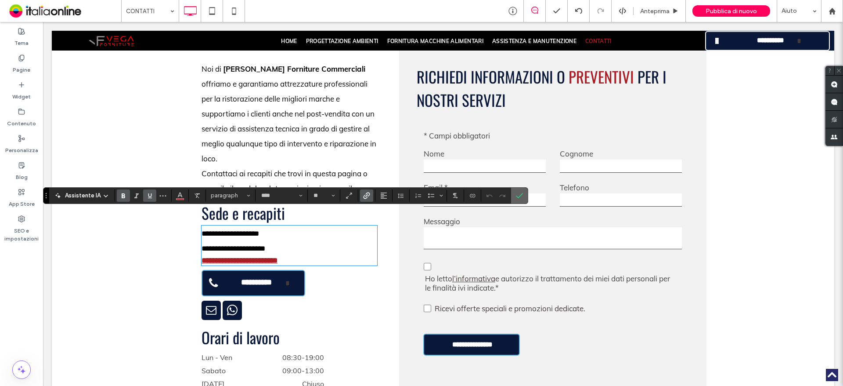
click at [512, 195] on section at bounding box center [519, 196] width 17 height 16
click at [518, 197] on icon "Conferma" at bounding box center [519, 195] width 7 height 7
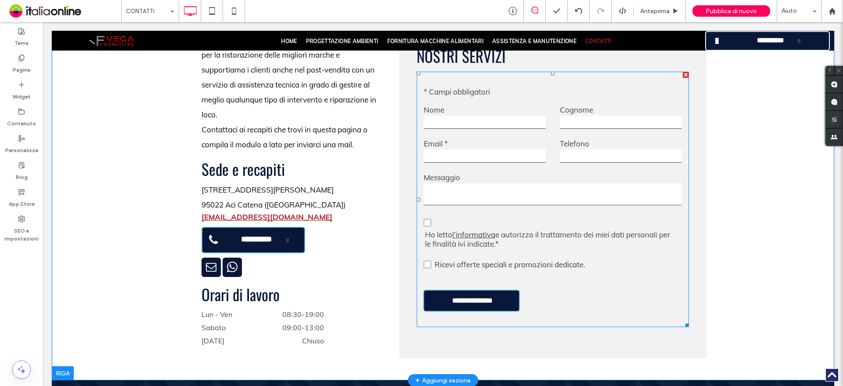
scroll to position [351, 0]
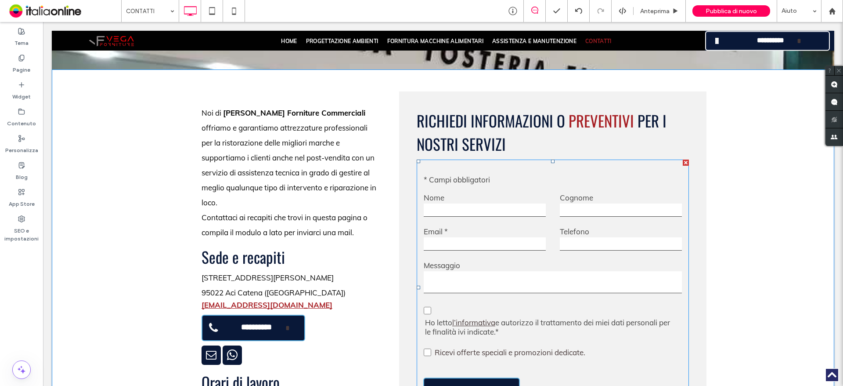
click at [524, 252] on form "**********" at bounding box center [553, 286] width 272 height 255
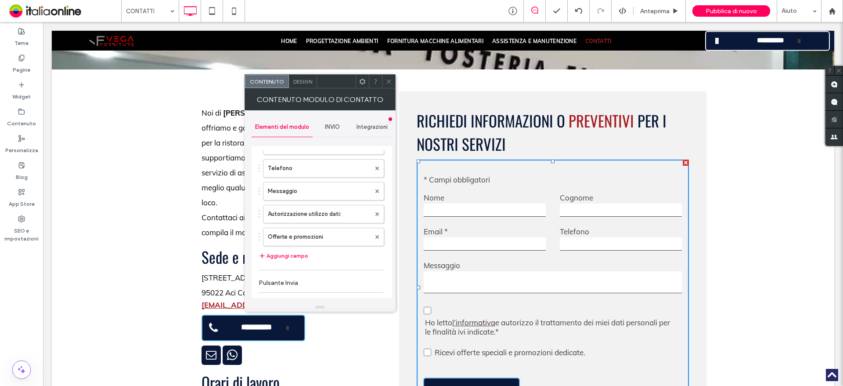
scroll to position [132, 0]
click at [344, 126] on div "INVIO" at bounding box center [333, 126] width 40 height 19
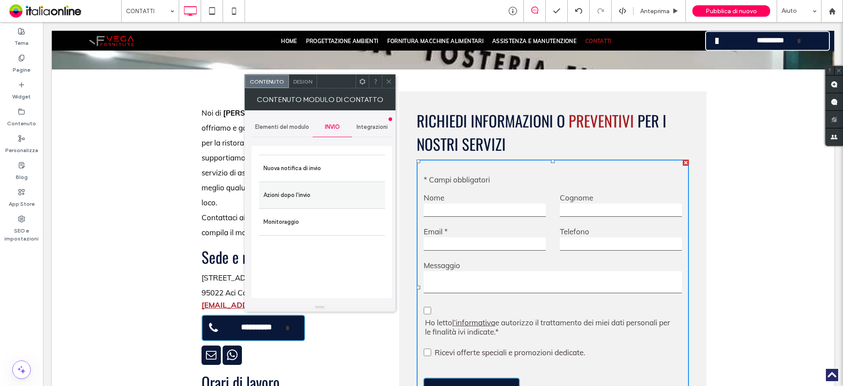
click at [315, 191] on label "Azioni dopo l'invio" at bounding box center [322, 195] width 117 height 18
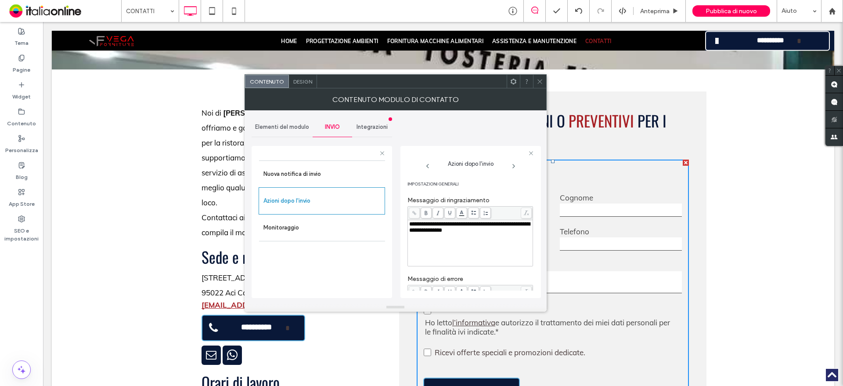
click at [542, 77] on span at bounding box center [540, 81] width 7 height 13
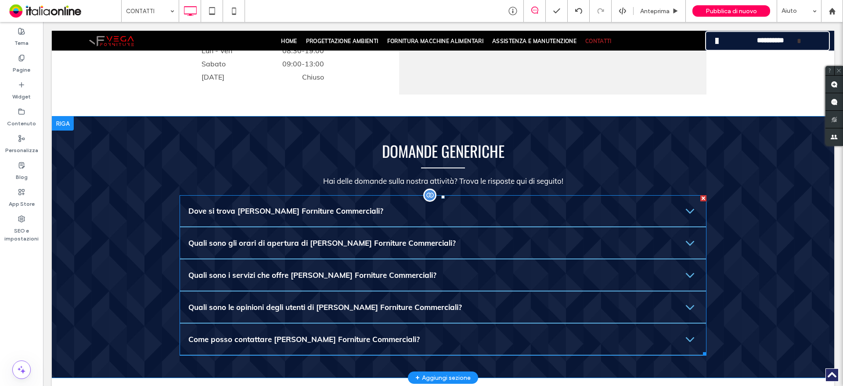
scroll to position [878, 0]
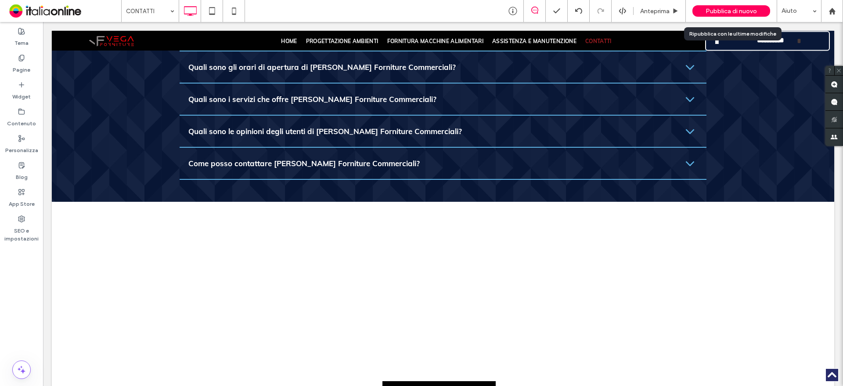
click at [716, 10] on span "Pubblica di nuovo" at bounding box center [731, 10] width 51 height 7
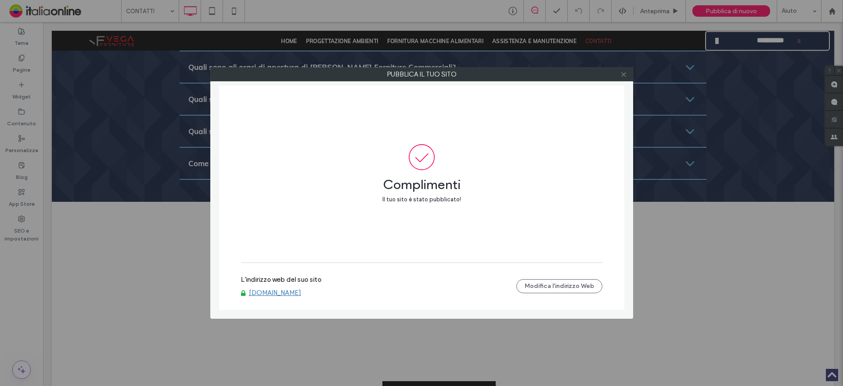
click at [622, 74] on icon at bounding box center [624, 74] width 7 height 7
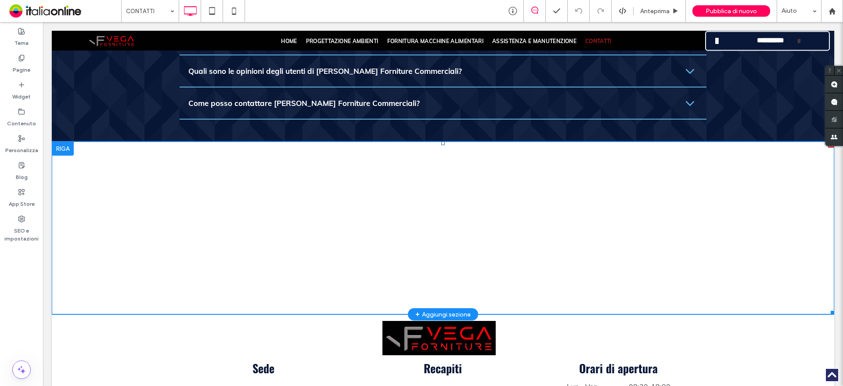
scroll to position [1016, 0]
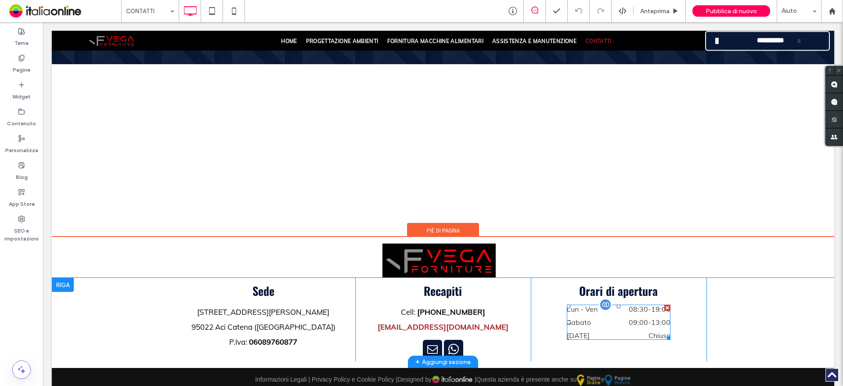
click at [637, 304] on div "Lun - Ven 08:30 - 19:00" at bounding box center [619, 310] width 104 height 13
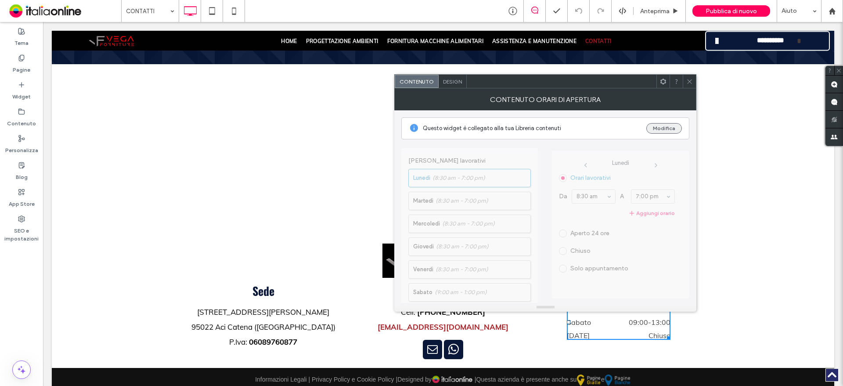
click at [662, 126] on button "Modifica" at bounding box center [664, 128] width 36 height 11
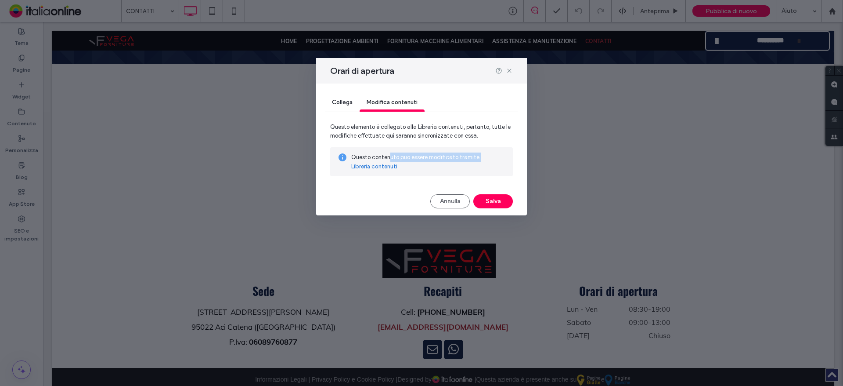
click at [390, 161] on div "Questo contenuto può essere modificato tramite Libreria contenuti" at bounding box center [428, 161] width 155 height 18
click at [386, 167] on link "Libreria contenuti" at bounding box center [374, 166] width 46 height 9
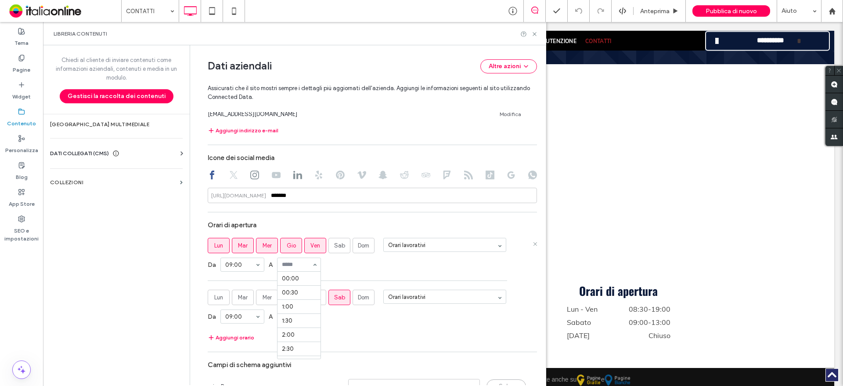
scroll to position [534, 0]
click at [288, 264] on input at bounding box center [297, 264] width 30 height 6
click at [334, 262] on div "Da 09:00 A 00:00 00:30 1:00 1:30 2:00 2:30 3:00 3:30 4:00 4:30 5:00 5:30 6:00 6…" at bounding box center [372, 264] width 329 height 23
click at [220, 336] on button "Aggiungi orario" at bounding box center [231, 337] width 47 height 11
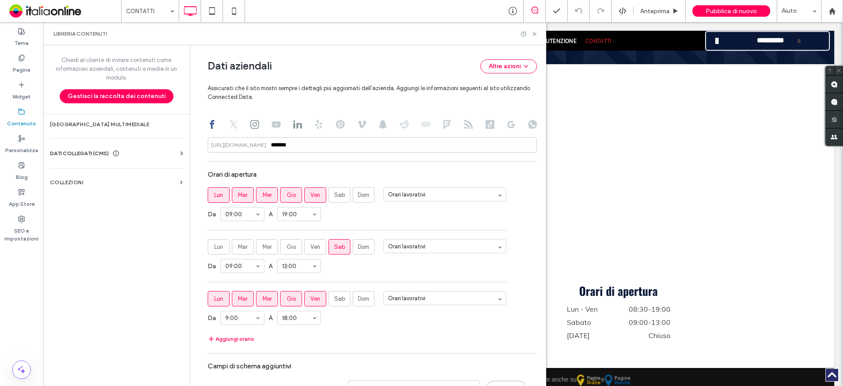
scroll to position [504, 0]
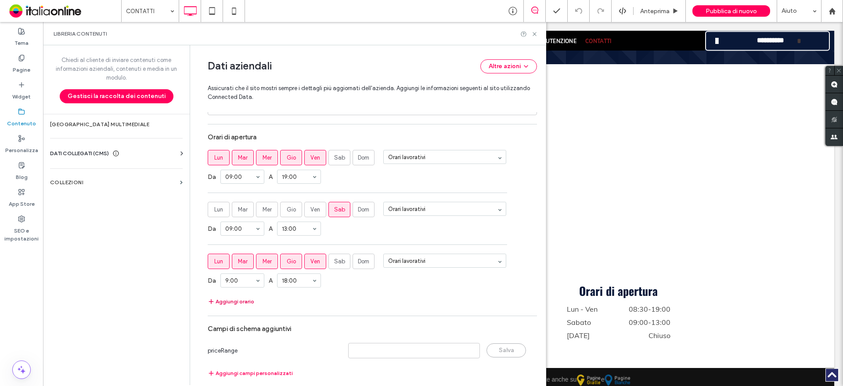
click at [229, 301] on button "Aggiungi orario" at bounding box center [231, 301] width 47 height 11
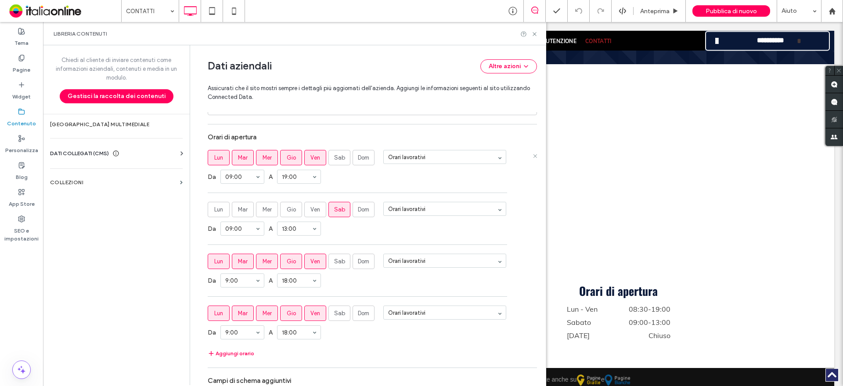
click at [301, 169] on section "19:00" at bounding box center [299, 176] width 44 height 23
drag, startPoint x: 302, startPoint y: 174, endPoint x: 303, endPoint y: 182, distance: 7.5
drag, startPoint x: 294, startPoint y: 240, endPoint x: 282, endPoint y: 230, distance: 16.3
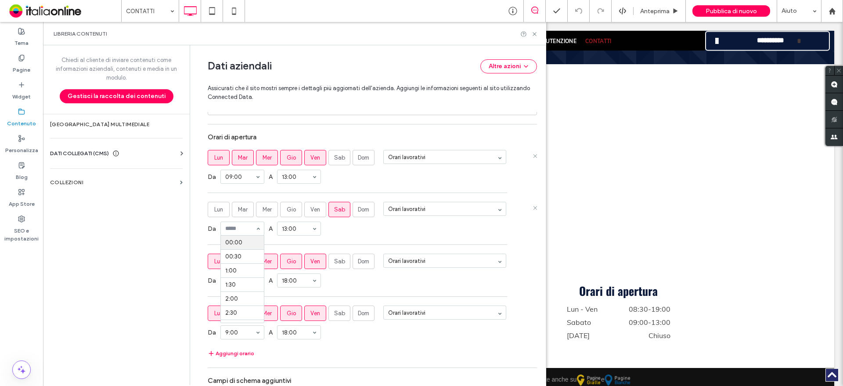
click at [233, 227] on input at bounding box center [240, 228] width 30 height 6
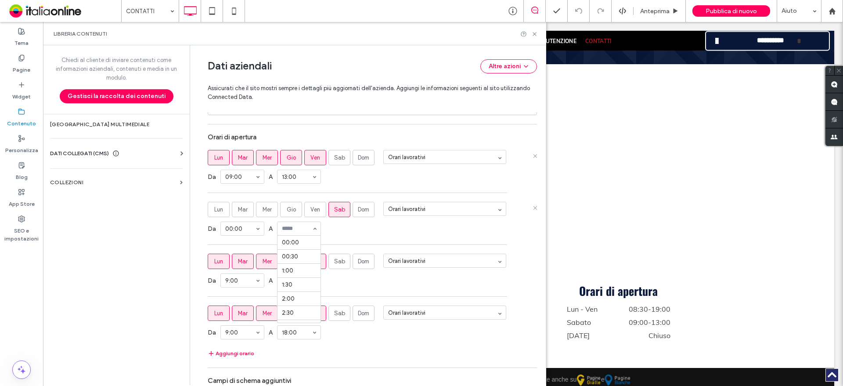
drag, startPoint x: 290, startPoint y: 222, endPoint x: 299, endPoint y: 224, distance: 8.9
click at [332, 225] on div "Da 00:00 A 00:00 00:30 1:00 1:30 2:00 2:30 3:00 3:30 4:00 4:30 5:00 5:30 6:00 6…" at bounding box center [372, 228] width 329 height 23
click at [334, 161] on span "Sab" at bounding box center [339, 157] width 11 height 9
click at [336, 258] on span "Sab" at bounding box center [339, 261] width 11 height 9
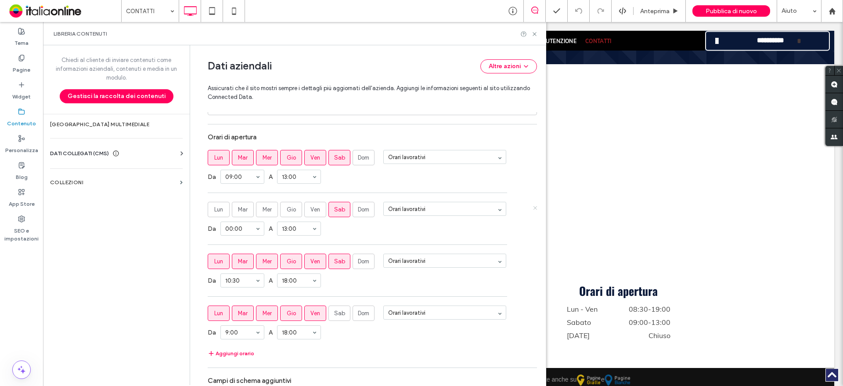
click at [533, 207] on icon at bounding box center [535, 207] width 4 height 4
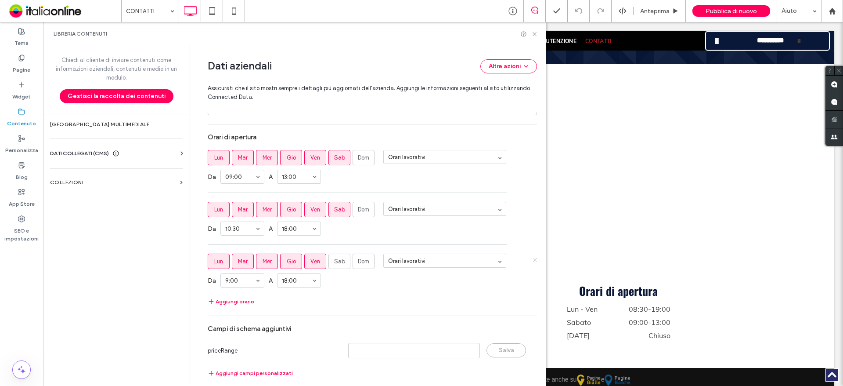
click at [533, 259] on icon at bounding box center [535, 259] width 4 height 4
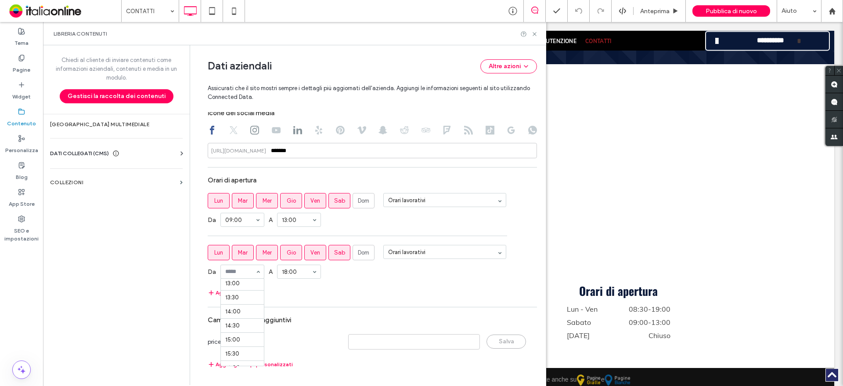
scroll to position [383, 0]
drag, startPoint x: 285, startPoint y: 269, endPoint x: 289, endPoint y: 277, distance: 8.3
click at [383, 286] on section "Orari di apertura Lun Mar Mer Gio Ven Sab Dom Orari lavorativi Da 09:00 A 13:00…" at bounding box center [372, 235] width 329 height 126
click at [535, 33] on use at bounding box center [535, 34] width 4 height 4
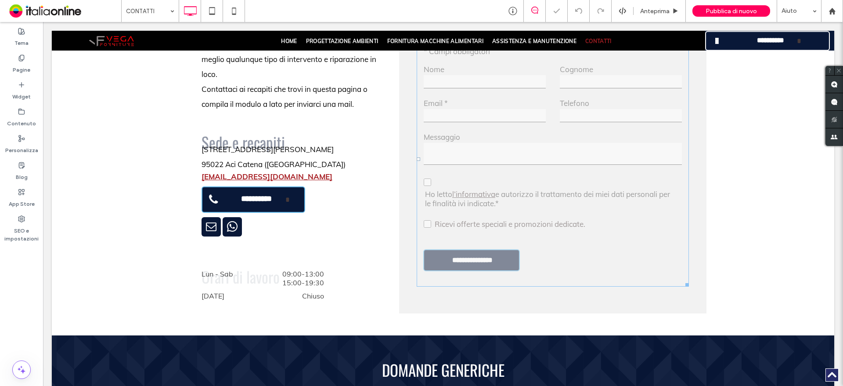
scroll to position [527, 0]
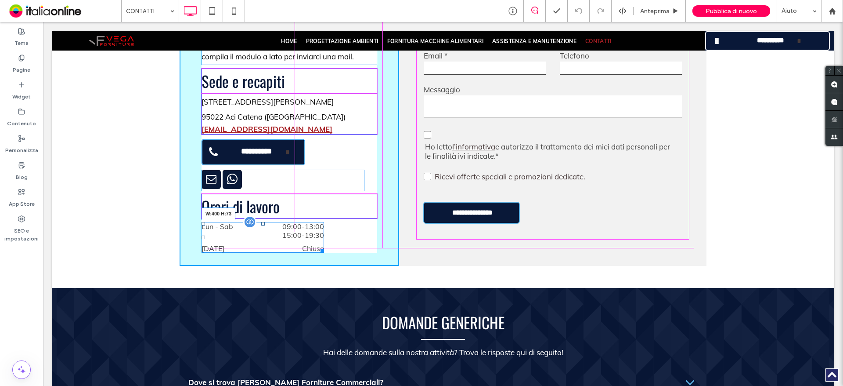
drag, startPoint x: 316, startPoint y: 237, endPoint x: 372, endPoint y: 238, distance: 56.2
click at [324, 246] on div at bounding box center [321, 249] width 7 height 7
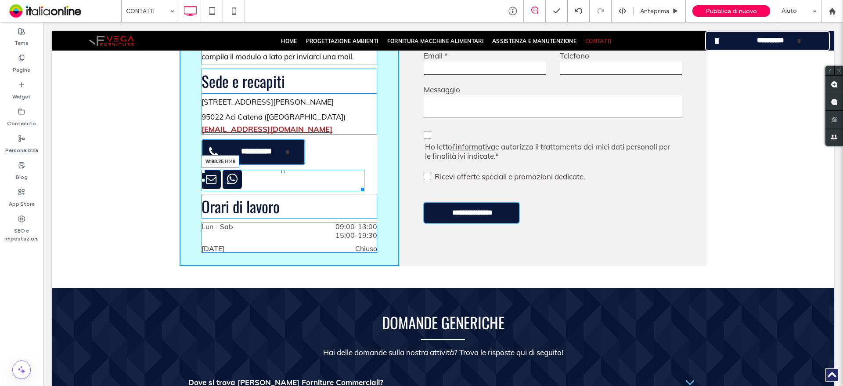
drag, startPoint x: 361, startPoint y: 175, endPoint x: 241, endPoint y: 173, distance: 119.9
click at [358, 184] on div at bounding box center [361, 187] width 7 height 7
drag, startPoint x: 239, startPoint y: 174, endPoint x: 385, endPoint y: 171, distance: 145.4
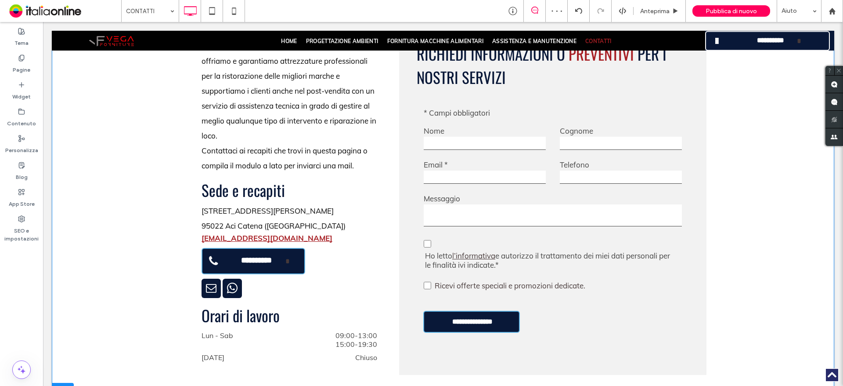
scroll to position [351, 0]
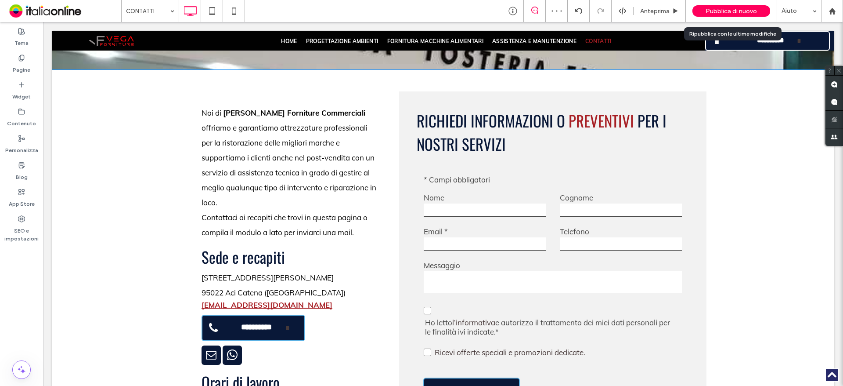
click at [726, 13] on span "Pubblica di nuovo" at bounding box center [731, 10] width 51 height 7
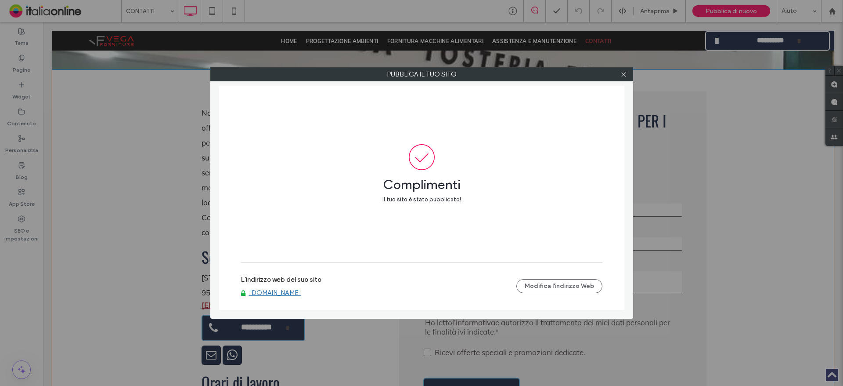
drag, startPoint x: 625, startPoint y: 78, endPoint x: 594, endPoint y: 89, distance: 32.1
click at [625, 78] on span at bounding box center [624, 74] width 7 height 13
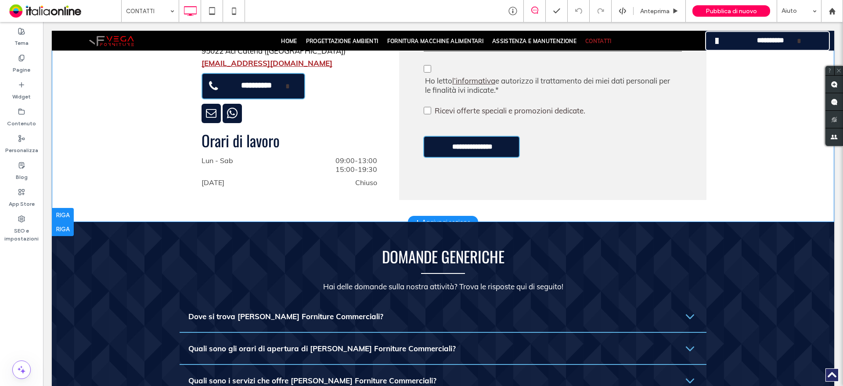
scroll to position [483, 0]
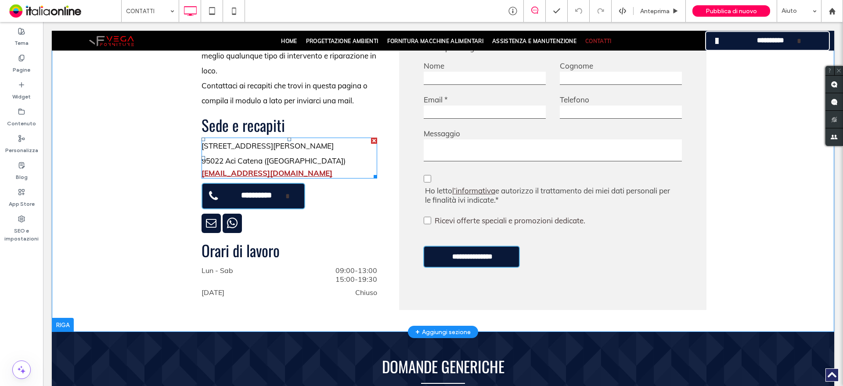
click at [273, 138] on p "Via San Giacomo, 46" at bounding box center [290, 145] width 176 height 15
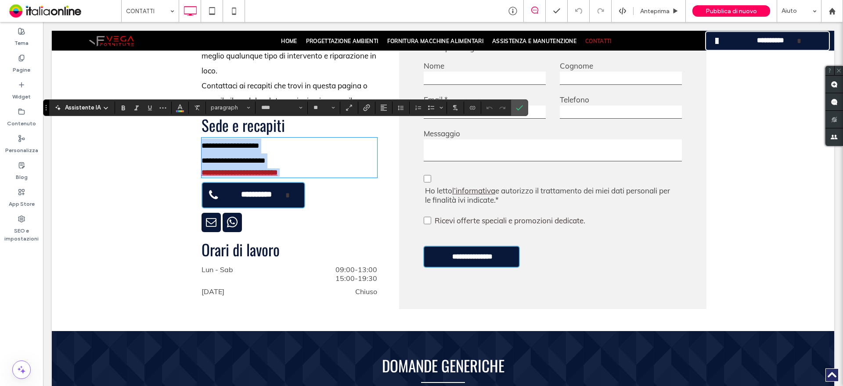
click at [273, 138] on p "**********" at bounding box center [290, 145] width 176 height 15
drag, startPoint x: 289, startPoint y: 133, endPoint x: 159, endPoint y: 124, distance: 129.9
click at [159, 124] on div "**********" at bounding box center [443, 134] width 783 height 393
click at [177, 99] on div "Assistente IA paragraph* **** **" at bounding box center [285, 107] width 485 height 17
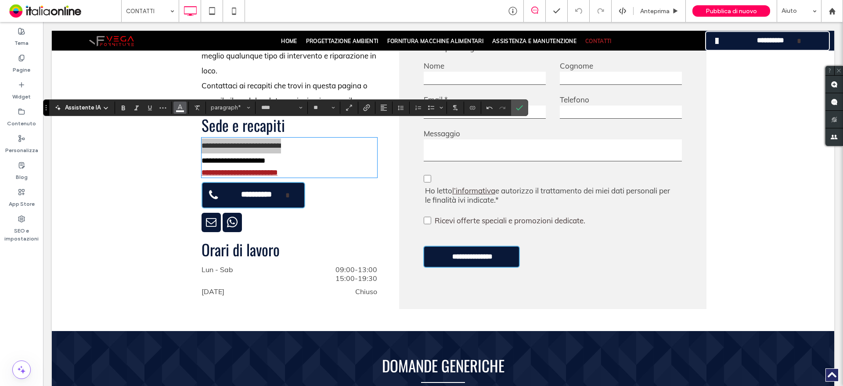
click at [178, 107] on use "Colore" at bounding box center [180, 106] width 5 height 5
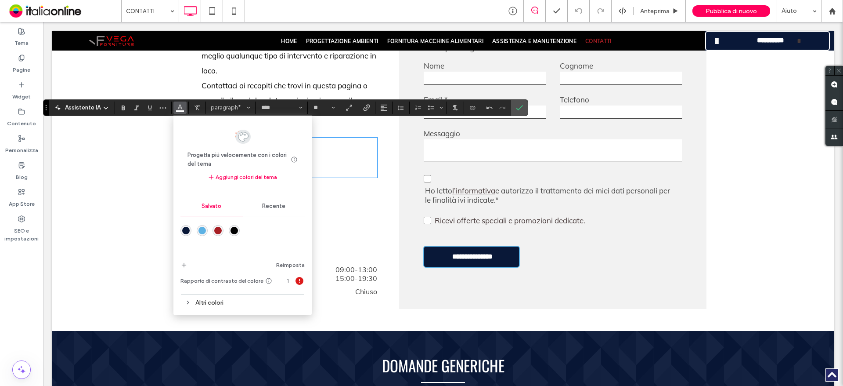
click at [185, 231] on div "rgba(9,24,56,1)" at bounding box center [185, 230] width 7 height 7
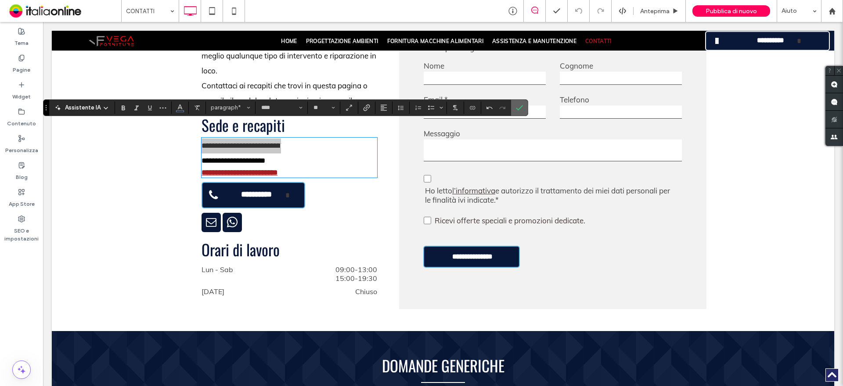
drag, startPoint x: 393, startPoint y: 85, endPoint x: 516, endPoint y: 108, distance: 126.0
click at [516, 108] on use "Conferma" at bounding box center [519, 107] width 7 height 5
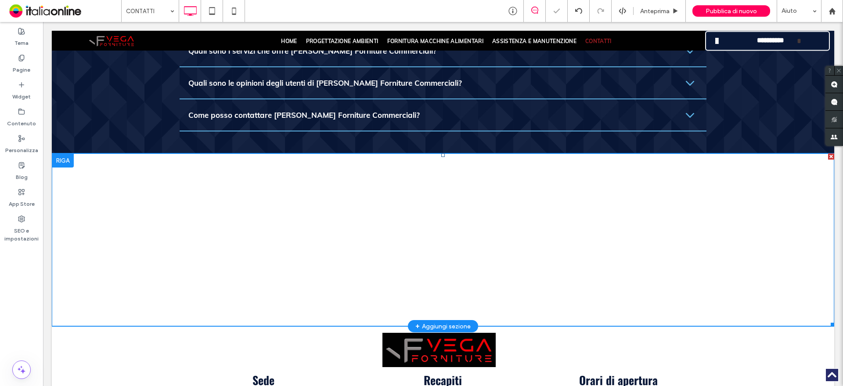
scroll to position [1013, 0]
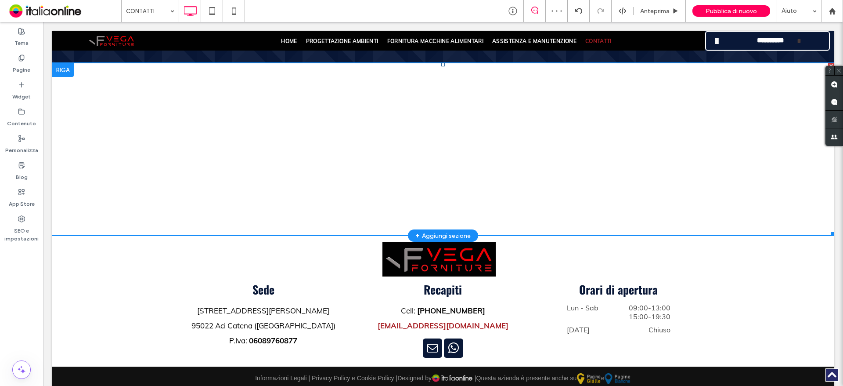
click at [203, 117] on span at bounding box center [443, 149] width 783 height 173
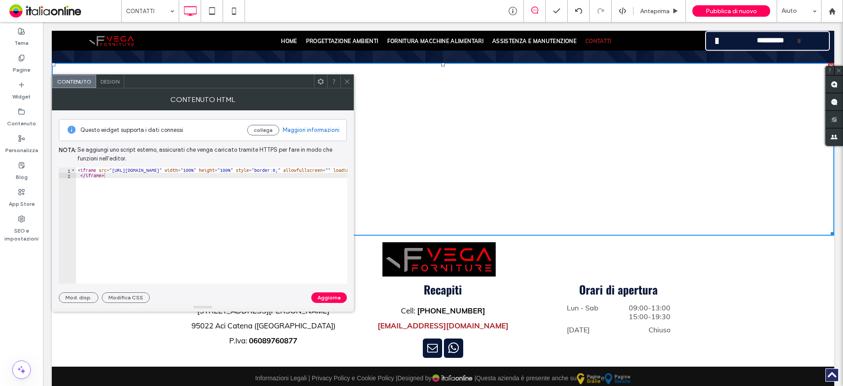
drag, startPoint x: 347, startPoint y: 81, endPoint x: 342, endPoint y: 80, distance: 5.3
click at [347, 81] on icon at bounding box center [347, 81] width 7 height 7
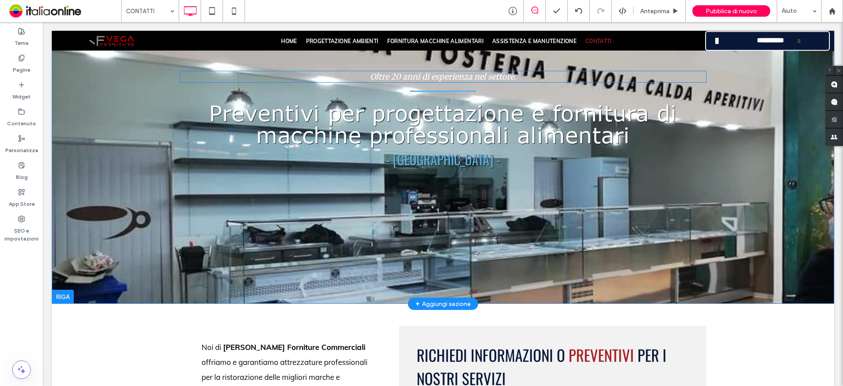
scroll to position [47, 0]
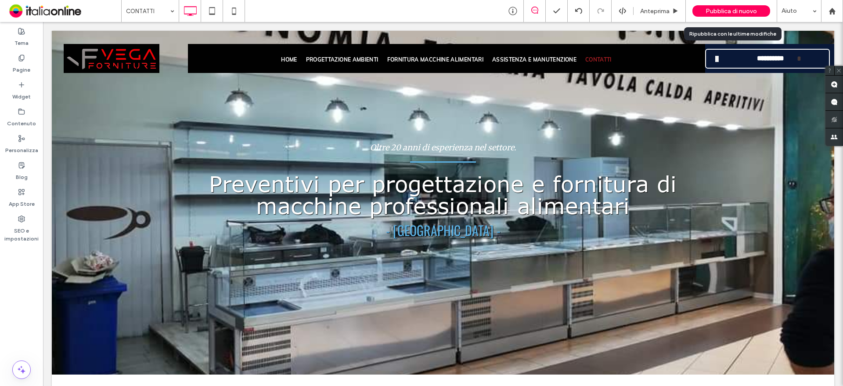
click at [725, 4] on div "Pubblica di nuovo" at bounding box center [732, 11] width 78 height 22
click at [715, 12] on span "Pubblica di nuovo" at bounding box center [731, 10] width 51 height 7
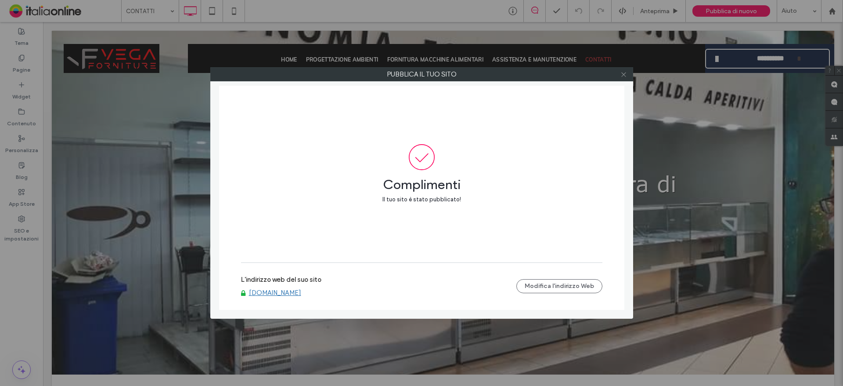
click at [626, 77] on icon at bounding box center [624, 74] width 7 height 7
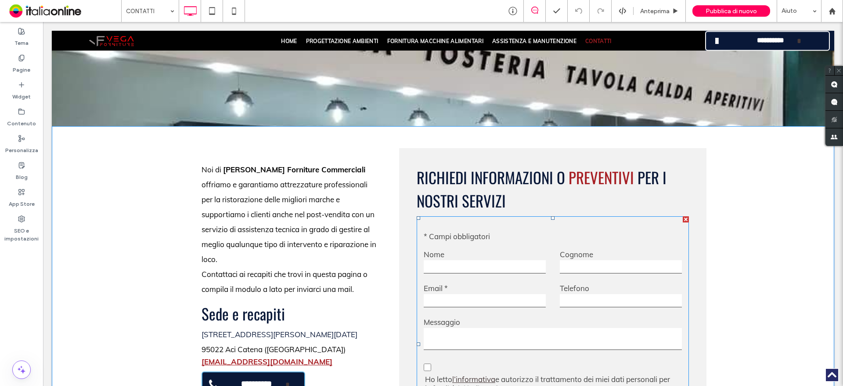
scroll to position [310, 0]
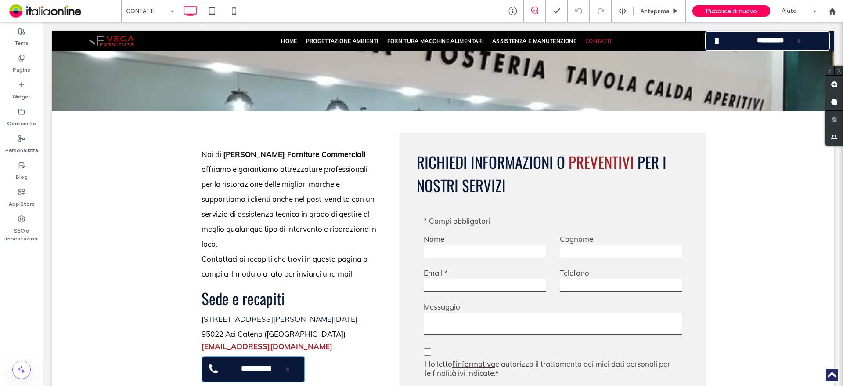
drag, startPoint x: 319, startPoint y: 7, endPoint x: 388, endPoint y: 22, distance: 70.4
click at [319, 7] on div "CONTATTI Anteprima Pubblica di nuovo Aiuto" at bounding box center [482, 11] width 722 height 22
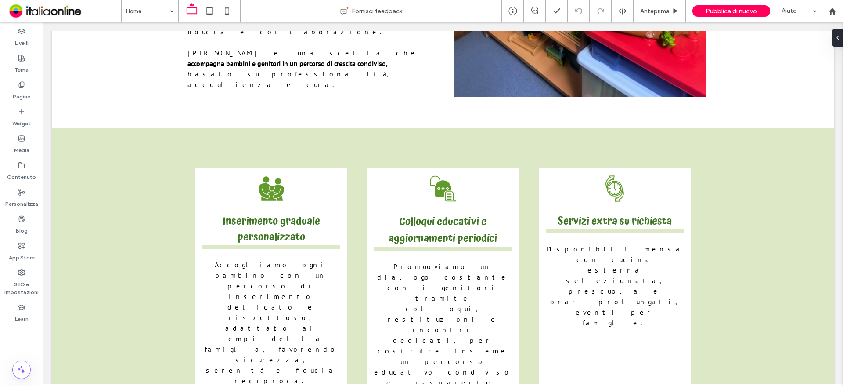
scroll to position [1991, 0]
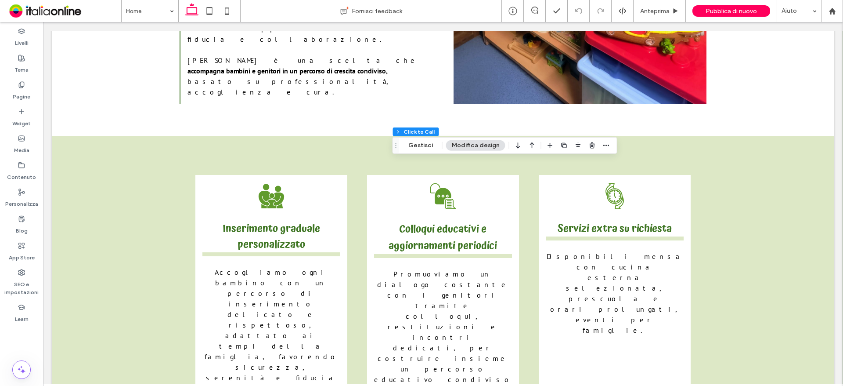
type input "**"
type input "*"
type input "***"
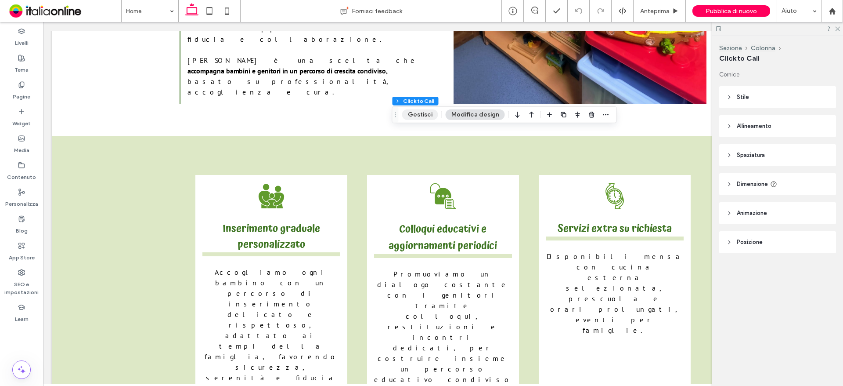
click at [425, 116] on button "Gestisci" at bounding box center [420, 114] width 36 height 11
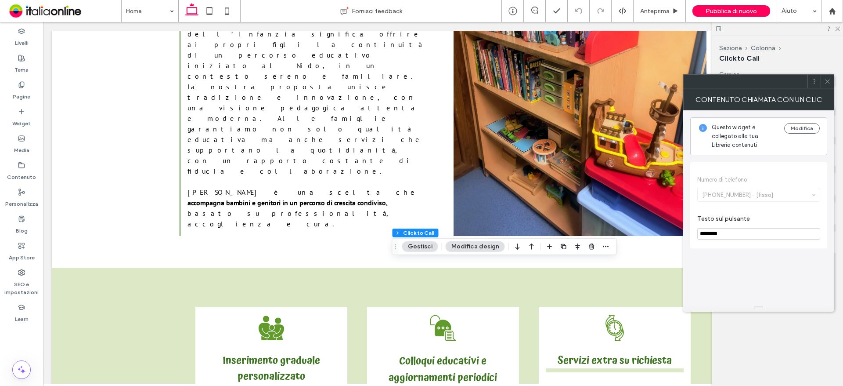
scroll to position [2087, 0]
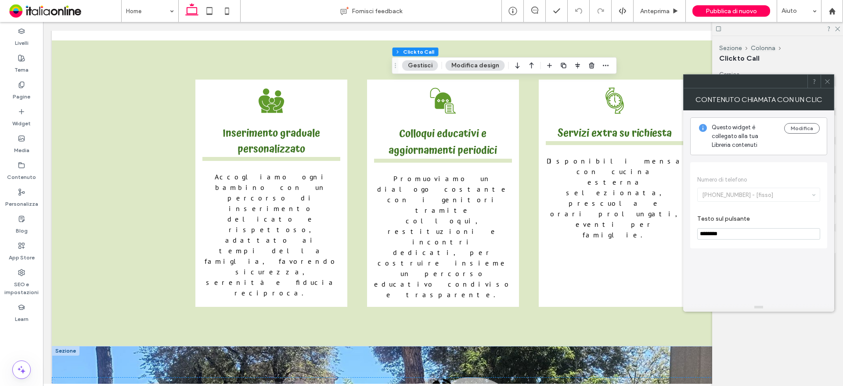
click at [828, 79] on icon at bounding box center [827, 81] width 7 height 7
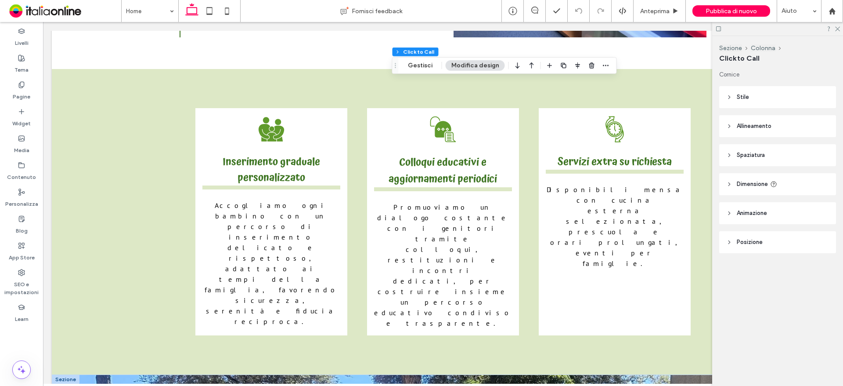
scroll to position [2043, 0]
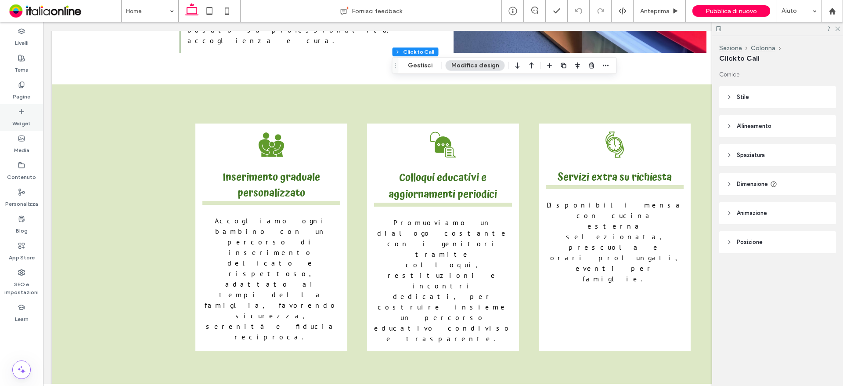
click at [23, 119] on label "Widget" at bounding box center [21, 121] width 18 height 12
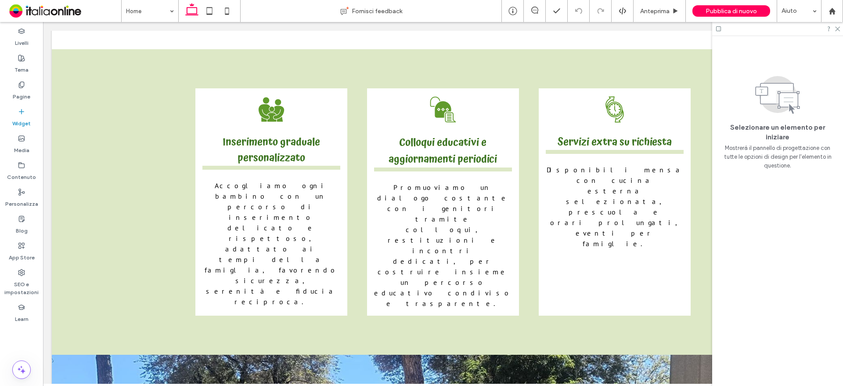
scroll to position [2080, 0]
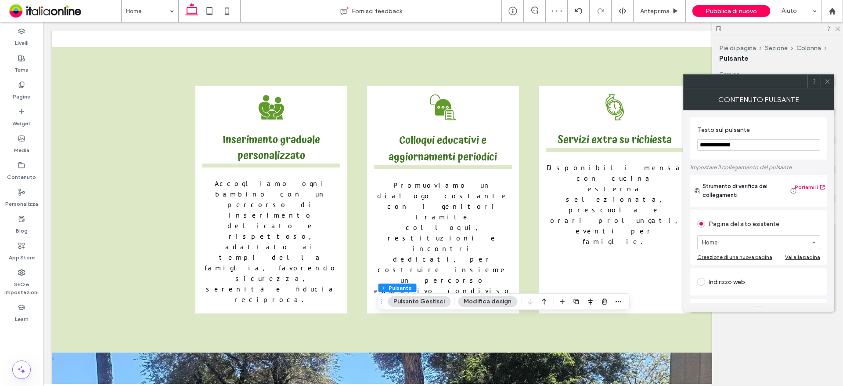
click at [733, 140] on input "**********" at bounding box center [758, 144] width 123 height 11
click at [717, 155] on section "**********" at bounding box center [758, 138] width 123 height 33
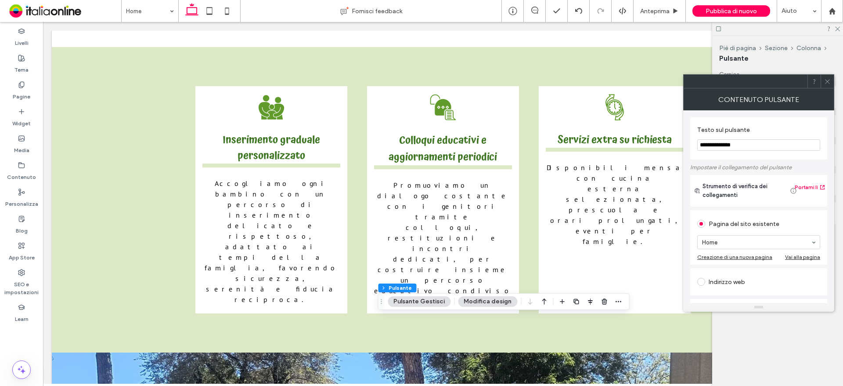
click at [724, 145] on input "**********" at bounding box center [758, 144] width 123 height 11
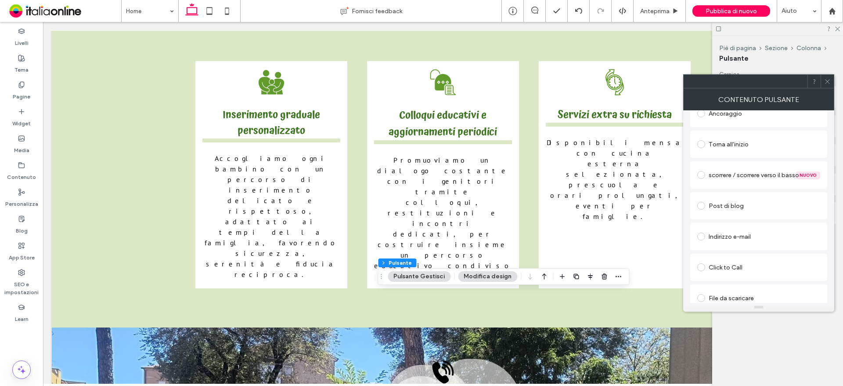
scroll to position [239, 0]
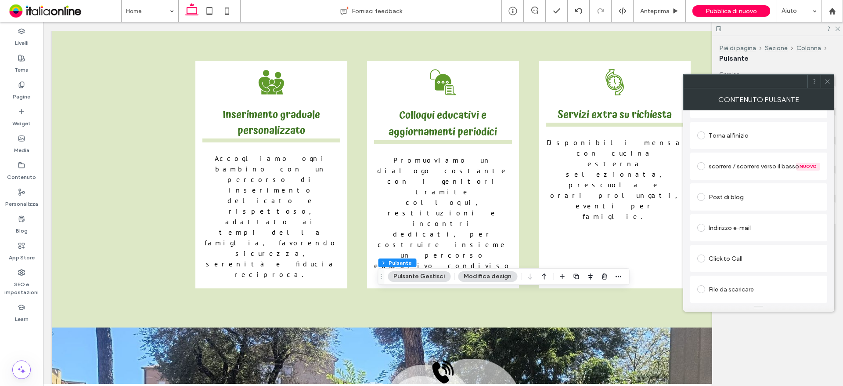
type input "**********"
click at [735, 260] on div "Click to Call" at bounding box center [758, 258] width 123 height 14
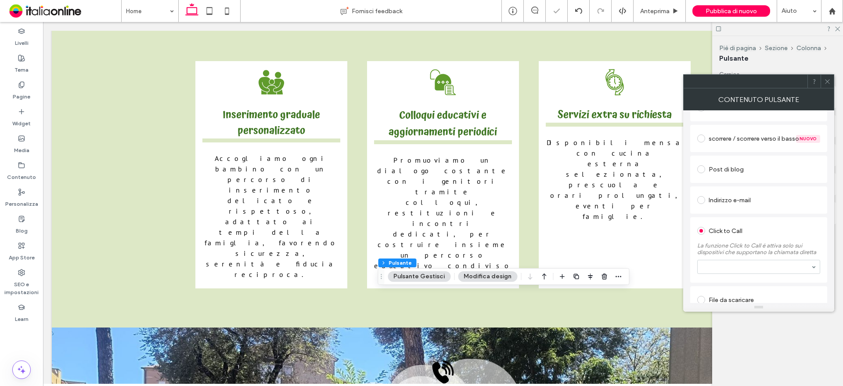
scroll to position [212, 0]
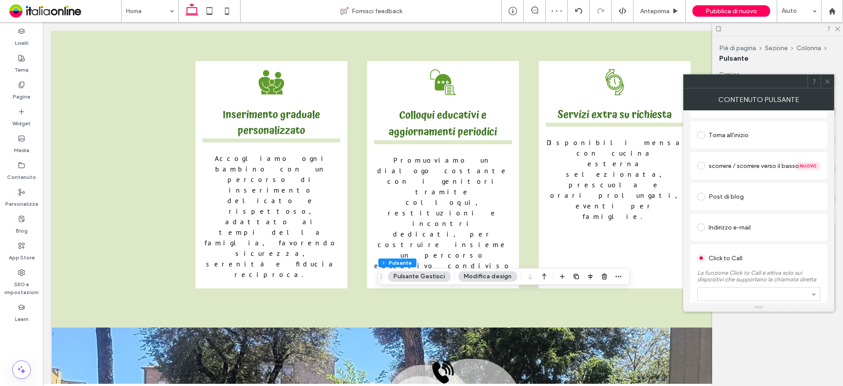
click at [726, 230] on div "Indirizzo e-mail" at bounding box center [758, 227] width 123 height 14
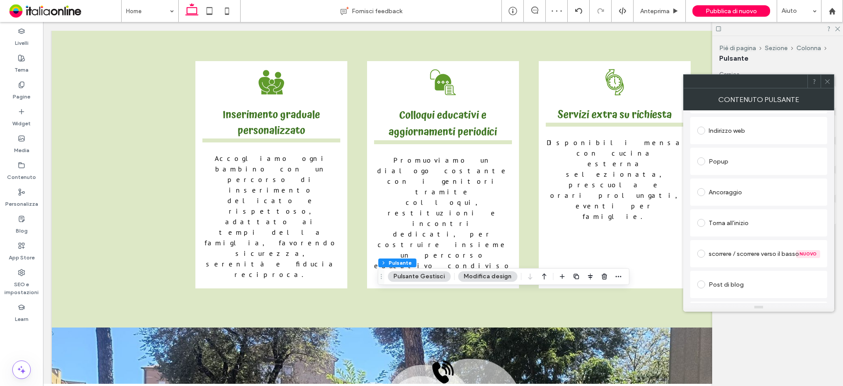
scroll to position [36, 0]
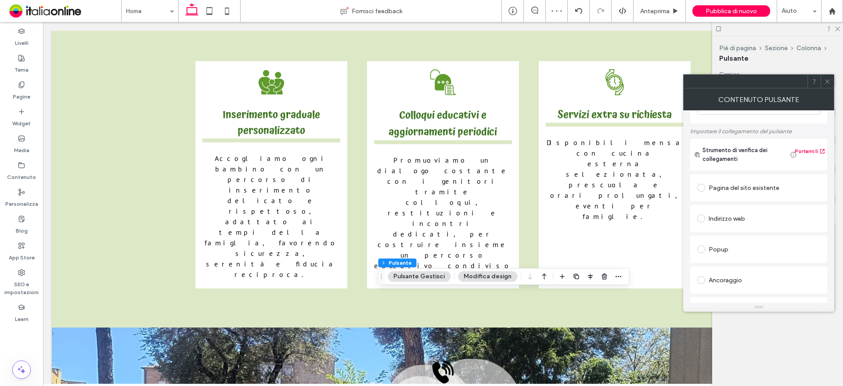
drag, startPoint x: 732, startPoint y: 209, endPoint x: 735, endPoint y: 218, distance: 9.7
click at [732, 209] on div "Indirizzo web" at bounding box center [758, 218] width 137 height 27
click at [735, 218] on div "Indirizzo web" at bounding box center [758, 218] width 123 height 14
click at [721, 240] on input "url" at bounding box center [758, 235] width 123 height 11
paste input "**********"
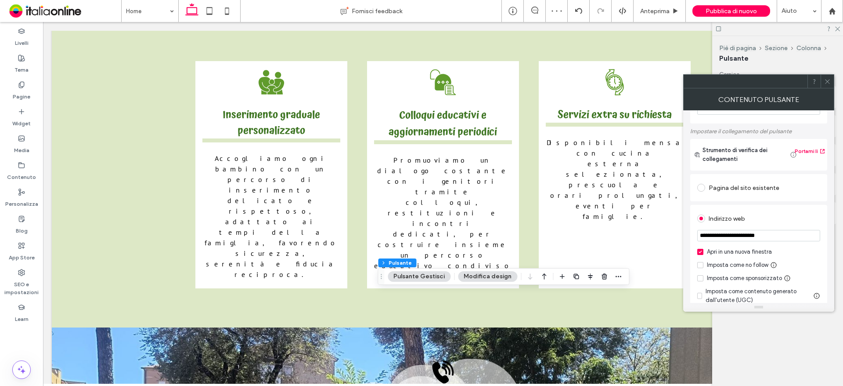
type input "**********"
click at [827, 77] on span at bounding box center [827, 81] width 7 height 13
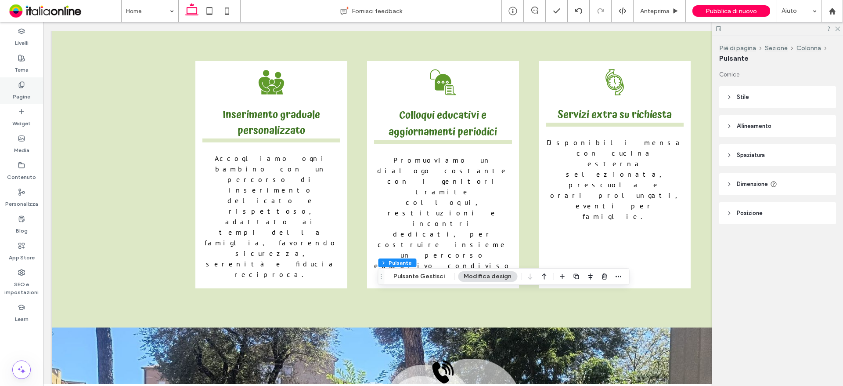
click at [29, 89] on label "Pagine" at bounding box center [22, 94] width 18 height 12
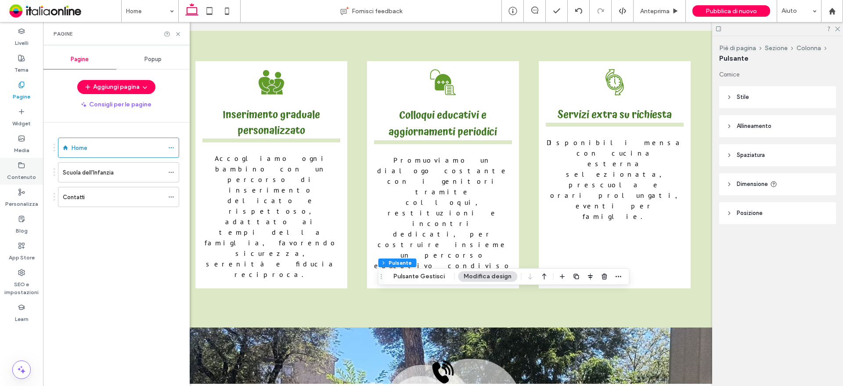
click at [22, 172] on label "Contenuto" at bounding box center [21, 175] width 29 height 12
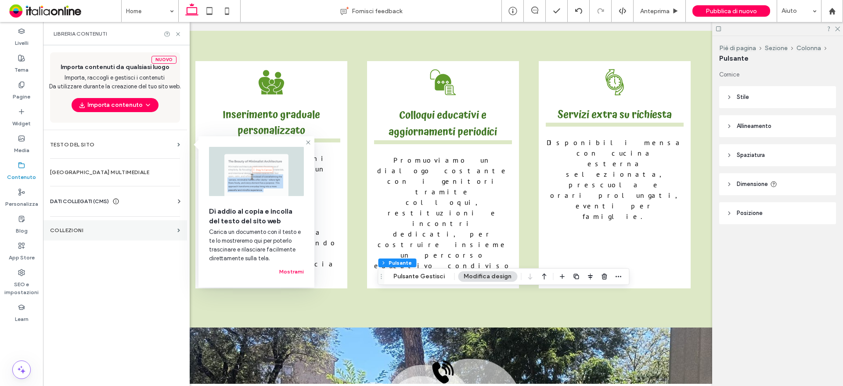
click at [90, 233] on label "COLLEZIONI" at bounding box center [112, 230] width 124 height 6
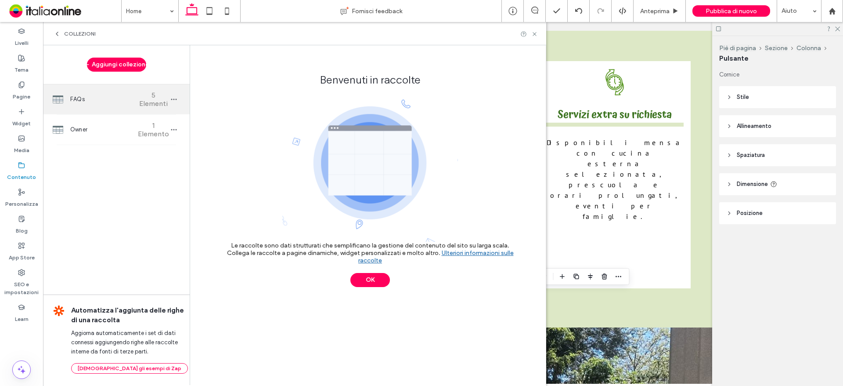
click at [124, 105] on div "FAQs 5 Elementi" at bounding box center [116, 99] width 147 height 30
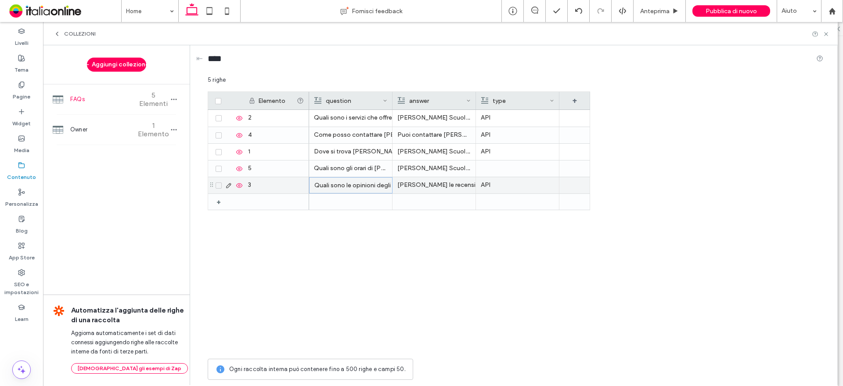
click at [332, 183] on div "Quali sono le opinioni degli utenti di [PERSON_NAME] Scuola dell'Infanzia?" at bounding box center [350, 185] width 73 height 16
click at [492, 187] on div "API" at bounding box center [517, 185] width 73 height 16
click at [466, 185] on div "[PERSON_NAME] le recensioni di [PERSON_NAME] Scuola dell'Infanzia oppure lascia…" at bounding box center [433, 185] width 73 height 16
click at [429, 188] on div "[PERSON_NAME] le recensioni di [PERSON_NAME] Scuola dell'Infanzia oppure lascia…" at bounding box center [434, 185] width 73 height 16
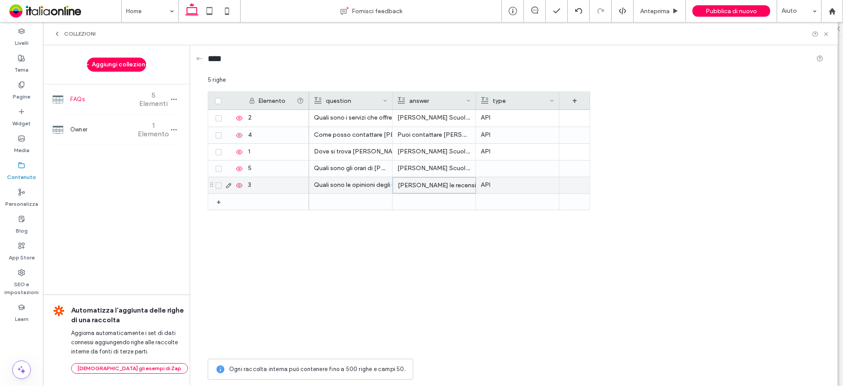
click at [429, 188] on div "[PERSON_NAME] le recensioni di [PERSON_NAME] Scuola dell'Infanzia oppure lascia…" at bounding box center [434, 185] width 73 height 16
drag, startPoint x: 471, startPoint y: 228, endPoint x: 451, endPoint y: 214, distance: 24.7
click at [471, 228] on div "Quali sono i servizi che offre [PERSON_NAME] Scuola dell'Infanzia? [PERSON_NAME…" at bounding box center [449, 232] width 281 height 244
click at [216, 184] on span at bounding box center [219, 185] width 6 height 6
click at [427, 81] on button "Elimina" at bounding box center [433, 81] width 38 height 11
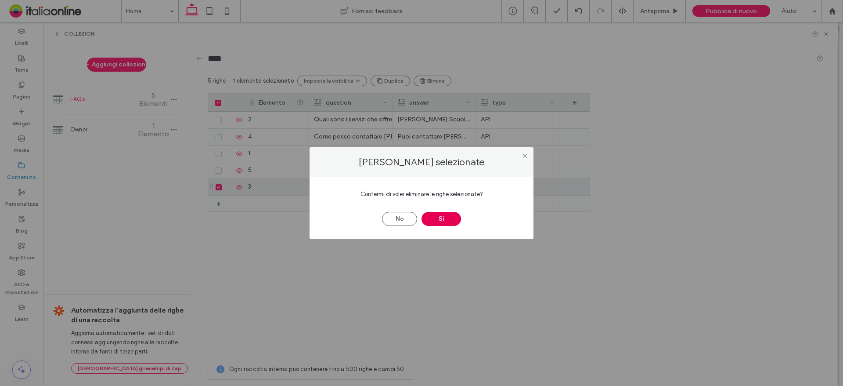
click at [444, 215] on button "Sì" at bounding box center [442, 219] width 40 height 14
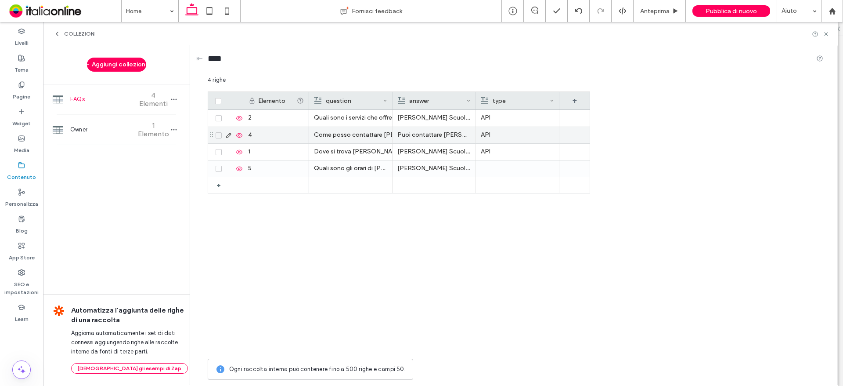
click at [412, 137] on p "Puoi contattare [PERSON_NAME] Scuola dell'Infanzia tramite email: [PERSON_NAME]…" at bounding box center [433, 135] width 73 height 16
click at [412, 137] on p "Puoi contattare [PERSON_NAME] Scuola dell'Infanzia tramite email: [PERSON_NAME]…" at bounding box center [434, 135] width 73 height 16
click at [441, 162] on p "[PERSON_NAME] Scuola dell'Infanzia è aperta da 7:30 a 18:30" at bounding box center [433, 168] width 73 height 16
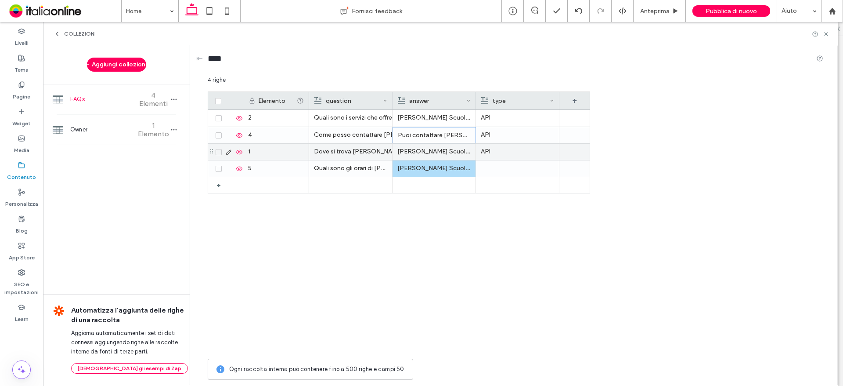
click at [427, 150] on p "[PERSON_NAME] Scuola dell'Infanzia si trova a [STREET_ADDRESS][PERSON_NAME]" at bounding box center [433, 152] width 73 height 16
click at [427, 150] on p "[PERSON_NAME] Scuola dell'Infanzia si trova a [STREET_ADDRESS][PERSON_NAME]" at bounding box center [434, 152] width 73 height 16
click at [441, 173] on p "[PERSON_NAME] Scuola dell'Infanzia è aperta da 7:30 a 18:30" at bounding box center [433, 168] width 73 height 16
click at [434, 151] on p "[PERSON_NAME] Scuola dell'Infanzia si trova a [STREET_ADDRESS][PERSON_NAME]" at bounding box center [434, 152] width 73 height 16
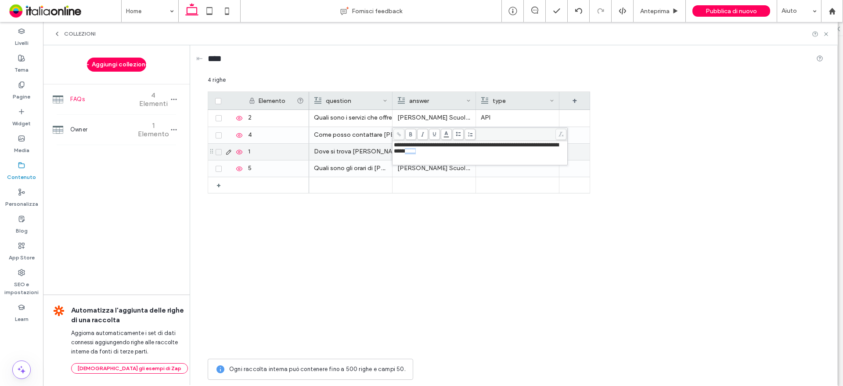
drag, startPoint x: 443, startPoint y: 152, endPoint x: 462, endPoint y: 150, distance: 18.9
click at [462, 150] on div "**********" at bounding box center [480, 148] width 173 height 12
click at [650, 97] on div "Elemento question answer type + + 2 4 1 5 Quali sono i servizi che offre [PERSO…" at bounding box center [516, 222] width 616 height 263
click at [199, 60] on div "⇤" at bounding box center [199, 59] width 7 height 10
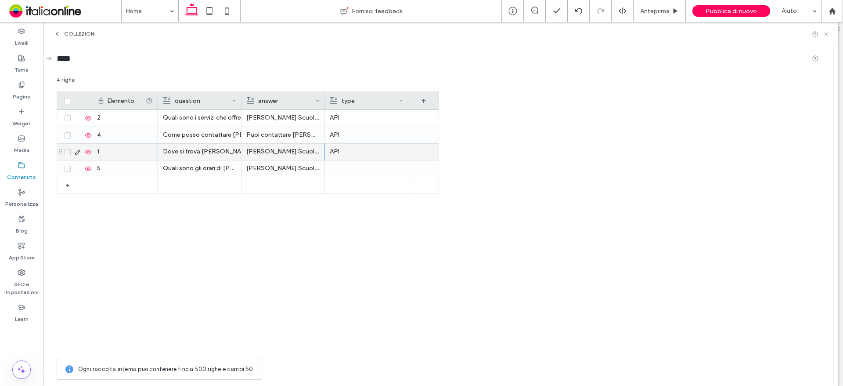
click at [826, 32] on icon at bounding box center [826, 34] width 7 height 7
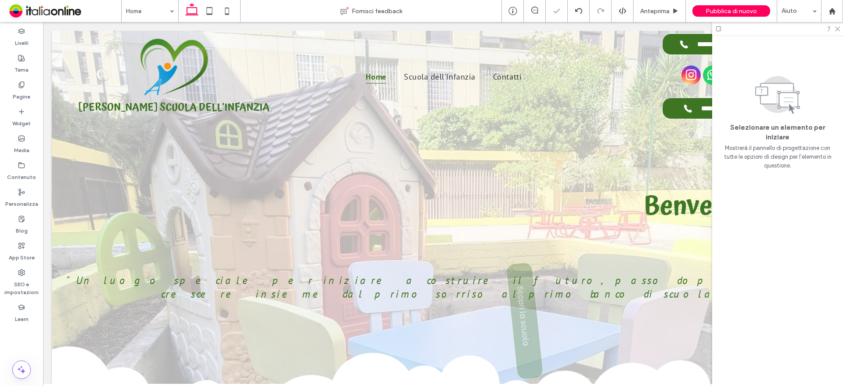
scroll to position [0, 0]
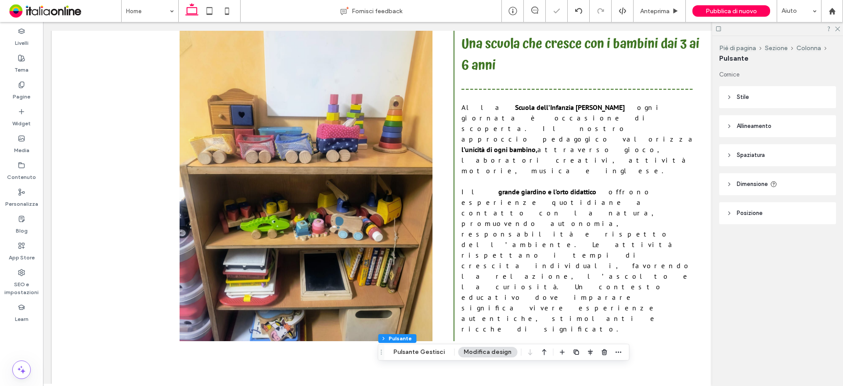
type input "**"
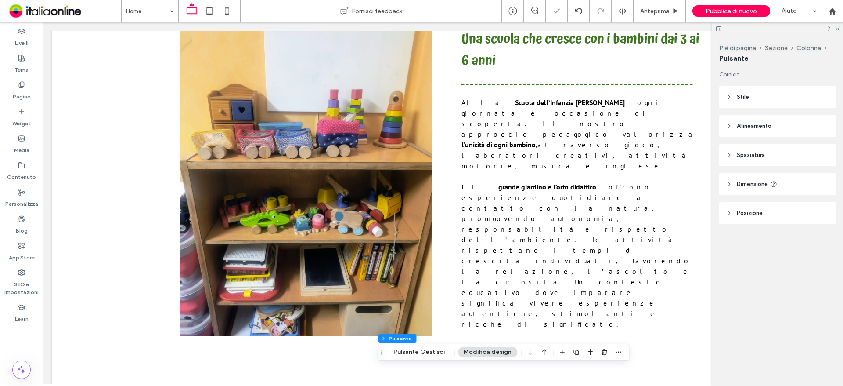
type input "**"
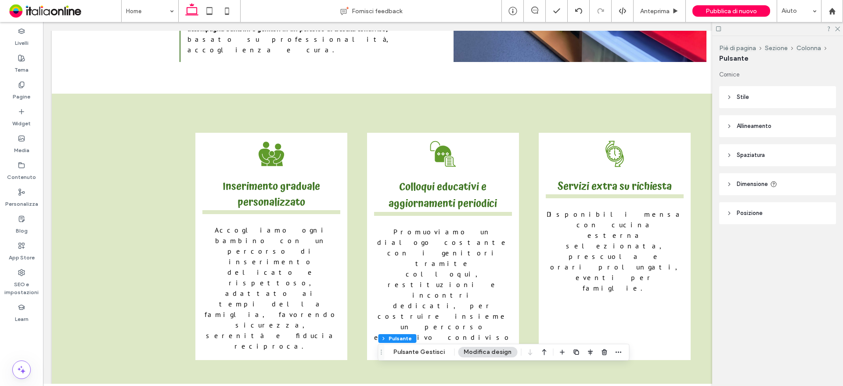
scroll to position [1965, 0]
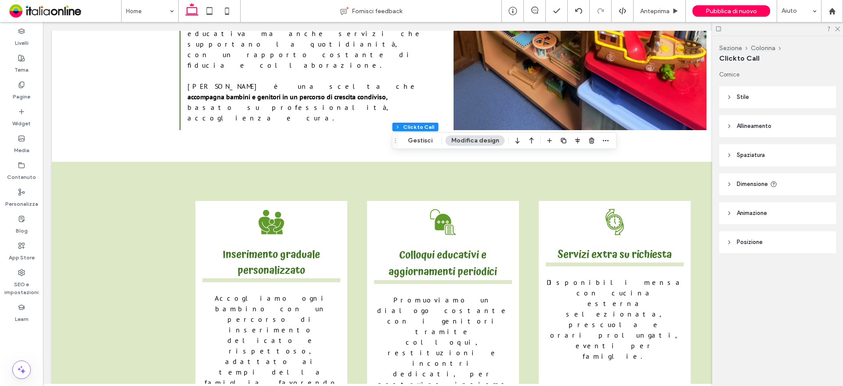
type input "**"
type input "*"
type input "***"
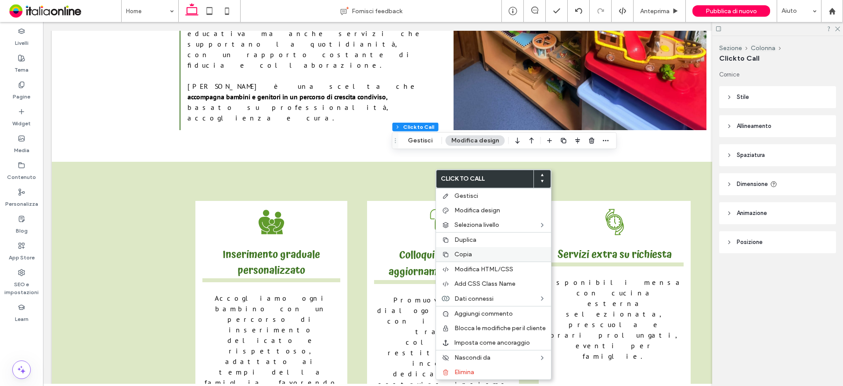
click at [478, 256] on label "Copia" at bounding box center [500, 253] width 91 height 7
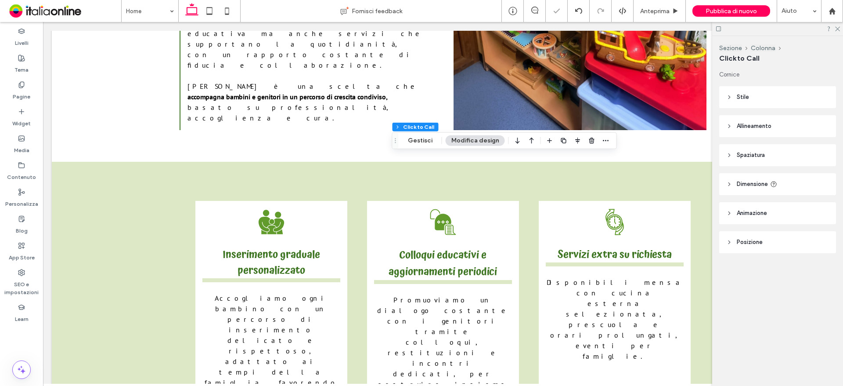
scroll to position [2097, 0]
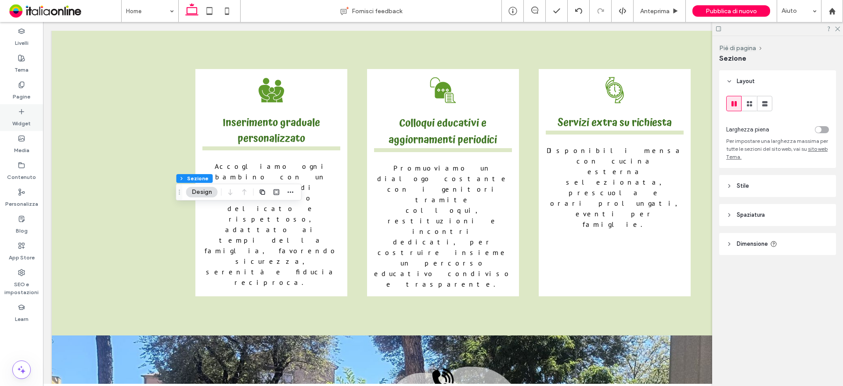
click at [35, 121] on div "Widget" at bounding box center [21, 117] width 43 height 27
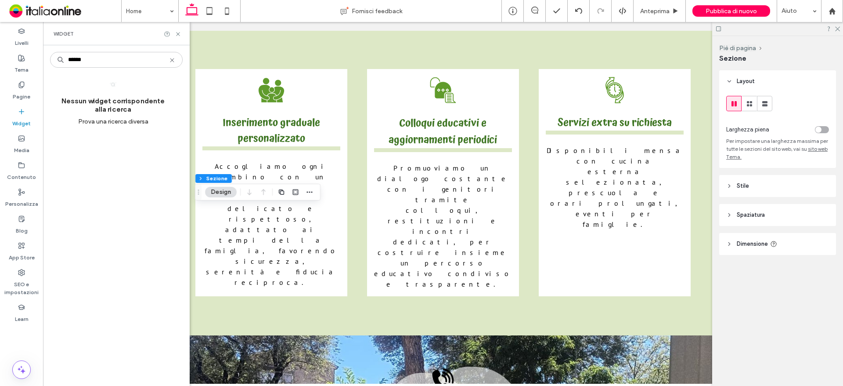
click at [148, 58] on input "******" at bounding box center [116, 60] width 133 height 16
type input "*"
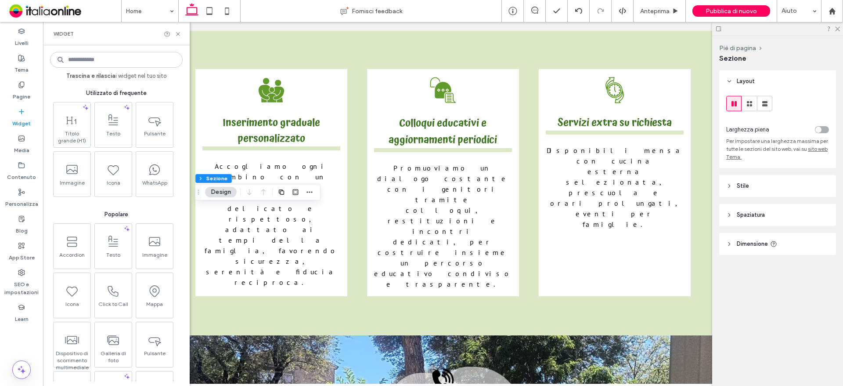
scroll to position [1965, 0]
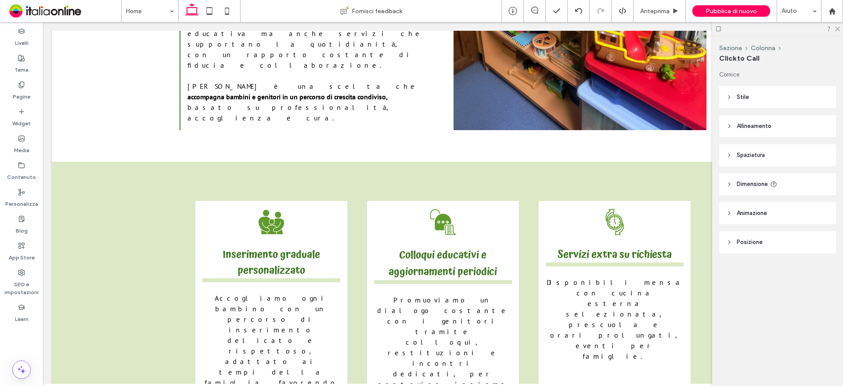
type input "*"
type input "***"
drag, startPoint x: 457, startPoint y: 201, endPoint x: 450, endPoint y: 168, distance: 34.2
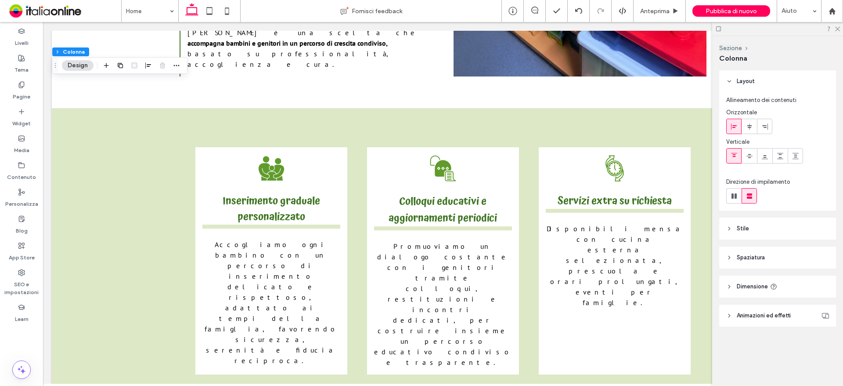
scroll to position [2097, 0]
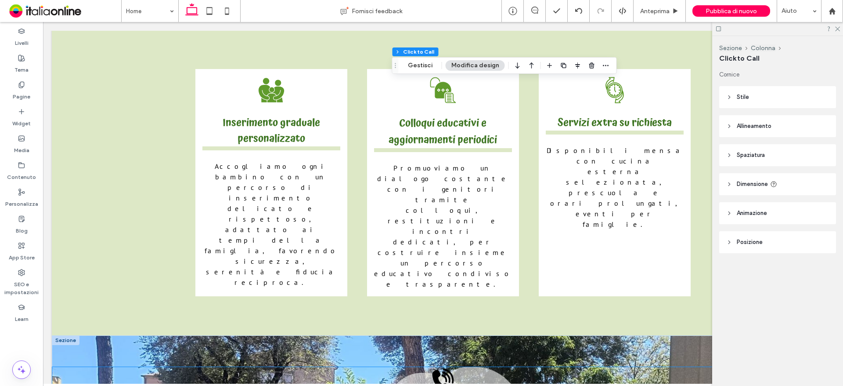
drag, startPoint x: 576, startPoint y: 90, endPoint x: 562, endPoint y: 93, distance: 14.3
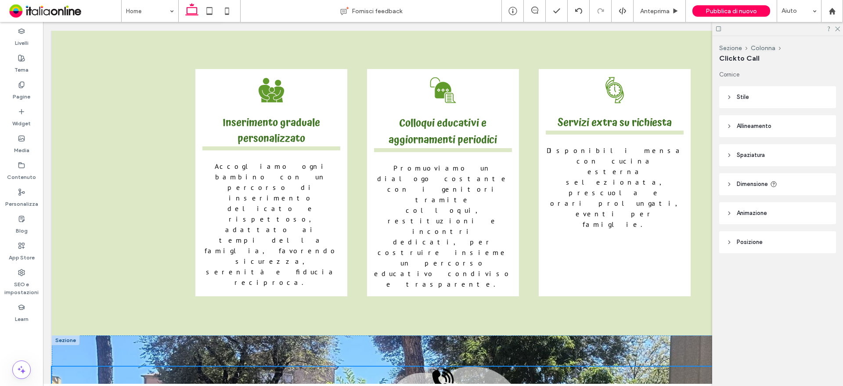
type input "**"
type input "*"
type input "***"
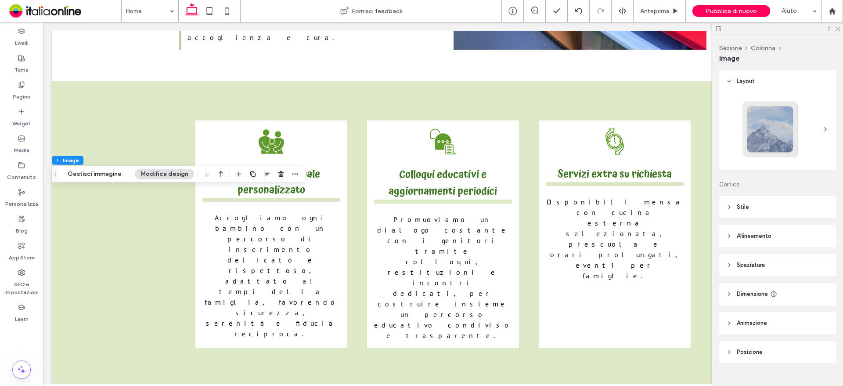
scroll to position [1965, 0]
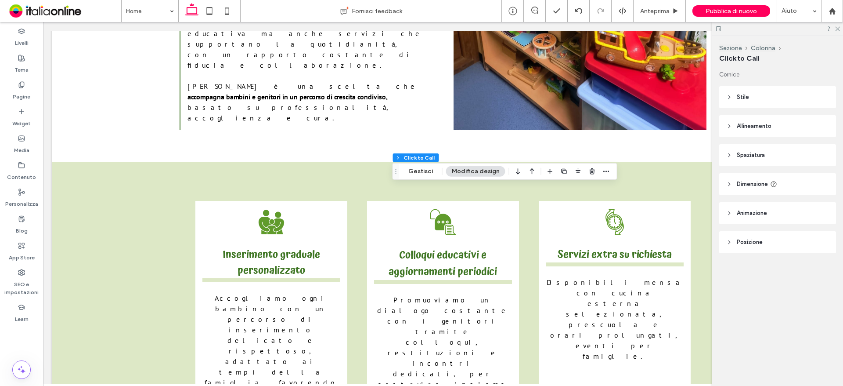
type input "**"
type input "*"
type input "***"
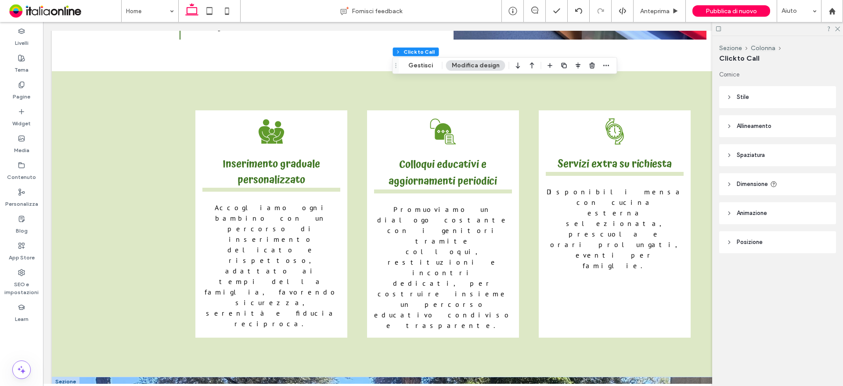
scroll to position [2097, 0]
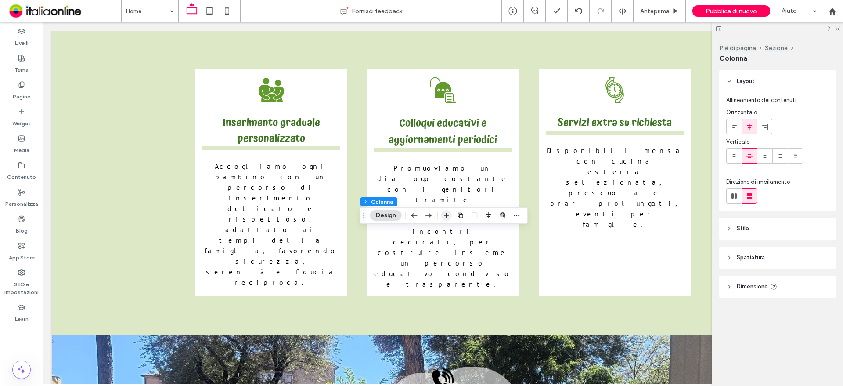
drag, startPoint x: 415, startPoint y: 202, endPoint x: 449, endPoint y: 212, distance: 35.7
click at [449, 212] on icon "button" at bounding box center [446, 215] width 7 height 7
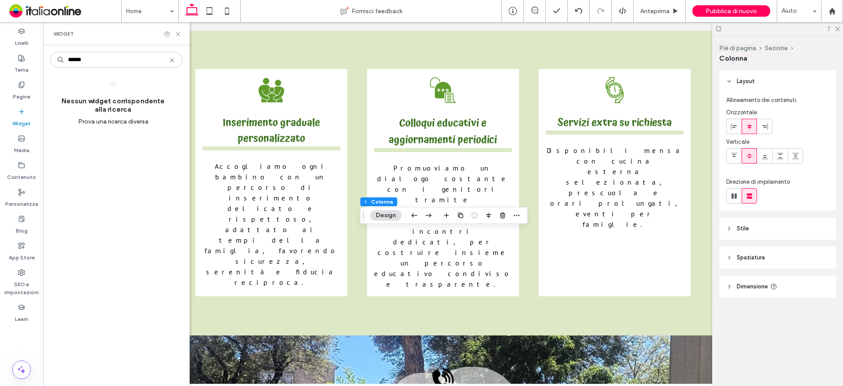
type input "******"
click at [170, 60] on icon at bounding box center [172, 60] width 7 height 7
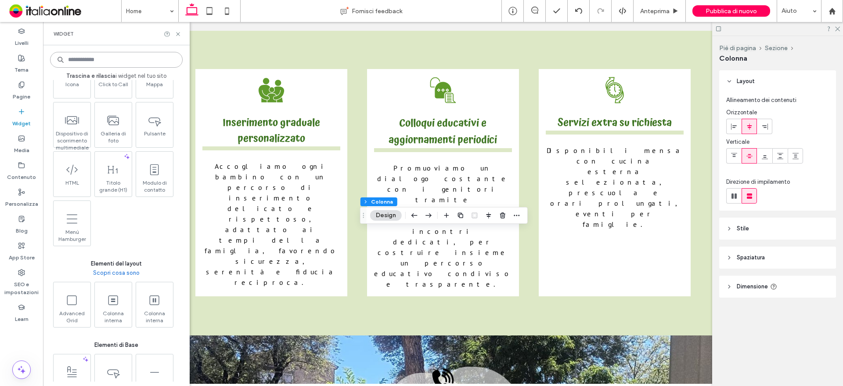
scroll to position [395, 0]
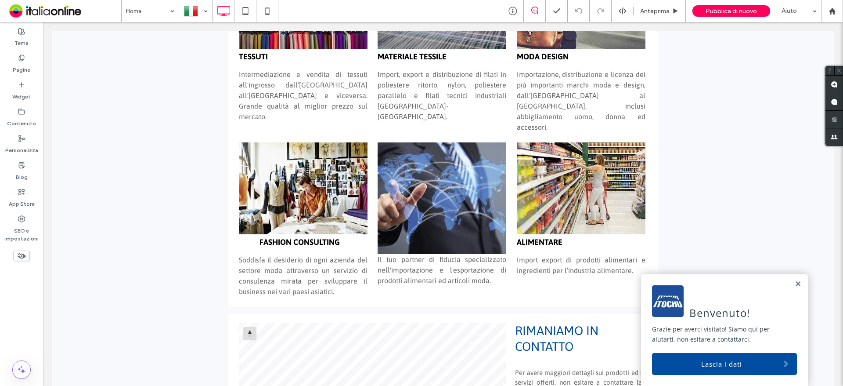
scroll to position [603, 0]
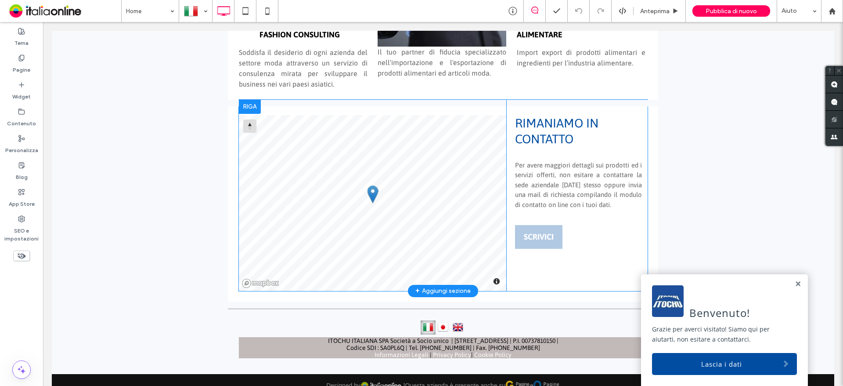
click at [648, 155] on div "© Mapbox © OpenStreetMap Improve this map Click To Paste rimaniamo in contatto …" at bounding box center [443, 195] width 409 height 191
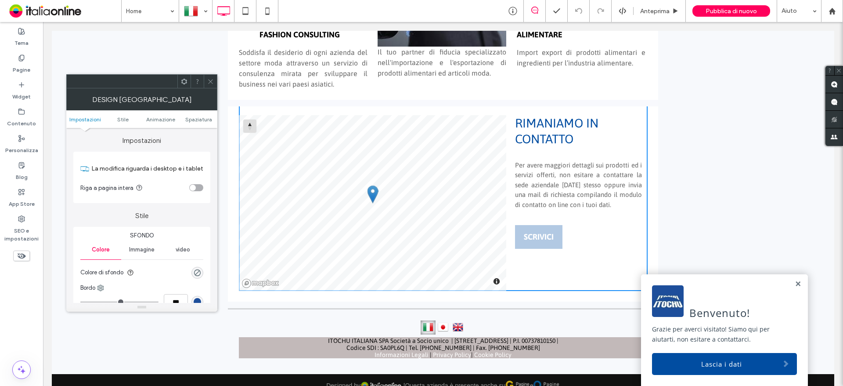
drag, startPoint x: 863, startPoint y: 22, endPoint x: 628, endPoint y: 209, distance: 300.3
click at [628, 209] on div "rimaniamo in contatto Per avere maggiori dettagli sui prodotti ed i servizi off…" at bounding box center [569, 182] width 127 height 134
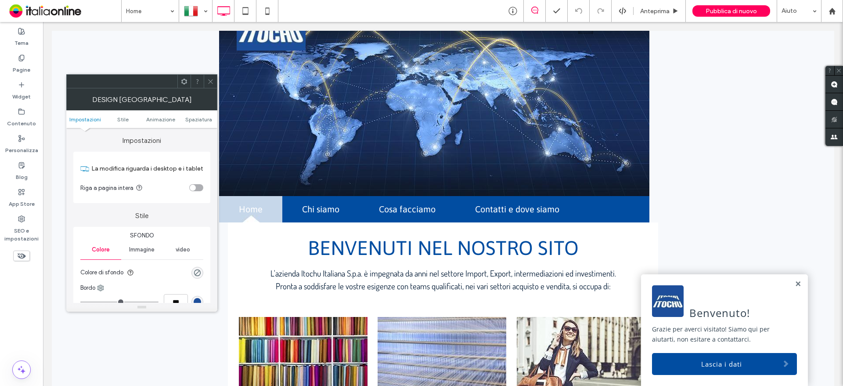
scroll to position [0, 0]
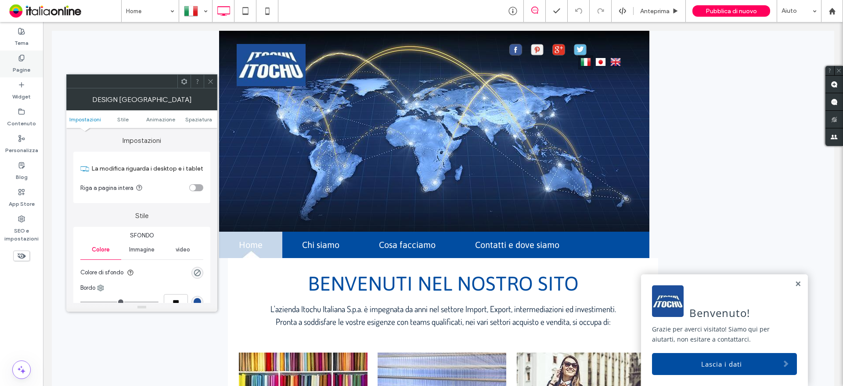
click at [10, 60] on div "Pagine" at bounding box center [21, 64] width 43 height 27
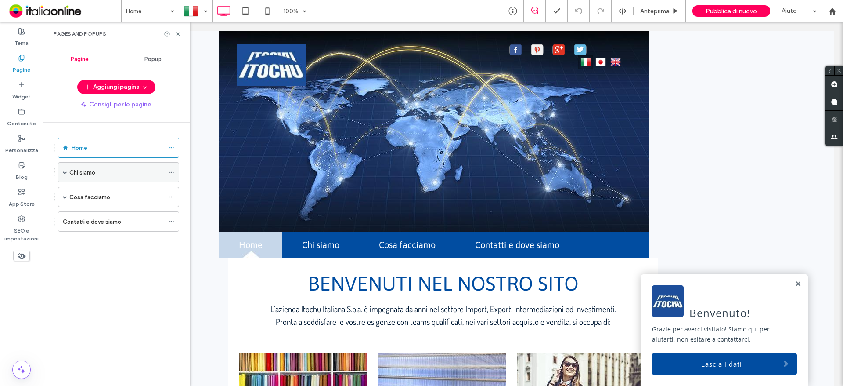
click at [63, 171] on span at bounding box center [65, 172] width 4 height 4
click at [63, 234] on span at bounding box center [65, 236] width 4 height 19
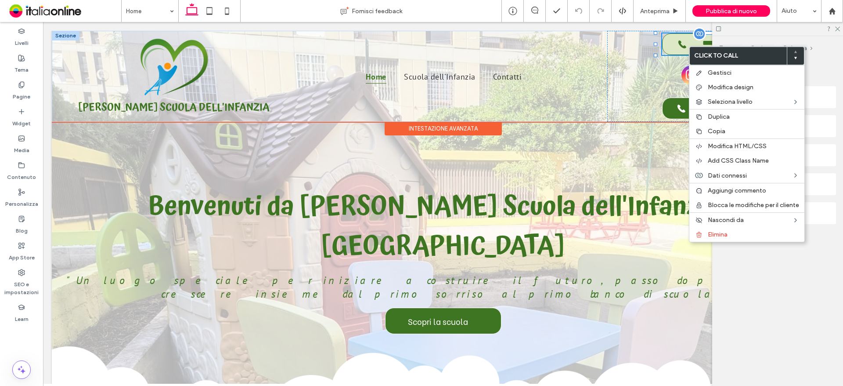
type input "**"
type input "*"
type input "***"
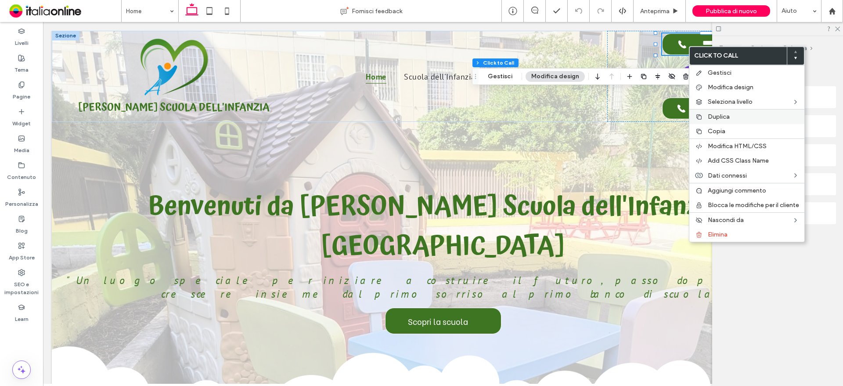
drag, startPoint x: 716, startPoint y: 126, endPoint x: 742, endPoint y: 115, distance: 28.5
click at [716, 126] on div "Copia" at bounding box center [747, 131] width 115 height 14
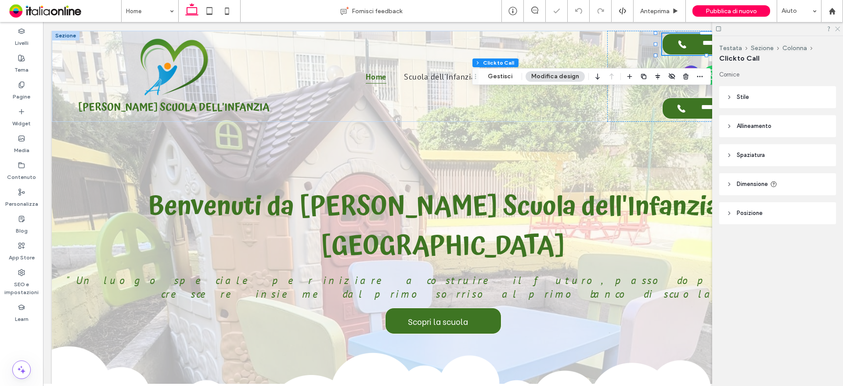
click at [836, 33] on div at bounding box center [777, 29] width 131 height 14
click at [838, 30] on icon at bounding box center [837, 28] width 6 height 6
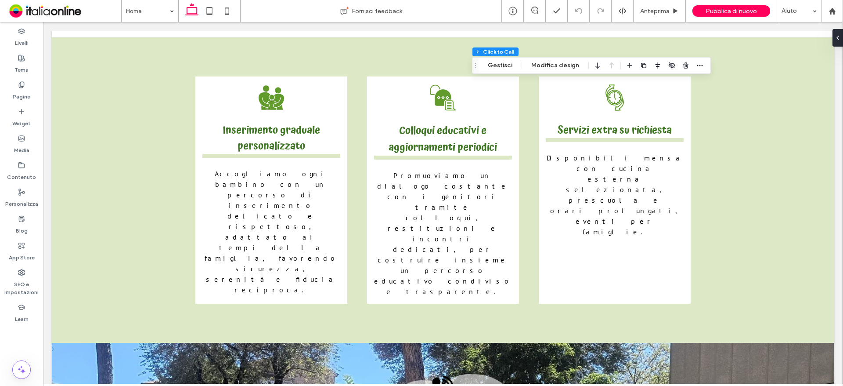
scroll to position [2079, 0]
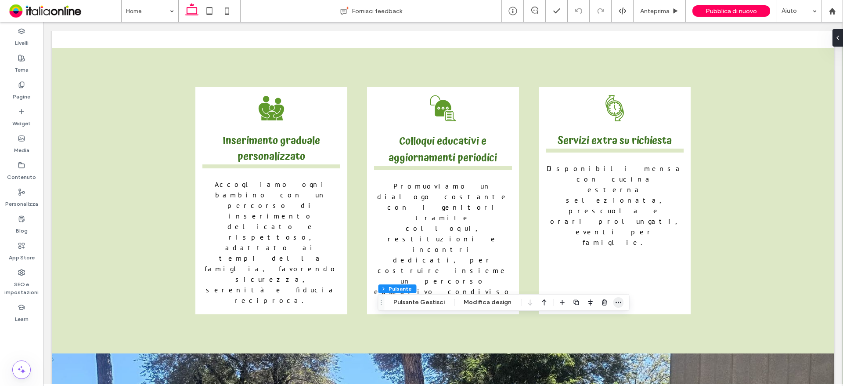
click at [617, 300] on icon "button" at bounding box center [618, 302] width 7 height 7
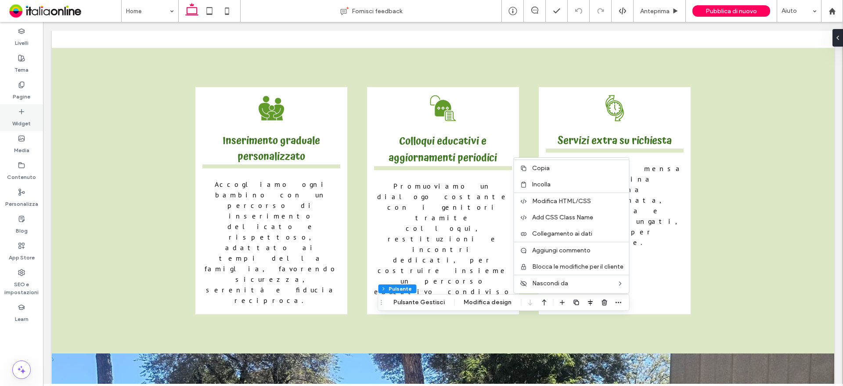
click at [29, 117] on label "Widget" at bounding box center [21, 121] width 18 height 12
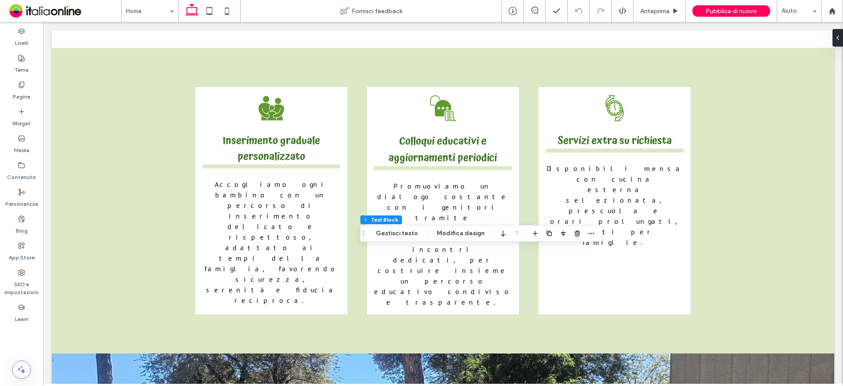
click at [515, 233] on use "button" at bounding box center [517, 232] width 6 height 1
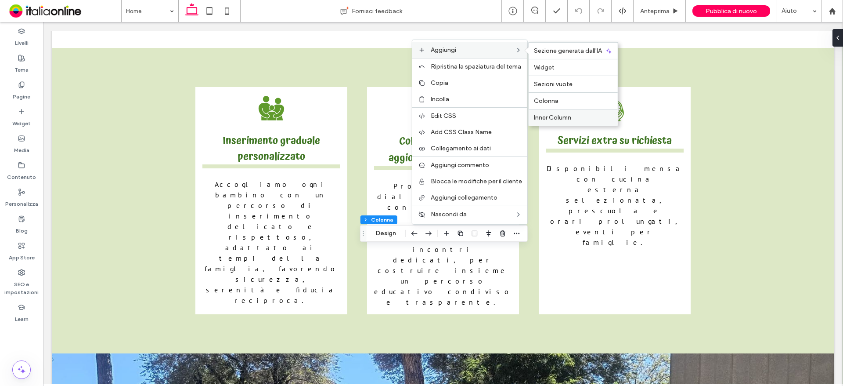
click at [557, 115] on span "Inner Column" at bounding box center [552, 117] width 37 height 7
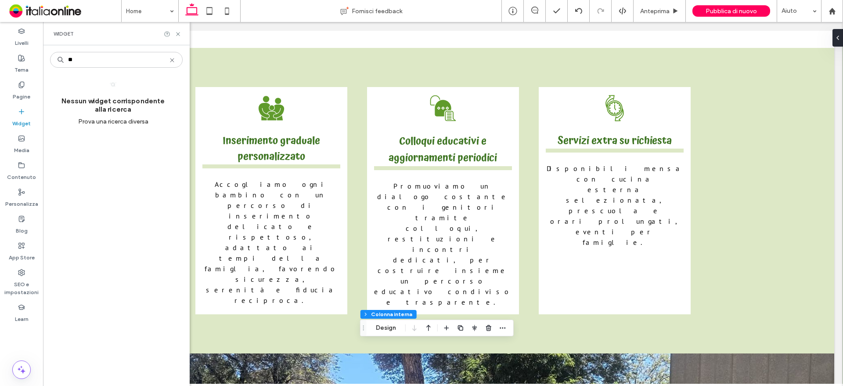
type input "*"
click at [174, 60] on icon at bounding box center [172, 60] width 7 height 7
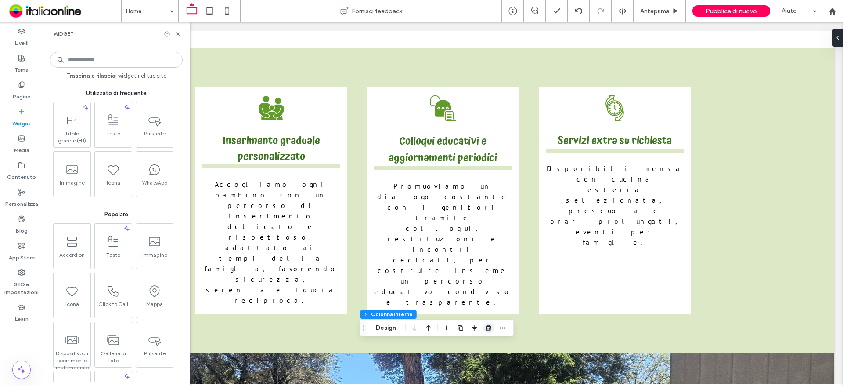
click at [486, 329] on icon "button" at bounding box center [488, 327] width 7 height 7
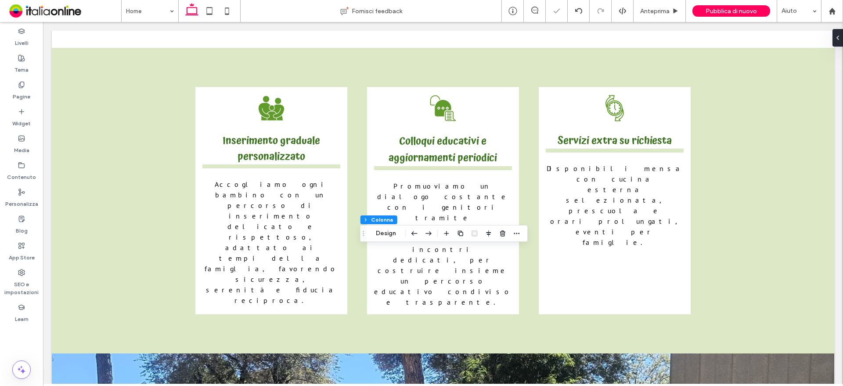
click at [364, 234] on icon "Trascina" at bounding box center [363, 233] width 7 height 6
click at [373, 236] on button "Design" at bounding box center [386, 233] width 32 height 11
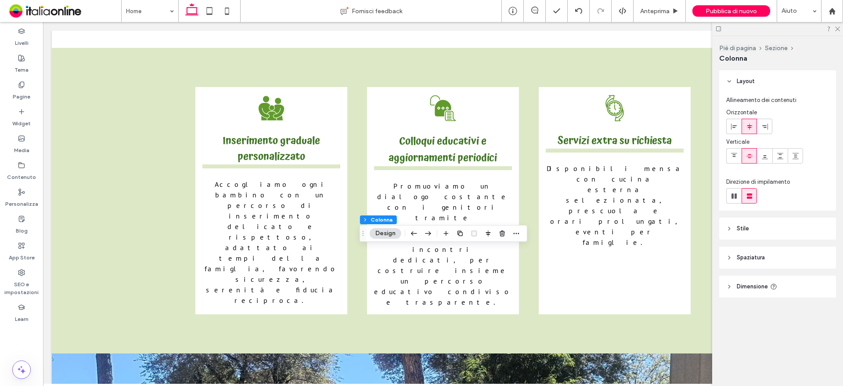
click at [838, 33] on div at bounding box center [777, 29] width 131 height 14
click at [840, 29] on div at bounding box center [777, 29] width 131 height 14
click at [445, 235] on icon "button" at bounding box center [446, 233] width 7 height 7
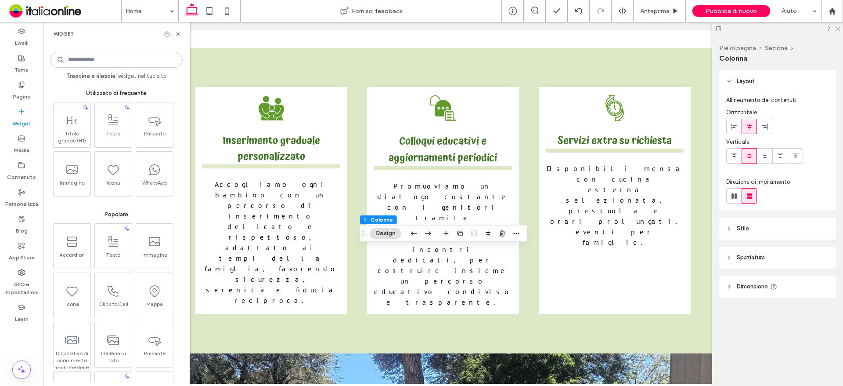
drag, startPoint x: 182, startPoint y: 33, endPoint x: 189, endPoint y: 40, distance: 9.3
click at [182, 33] on div "Widget" at bounding box center [116, 33] width 147 height 23
click at [519, 234] on icon "button" at bounding box center [516, 233] width 7 height 7
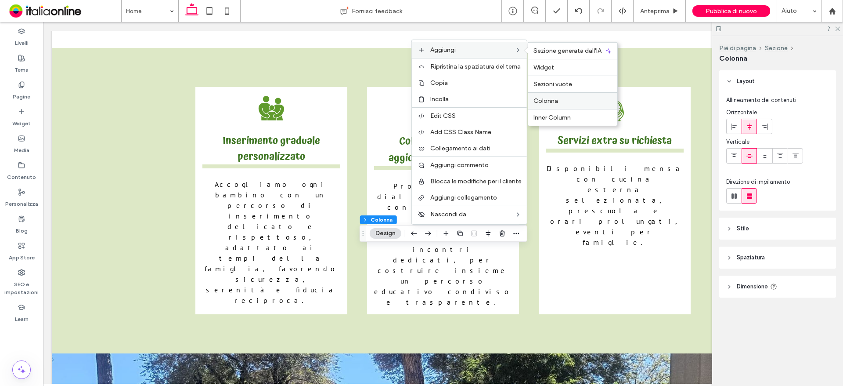
click at [560, 103] on label "Colonna" at bounding box center [573, 100] width 79 height 7
type input "**"
type input "*****"
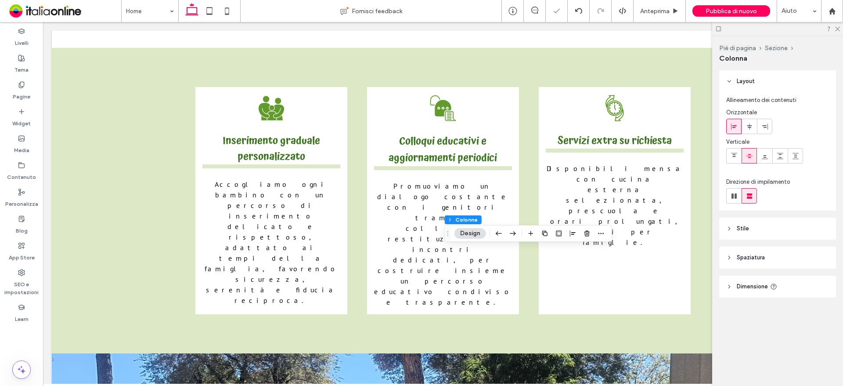
drag, startPoint x: 523, startPoint y: 328, endPoint x: 480, endPoint y: 345, distance: 46.3
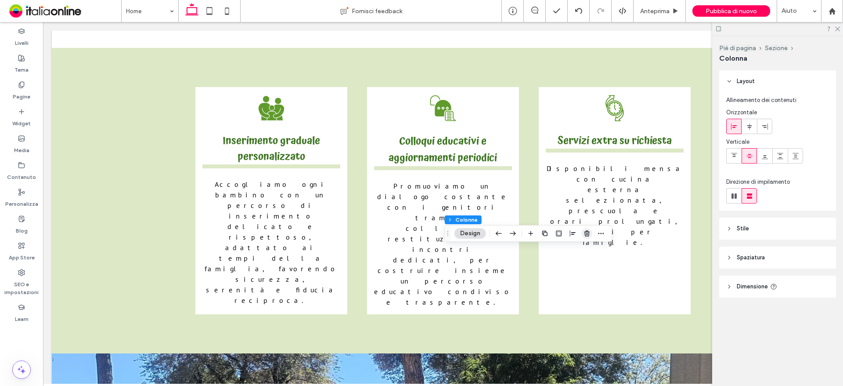
click at [585, 233] on icon "button" at bounding box center [587, 233] width 7 height 7
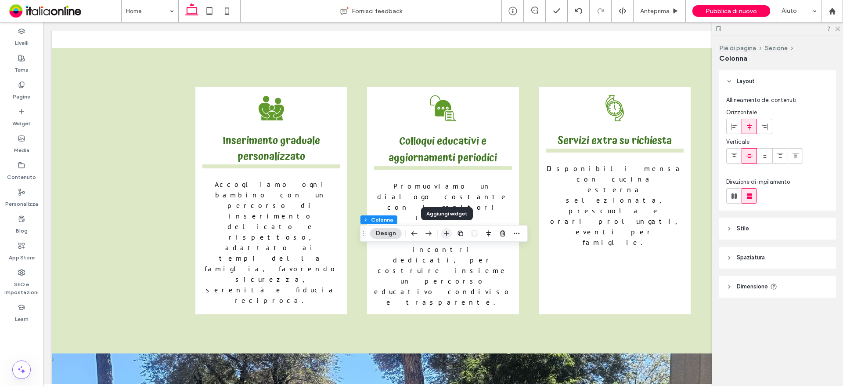
click at [446, 237] on span "button" at bounding box center [446, 233] width 11 height 11
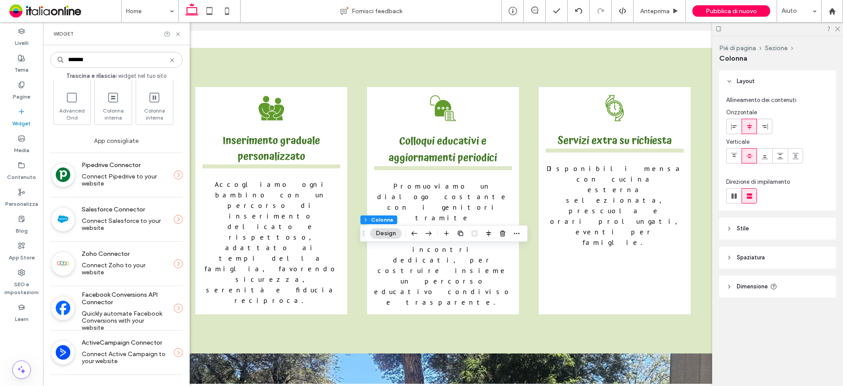
scroll to position [0, 0]
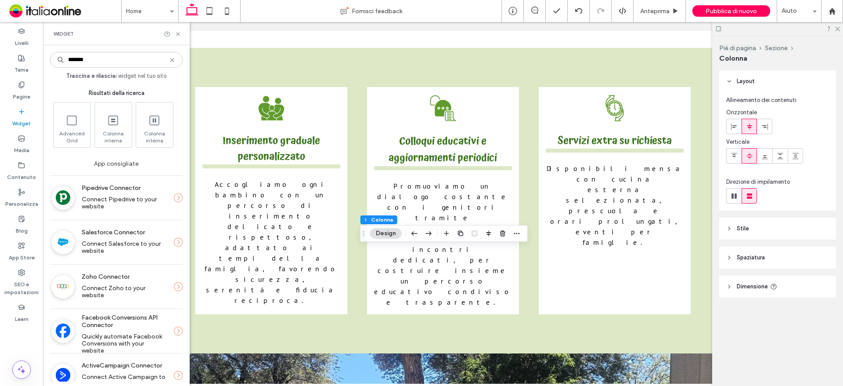
type input "*******"
click at [172, 58] on icon at bounding box center [172, 60] width 7 height 7
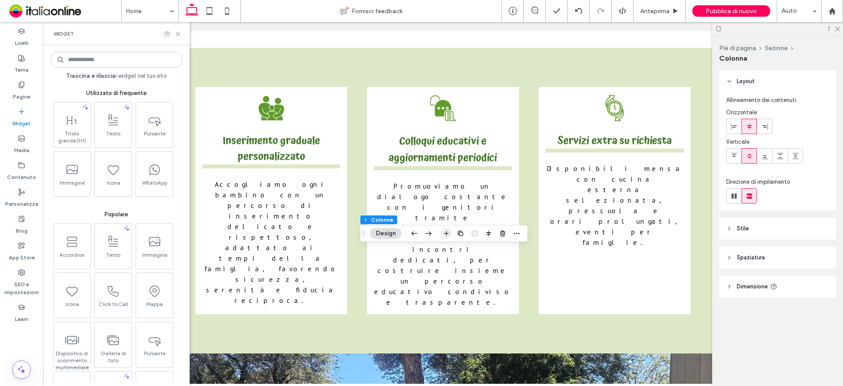
click at [451, 238] on span "button" at bounding box center [446, 233] width 11 height 11
click at [513, 232] on icon "button" at bounding box center [516, 233] width 7 height 7
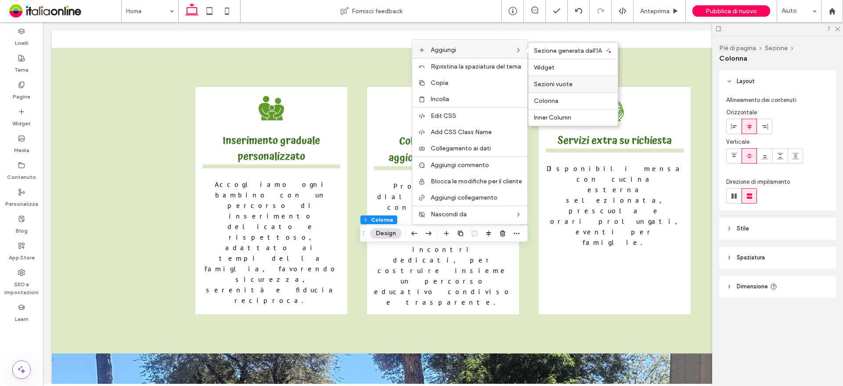
click at [552, 86] on span "Sezioni vuote" at bounding box center [553, 83] width 39 height 7
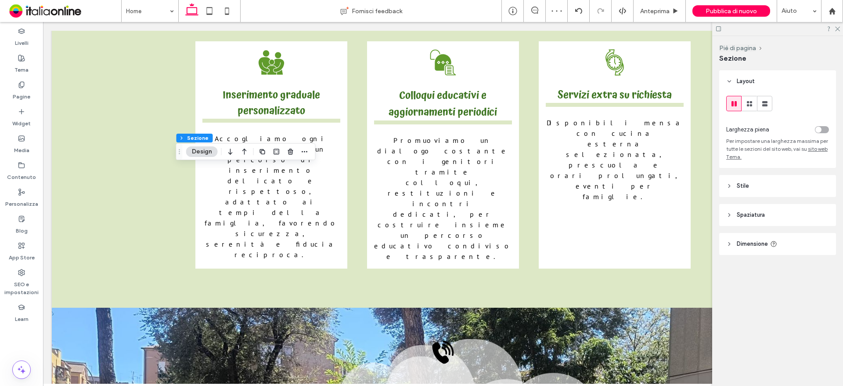
scroll to position [2173, 0]
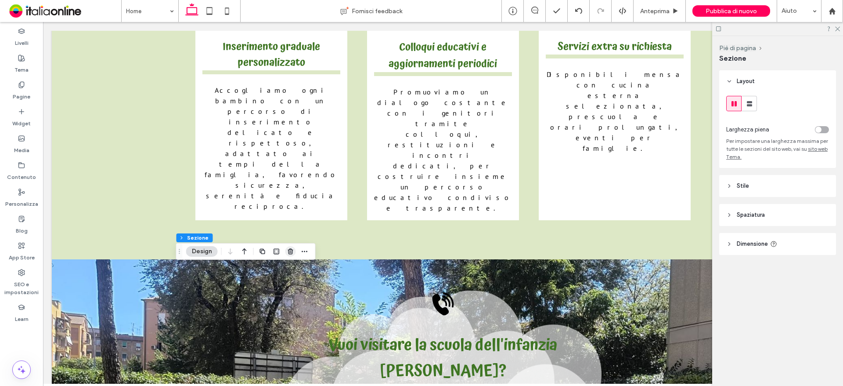
click at [291, 249] on use "button" at bounding box center [290, 251] width 5 height 6
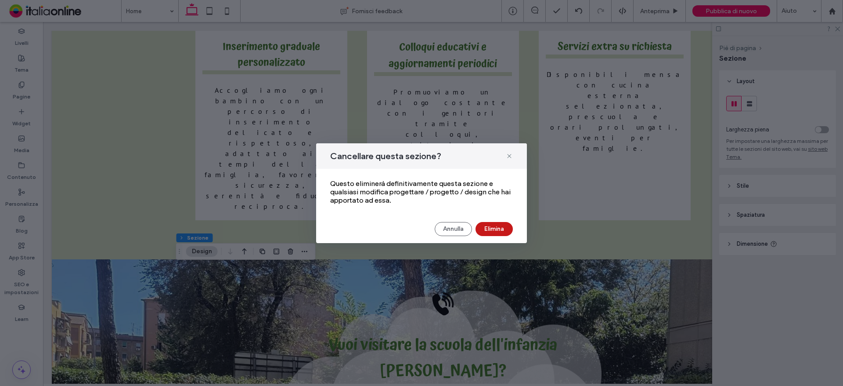
click at [494, 227] on button "Elimina" at bounding box center [494, 229] width 37 height 14
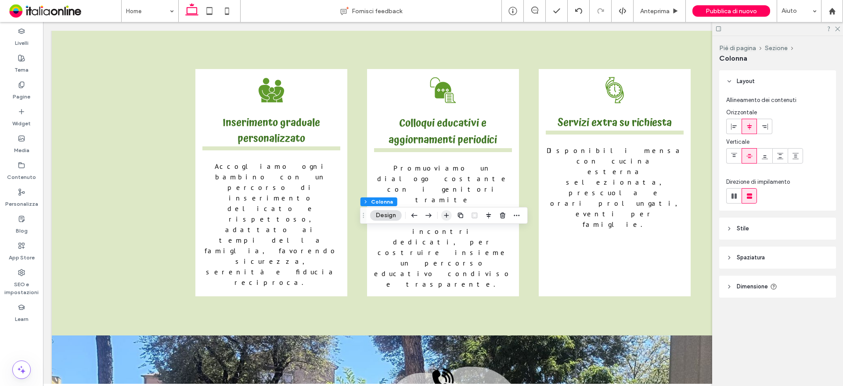
click at [449, 216] on icon "button" at bounding box center [446, 215] width 7 height 7
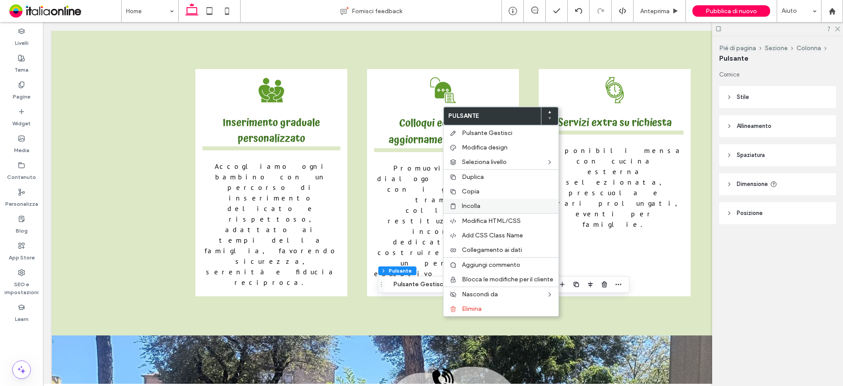
click at [474, 202] on span "Incolla" at bounding box center [471, 205] width 18 height 7
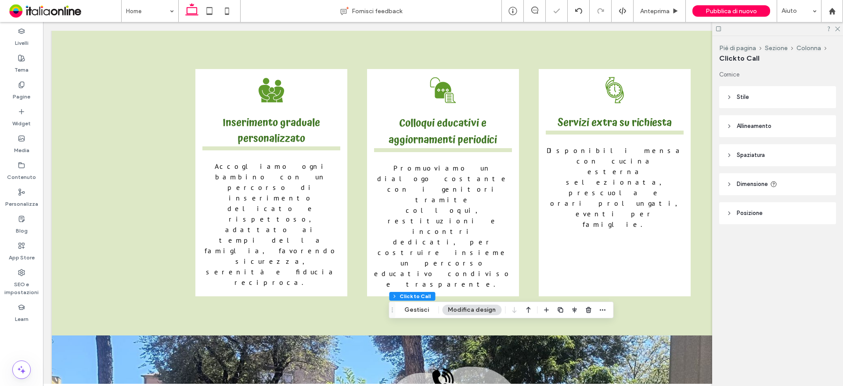
type input "**"
type input "*"
type input "***"
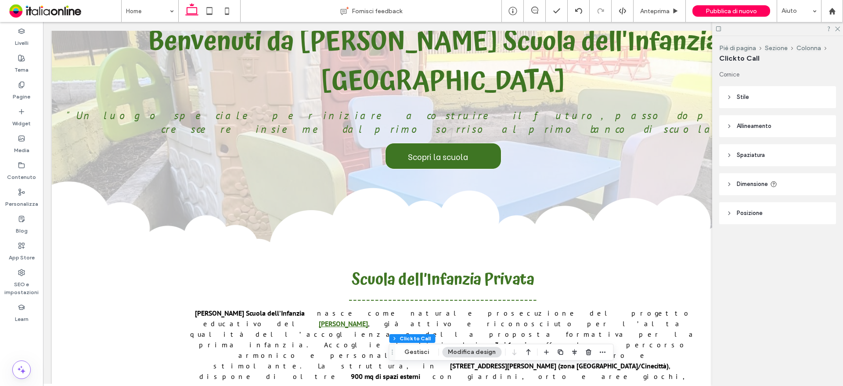
scroll to position [0, 0]
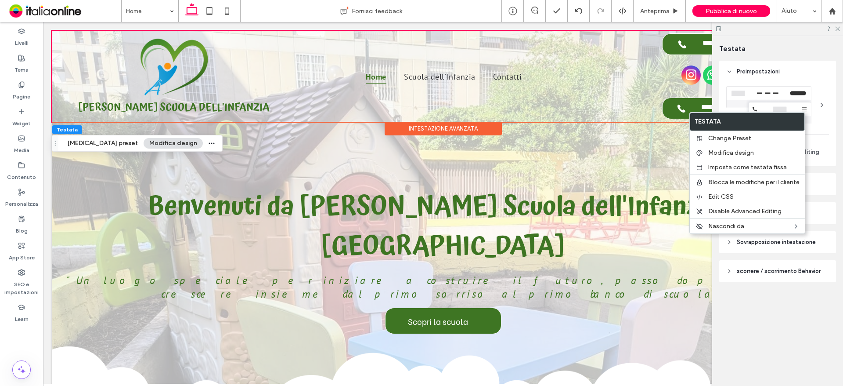
click at [842, 31] on div at bounding box center [777, 29] width 131 height 14
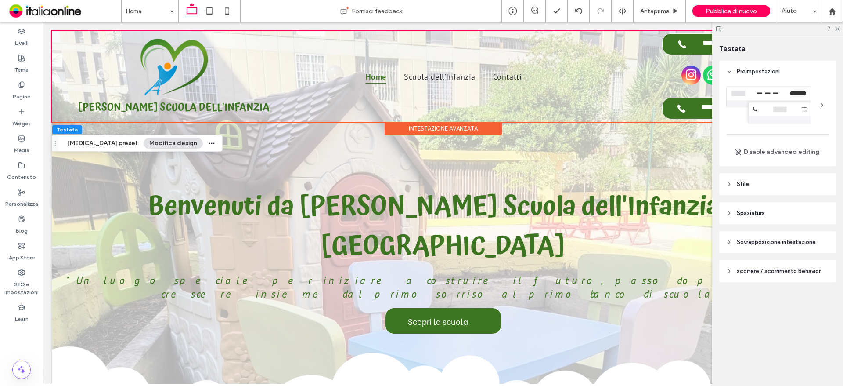
click at [839, 32] on div at bounding box center [777, 29] width 131 height 14
click at [840, 29] on icon at bounding box center [837, 28] width 6 height 6
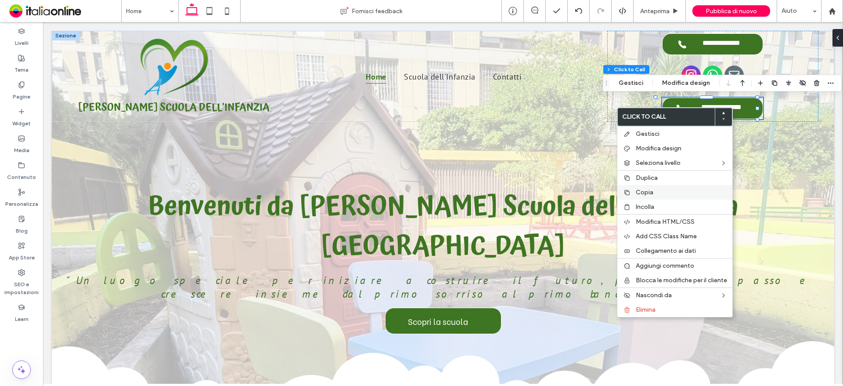
click at [650, 197] on div "Copia" at bounding box center [674, 192] width 115 height 14
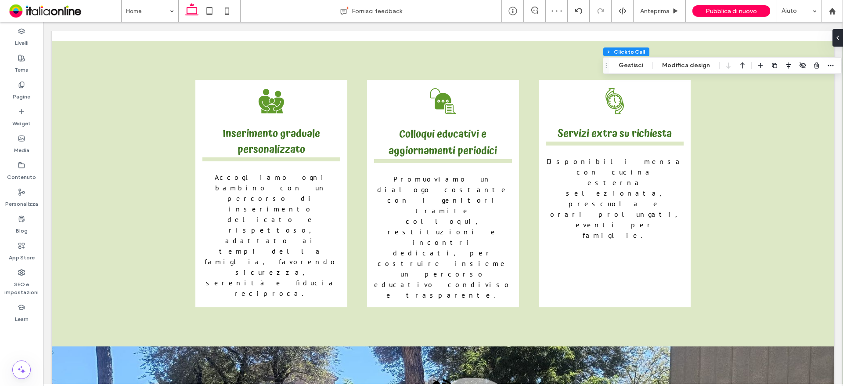
scroll to position [2117, 0]
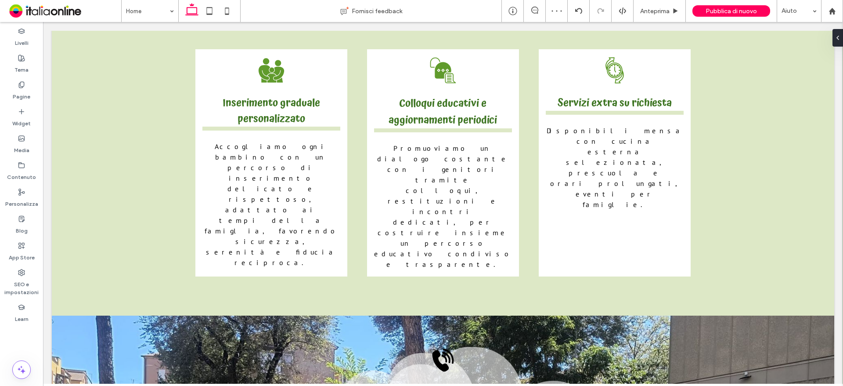
type input "**"
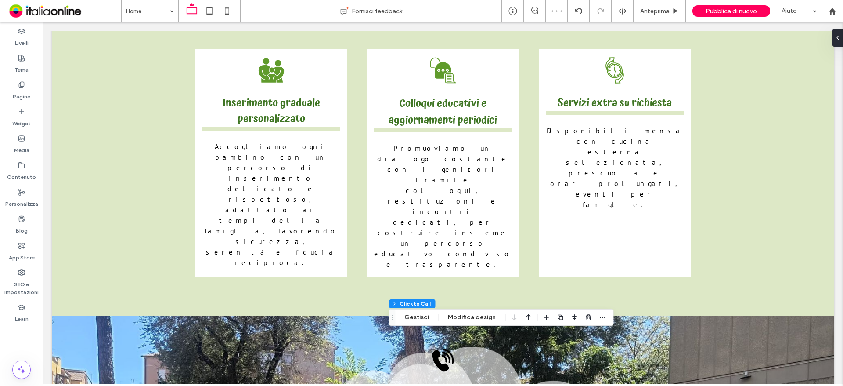
scroll to position [2090, 0]
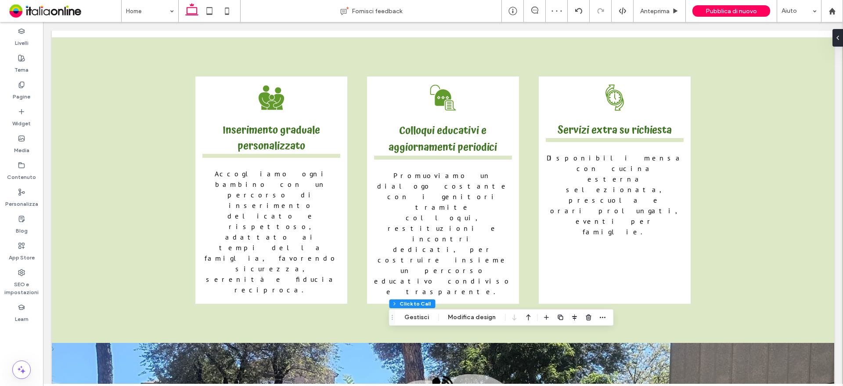
type input "*"
type input "***"
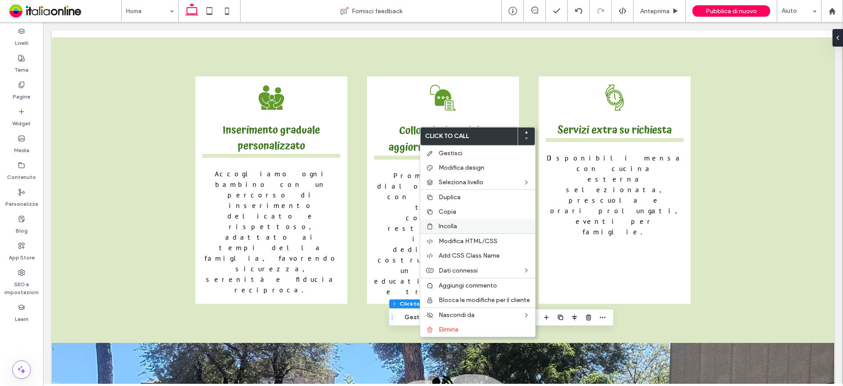
click at [451, 227] on span "Incolla" at bounding box center [448, 225] width 18 height 7
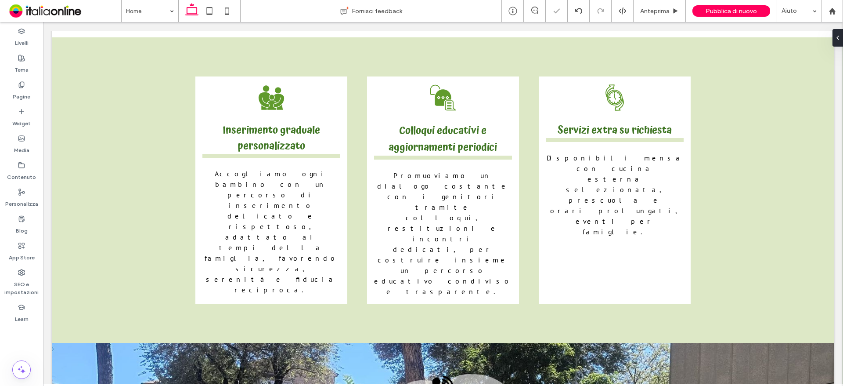
type input "**"
type input "*"
type input "***"
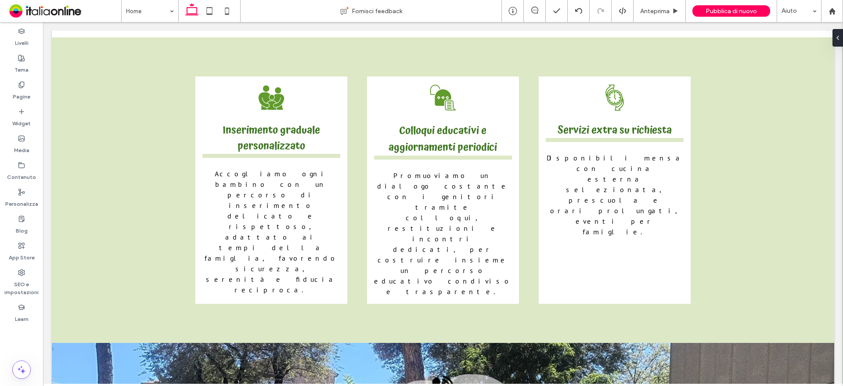
drag, startPoint x: 389, startPoint y: 371, endPoint x: 397, endPoint y: 368, distance: 8.9
type input "***"
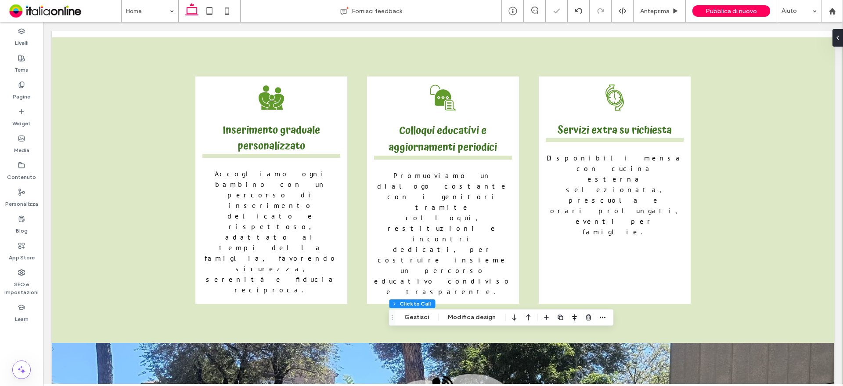
type input "*"
type input "***"
drag, startPoint x: 388, startPoint y: 344, endPoint x: 397, endPoint y: 342, distance: 9.1
type input "***"
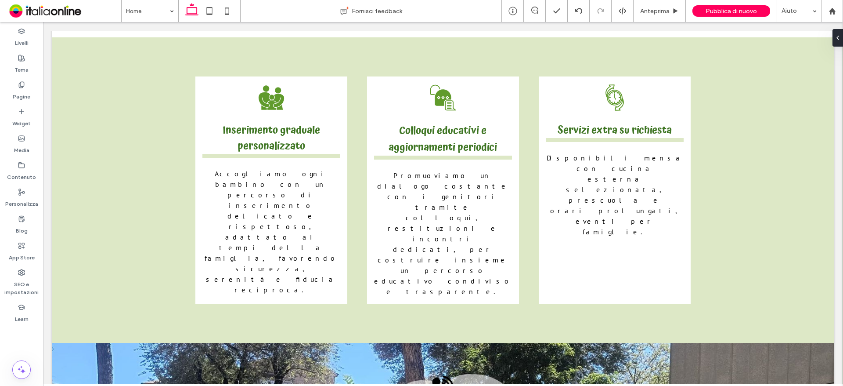
type input "***"
click at [468, 321] on button "Modifica design" at bounding box center [480, 317] width 59 height 11
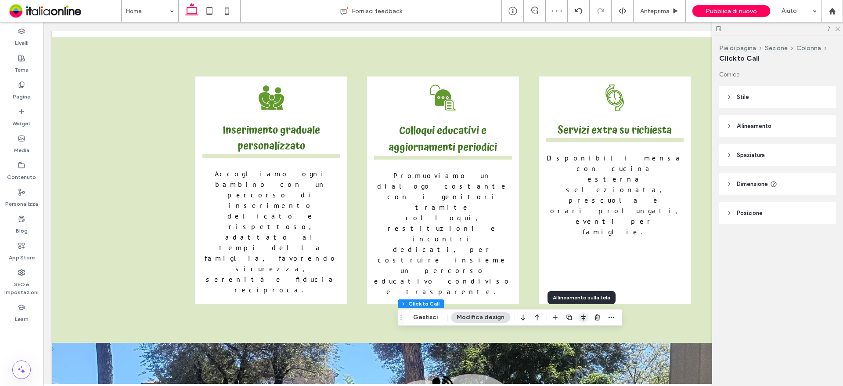
click at [580, 317] on icon "button" at bounding box center [583, 317] width 7 height 7
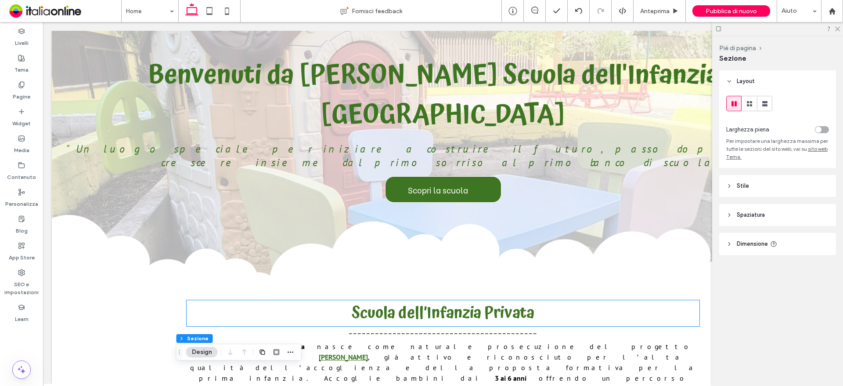
scroll to position [0, 0]
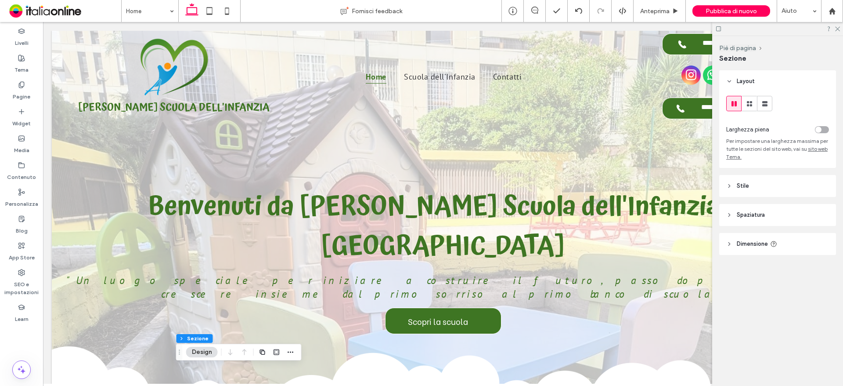
click at [840, 29] on div at bounding box center [777, 29] width 131 height 14
click at [838, 30] on icon at bounding box center [837, 28] width 6 height 6
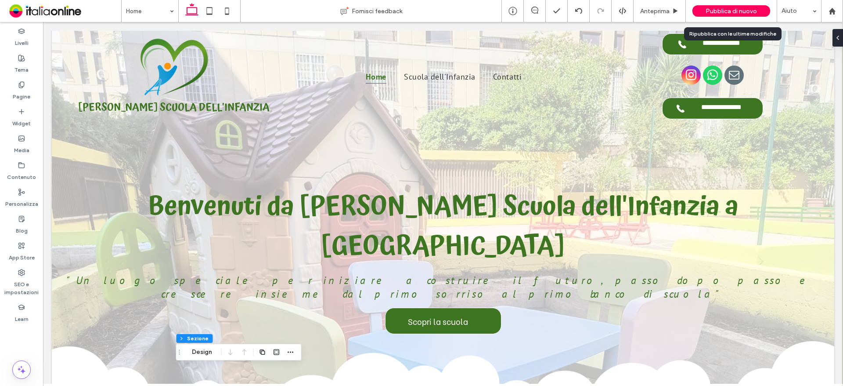
click at [742, 11] on span "Pubblica di nuovo" at bounding box center [731, 10] width 51 height 7
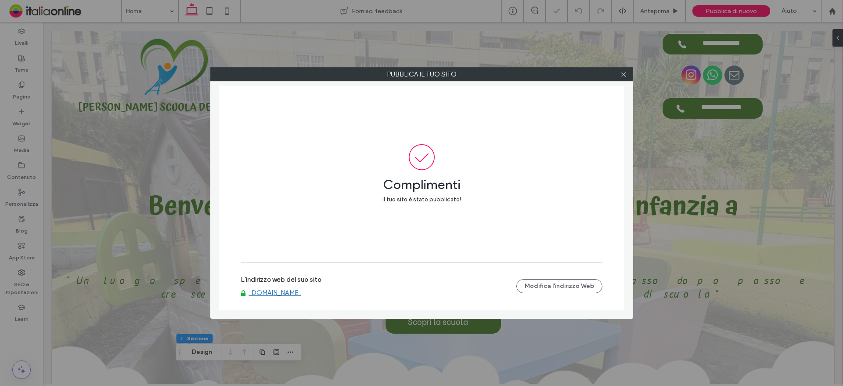
click at [260, 290] on link "www.anniescuolainfanzia.com" at bounding box center [275, 293] width 52 height 8
click at [623, 74] on icon at bounding box center [624, 74] width 7 height 7
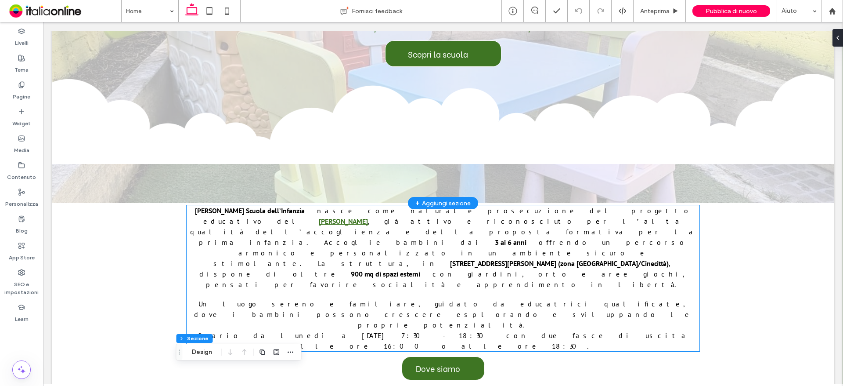
scroll to position [264, 0]
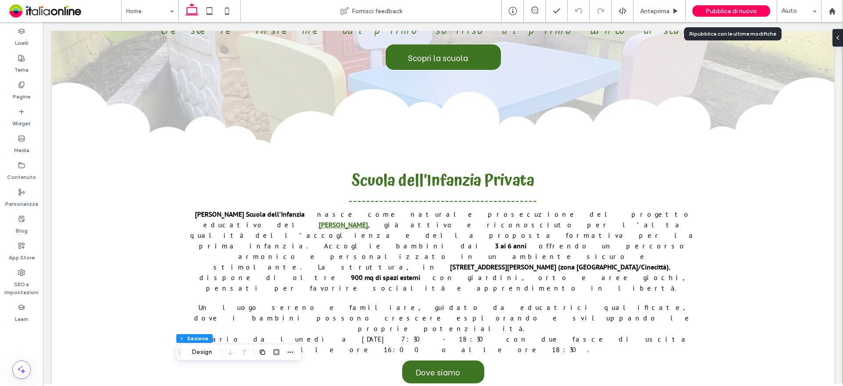
click at [731, 15] on div "Pubblica di nuovo" at bounding box center [732, 10] width 78 height 11
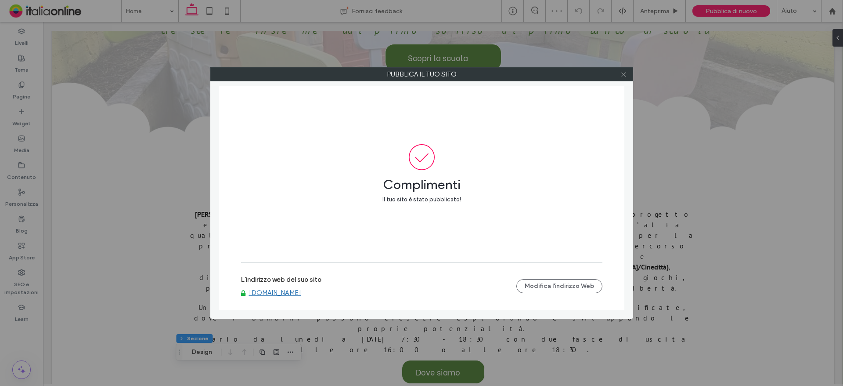
click at [622, 71] on icon at bounding box center [624, 74] width 7 height 7
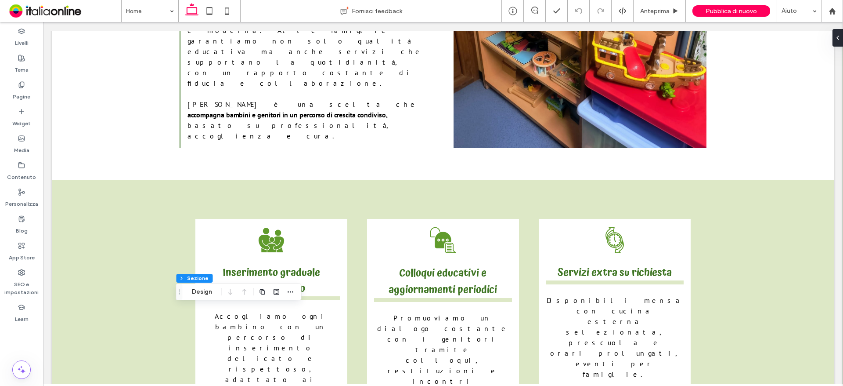
scroll to position [2144, 0]
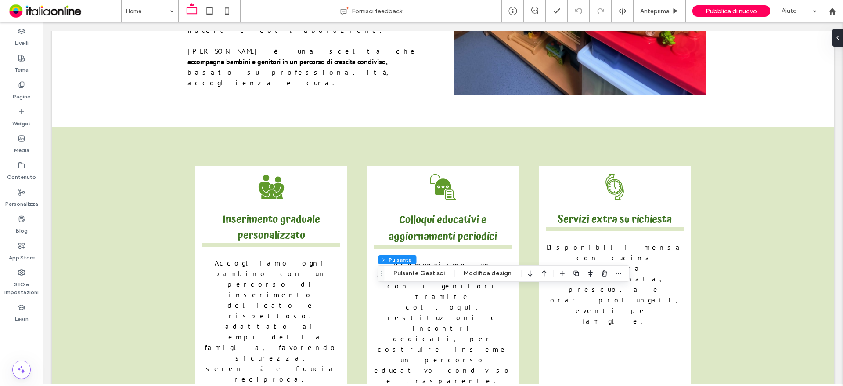
scroll to position [1924, 0]
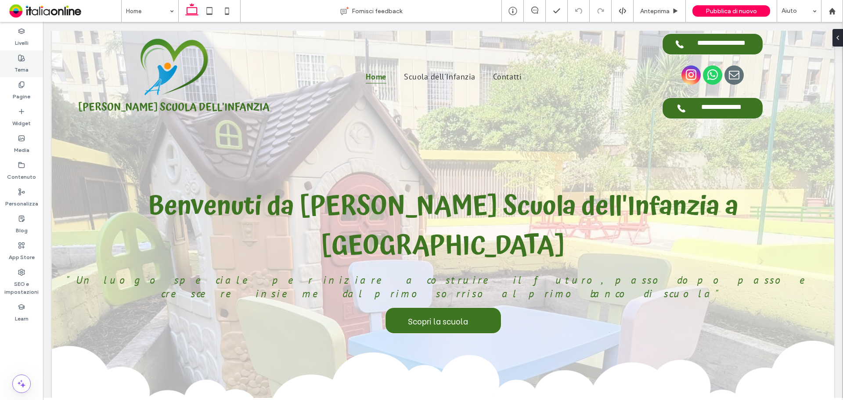
click at [4, 71] on div "Tema" at bounding box center [21, 64] width 43 height 27
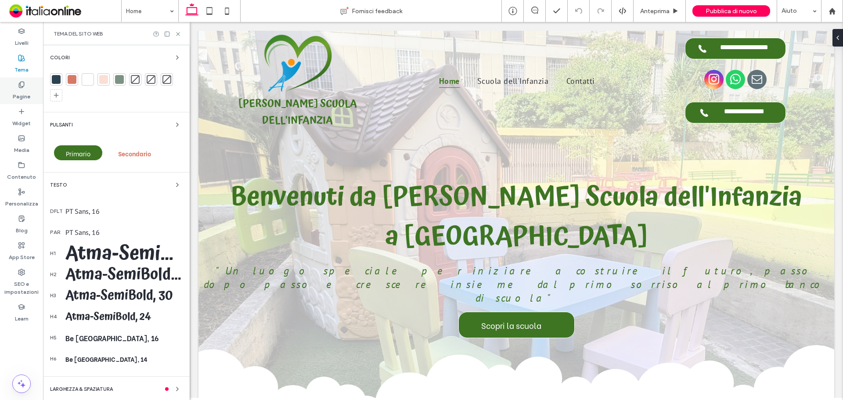
click at [8, 83] on div "Pagine" at bounding box center [21, 90] width 43 height 27
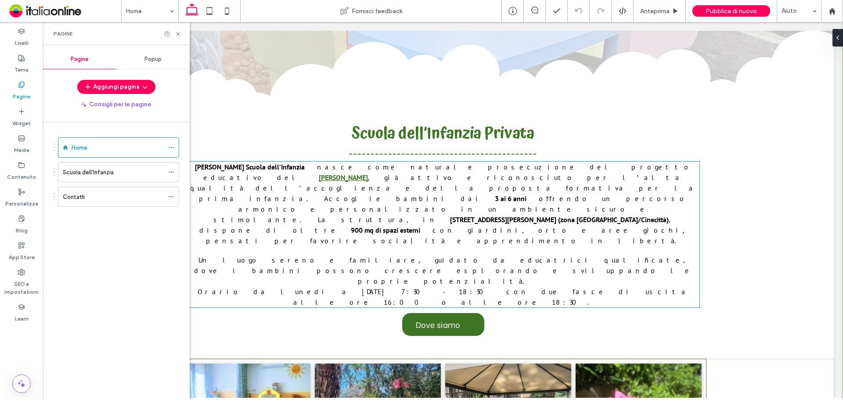
scroll to position [395, 0]
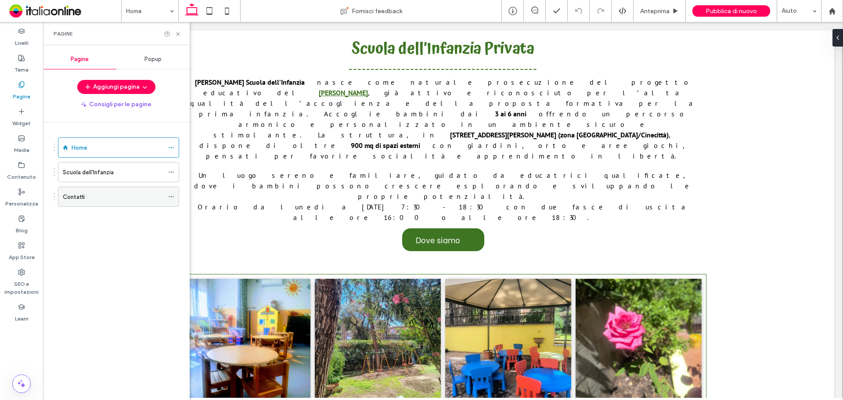
click at [68, 199] on label "Contatti" at bounding box center [74, 196] width 22 height 15
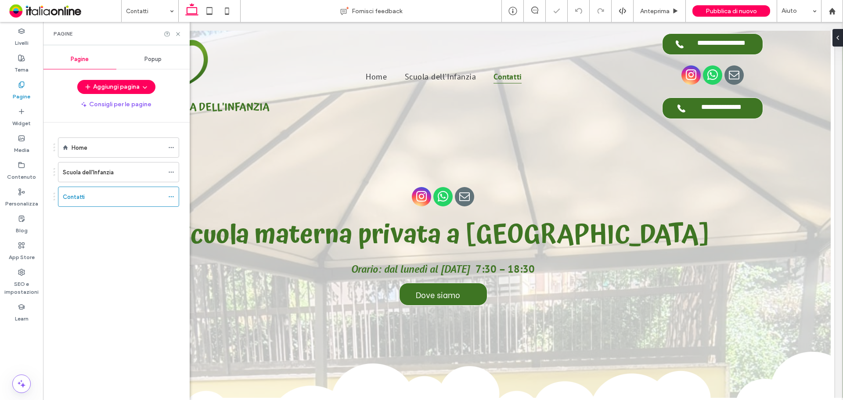
scroll to position [483, 0]
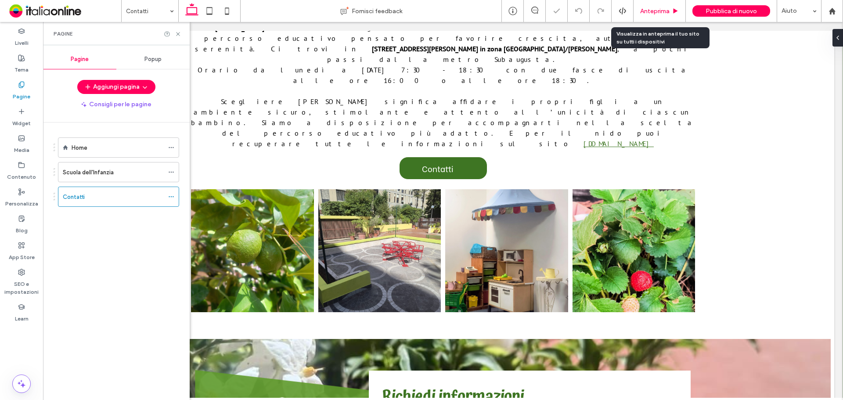
click at [644, 16] on div "Anteprima" at bounding box center [660, 11] width 52 height 22
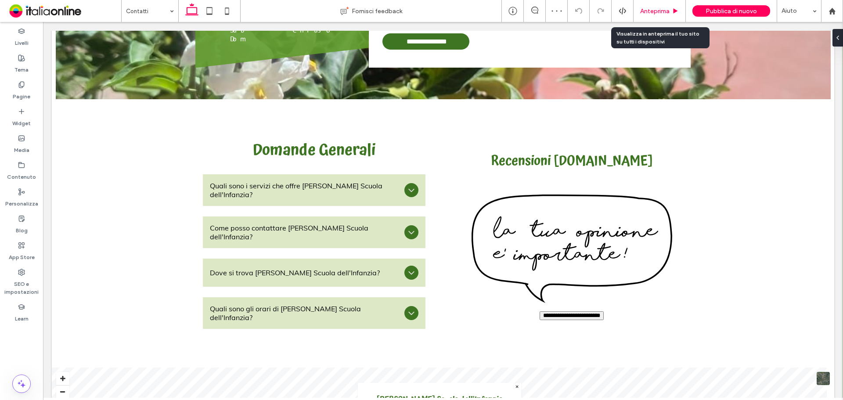
click at [670, 12] on span "Anteprima" at bounding box center [654, 10] width 29 height 7
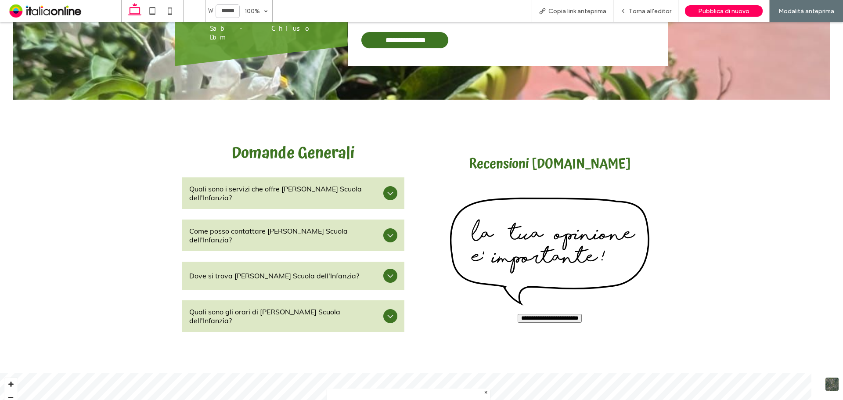
scroll to position [1209, 0]
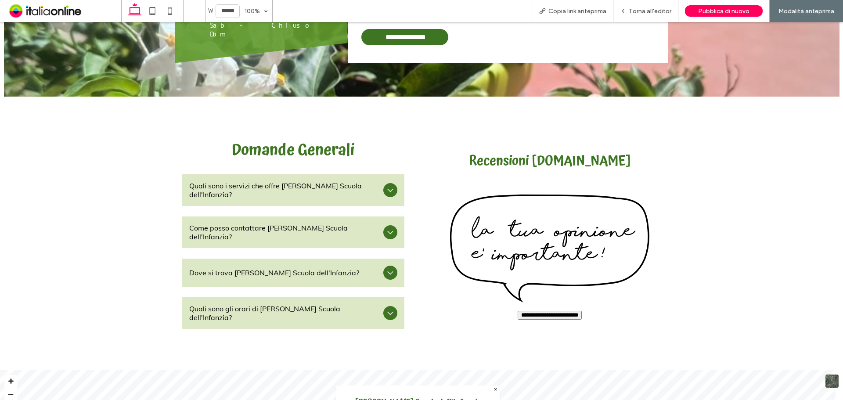
click at [385, 227] on icon at bounding box center [390, 232] width 11 height 11
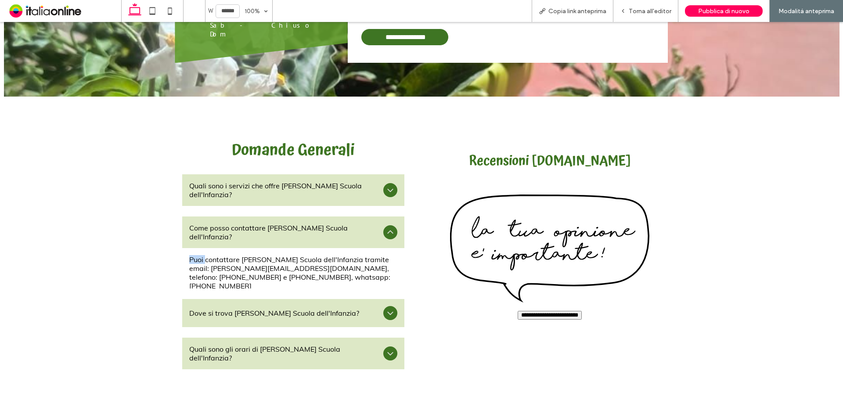
click at [385, 227] on icon at bounding box center [390, 232] width 11 height 11
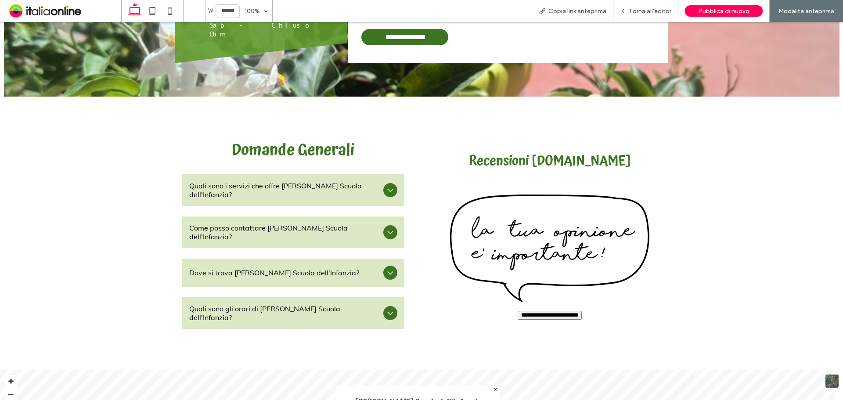
click at [385, 267] on icon at bounding box center [390, 272] width 11 height 11
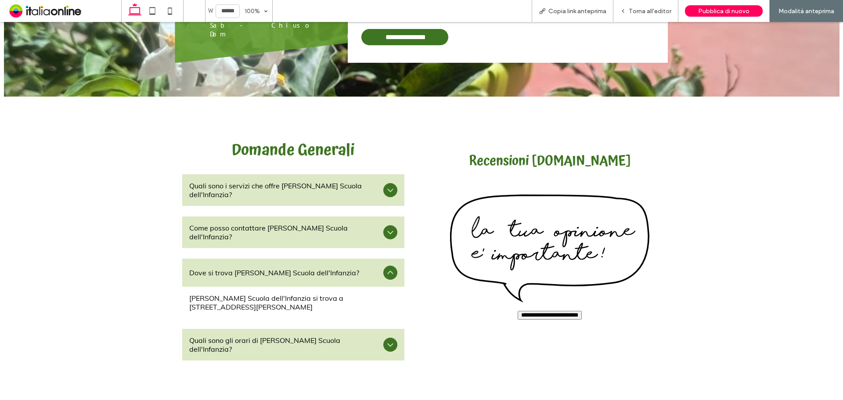
click at [386, 267] on icon at bounding box center [390, 272] width 11 height 11
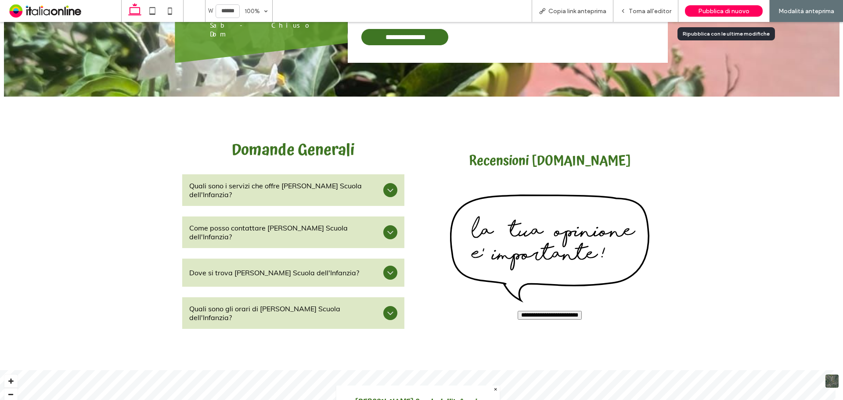
click at [701, 18] on div "Pubblica di nuovo" at bounding box center [724, 11] width 78 height 22
click at [723, 17] on div "Pubblica di nuovo" at bounding box center [724, 11] width 78 height 22
click at [727, 13] on span "Pubblica di nuovo" at bounding box center [723, 10] width 51 height 7
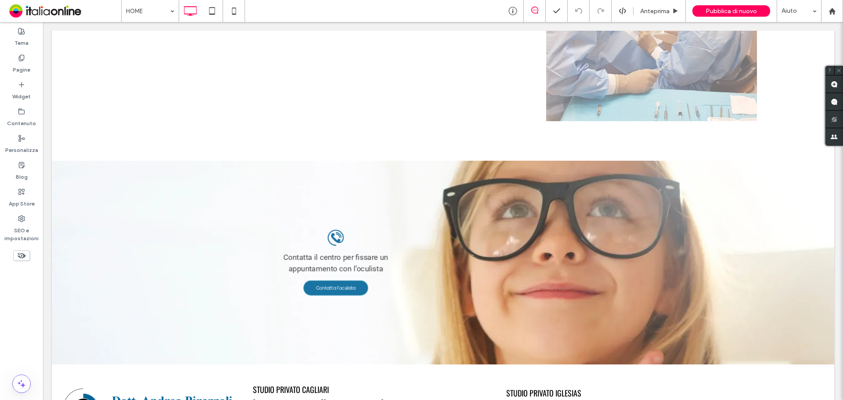
scroll to position [1976, 0]
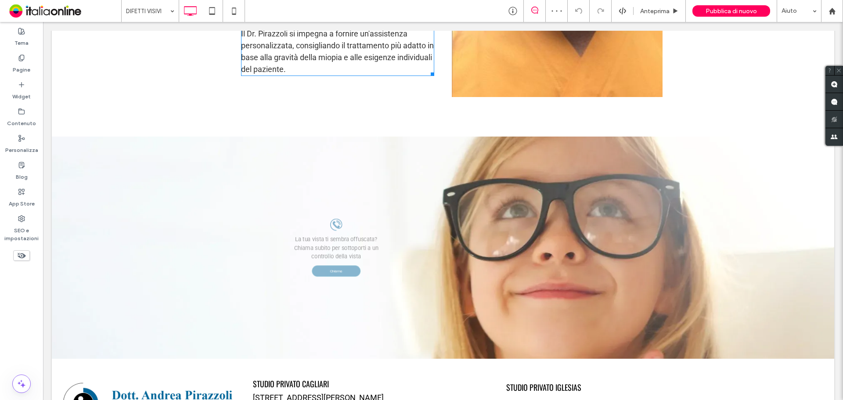
scroll to position [959, 0]
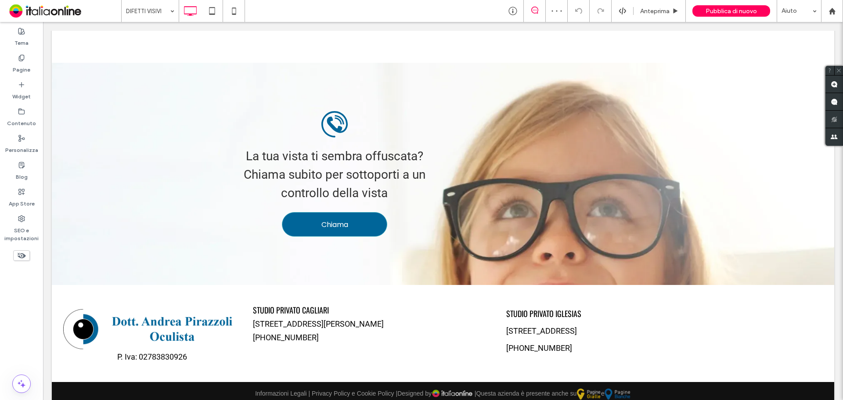
click at [142, 4] on input at bounding box center [148, 11] width 44 height 22
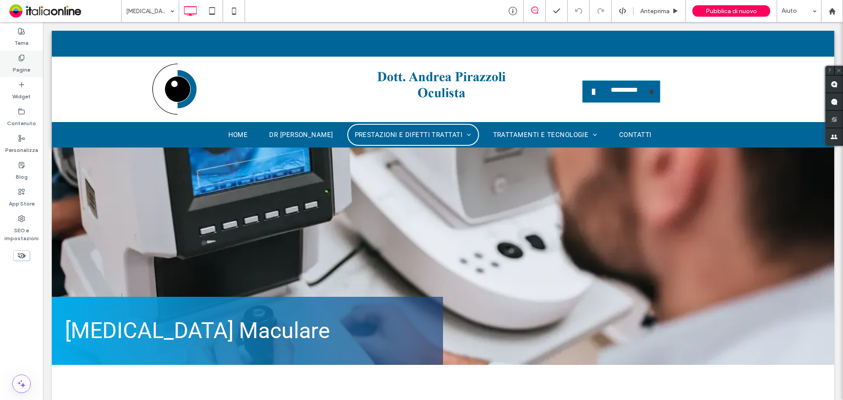
click at [24, 58] on use at bounding box center [21, 58] width 5 height 6
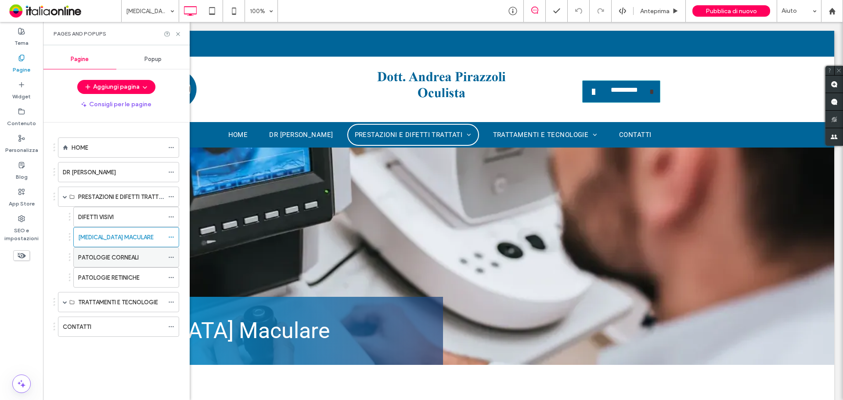
click at [130, 252] on div "PATOLOGIE CORNEALI" at bounding box center [121, 257] width 86 height 19
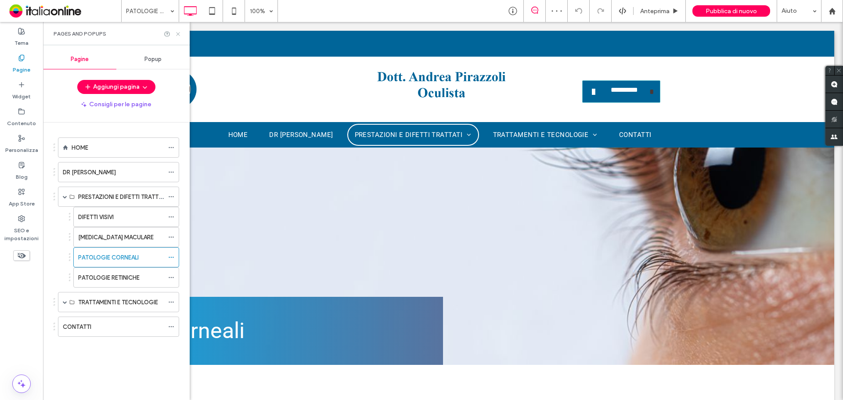
click at [178, 33] on use at bounding box center [178, 34] width 4 height 4
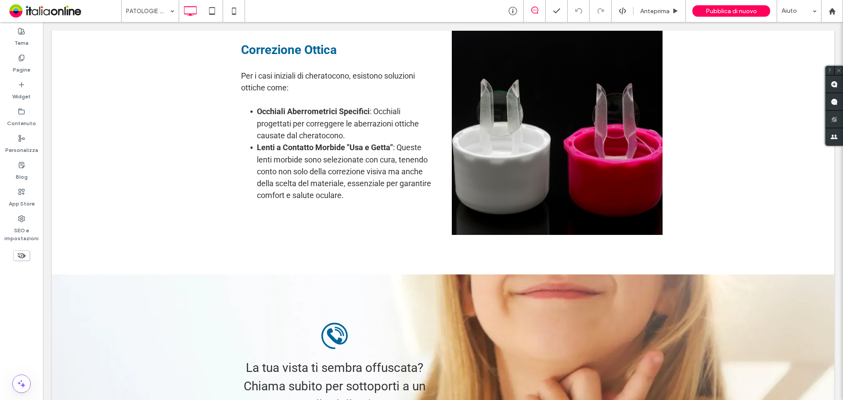
scroll to position [791, 0]
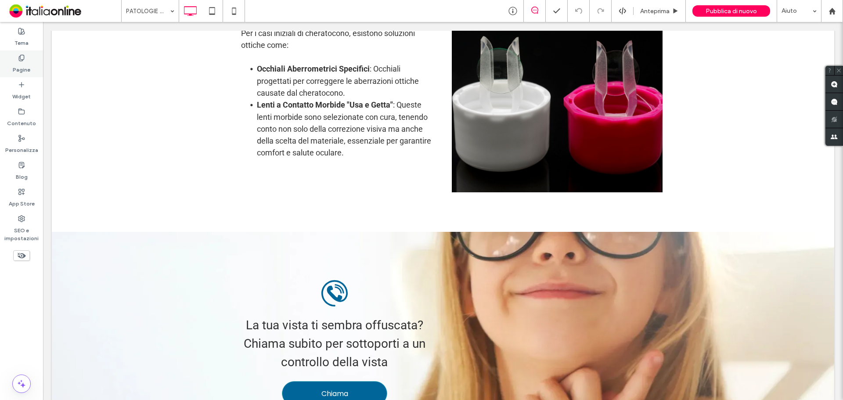
click at [15, 65] on label "Pagine" at bounding box center [22, 67] width 18 height 12
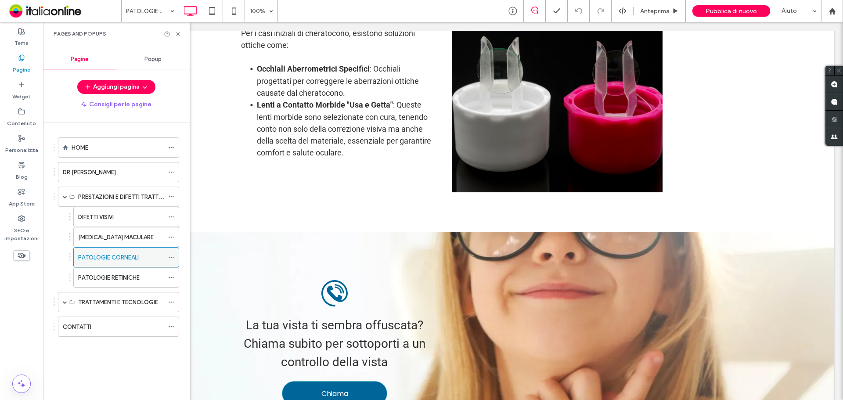
click at [142, 257] on div "PATOLOGIE CORNEALI" at bounding box center [121, 257] width 86 height 9
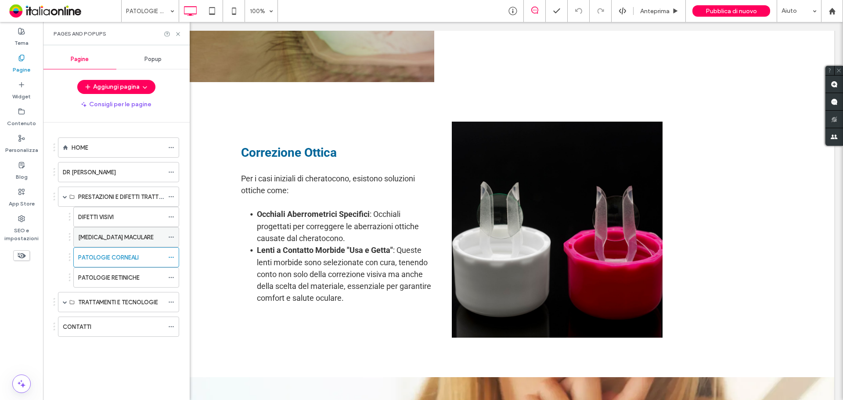
scroll to position [483, 0]
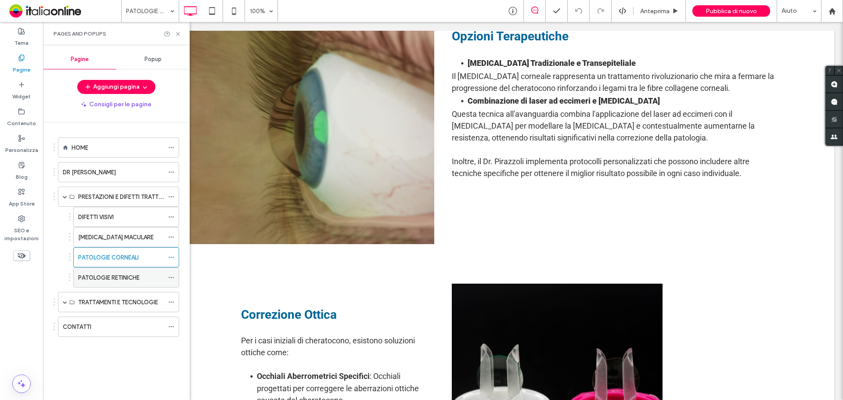
click at [124, 272] on div "PATOLOGIE RETINICHE" at bounding box center [121, 277] width 86 height 19
click at [177, 34] on icon at bounding box center [178, 34] width 7 height 7
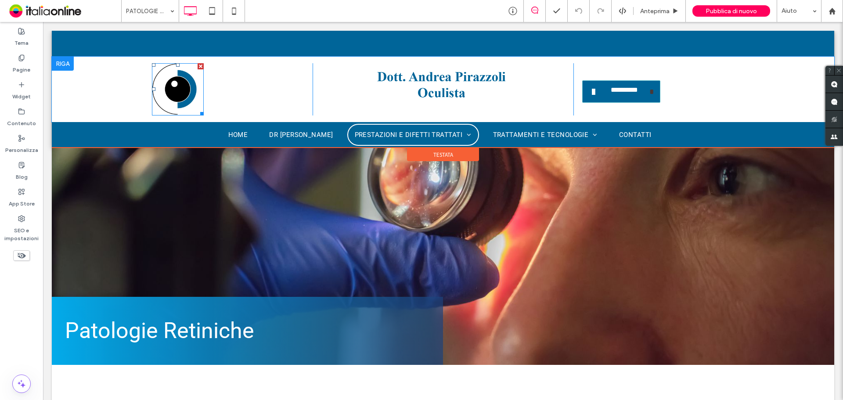
scroll to position [44, 0]
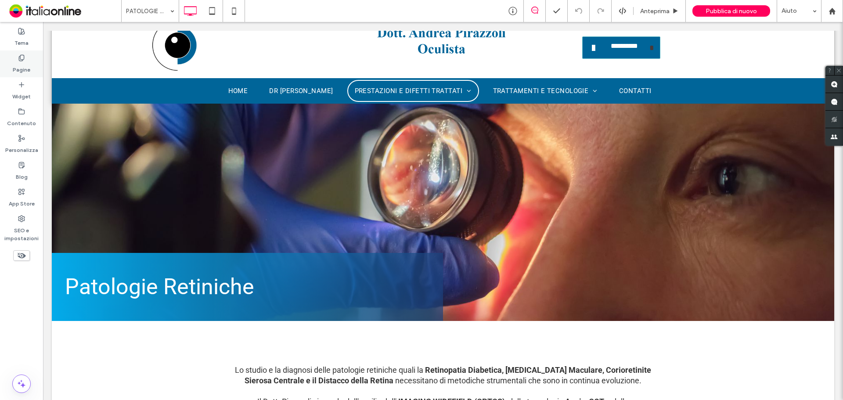
click at [17, 66] on label "Pagine" at bounding box center [22, 67] width 18 height 12
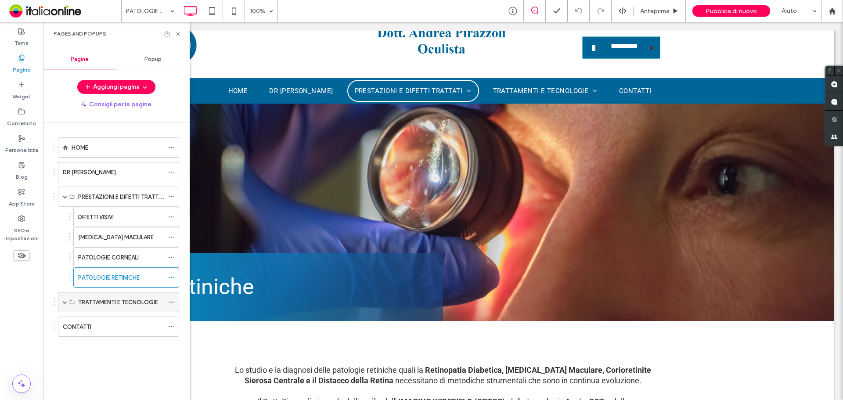
click at [116, 304] on label "TRATTAMENTI E TECNOLOGIE" at bounding box center [118, 302] width 80 height 15
click at [64, 300] on span at bounding box center [65, 302] width 4 height 4
click at [100, 321] on label "LASERTERAPIA" at bounding box center [97, 322] width 38 height 15
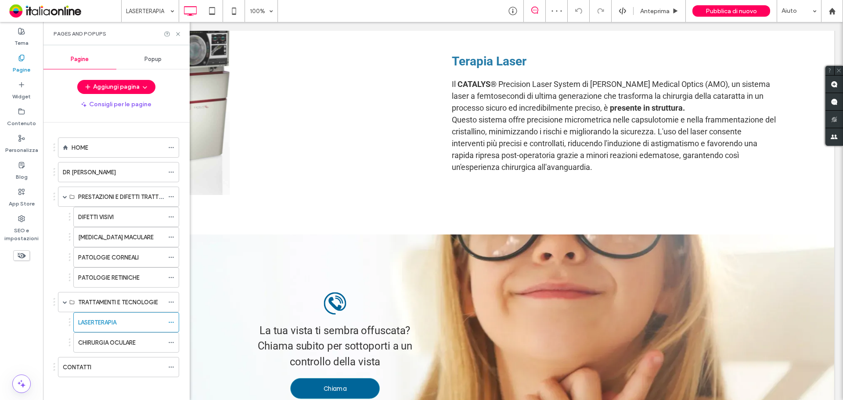
scroll to position [957, 0]
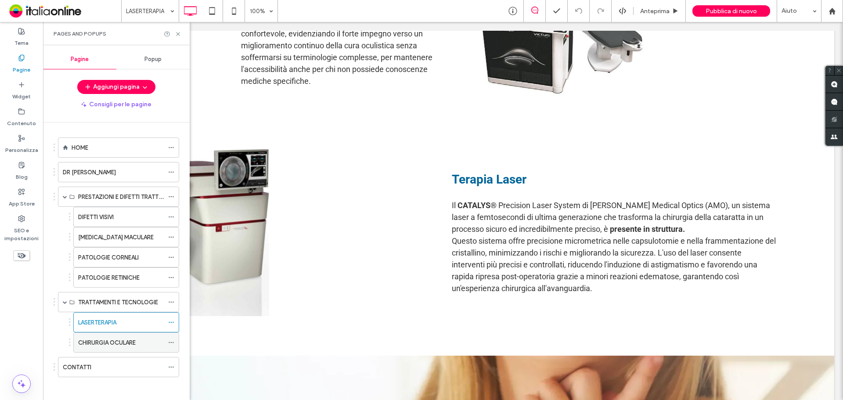
click at [108, 347] on label "CHIRURGIA OCULARE" at bounding box center [107, 342] width 58 height 15
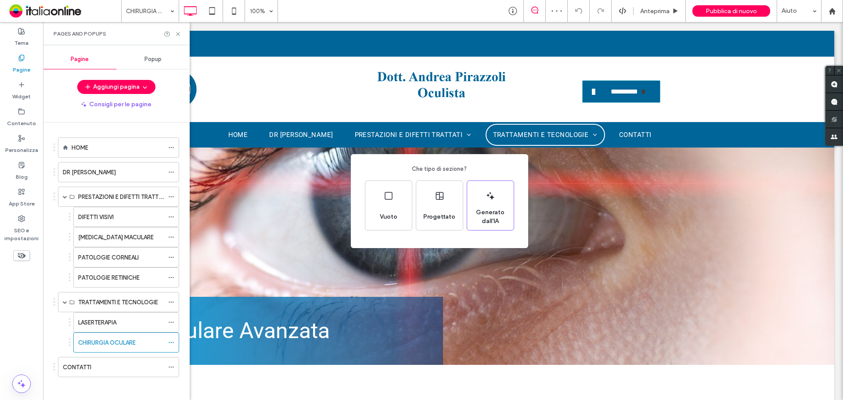
scroll to position [791, 0]
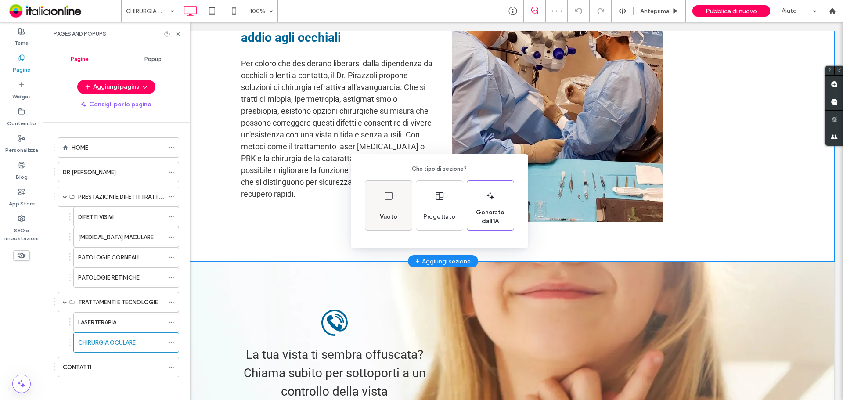
click at [384, 201] on icon at bounding box center [388, 196] width 11 height 11
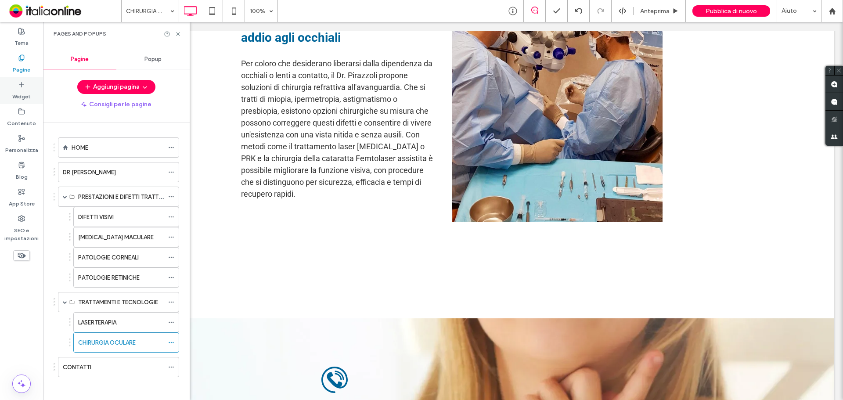
click at [30, 90] on label "Widget" at bounding box center [21, 94] width 18 height 12
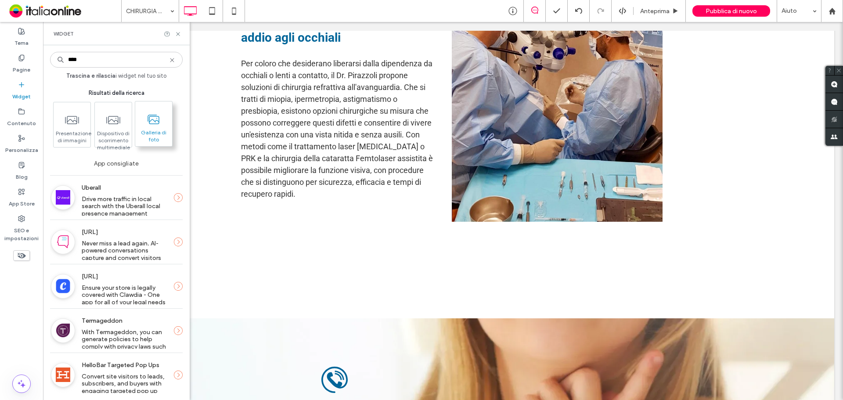
type input "****"
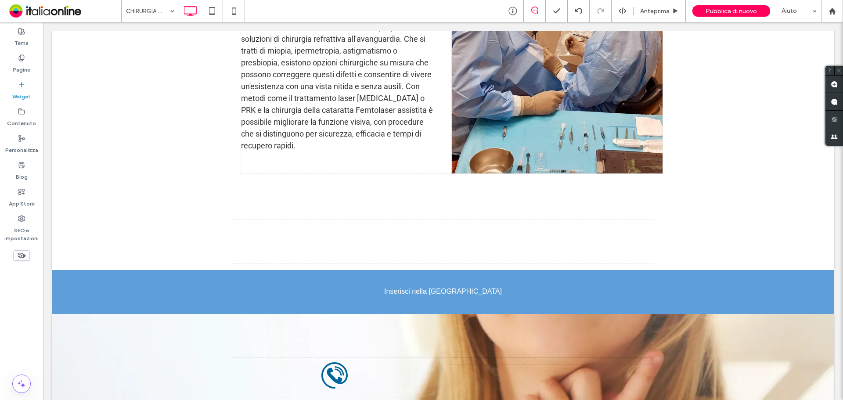
scroll to position [852, 0]
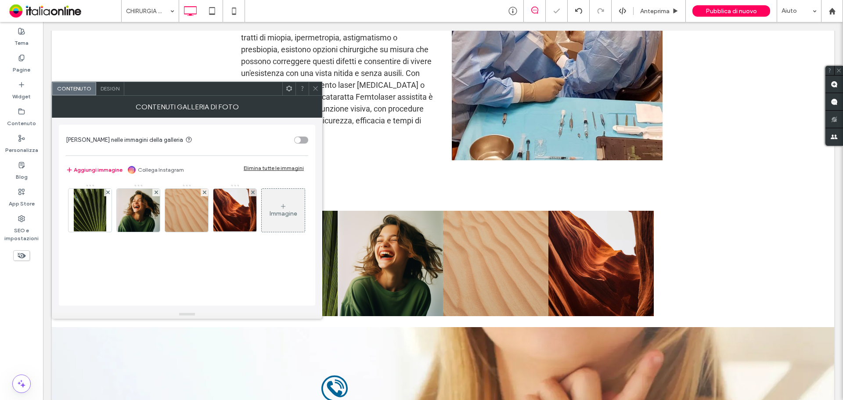
click at [273, 170] on div "Elimina tutte le immagini" at bounding box center [274, 168] width 60 height 7
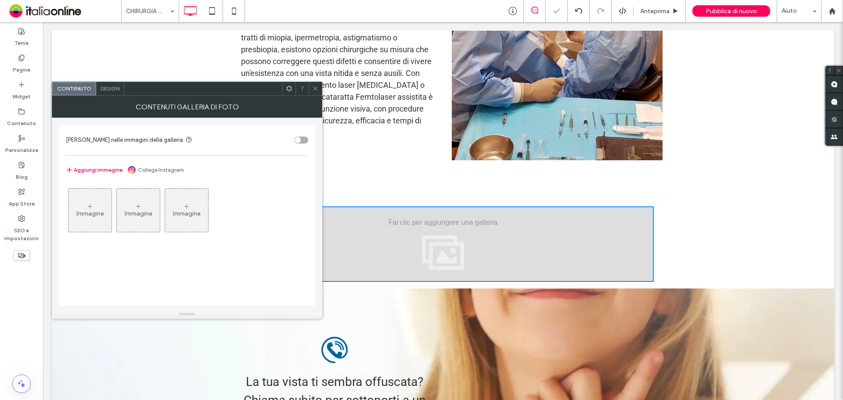
click at [97, 199] on div "Immagine" at bounding box center [90, 210] width 43 height 41
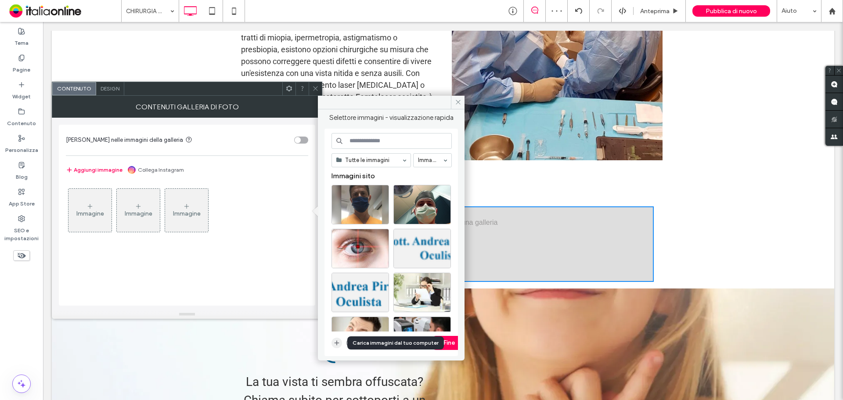
click at [338, 342] on icon "button" at bounding box center [336, 342] width 7 height 7
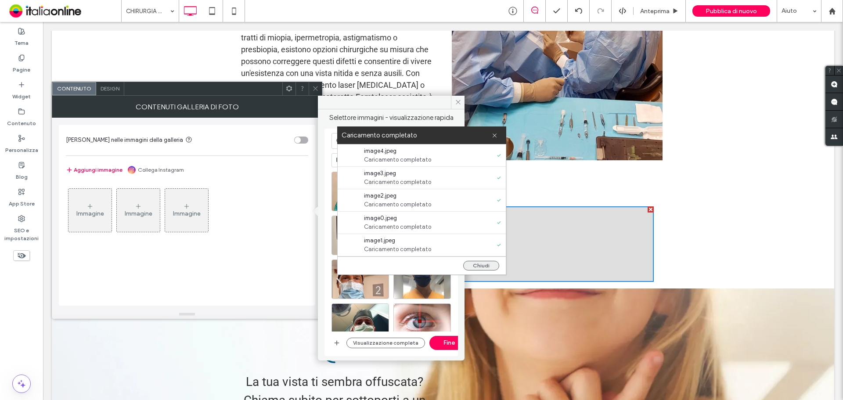
click at [475, 265] on button "Chiudi" at bounding box center [481, 266] width 36 height 10
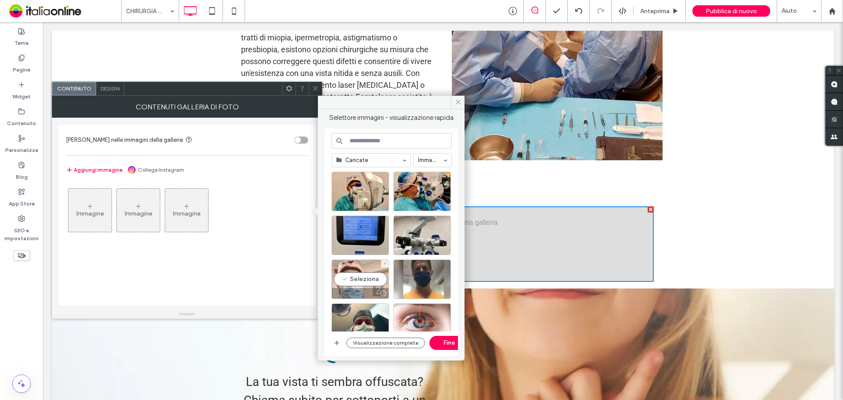
drag, startPoint x: 365, startPoint y: 274, endPoint x: 365, endPoint y: 264, distance: 10.1
click at [365, 274] on div "Seleziona" at bounding box center [361, 280] width 58 height 40
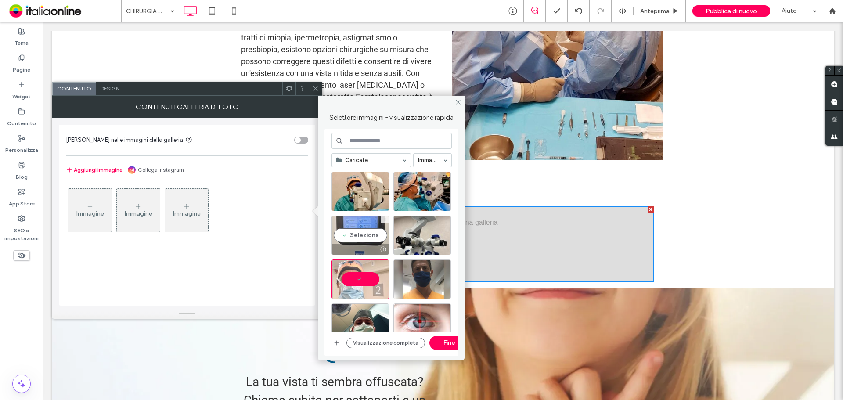
click at [362, 240] on div "Seleziona" at bounding box center [361, 236] width 58 height 40
click at [412, 235] on div "Seleziona" at bounding box center [423, 236] width 58 height 40
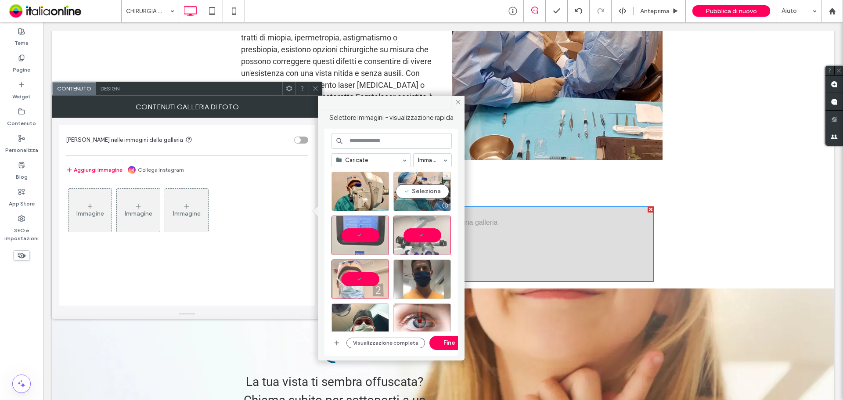
drag, startPoint x: 417, startPoint y: 202, endPoint x: 404, endPoint y: 204, distance: 13.2
click at [417, 202] on div at bounding box center [422, 205] width 57 height 11
click at [386, 203] on div at bounding box center [383, 205] width 11 height 7
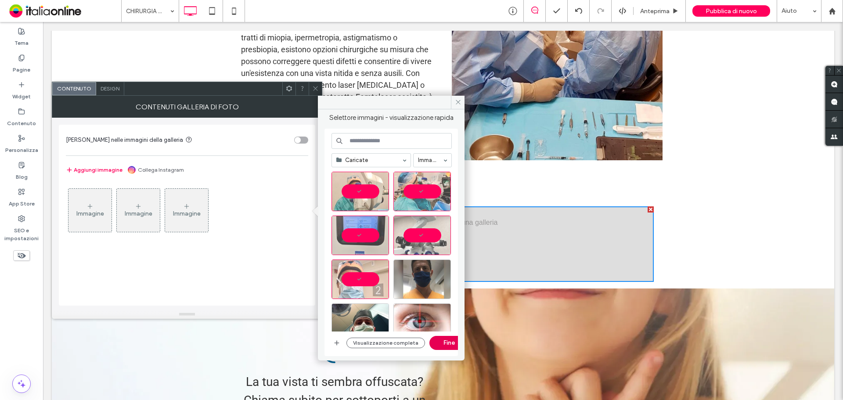
drag, startPoint x: 402, startPoint y: 313, endPoint x: 446, endPoint y: 342, distance: 52.0
click at [446, 342] on button "Fine" at bounding box center [450, 343] width 40 height 14
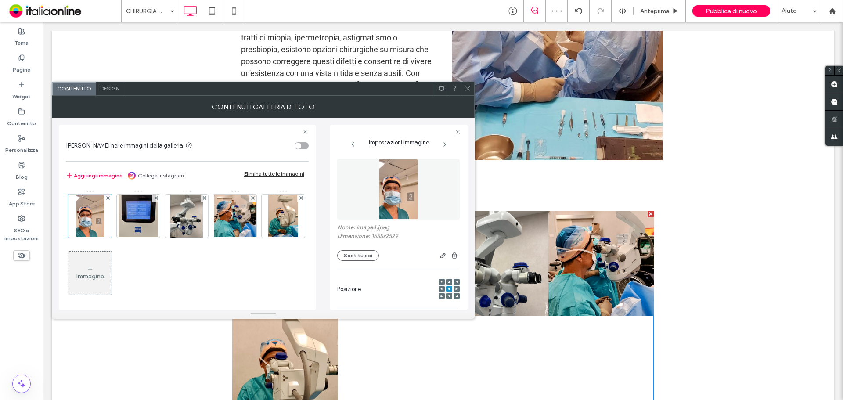
click at [98, 88] on div "Design" at bounding box center [110, 88] width 28 height 13
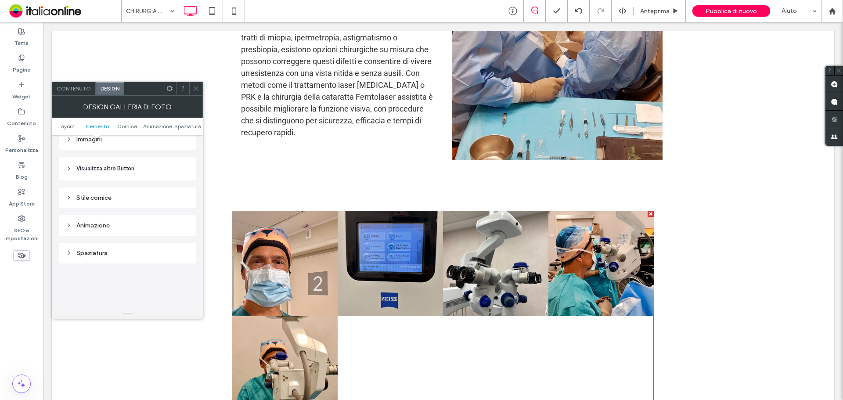
scroll to position [351, 0]
click at [99, 217] on div "Stile cornice" at bounding box center [127, 213] width 123 height 7
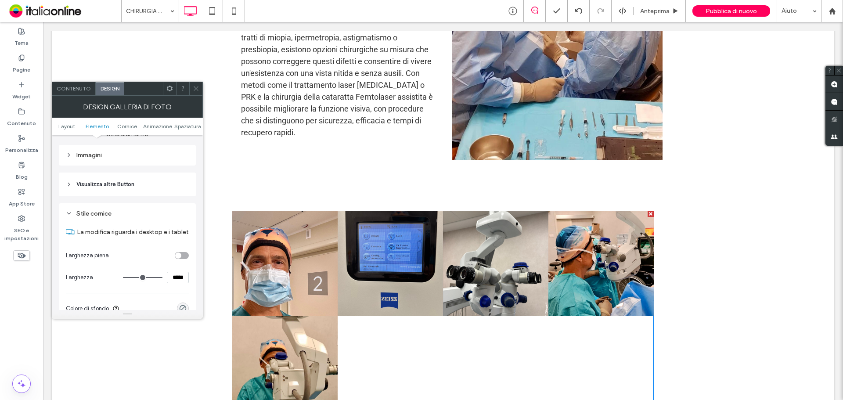
scroll to position [439, 0]
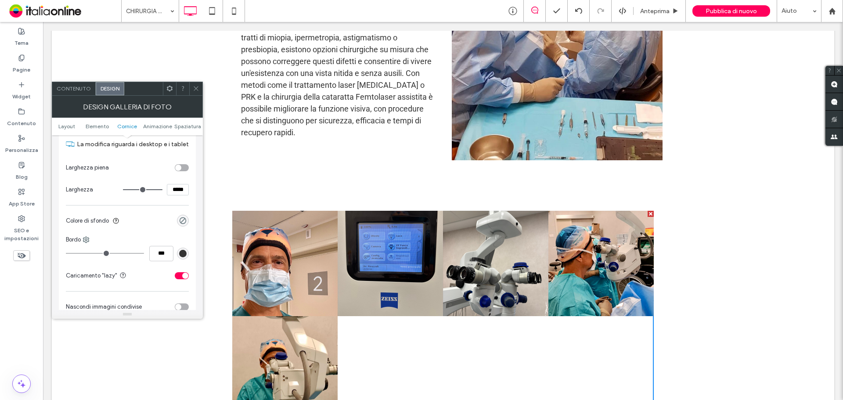
type input "***"
type input "*****"
type input "***"
type input "*****"
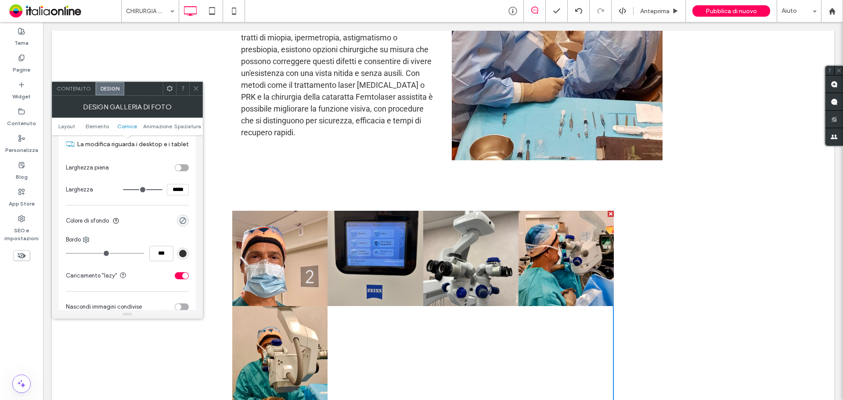
type input "***"
type input "*****"
type input "***"
type input "*****"
type input "***"
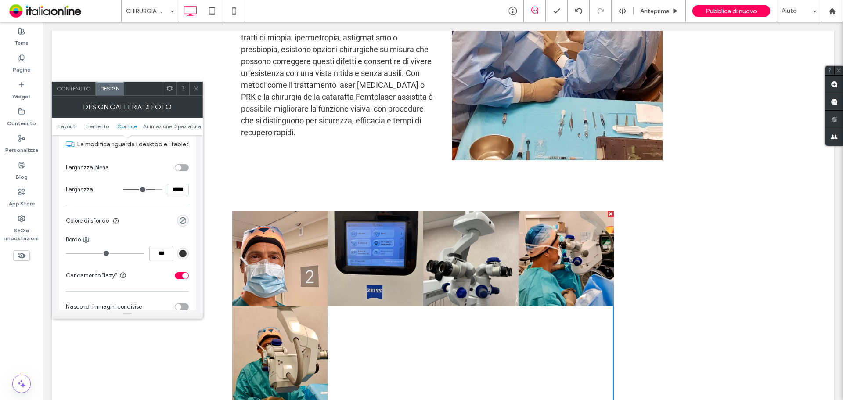
type input "*****"
type input "***"
type input "*****"
type input "***"
type input "*****"
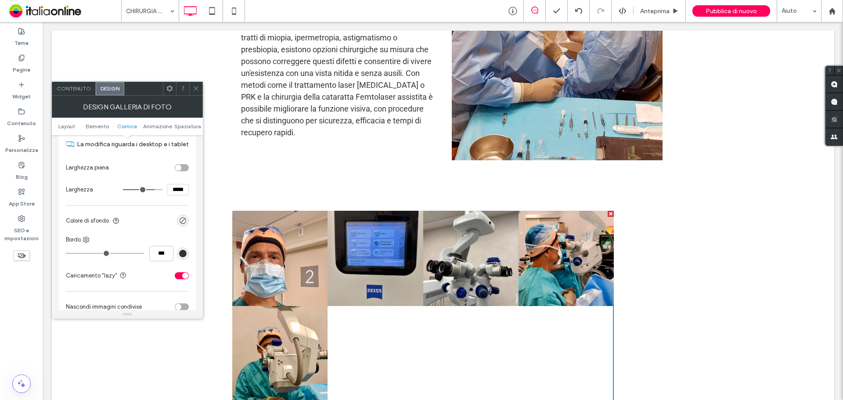
type input "***"
type input "*****"
type input "***"
type input "*****"
type input "***"
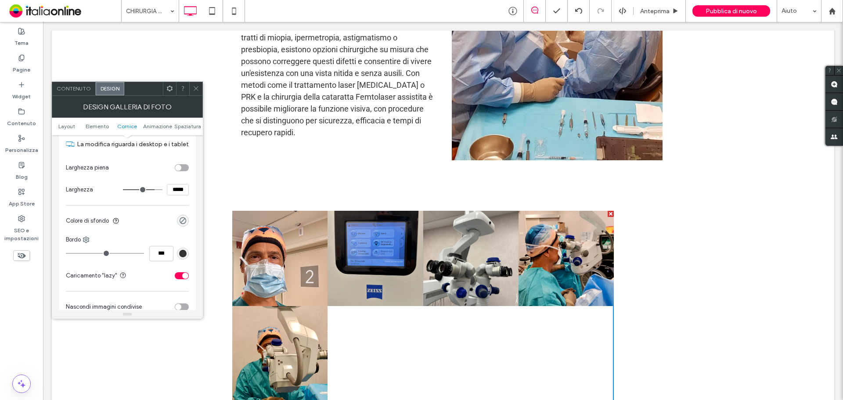
type input "*****"
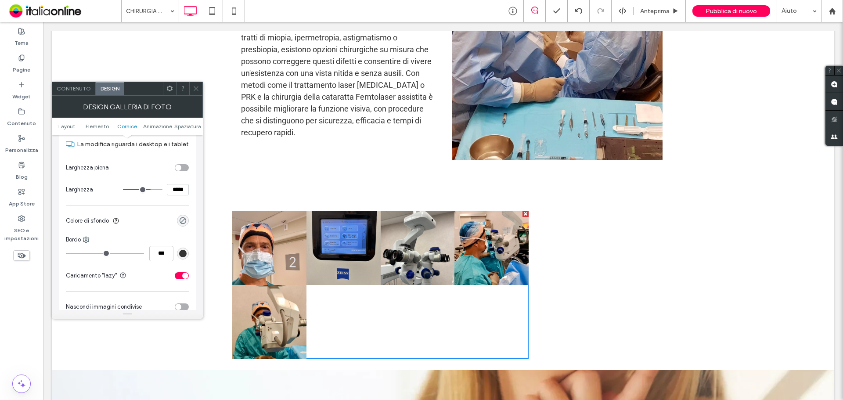
type input "***"
type input "*****"
type input "***"
type input "*****"
type input "***"
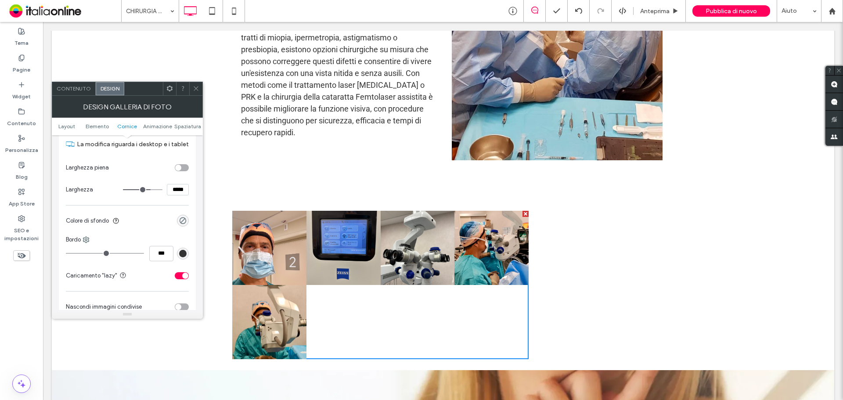
type input "*****"
type input "***"
type input "*****"
type input "***"
type input "*****"
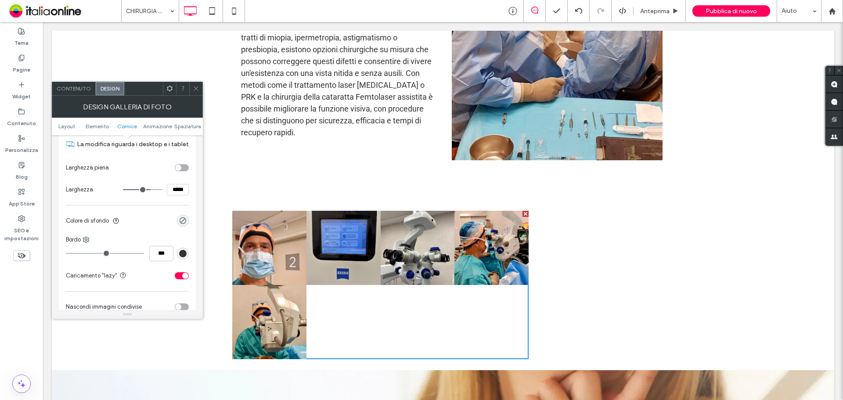
type input "***"
type input "*****"
type input "***"
type input "*****"
type input "***"
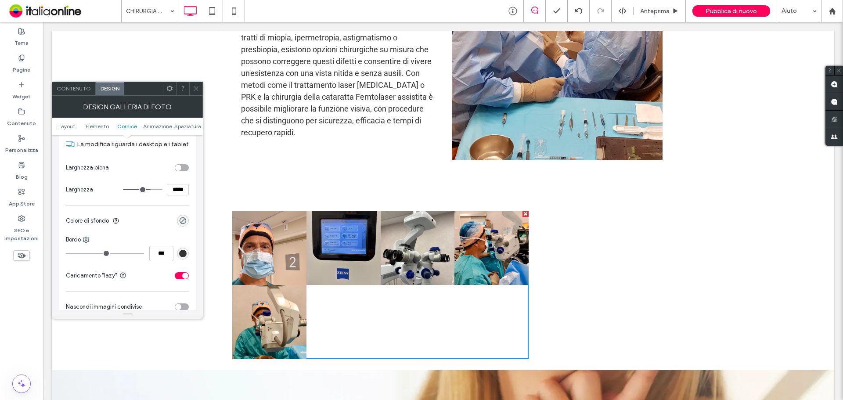
type input "*****"
type input "***"
type input "*****"
type input "***"
type input "*****"
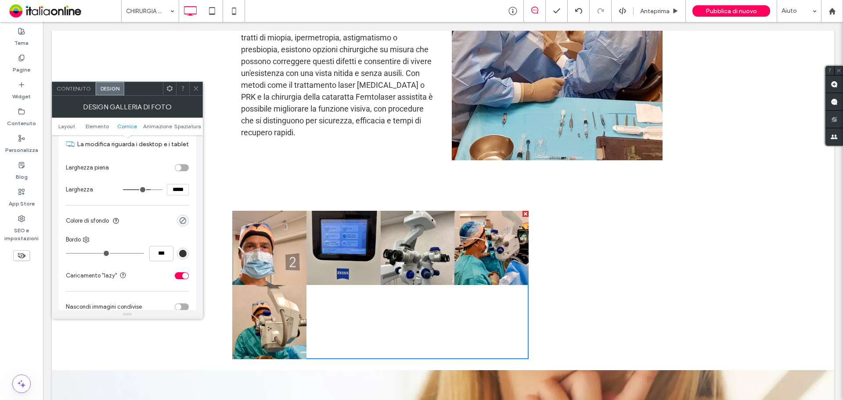
type input "***"
type input "*****"
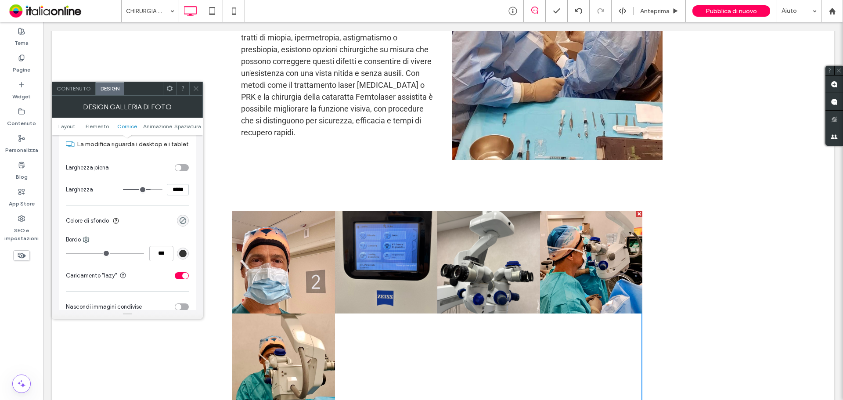
type input "***"
type input "*****"
type input "***"
type input "*****"
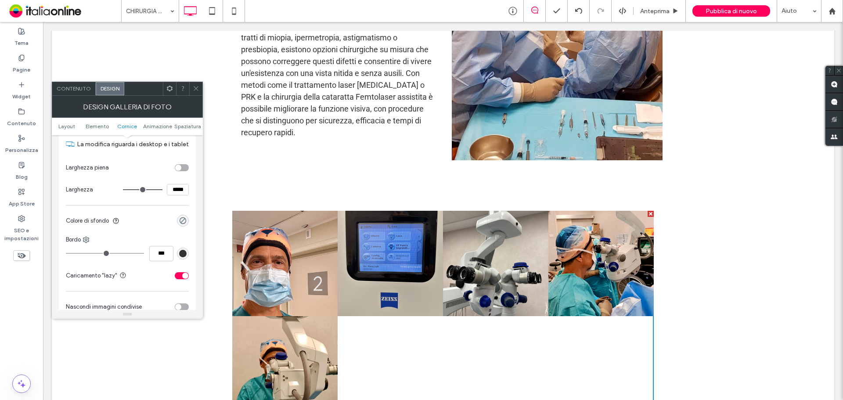
drag, startPoint x: 160, startPoint y: 190, endPoint x: 166, endPoint y: 191, distance: 5.8
click at [162, 190] on input "range" at bounding box center [143, 189] width 40 height 1
click at [180, 165] on div "toggle" at bounding box center [182, 167] width 14 height 7
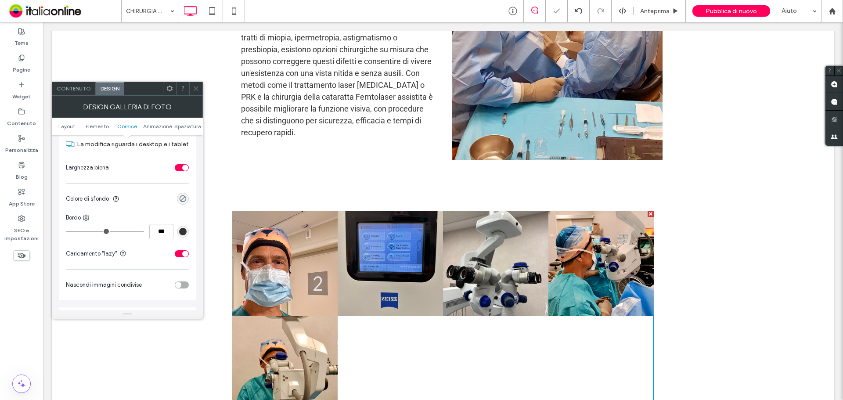
click at [180, 165] on div "toggle" at bounding box center [182, 167] width 14 height 7
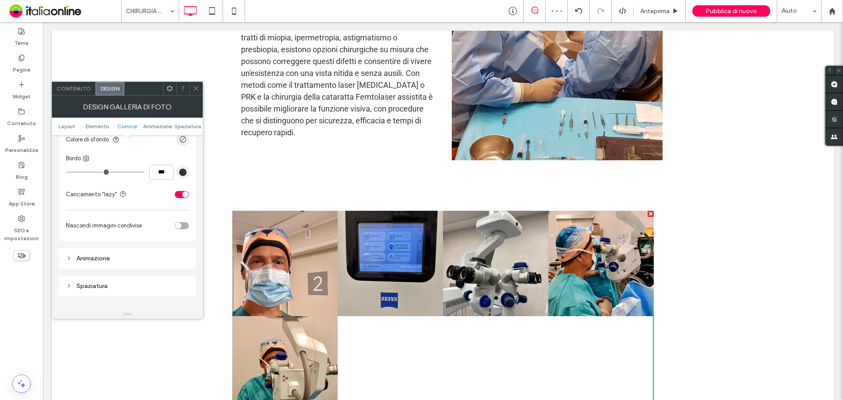
scroll to position [483, 0]
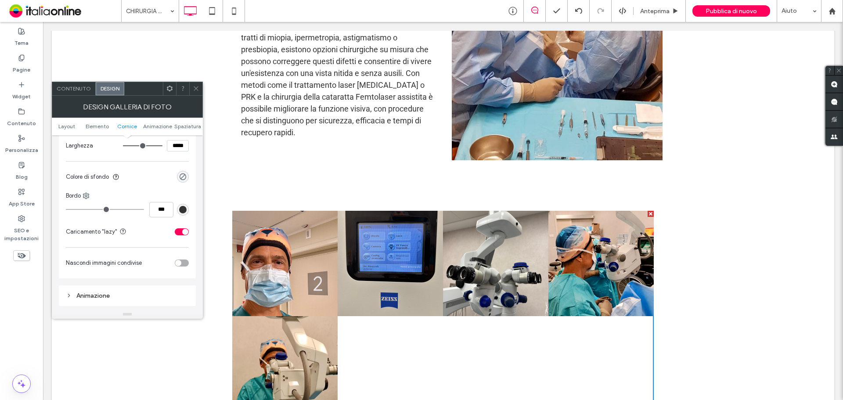
click at [74, 206] on div "***" at bounding box center [127, 209] width 123 height 15
type input "*"
type input "***"
type input "*"
type input "***"
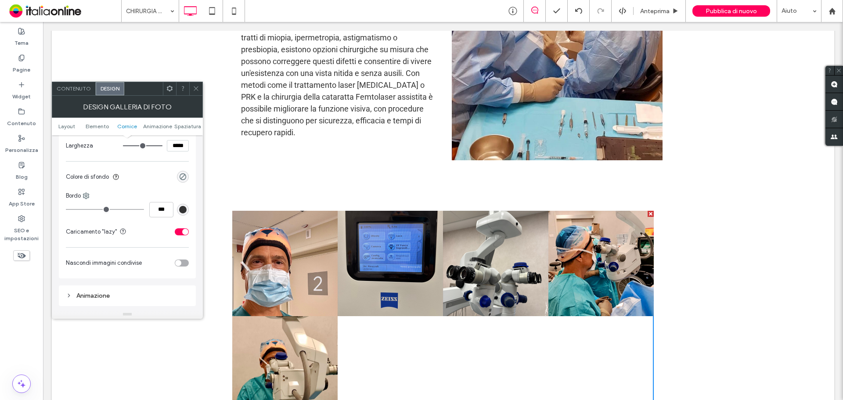
type input "*"
type input "***"
type input "*"
type input "***"
type input "*"
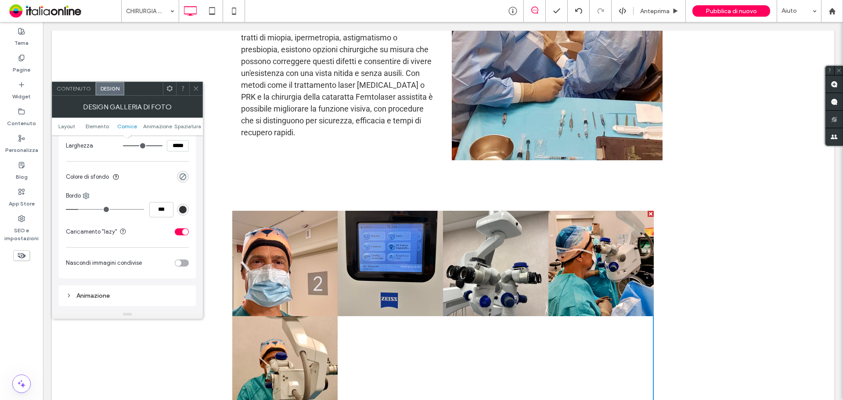
type input "***"
drag, startPoint x: 70, startPoint y: 208, endPoint x: 83, endPoint y: 209, distance: 12.7
click at [83, 209] on input "range" at bounding box center [105, 209] width 78 height 1
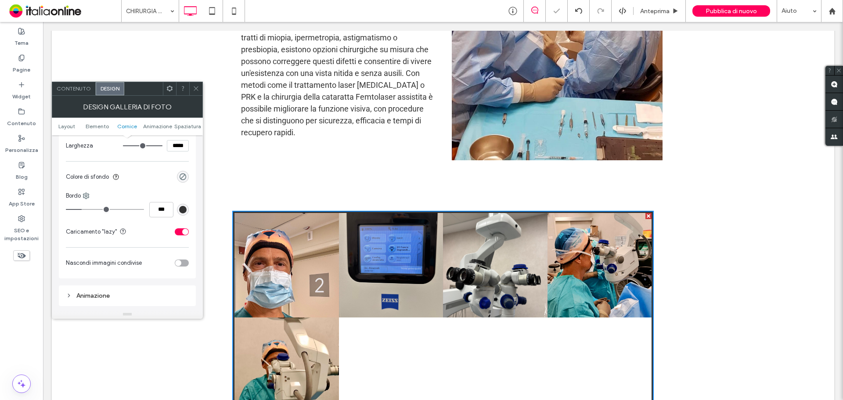
type input "*"
type input "***"
type input "*"
type input "***"
type input "*"
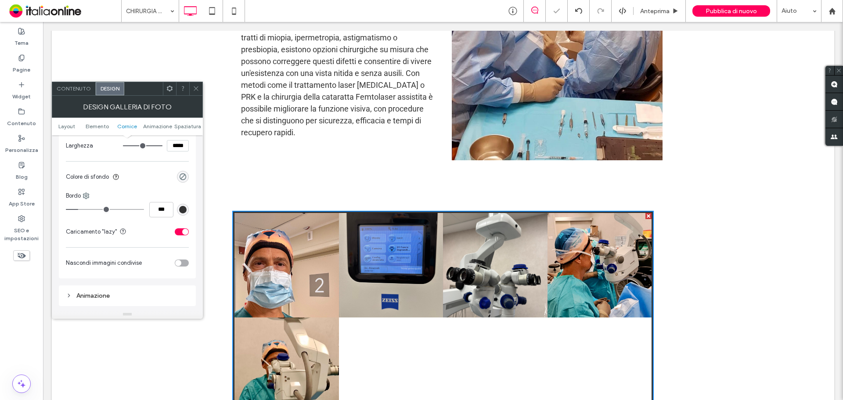
type input "***"
type input "*"
type input "***"
type input "*"
type input "***"
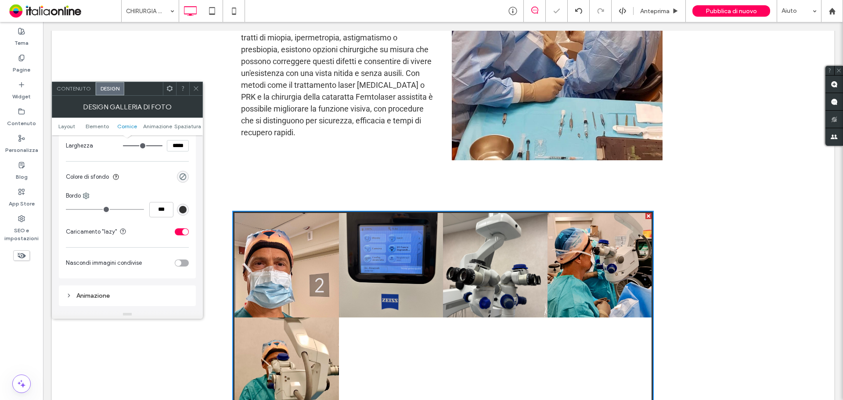
drag, startPoint x: 84, startPoint y: 210, endPoint x: 69, endPoint y: 210, distance: 15.4
type input "*"
click at [68, 210] on input "range" at bounding box center [105, 209] width 78 height 1
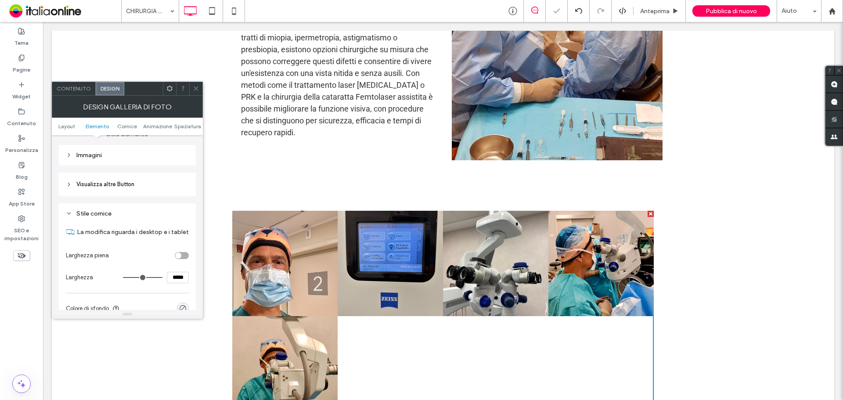
scroll to position [307, 0]
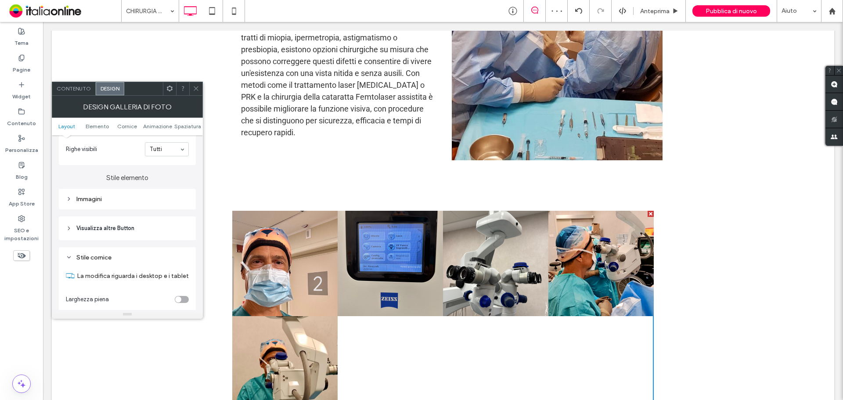
click at [103, 203] on div "Immagini" at bounding box center [127, 199] width 123 height 12
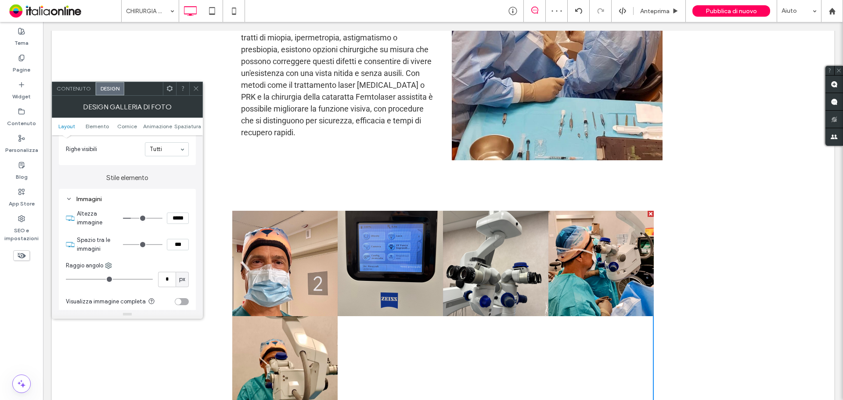
type input "*"
type input "***"
type input "*"
type input "***"
type input "*"
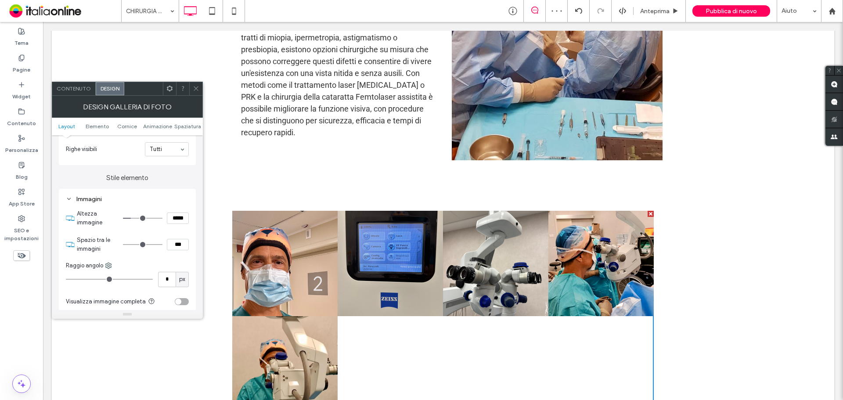
type input "***"
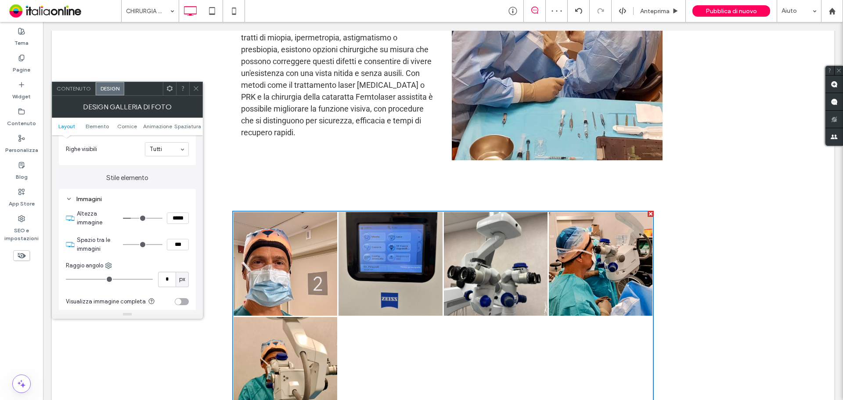
type input "*"
type input "***"
type input "*"
type input "***"
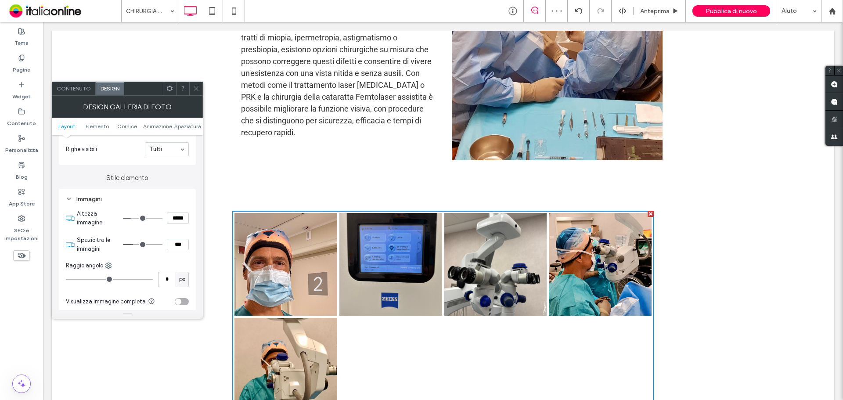
drag, startPoint x: 128, startPoint y: 245, endPoint x: 137, endPoint y: 241, distance: 10.2
type input "*"
click at [135, 244] on input "range" at bounding box center [143, 244] width 40 height 1
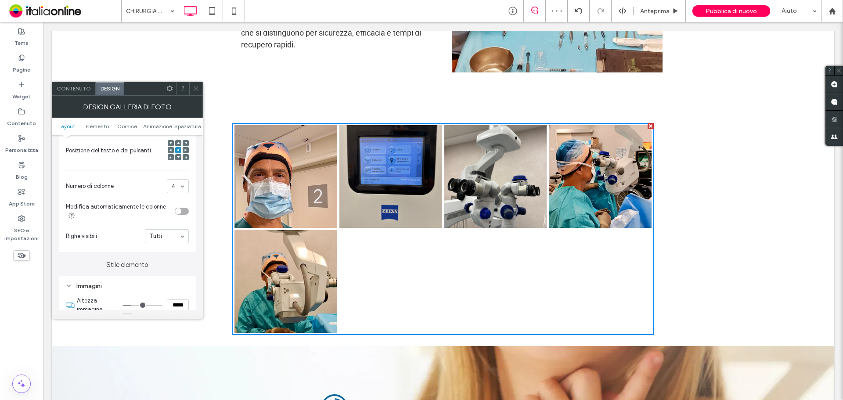
scroll to position [220, 0]
drag, startPoint x: 184, startPoint y: 186, endPoint x: 189, endPoint y: 212, distance: 25.9
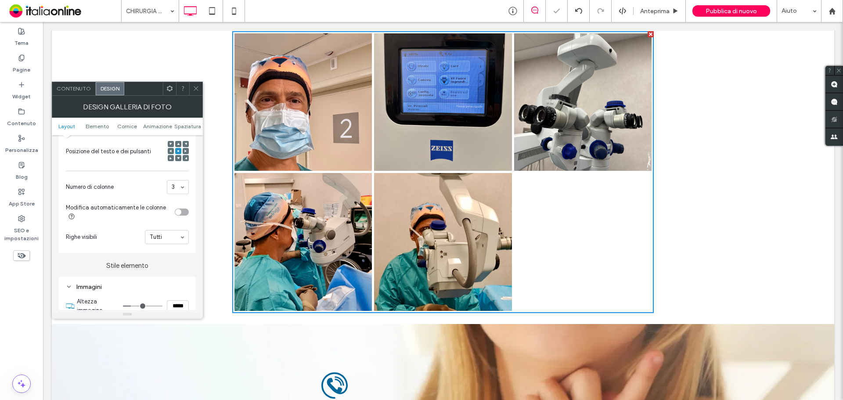
scroll to position [1159, 0]
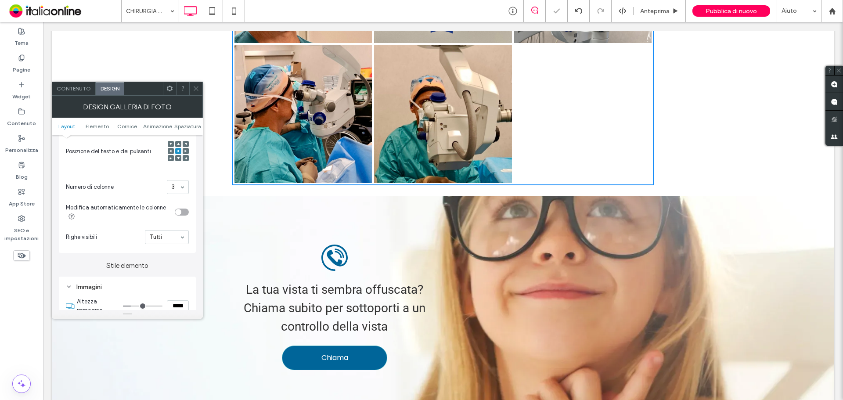
click at [774, 128] on div "Click To Paste Click To Paste Button Button Button Button Button Mostra altri R…" at bounding box center [443, 44] width 783 height 304
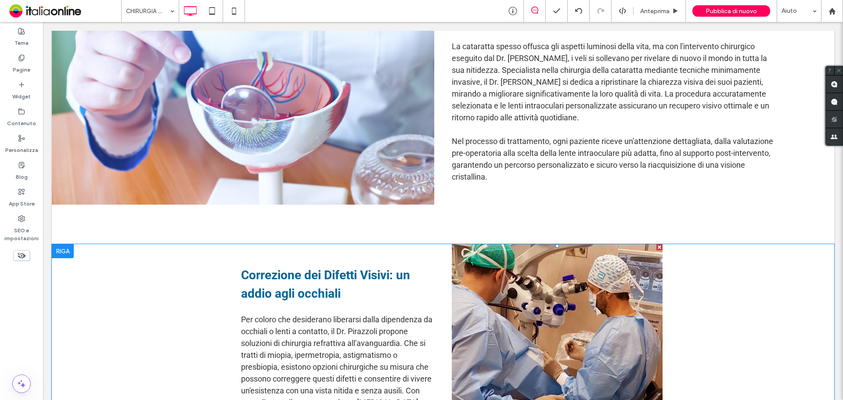
scroll to position [457, 0]
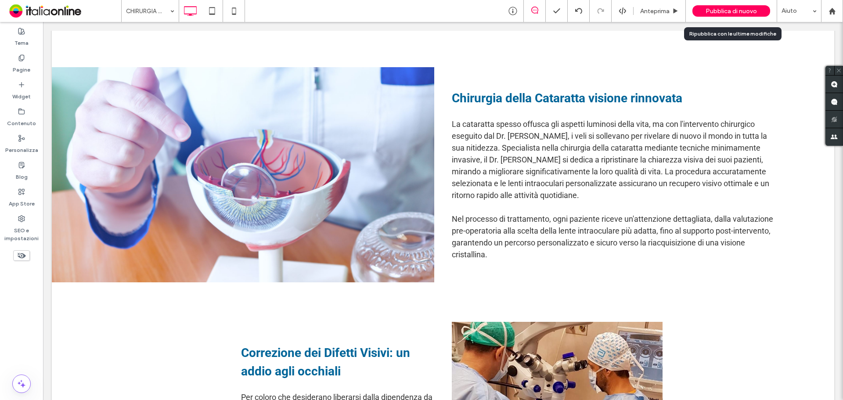
click at [735, 10] on span "Pubblica di nuovo" at bounding box center [731, 10] width 51 height 7
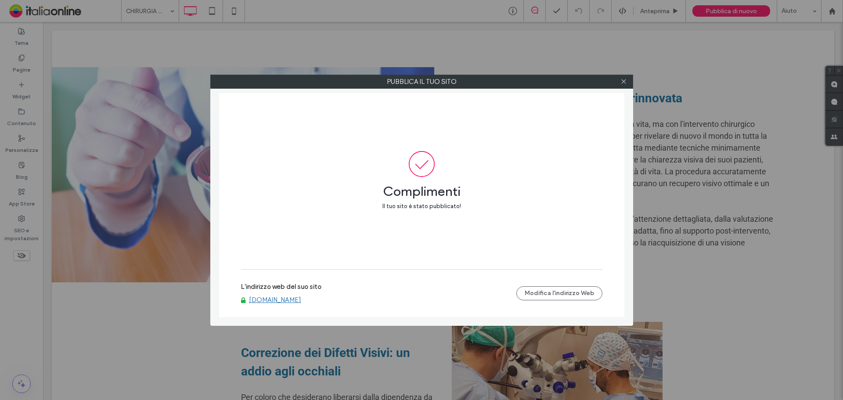
drag, startPoint x: 624, startPoint y: 81, endPoint x: 576, endPoint y: 92, distance: 49.0
click at [624, 81] on use at bounding box center [623, 81] width 4 height 4
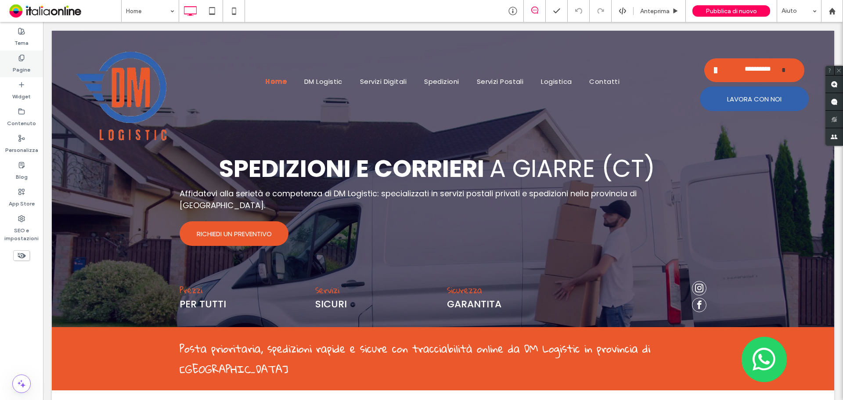
click at [27, 67] on label "Pagine" at bounding box center [22, 67] width 18 height 12
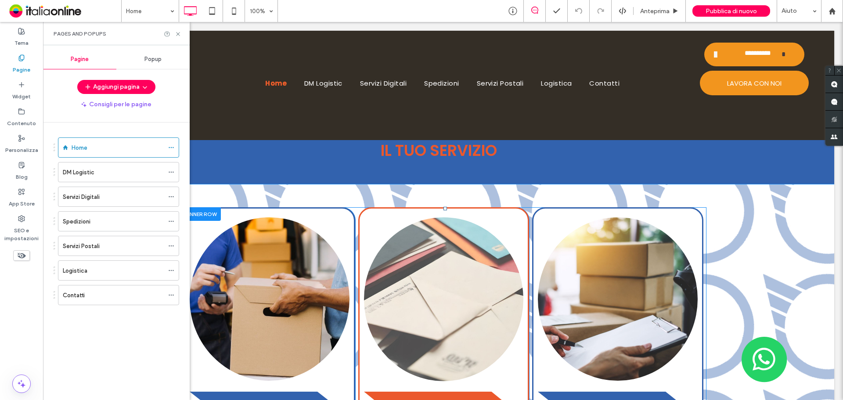
scroll to position [747, 0]
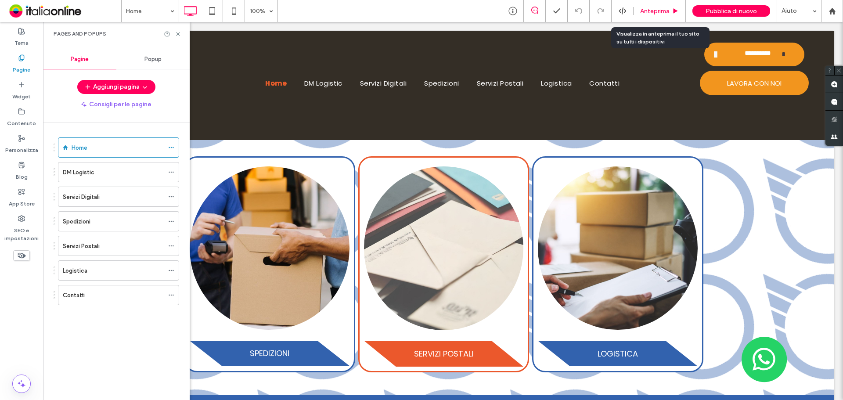
click at [668, 13] on span "Anteprima" at bounding box center [654, 10] width 29 height 7
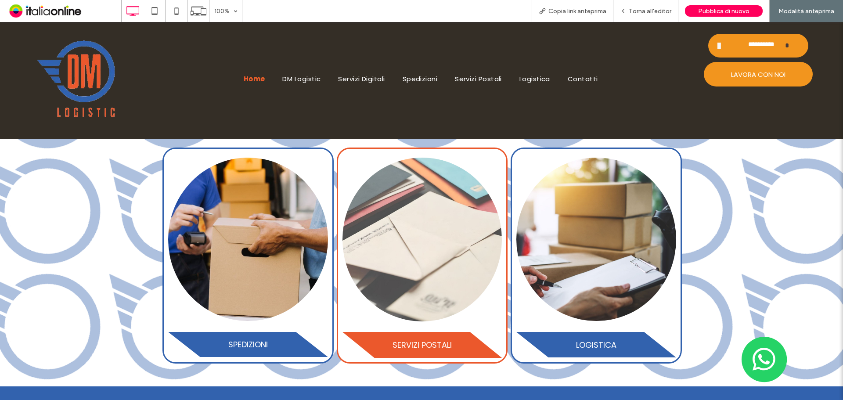
click at [427, 339] on h3 "SERVIZI POSTALI" at bounding box center [422, 345] width 59 height 12
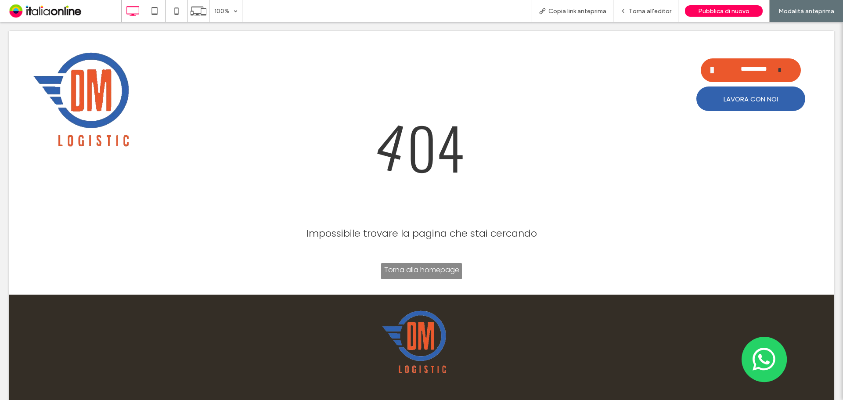
click at [618, 9] on div at bounding box center [421, 200] width 843 height 400
click at [624, 9] on div at bounding box center [421, 200] width 843 height 400
click at [632, 11] on div at bounding box center [421, 200] width 843 height 400
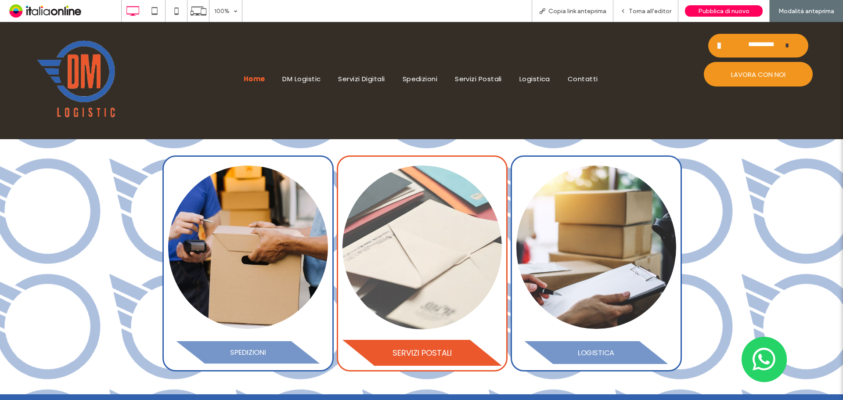
scroll to position [739, 0]
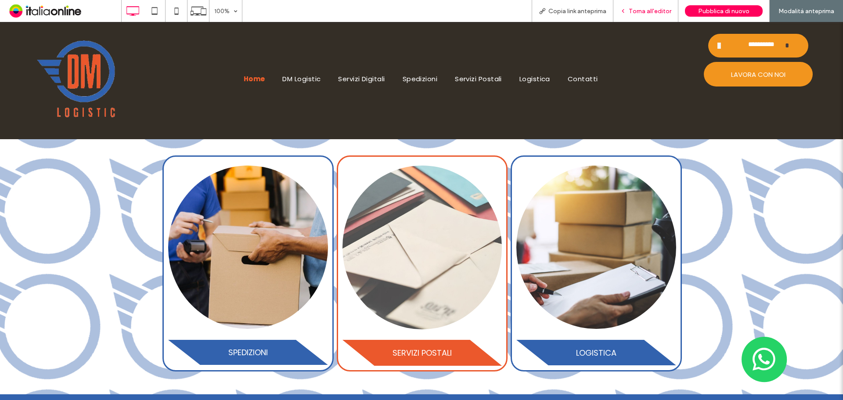
click at [647, 11] on span "Torna all'editor" at bounding box center [650, 10] width 43 height 7
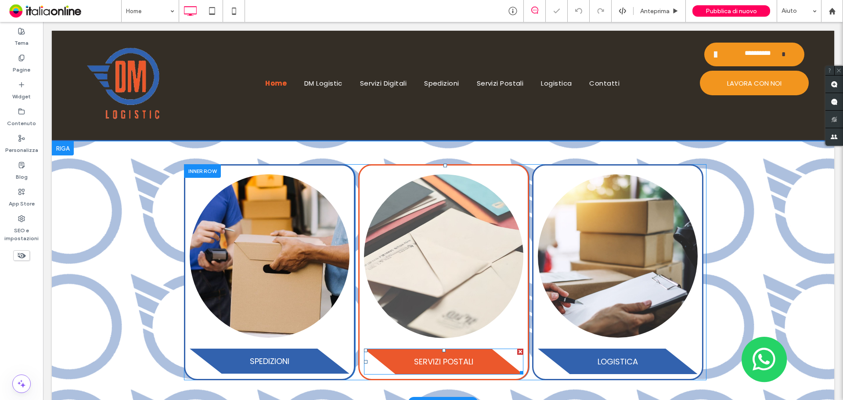
click at [434, 356] on h3 "SERVIZI POSTALI" at bounding box center [443, 362] width 59 height 12
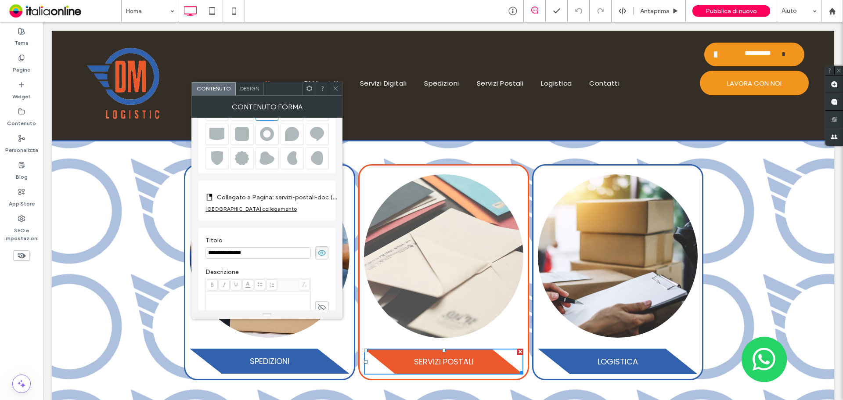
scroll to position [26, 0]
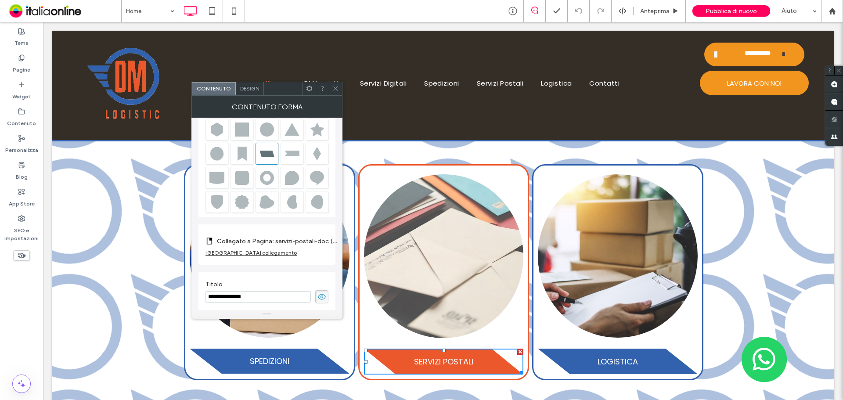
click at [261, 241] on label "Collegato a Pagina: servizi-postali-doc (Deleted)" at bounding box center [278, 241] width 123 height 16
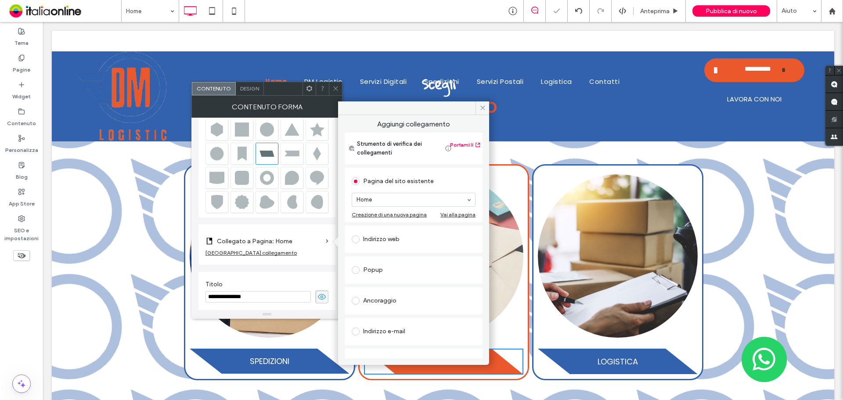
scroll to position [44, 0]
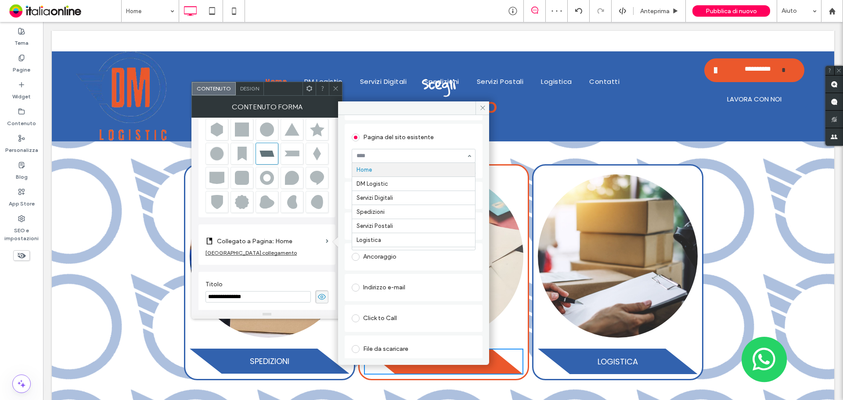
click at [402, 155] on input at bounding box center [412, 156] width 110 height 6
click at [435, 150] on div at bounding box center [413, 155] width 123 height 13
click at [453, 142] on div "Pagina del sito esistente" at bounding box center [414, 137] width 124 height 14
drag, startPoint x: 478, startPoint y: 108, endPoint x: 433, endPoint y: 87, distance: 49.3
click at [478, 108] on span at bounding box center [483, 107] width 14 height 13
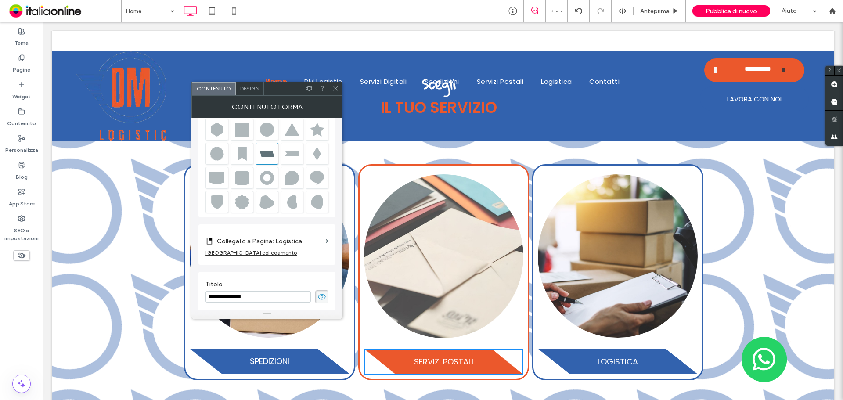
click at [330, 86] on div at bounding box center [335, 88] width 13 height 13
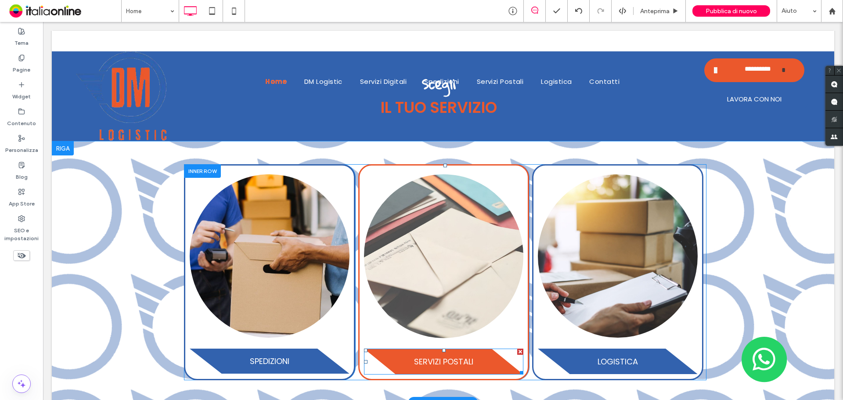
click at [474, 349] on div "SERVIZI POSTALI" at bounding box center [444, 362] width 160 height 26
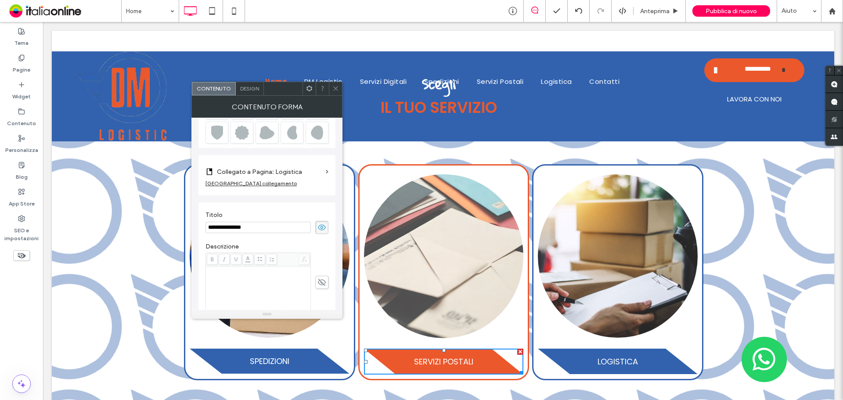
scroll to position [97, 0]
drag, startPoint x: 282, startPoint y: 172, endPoint x: 287, endPoint y: 181, distance: 10.2
click at [282, 172] on label "Collegato a Pagina: Logistica" at bounding box center [269, 170] width 105 height 16
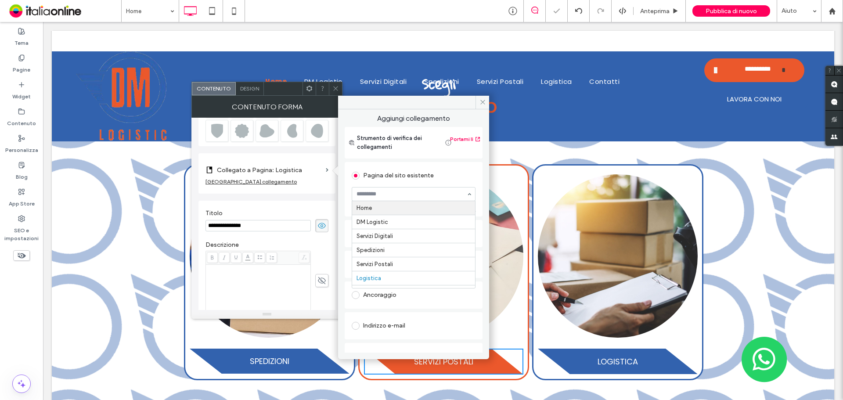
scroll to position [11, 0]
drag, startPoint x: 480, startPoint y: 100, endPoint x: 427, endPoint y: 79, distance: 56.5
click at [480, 100] on icon at bounding box center [483, 102] width 7 height 7
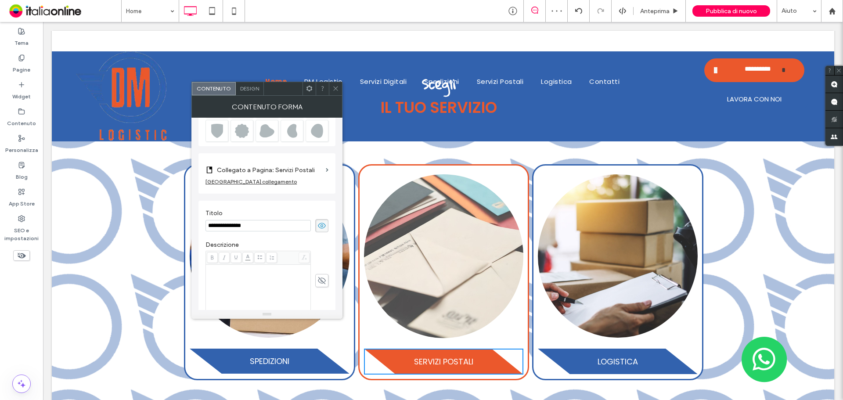
click at [332, 87] on div at bounding box center [335, 88] width 13 height 13
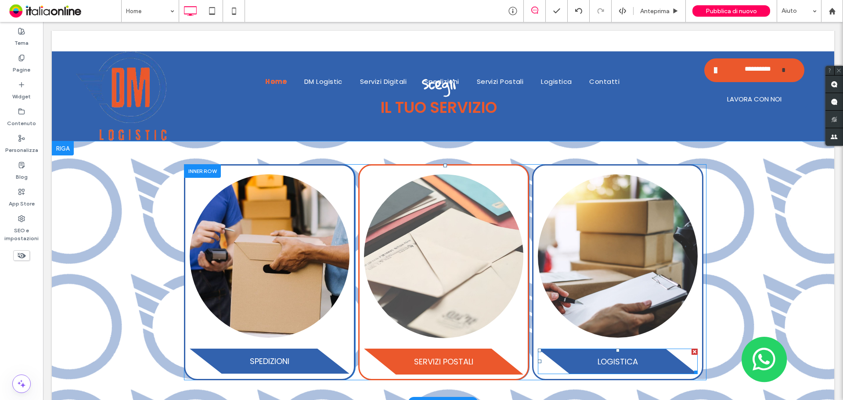
click at [571, 349] on div "LOGISTICA" at bounding box center [618, 361] width 160 height 25
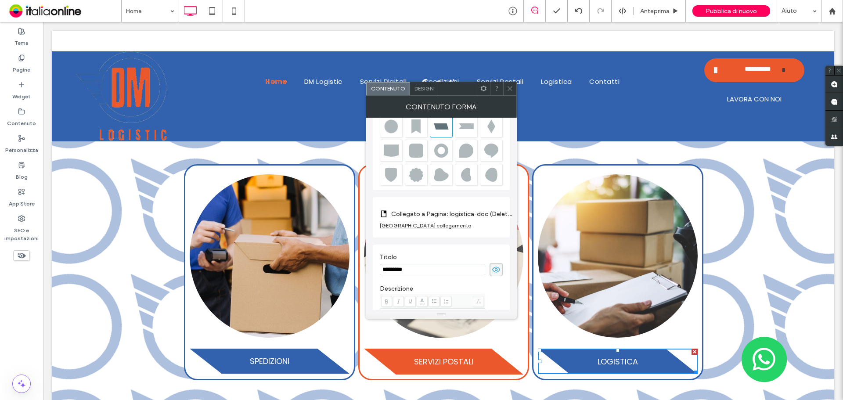
scroll to position [141, 0]
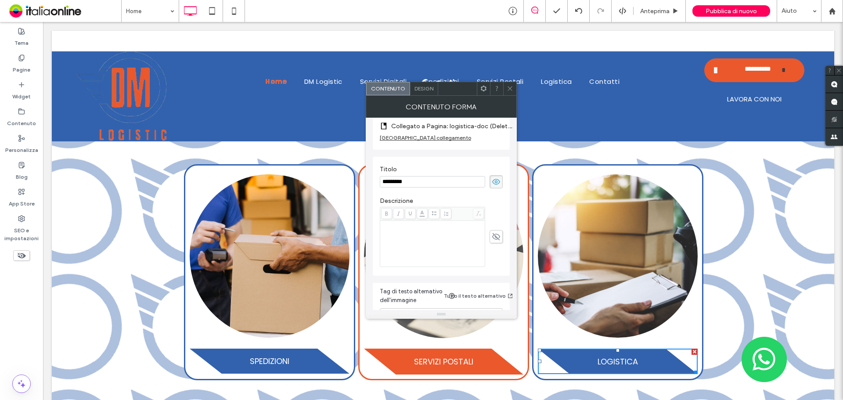
click at [481, 126] on label "Collegato a Pagina: logistica-doc (Deleted)" at bounding box center [452, 126] width 123 height 16
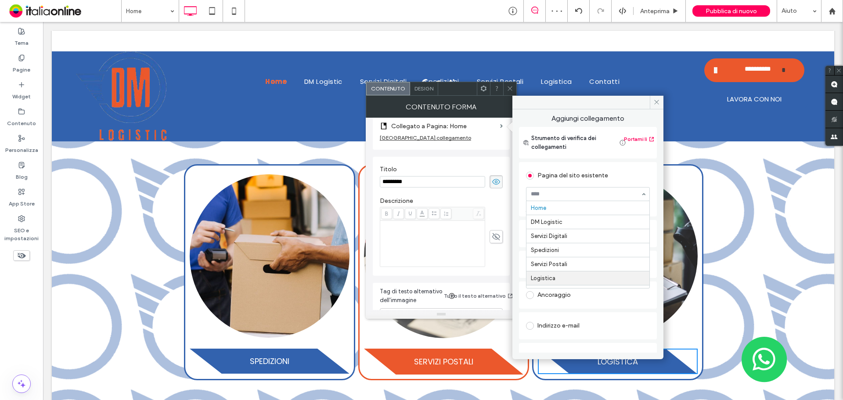
drag, startPoint x: 575, startPoint y: 278, endPoint x: 588, endPoint y: 266, distance: 18.3
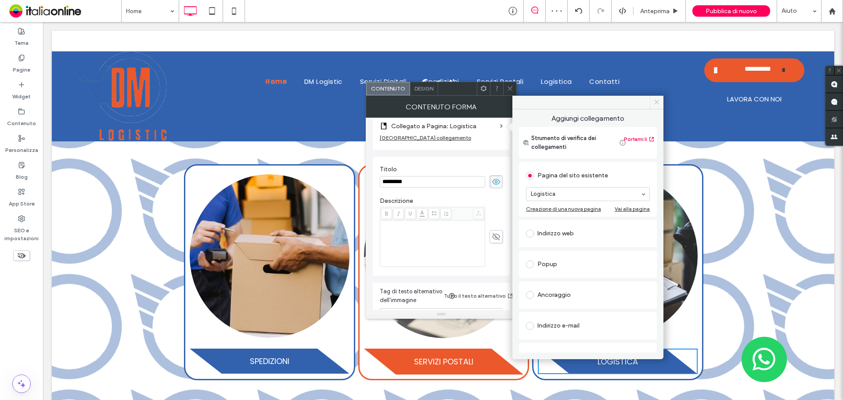
click at [650, 104] on span at bounding box center [657, 102] width 14 height 13
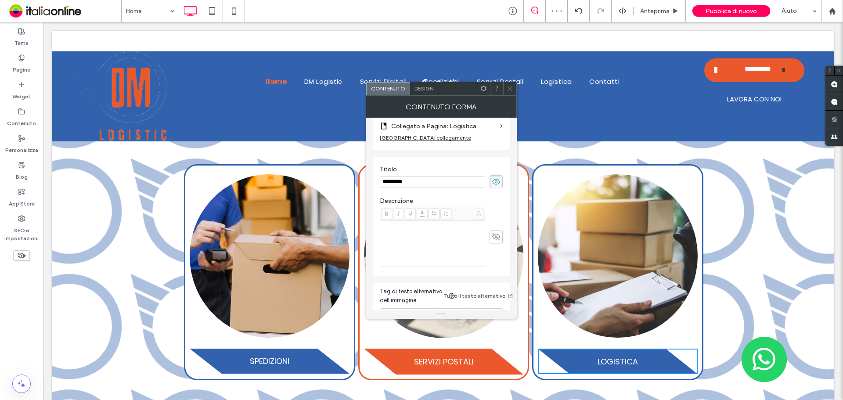
click at [513, 91] on div at bounding box center [509, 88] width 13 height 13
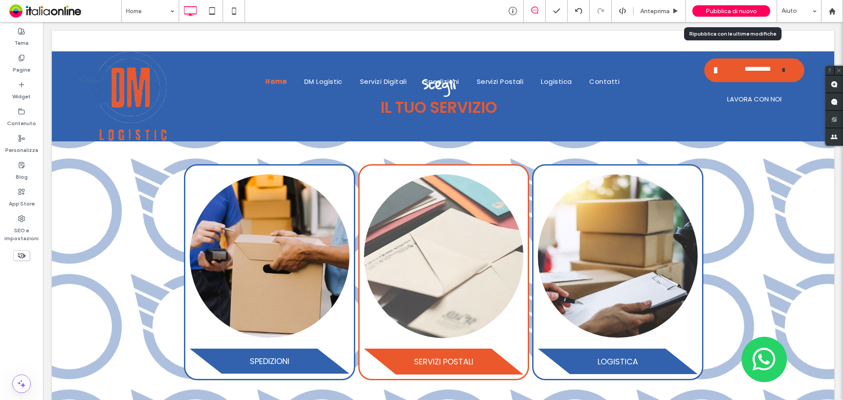
drag, startPoint x: 719, startPoint y: 7, endPoint x: 717, endPoint y: 12, distance: 6.3
click at [719, 7] on div "Pubblica di nuovo" at bounding box center [732, 10] width 78 height 11
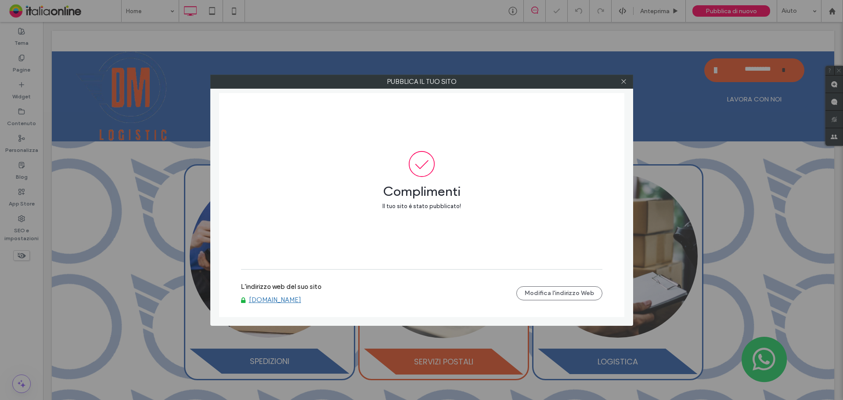
click at [276, 297] on link "[DOMAIN_NAME]" at bounding box center [275, 300] width 52 height 8
drag, startPoint x: 622, startPoint y: 80, endPoint x: 440, endPoint y: 173, distance: 205.3
click at [622, 80] on use at bounding box center [623, 81] width 4 height 4
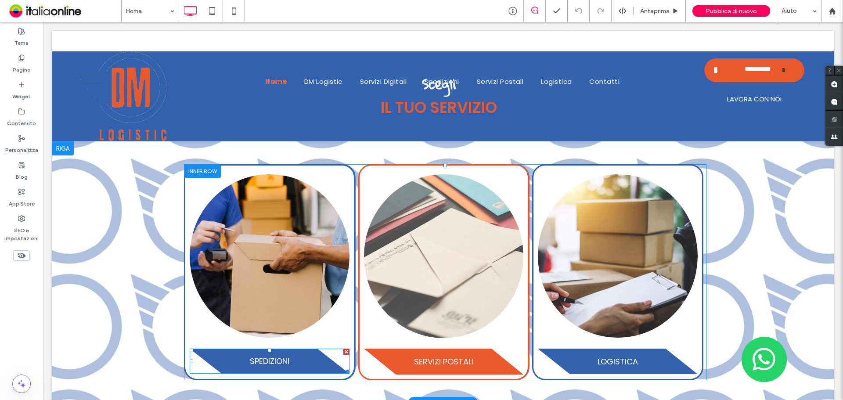
click at [268, 355] on h3 "SPEDIZIONI" at bounding box center [270, 361] width 40 height 12
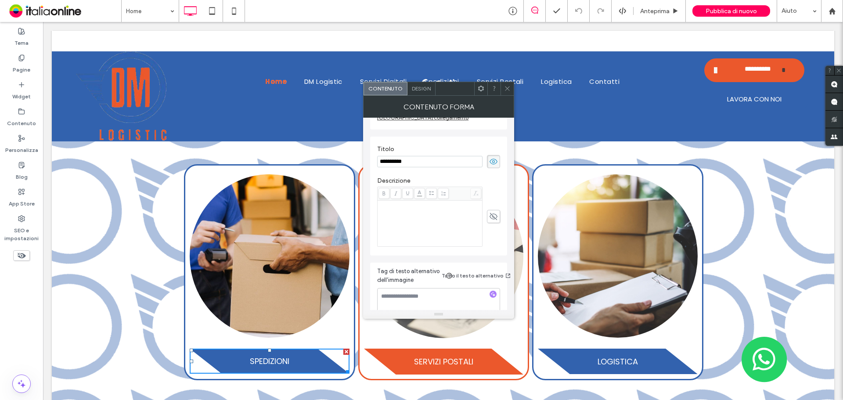
scroll to position [114, 0]
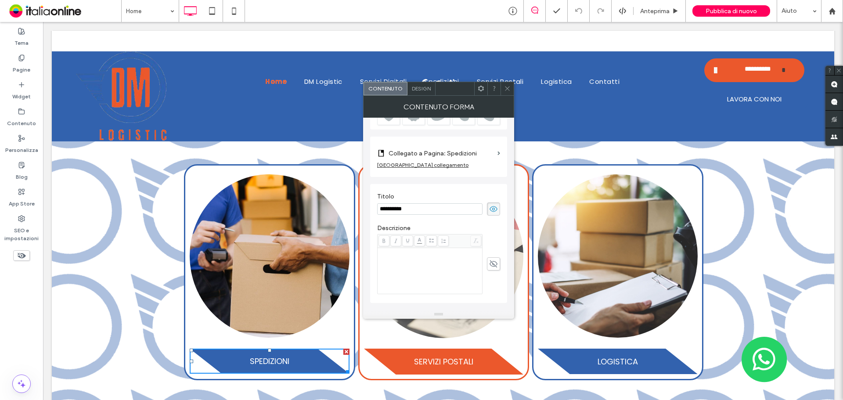
click at [491, 152] on label "Collegato a Pagina: Spedizioni" at bounding box center [441, 153] width 105 height 16
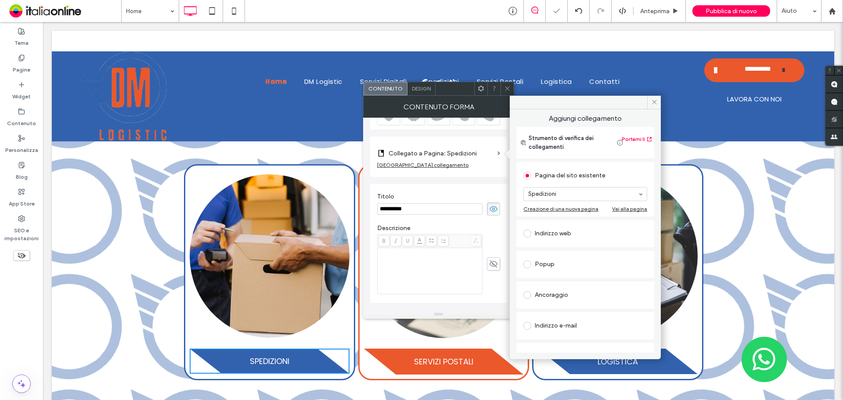
click at [509, 91] on icon at bounding box center [507, 88] width 7 height 7
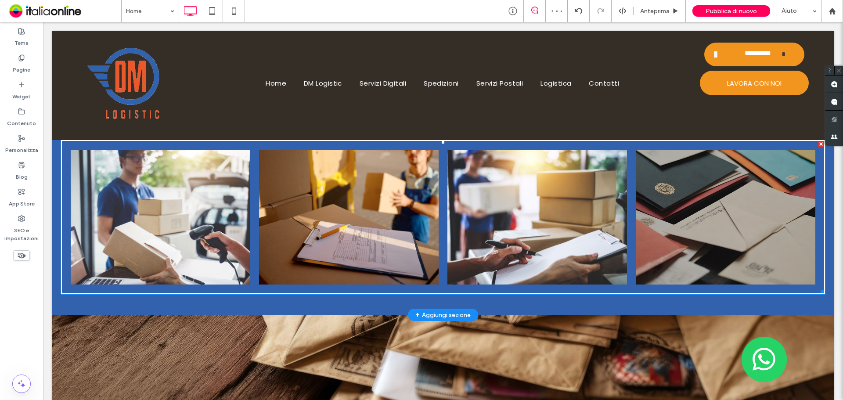
scroll to position [1529, 0]
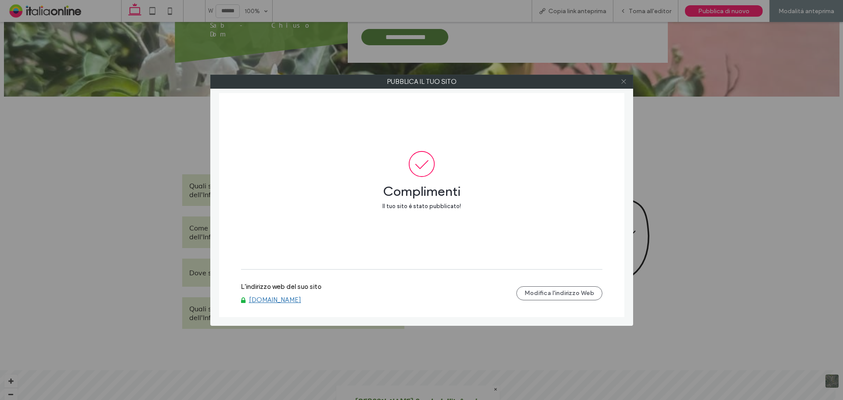
click at [625, 83] on use at bounding box center [623, 81] width 4 height 4
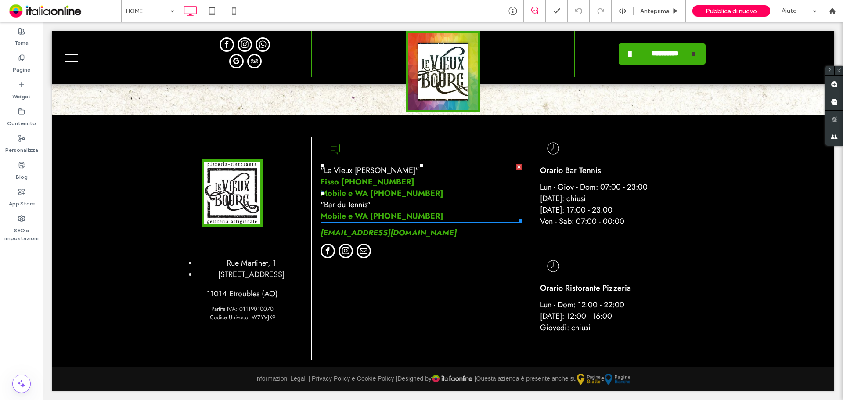
scroll to position [2181, 0]
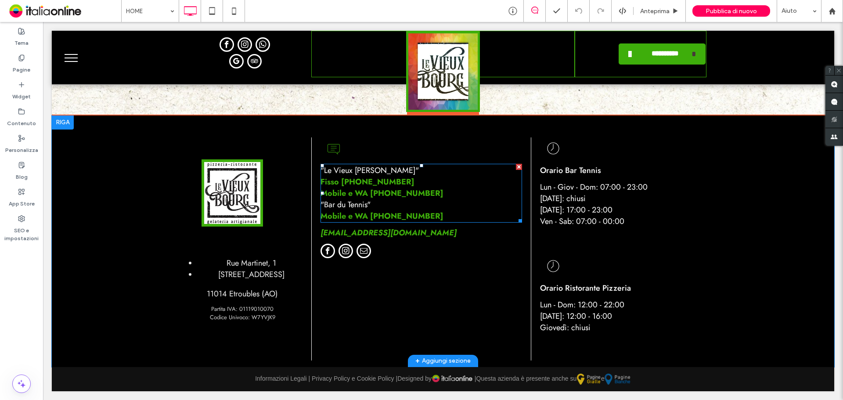
click at [359, 183] on link "Fisso [PHONE_NUMBER]" at bounding box center [368, 181] width 94 height 11
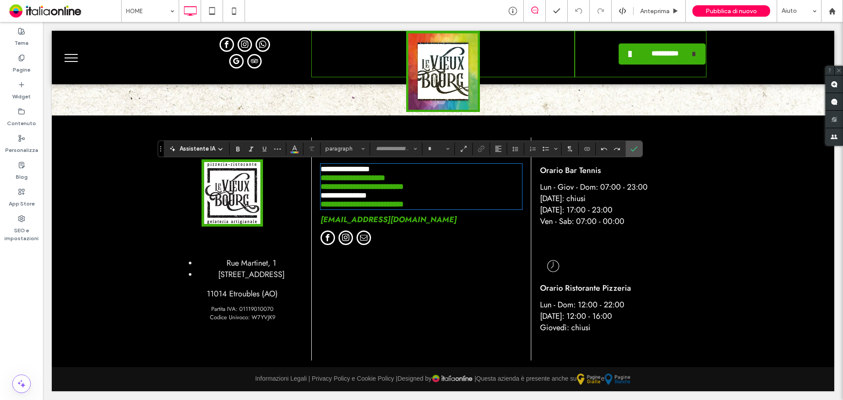
type input "****"
type input "**"
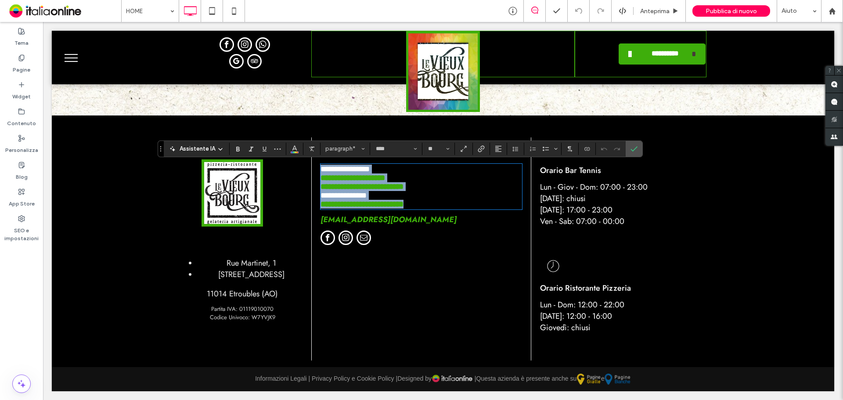
click at [324, 181] on strong "**********" at bounding box center [353, 178] width 65 height 8
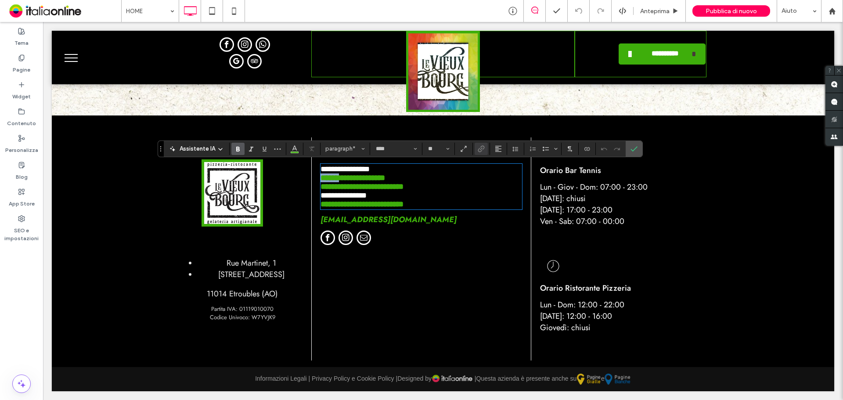
click at [324, 181] on strong "**********" at bounding box center [353, 178] width 65 height 8
click at [451, 209] on p "**********" at bounding box center [422, 204] width 202 height 9
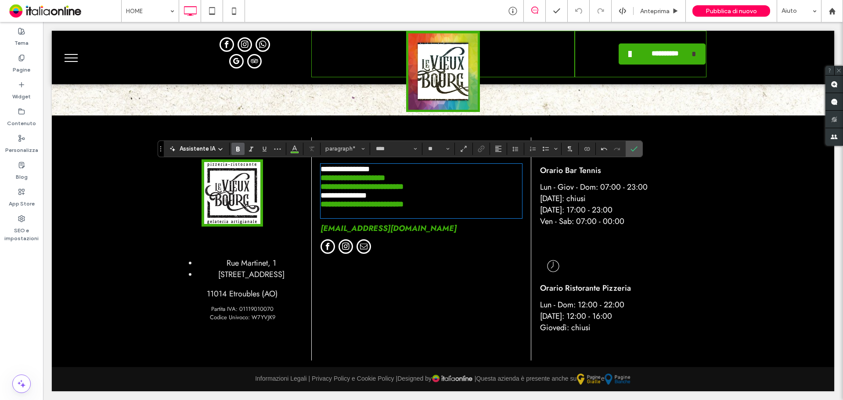
scroll to position [0, 0]
drag, startPoint x: 357, startPoint y: 218, endPoint x: 401, endPoint y: 221, distance: 43.6
click at [401, 217] on div "**********" at bounding box center [422, 191] width 202 height 53
click at [404, 208] on strong "**********" at bounding box center [362, 204] width 83 height 8
drag, startPoint x: 417, startPoint y: 216, endPoint x: 372, endPoint y: 217, distance: 44.8
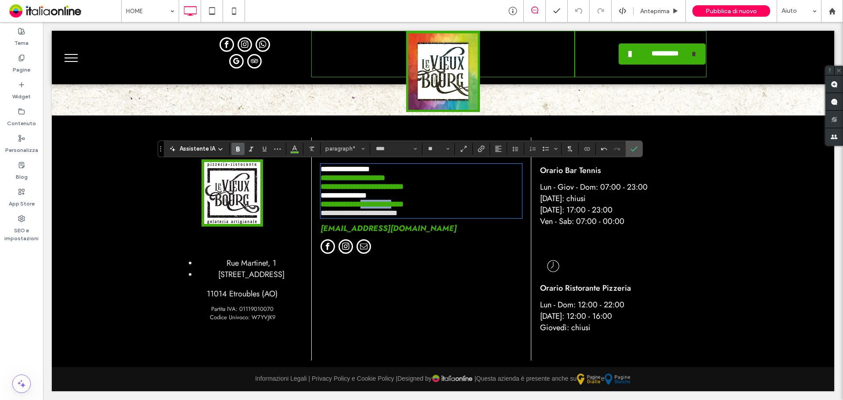
click at [372, 208] on strong "**********" at bounding box center [362, 204] width 83 height 8
drag, startPoint x: 428, startPoint y: 231, endPoint x: 305, endPoint y: 231, distance: 123.0
click at [305, 231] on div "**********" at bounding box center [443, 248] width 527 height 223
click at [345, 136] on div "**********" at bounding box center [443, 242] width 783 height 252
click at [345, 146] on span "paragraph" at bounding box center [342, 148] width 34 height 7
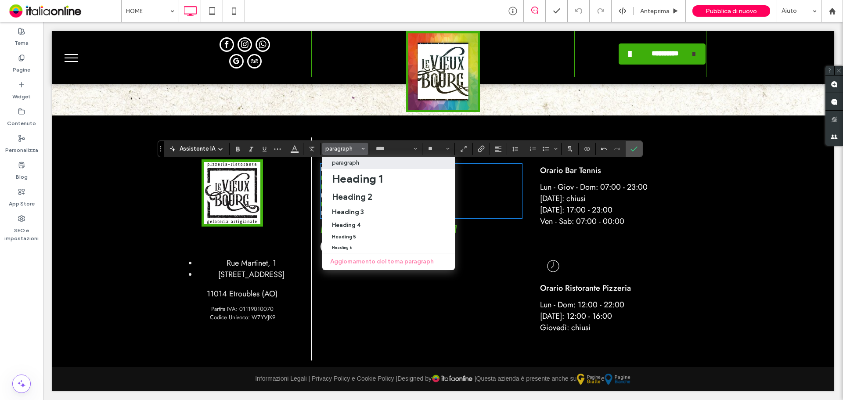
drag, startPoint x: 460, startPoint y: 193, endPoint x: 460, endPoint y: 225, distance: 32.1
click at [460, 191] on p "**********" at bounding box center [422, 186] width 202 height 9
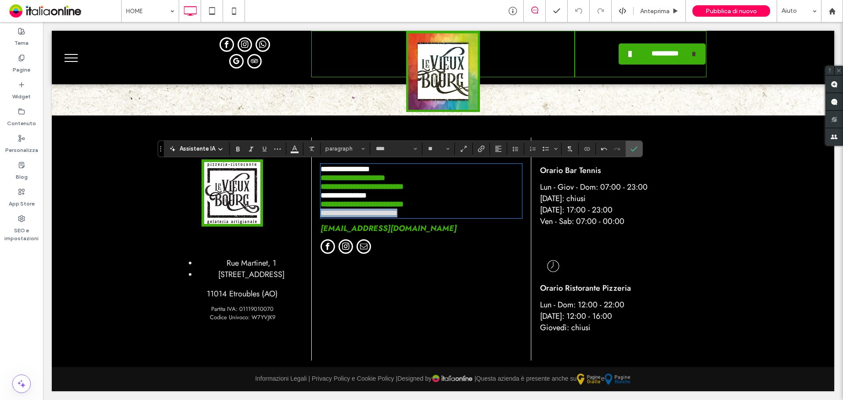
drag, startPoint x: 420, startPoint y: 227, endPoint x: 315, endPoint y: 235, distance: 104.8
click at [315, 235] on div "**********" at bounding box center [421, 248] width 220 height 223
click at [291, 151] on icon "Colore" at bounding box center [294, 147] width 7 height 7
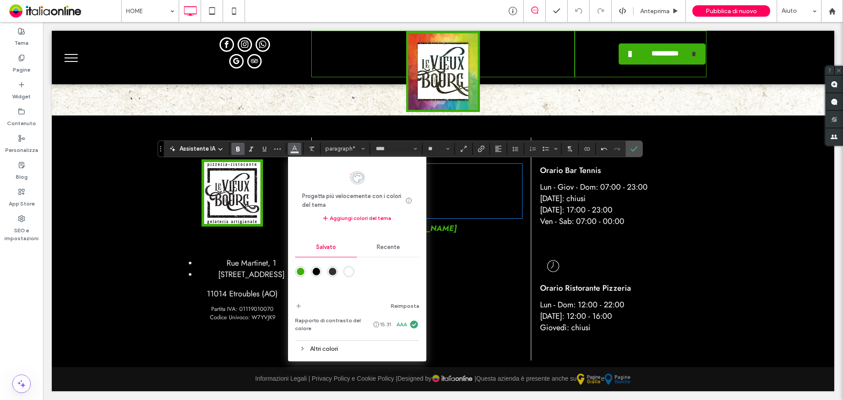
click at [300, 270] on div "rgba(62,174,11,1)" at bounding box center [300, 271] width 7 height 7
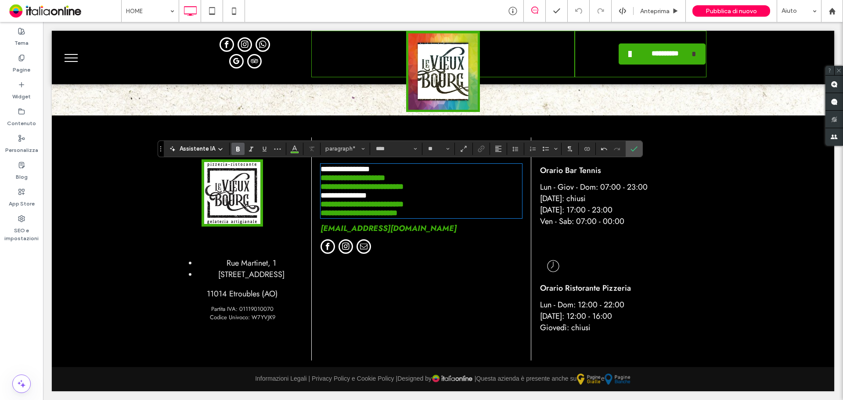
click at [516, 191] on p "**********" at bounding box center [422, 186] width 202 height 9
click at [322, 217] on strong "**********" at bounding box center [359, 213] width 77 height 8
click at [631, 146] on icon "Conferma" at bounding box center [634, 148] width 7 height 7
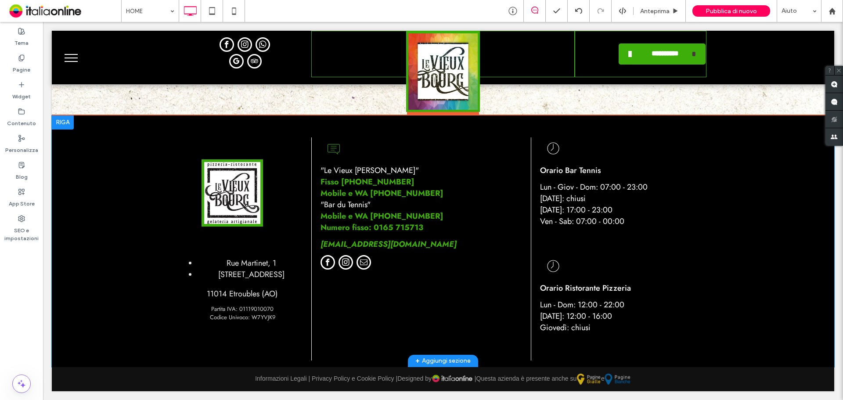
scroll to position [2182, 0]
click at [581, 206] on span "Mercoledì: 17:00 - 23:00" at bounding box center [576, 209] width 72 height 11
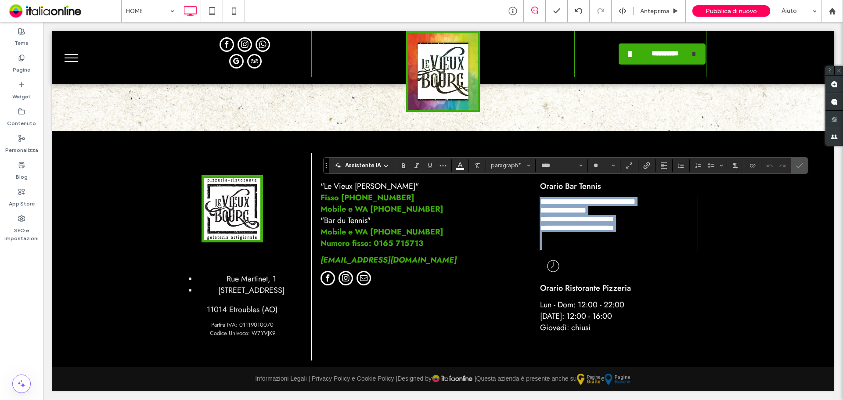
click at [571, 247] on p at bounding box center [619, 245] width 158 height 9
click at [556, 238] on p at bounding box center [619, 241] width 158 height 18
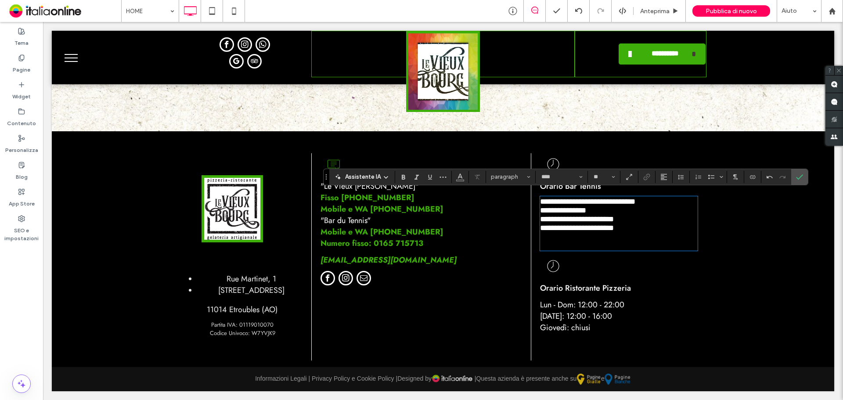
scroll to position [2171, 0]
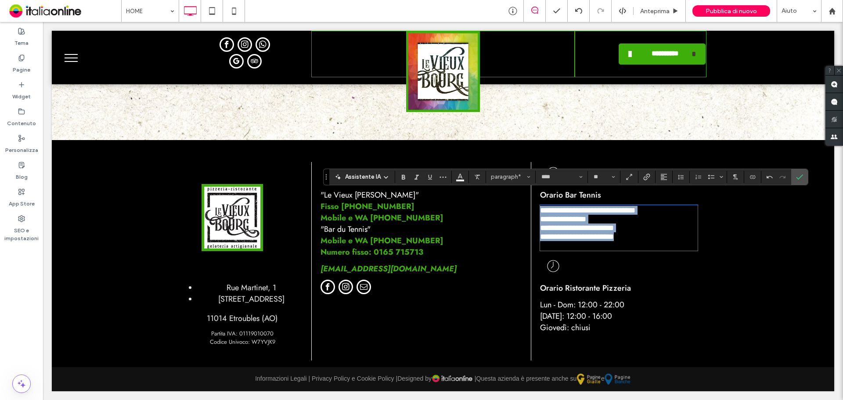
drag, startPoint x: 654, startPoint y: 231, endPoint x: 527, endPoint y: 194, distance: 132.4
click at [531, 194] on div "**********" at bounding box center [619, 261] width 176 height 199
click at [458, 175] on icon "Colore" at bounding box center [460, 176] width 7 height 7
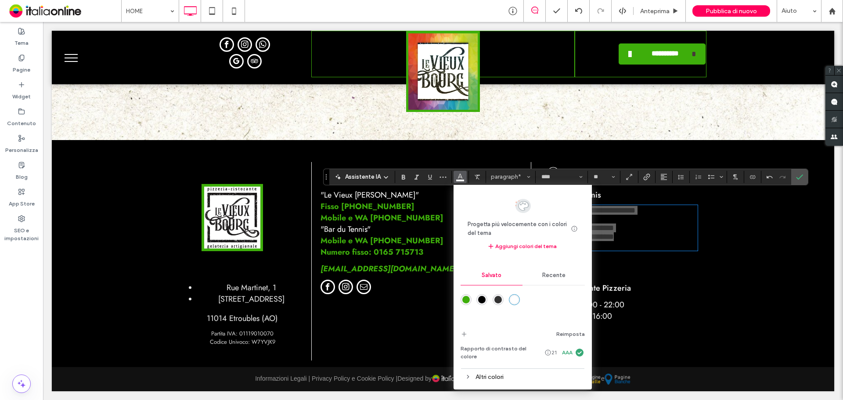
click at [552, 276] on span "Recente" at bounding box center [553, 275] width 23 height 7
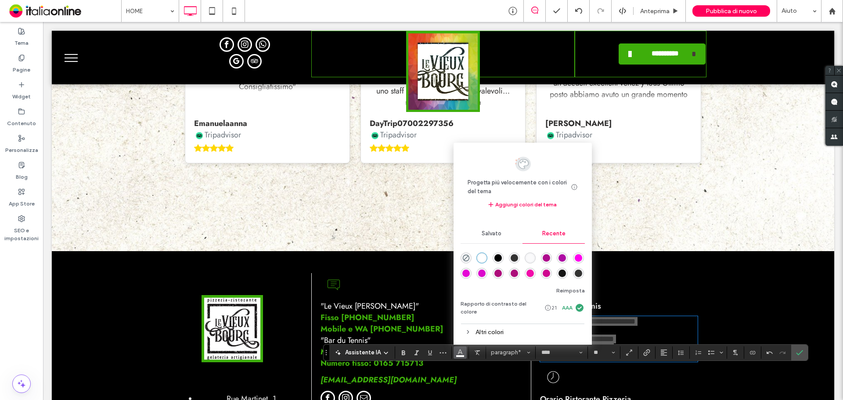
scroll to position [1995, 0]
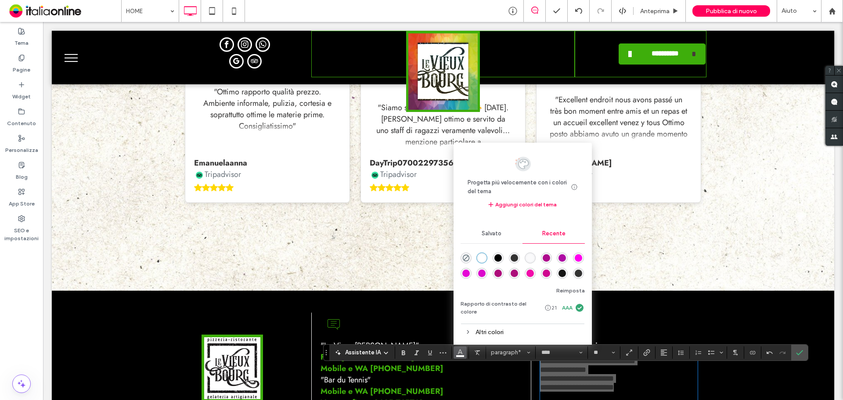
click at [487, 237] on span "Salvato" at bounding box center [492, 233] width 20 height 7
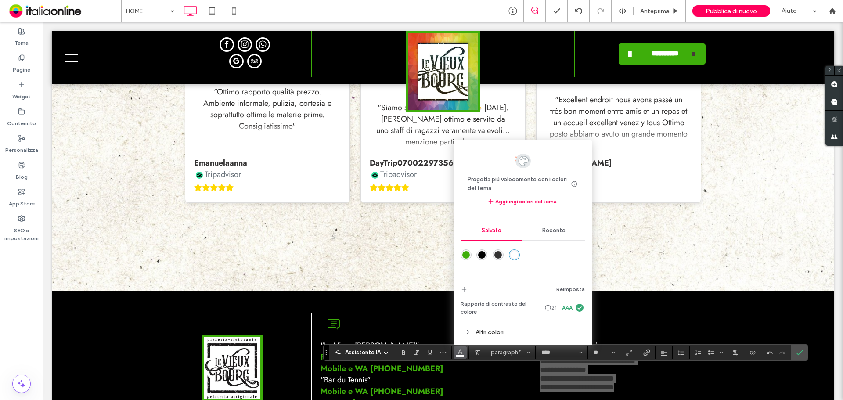
click at [473, 331] on div "Altri colori" at bounding box center [523, 332] width 124 height 12
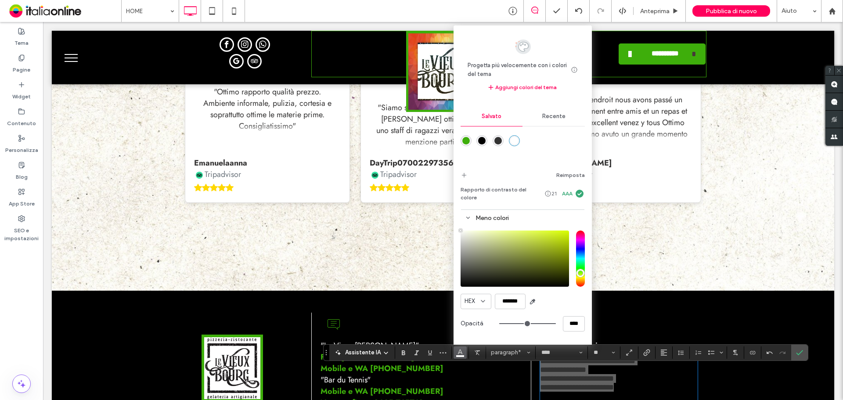
type input "**"
click at [578, 274] on input "hue" at bounding box center [580, 259] width 9 height 56
type input "*******"
drag, startPoint x: 531, startPoint y: 249, endPoint x: 577, endPoint y: 222, distance: 52.7
click at [578, 222] on div "Meno colori HEX ******* Opacità ****" at bounding box center [523, 275] width 124 height 130
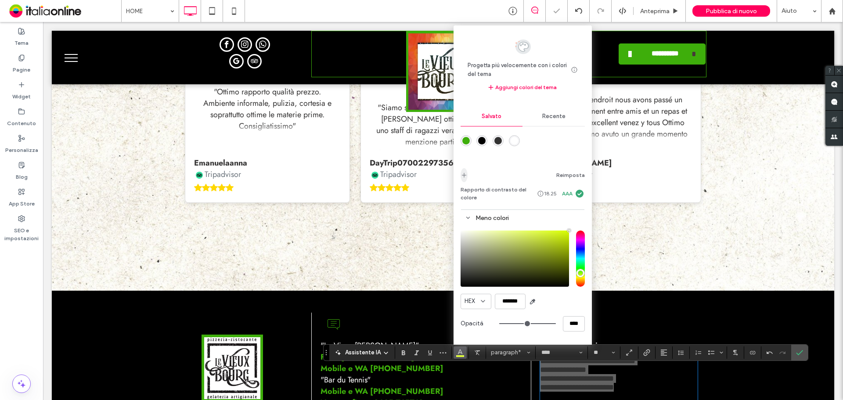
click at [462, 176] on icon "add color" at bounding box center [464, 175] width 7 height 7
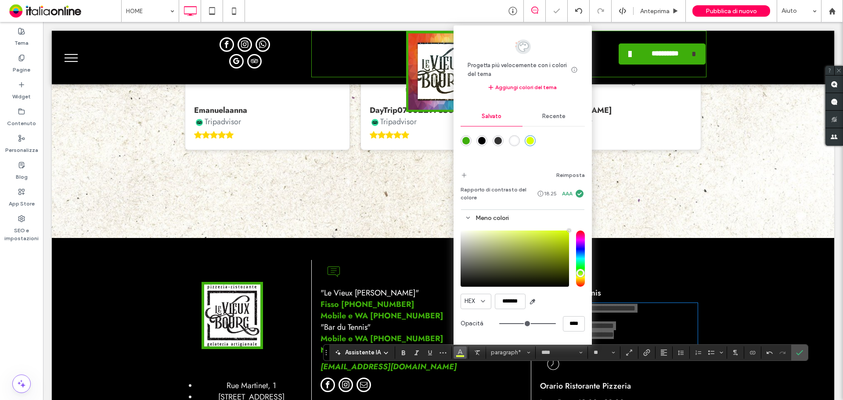
scroll to position [2171, 0]
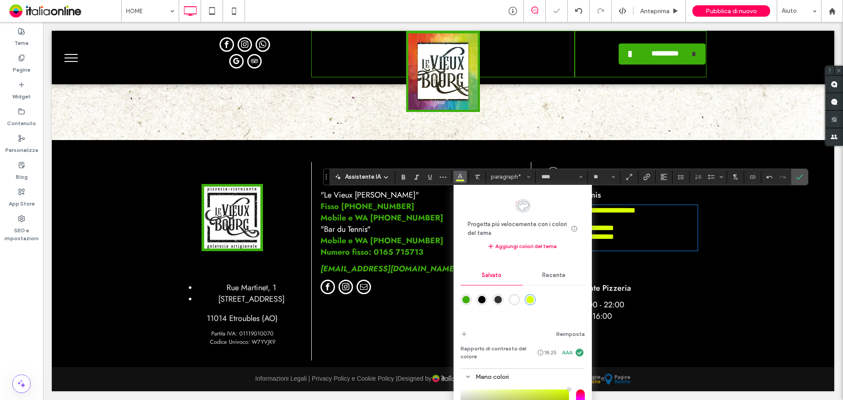
click at [688, 282] on p "Orario Ristorante Pizzeria" at bounding box center [619, 287] width 158 height 11
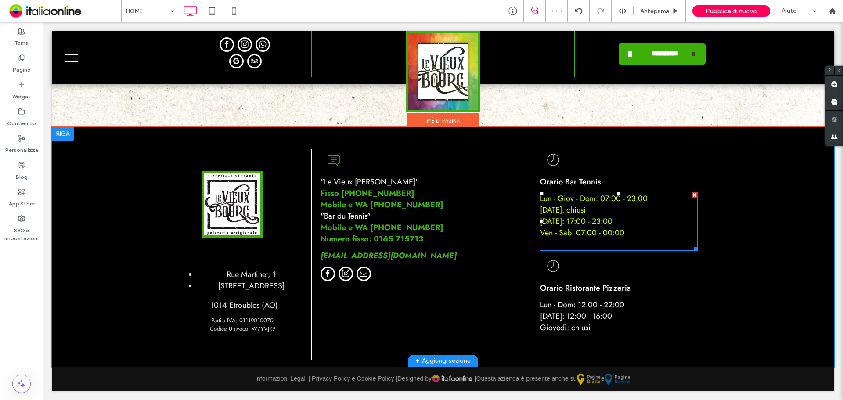
click at [607, 231] on span "Ven - Sab: 07:00 - 00:00" at bounding box center [582, 232] width 84 height 11
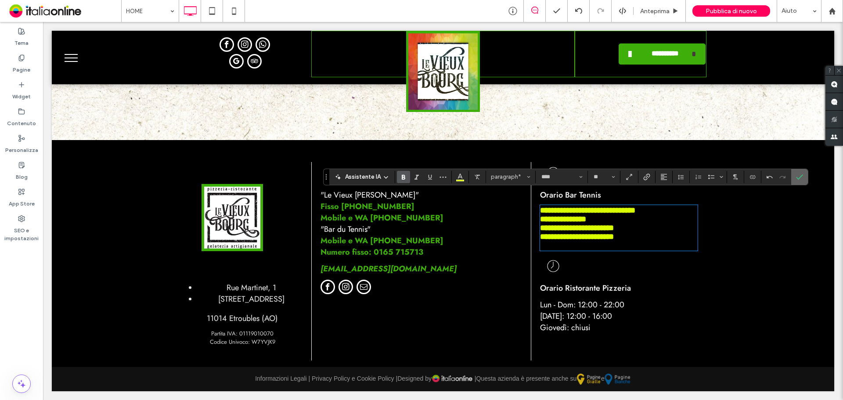
click at [798, 176] on icon "Conferma" at bounding box center [799, 176] width 7 height 7
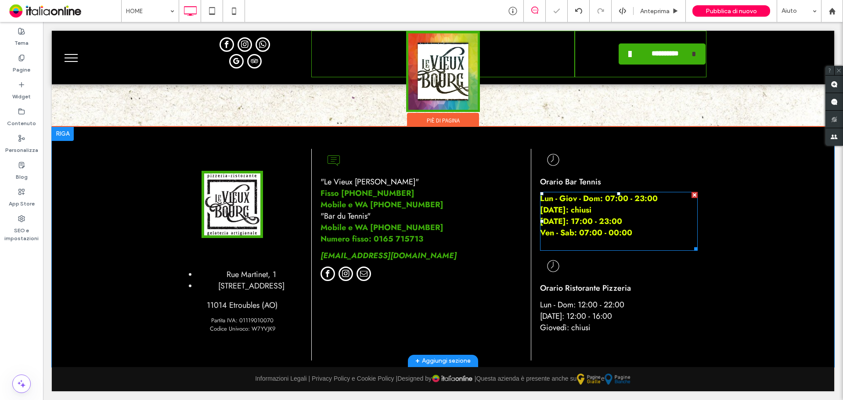
click at [603, 212] on p "Martedì: chiusi" at bounding box center [619, 209] width 158 height 11
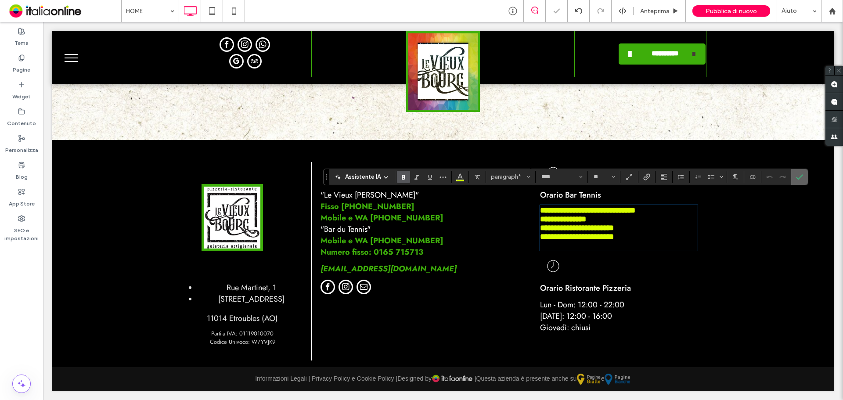
click at [805, 178] on label "Conferma" at bounding box center [799, 177] width 13 height 16
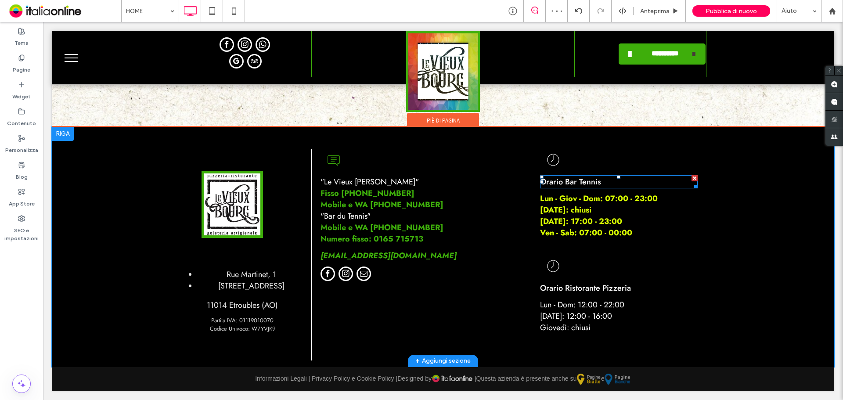
click at [564, 179] on span "Orario Bar Tennis" at bounding box center [570, 181] width 61 height 11
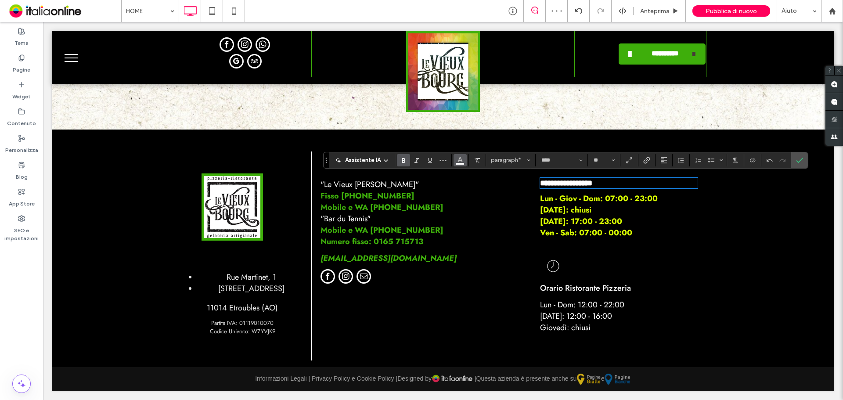
click at [458, 159] on icon "Colore" at bounding box center [460, 159] width 7 height 7
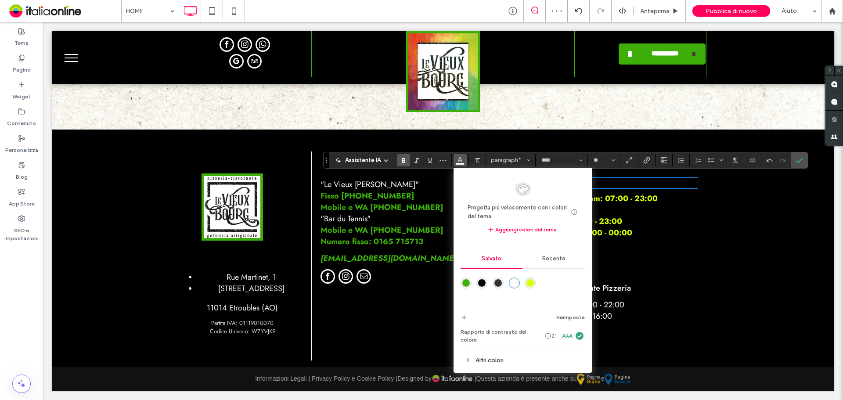
click at [530, 282] on div "rgba(217,255,0,1)" at bounding box center [530, 282] width 7 height 7
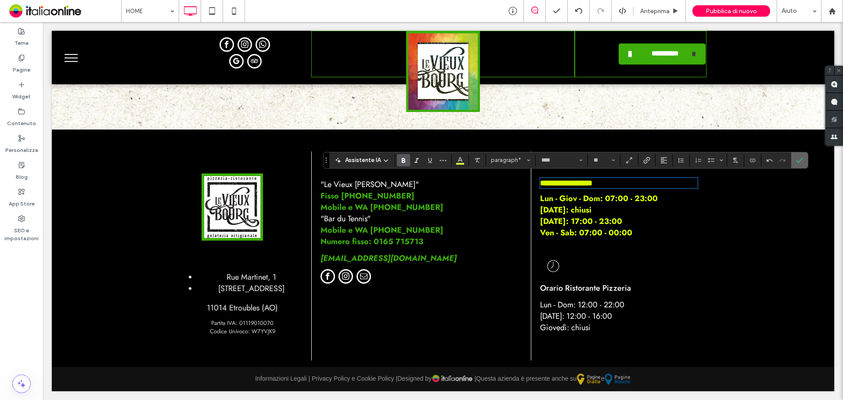
click at [799, 155] on span "Conferma" at bounding box center [798, 160] width 4 height 16
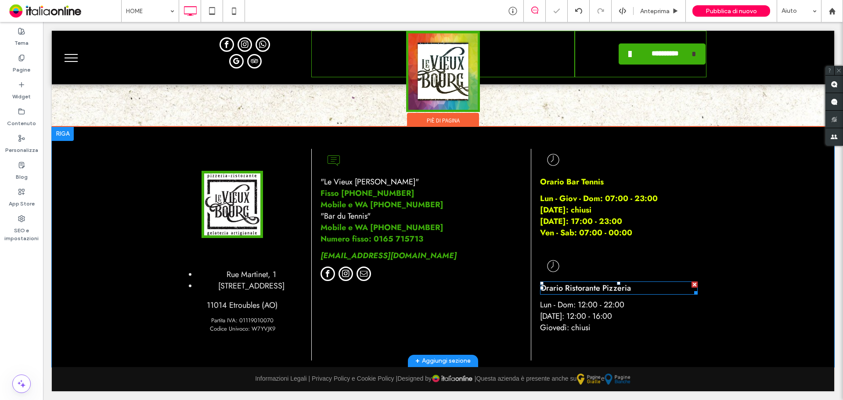
click at [573, 292] on span "Orario Ristorante Pizzeria" at bounding box center [585, 287] width 91 height 11
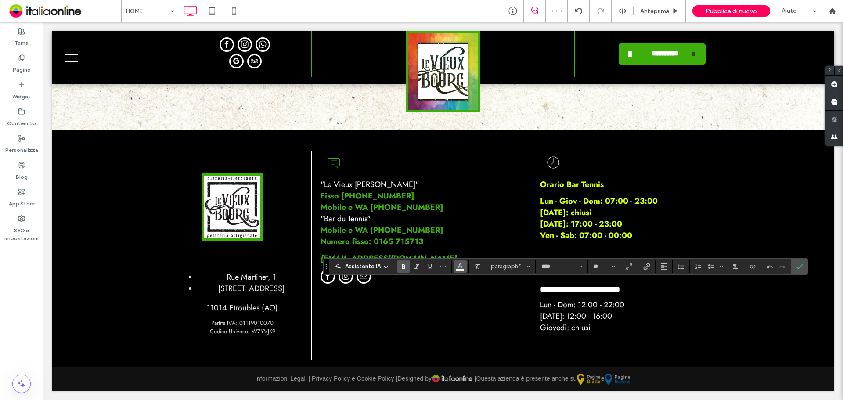
click at [455, 263] on button "Colore" at bounding box center [460, 266] width 13 height 12
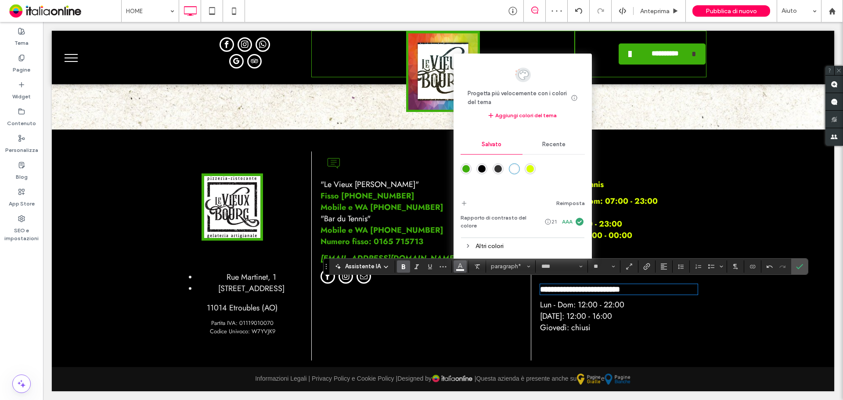
click at [532, 170] on div "rgba(217,255,0,1)" at bounding box center [530, 168] width 7 height 7
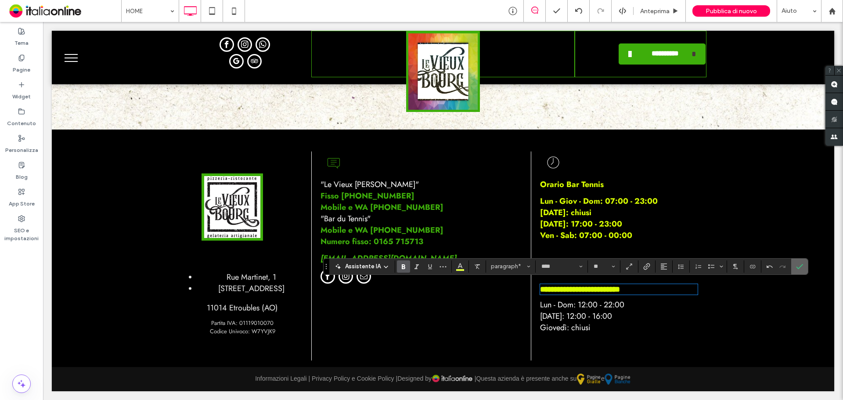
click at [796, 267] on icon "Conferma" at bounding box center [799, 266] width 7 height 7
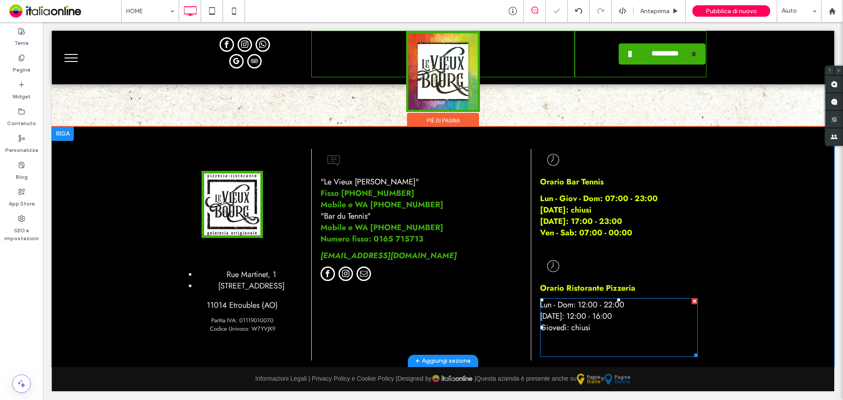
click at [577, 325] on span "Giovedì: chiusi" at bounding box center [565, 327] width 51 height 11
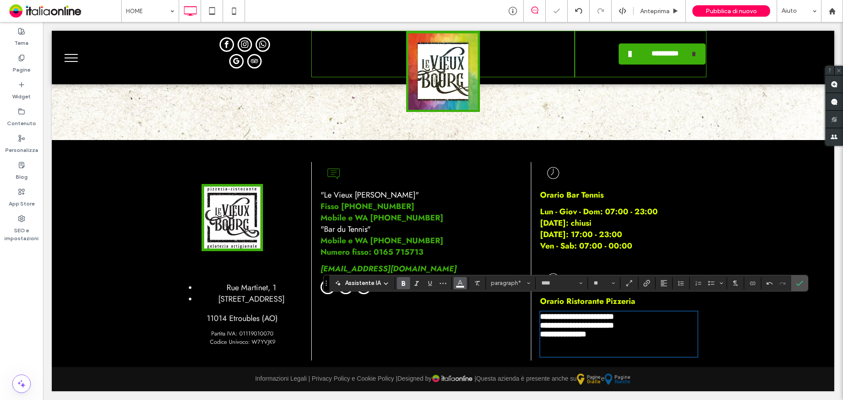
click at [465, 286] on button "Colore" at bounding box center [460, 283] width 13 height 12
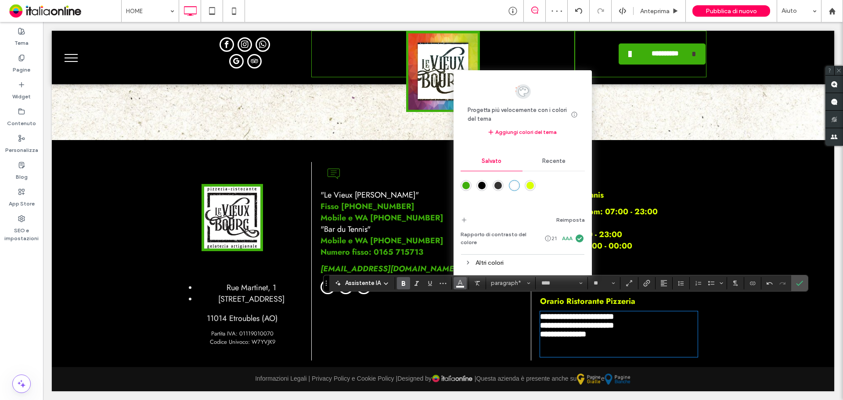
click at [528, 189] on div "rgba(217,255,0,1)" at bounding box center [530, 185] width 7 height 7
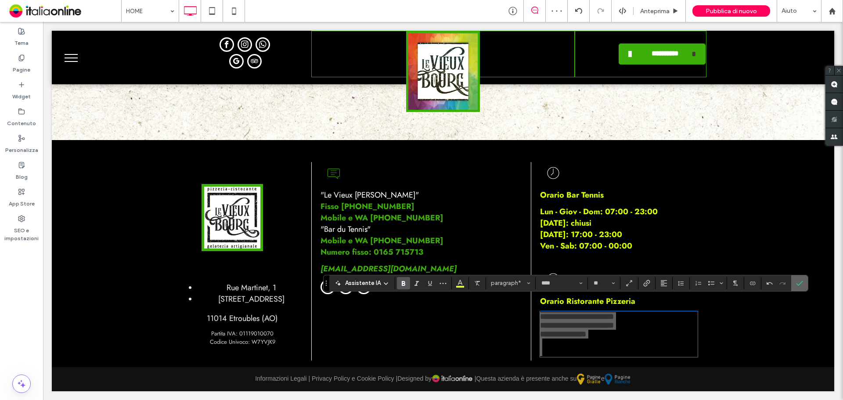
click at [800, 280] on icon "Conferma" at bounding box center [799, 283] width 7 height 7
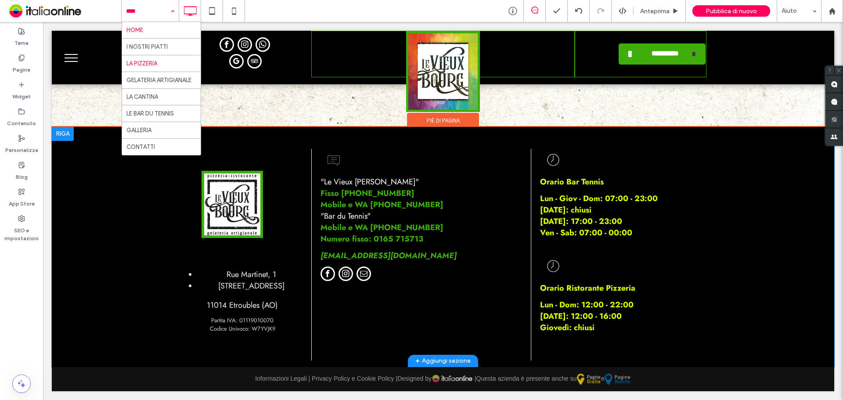
drag, startPoint x: 141, startPoint y: 10, endPoint x: 151, endPoint y: 56, distance: 47.1
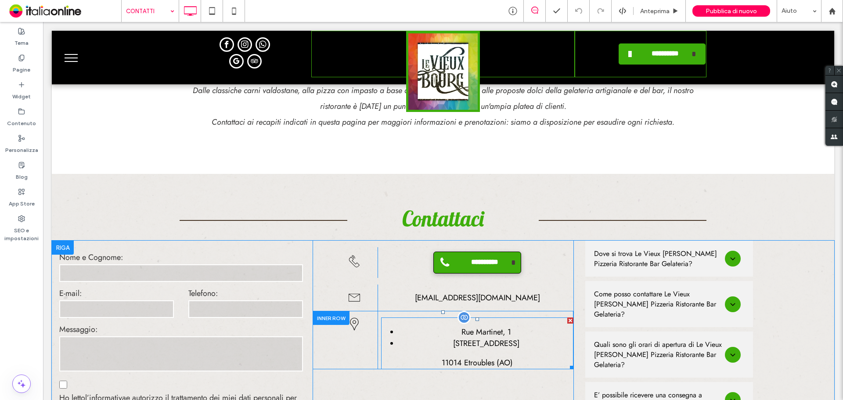
scroll to position [595, 0]
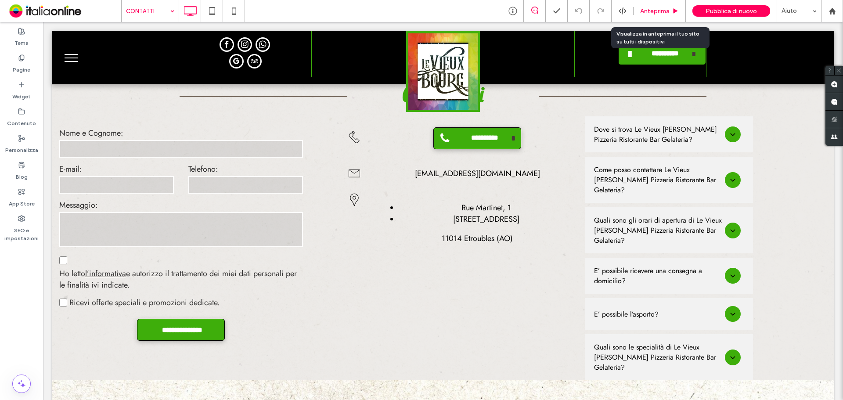
click at [638, 4] on div "Anteprima" at bounding box center [660, 11] width 52 height 22
click at [675, 10] on use at bounding box center [676, 10] width 4 height 5
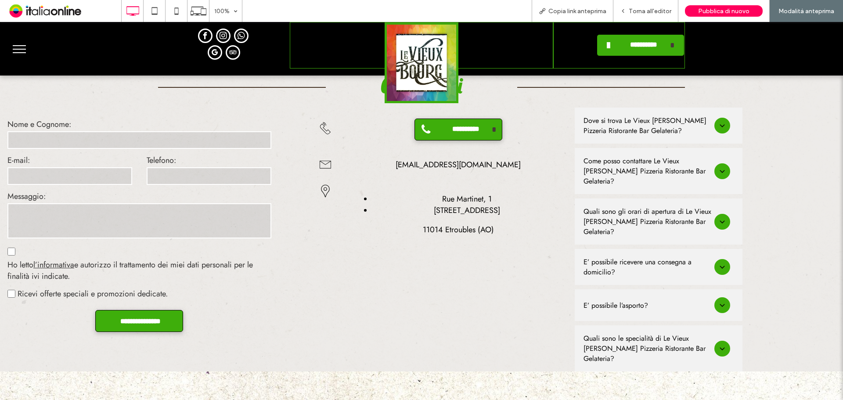
click at [718, 121] on icon at bounding box center [722, 125] width 9 height 9
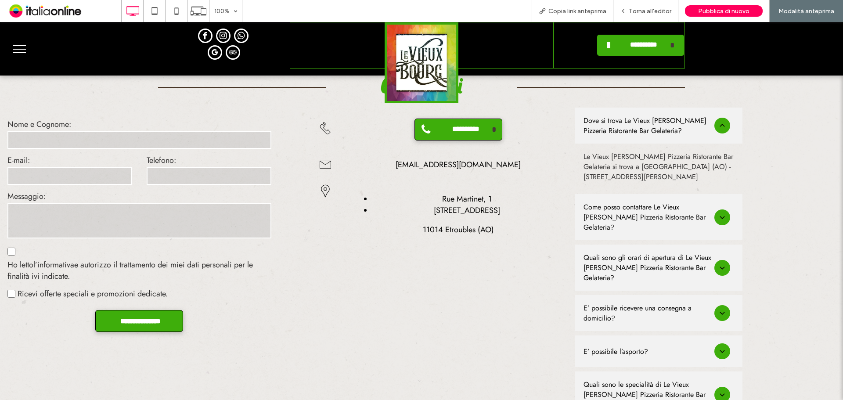
drag, startPoint x: 714, startPoint y: 98, endPoint x: 722, endPoint y: 117, distance: 20.6
click at [718, 121] on icon at bounding box center [722, 125] width 9 height 9
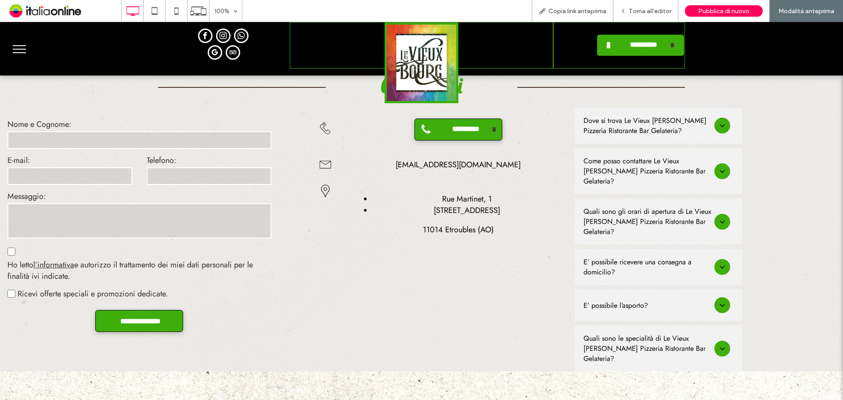
click at [718, 167] on icon at bounding box center [722, 171] width 9 height 9
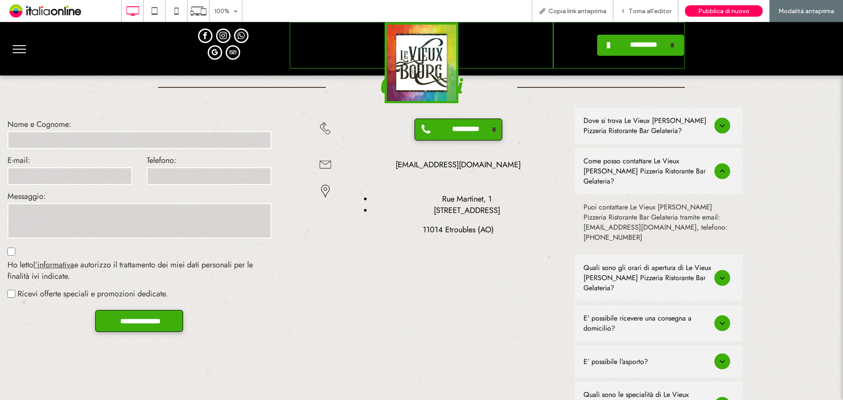
click at [718, 167] on icon at bounding box center [722, 171] width 9 height 9
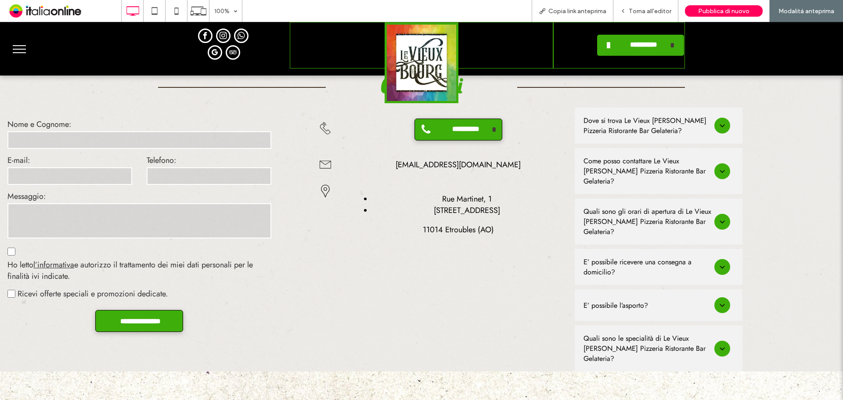
click at [718, 217] on icon at bounding box center [722, 221] width 9 height 9
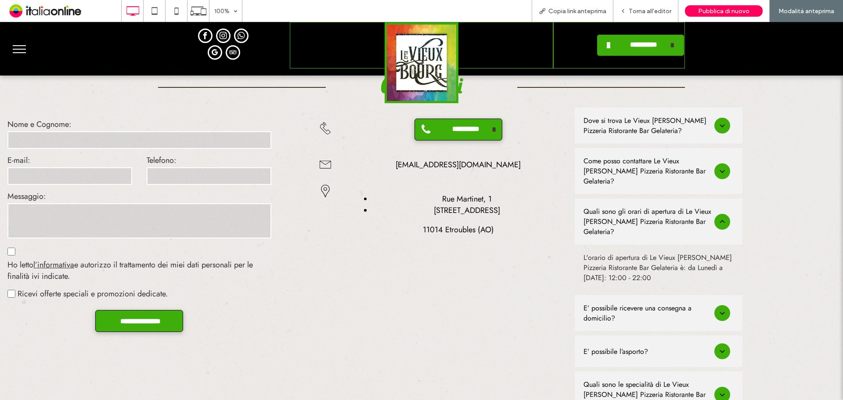
click at [718, 217] on icon at bounding box center [722, 221] width 9 height 9
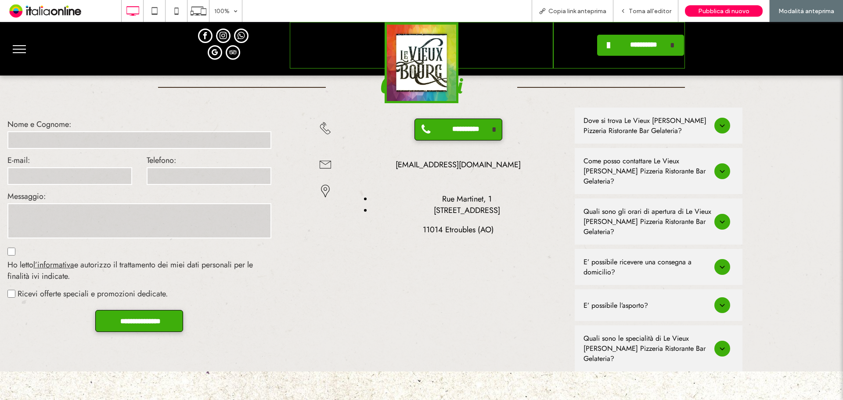
click at [718, 263] on icon at bounding box center [722, 267] width 9 height 9
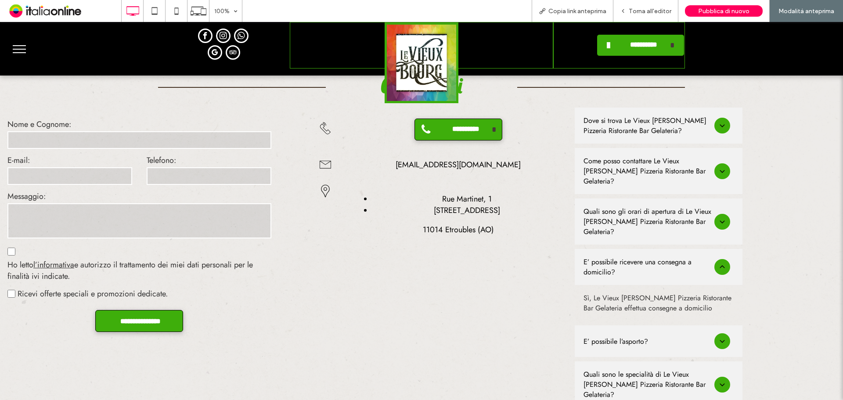
click at [718, 263] on icon at bounding box center [722, 267] width 9 height 9
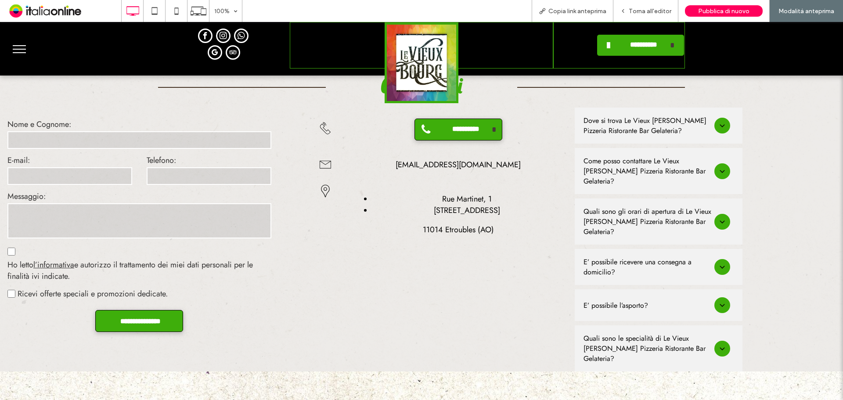
click at [715, 297] on div at bounding box center [723, 305] width 16 height 16
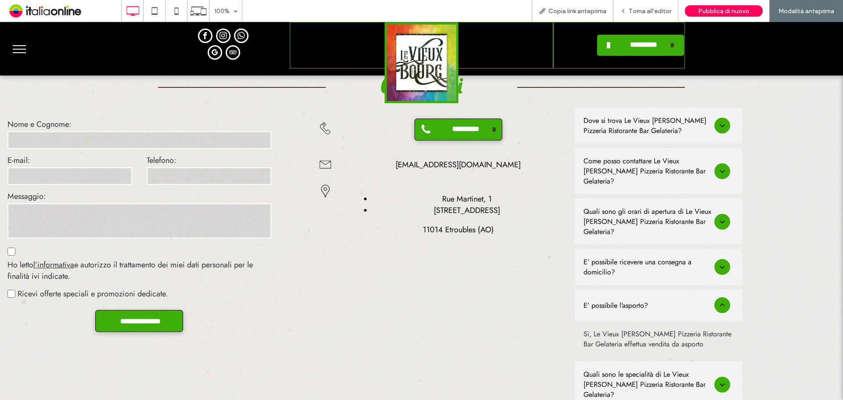
click at [718, 301] on icon at bounding box center [722, 305] width 9 height 9
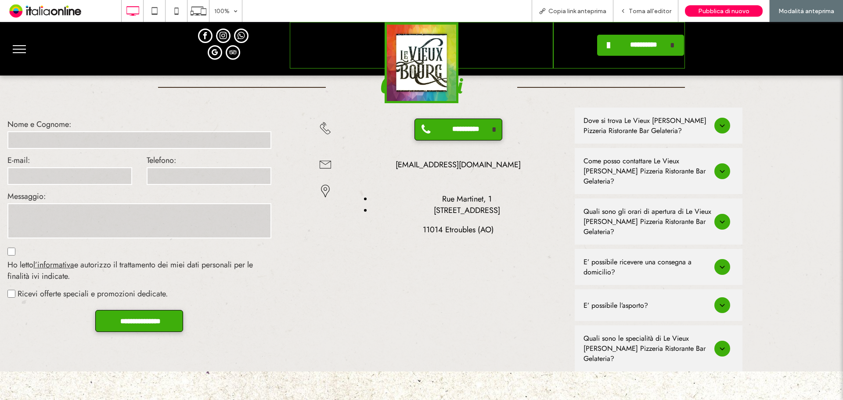
click at [718, 344] on icon at bounding box center [722, 348] width 9 height 9
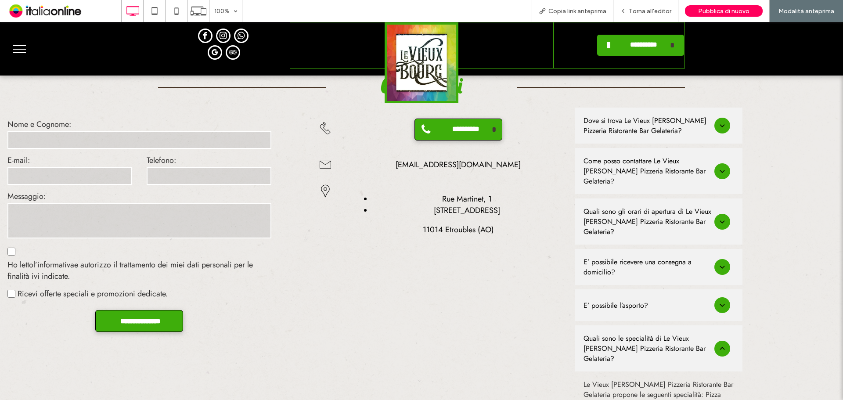
click at [718, 344] on icon at bounding box center [722, 348] width 9 height 9
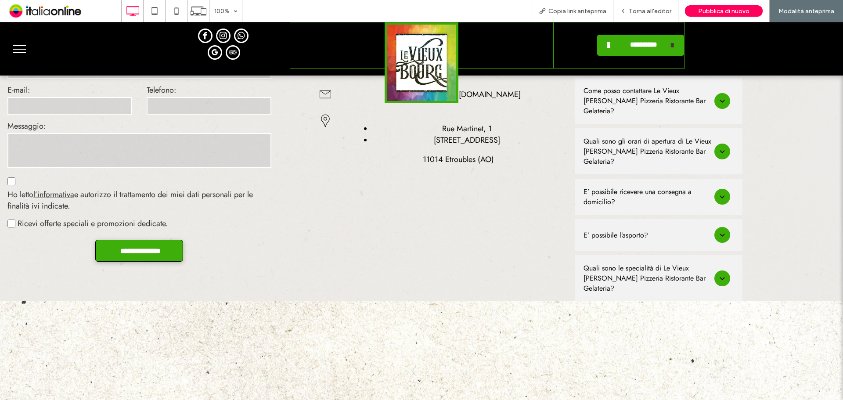
scroll to position [445, 0]
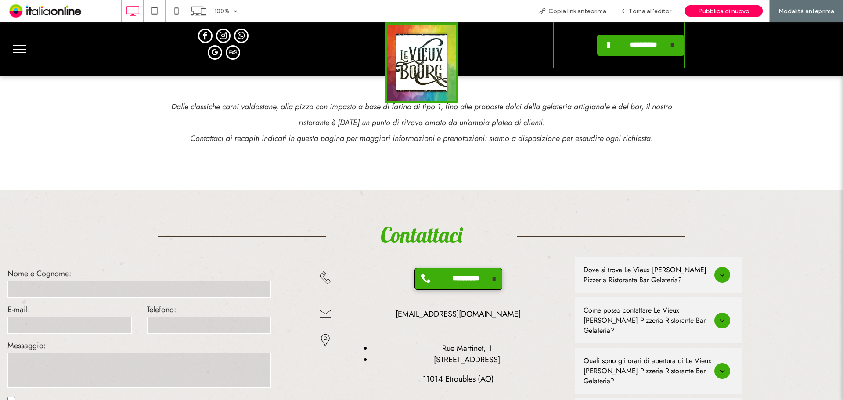
click at [702, 356] on h3 "Quali sono gli orari di apertura di Le Vieux Bourg Pizzeria Ristorante Bar Gela…" at bounding box center [649, 371] width 131 height 30
click at [657, 10] on span "Torna all'editor" at bounding box center [650, 10] width 43 height 7
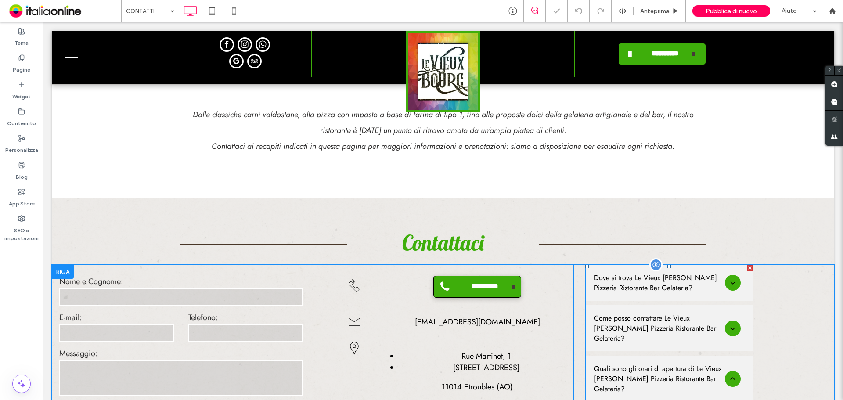
scroll to position [533, 0]
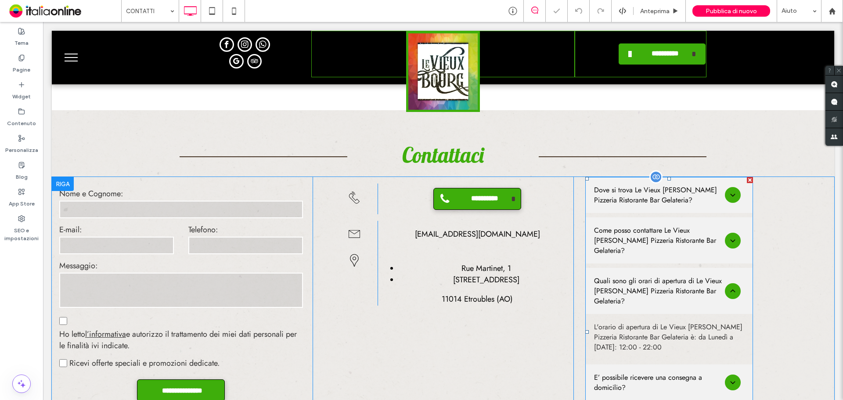
click at [631, 273] on span at bounding box center [669, 332] width 168 height 310
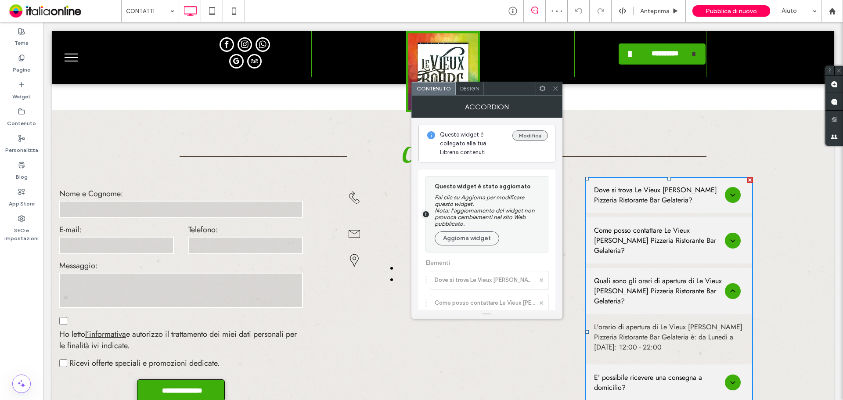
click at [533, 127] on div "Questo widget è collegato alla tua Libreria contenuti Modifica" at bounding box center [487, 144] width 137 height 38
click at [531, 134] on button "Modifica" at bounding box center [531, 135] width 36 height 11
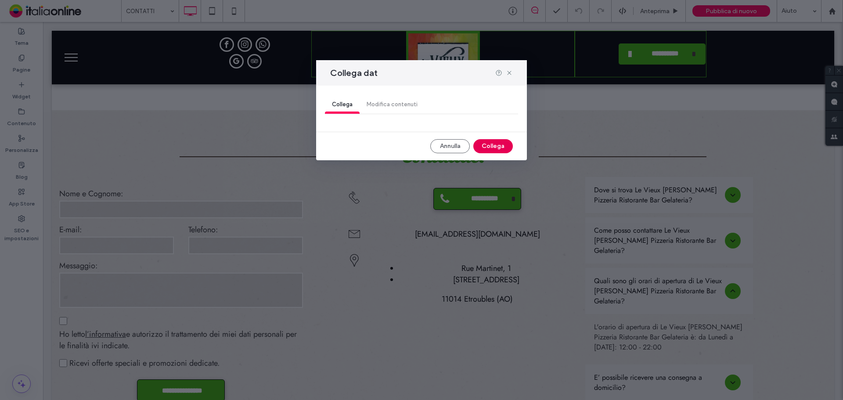
click at [499, 146] on button "Collega" at bounding box center [493, 146] width 40 height 14
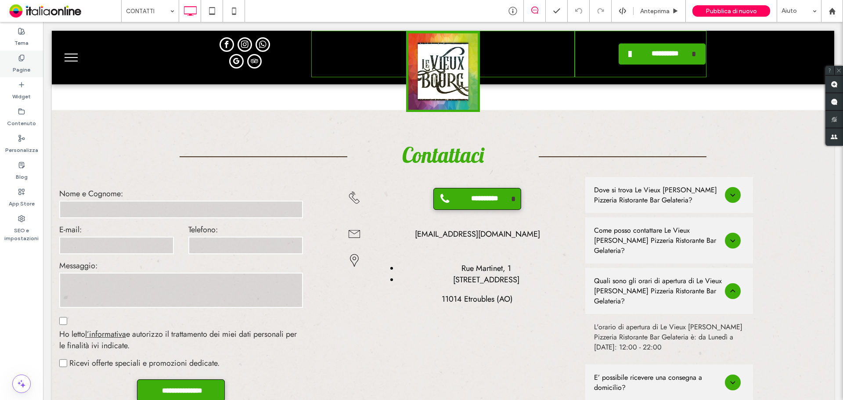
click at [13, 67] on label "Pagine" at bounding box center [22, 67] width 18 height 12
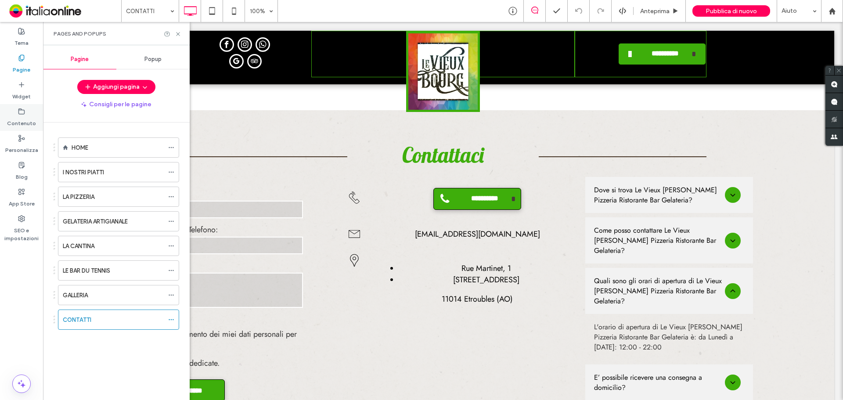
click at [17, 112] on div "Contenuto" at bounding box center [21, 117] width 43 height 27
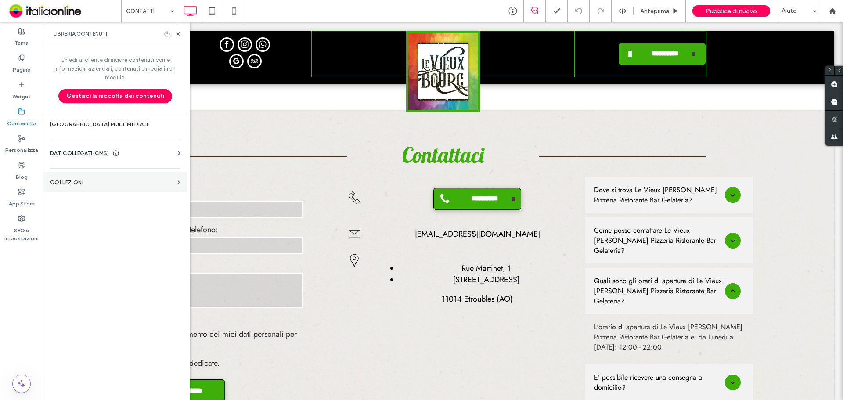
click at [94, 182] on label "COLLEZIONI" at bounding box center [112, 182] width 124 height 6
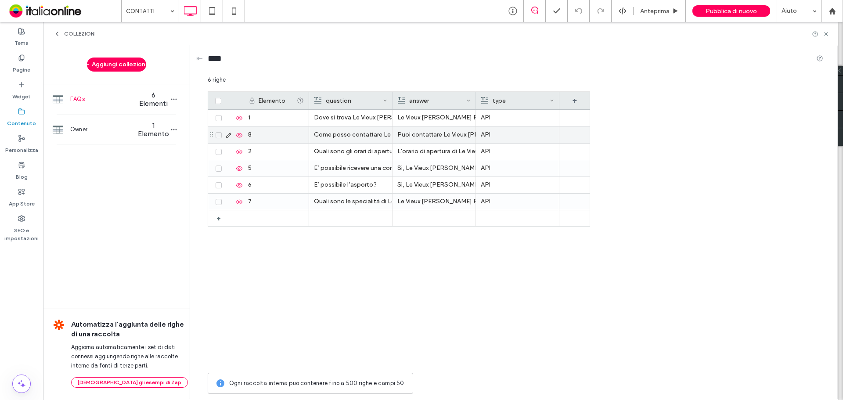
click at [418, 133] on div "Puoi contattare Le Vieux Bourg Pizzeria Ristorante Bar Gelateria tramite email:…" at bounding box center [433, 135] width 73 height 16
click at [418, 133] on div "Puoi contattare Le Vieux Bourg Pizzeria Ristorante Bar Gelateria tramite email:…" at bounding box center [434, 135] width 73 height 16
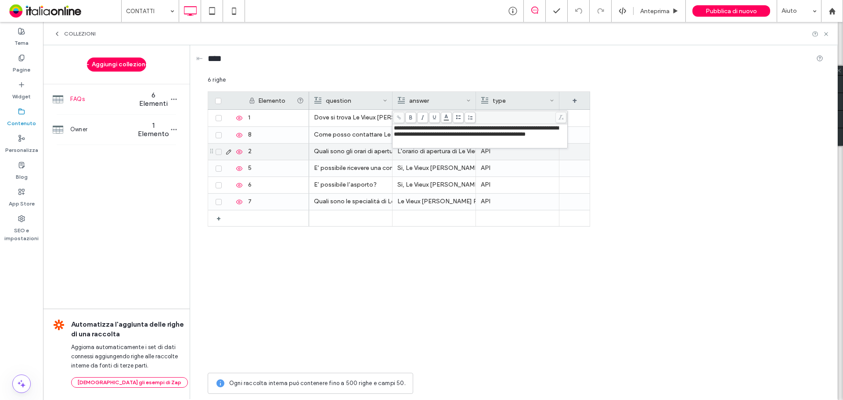
click at [349, 154] on div "Quali sono gli orari di apertura di Le Vieux Bourg Pizzeria Ristorante Bar Gela…" at bounding box center [350, 152] width 73 height 16
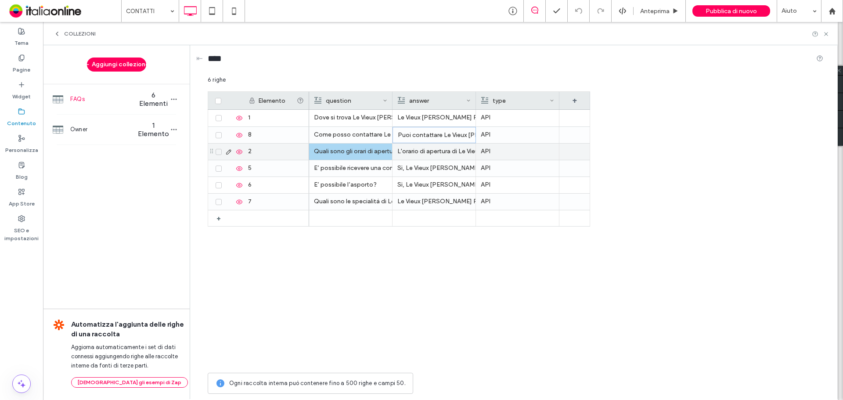
click at [349, 154] on div "Quali sono gli orari di apertura di Le Vieux Bourg Pizzeria Ristorante Bar Gela…" at bounding box center [350, 152] width 73 height 16
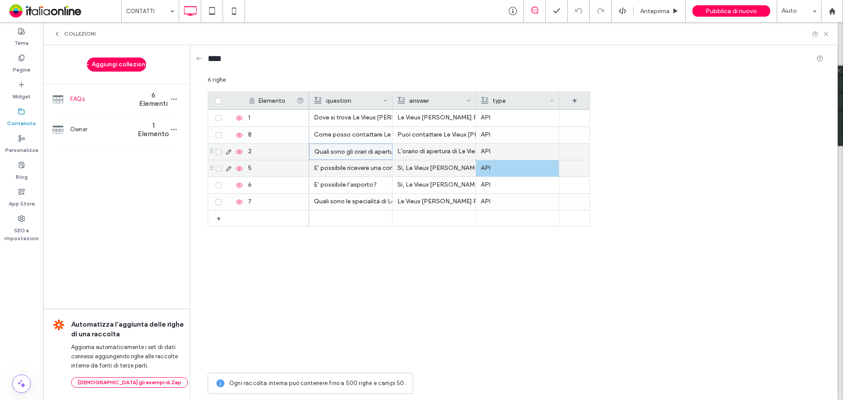
click at [520, 170] on div "API" at bounding box center [517, 168] width 73 height 16
click at [462, 148] on div "L'orario di apertura di Le Vieux Bourg Pizzeria Ristorante Bar Gelateria è: da …" at bounding box center [434, 152] width 73 height 16
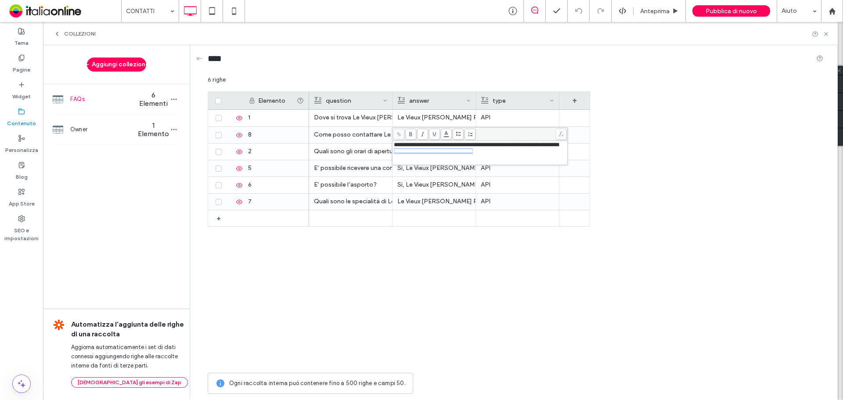
drag, startPoint x: 529, startPoint y: 152, endPoint x: 424, endPoint y: 150, distance: 104.5
click at [424, 150] on div "**********" at bounding box center [480, 148] width 173 height 12
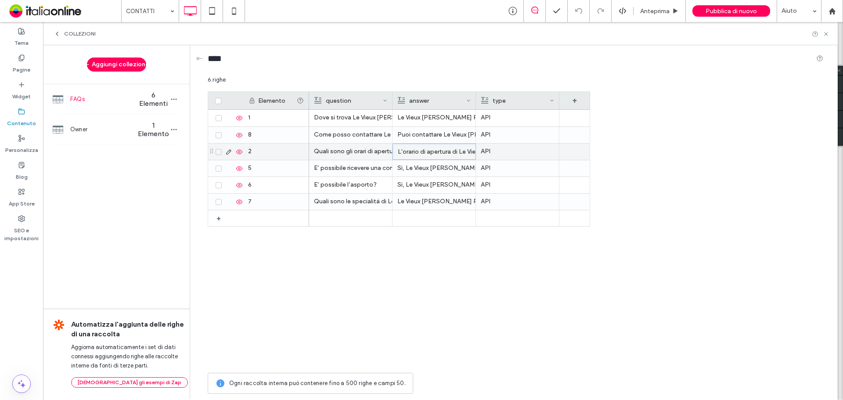
click at [424, 150] on div "L'orario di apertura di Le Vieux Bourg Pizzeria Ristorante Bar Gelateria è: da …" at bounding box center [434, 152] width 73 height 16
drag, startPoint x: 535, startPoint y: 153, endPoint x: 419, endPoint y: 154, distance: 115.9
click at [419, 154] on div "**********" at bounding box center [480, 148] width 173 height 12
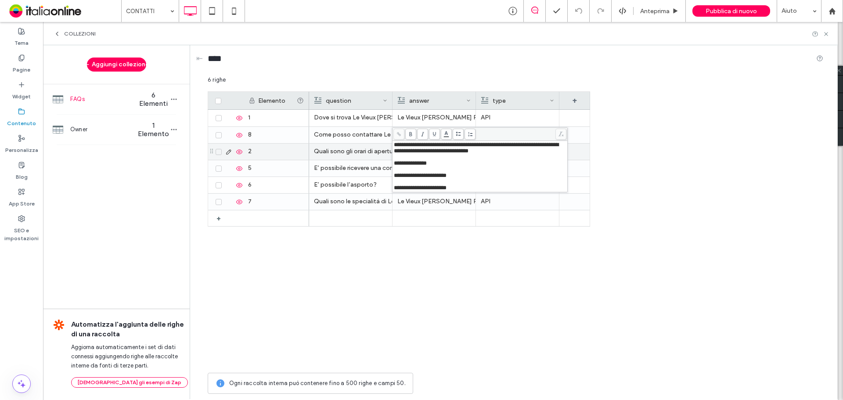
click at [394, 185] on div "Rich Text Editor" at bounding box center [480, 182] width 173 height 6
click at [397, 173] on div "Rich Text Editor" at bounding box center [480, 169] width 173 height 6
drag, startPoint x: 398, startPoint y: 156, endPoint x: 404, endPoint y: 160, distance: 6.6
click at [398, 156] on div "Rich Text Editor" at bounding box center [480, 157] width 173 height 6
click at [433, 151] on span "**********" at bounding box center [476, 148] width 165 height 12
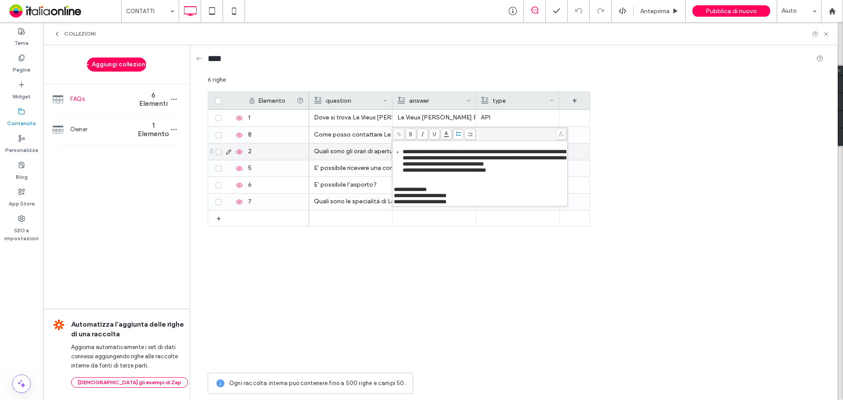
click at [456, 135] on icon at bounding box center [458, 134] width 5 height 5
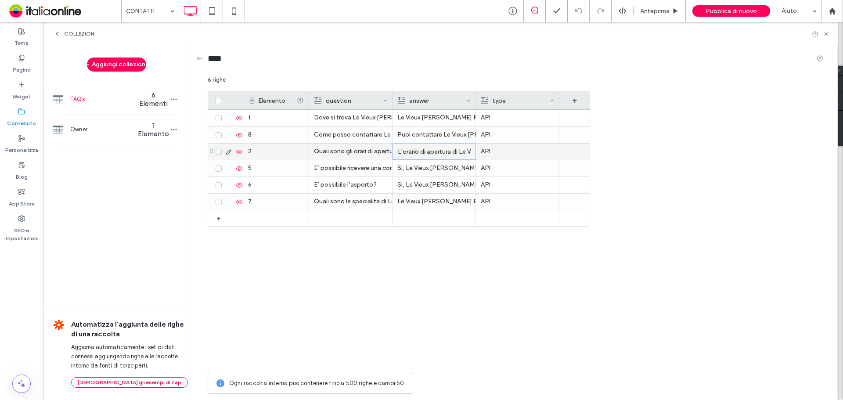
click at [453, 150] on li "L'orario di apertura di Le Vieux Bourg Pizzeria Ristorante Bar Gelateria sono L…" at bounding box center [434, 160] width 73 height 32
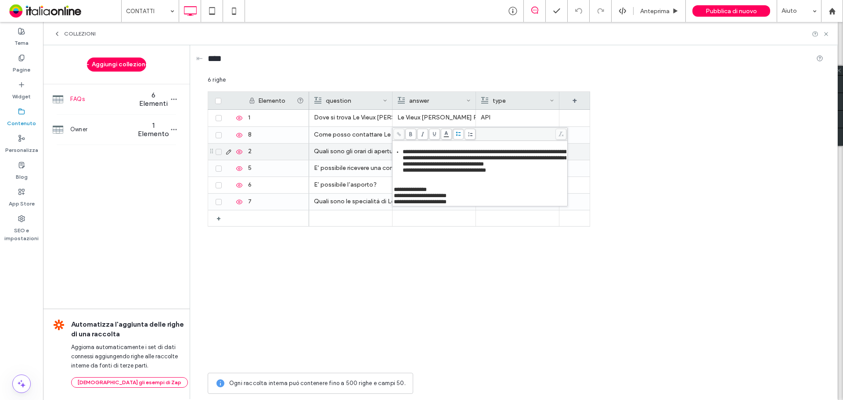
click at [444, 159] on span "**********" at bounding box center [485, 161] width 165 height 24
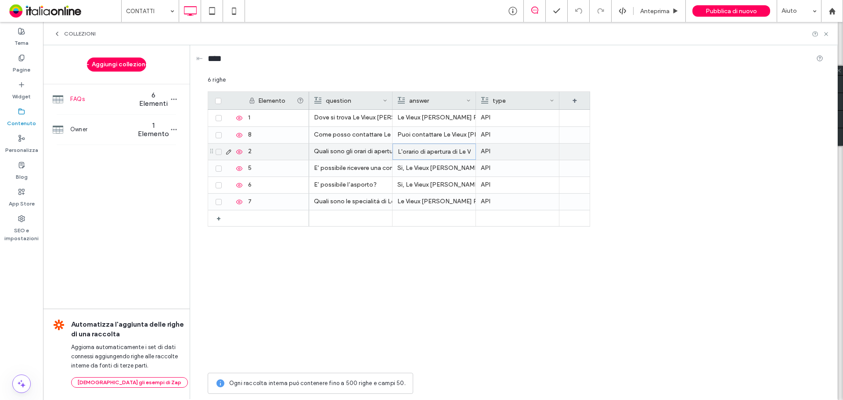
click at [449, 149] on li "L'orario di apertura di Le Vieux Bourg Pizzeria Ristorante Bar Gelateria sono L…" at bounding box center [434, 160] width 73 height 32
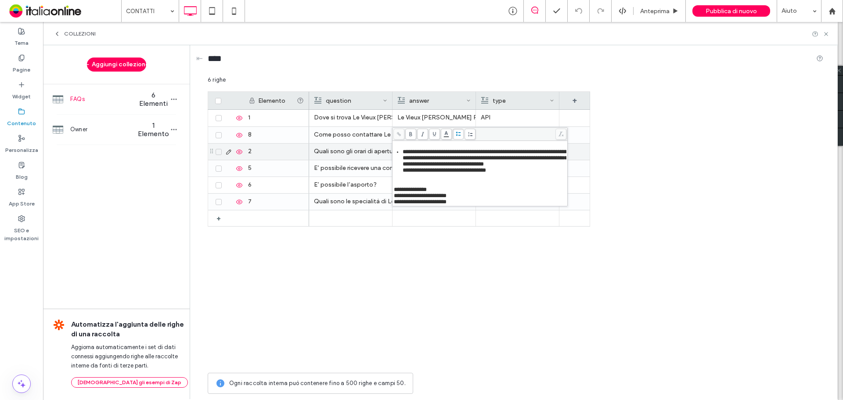
click at [457, 134] on icon at bounding box center [458, 134] width 5 height 5
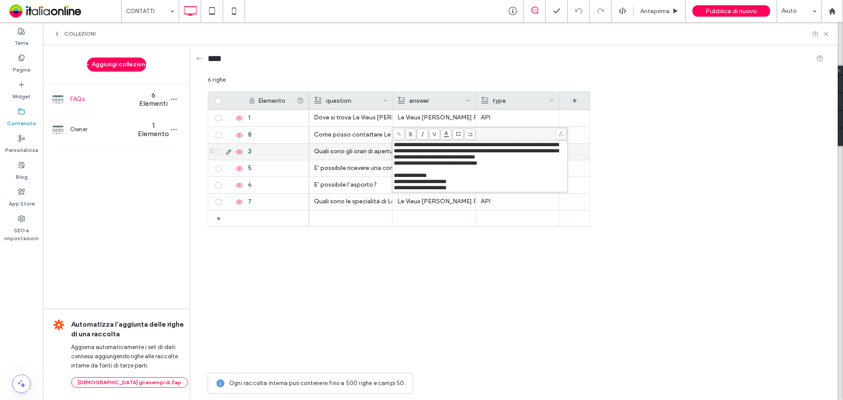
drag, startPoint x: 400, startPoint y: 160, endPoint x: 406, endPoint y: 167, distance: 9.4
click at [400, 160] on span "**********" at bounding box center [476, 154] width 165 height 24
click at [406, 167] on div "Rich Text Editor" at bounding box center [480, 169] width 173 height 6
click at [403, 159] on span "**********" at bounding box center [476, 154] width 165 height 24
drag, startPoint x: 401, startPoint y: 159, endPoint x: 381, endPoint y: 159, distance: 20.2
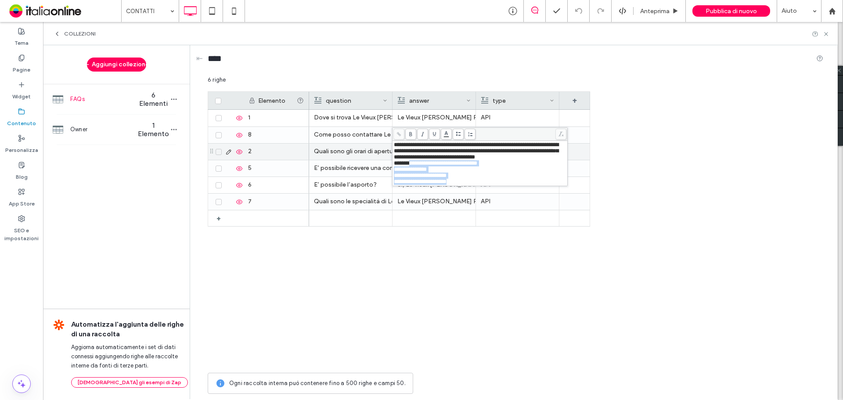
click at [381, 159] on div "**********" at bounding box center [516, 237] width 616 height 323
click at [458, 132] on use at bounding box center [458, 134] width 5 height 4
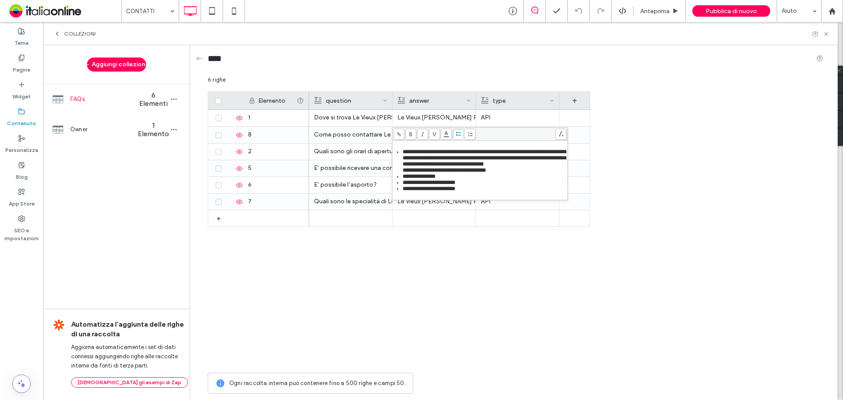
click at [409, 173] on span "**********" at bounding box center [419, 176] width 33 height 6
click at [412, 166] on span "**********" at bounding box center [485, 161] width 165 height 24
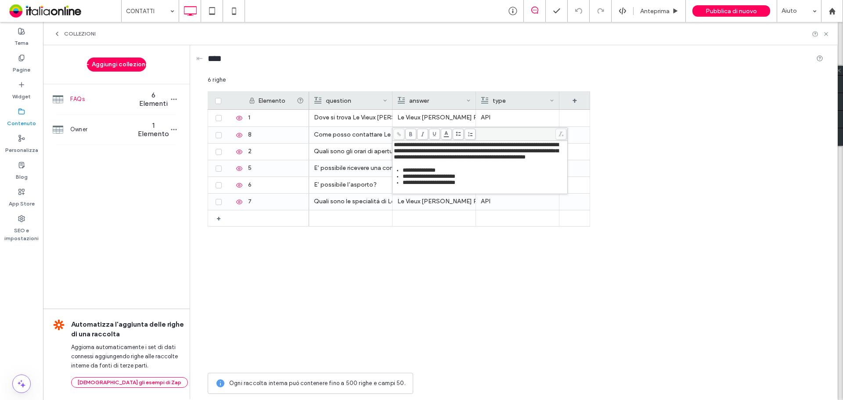
click at [455, 134] on span at bounding box center [458, 134] width 11 height 11
click at [456, 136] on icon at bounding box center [458, 134] width 5 height 5
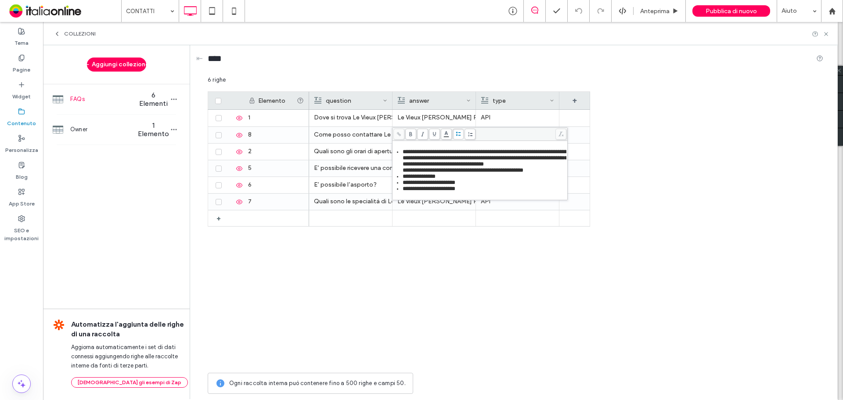
click at [456, 136] on icon at bounding box center [458, 134] width 5 height 5
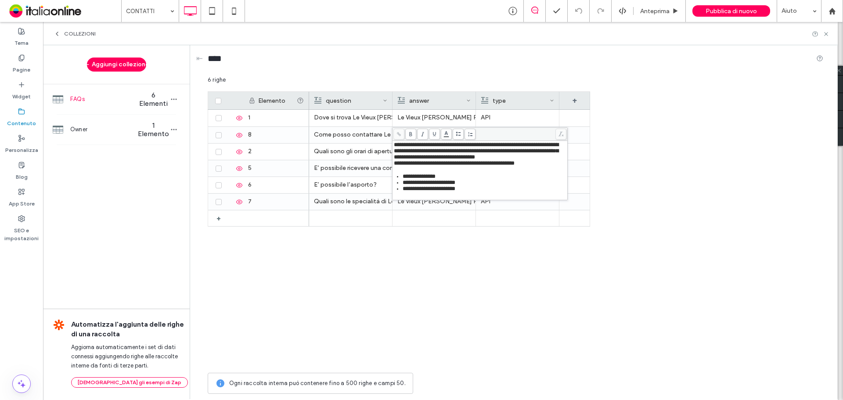
click at [476, 188] on div "**********" at bounding box center [480, 170] width 173 height 57
click at [476, 186] on div "**********" at bounding box center [485, 189] width 164 height 6
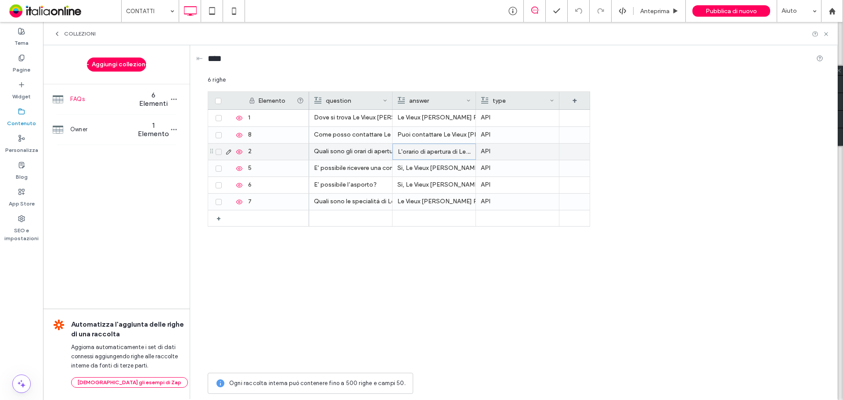
click at [430, 151] on p "L'orario di apertura di Le Vieux Bourg Pizzeria Ristorante Bar Gelateria sono L…" at bounding box center [434, 160] width 73 height 32
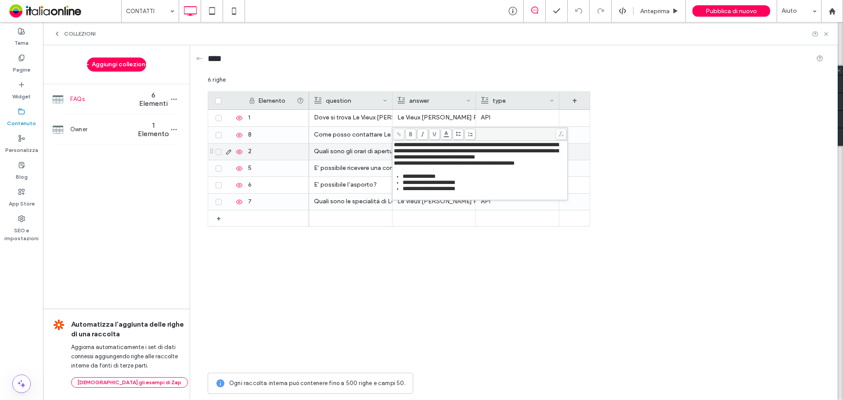
click at [433, 166] on div "**********" at bounding box center [480, 167] width 173 height 50
click at [414, 161] on span "**********" at bounding box center [476, 154] width 165 height 24
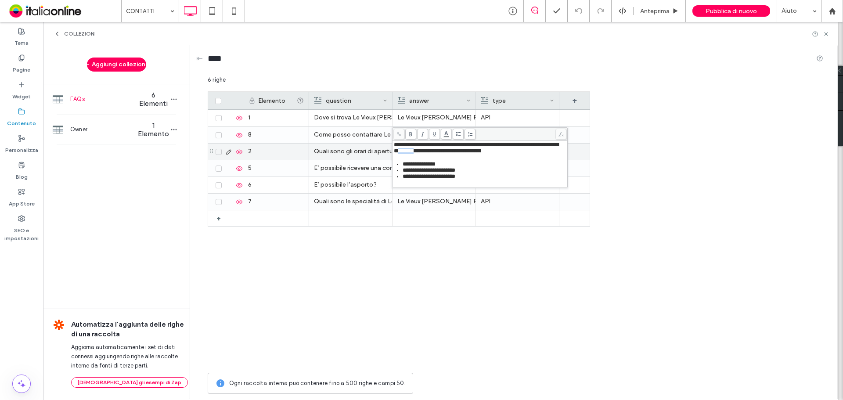
drag, startPoint x: 440, startPoint y: 149, endPoint x: 432, endPoint y: 152, distance: 8.9
click at [432, 152] on span "**********" at bounding box center [476, 148] width 165 height 12
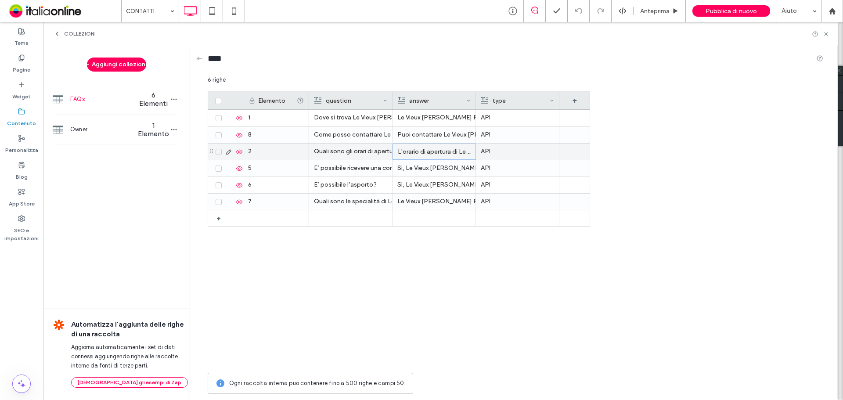
click at [433, 153] on p "L'orario di apertura di Le Vieux Bourg Pizzeria Ristorante Bar Gelateria sono L…" at bounding box center [434, 152] width 73 height 16
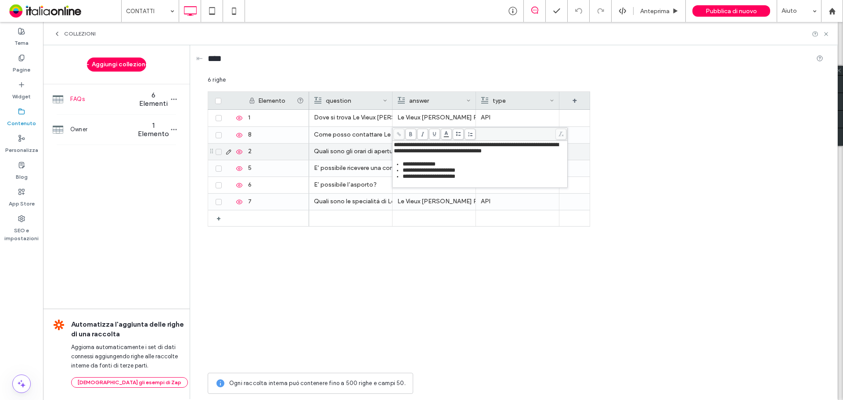
click at [440, 152] on span "**********" at bounding box center [476, 148] width 165 height 12
click at [456, 137] on span at bounding box center [458, 134] width 11 height 11
click at [432, 159] on div "**********" at bounding box center [480, 161] width 173 height 38
click at [427, 156] on div "**********" at bounding box center [480, 161] width 173 height 38
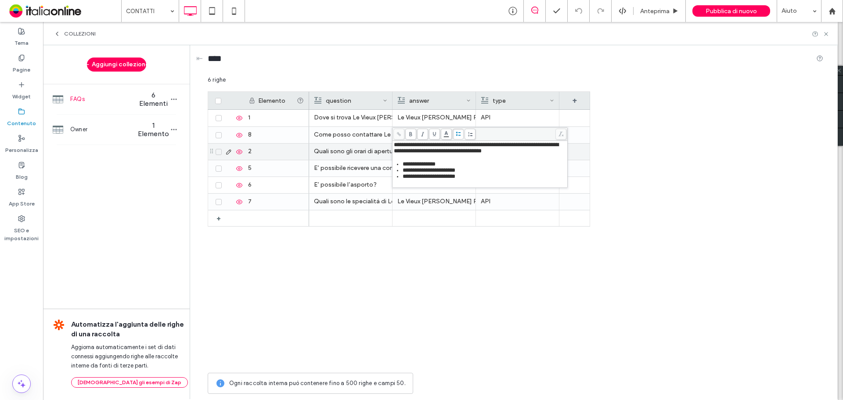
click at [423, 155] on div "**********" at bounding box center [480, 161] width 173 height 38
drag, startPoint x: 470, startPoint y: 156, endPoint x: 418, endPoint y: 159, distance: 52.8
click at [388, 160] on div "**********" at bounding box center [516, 237] width 616 height 323
click at [439, 152] on span "**********" at bounding box center [476, 148] width 165 height 12
drag, startPoint x: 440, startPoint y: 153, endPoint x: 433, endPoint y: 154, distance: 7.1
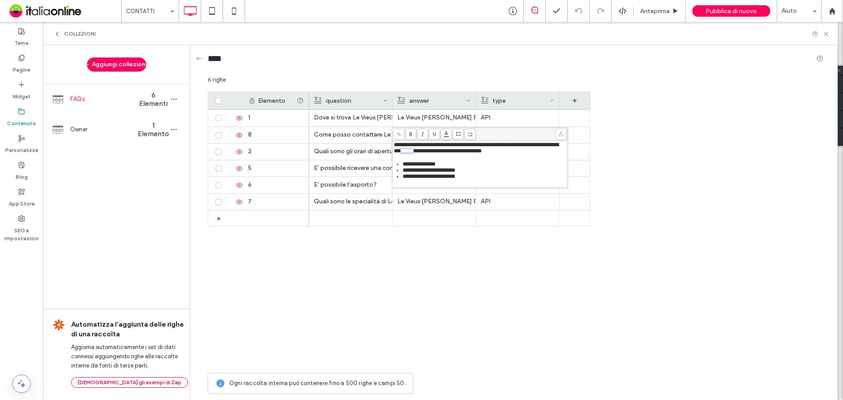
click at [433, 154] on span "**********" at bounding box center [476, 148] width 165 height 12
drag, startPoint x: 474, startPoint y: 178, endPoint x: 442, endPoint y: 152, distance: 40.9
click at [442, 152] on div "**********" at bounding box center [480, 161] width 173 height 38
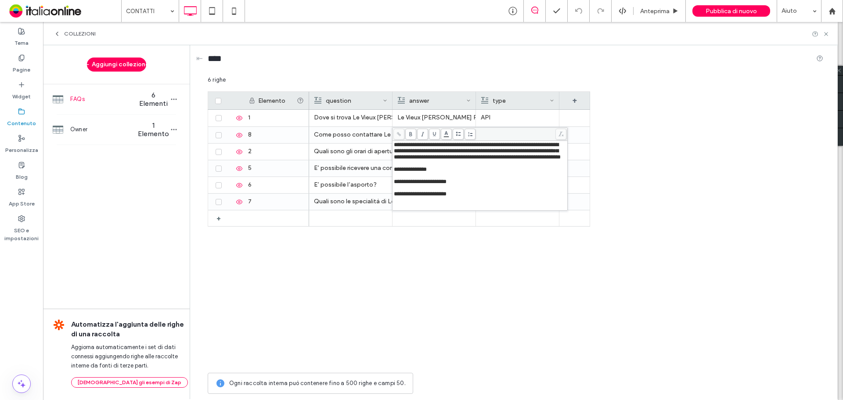
click at [437, 165] on div "Rich Text Editor" at bounding box center [480, 163] width 173 height 6
drag, startPoint x: 443, startPoint y: 170, endPoint x: 446, endPoint y: 174, distance: 5.4
click at [443, 170] on div "Rich Text Editor" at bounding box center [480, 169] width 173 height 6
click at [439, 179] on div "Rich Text Editor" at bounding box center [480, 176] width 173 height 6
drag, startPoint x: 466, startPoint y: 178, endPoint x: 394, endPoint y: 157, distance: 75.6
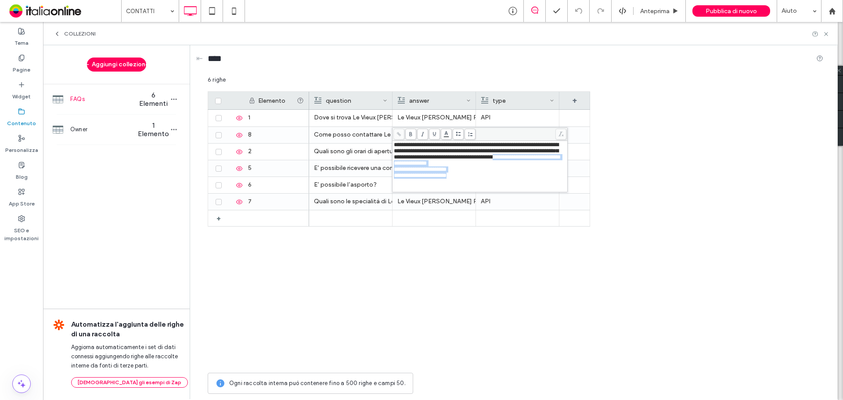
click at [395, 159] on div "**********" at bounding box center [480, 166] width 173 height 49
click at [455, 132] on span at bounding box center [458, 134] width 11 height 11
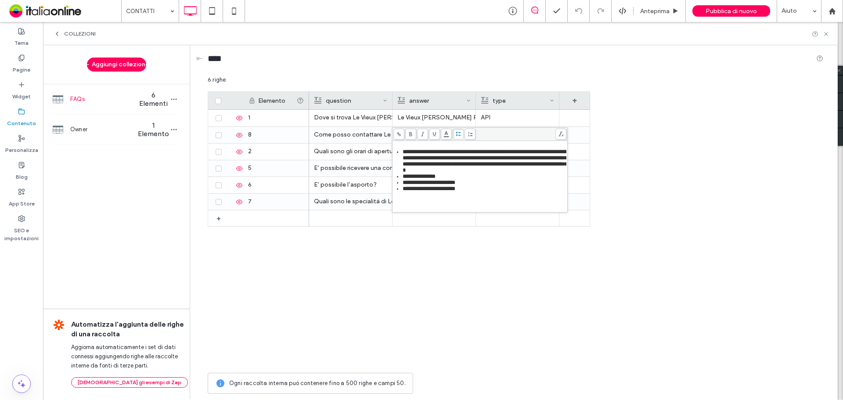
click at [401, 149] on div "**********" at bounding box center [480, 176] width 173 height 69
click at [403, 152] on span "**********" at bounding box center [486, 161] width 167 height 24
click at [407, 155] on span "**********" at bounding box center [486, 161] width 167 height 24
click at [458, 134] on icon at bounding box center [458, 134] width 5 height 5
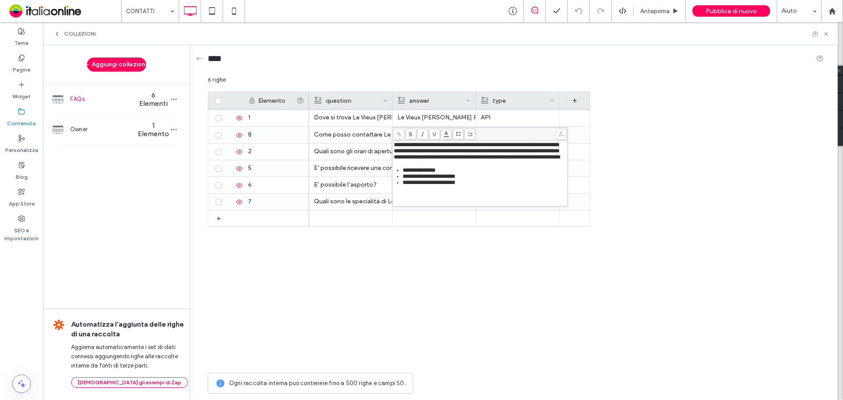
click at [457, 137] on span at bounding box center [458, 134] width 11 height 11
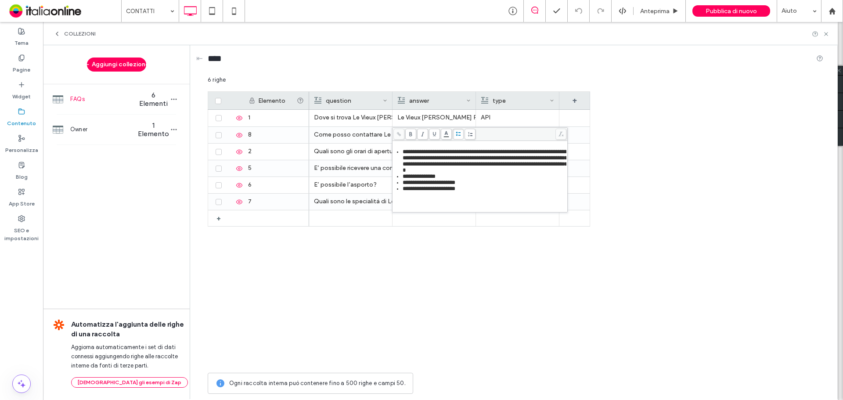
click at [449, 157] on span "**********" at bounding box center [486, 161] width 167 height 24
click at [403, 168] on span "**********" at bounding box center [486, 161] width 167 height 24
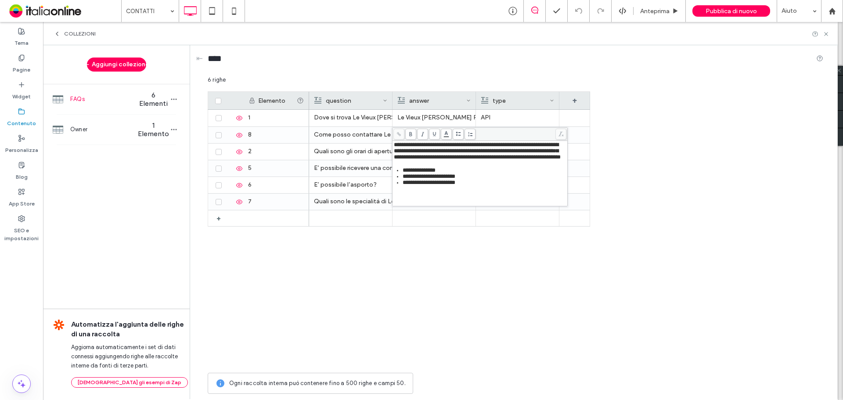
click at [458, 134] on icon at bounding box center [458, 134] width 5 height 5
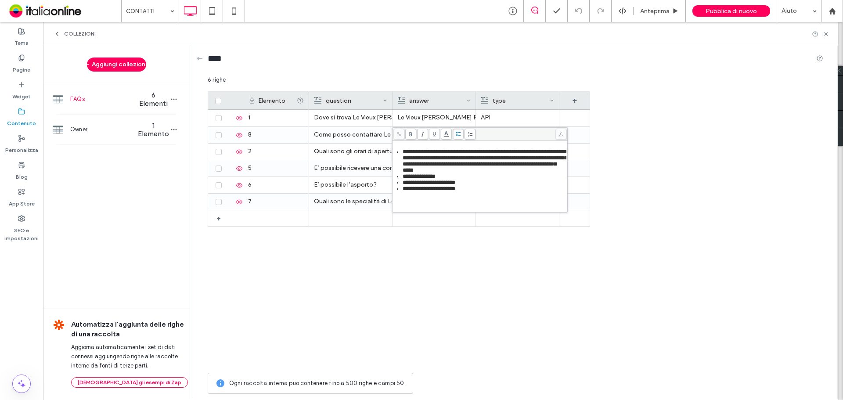
click at [458, 134] on icon at bounding box center [458, 134] width 5 height 5
click at [402, 153] on ul "**********" at bounding box center [480, 170] width 173 height 43
click at [459, 133] on use at bounding box center [458, 134] width 5 height 4
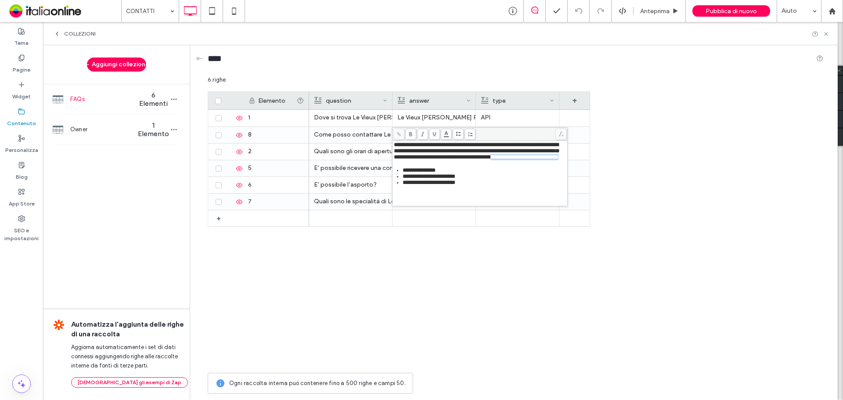
drag, startPoint x: 482, startPoint y: 156, endPoint x: 399, endPoint y: 155, distance: 83.0
click at [393, 159] on div "**********" at bounding box center [480, 173] width 175 height 65
click at [455, 132] on span at bounding box center [458, 134] width 11 height 11
click at [458, 136] on icon at bounding box center [458, 134] width 5 height 5
click at [443, 153] on span "**********" at bounding box center [476, 151] width 165 height 18
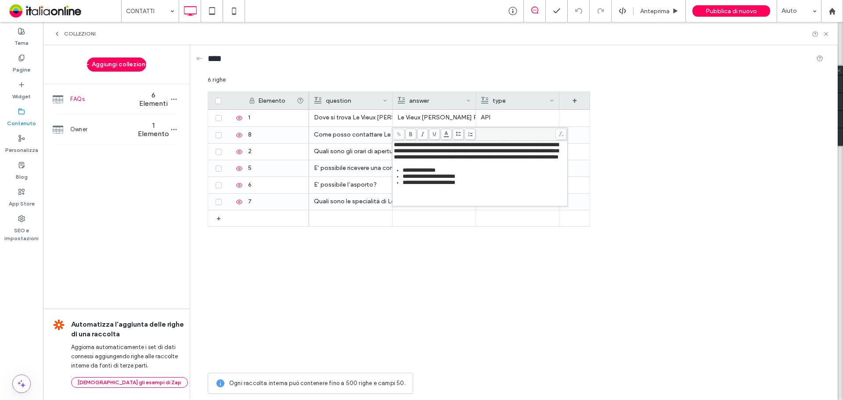
click at [394, 159] on div "**********" at bounding box center [480, 173] width 173 height 63
click at [412, 165] on div "**********" at bounding box center [480, 173] width 173 height 63
click at [405, 162] on div "**********" at bounding box center [480, 173] width 173 height 63
click at [394, 158] on span "**********" at bounding box center [476, 151] width 165 height 18
click at [460, 136] on icon at bounding box center [458, 134] width 5 height 5
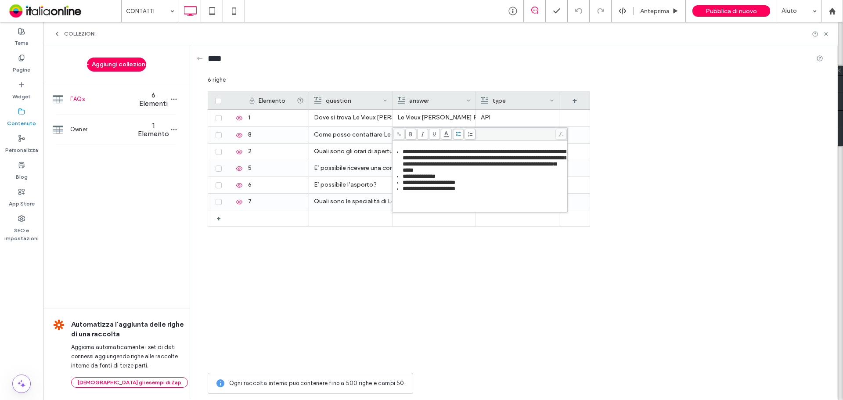
click at [402, 156] on ul "**********" at bounding box center [480, 170] width 173 height 43
click at [402, 153] on ul "**********" at bounding box center [480, 170] width 173 height 43
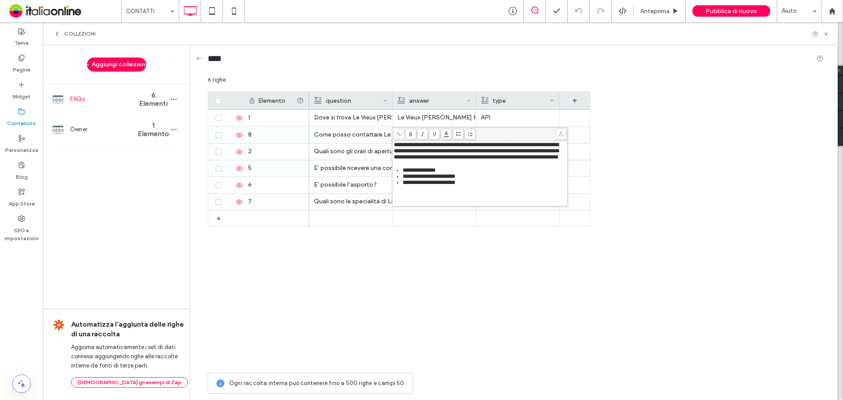
click at [456, 134] on icon at bounding box center [458, 134] width 5 height 5
drag, startPoint x: 488, startPoint y: 156, endPoint x: 395, endPoint y: 159, distance: 93.1
click at [395, 159] on div "**********" at bounding box center [480, 151] width 173 height 18
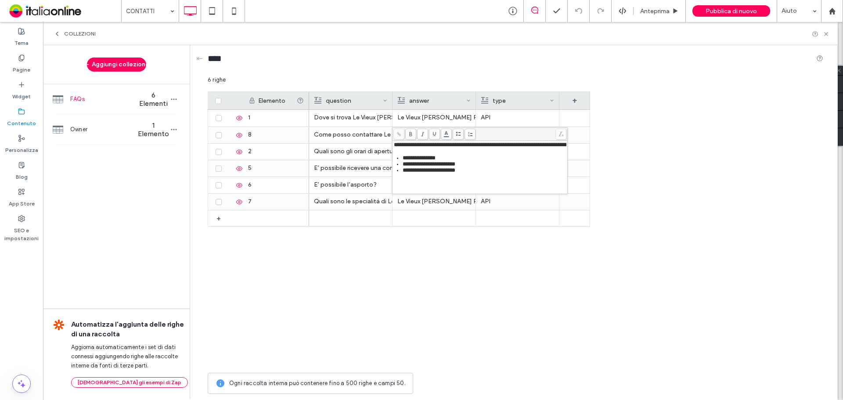
click at [475, 173] on div "**********" at bounding box center [485, 170] width 164 height 6
click at [469, 173] on span "**********" at bounding box center [464, 170] width 123 height 6
click at [458, 136] on icon at bounding box center [458, 134] width 5 height 5
drag, startPoint x: 567, startPoint y: 181, endPoint x: 562, endPoint y: 179, distance: 5.4
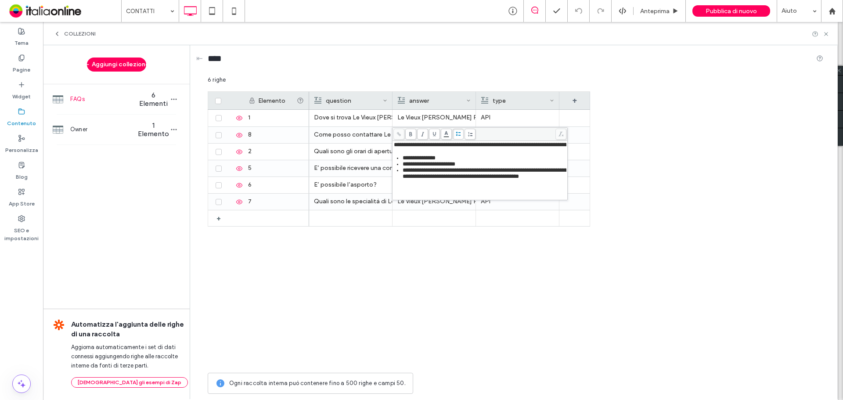
click at [563, 179] on div "**********" at bounding box center [480, 163] width 176 height 73
drag, startPoint x: 484, startPoint y: 193, endPoint x: 400, endPoint y: 164, distance: 88.2
click at [400, 164] on div "**********" at bounding box center [480, 170] width 173 height 57
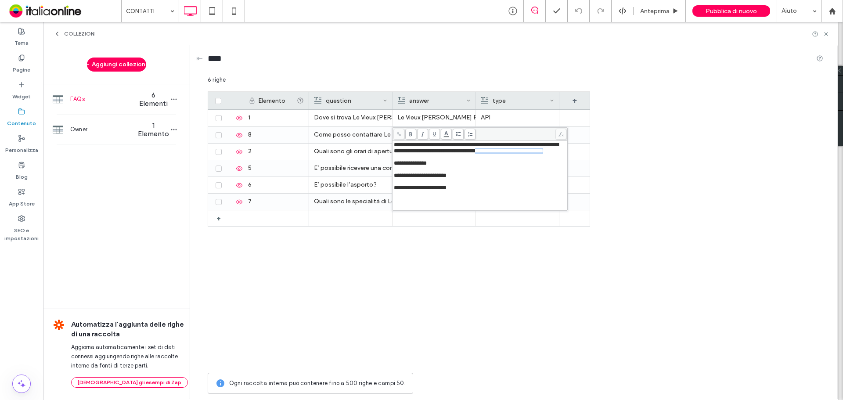
drag, startPoint x: 521, startPoint y: 151, endPoint x: 522, endPoint y: 156, distance: 5.0
click at [522, 154] on div "**********" at bounding box center [480, 148] width 173 height 12
click at [394, 164] on div "**********" at bounding box center [480, 176] width 173 height 68
click at [395, 164] on span "**********" at bounding box center [410, 163] width 33 height 6
click at [393, 165] on div "**********" at bounding box center [480, 169] width 175 height 57
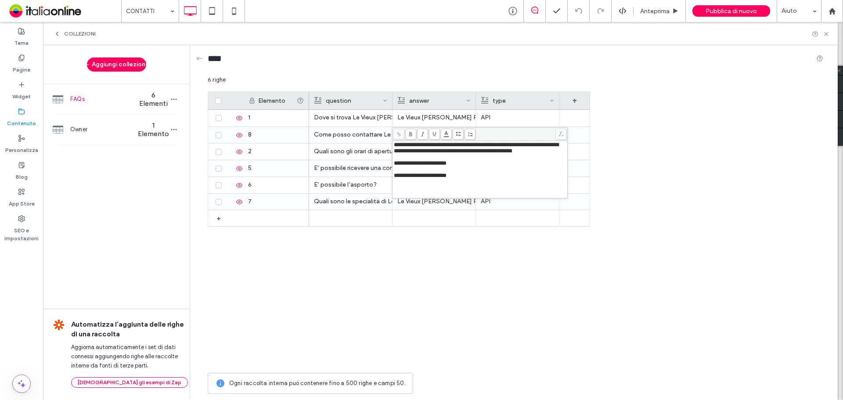
click at [395, 164] on span "**********" at bounding box center [420, 163] width 53 height 6
click at [394, 173] on div "**********" at bounding box center [480, 166] width 175 height 51
click at [395, 172] on span "**********" at bounding box center [420, 169] width 53 height 6
click at [538, 157] on div "**********" at bounding box center [480, 157] width 173 height 6
click at [433, 153] on span "**********" at bounding box center [476, 148] width 165 height 12
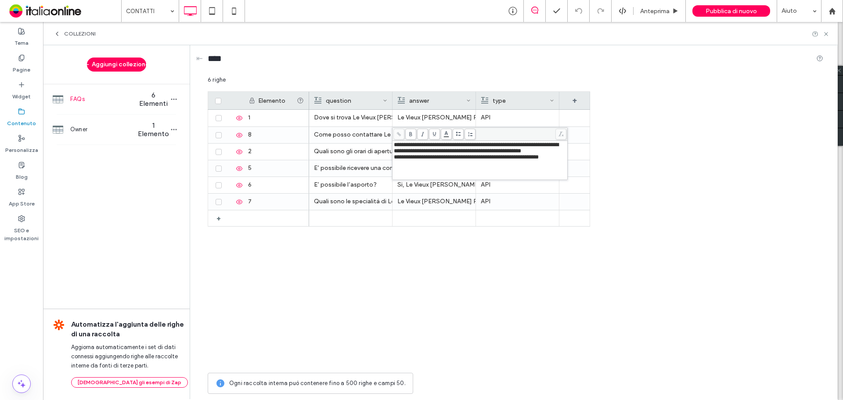
click at [564, 160] on div "**********" at bounding box center [480, 157] width 173 height 6
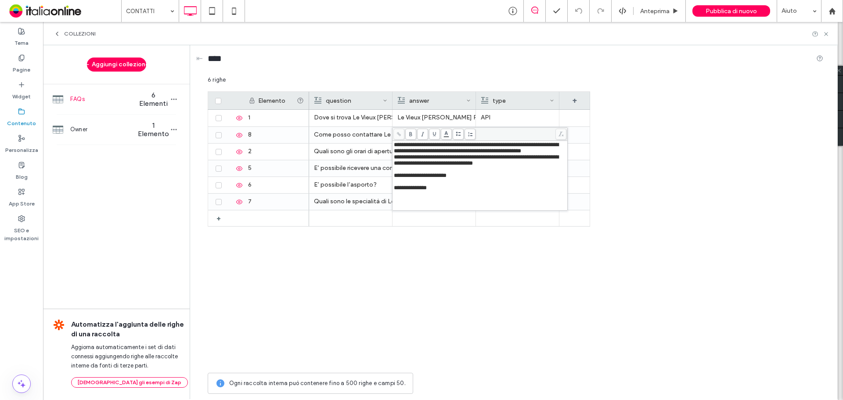
click at [394, 178] on span "**********" at bounding box center [420, 176] width 53 height 6
click at [395, 178] on span "**********" at bounding box center [410, 176] width 33 height 6
click at [464, 173] on div "**********" at bounding box center [480, 163] width 173 height 18
click at [572, 236] on div "Dove si trova Le Vieux Bourg Pizzeria Ristorante Bar Gelateria? Le Vieux Bourg …" at bounding box center [449, 239] width 281 height 259
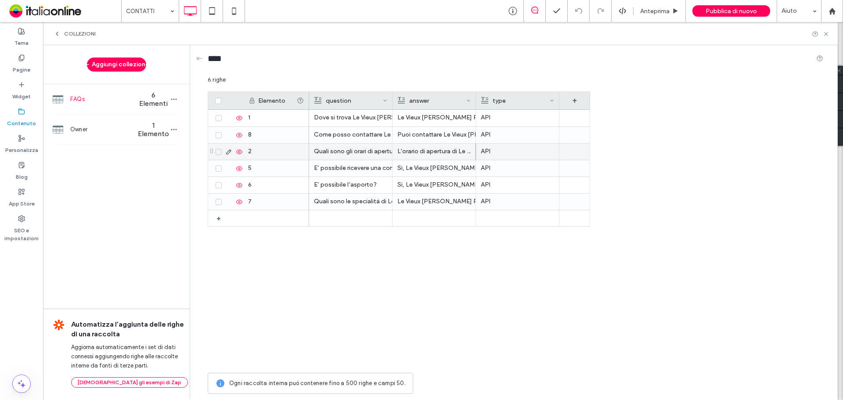
click at [430, 148] on p "L'orario di apertura di Le Vieux Bourg Pizzeria Ristorante Bar Gelateria sono B…" at bounding box center [433, 152] width 73 height 16
click at [430, 148] on p "L'orario di apertura di Le Vieux Bourg Pizzeria Ristorante Bar Gelateria sono B…" at bounding box center [434, 152] width 73 height 16
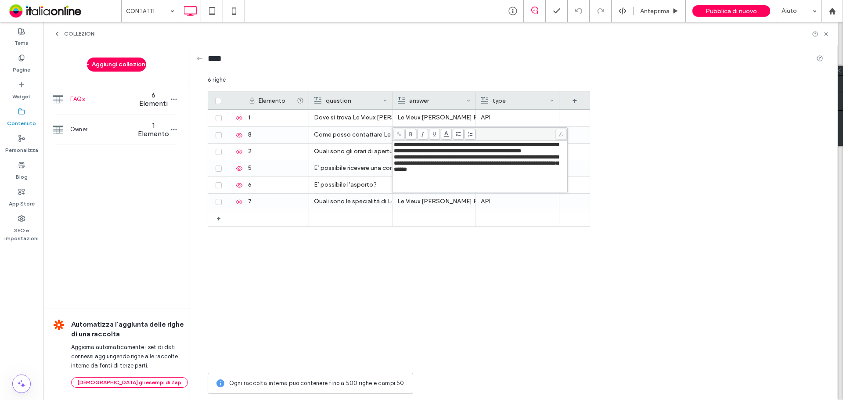
click at [628, 205] on div "Elemento question answer type + + 1 8 2 5 6 7 Dove si trova Le Vieux Bourg Pizz…" at bounding box center [516, 229] width 616 height 277
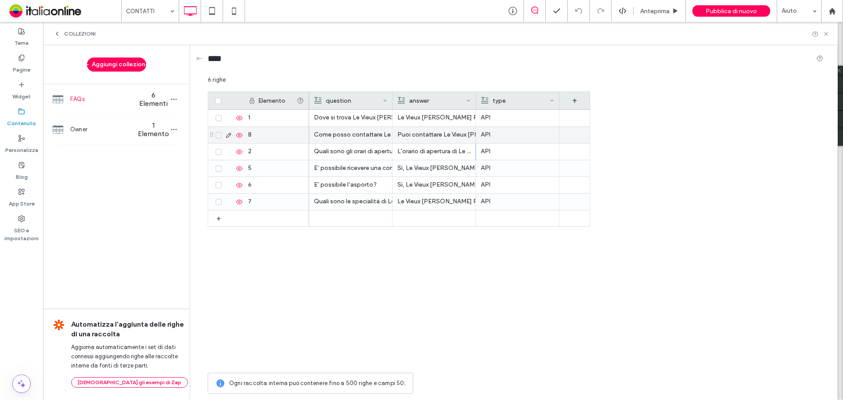
click at [426, 137] on div "Puoi contattare Le Vieux Bourg Pizzeria Ristorante Bar Gelateria tramite email:…" at bounding box center [433, 135] width 73 height 16
click at [426, 137] on div "Puoi contattare Le Vieux Bourg Pizzeria Ristorante Bar Gelateria tramite email:…" at bounding box center [434, 135] width 73 height 16
click at [483, 137] on div "**********" at bounding box center [480, 131] width 173 height 12
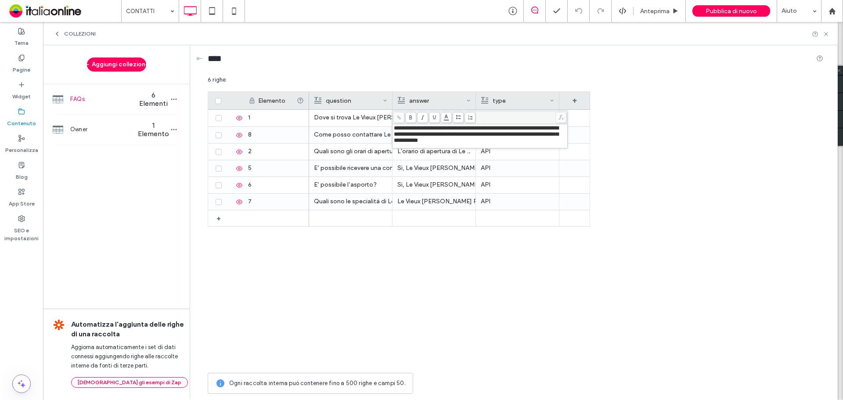
drag, startPoint x: 659, startPoint y: 106, endPoint x: 696, endPoint y: 97, distance: 38.5
click at [659, 106] on div "Elemento question answer type + + 1 8 2 5 6 7 Dove si trova Le Vieux Bourg Pizz…" at bounding box center [516, 229] width 616 height 277
click at [825, 34] on icon at bounding box center [826, 34] width 7 height 7
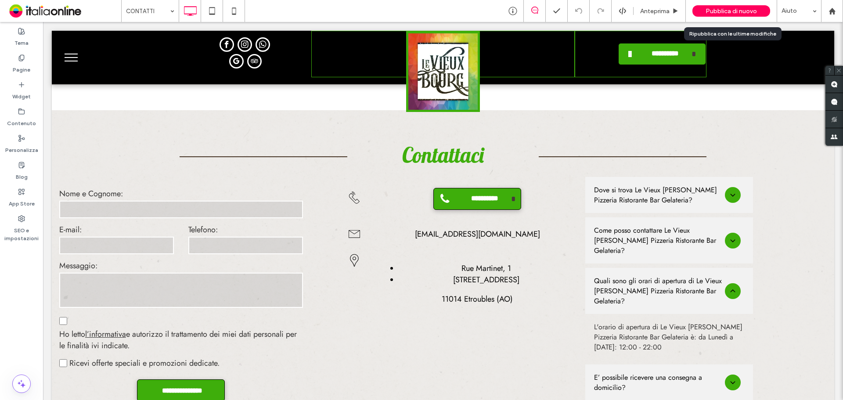
click at [739, 8] on span "Pubblica di nuovo" at bounding box center [731, 10] width 51 height 7
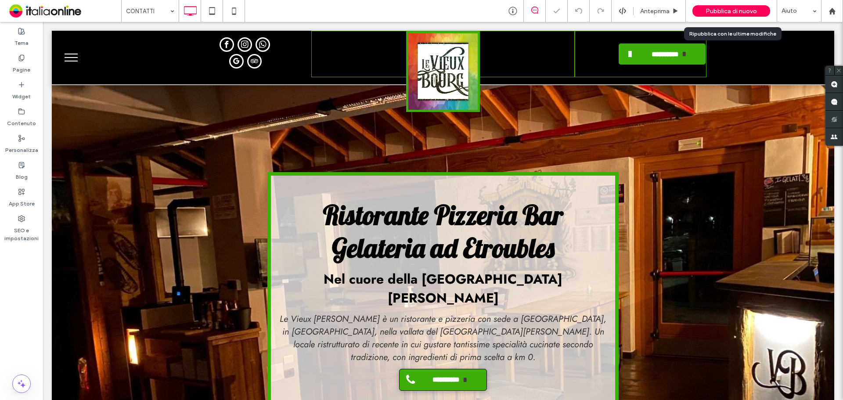
scroll to position [0, 0]
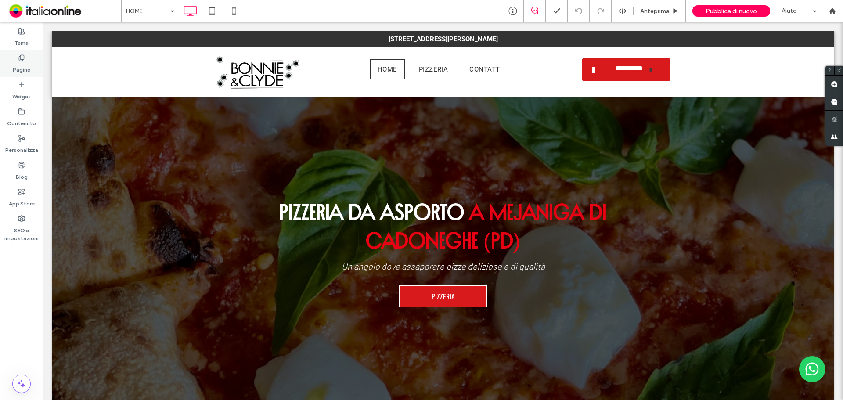
click at [22, 68] on label "Pagine" at bounding box center [22, 67] width 18 height 12
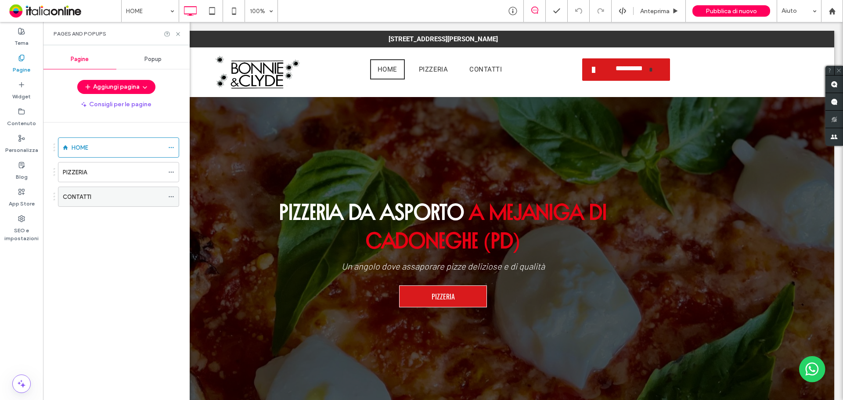
click at [137, 192] on div "CONTATTI" at bounding box center [113, 196] width 101 height 9
click at [14, 146] on label "Personalizza" at bounding box center [21, 148] width 33 height 12
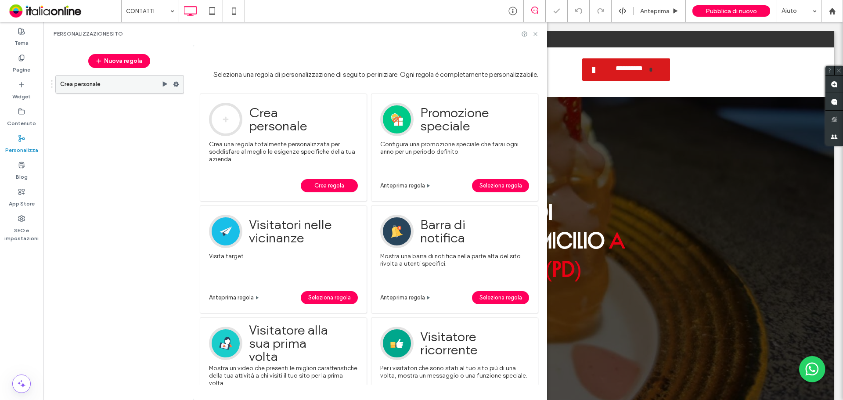
click at [130, 86] on label "Crea personale" at bounding box center [110, 85] width 101 height 18
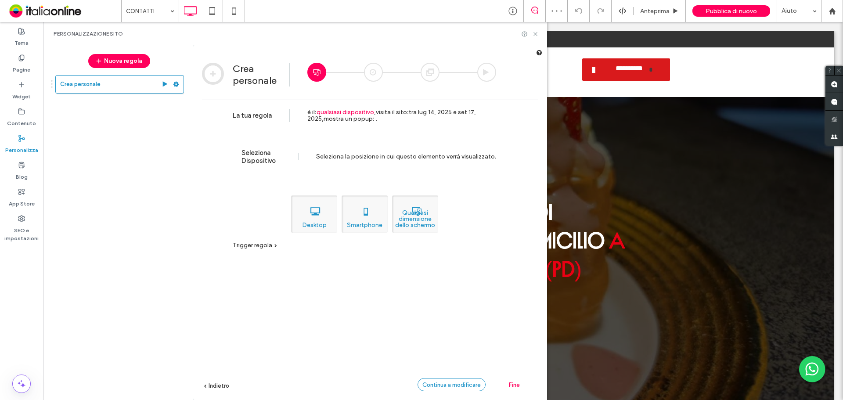
click at [454, 381] on div "Continua a modificare" at bounding box center [452, 384] width 68 height 13
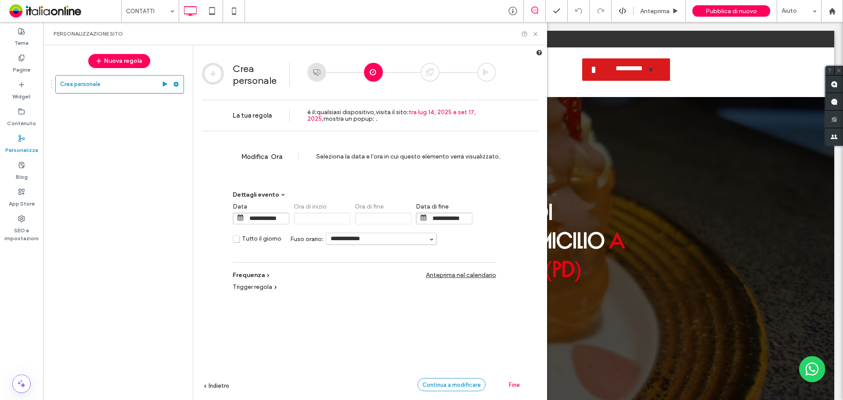
click at [440, 388] on div "Continua a modificare" at bounding box center [452, 384] width 68 height 13
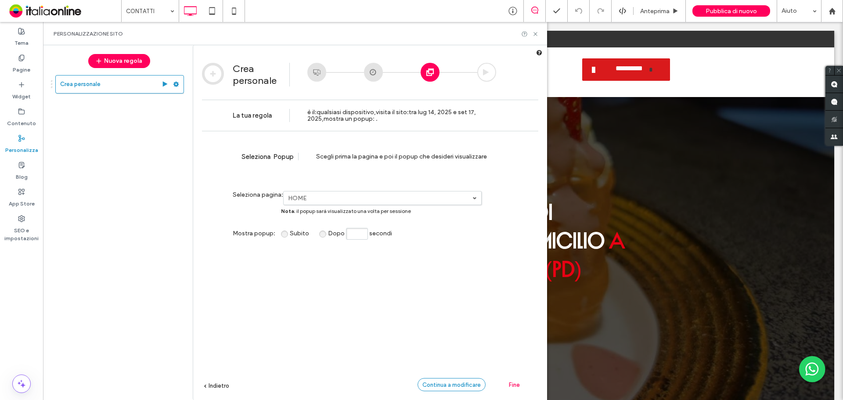
click at [421, 385] on div "Continua a modificare" at bounding box center [452, 384] width 68 height 13
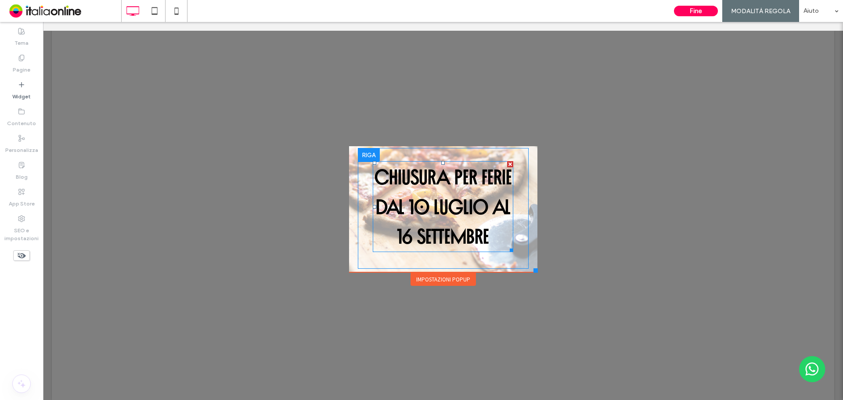
click at [404, 212] on strong "DAL 10 LUGLIO AL 16 SETTEMBRE" at bounding box center [443, 221] width 135 height 50
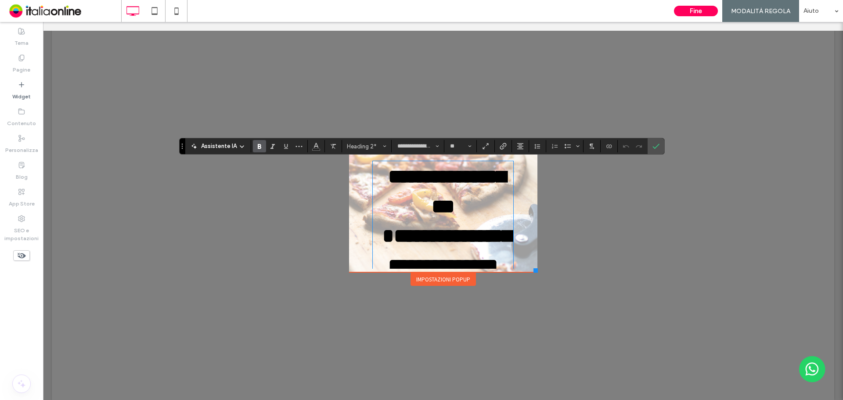
type input "******"
type input "**"
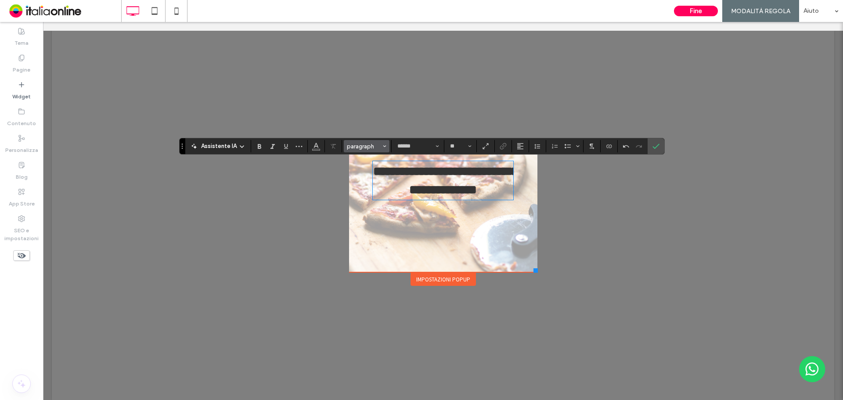
click at [358, 146] on span "paragraph" at bounding box center [364, 146] width 34 height 7
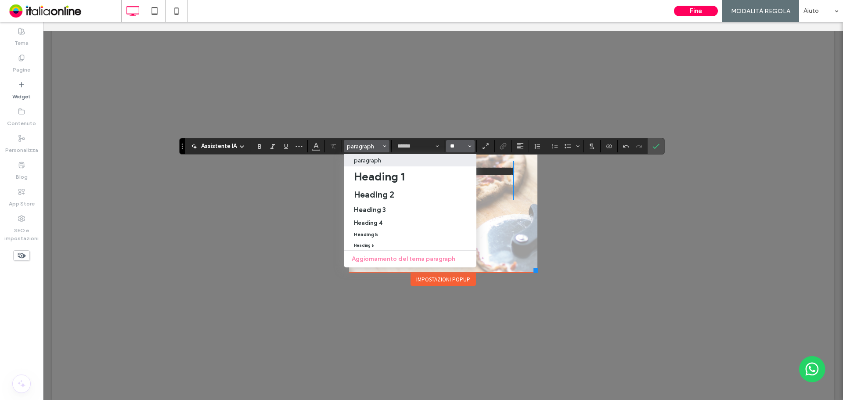
click at [460, 149] on input "**" at bounding box center [457, 146] width 17 height 7
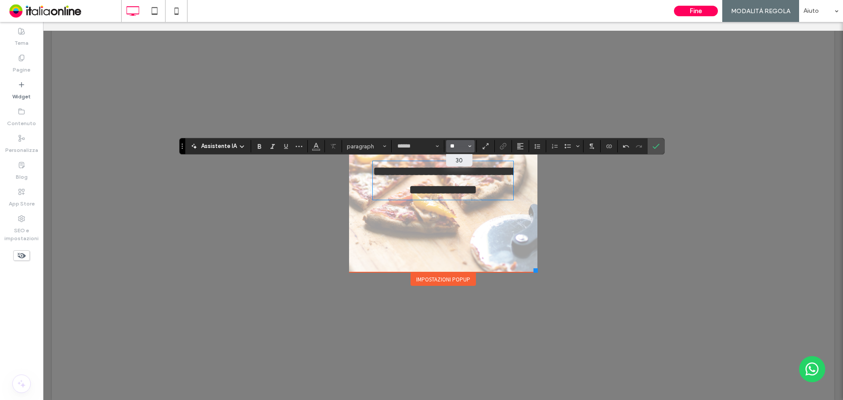
type input "**"
type input "**********"
drag, startPoint x: 478, startPoint y: 199, endPoint x: 472, endPoint y: 197, distance: 6.7
click at [467, 197] on h2 "**********" at bounding box center [443, 181] width 141 height 38
click at [480, 197] on h2 "**********" at bounding box center [443, 181] width 141 height 38
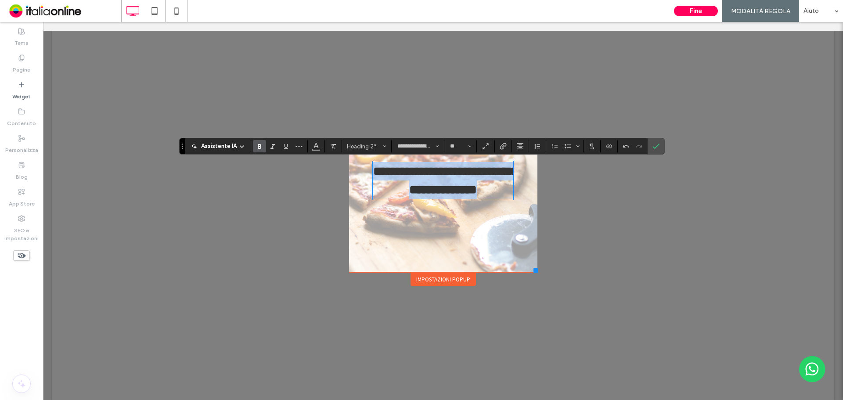
drag, startPoint x: 489, startPoint y: 195, endPoint x: 364, endPoint y: 167, distance: 128.6
click at [364, 167] on div "**********" at bounding box center [443, 182] width 171 height 42
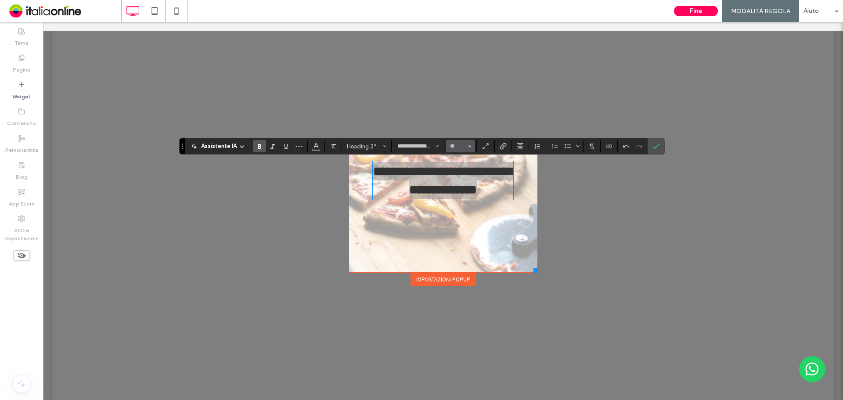
click at [458, 140] on button "**" at bounding box center [460, 146] width 29 height 12
click at [462, 195] on label "36" at bounding box center [460, 201] width 28 height 12
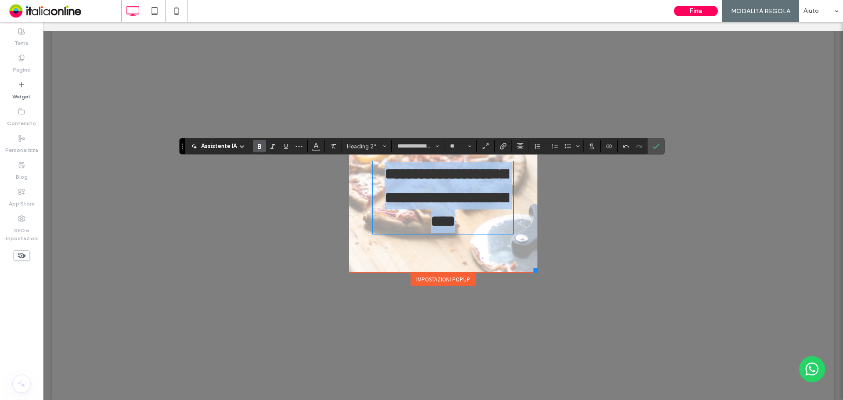
type input "**"
click at [495, 219] on h2 "**********" at bounding box center [443, 197] width 141 height 71
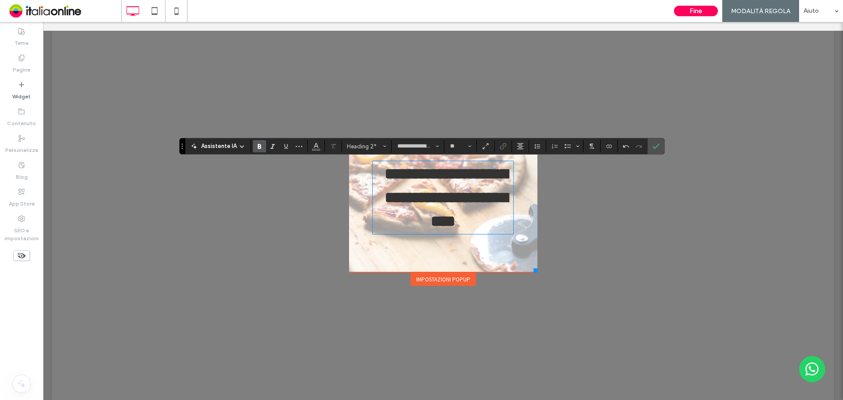
click at [489, 235] on div "**********" at bounding box center [443, 199] width 171 height 76
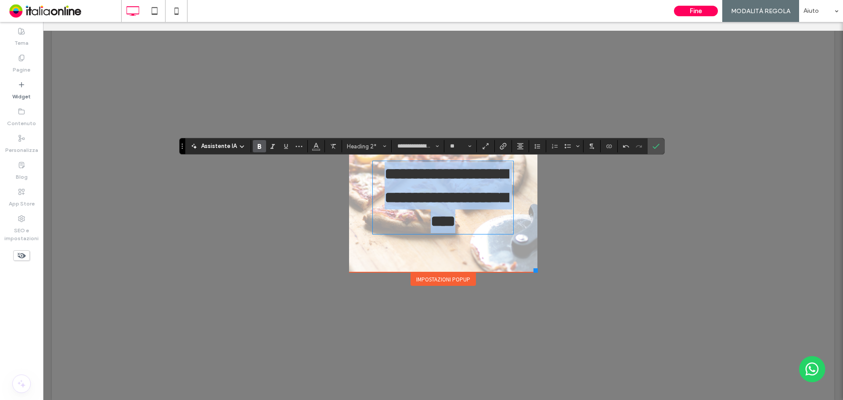
drag, startPoint x: 479, startPoint y: 223, endPoint x: 398, endPoint y: 172, distance: 95.2
click at [398, 172] on h2 "**********" at bounding box center [443, 197] width 141 height 71
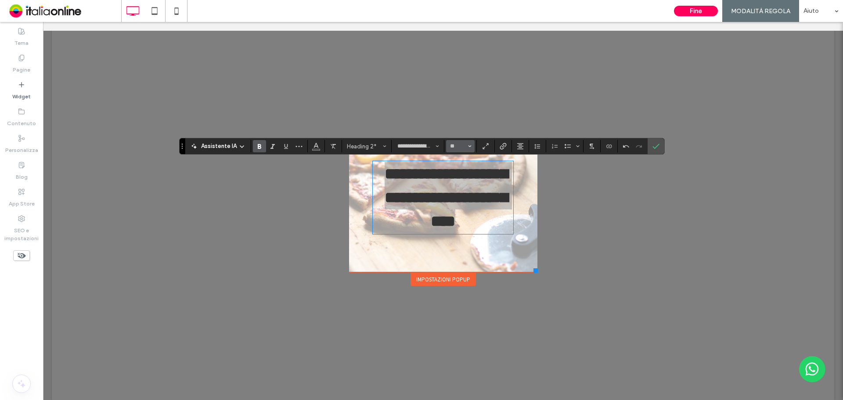
click at [451, 144] on input "**" at bounding box center [457, 146] width 17 height 7
click at [458, 224] on label "48" at bounding box center [460, 220] width 28 height 12
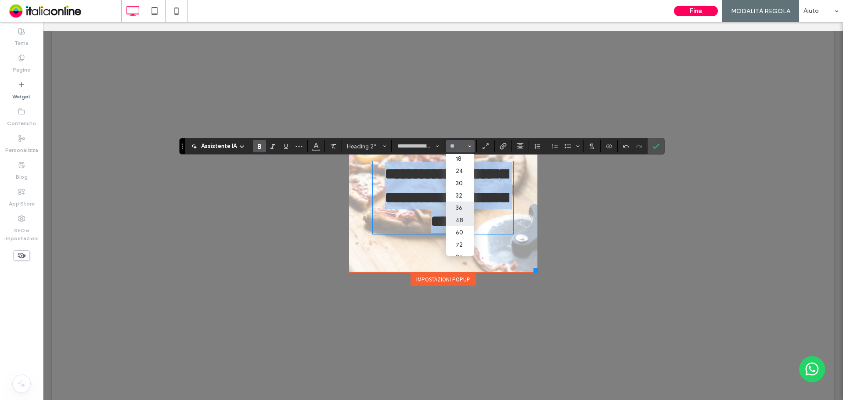
type input "**"
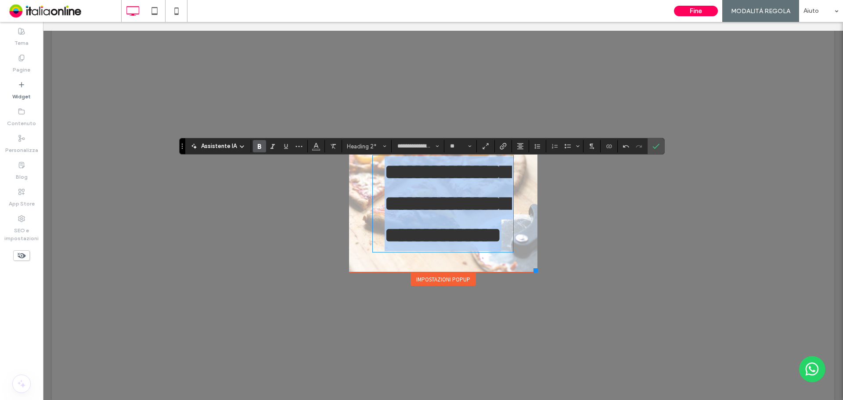
scroll to position [0, 0]
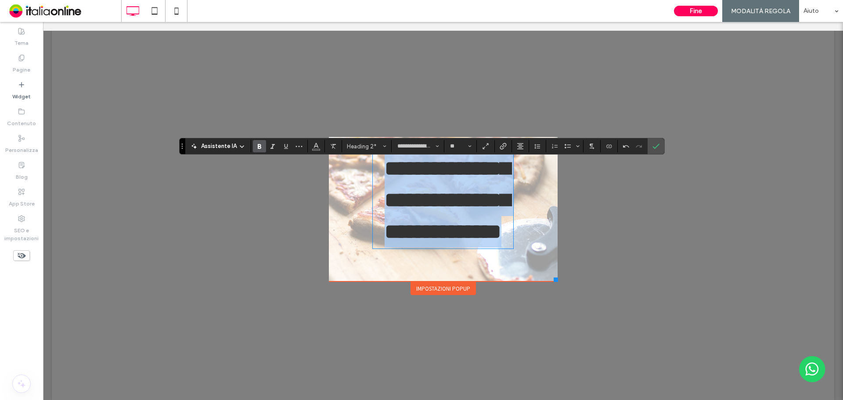
click at [554, 282] on div at bounding box center [556, 280] width 4 height 4
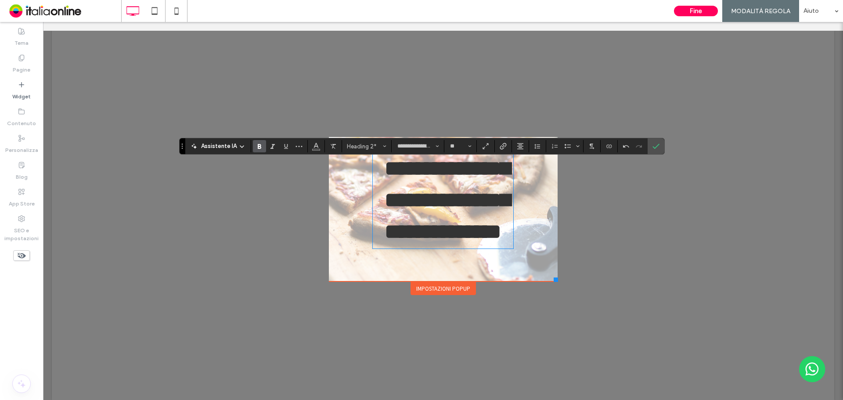
click at [504, 259] on div "**********" at bounding box center [443, 202] width 211 height 126
click at [653, 147] on use "Conferma" at bounding box center [656, 146] width 7 height 5
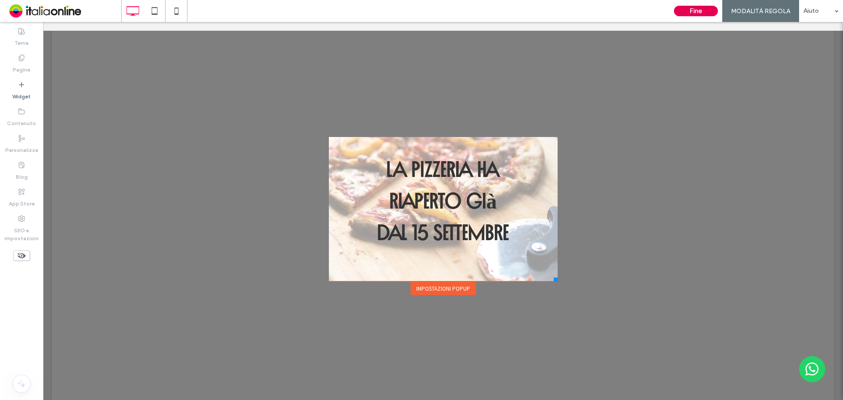
click at [693, 8] on button "Fine" at bounding box center [696, 11] width 44 height 11
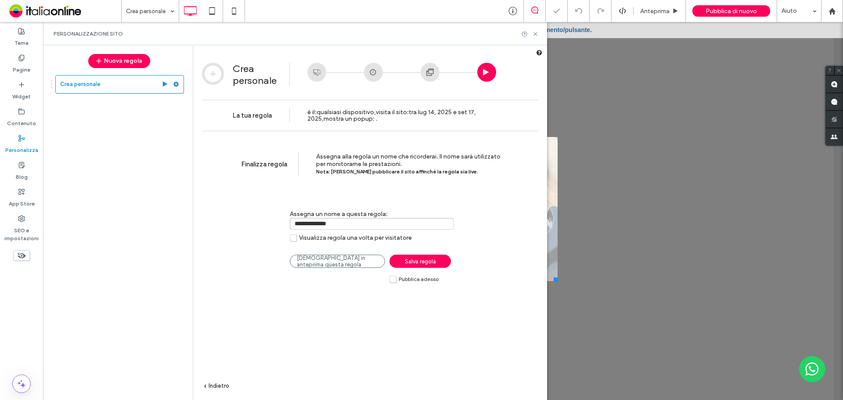
drag, startPoint x: 411, startPoint y: 281, endPoint x: 422, endPoint y: 260, distance: 24.2
click at [411, 281] on span "Pubblica adesso" at bounding box center [419, 279] width 40 height 6
click at [422, 259] on span "Salva regola" at bounding box center [420, 261] width 31 height 7
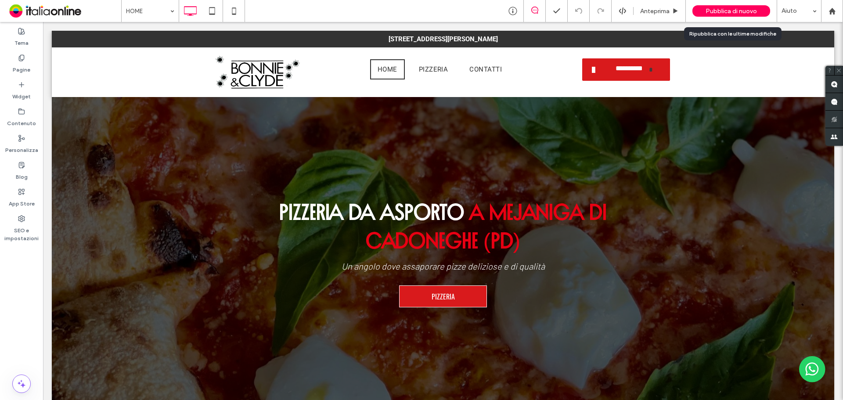
drag, startPoint x: 741, startPoint y: 13, endPoint x: 727, endPoint y: 19, distance: 15.5
click at [741, 13] on span "Pubblica di nuovo" at bounding box center [731, 10] width 51 height 7
